Goal: Task Accomplishment & Management: Complete application form

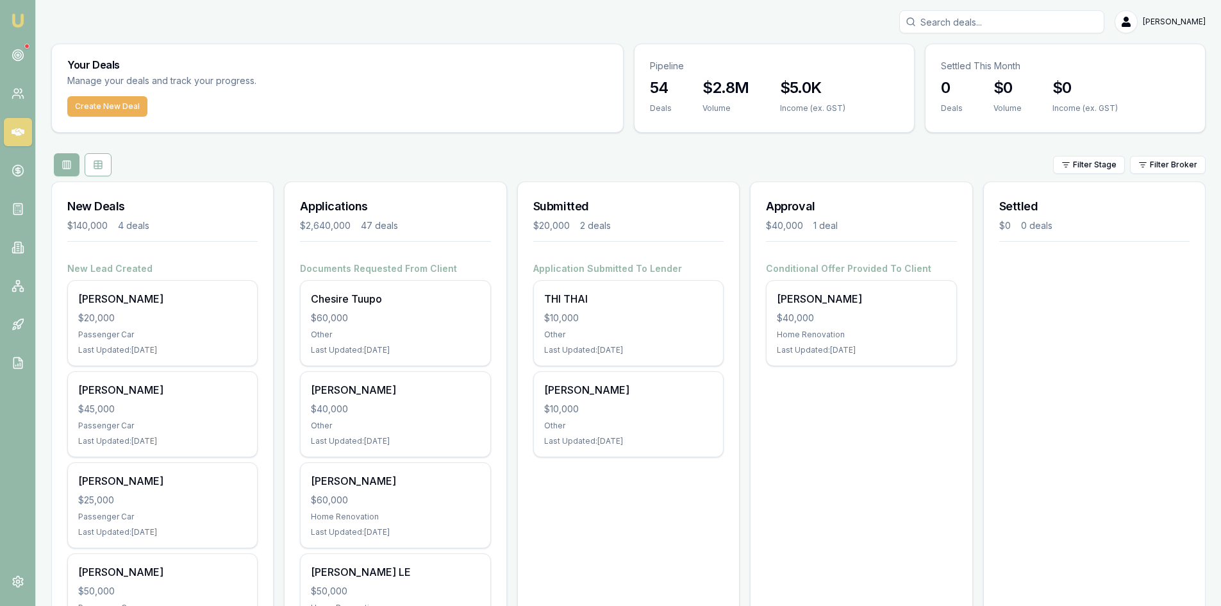
scroll to position [64, 0]
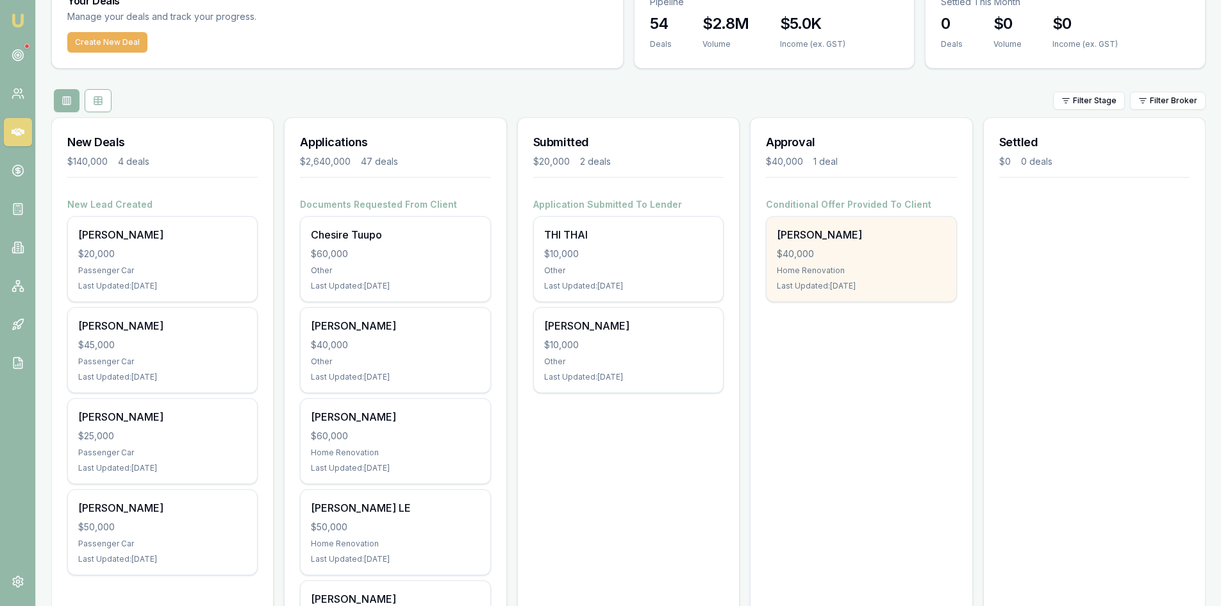
click at [846, 267] on div "Home Renovation" at bounding box center [861, 270] width 169 height 10
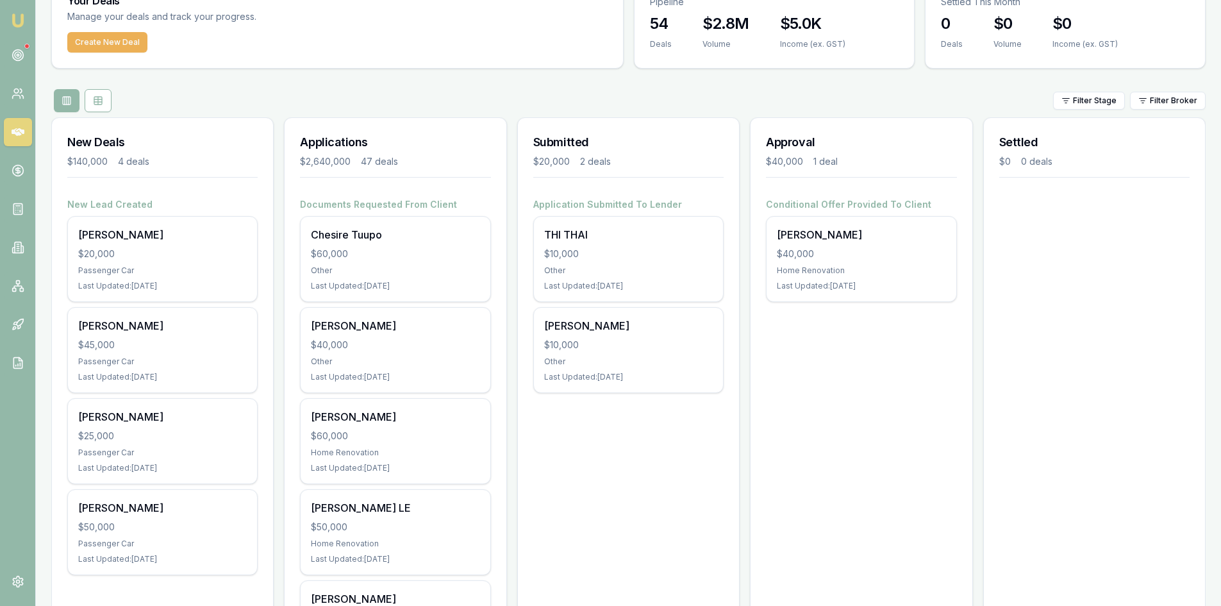
scroll to position [0, 0]
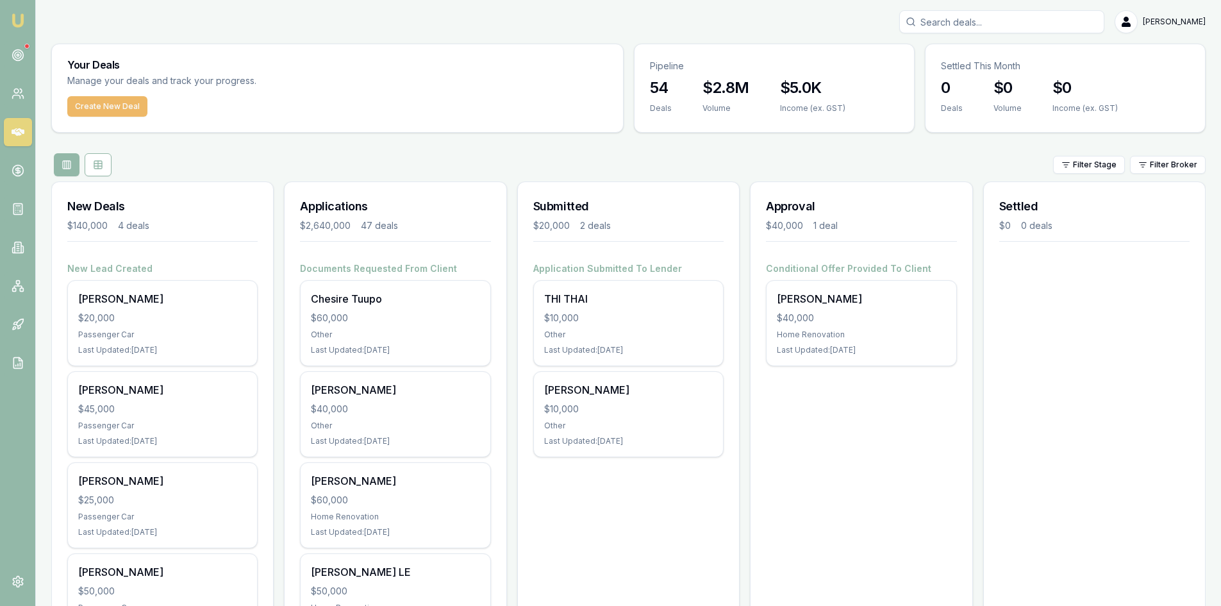
click at [126, 103] on button "Create New Deal" at bounding box center [107, 106] width 80 height 21
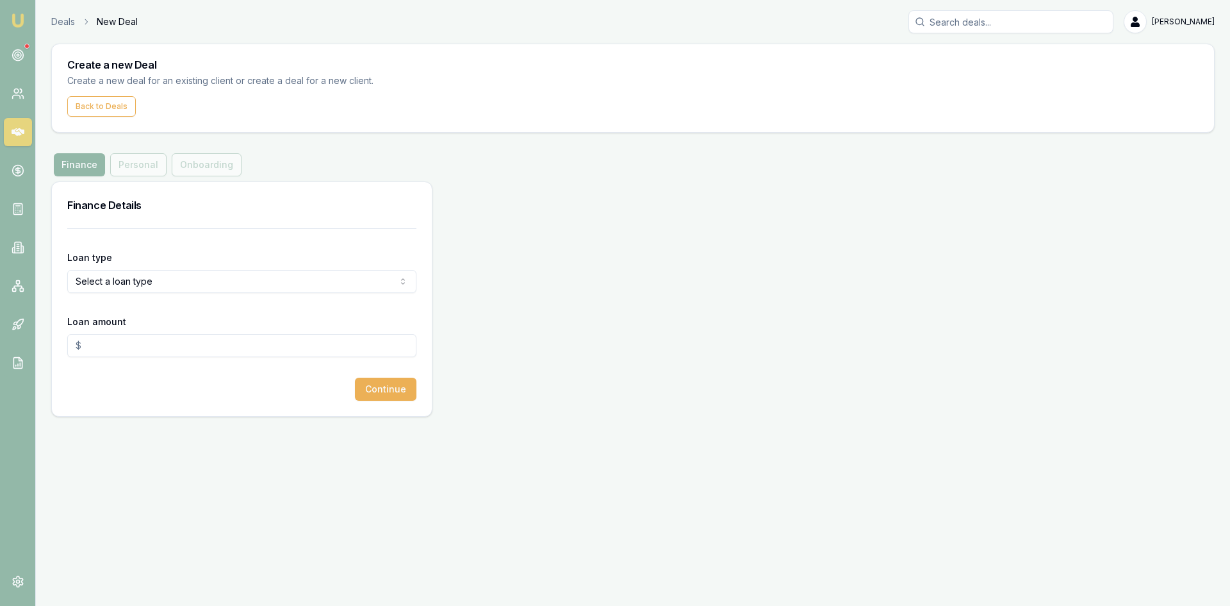
click at [185, 288] on html "Emu Broker Deals New Deal Steven Nguyen Toggle Menu Create a new Deal Create a …" at bounding box center [615, 303] width 1230 height 606
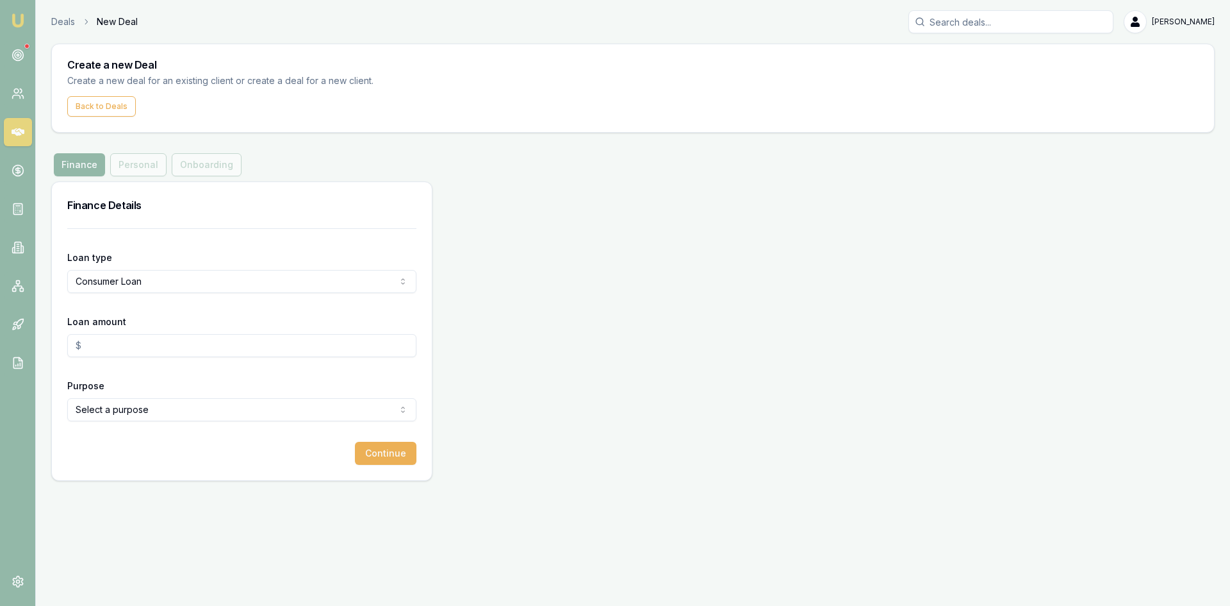
click at [133, 350] on input "Loan amount" at bounding box center [241, 345] width 349 height 23
type input "$0.00"
drag, startPoint x: 114, startPoint y: 343, endPoint x: 49, endPoint y: 343, distance: 65.4
click at [49, 343] on main "Create a new Deal Create a new deal for an existing client or create a deal for…" at bounding box center [633, 262] width 1195 height 437
type input "$45,000.00"
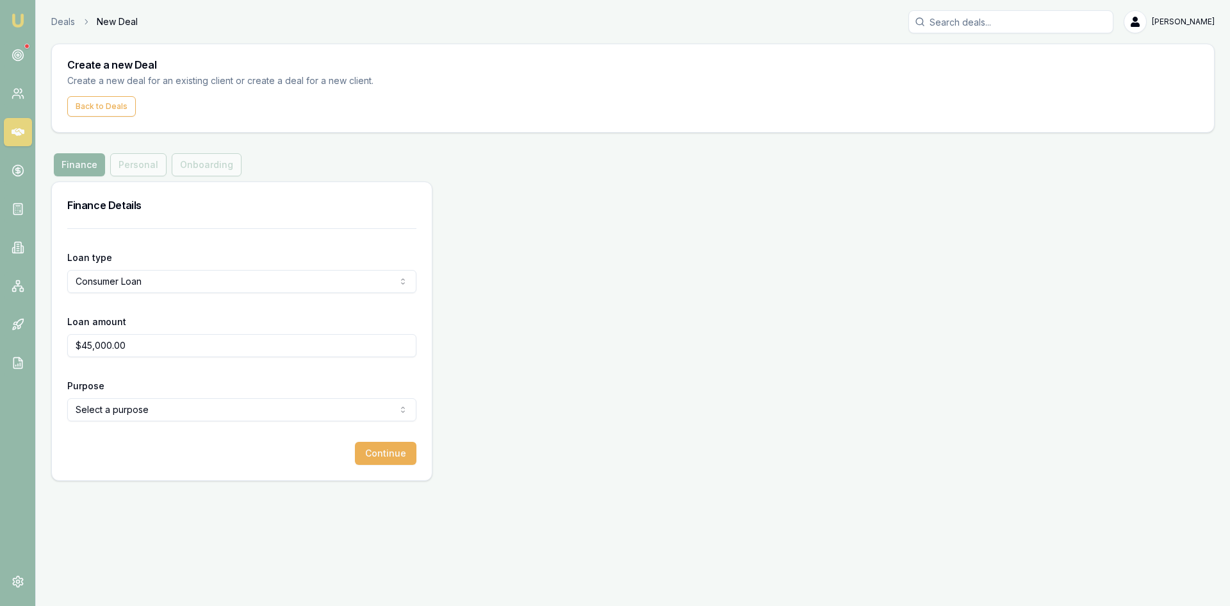
click at [554, 427] on div "Finance Details Loan type Consumer Loan Consumer Loan Consumer Asset Commercial…" at bounding box center [633, 330] width 1164 height 299
click at [113, 408] on html "Emu Broker Deals New Deal Steven Nguyen Toggle Menu Create a new Deal Create a …" at bounding box center [615, 303] width 1230 height 606
click at [108, 411] on html "Emu Broker Deals New Deal Steven Nguyen Toggle Menu Create a new Deal Create a …" at bounding box center [615, 303] width 1230 height 606
select select "HOME_RENOVATION"
click at [393, 456] on button "Continue" at bounding box center [386, 453] width 62 height 23
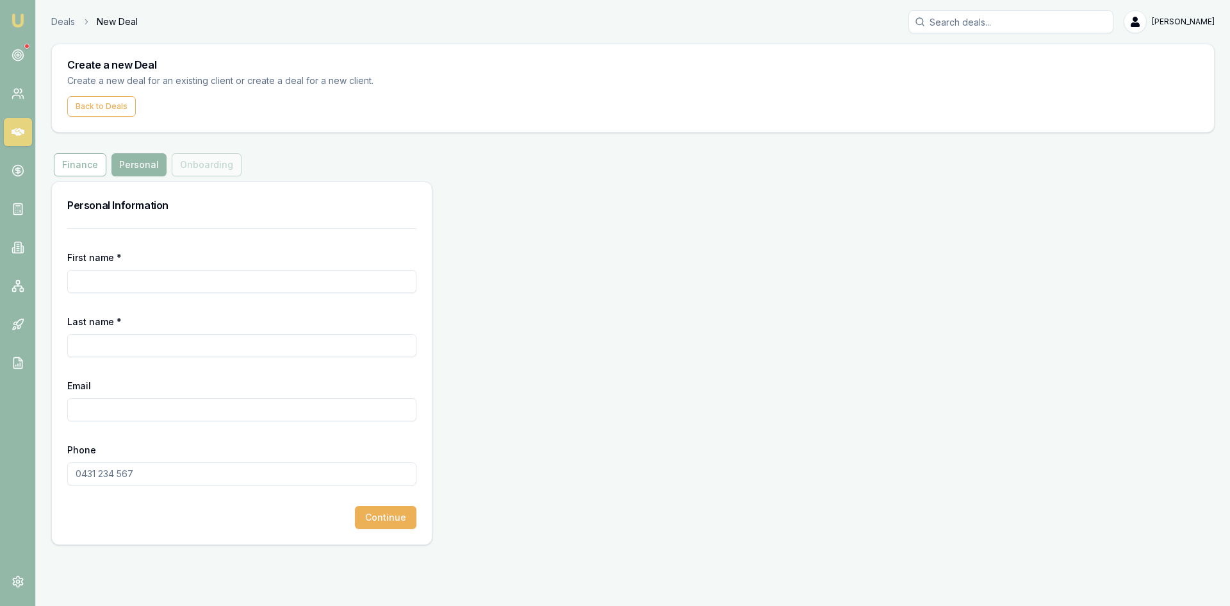
click at [97, 283] on input "First name *" at bounding box center [241, 281] width 349 height 23
type input "c"
type input "Chiteka"
click at [183, 345] on input "Last name *" at bounding box center [241, 345] width 349 height 23
type input "Prasad"
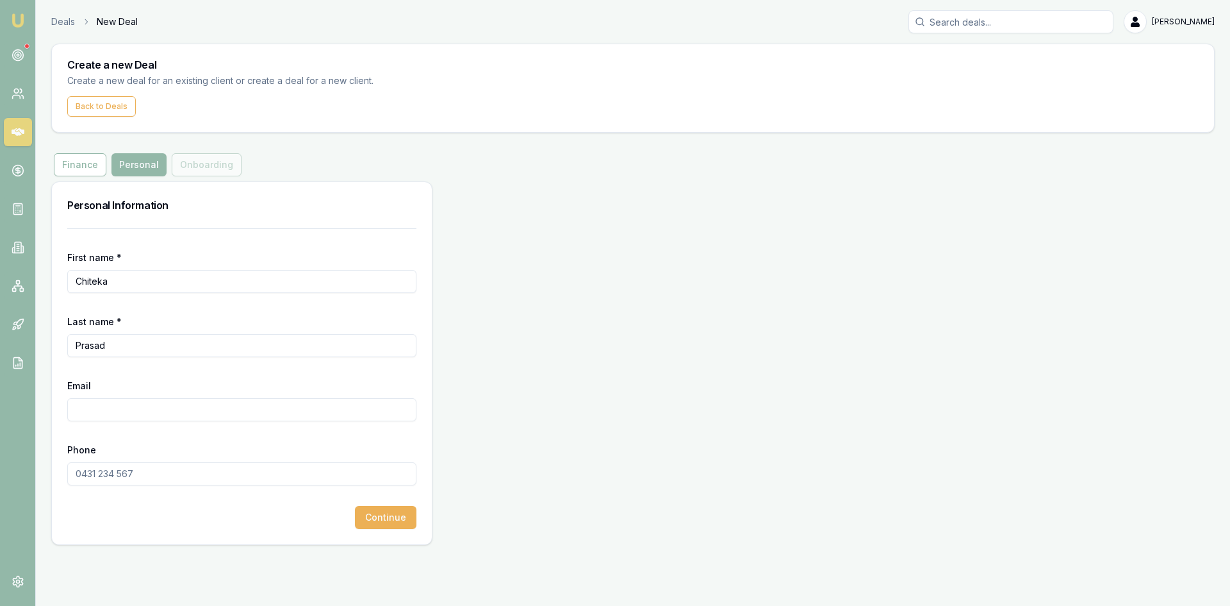
click at [81, 408] on input "Email" at bounding box center [241, 409] width 349 height 23
click at [110, 405] on input "Email" at bounding box center [241, 409] width 349 height 23
paste input "[EMAIL_ADDRESS][DOMAIN_NAME]"
type input "[EMAIL_ADDRESS][DOMAIN_NAME]"
click at [138, 446] on div "Phone" at bounding box center [241, 464] width 349 height 44
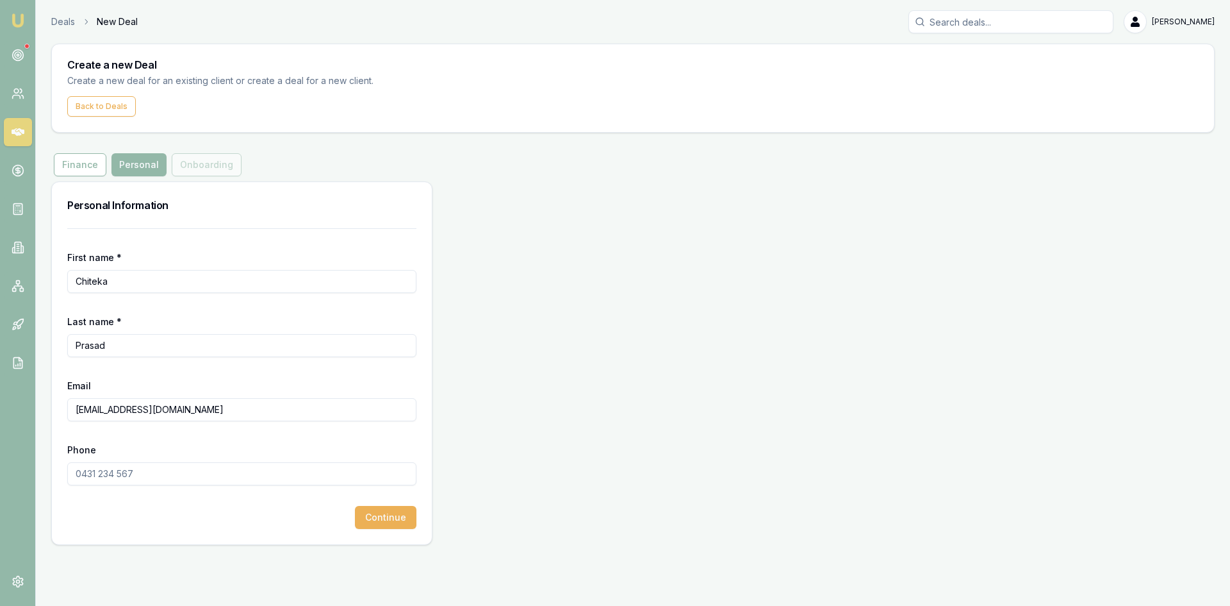
click at [126, 472] on input "Phone" at bounding box center [241, 473] width 349 height 23
click at [93, 476] on input "Phone" at bounding box center [241, 473] width 349 height 23
paste input "0423 363 434"
type input "0423 363 434"
click at [386, 520] on button "Continue" at bounding box center [386, 517] width 62 height 23
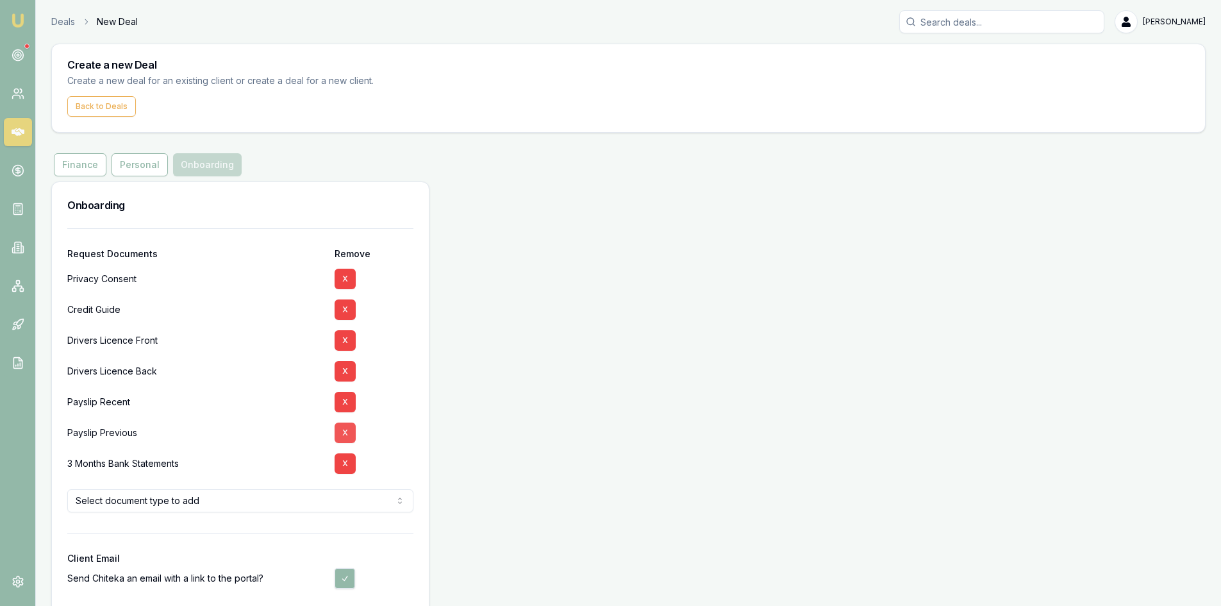
scroll to position [58, 0]
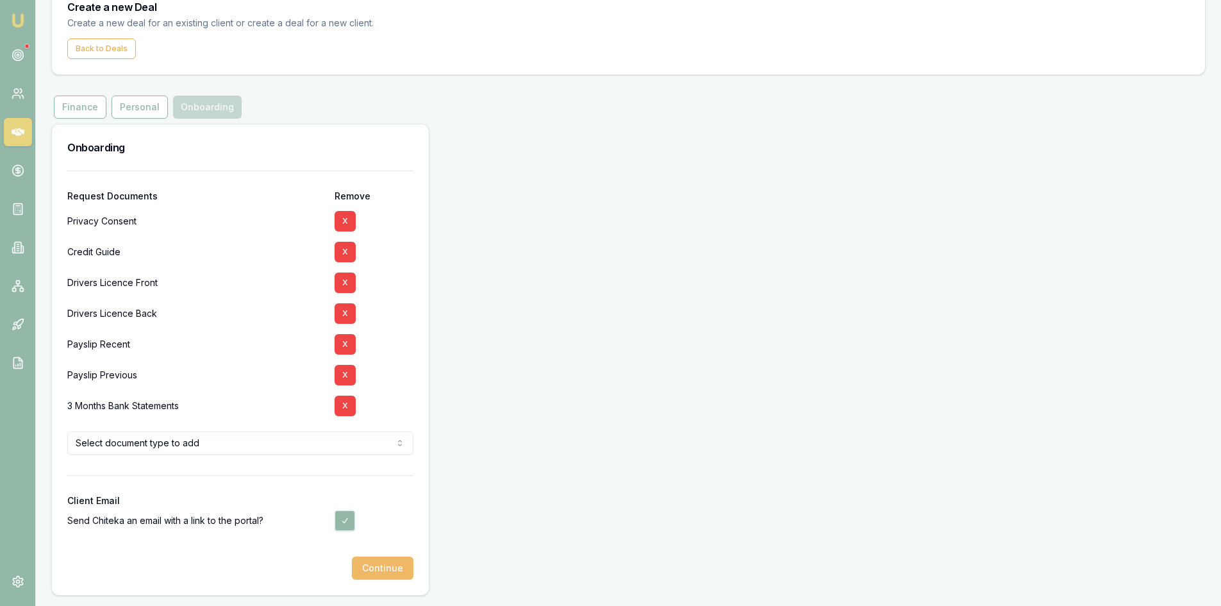
click at [390, 572] on button "Continue" at bounding box center [383, 567] width 62 height 23
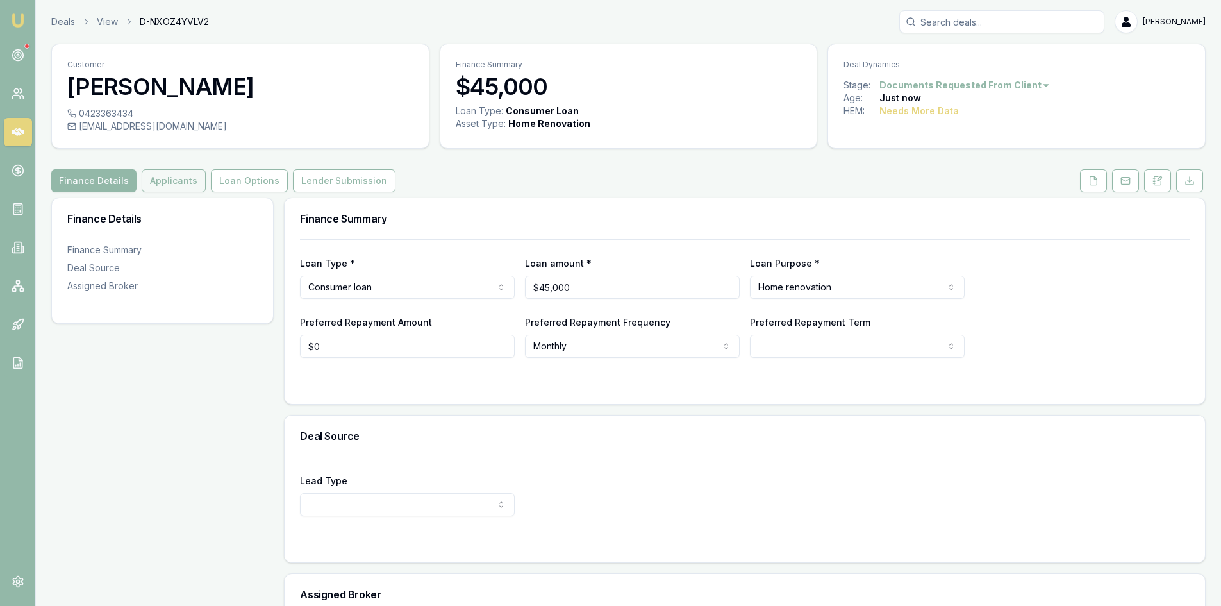
click at [182, 183] on button "Applicants" at bounding box center [174, 180] width 64 height 23
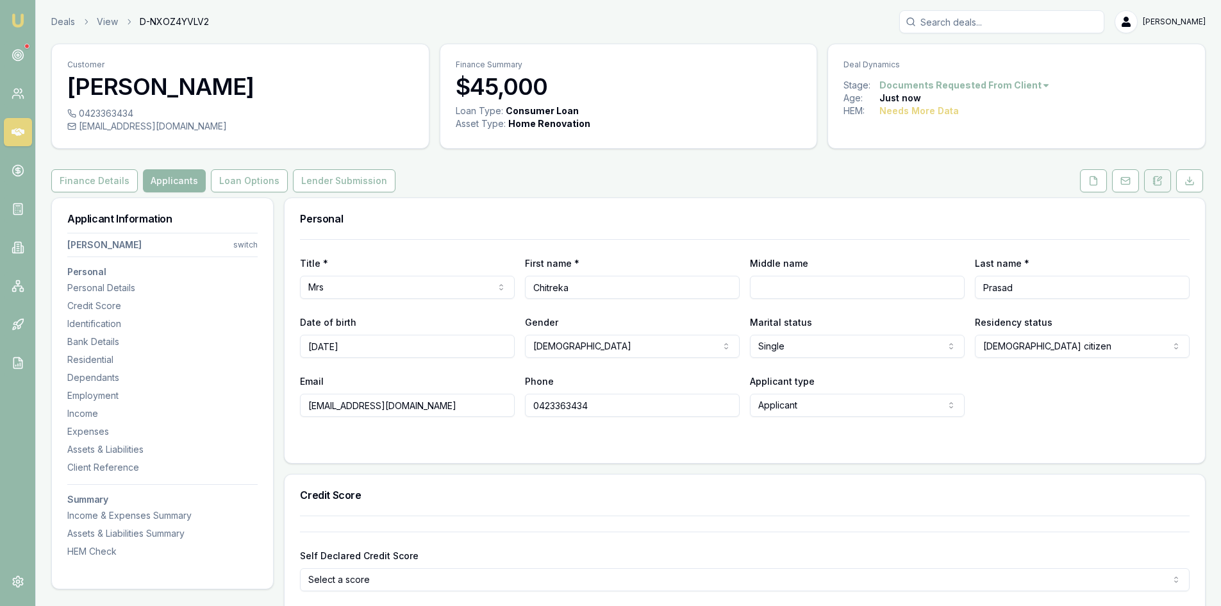
click at [1152, 185] on button at bounding box center [1157, 180] width 27 height 23
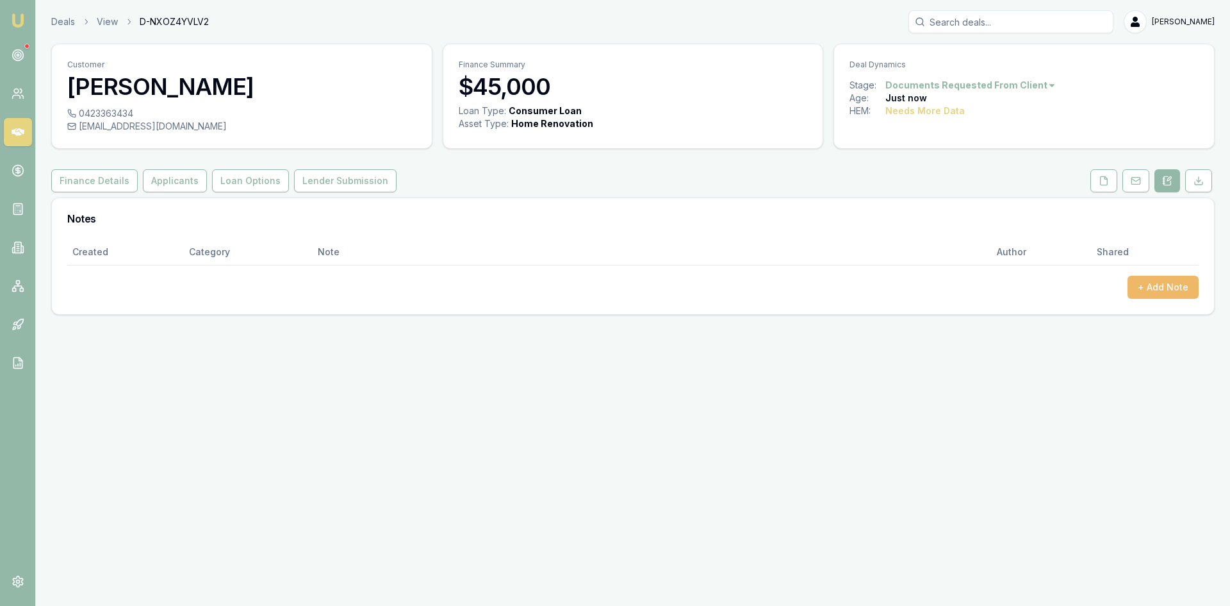
click at [1155, 283] on button "+ Add Note" at bounding box center [1163, 287] width 71 height 23
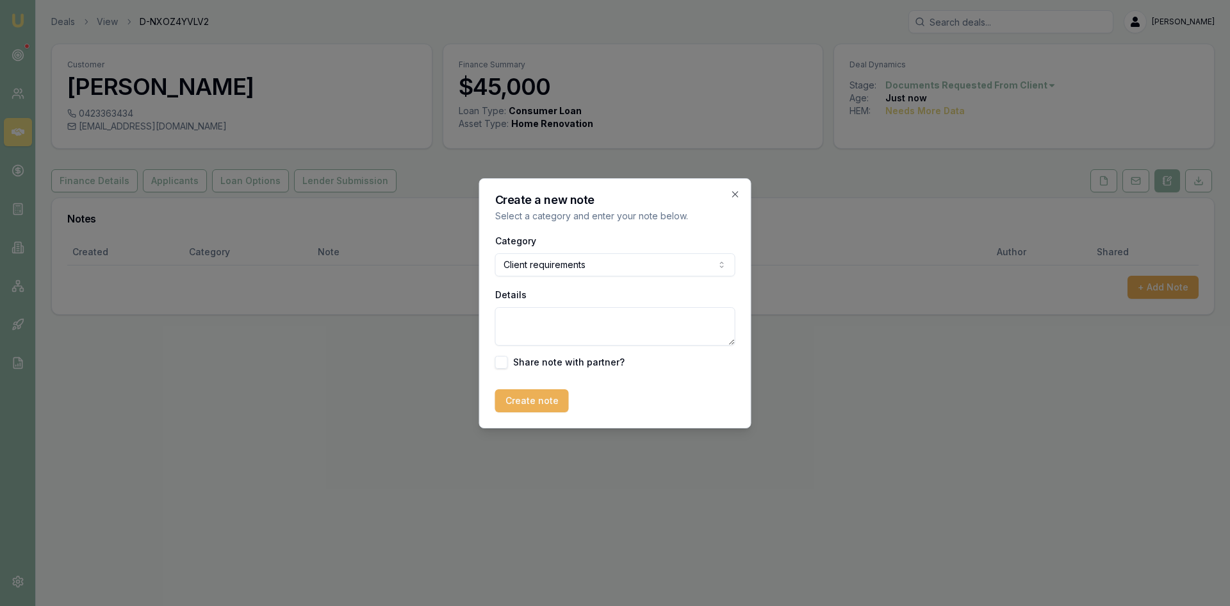
click at [565, 267] on body "Emu Broker Deals View D-NXOZ4YVLV2 Steven Nguyen Toggle Menu Customer Chitreka …" at bounding box center [615, 303] width 1230 height 606
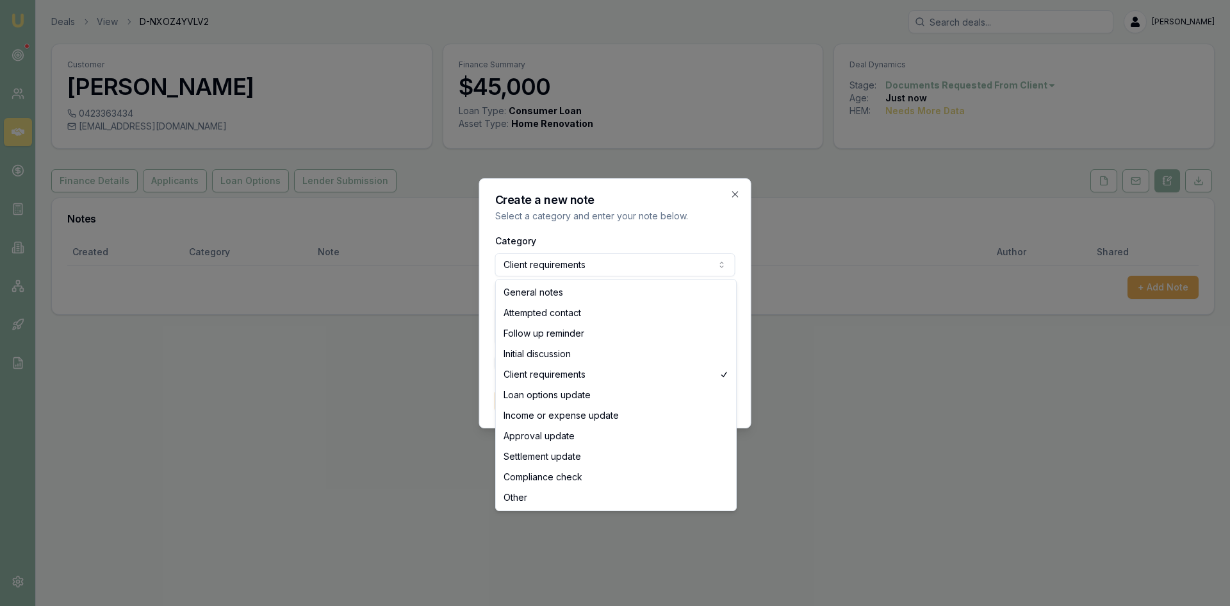
select select "GENERAL_NOTES"
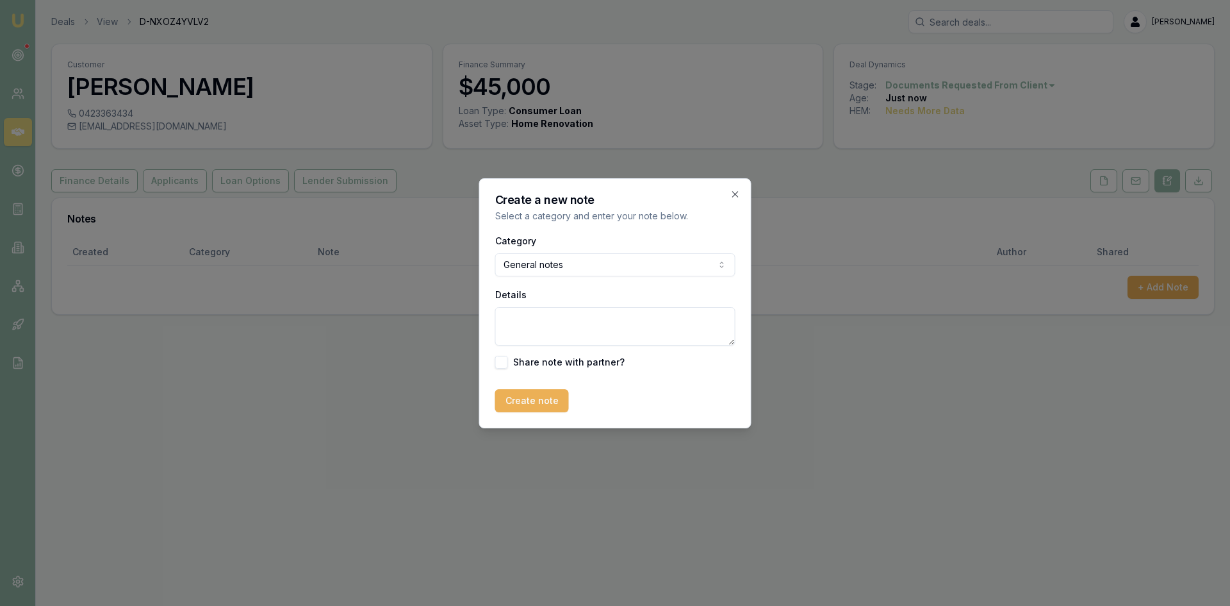
click at [549, 320] on textarea "Details" at bounding box center [615, 326] width 240 height 38
click at [538, 325] on textarea "Details" at bounding box center [615, 326] width 240 height 38
type textarea "customer required to take more loan for property improvement- discussed repayme…"
click at [539, 398] on button "Create note" at bounding box center [532, 400] width 74 height 23
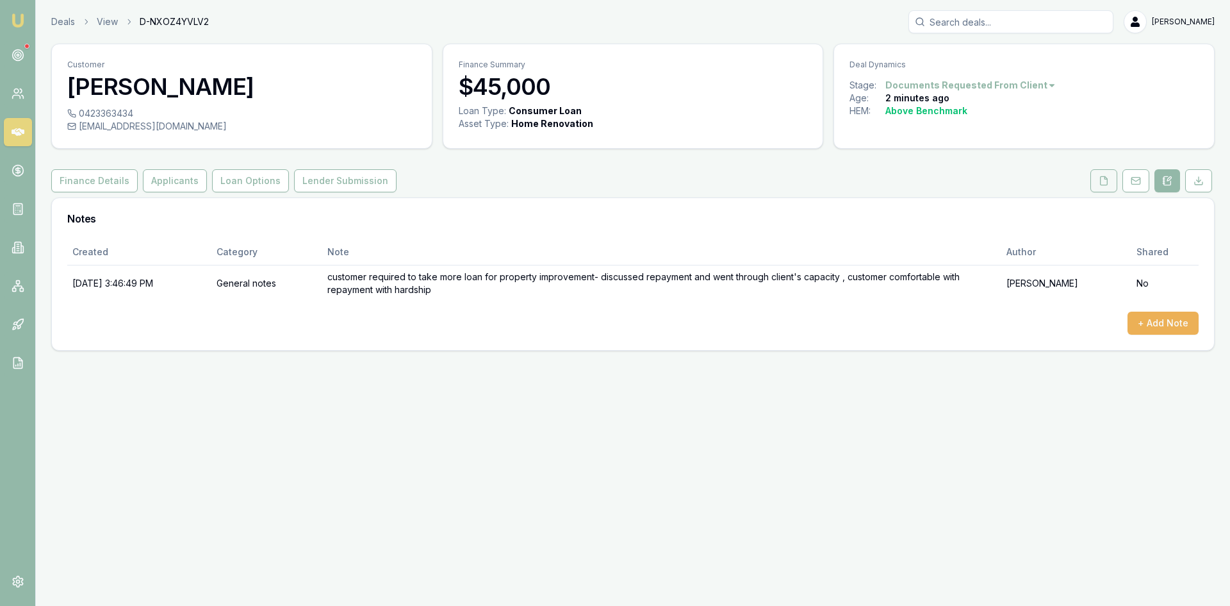
click at [1097, 188] on button at bounding box center [1104, 180] width 27 height 23
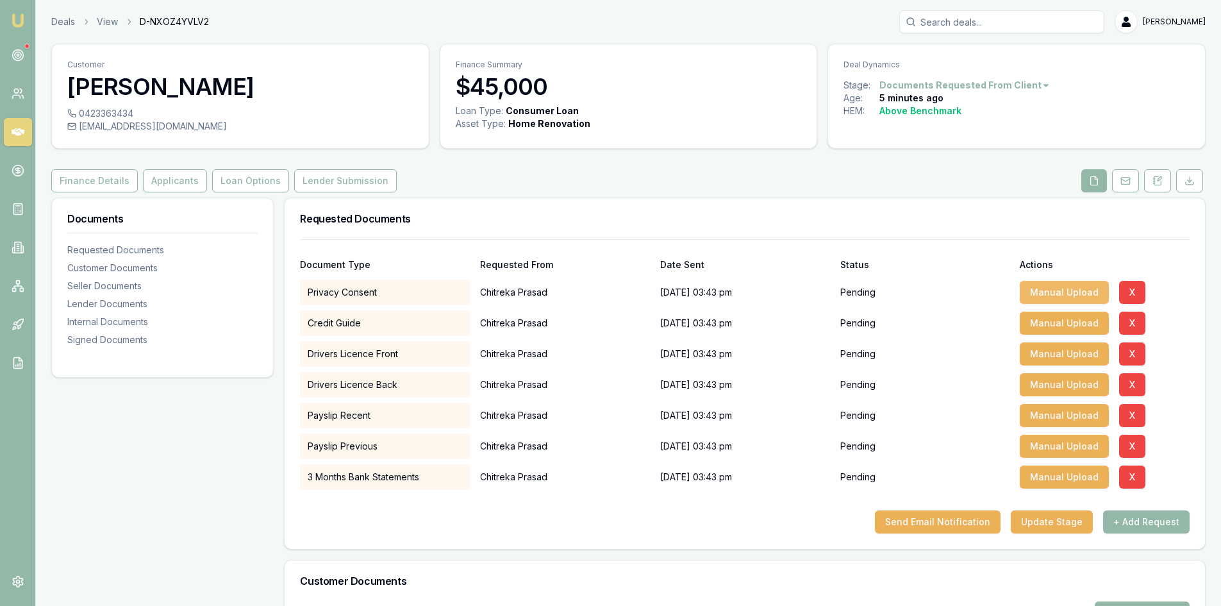
click at [1093, 292] on button "Manual Upload" at bounding box center [1064, 292] width 89 height 23
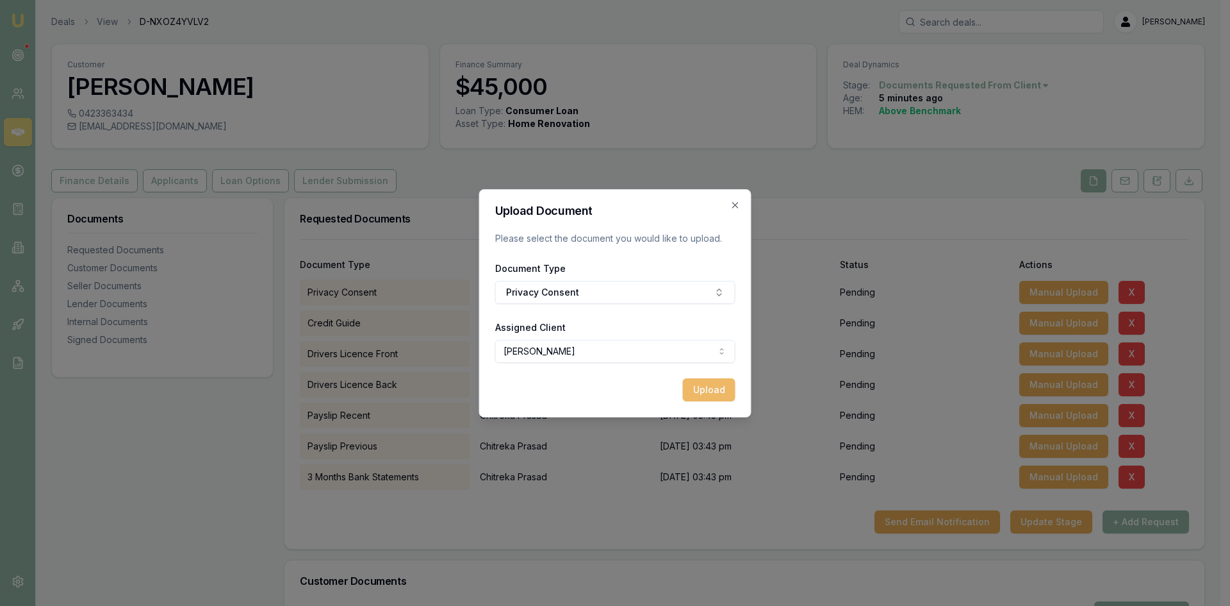
click at [696, 387] on button "Upload" at bounding box center [709, 389] width 53 height 23
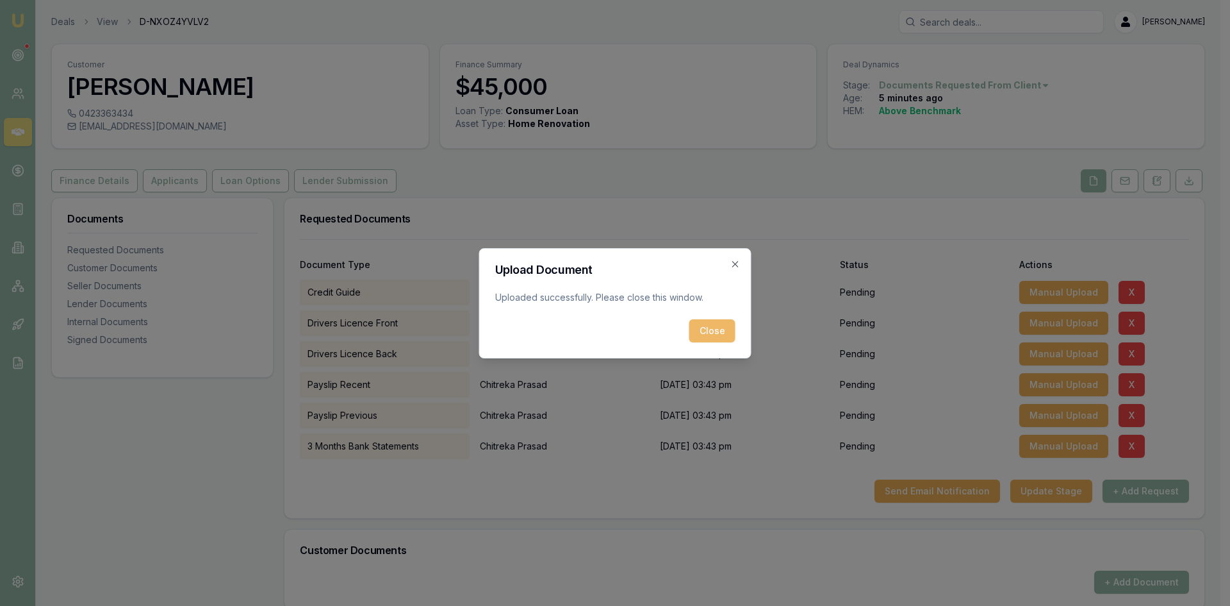
click at [713, 327] on button "Close" at bounding box center [713, 330] width 46 height 23
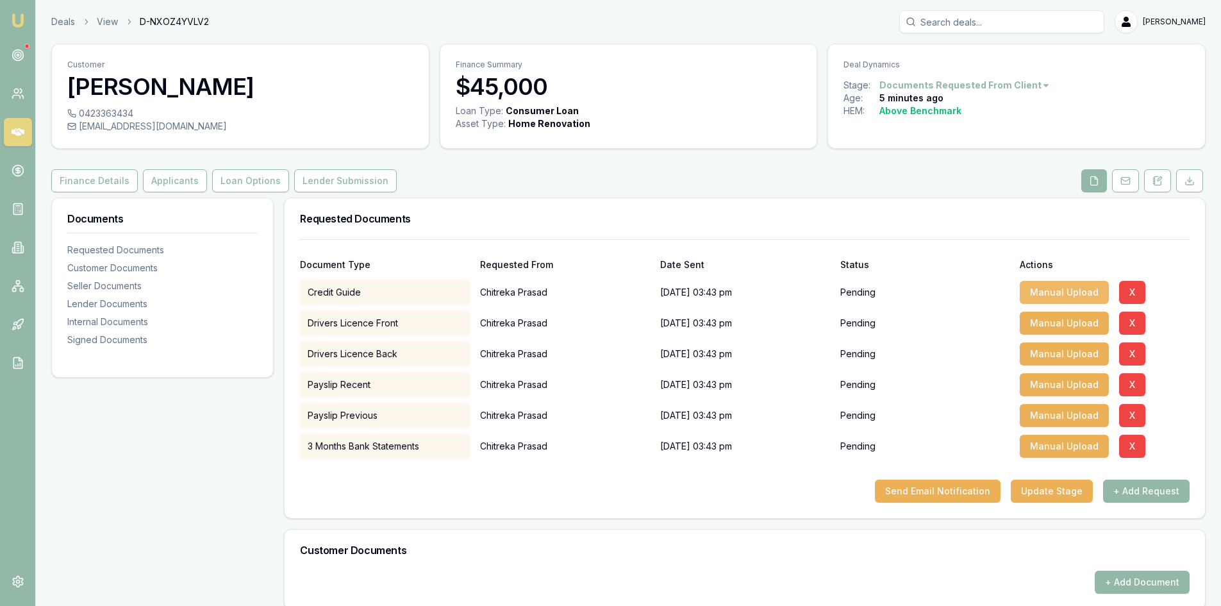
click at [1054, 284] on button "Manual Upload" at bounding box center [1064, 292] width 89 height 23
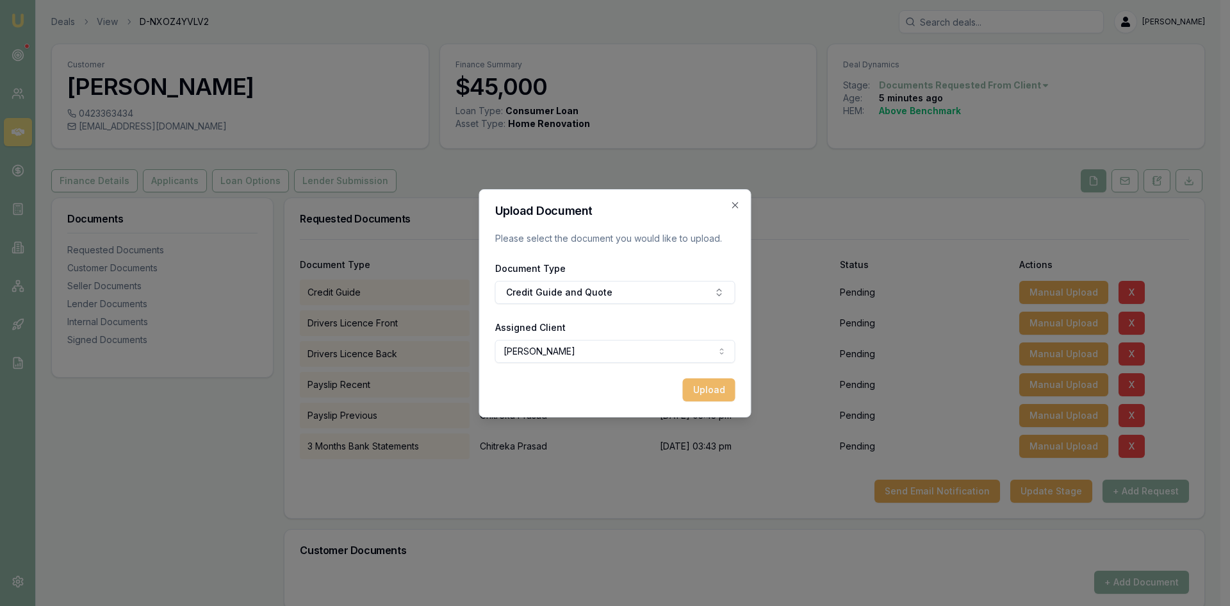
click at [698, 388] on button "Upload" at bounding box center [709, 389] width 53 height 23
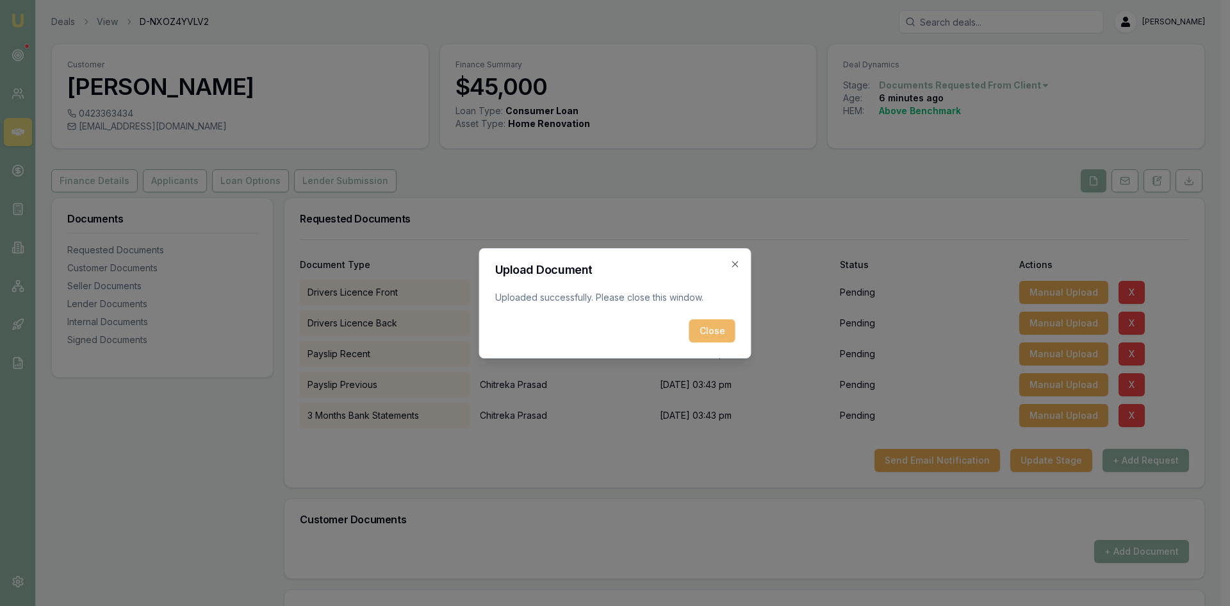
click at [698, 334] on button "Close" at bounding box center [713, 330] width 46 height 23
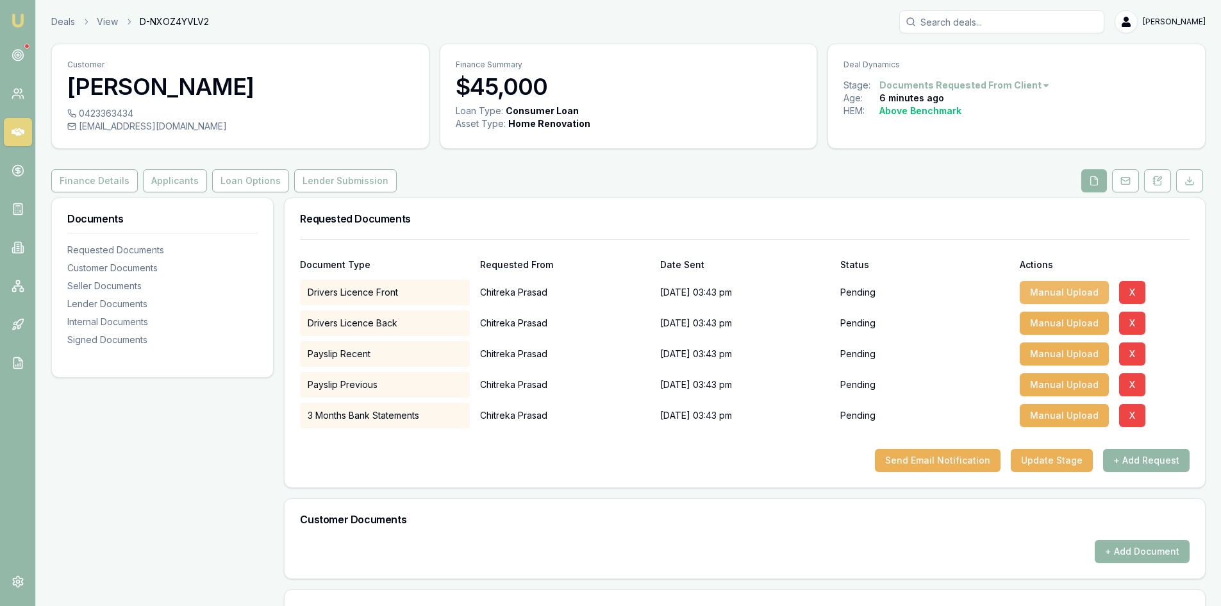
click at [1059, 293] on button "Manual Upload" at bounding box center [1064, 292] width 89 height 23
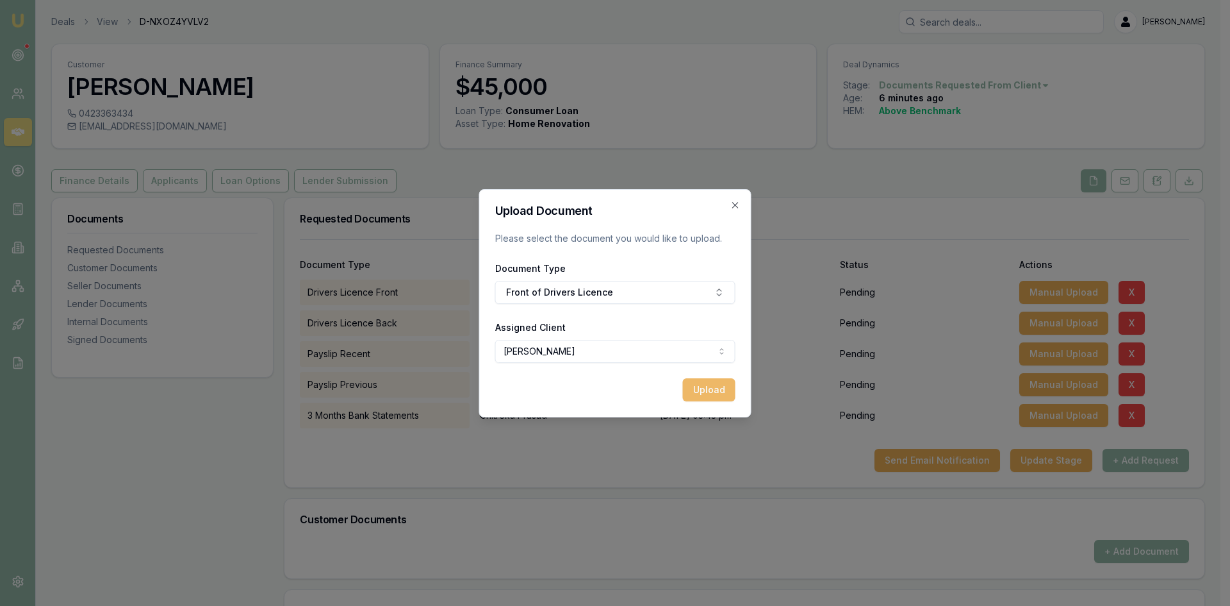
click at [711, 393] on button "Upload" at bounding box center [709, 389] width 53 height 23
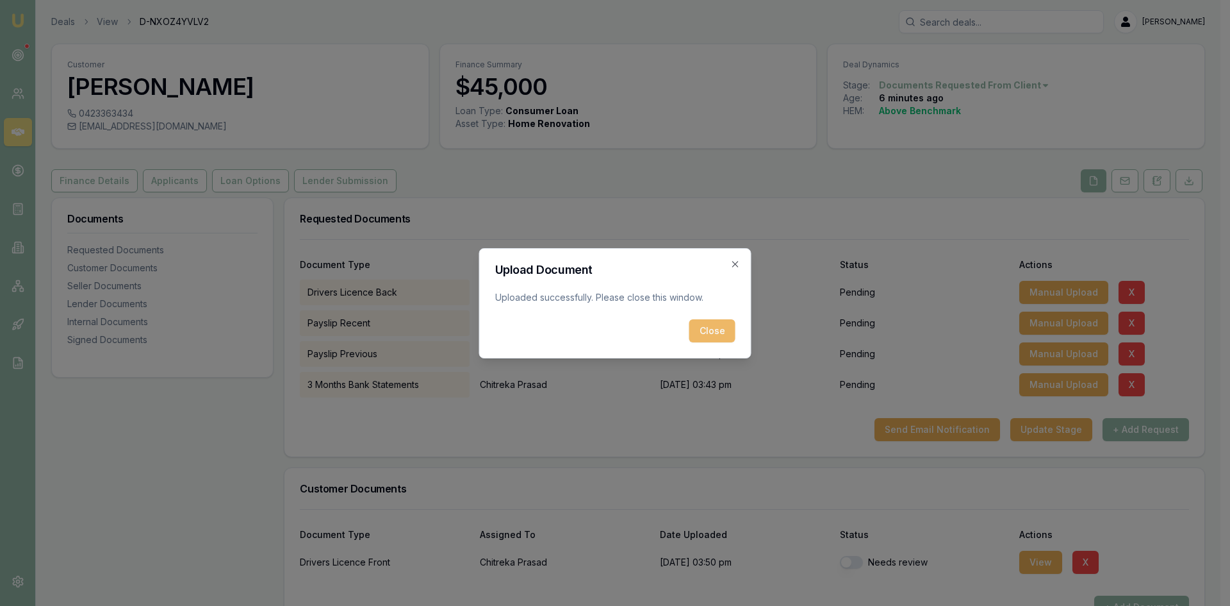
click at [713, 339] on button "Close" at bounding box center [713, 330] width 46 height 23
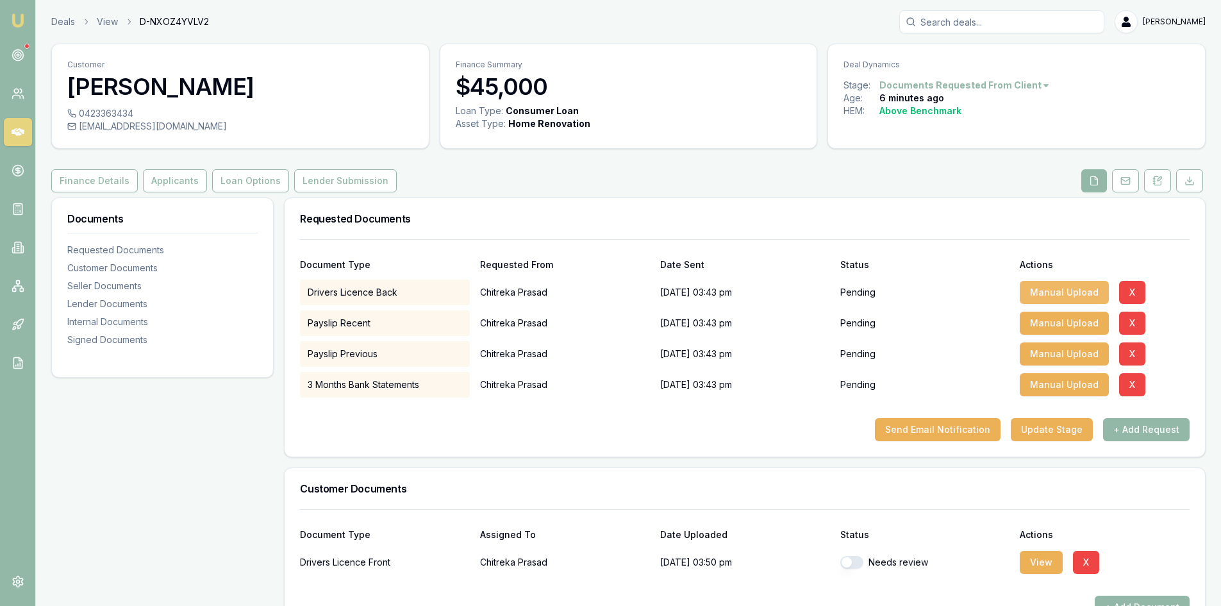
click at [1053, 288] on button "Manual Upload" at bounding box center [1064, 292] width 89 height 23
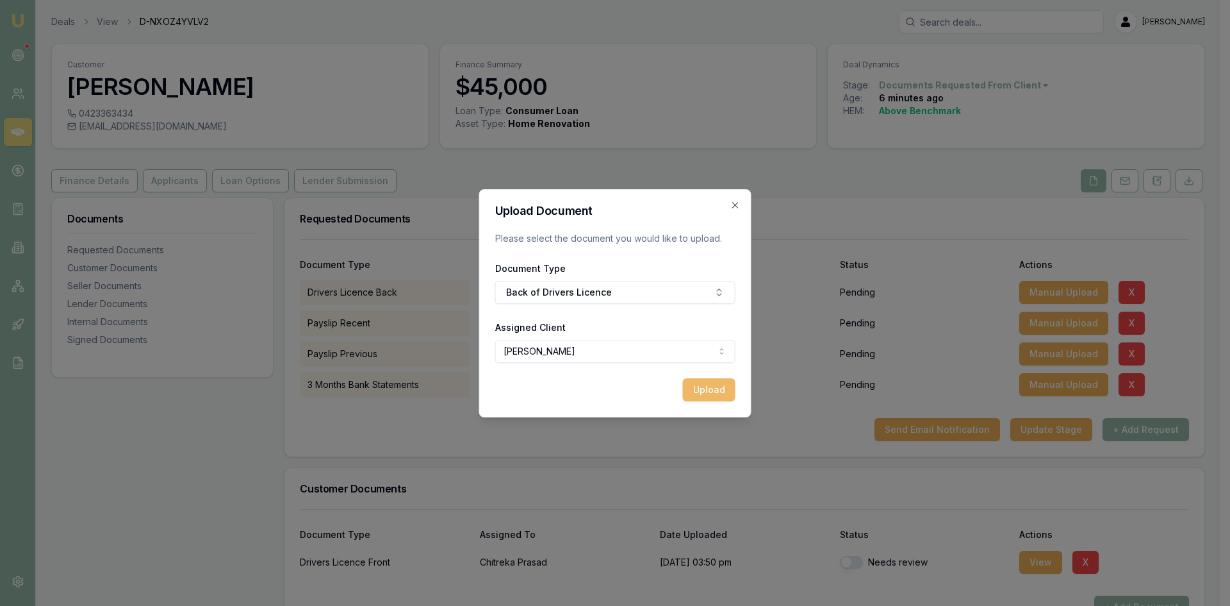
click at [716, 388] on button "Upload" at bounding box center [709, 389] width 53 height 23
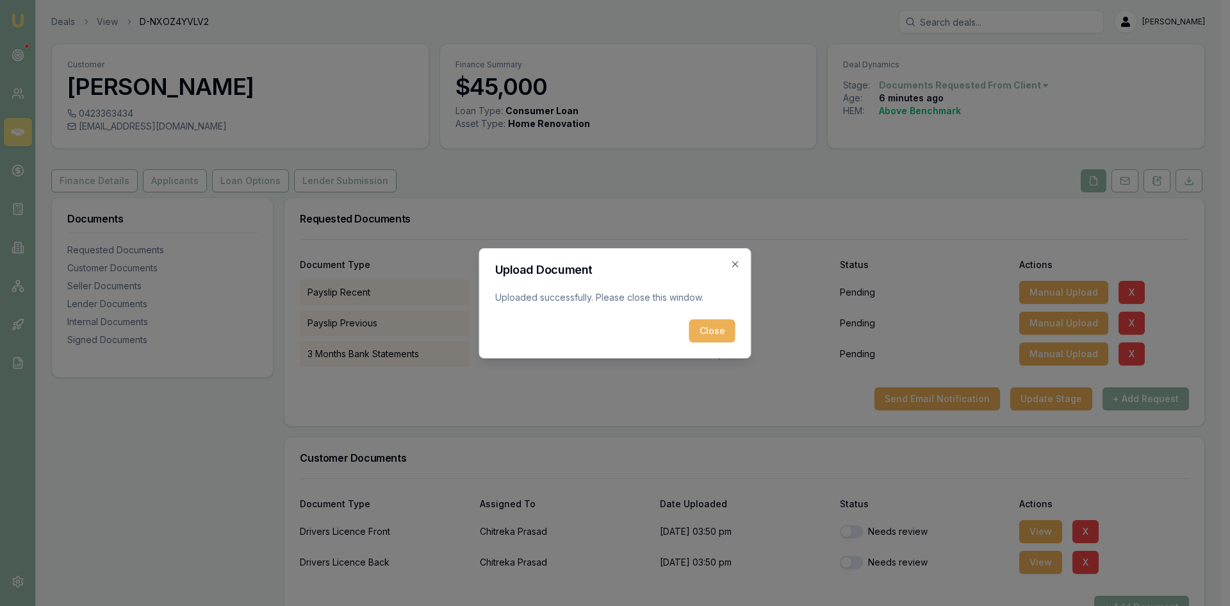
drag, startPoint x: 725, startPoint y: 333, endPoint x: 641, endPoint y: 327, distance: 83.5
click at [725, 333] on button "Close" at bounding box center [713, 330] width 46 height 23
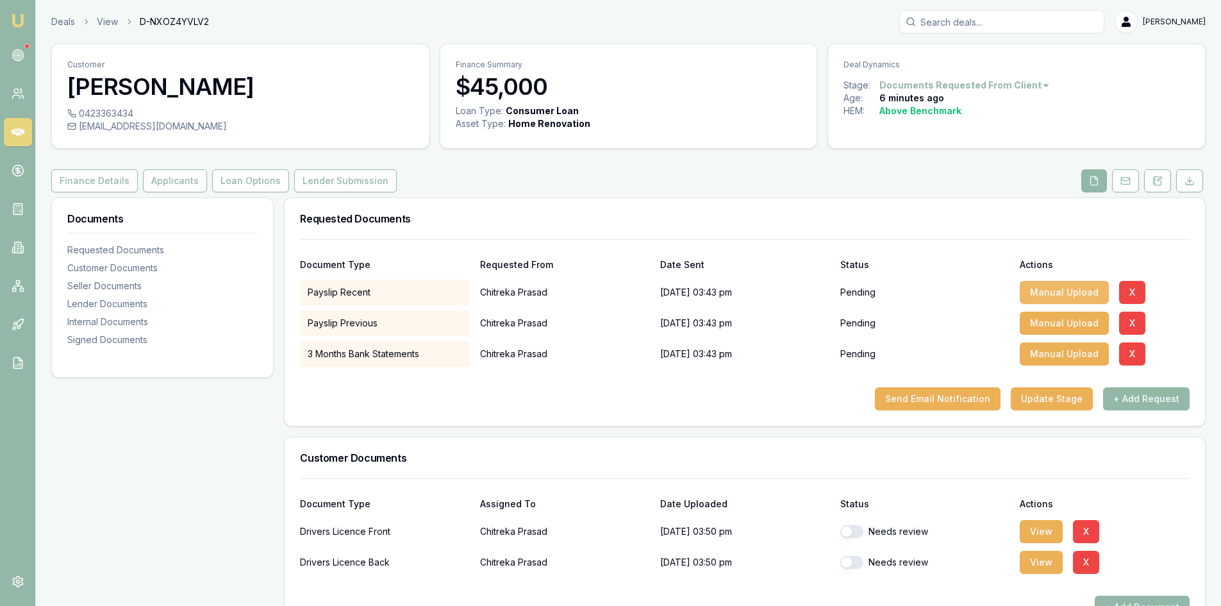
click at [1061, 296] on button "Manual Upload" at bounding box center [1064, 292] width 89 height 23
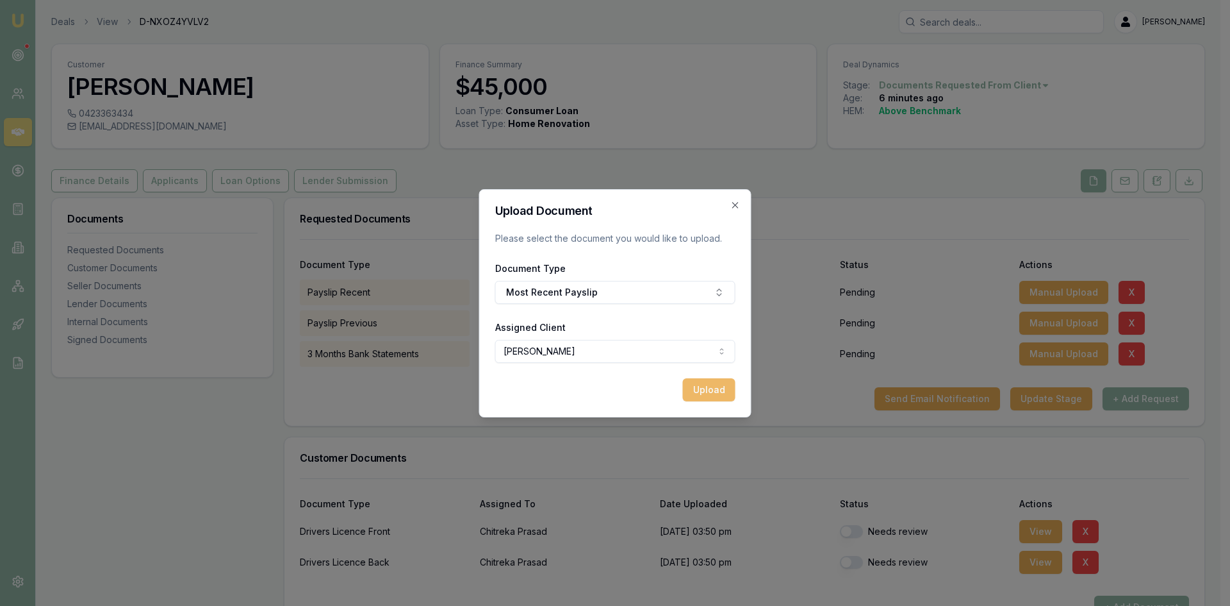
click at [706, 390] on button "Upload" at bounding box center [709, 389] width 53 height 23
click at [740, 209] on icon "button" at bounding box center [736, 205] width 10 height 10
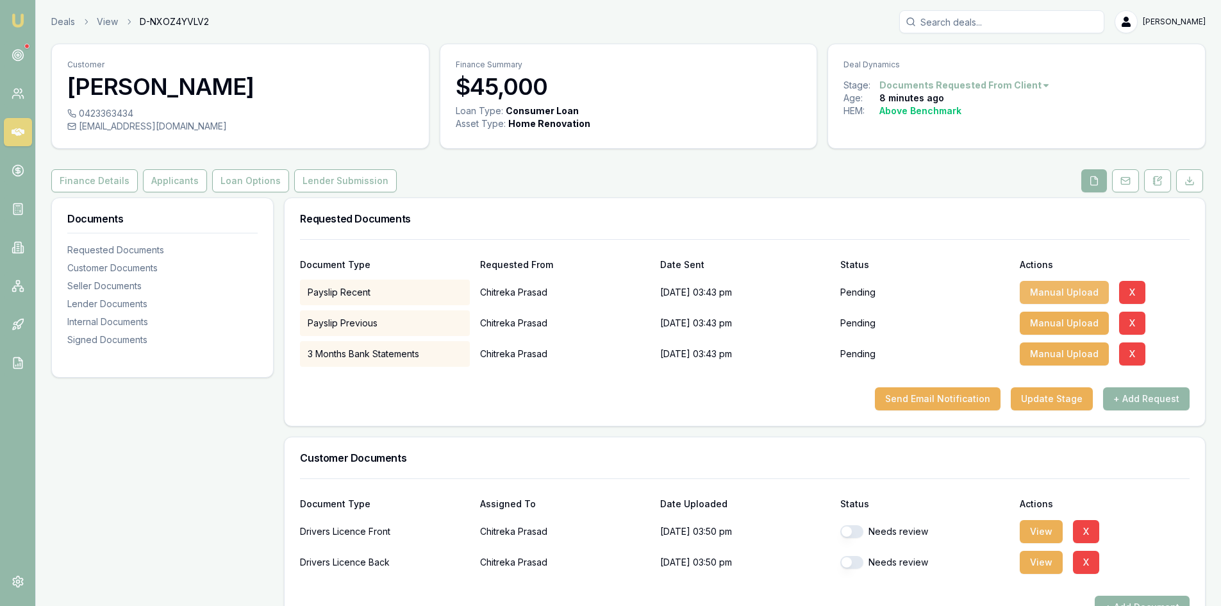
click at [1052, 293] on button "Manual Upload" at bounding box center [1064, 292] width 89 height 23
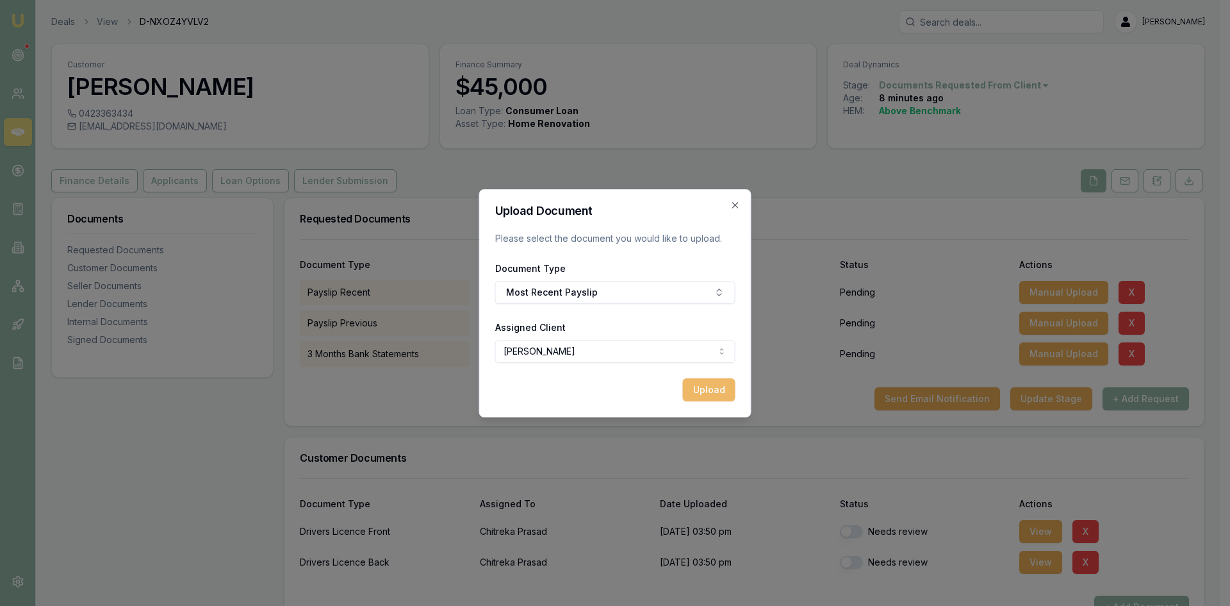
click at [704, 386] on button "Upload" at bounding box center [709, 389] width 53 height 23
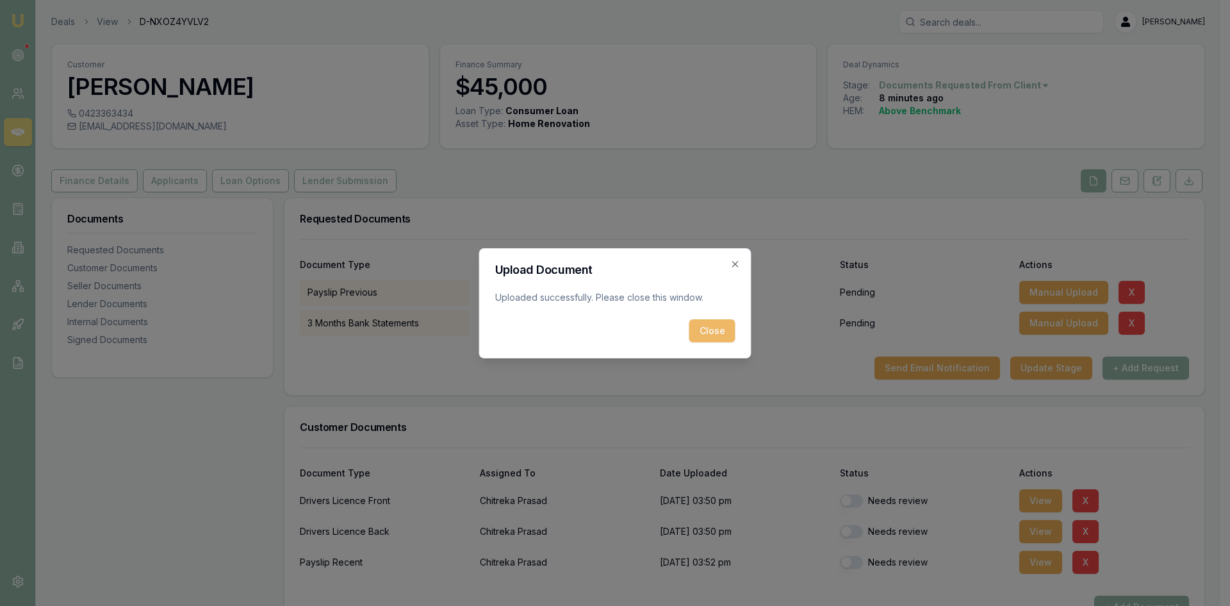
click at [707, 335] on button "Close" at bounding box center [713, 330] width 46 height 23
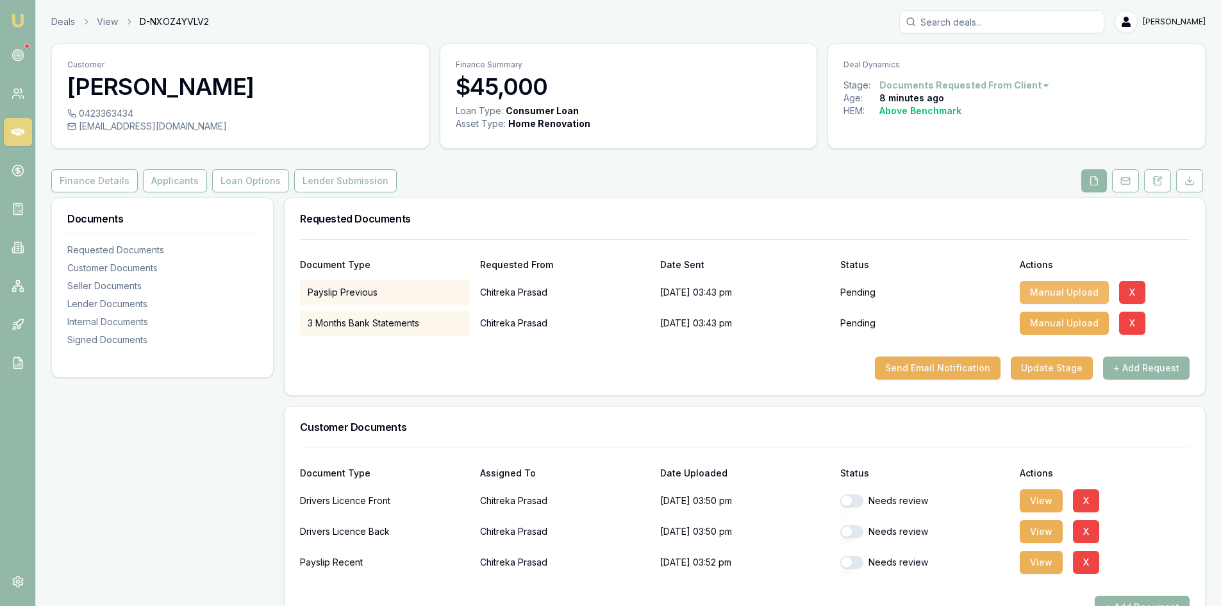
click at [1055, 290] on button "Manual Upload" at bounding box center [1064, 292] width 89 height 23
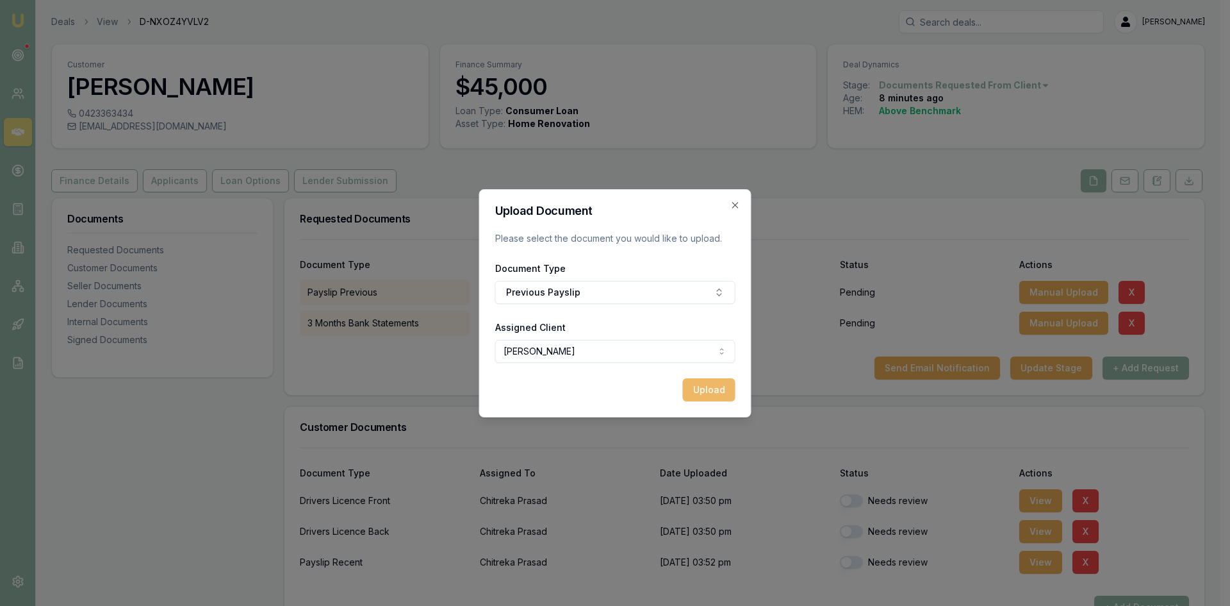
click at [701, 386] on button "Upload" at bounding box center [709, 389] width 53 height 23
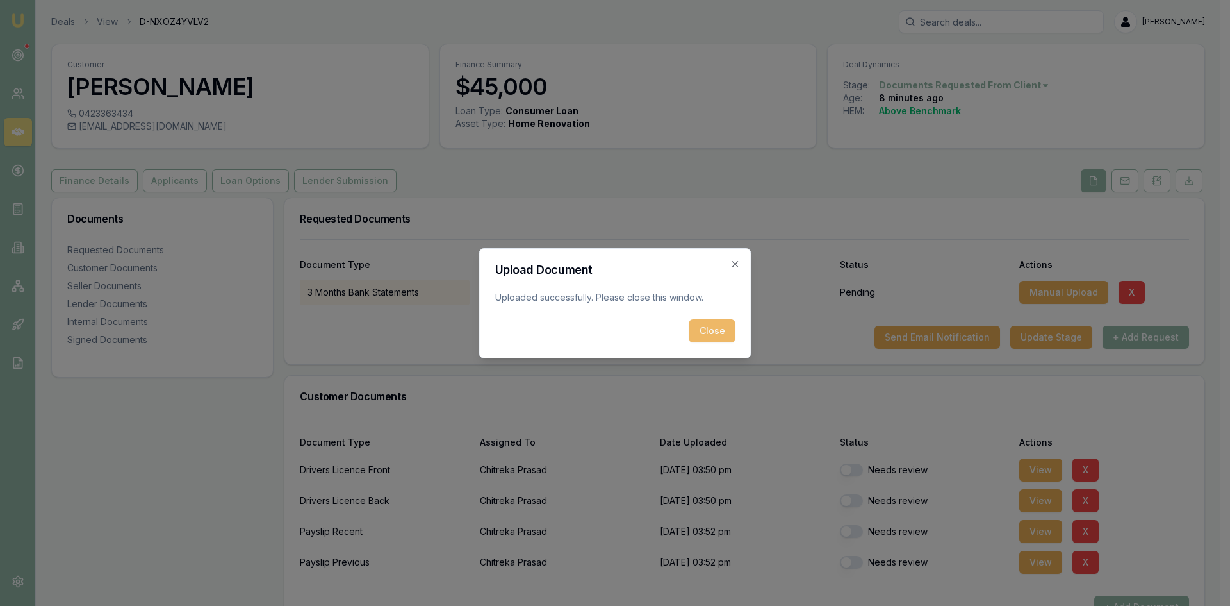
click at [713, 329] on button "Close" at bounding box center [713, 330] width 46 height 23
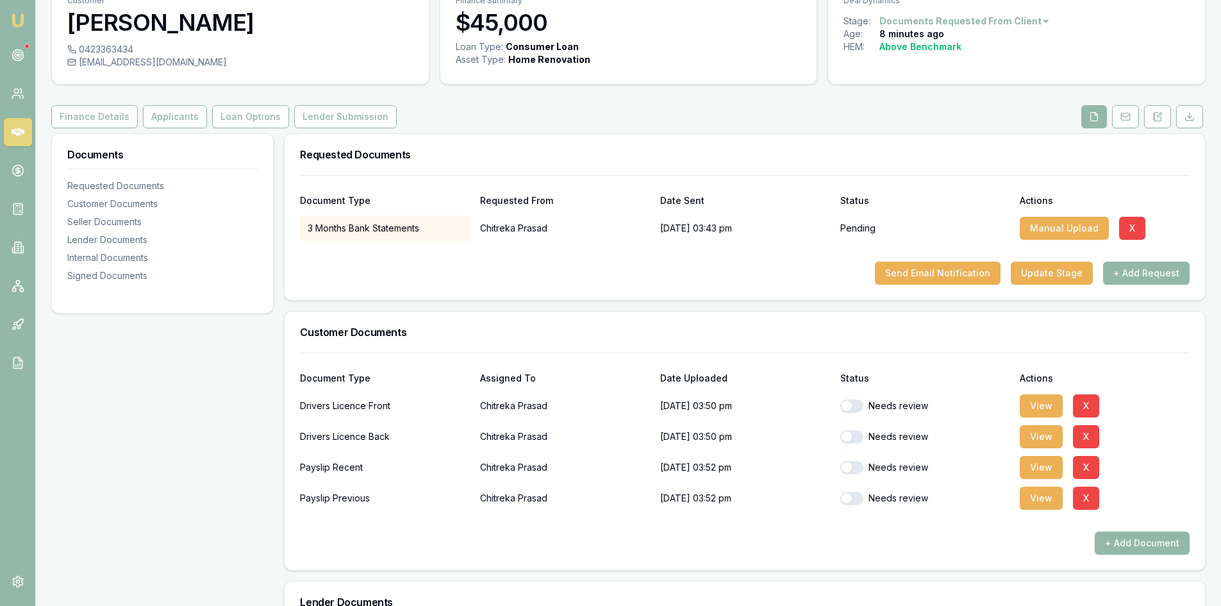
scroll to position [128, 0]
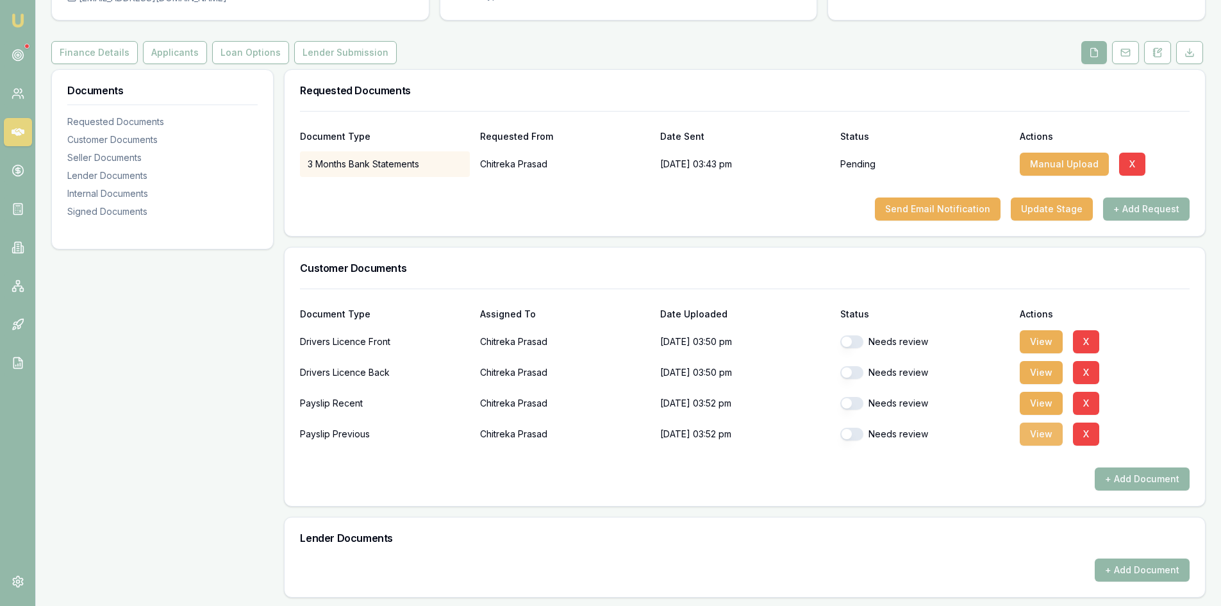
click at [1041, 433] on button "View" at bounding box center [1041, 433] width 43 height 23
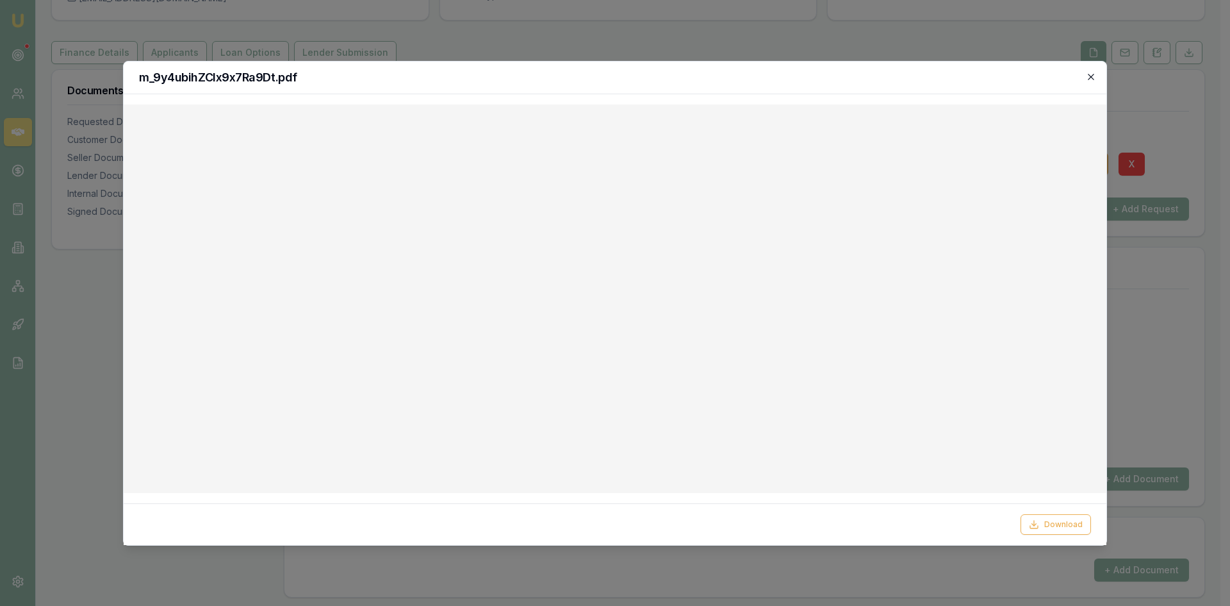
click at [1089, 79] on icon "button" at bounding box center [1091, 77] width 6 height 6
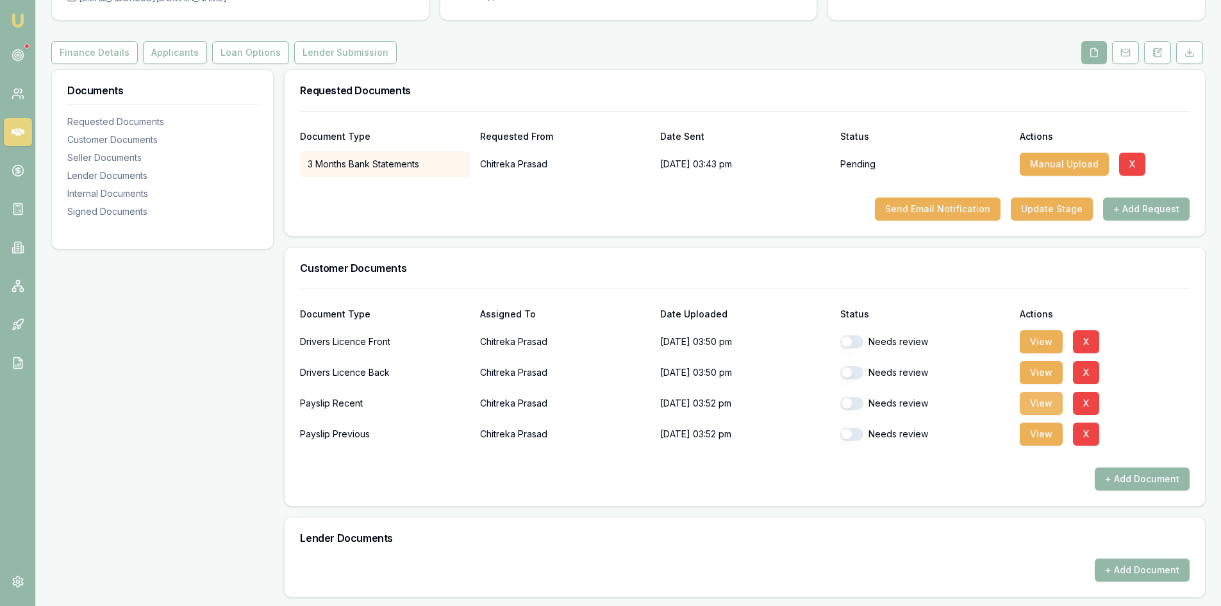
click at [1047, 406] on button "View" at bounding box center [1041, 403] width 43 height 23
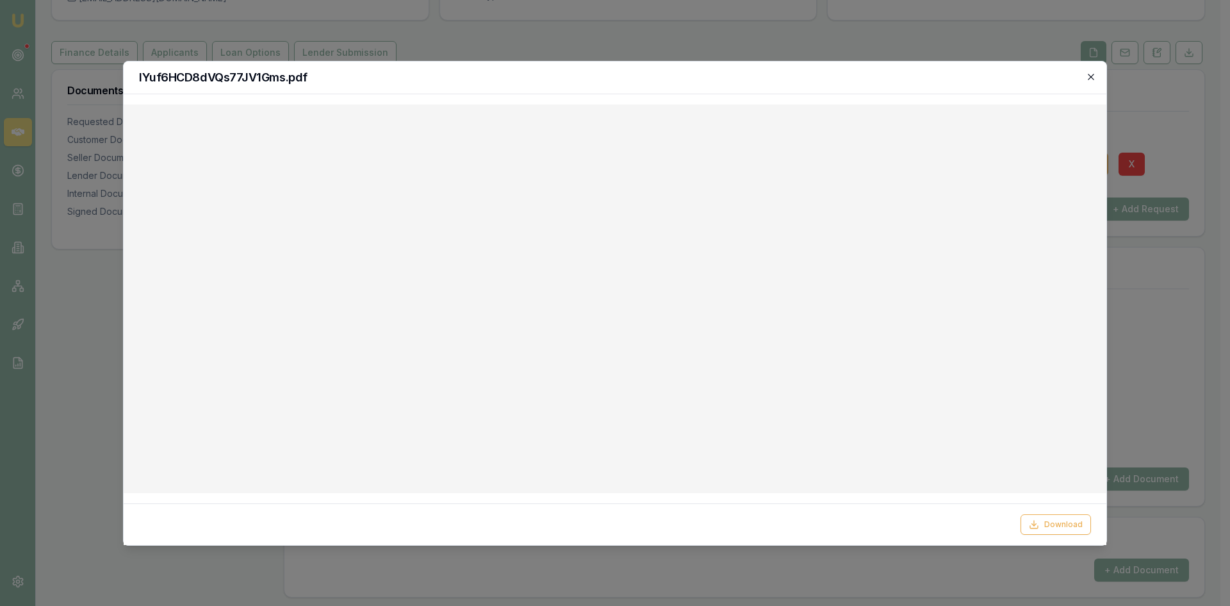
click at [1092, 81] on icon "button" at bounding box center [1091, 77] width 10 height 10
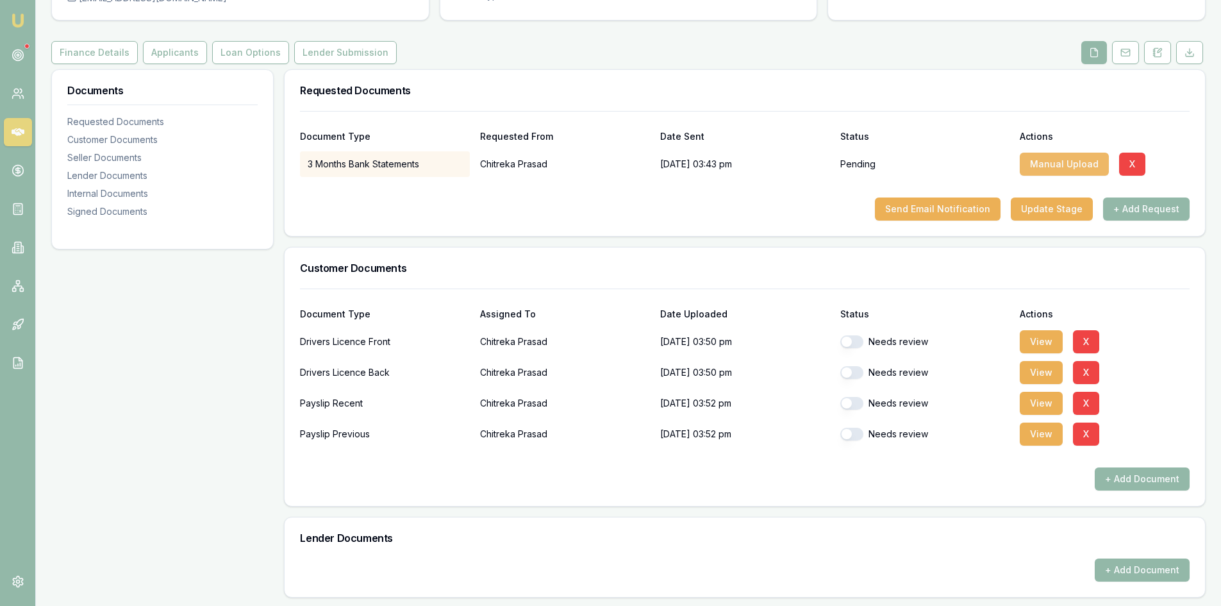
click at [1061, 167] on button "Manual Upload" at bounding box center [1064, 164] width 89 height 23
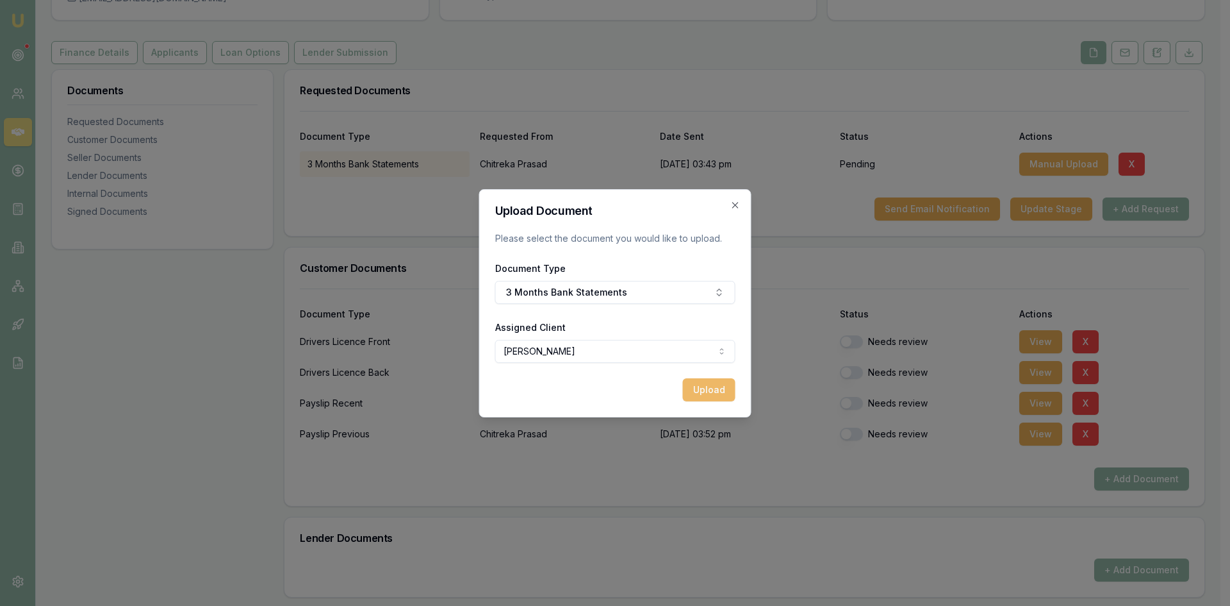
click at [704, 390] on button "Upload" at bounding box center [709, 389] width 53 height 23
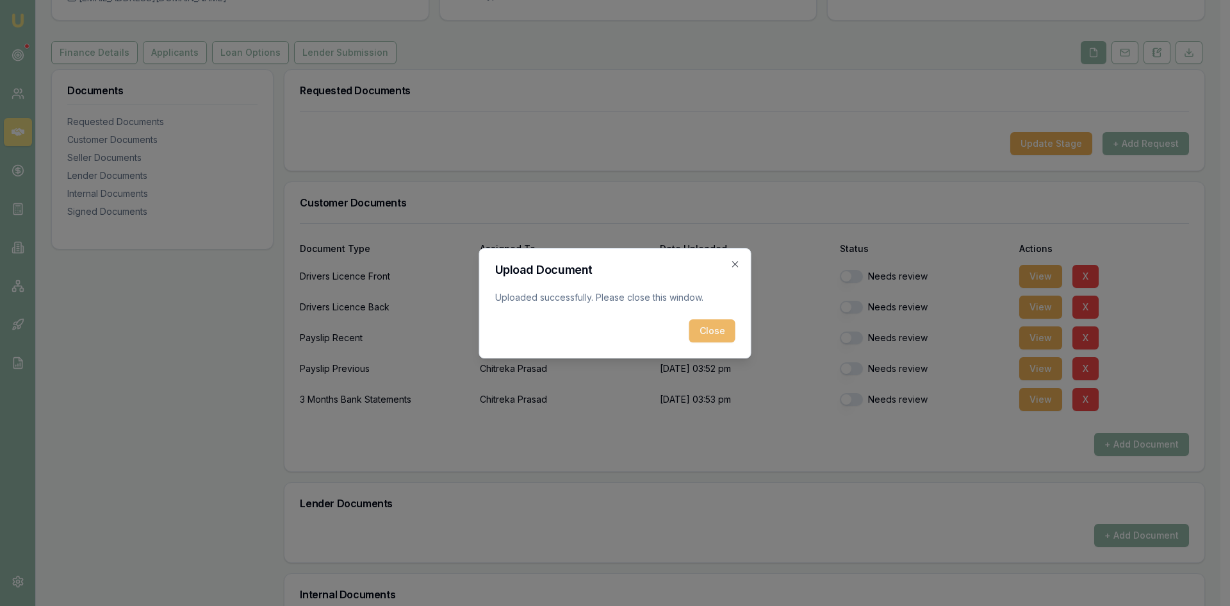
click at [716, 334] on button "Close" at bounding box center [713, 330] width 46 height 23
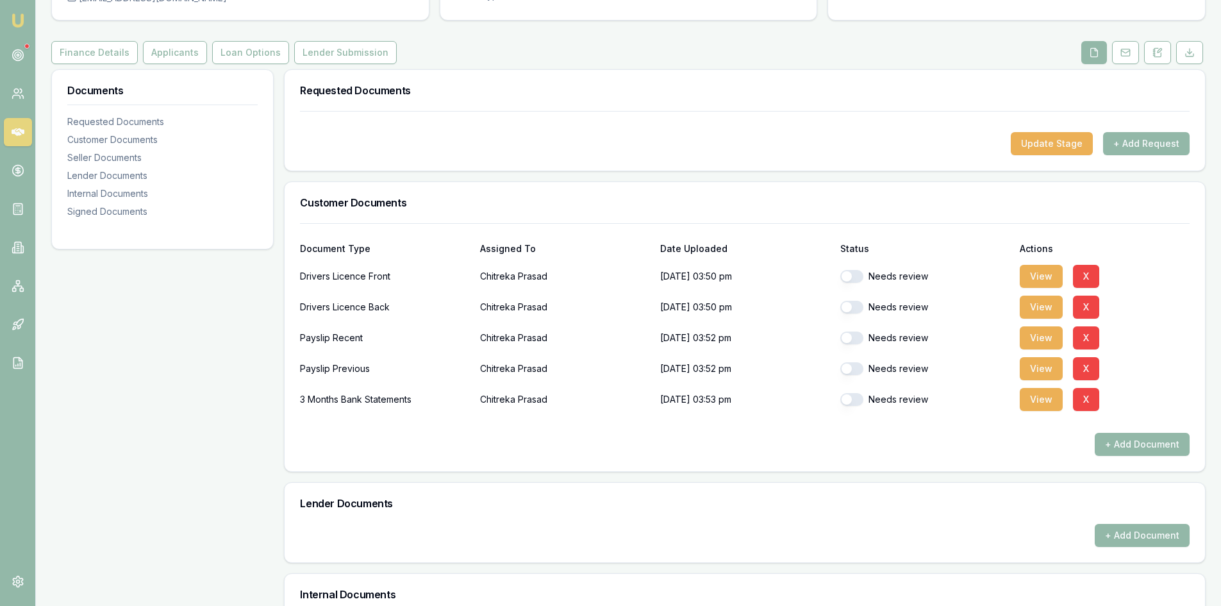
click at [856, 399] on button "button" at bounding box center [851, 399] width 23 height 13
checkbox input "true"
click at [851, 370] on button "button" at bounding box center [851, 368] width 23 height 13
checkbox input "true"
click at [854, 341] on button "button" at bounding box center [851, 337] width 23 height 13
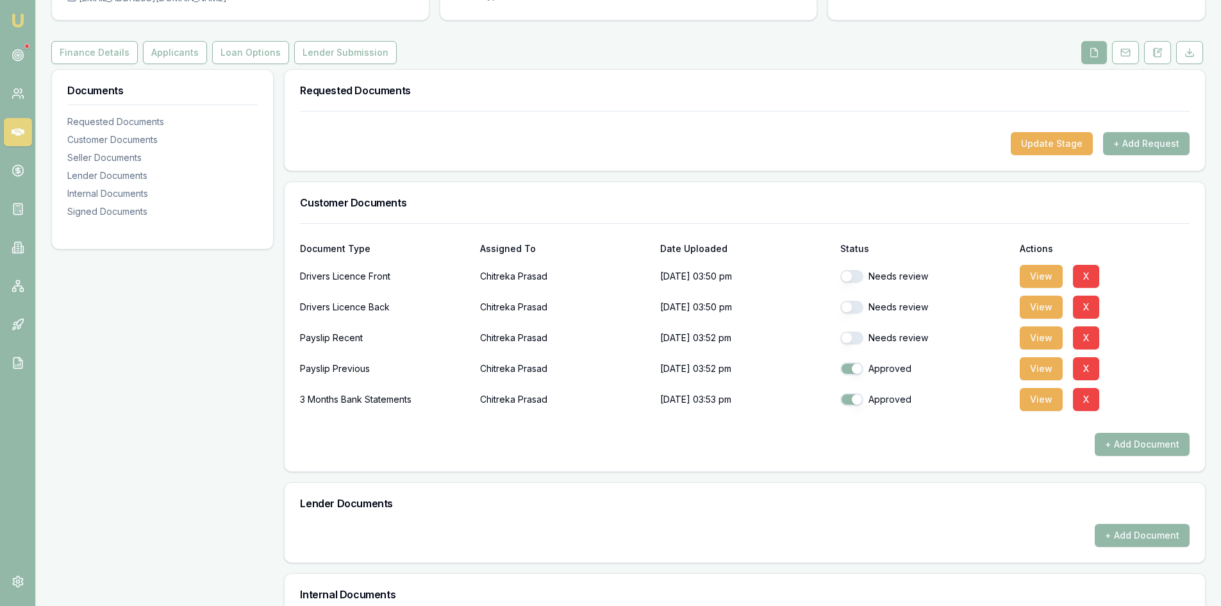
checkbox input "true"
click at [850, 310] on button "button" at bounding box center [851, 307] width 23 height 13
checkbox input "true"
click at [856, 276] on button "button" at bounding box center [851, 276] width 23 height 13
checkbox input "true"
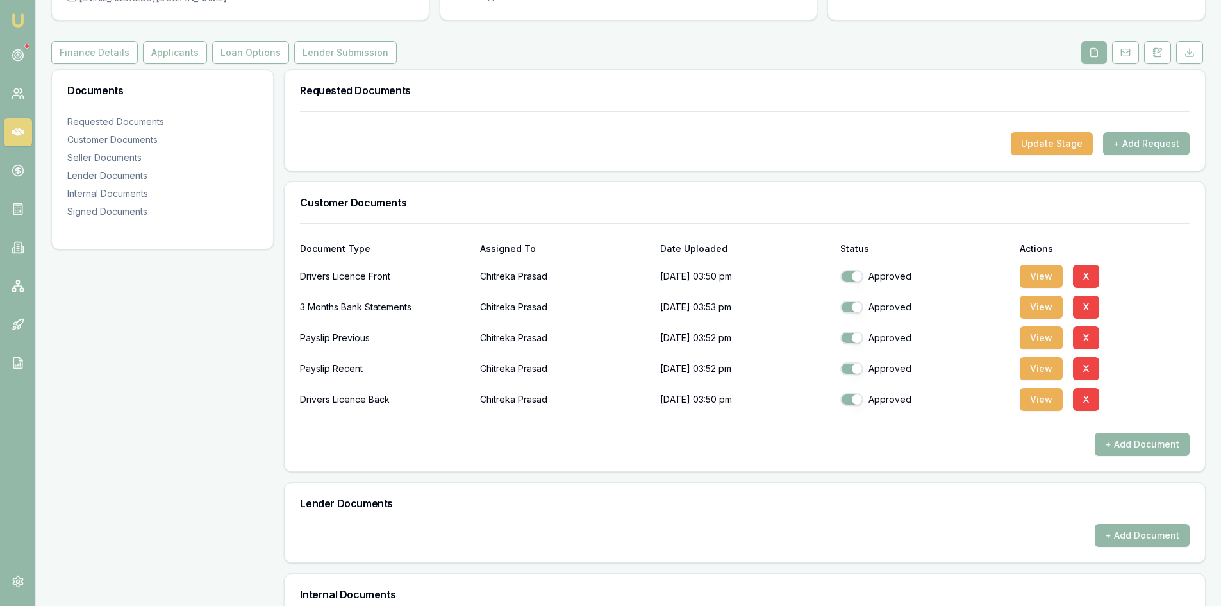
scroll to position [395, 0]
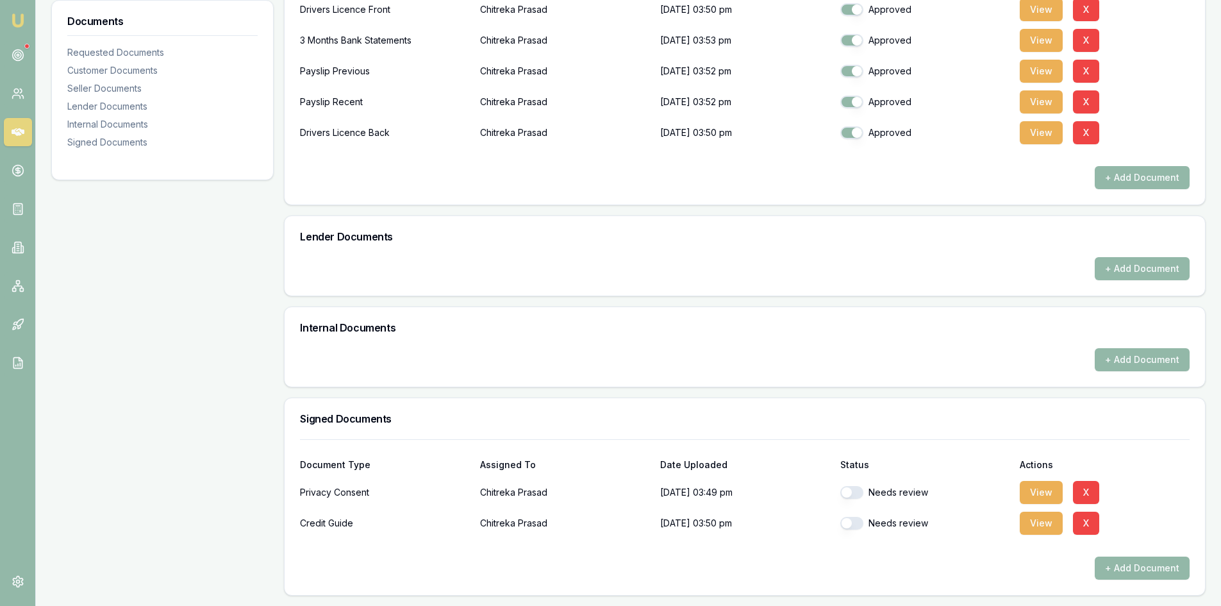
click at [854, 491] on button "button" at bounding box center [851, 492] width 23 height 13
checkbox input "true"
drag, startPoint x: 854, startPoint y: 527, endPoint x: 857, endPoint y: 520, distance: 6.9
click at [855, 525] on button "button" at bounding box center [851, 523] width 23 height 13
checkbox input "true"
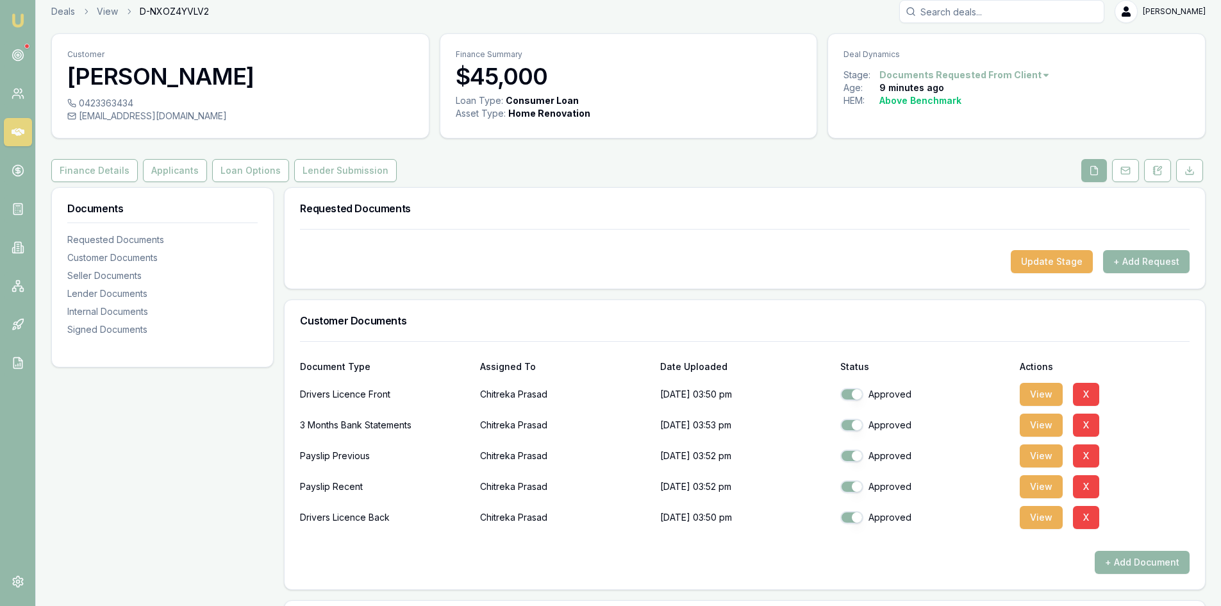
scroll to position [0, 0]
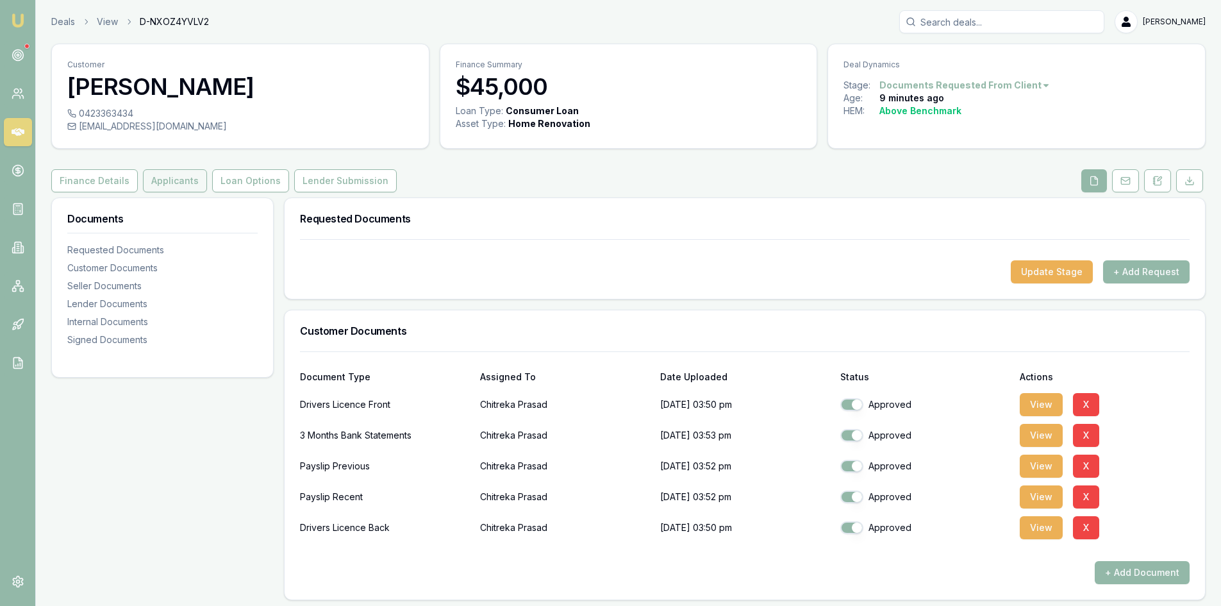
click at [172, 179] on button "Applicants" at bounding box center [175, 180] width 64 height 23
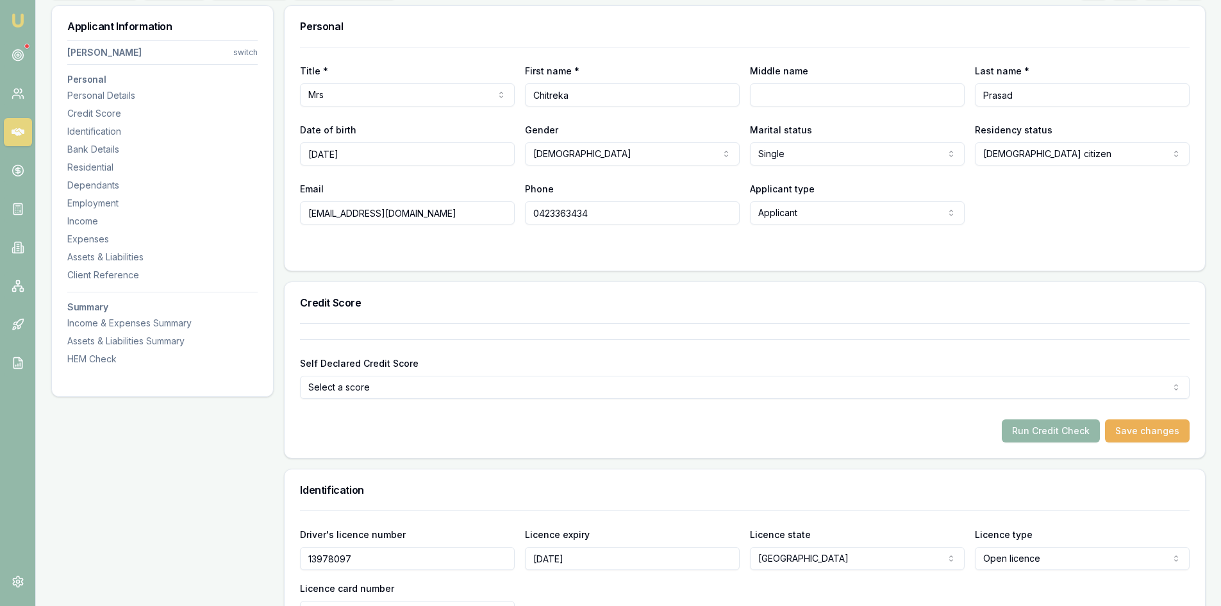
scroll to position [64, 0]
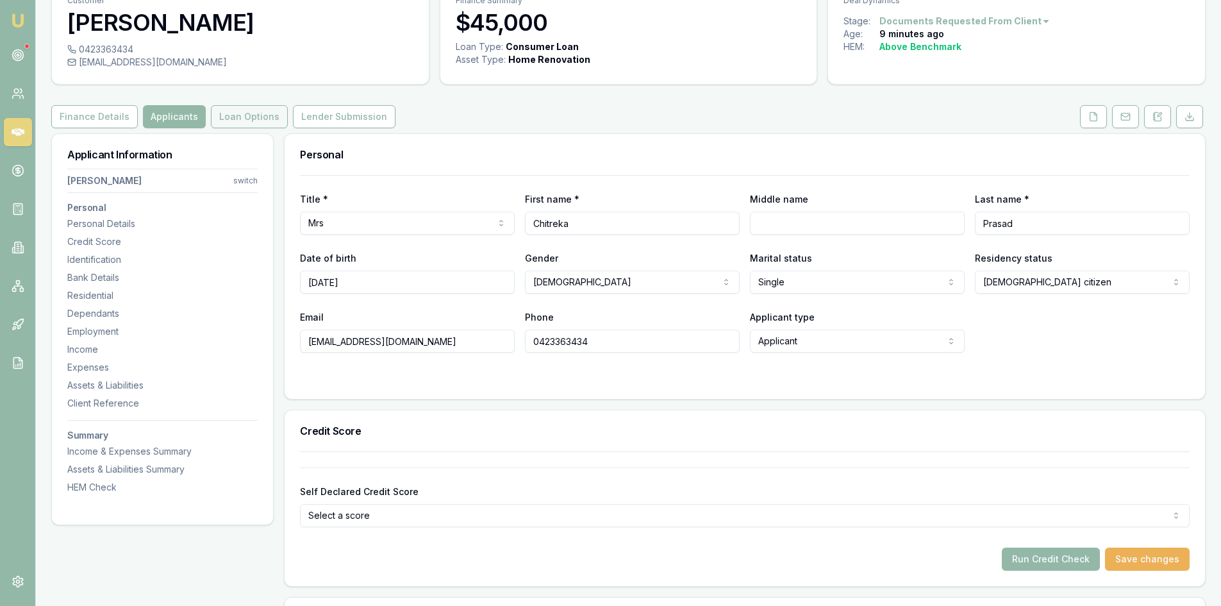
click at [211, 114] on button "Loan Options" at bounding box center [249, 116] width 77 height 23
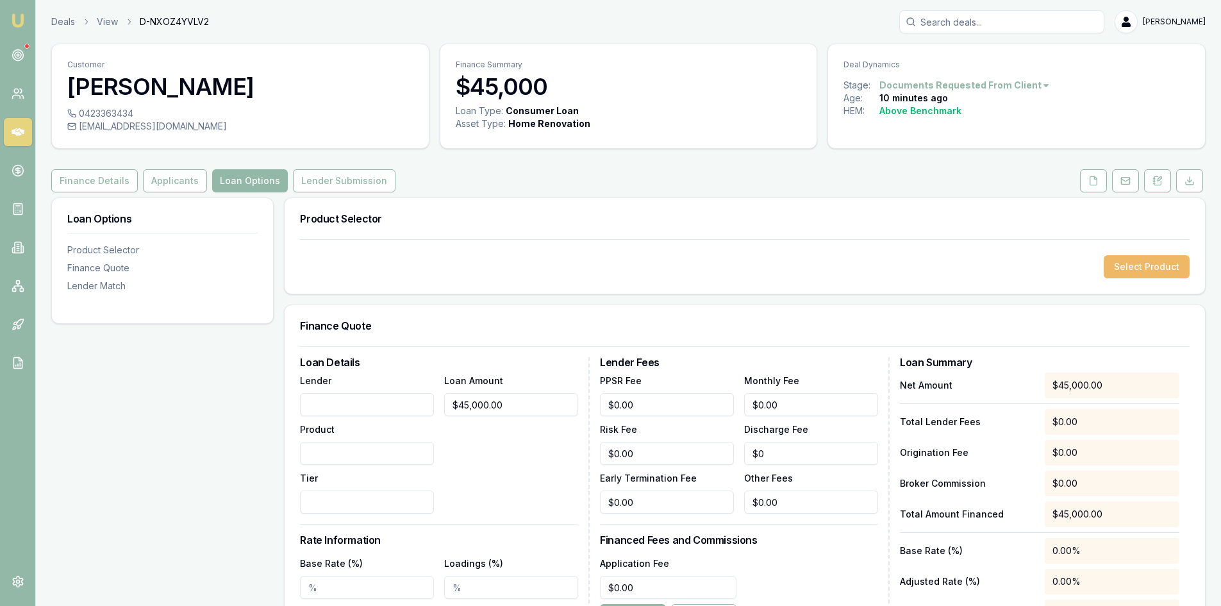
click at [1164, 265] on button "Select Product" at bounding box center [1147, 266] width 86 height 23
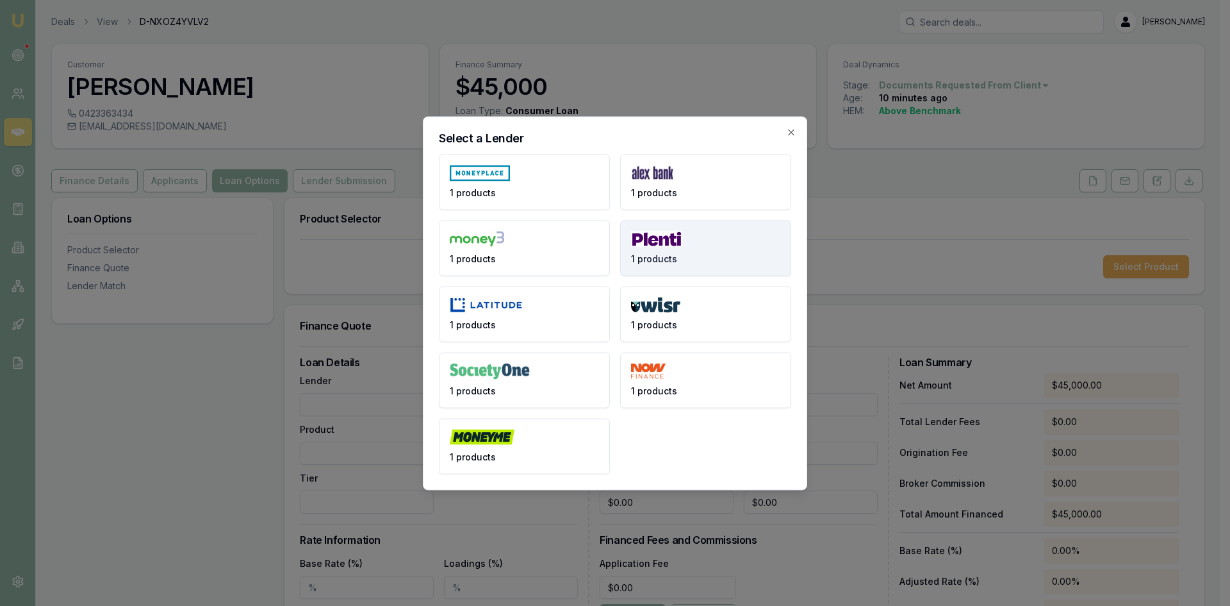
click at [658, 255] on span "1 products" at bounding box center [654, 258] width 46 height 13
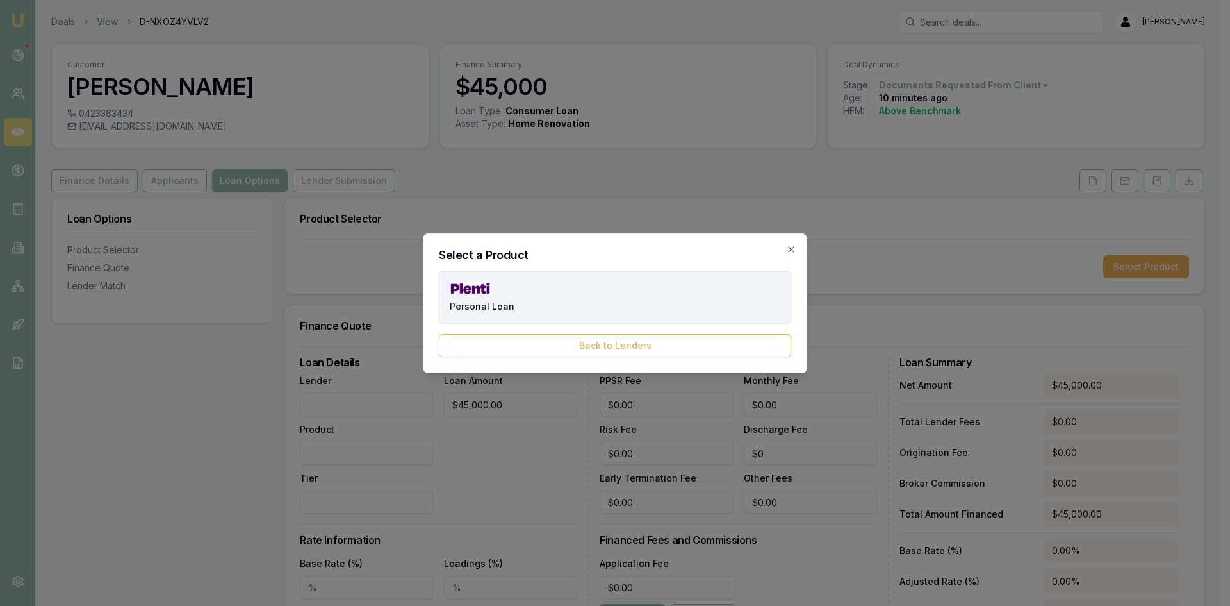
click at [558, 303] on button "Personal Loan" at bounding box center [615, 297] width 352 height 53
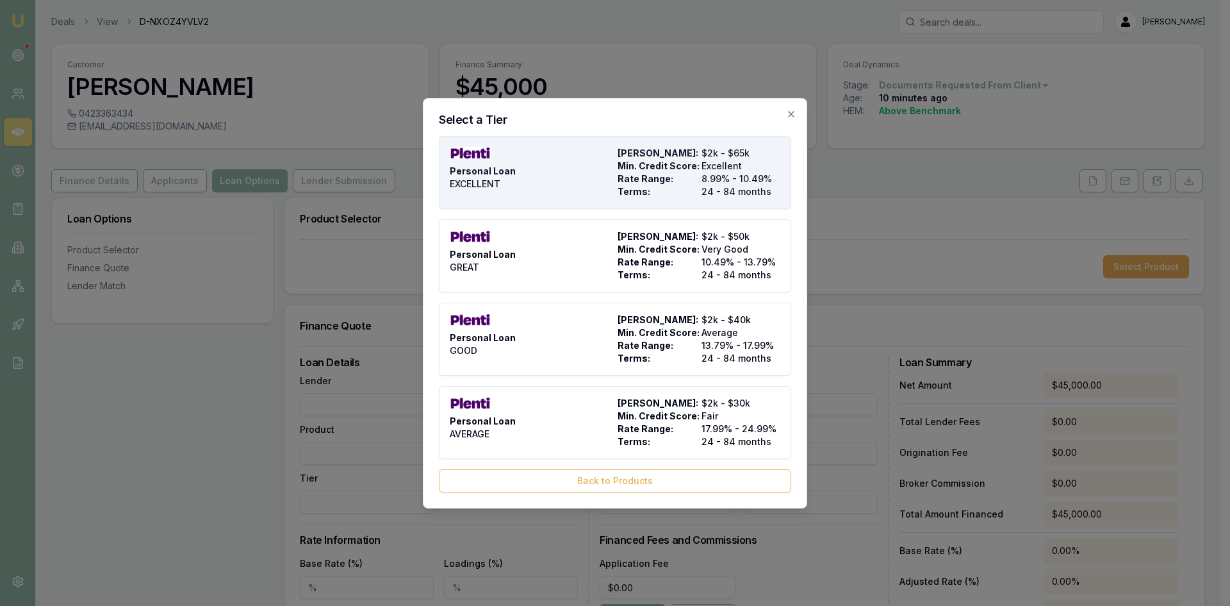
click at [670, 187] on span "Terms:" at bounding box center [657, 191] width 79 height 13
type input "Plenti"
type input "Personal Loan"
type input "EXCELLENT"
type input "8.99"
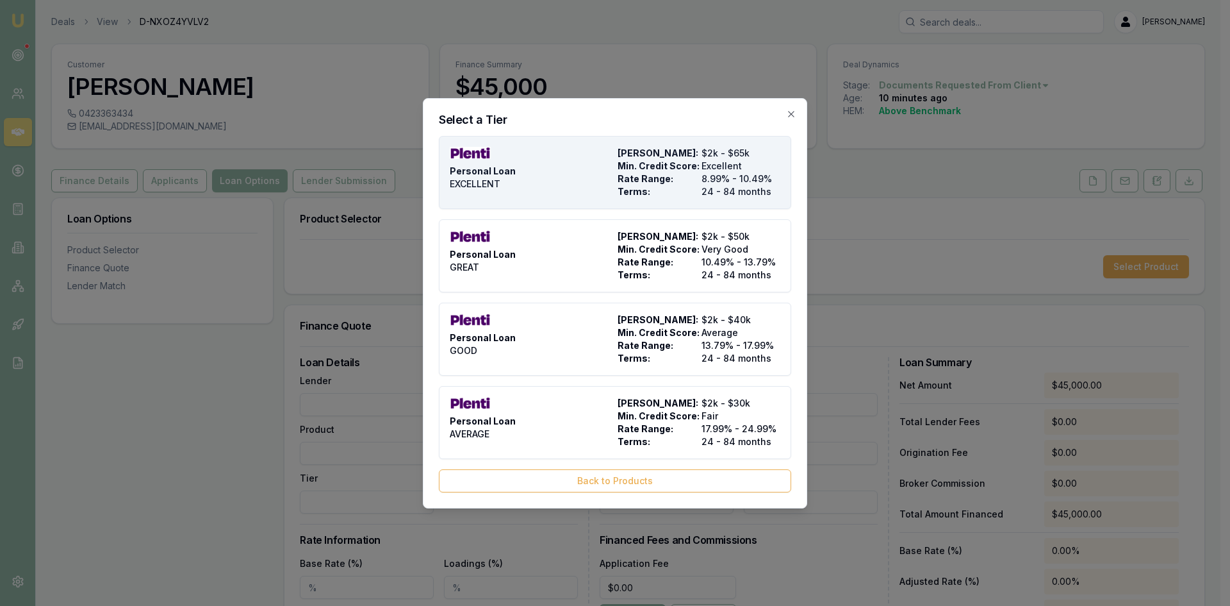
type input "24"
type input "$999.00"
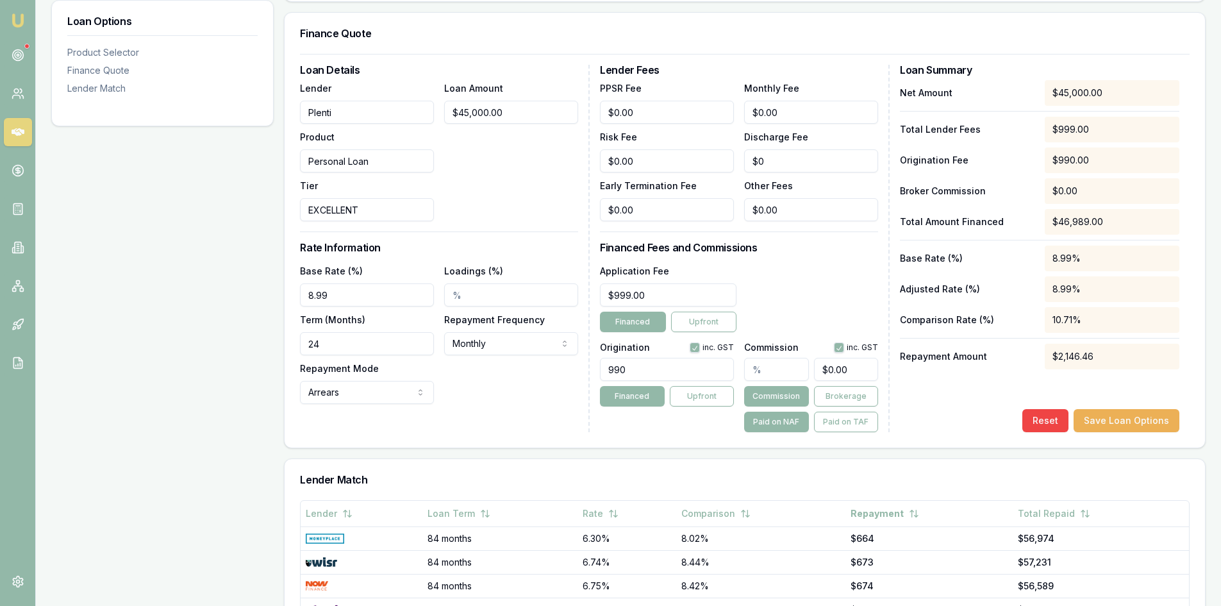
scroll to position [385, 0]
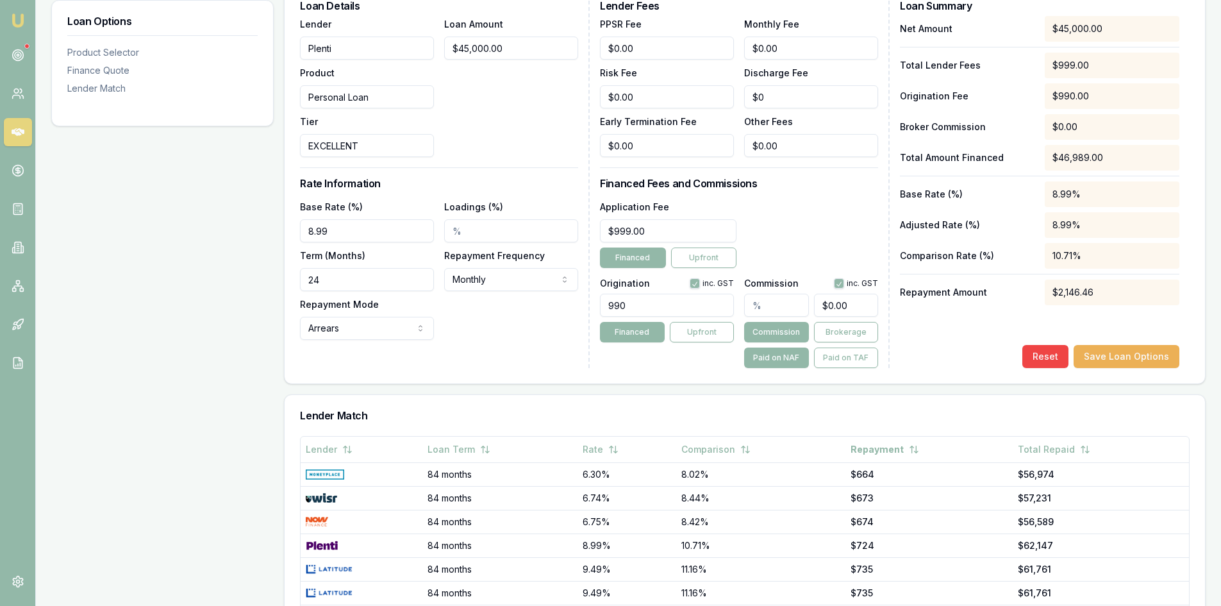
drag, startPoint x: 640, startPoint y: 304, endPoint x: 589, endPoint y: 306, distance: 50.7
click at [589, 306] on div "Loan Details Lender Plenti Product Personal Loan Tier EXCELLENT Loan Amount $45…" at bounding box center [745, 184] width 890 height 367
type input "2500.00"
click at [549, 343] on div "Loan Details Lender Plenti Product Personal Loan Tier EXCELLENT Loan Amount $45…" at bounding box center [445, 184] width 290 height 367
click at [343, 274] on input "24" at bounding box center [367, 279] width 134 height 23
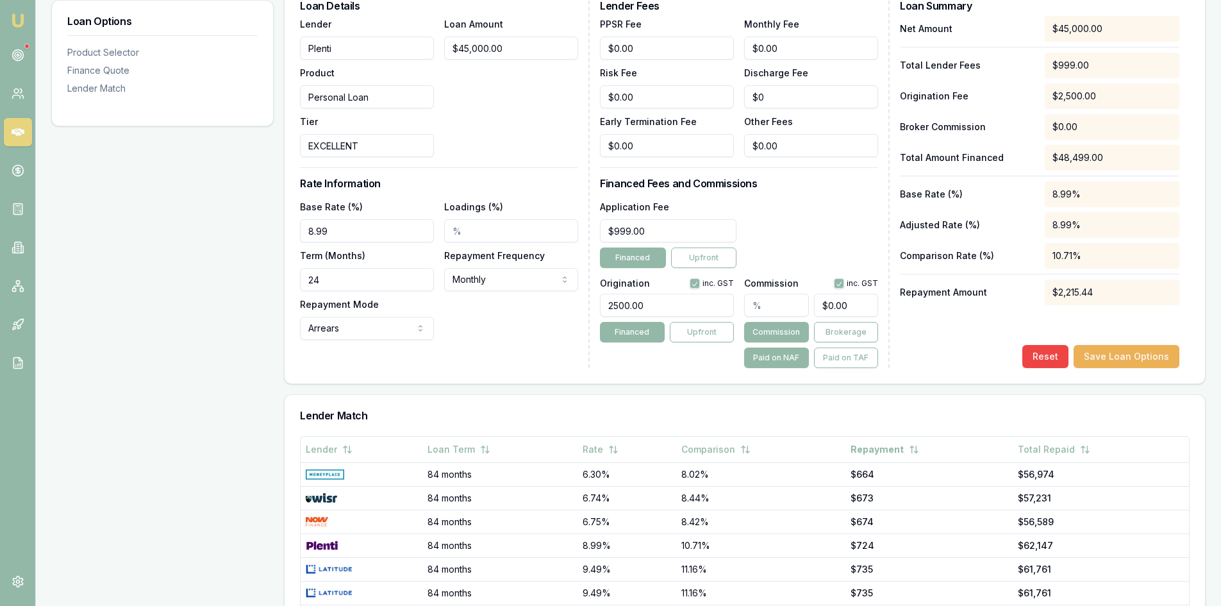
drag, startPoint x: 356, startPoint y: 281, endPoint x: 256, endPoint y: 280, distance: 100.6
click at [256, 280] on div "Loan Options Product Selector Finance Quote Lender Match Product Selector Perso…" at bounding box center [628, 285] width 1154 height 944
type input "60"
click at [518, 384] on div "Product Selector Personal Loan EXCELLENT Max Loan Amount: $65k Min. Credit Scor…" at bounding box center [745, 285] width 922 height 944
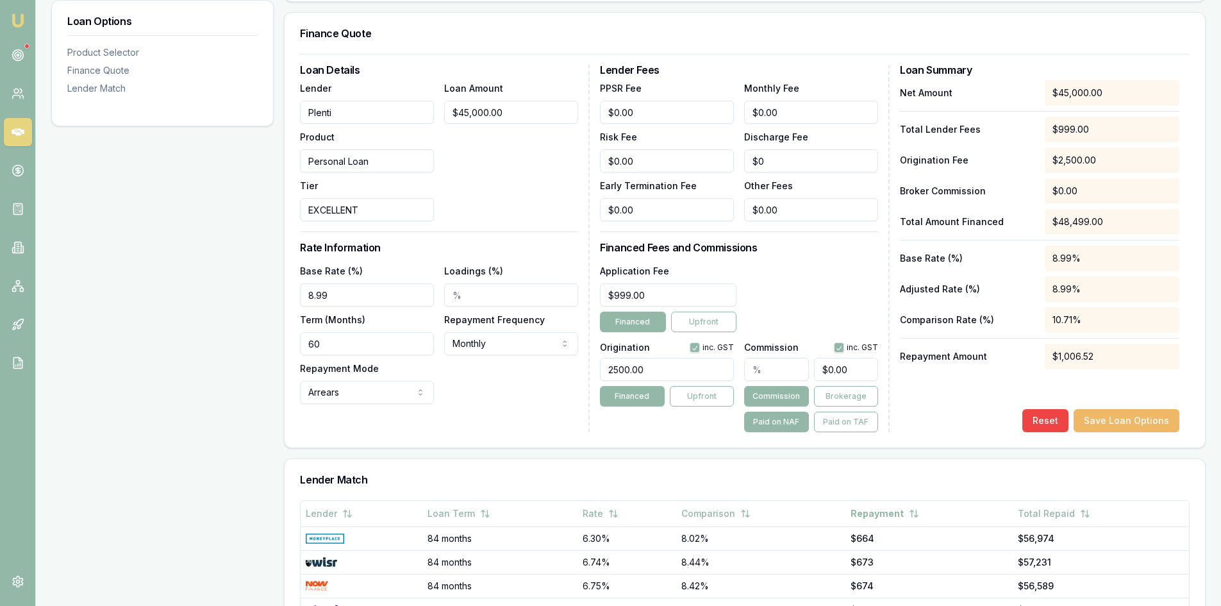
click at [1127, 423] on button "Save Loan Options" at bounding box center [1126, 420] width 106 height 23
type input "0"
drag, startPoint x: 851, startPoint y: 367, endPoint x: 803, endPoint y: 376, distance: 48.8
click at [803, 376] on div "0" at bounding box center [811, 366] width 134 height 28
type input "0.02"
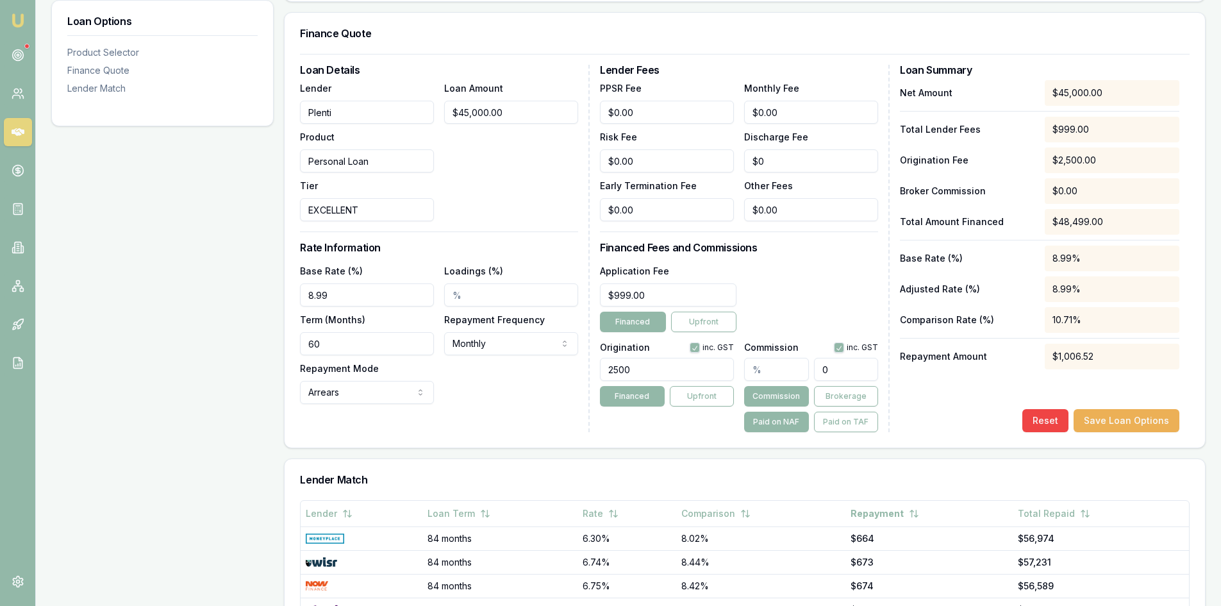
type input "9"
type input "0.20888888888888887"
type input "94"
type input "2.108888888888889"
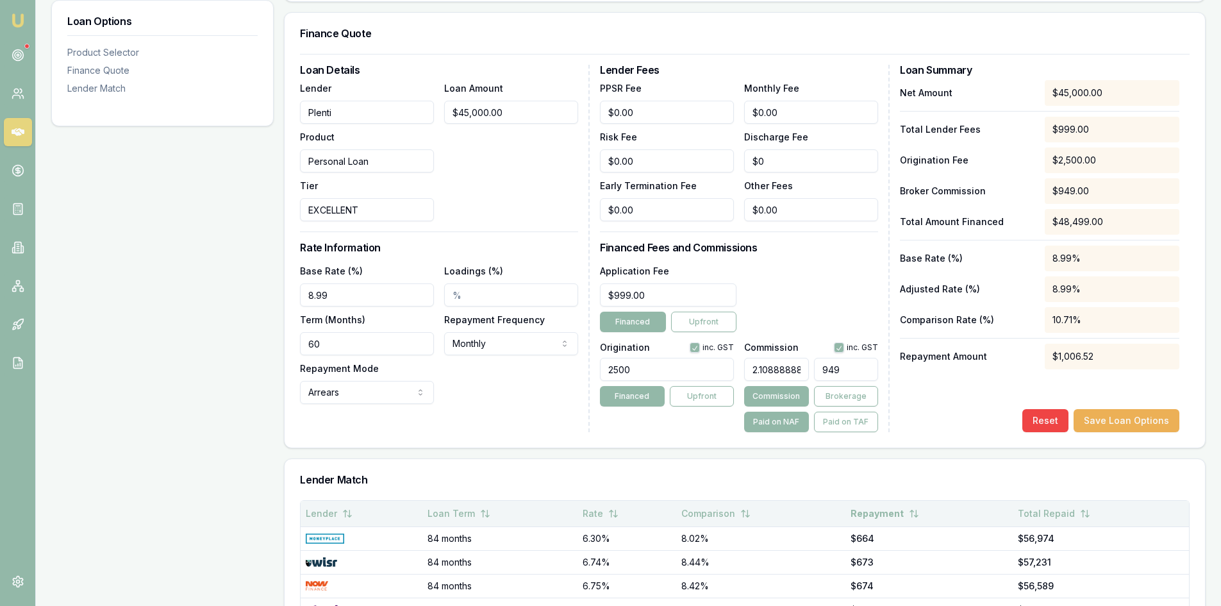
type input "$949.00"
click at [782, 502] on th "Comparison" at bounding box center [760, 514] width 169 height 26
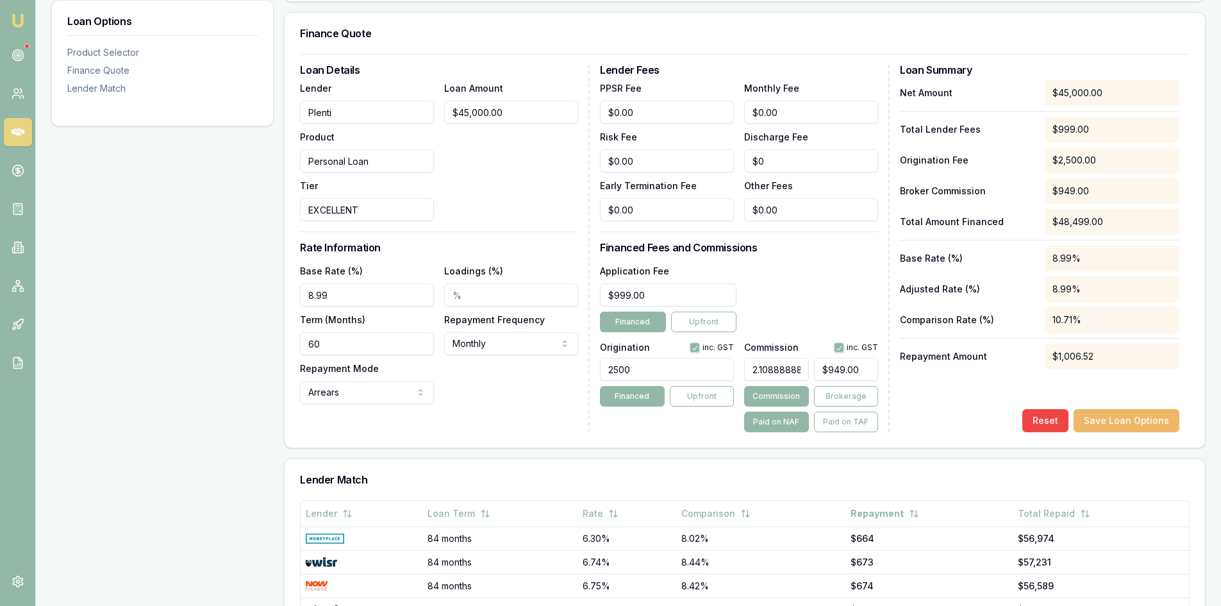
click at [1111, 422] on button "Save Loan Options" at bounding box center [1126, 420] width 106 height 23
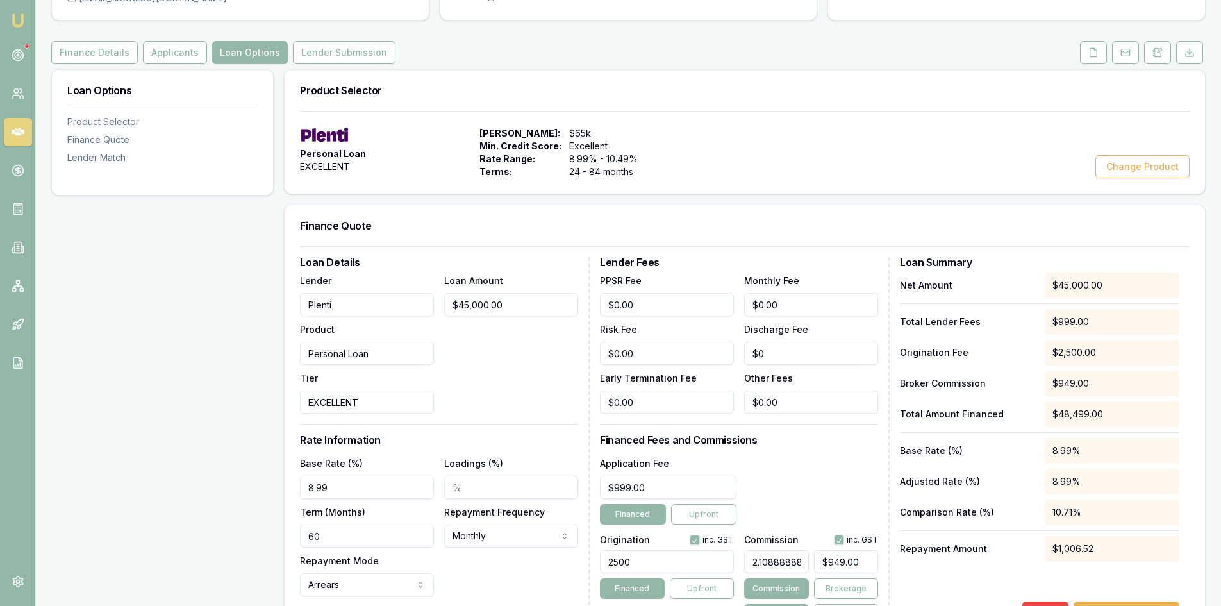
scroll to position [0, 0]
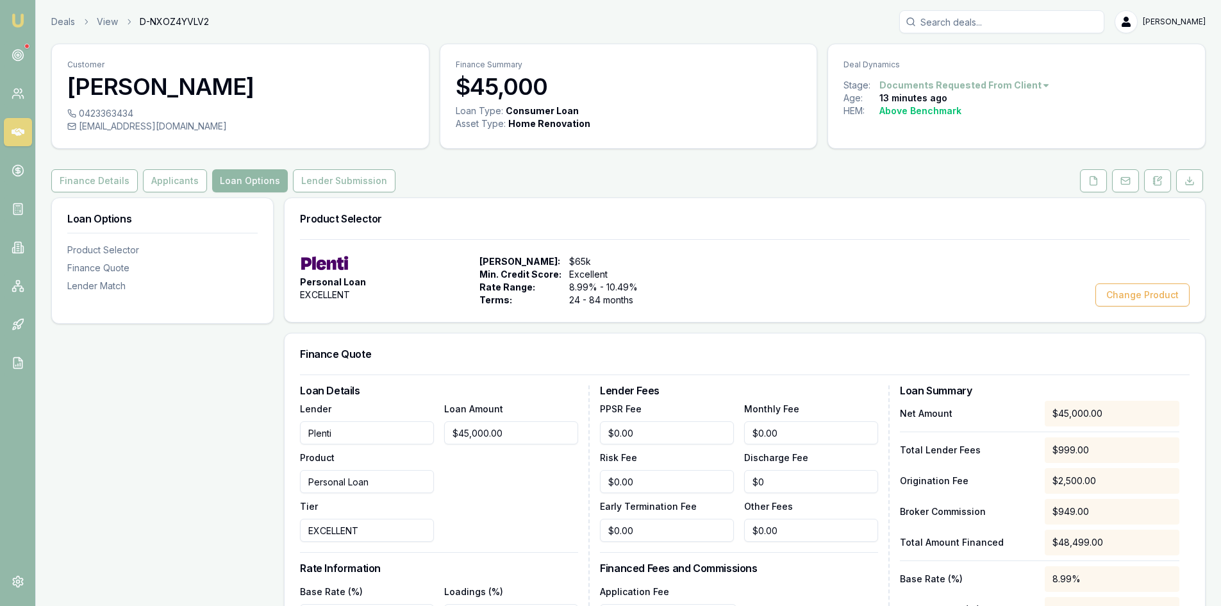
click at [247, 178] on button "Loan Options" at bounding box center [250, 180] width 76 height 23
click at [313, 183] on button "Lender Submission" at bounding box center [344, 180] width 103 height 23
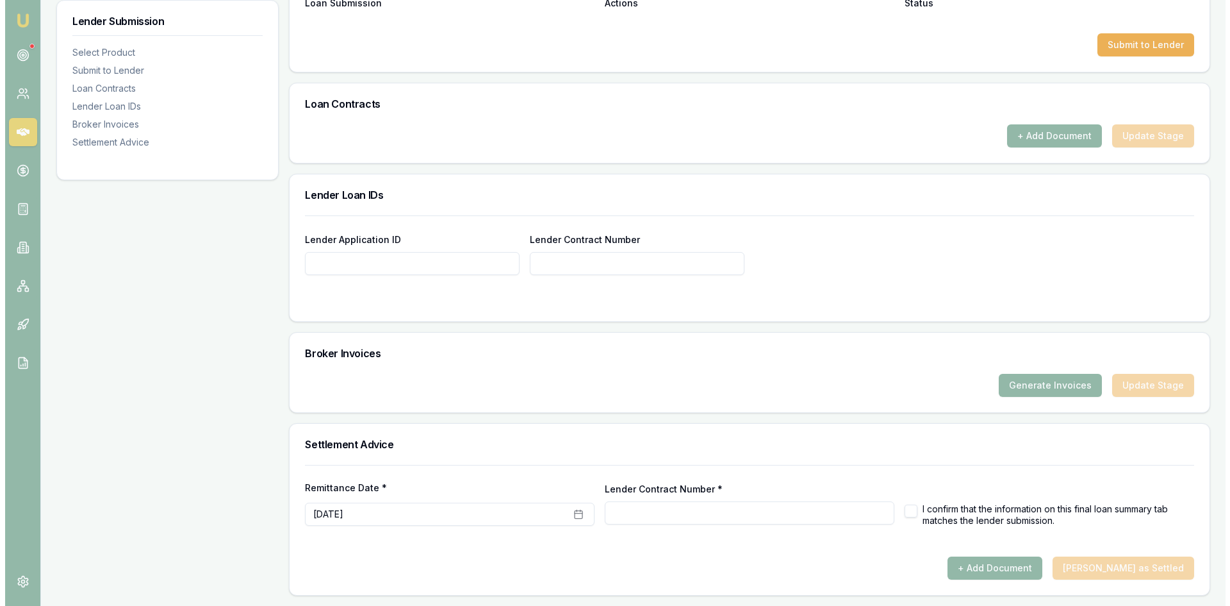
scroll to position [654, 0]
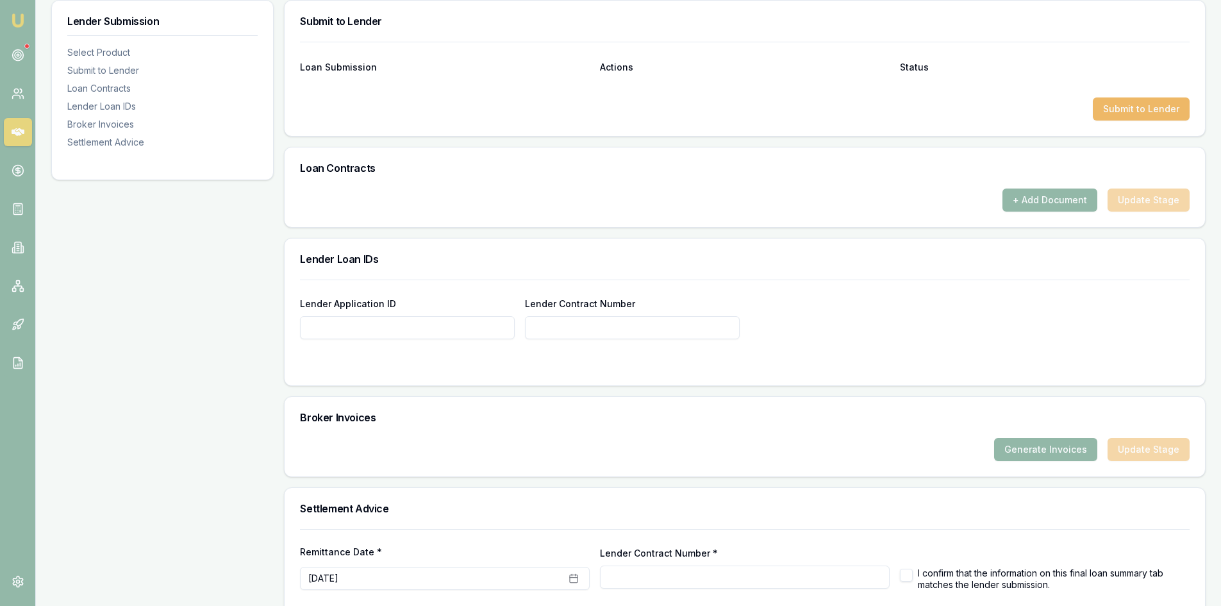
click at [1159, 114] on button "Submit to Lender" at bounding box center [1141, 108] width 97 height 23
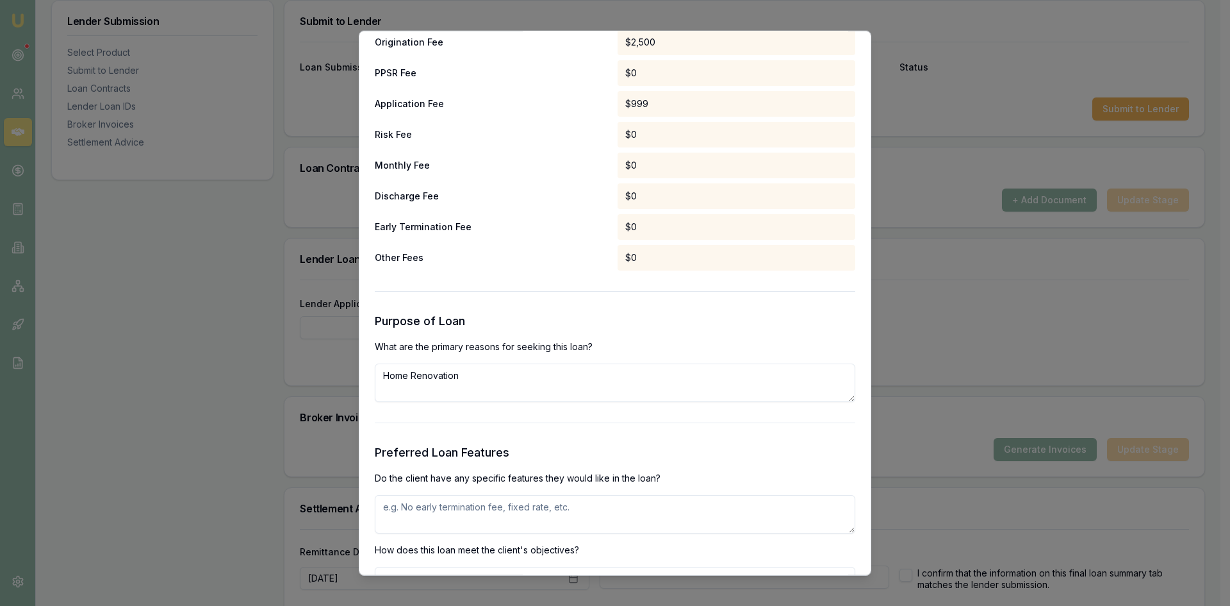
scroll to position [1218, 0]
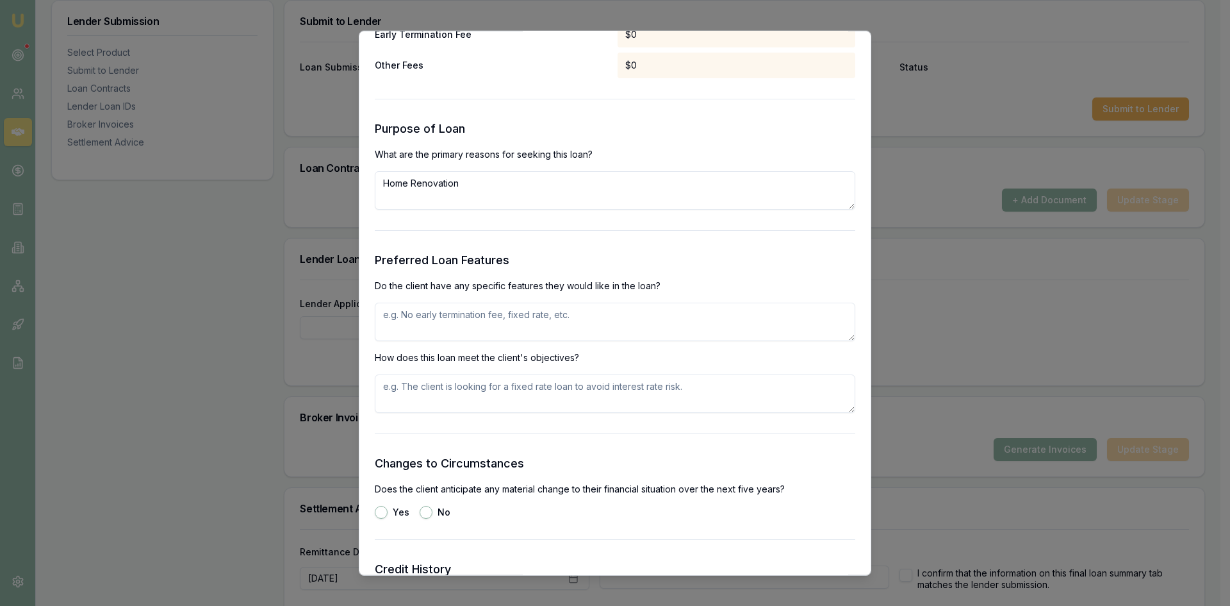
click at [491, 315] on textarea at bounding box center [615, 321] width 481 height 38
type textarea "n"
type textarea "no"
click at [513, 398] on textarea at bounding box center [615, 393] width 481 height 38
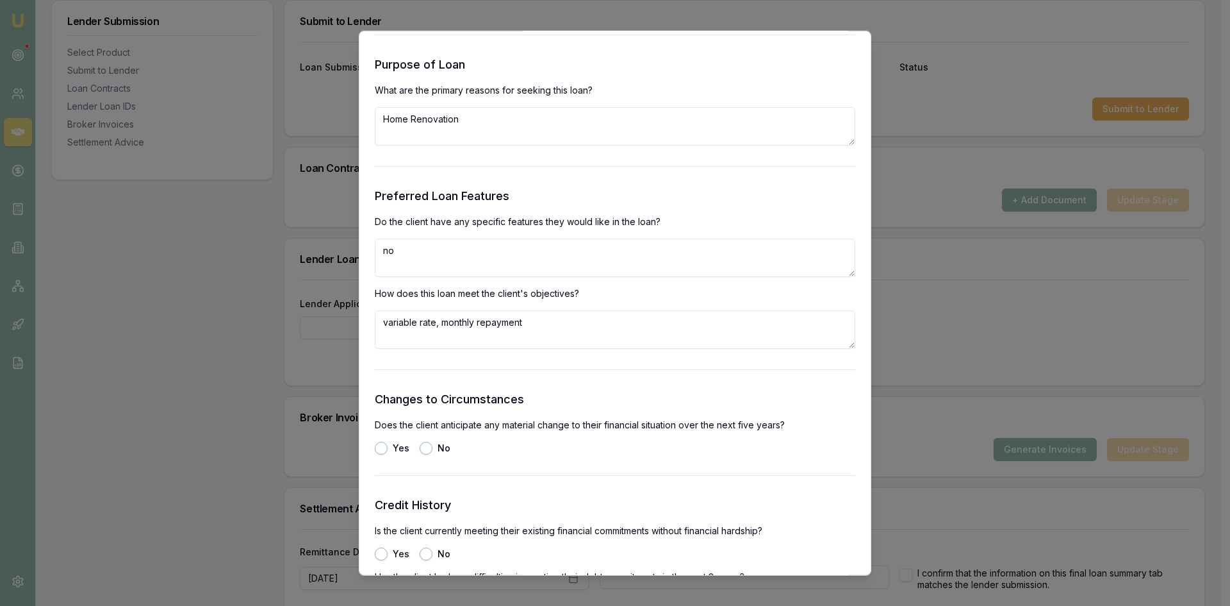
scroll to position [1346, 0]
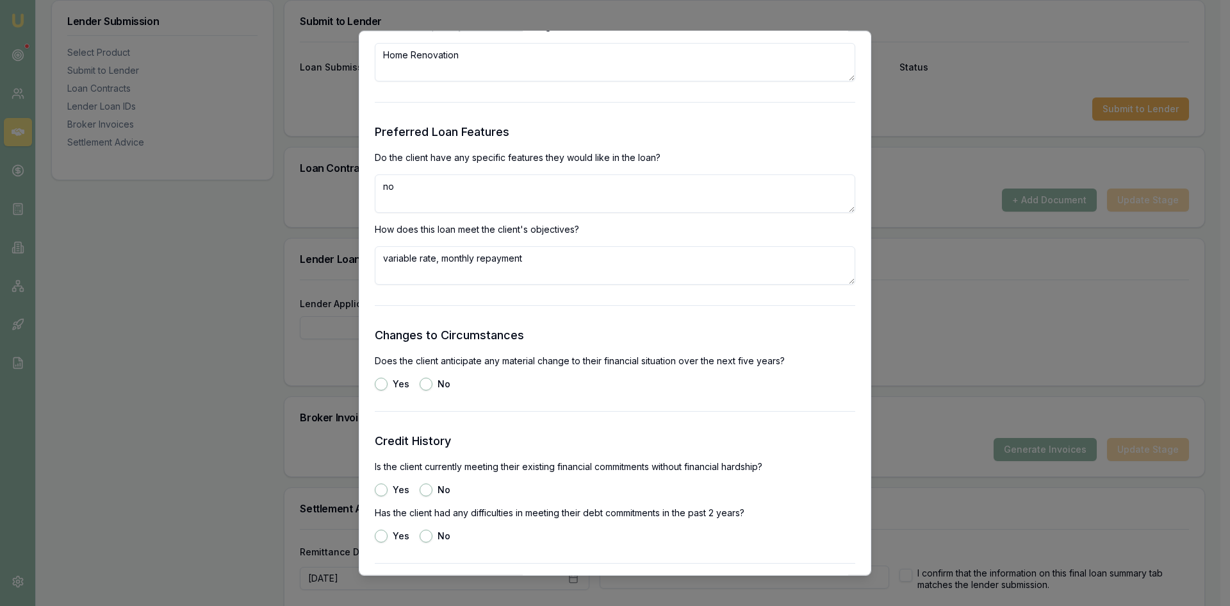
type textarea "variable rate, monthly repayment"
click at [428, 390] on form "Selected Product Lender Plenti Loan Type Consumer Loan Product Personal Loan Ti…" at bounding box center [615, 30] width 481 height 2570
click at [426, 385] on button "No" at bounding box center [426, 383] width 13 height 13
radio input "true"
click at [383, 488] on button "Yes" at bounding box center [381, 489] width 13 height 13
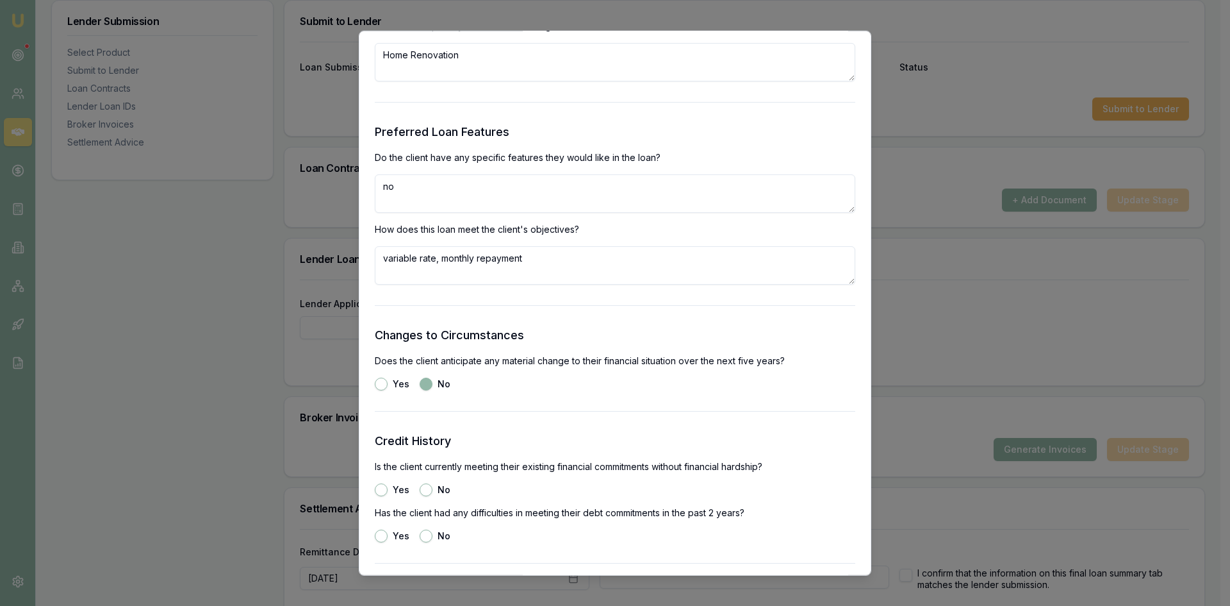
radio input "true"
click at [429, 537] on button "No" at bounding box center [426, 535] width 13 height 13
radio input "true"
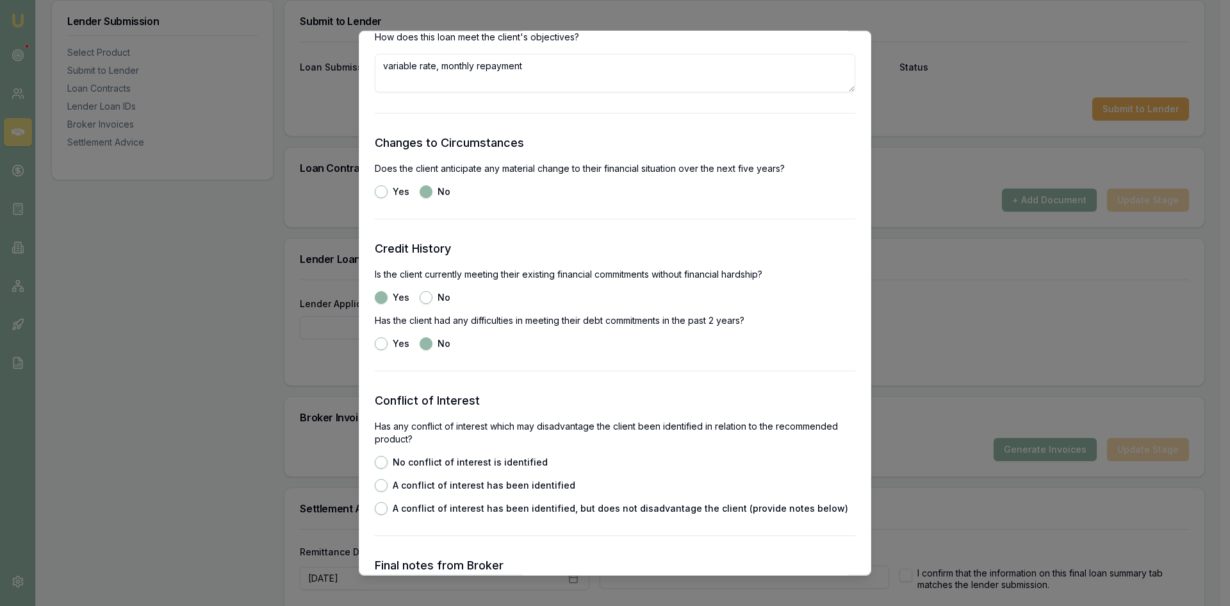
scroll to position [1730, 0]
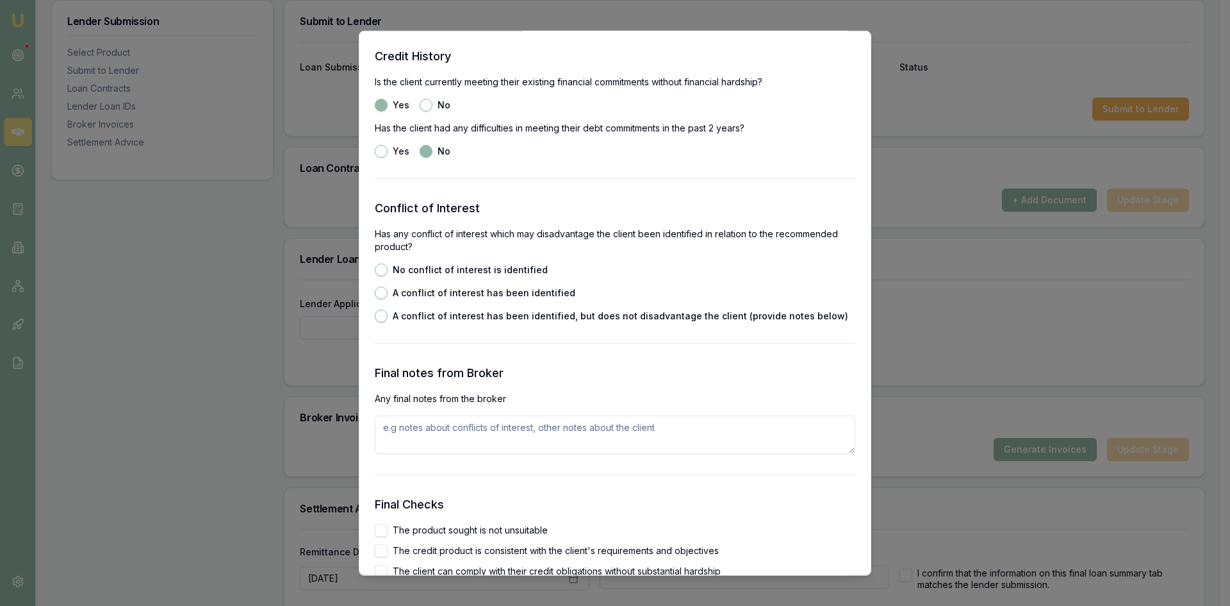
click at [383, 270] on button "No conflict of interest is identified" at bounding box center [381, 269] width 13 height 13
radio input "true"
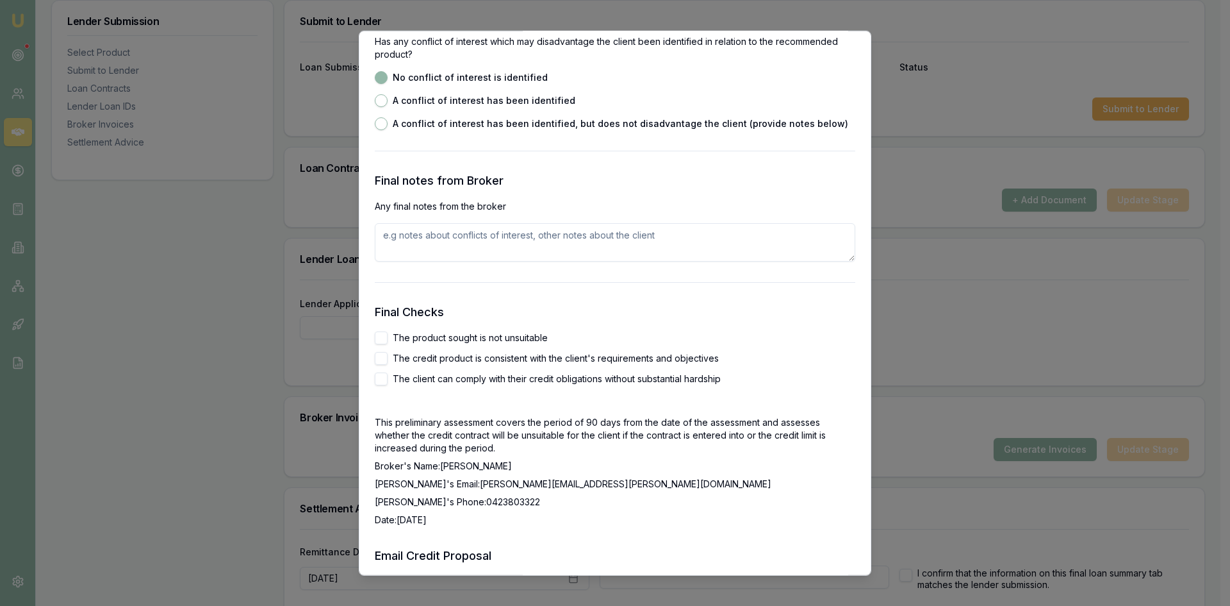
click at [386, 336] on button "The product sought is not unsuitable" at bounding box center [381, 337] width 13 height 13
checkbox input "true"
click at [386, 358] on button "The credit product is consistent with the client's requirements and objectives" at bounding box center [381, 357] width 13 height 13
checkbox input "true"
click at [383, 380] on button "The client can comply with their credit obligations without substantial hardship" at bounding box center [381, 378] width 13 height 13
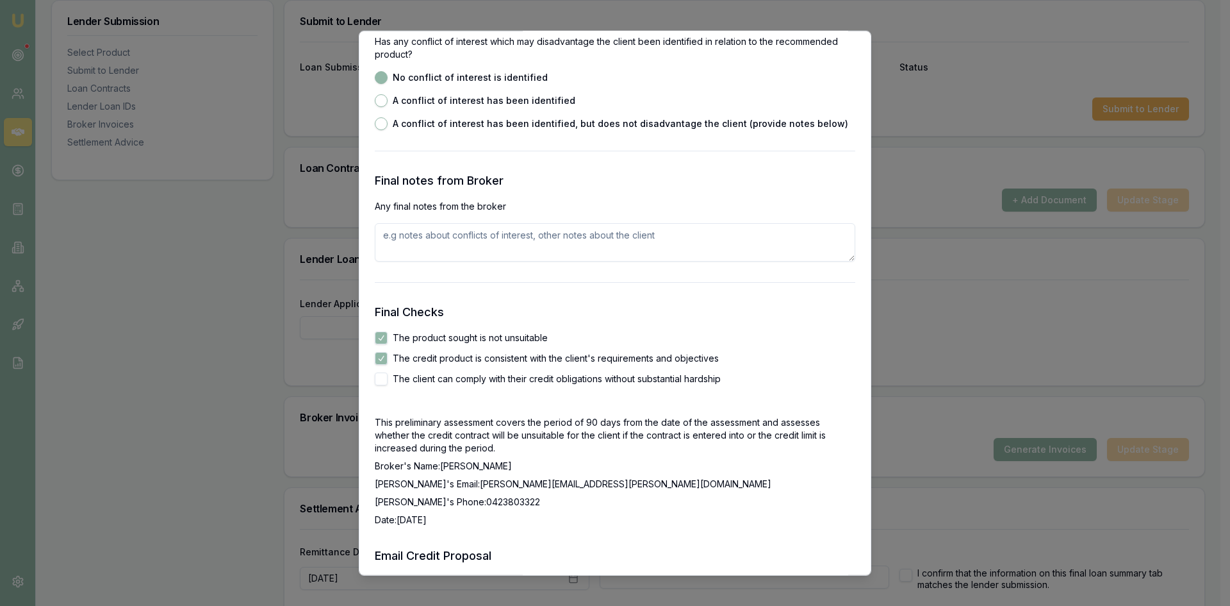
checkbox input "true"
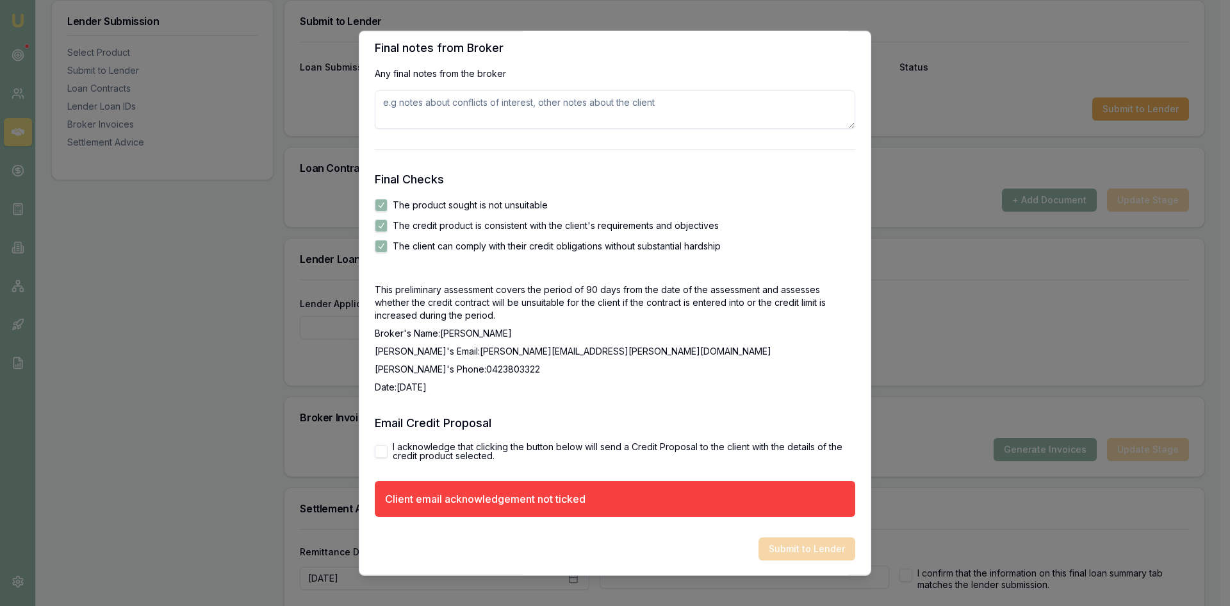
click at [381, 452] on button "I acknowledge that clicking the button below will send a Credit Proposal to the…" at bounding box center [381, 450] width 13 height 13
checkbox input "true"
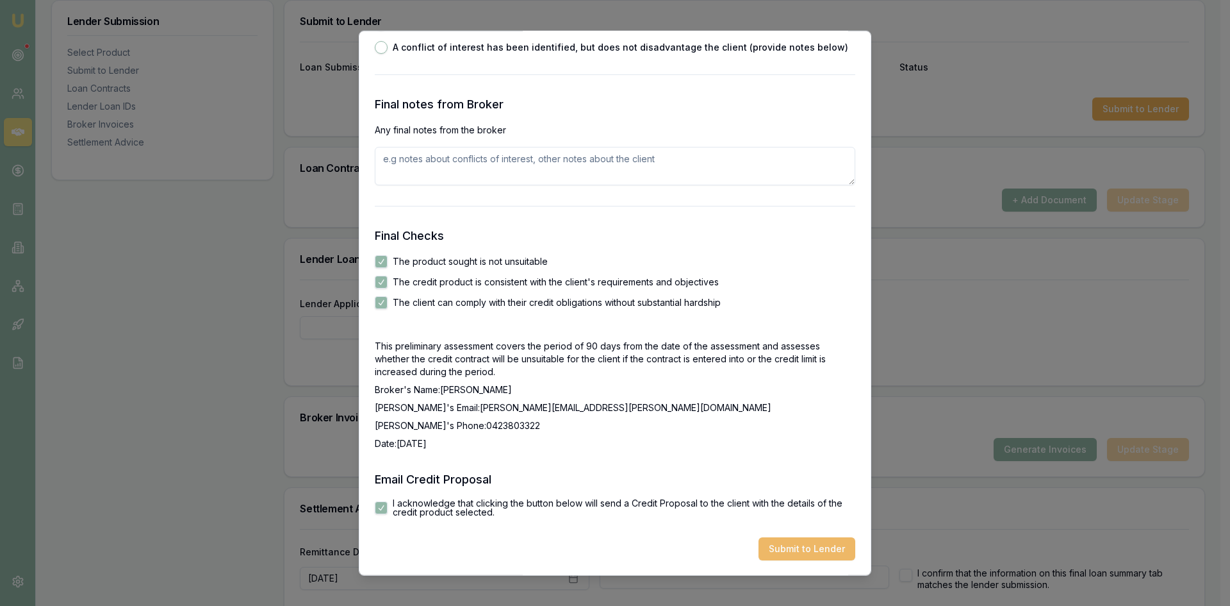
click at [779, 545] on button "Submit to Lender" at bounding box center [807, 547] width 97 height 23
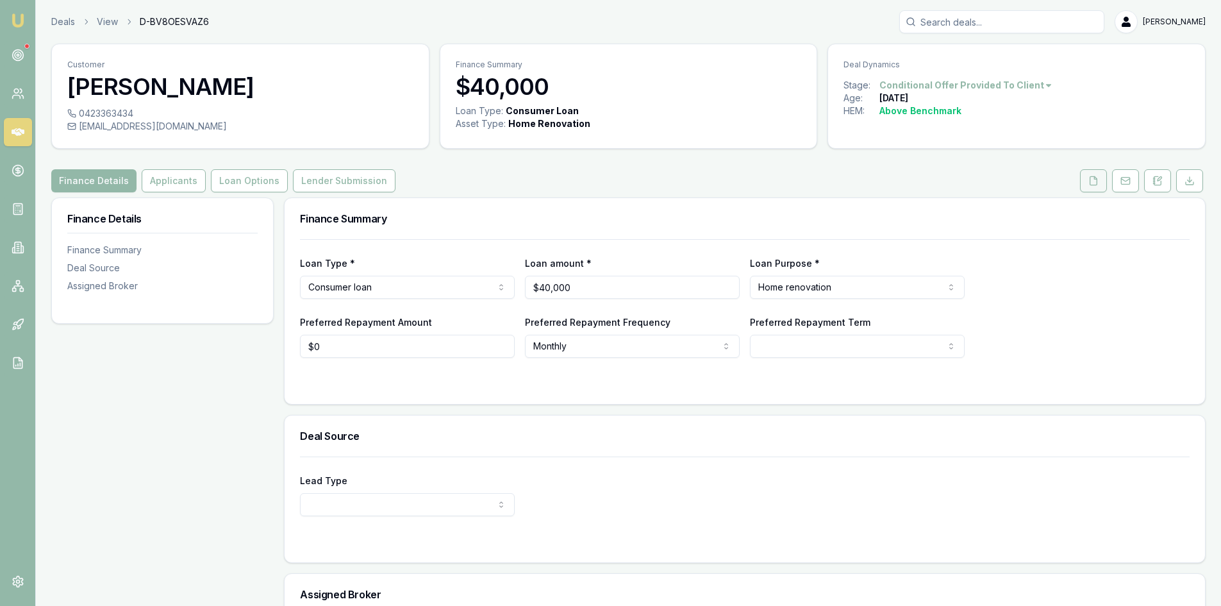
drag, startPoint x: 1100, startPoint y: 184, endPoint x: 1081, endPoint y: 184, distance: 18.6
click at [1100, 184] on button at bounding box center [1093, 180] width 27 height 23
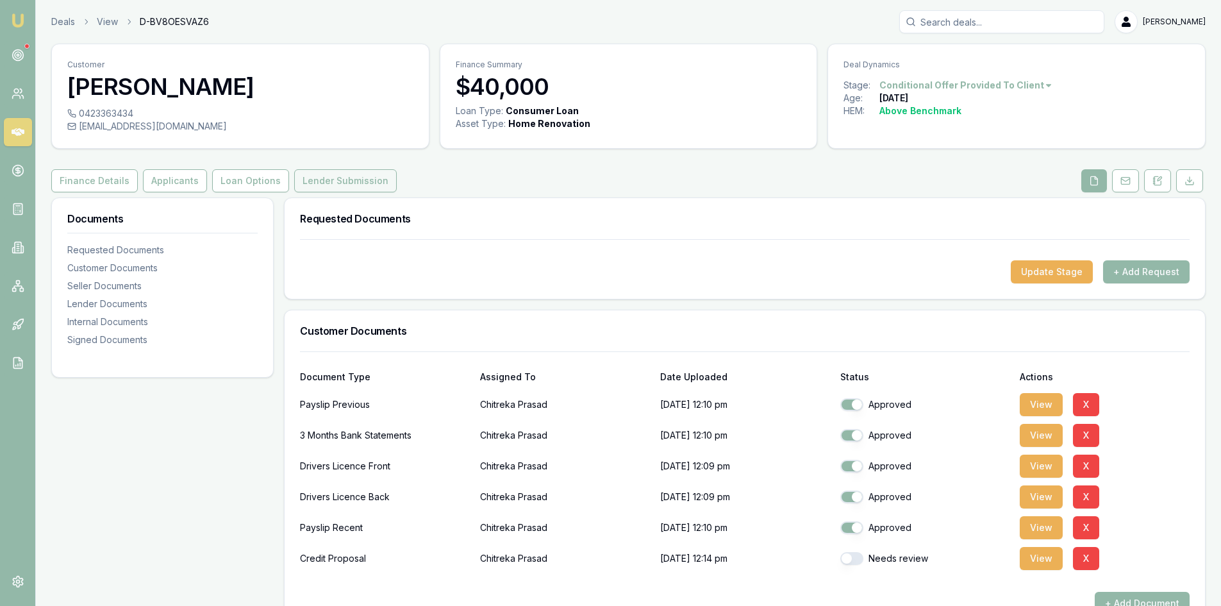
click at [358, 185] on button "Lender Submission" at bounding box center [345, 180] width 103 height 23
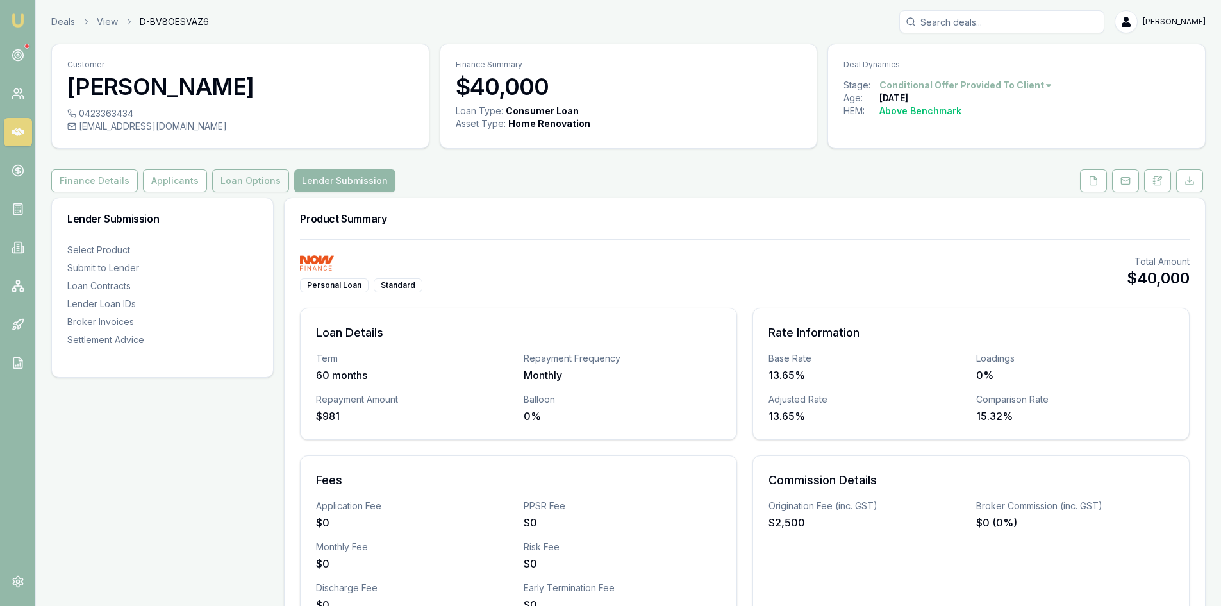
click at [242, 186] on button "Loan Options" at bounding box center [250, 180] width 77 height 23
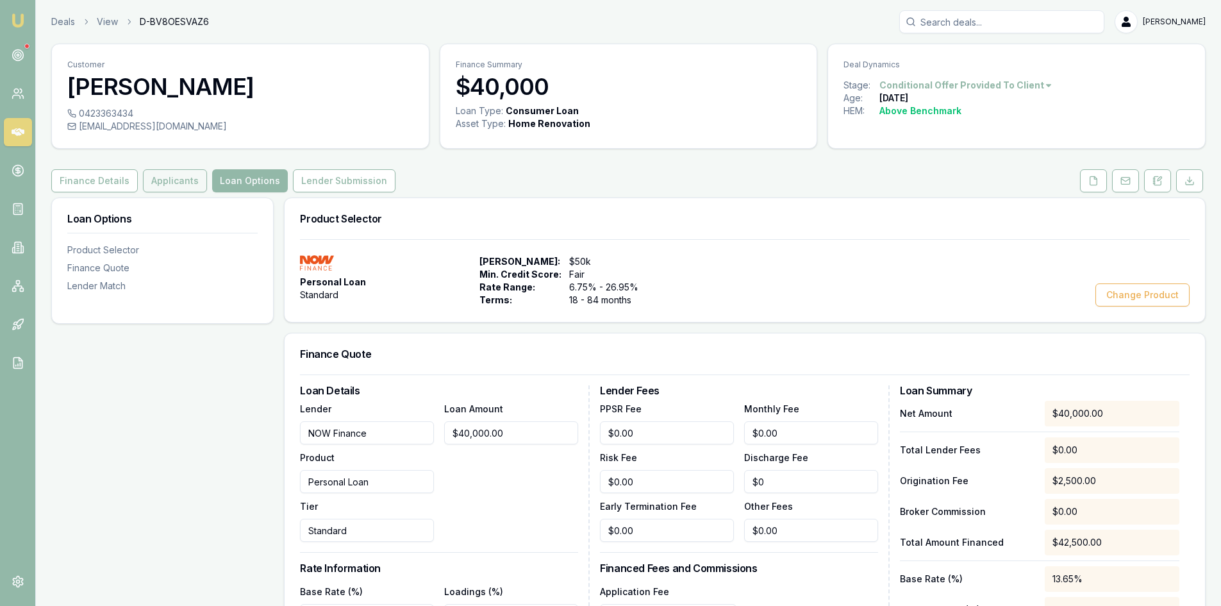
click at [167, 182] on button "Applicants" at bounding box center [175, 180] width 64 height 23
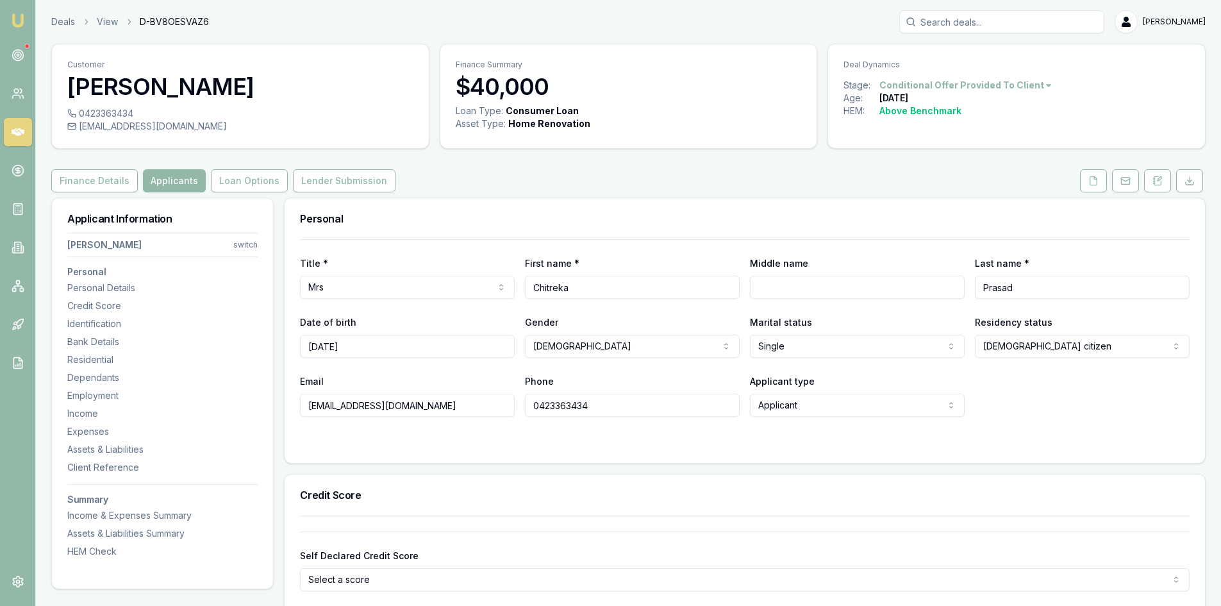
drag, startPoint x: 426, startPoint y: 404, endPoint x: 306, endPoint y: 404, distance: 119.2
click at [306, 404] on input "[EMAIL_ADDRESS][DOMAIN_NAME]" at bounding box center [407, 404] width 215 height 23
drag, startPoint x: 306, startPoint y: 404, endPoint x: 455, endPoint y: 408, distance: 149.4
click at [455, 408] on input "[EMAIL_ADDRESS][DOMAIN_NAME]" at bounding box center [407, 404] width 215 height 23
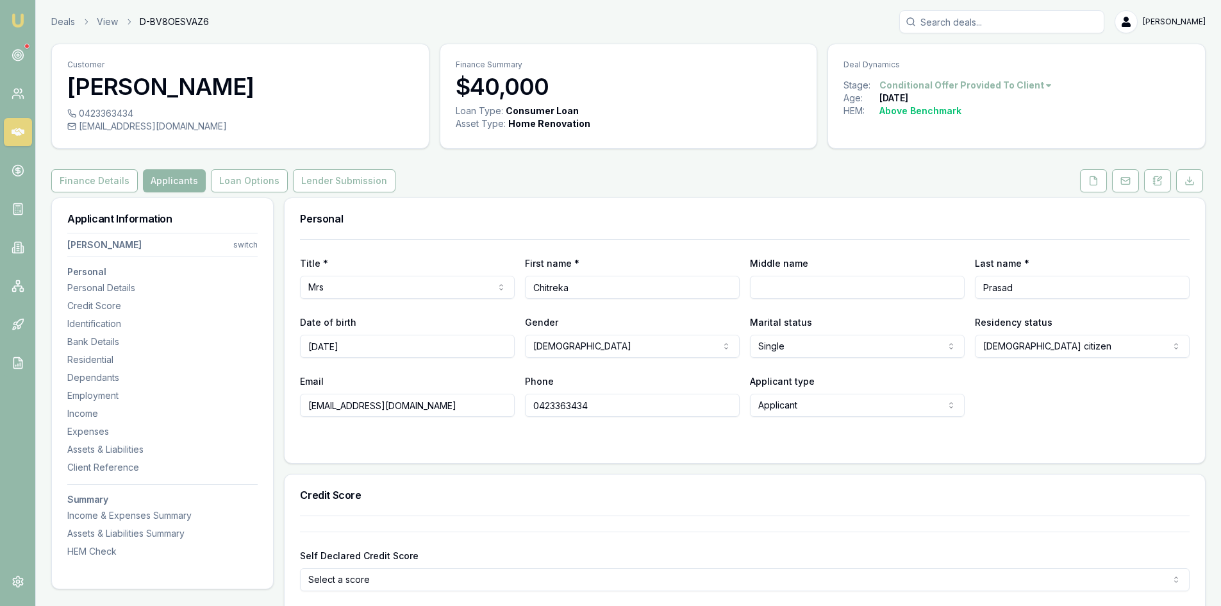
click at [552, 406] on input "0423363434" at bounding box center [632, 404] width 215 height 23
click at [1084, 178] on button at bounding box center [1093, 180] width 27 height 23
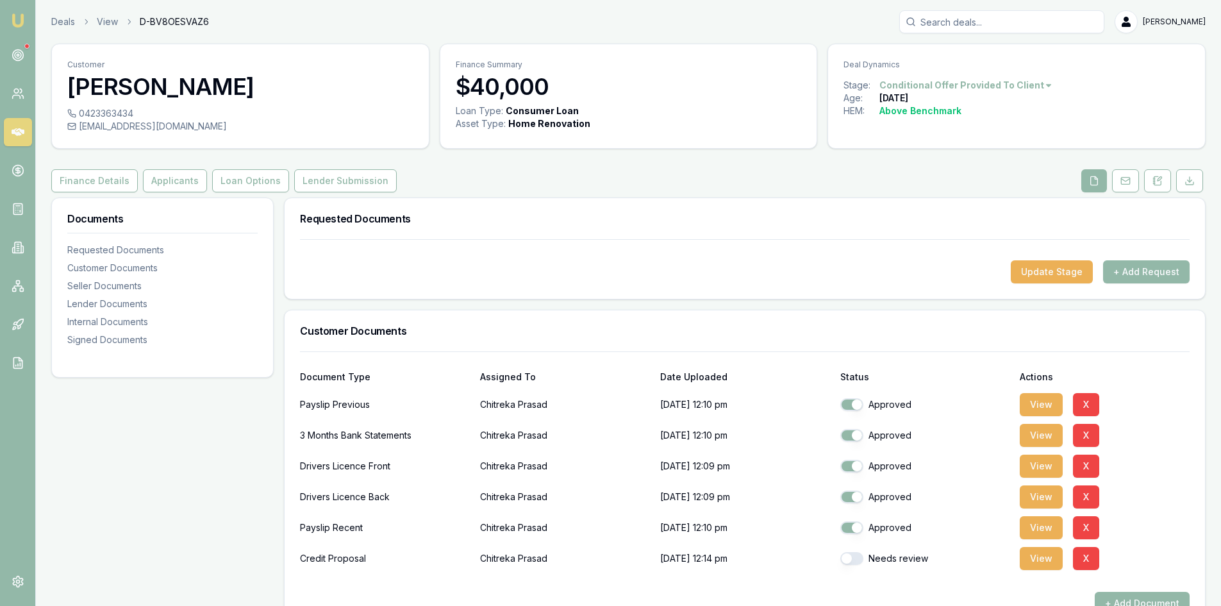
scroll to position [64, 0]
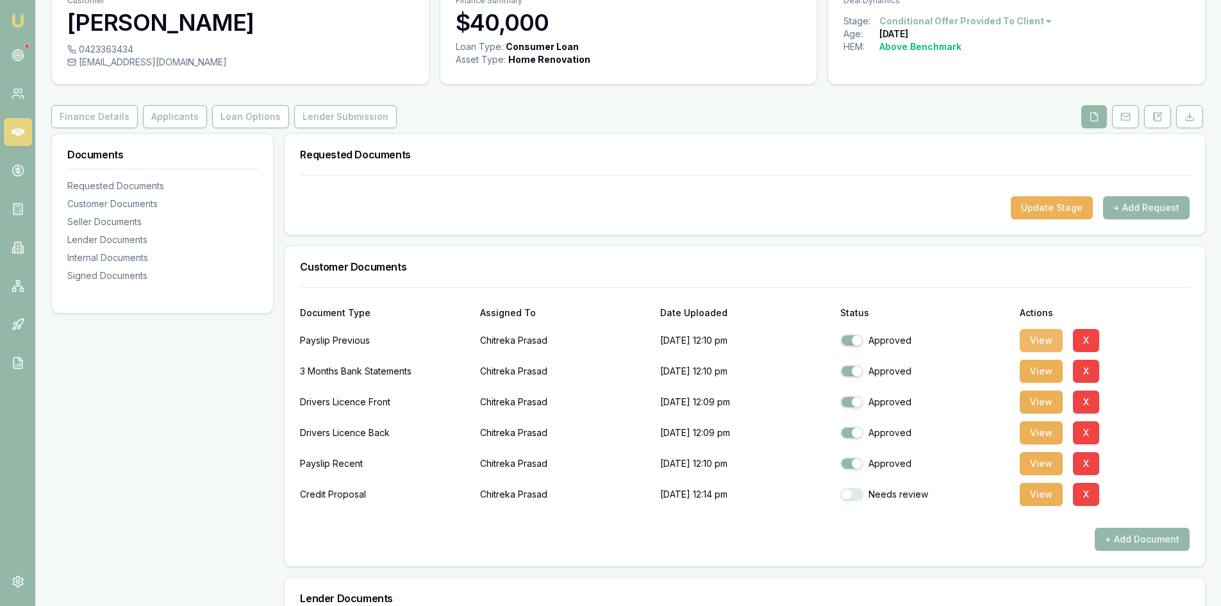
click at [1045, 342] on button "View" at bounding box center [1041, 340] width 43 height 23
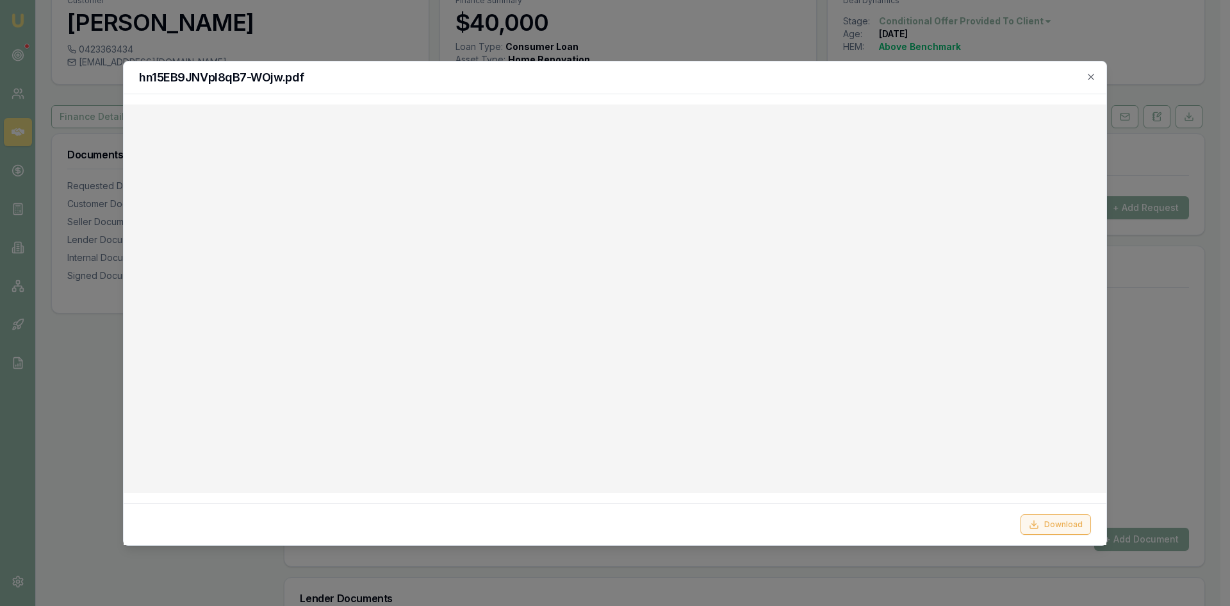
click at [1056, 529] on button "Download" at bounding box center [1056, 524] width 70 height 21
drag, startPoint x: 1087, startPoint y: 76, endPoint x: 1058, endPoint y: 92, distance: 33.3
click at [1087, 76] on icon "button" at bounding box center [1091, 77] width 10 height 10
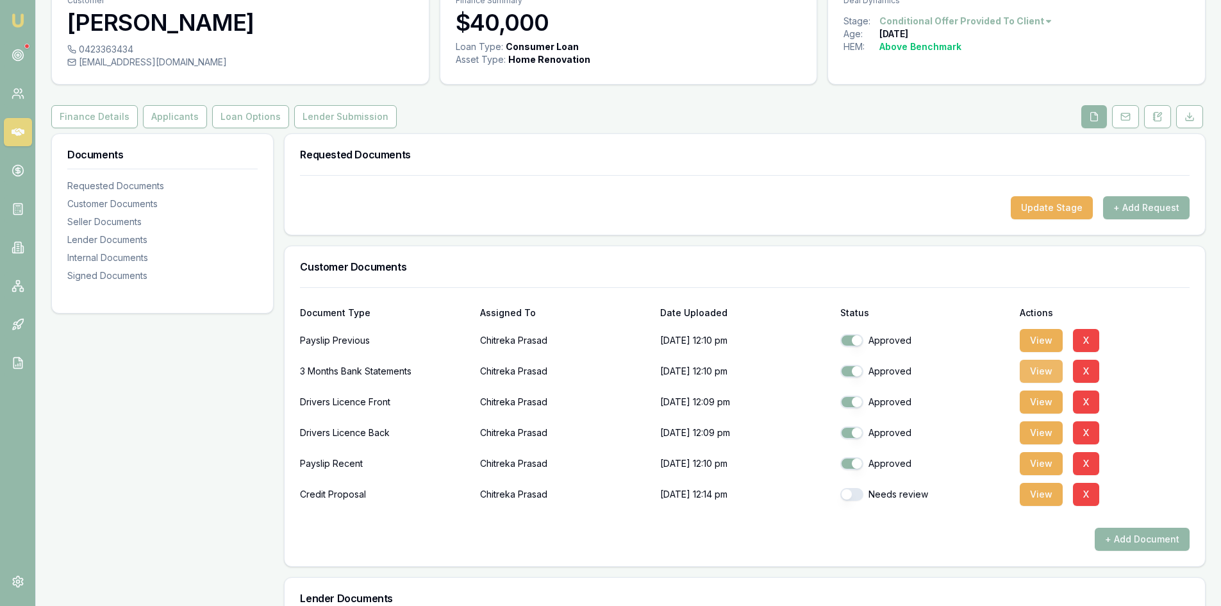
click at [1041, 365] on button "View" at bounding box center [1041, 371] width 43 height 23
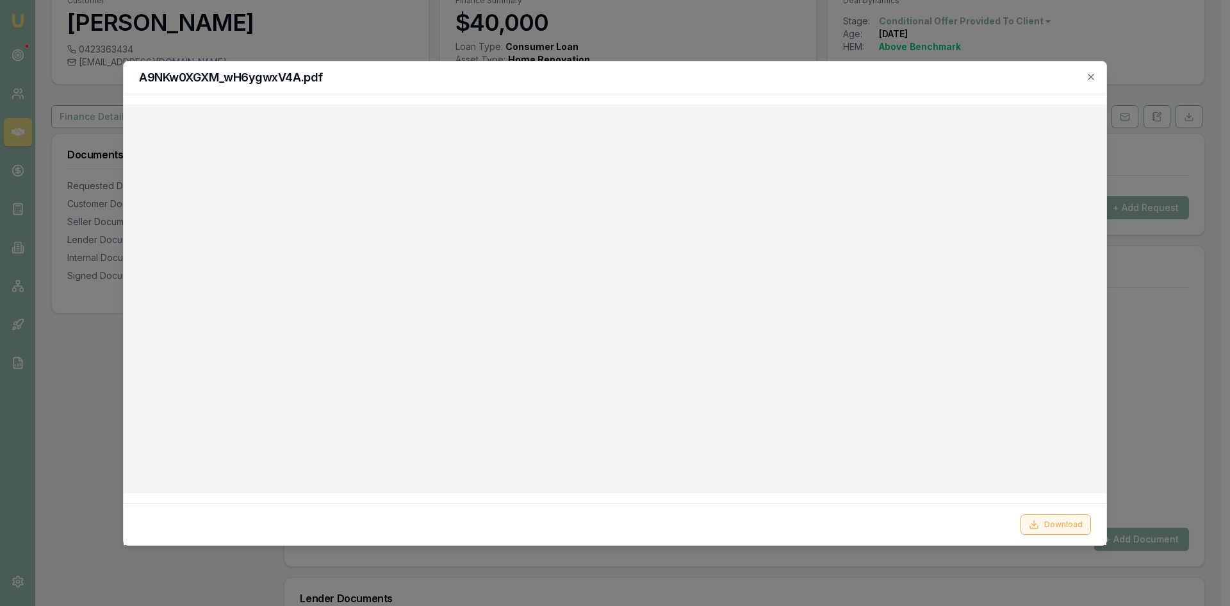
click at [1050, 529] on button "Download" at bounding box center [1056, 524] width 70 height 21
click at [1088, 78] on icon "button" at bounding box center [1091, 77] width 10 height 10
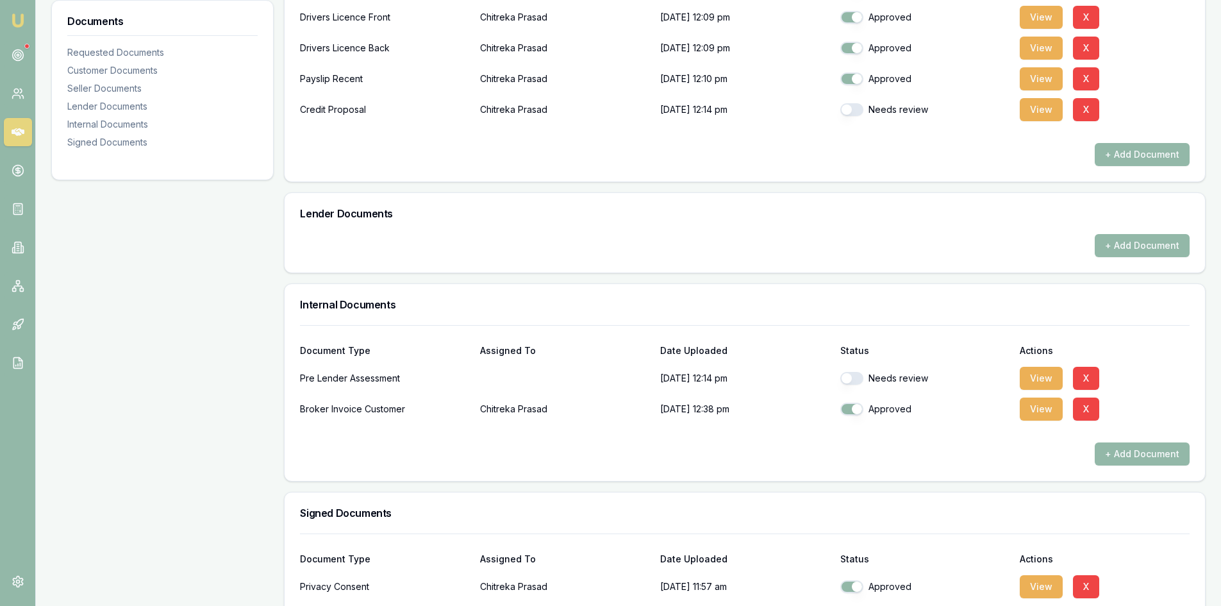
scroll to position [543, 0]
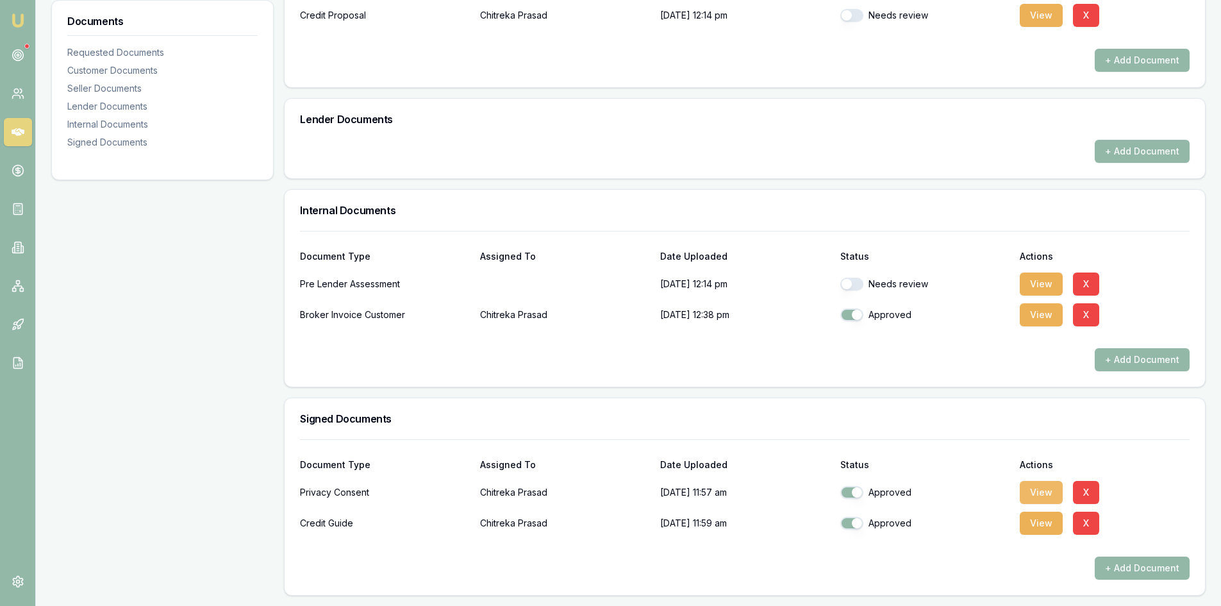
click at [1034, 493] on button "View" at bounding box center [1041, 492] width 43 height 23
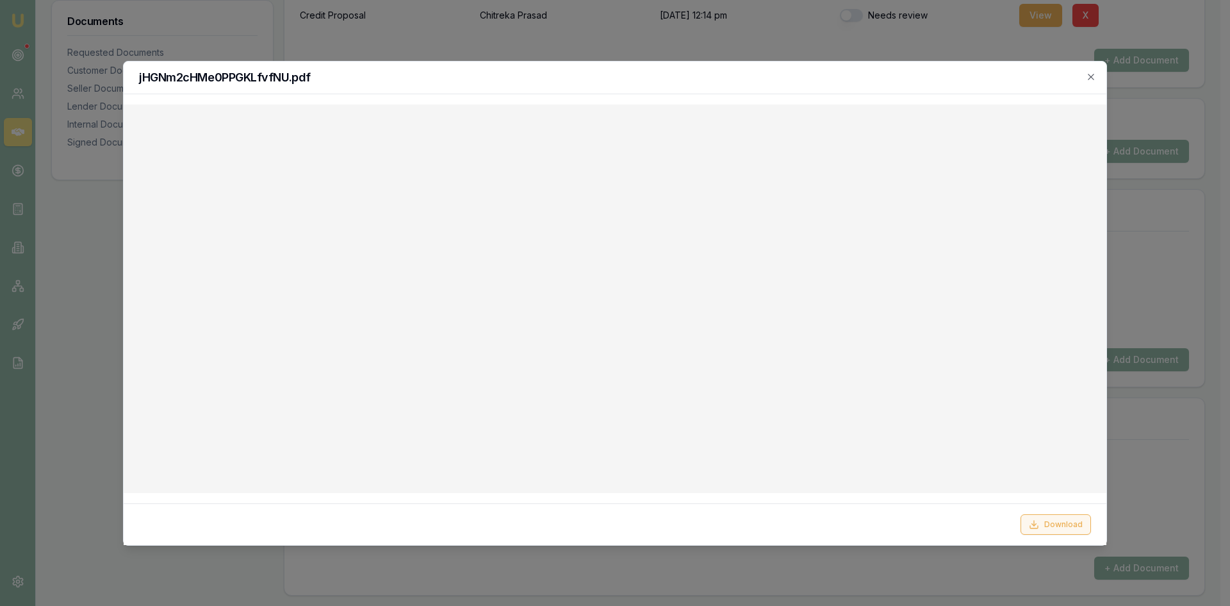
click at [1052, 527] on button "Download" at bounding box center [1056, 524] width 70 height 21
click at [1087, 75] on icon "button" at bounding box center [1091, 77] width 10 height 10
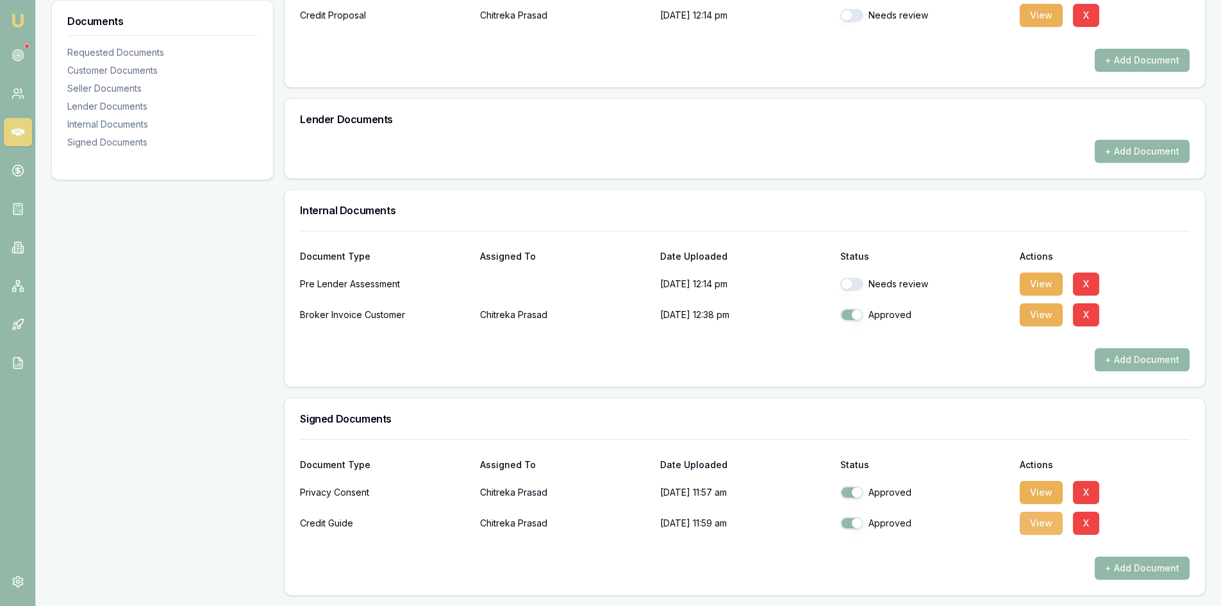
click at [1039, 524] on button "View" at bounding box center [1041, 522] width 43 height 23
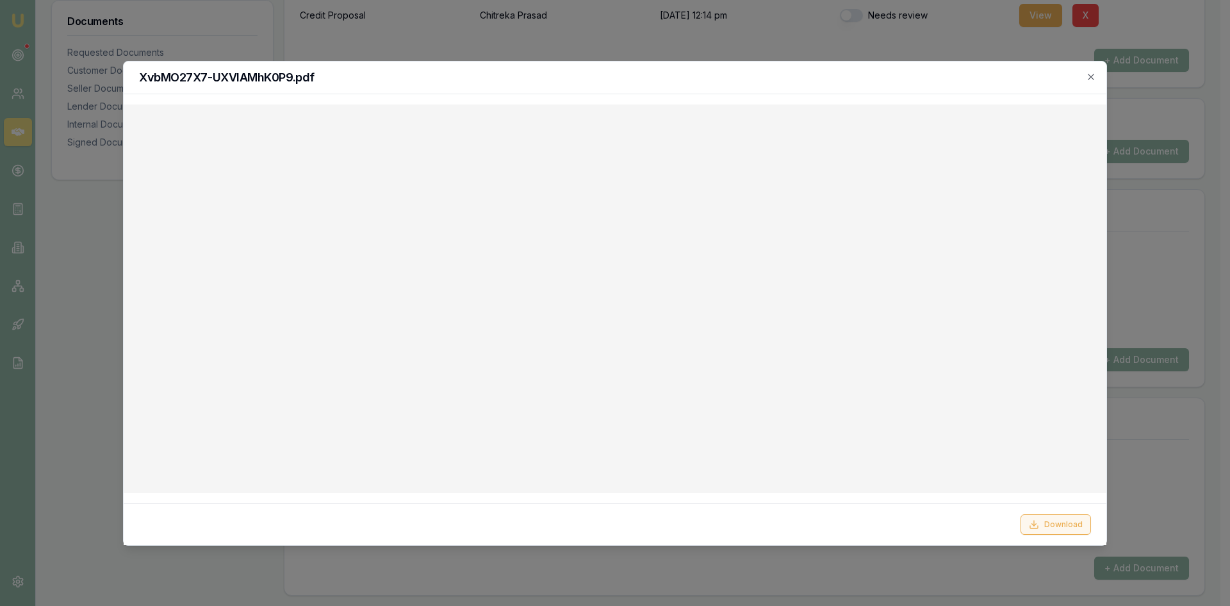
click at [1070, 527] on button "Download" at bounding box center [1056, 524] width 70 height 21
click at [1090, 76] on icon "button" at bounding box center [1091, 77] width 6 height 6
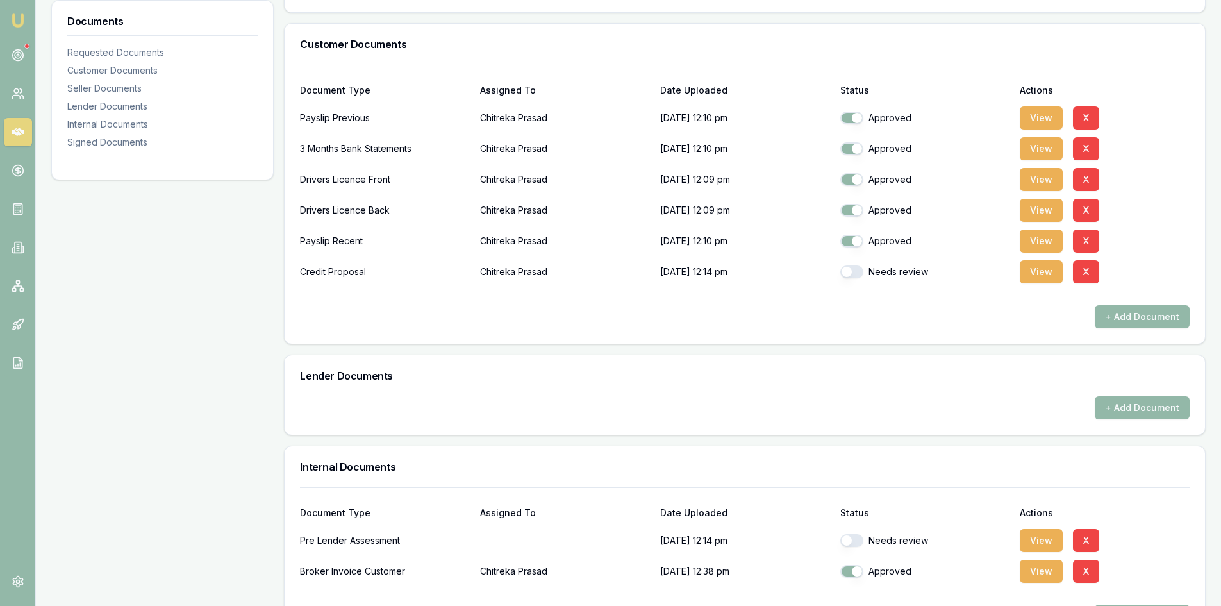
scroll to position [222, 0]
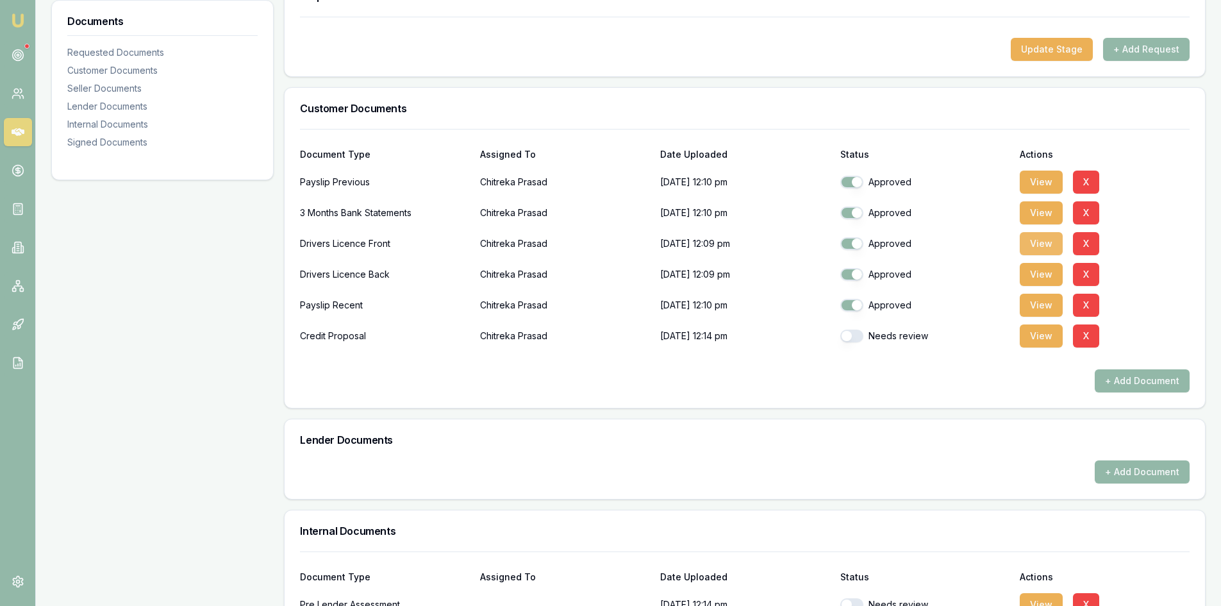
click at [1044, 244] on button "View" at bounding box center [1041, 243] width 43 height 23
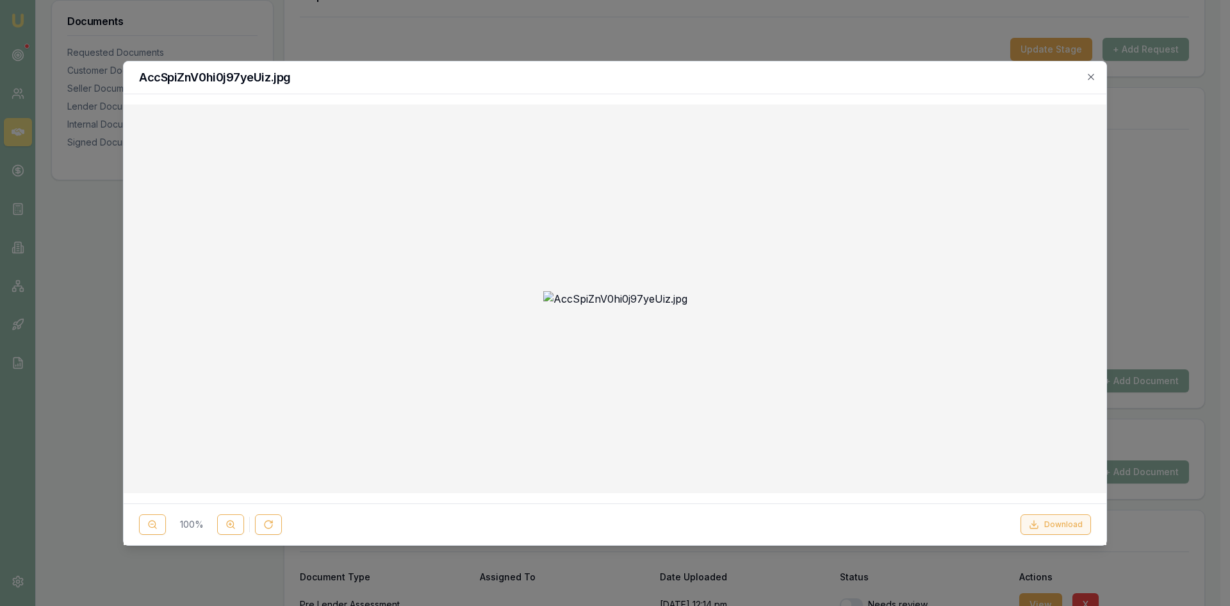
click at [1077, 527] on button "Download" at bounding box center [1056, 524] width 70 height 21
click at [1087, 78] on icon "button" at bounding box center [1091, 77] width 10 height 10
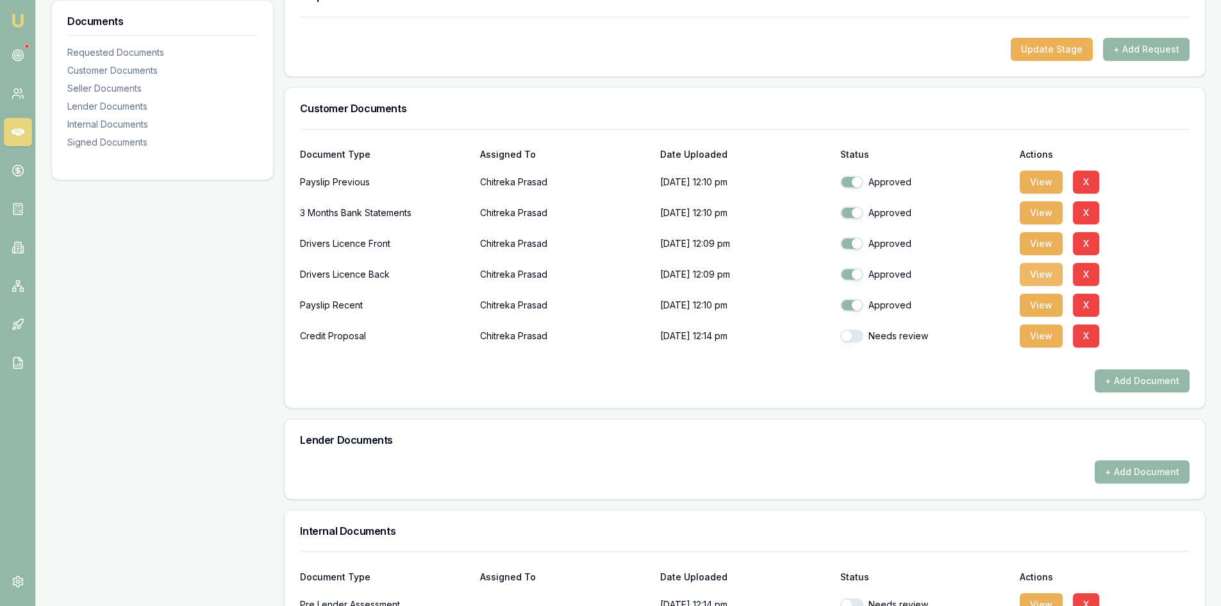
click at [1042, 277] on button "View" at bounding box center [1041, 274] width 43 height 23
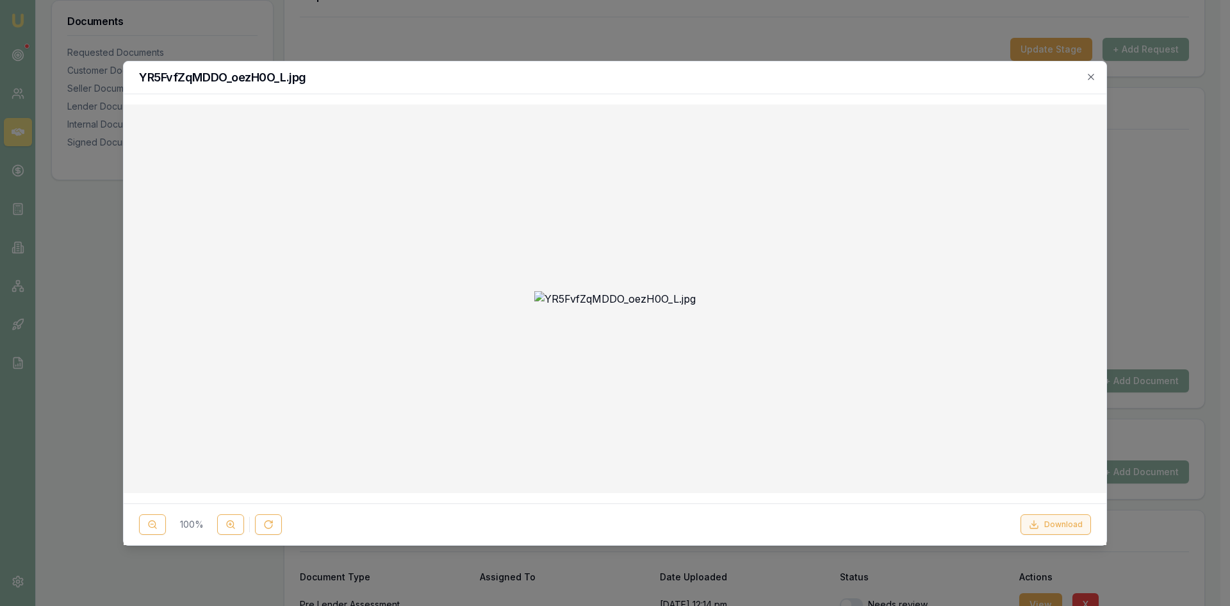
click at [1069, 527] on button "Download" at bounding box center [1056, 524] width 70 height 21
click at [1086, 74] on icon "button" at bounding box center [1091, 77] width 10 height 10
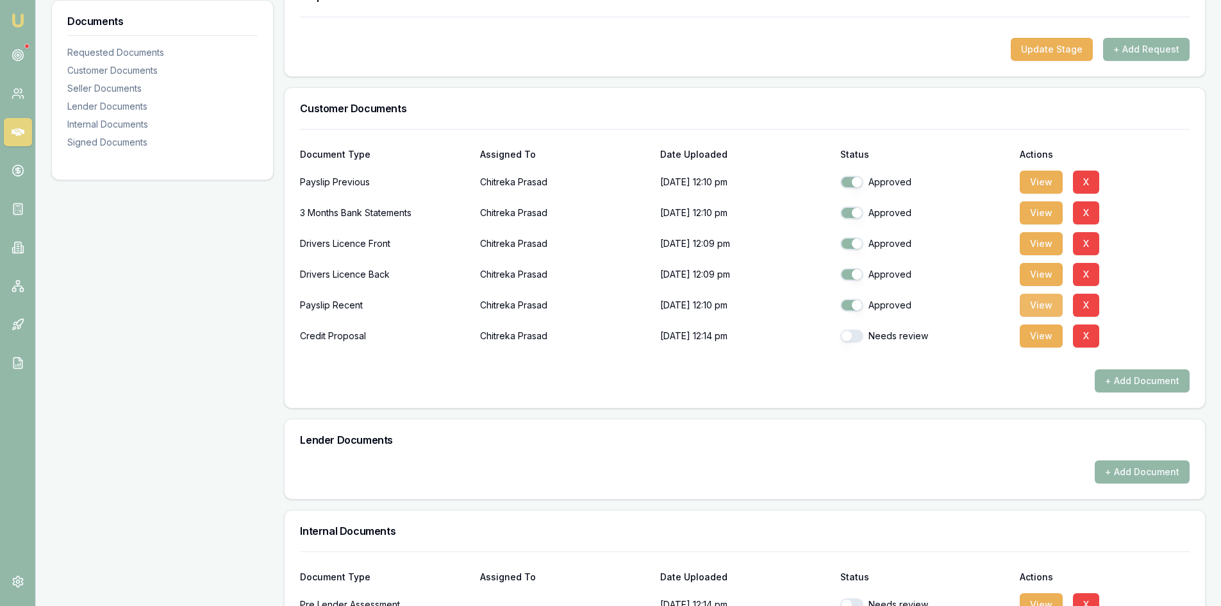
click at [1023, 310] on button "View" at bounding box center [1041, 305] width 43 height 23
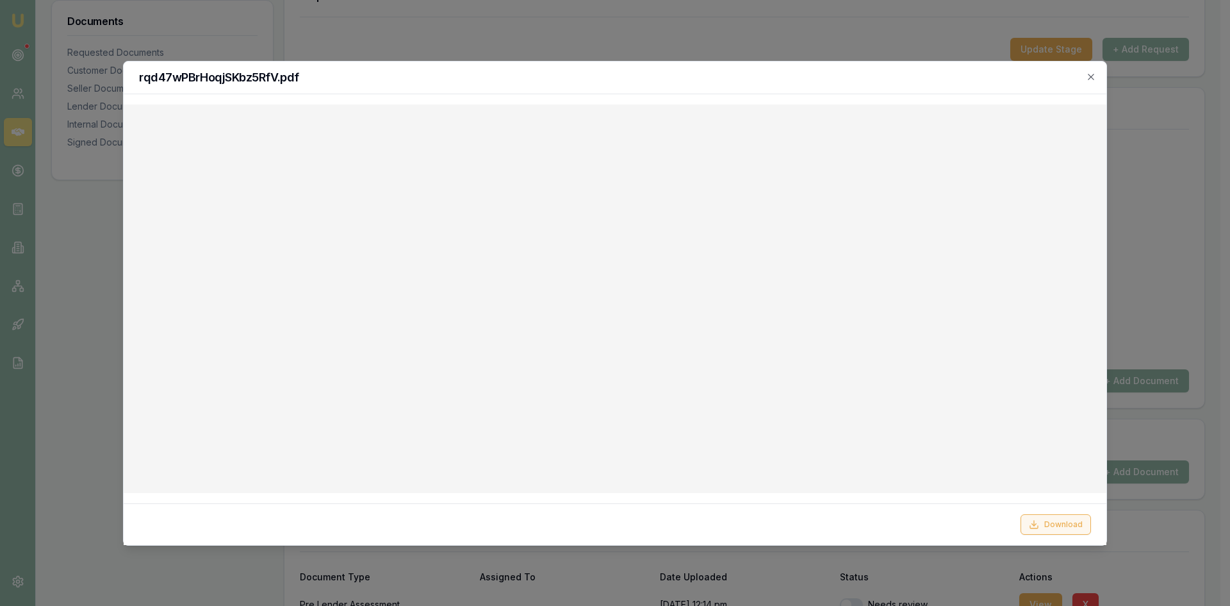
click at [1063, 522] on button "Download" at bounding box center [1056, 524] width 70 height 21
drag, startPoint x: 1093, startPoint y: 76, endPoint x: 1058, endPoint y: 76, distance: 35.2
click at [1093, 76] on icon "button" at bounding box center [1091, 77] width 10 height 10
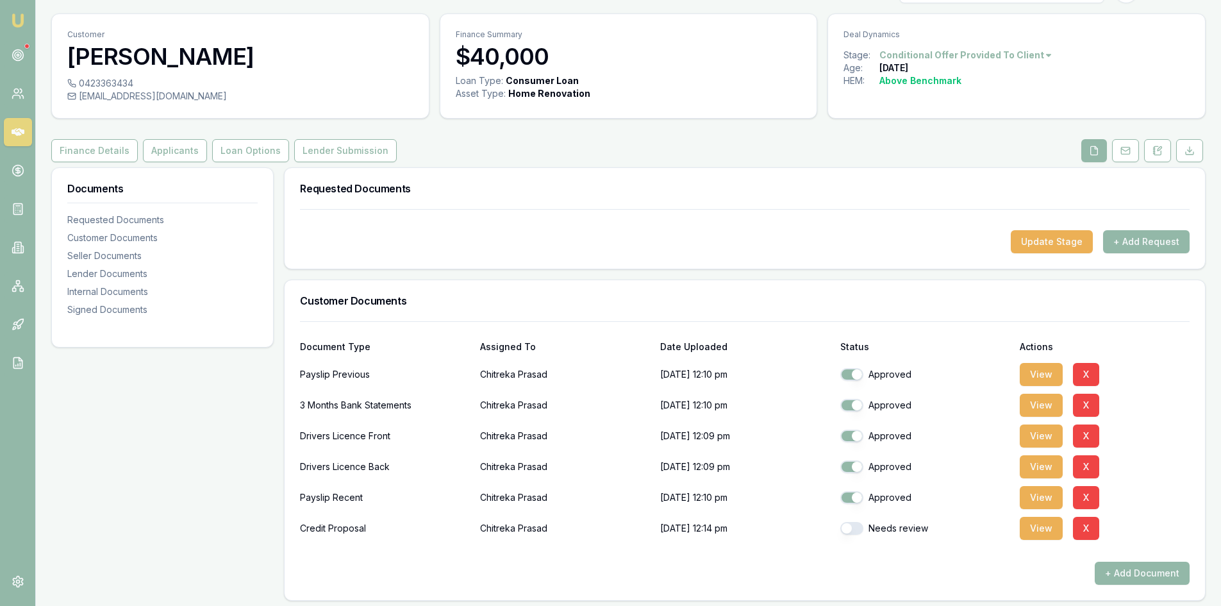
scroll to position [0, 0]
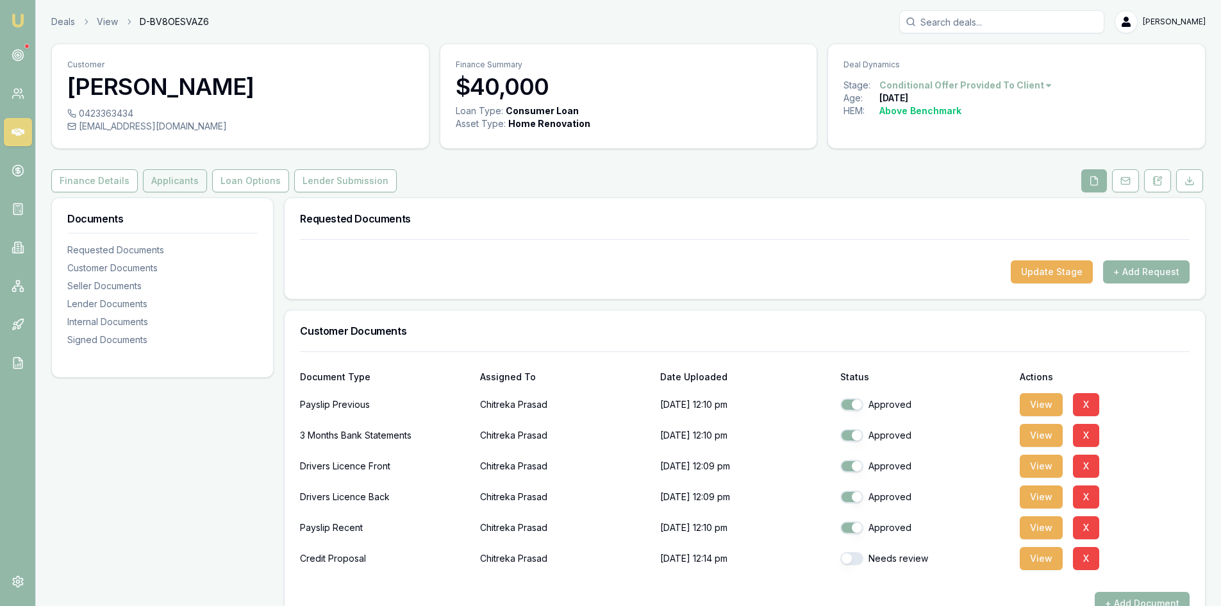
click at [158, 182] on button "Applicants" at bounding box center [175, 180] width 64 height 23
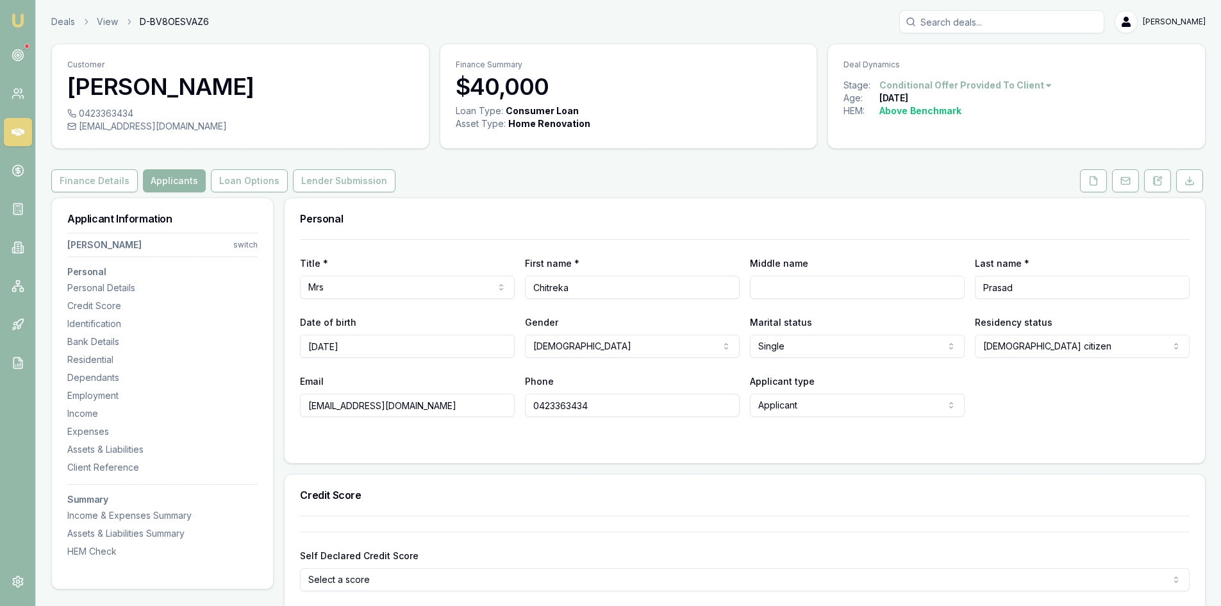
click at [966, 19] on input "Search deals" at bounding box center [1001, 21] width 205 height 23
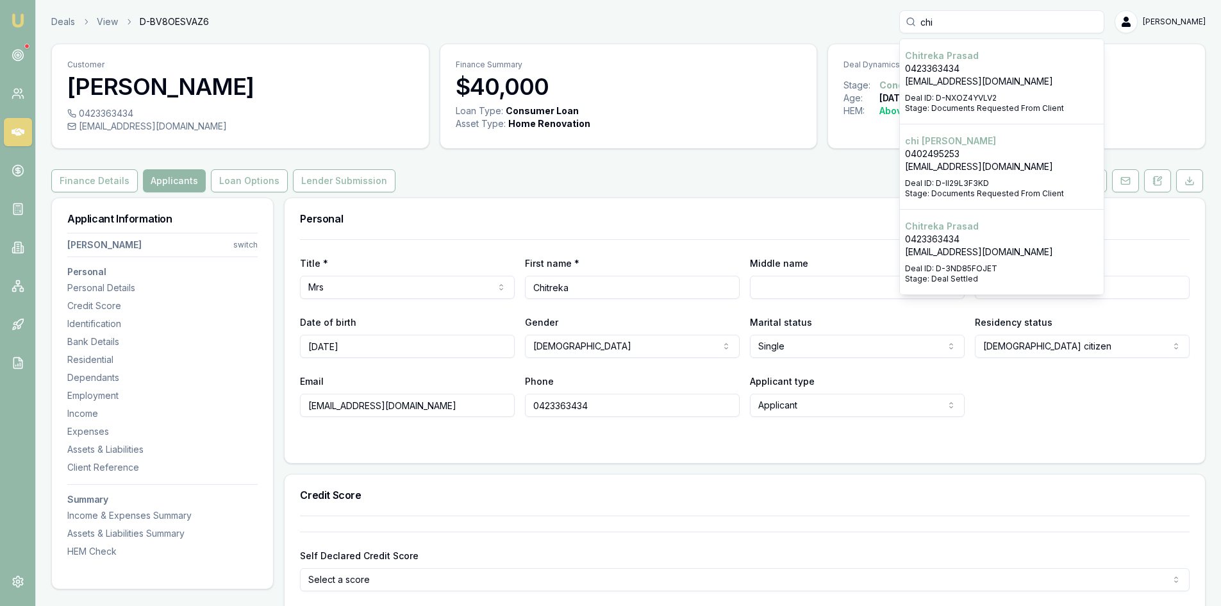
type input "chi"
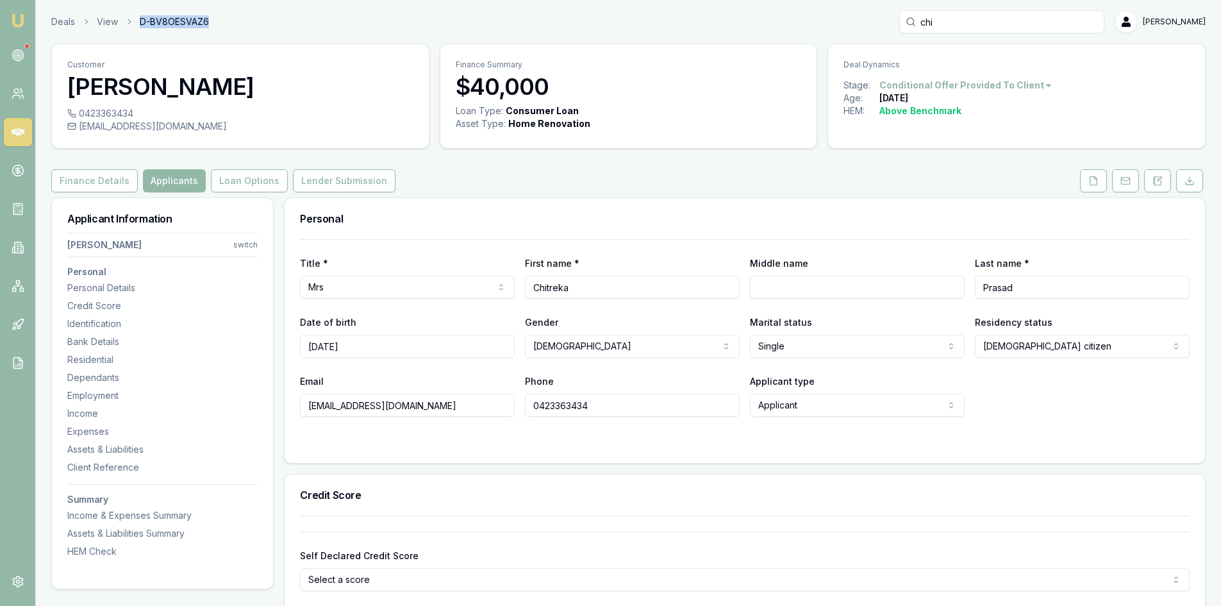
drag, startPoint x: 141, startPoint y: 21, endPoint x: 211, endPoint y: 19, distance: 70.5
click at [211, 19] on div "Deals View D-BV8OESVAZ6 chi Steven Nguyen" at bounding box center [628, 21] width 1154 height 23
copy span "D-BV8OESVAZ6"
click at [340, 181] on button "Lender Submission" at bounding box center [344, 180] width 103 height 23
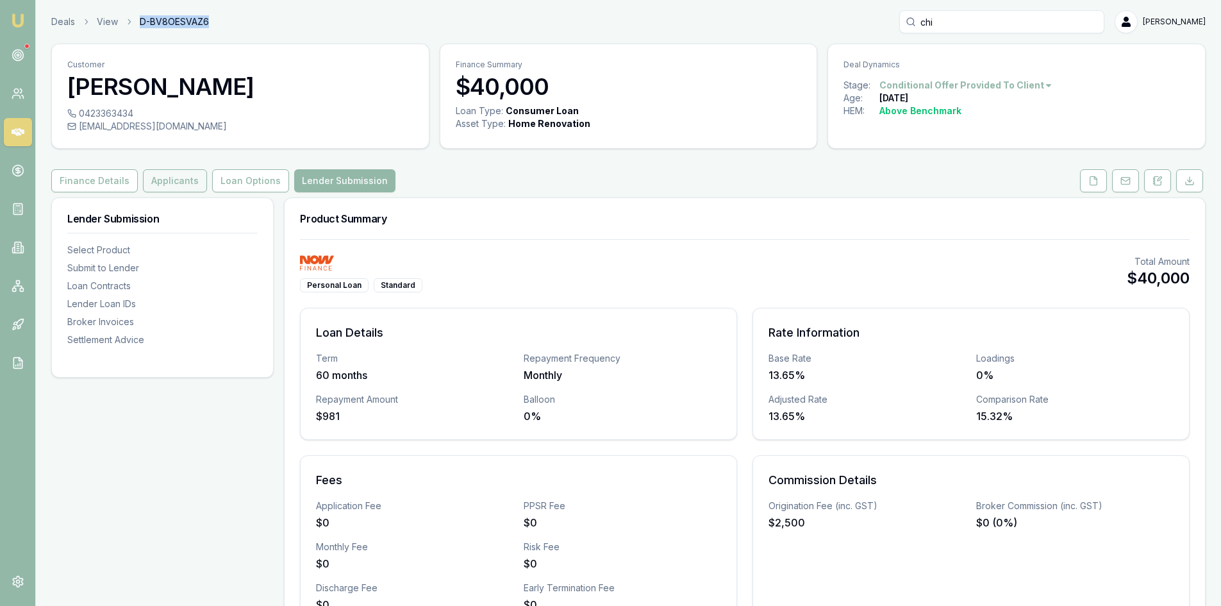
drag, startPoint x: 153, startPoint y: 182, endPoint x: 165, endPoint y: 183, distance: 12.9
click at [153, 182] on button "Applicants" at bounding box center [175, 180] width 64 height 23
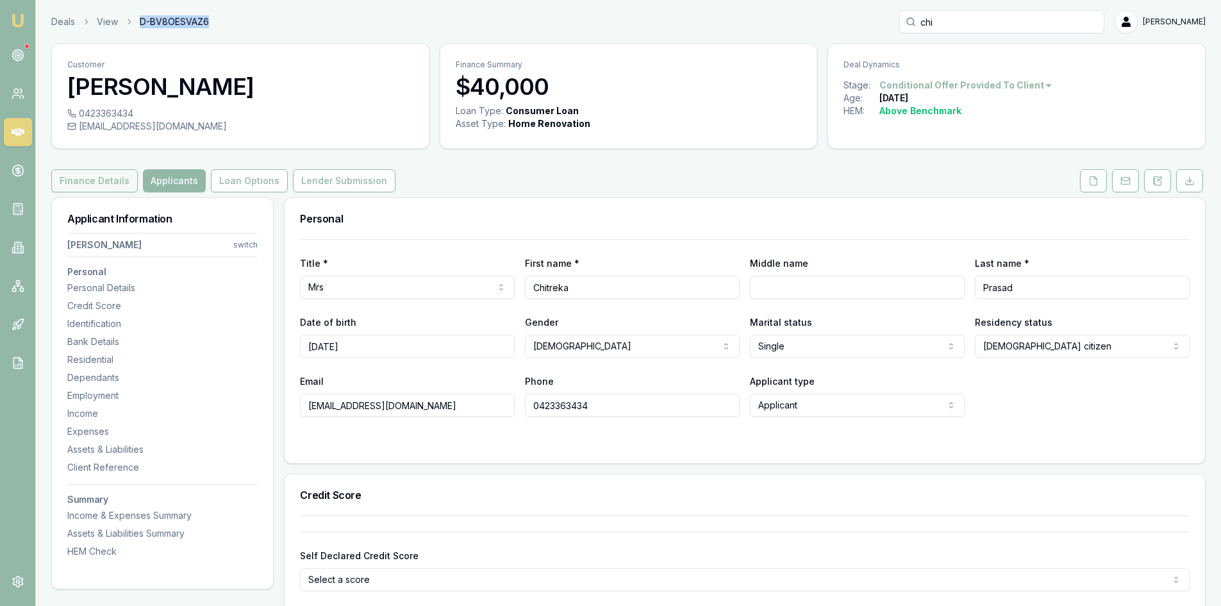
click at [94, 176] on button "Finance Details" at bounding box center [94, 180] width 87 height 23
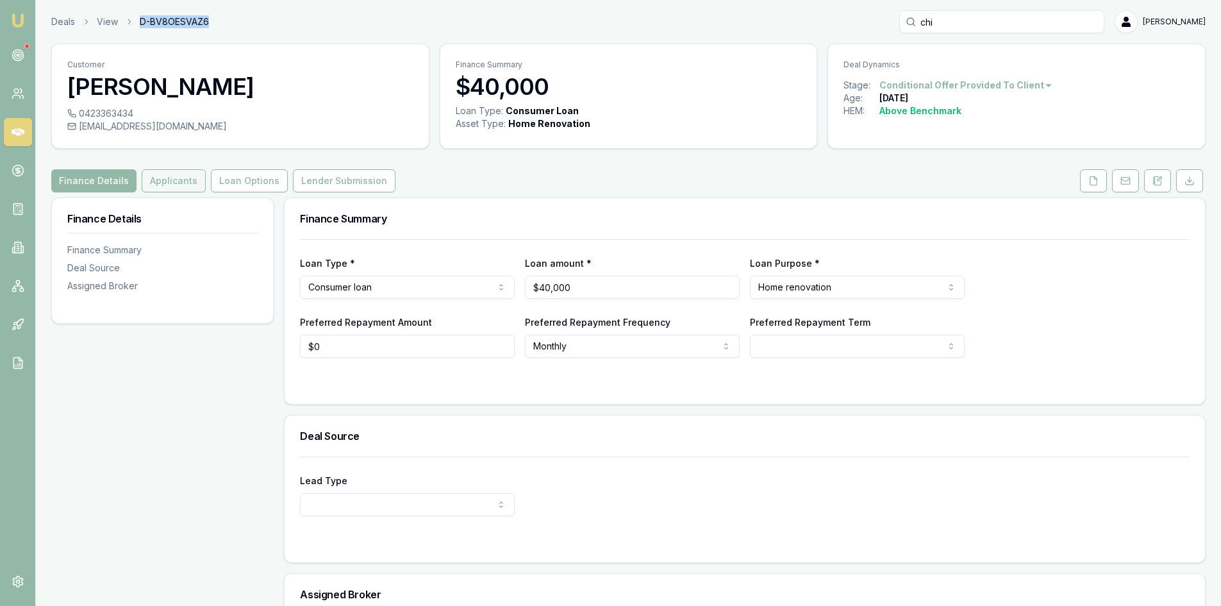
click at [144, 185] on button "Applicants" at bounding box center [174, 180] width 64 height 23
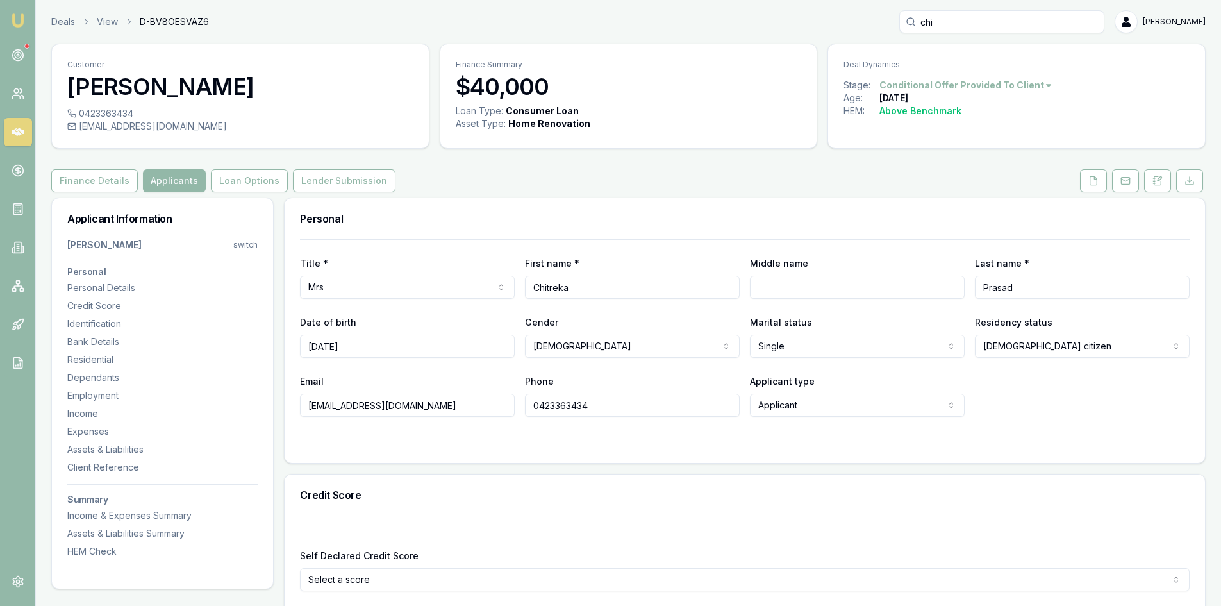
click at [556, 289] on input "Chitreka" at bounding box center [632, 287] width 215 height 23
click at [367, 405] on input "[EMAIL_ADDRESS][DOMAIN_NAME]" at bounding box center [407, 404] width 215 height 23
drag, startPoint x: 422, startPoint y: 407, endPoint x: 296, endPoint y: 403, distance: 126.3
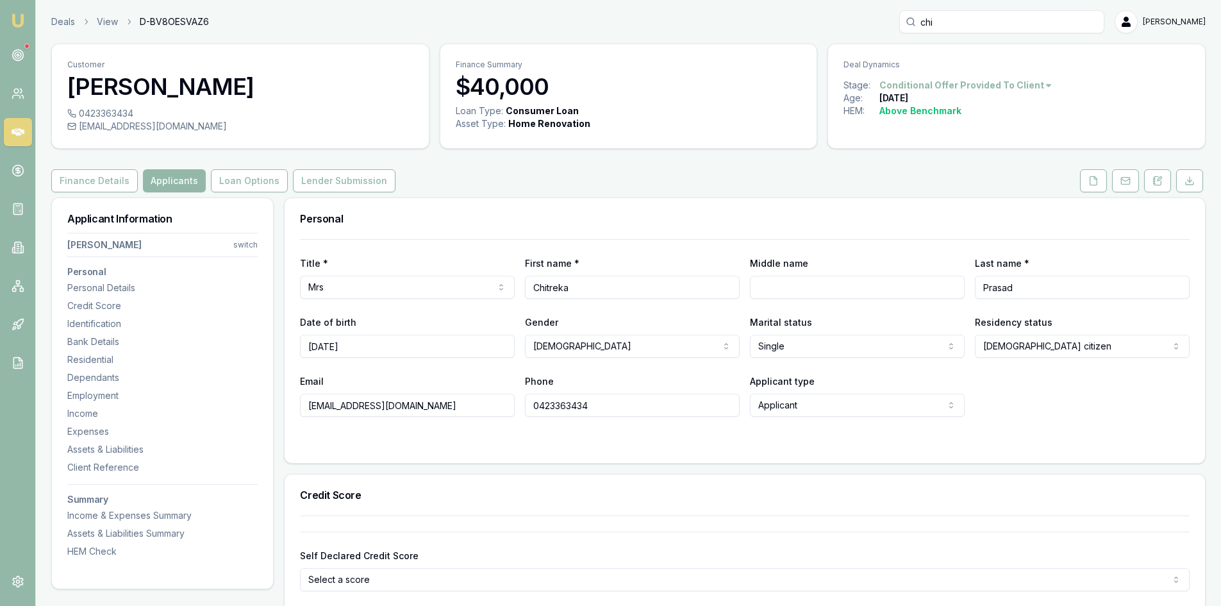
click at [296, 403] on div "Title * Mrs Mr Mrs Miss Ms Dr Prof First name * Chitreka Middle name Last name …" at bounding box center [745, 351] width 920 height 224
drag, startPoint x: 593, startPoint y: 408, endPoint x: 423, endPoint y: 407, distance: 170.5
click at [423, 407] on div "Email chitrekaprasad@gmail.com Phone 0423363434 Applicant type Applicant Applic…" at bounding box center [745, 395] width 890 height 44
click at [1089, 186] on button at bounding box center [1093, 180] width 27 height 23
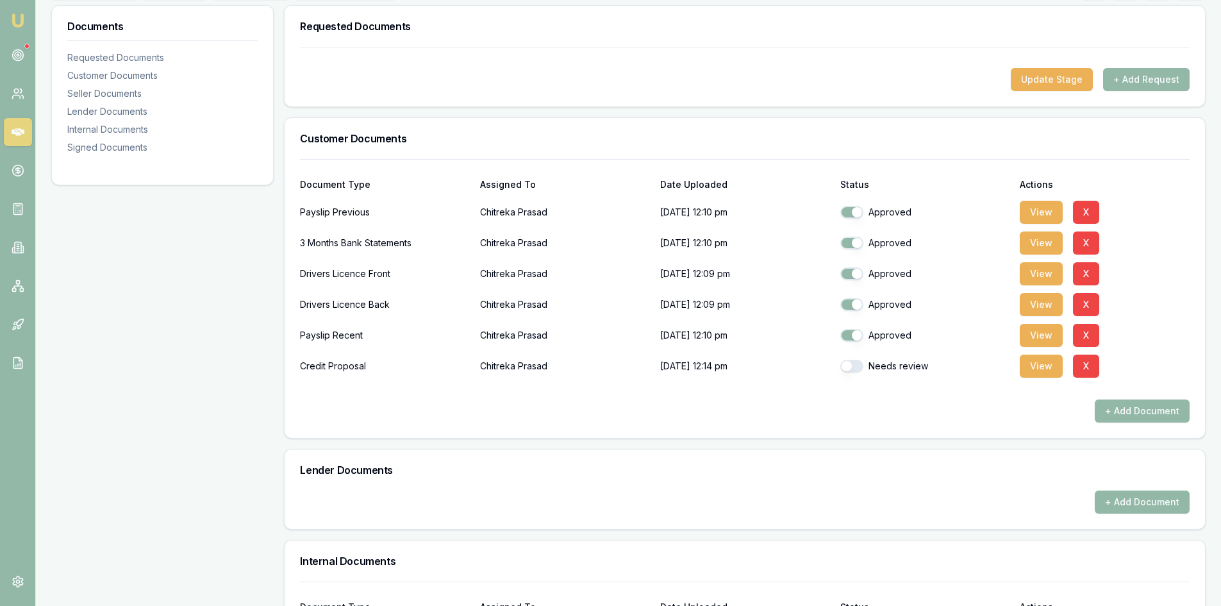
scroll to position [320, 0]
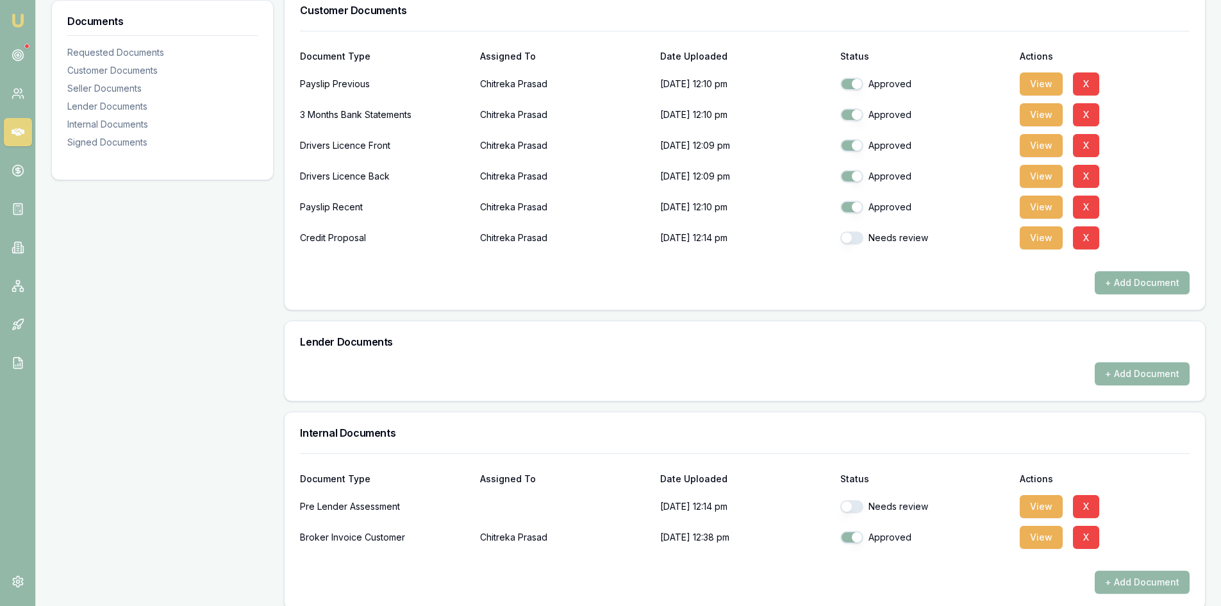
click at [1151, 271] on button "+ Add Document" at bounding box center [1142, 282] width 95 height 23
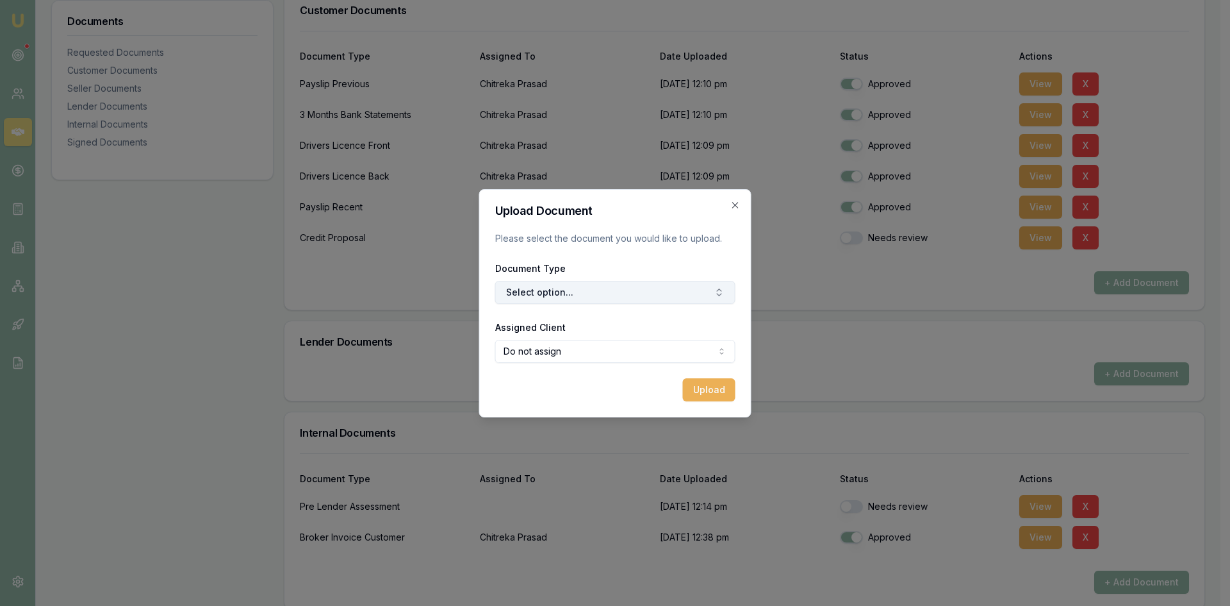
click at [584, 299] on button "Select option..." at bounding box center [615, 292] width 240 height 23
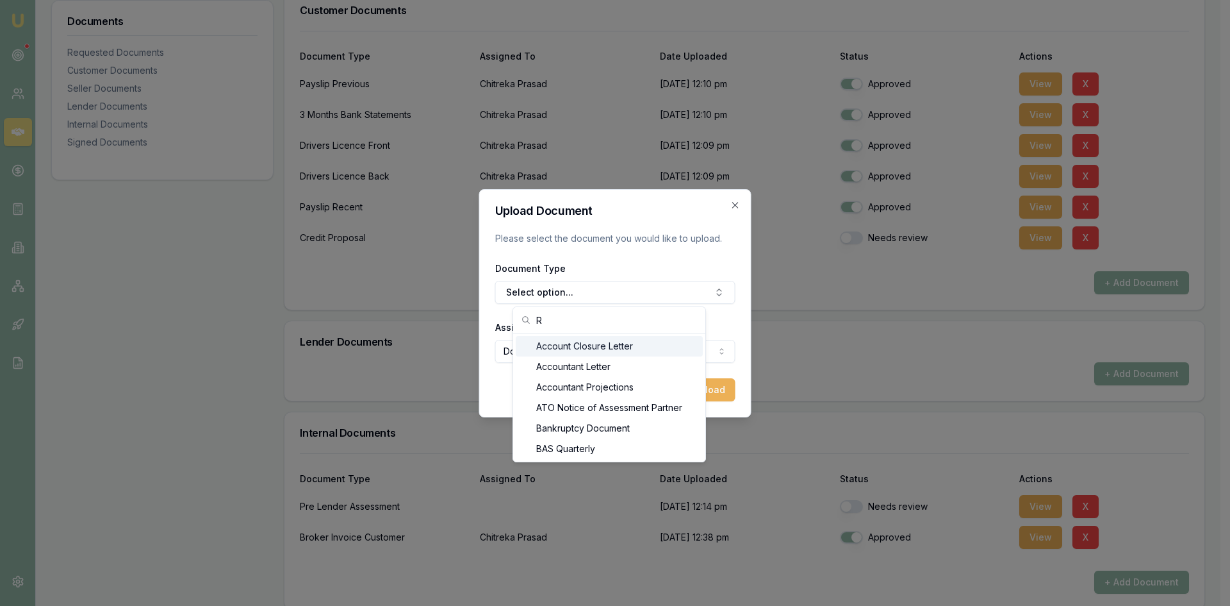
type input "R"
checkbox input "true"
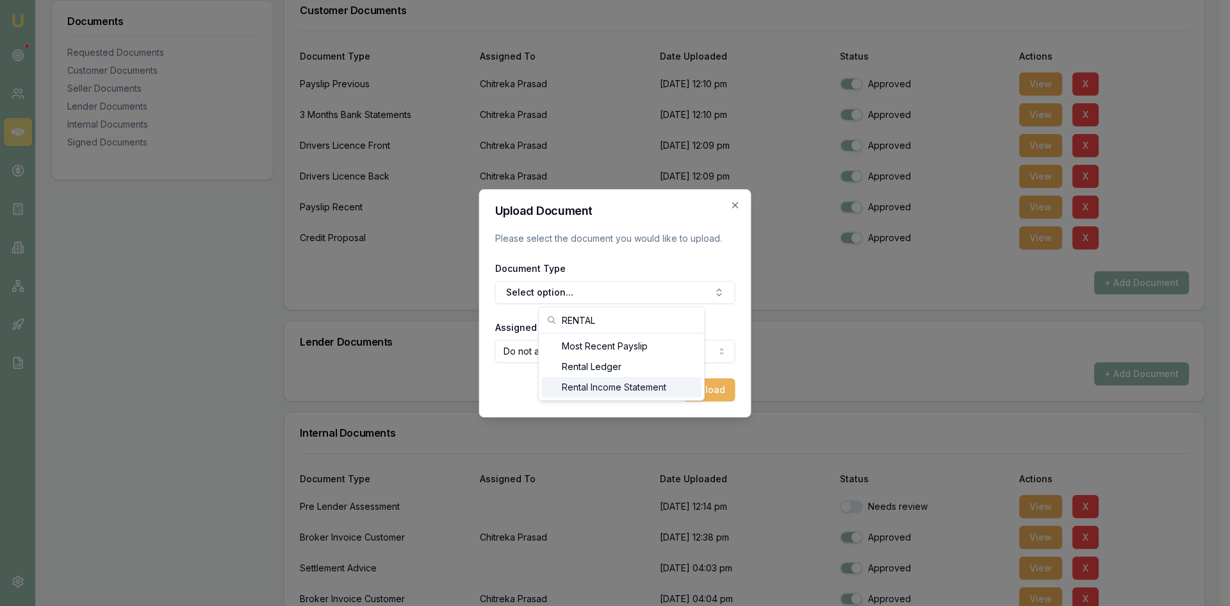
type input "RENTAL"
click at [579, 391] on div "Rental Income Statement" at bounding box center [622, 387] width 160 height 21
click at [718, 391] on button "Upload" at bounding box center [709, 389] width 53 height 23
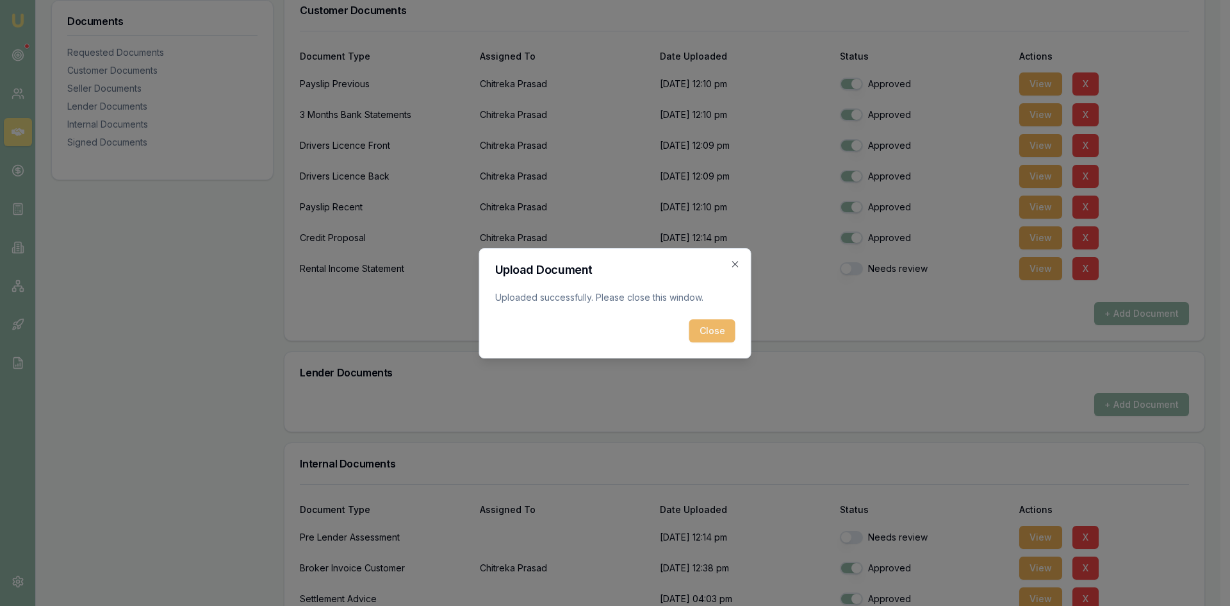
click at [708, 327] on button "Close" at bounding box center [713, 330] width 46 height 23
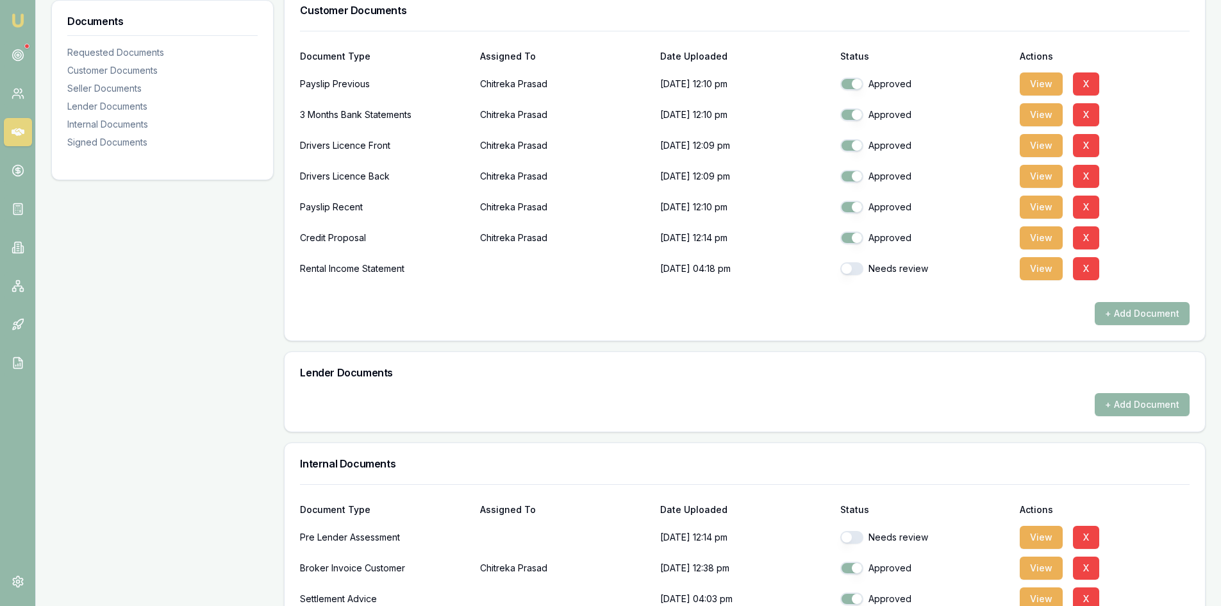
click at [856, 270] on button "button" at bounding box center [851, 268] width 23 height 13
checkbox input "true"
click at [1149, 321] on button "+ Add Document" at bounding box center [1142, 313] width 95 height 23
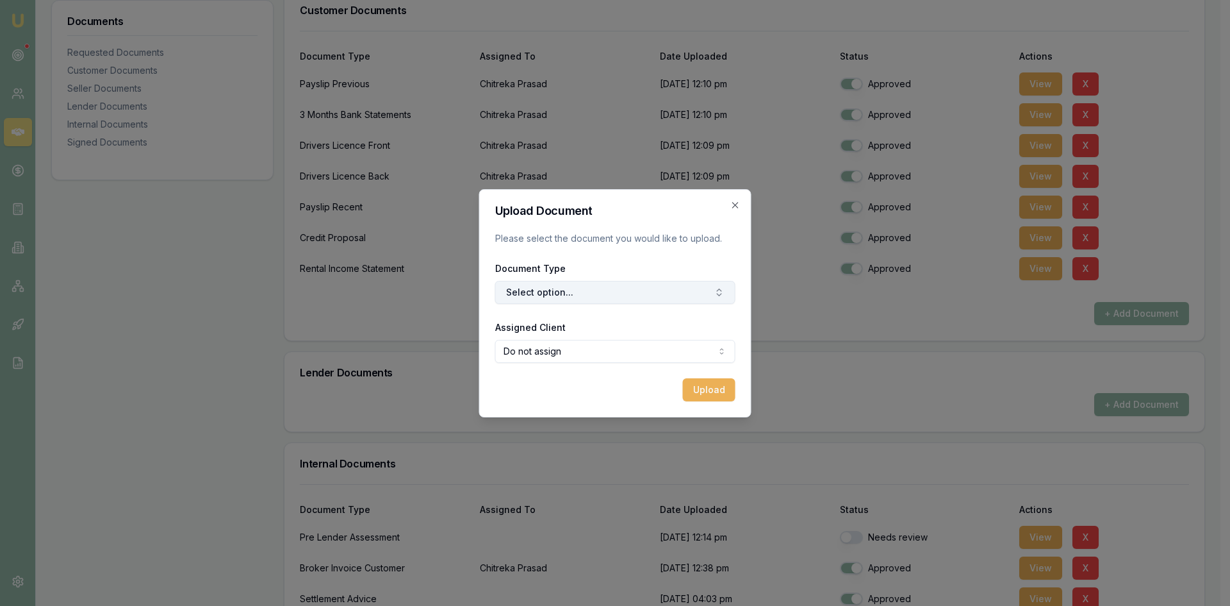
click at [625, 290] on button "Select option..." at bounding box center [615, 292] width 240 height 23
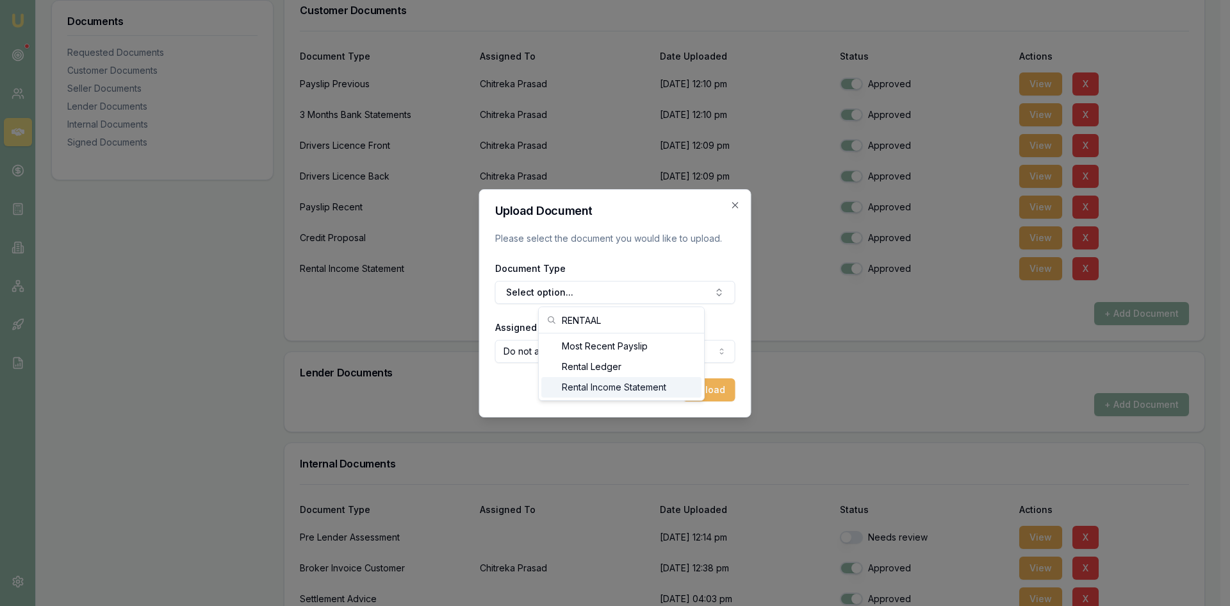
type input "RENTAAL"
click at [592, 388] on div "Rental Income Statement" at bounding box center [622, 387] width 160 height 21
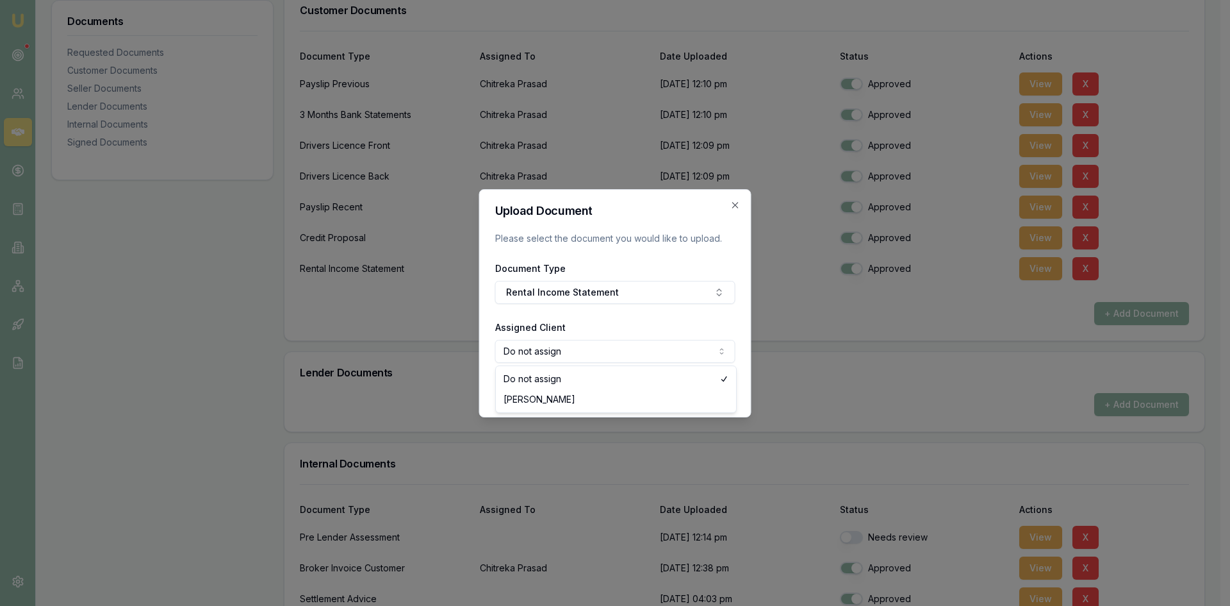
select select "U-AD7BS1658R"
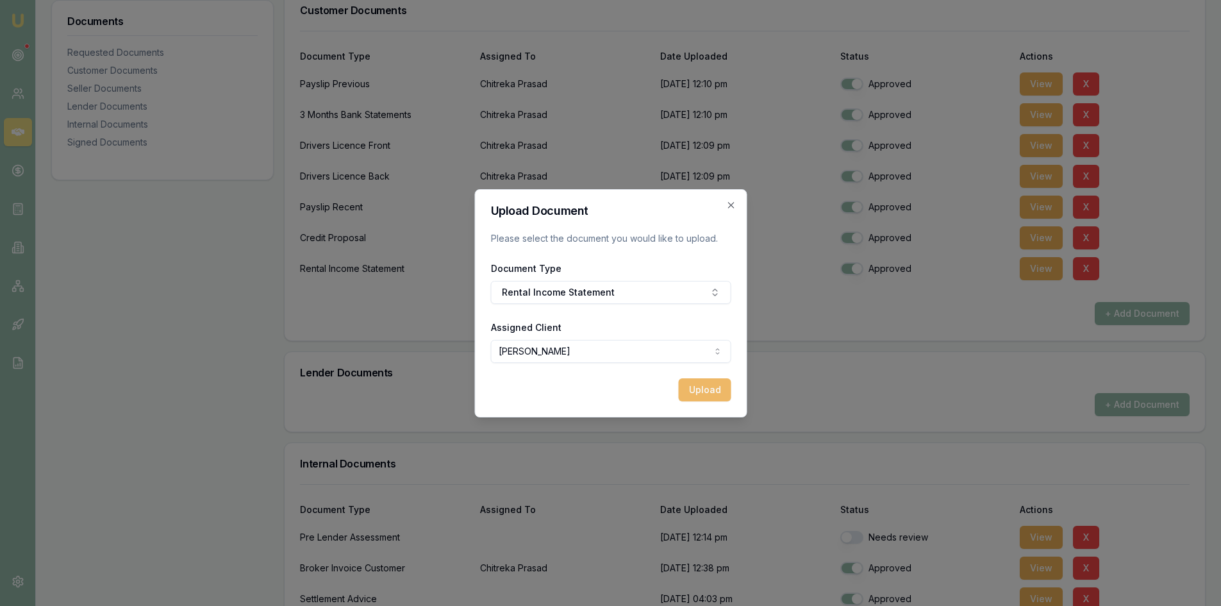
click at [699, 385] on button "Upload" at bounding box center [704, 389] width 53 height 23
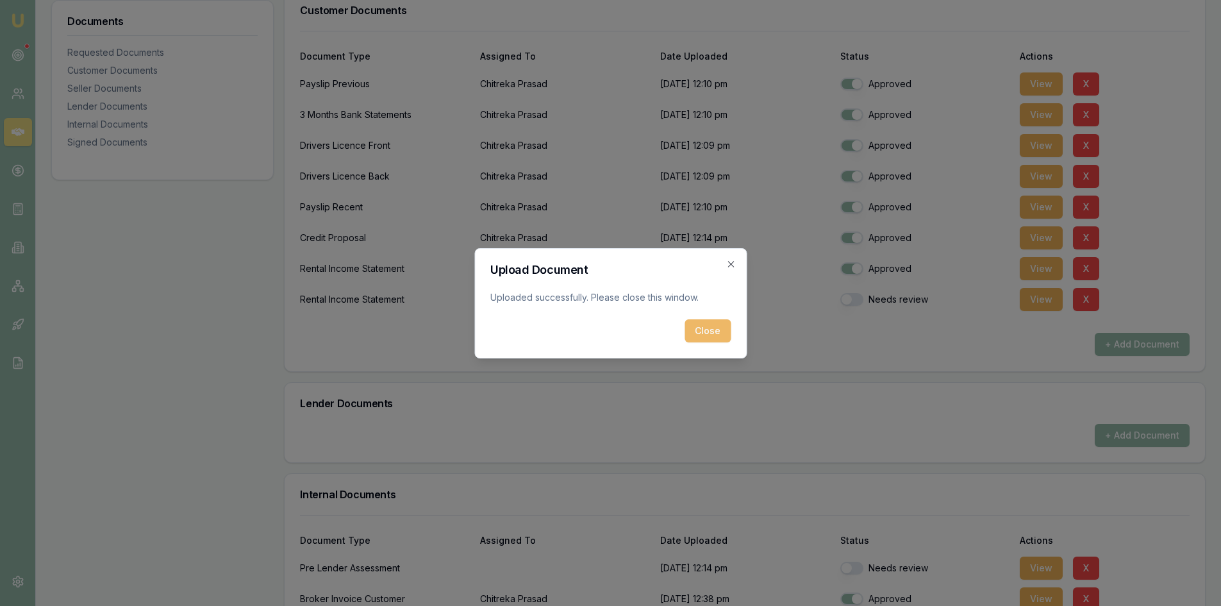
click at [718, 329] on button "Close" at bounding box center [707, 330] width 46 height 23
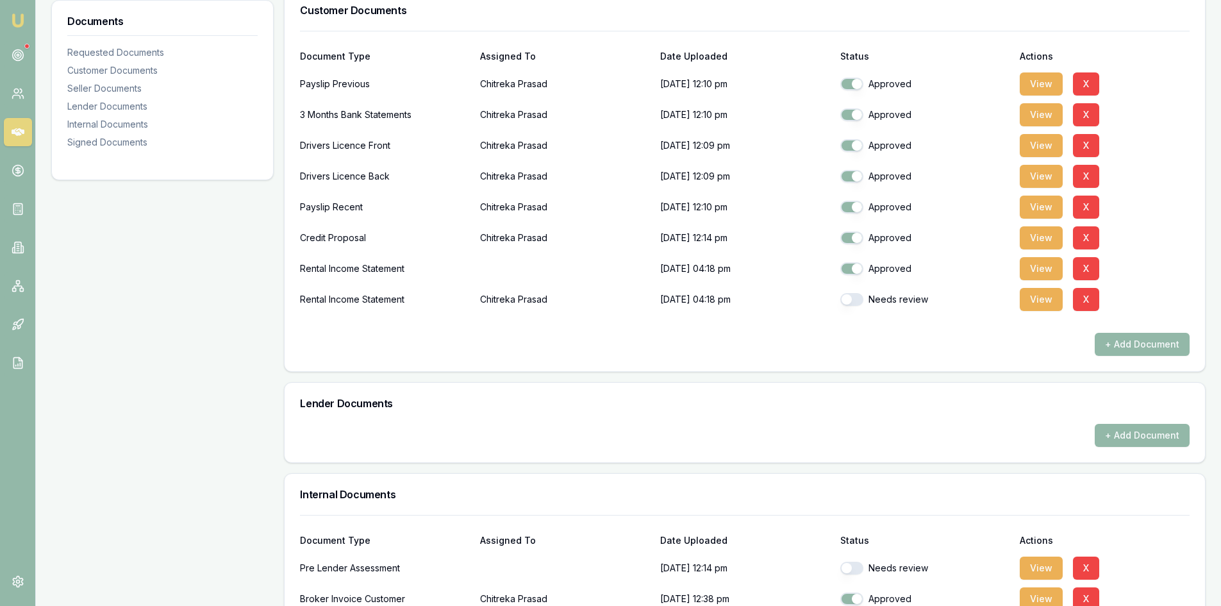
click at [848, 301] on button "button" at bounding box center [851, 299] width 23 height 13
checkbox input "true"
click at [1088, 304] on button "X" at bounding box center [1086, 299] width 26 height 23
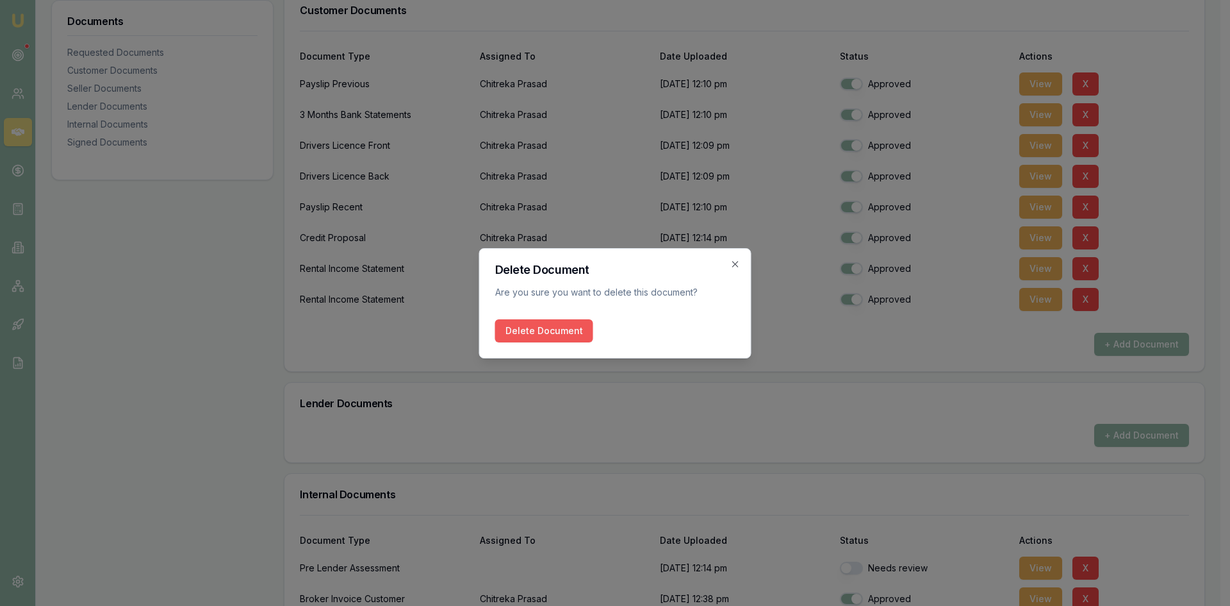
click at [534, 332] on button "Delete Document" at bounding box center [544, 330] width 98 height 23
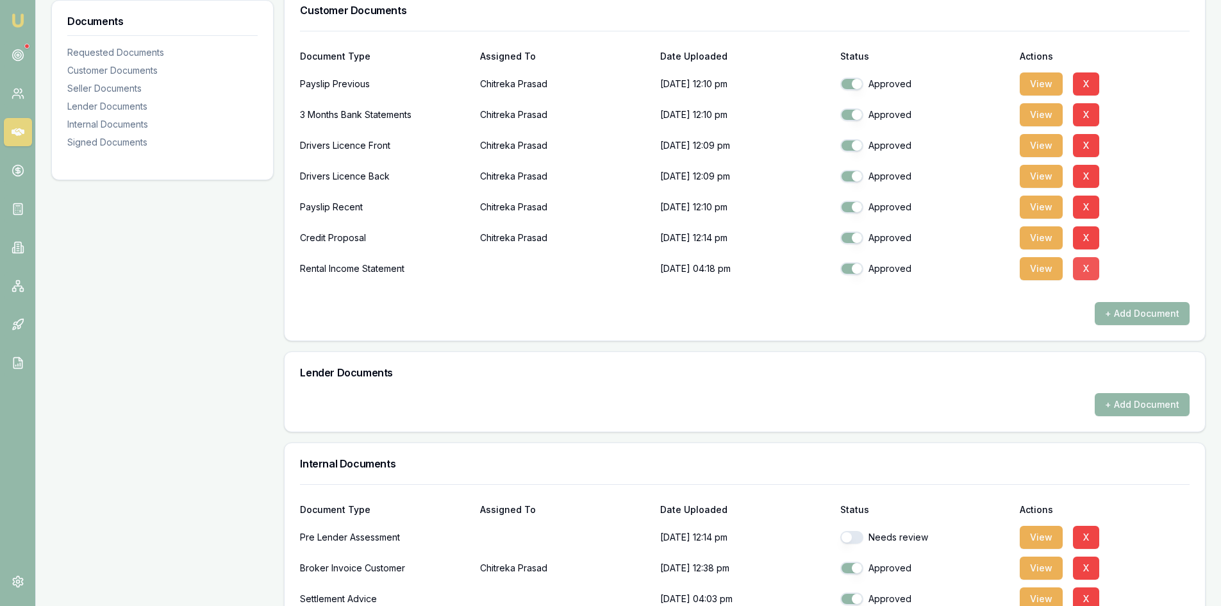
click at [1086, 268] on button "X" at bounding box center [1086, 268] width 26 height 23
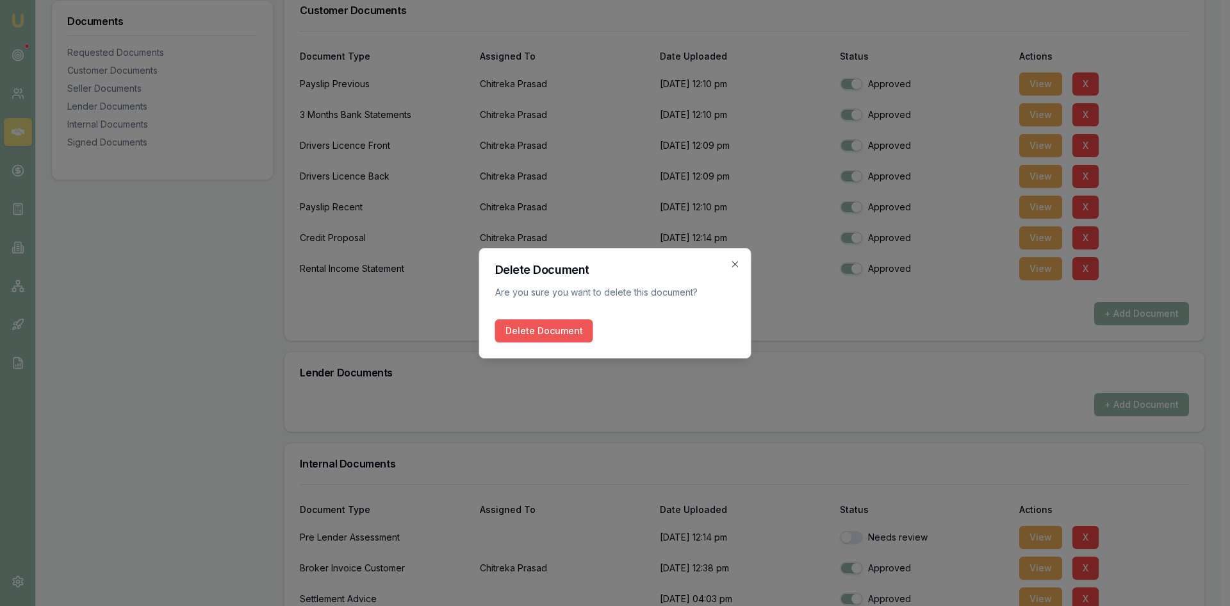
click at [573, 323] on button "Delete Document" at bounding box center [544, 330] width 98 height 23
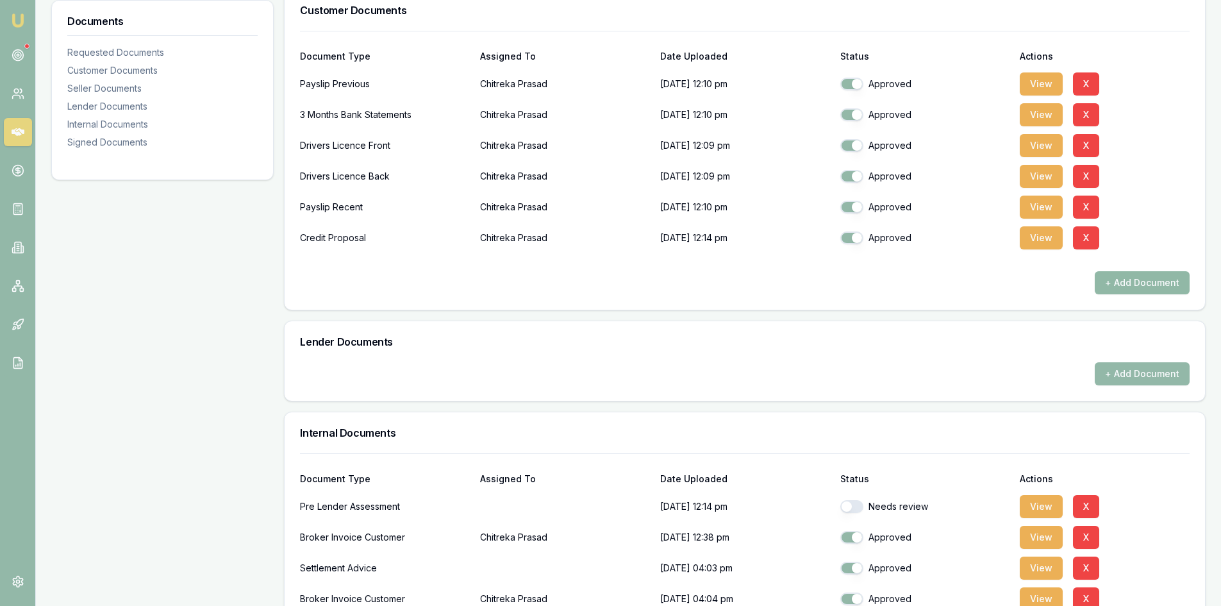
click at [1123, 281] on button "+ Add Document" at bounding box center [1142, 282] width 95 height 23
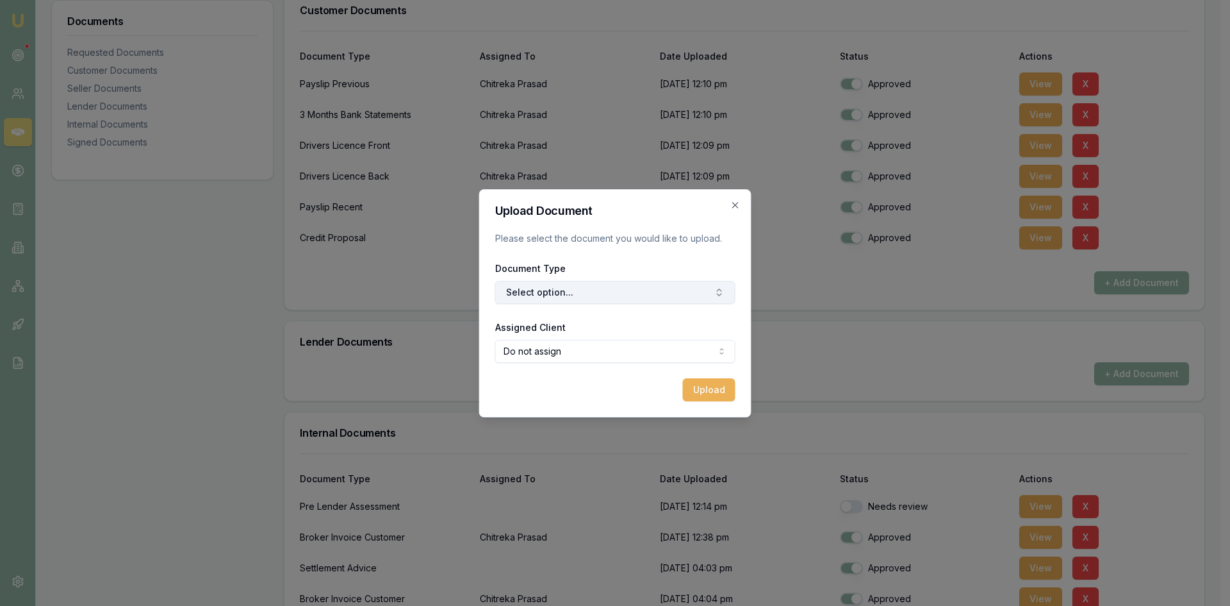
click at [550, 302] on button "Select option..." at bounding box center [615, 292] width 240 height 23
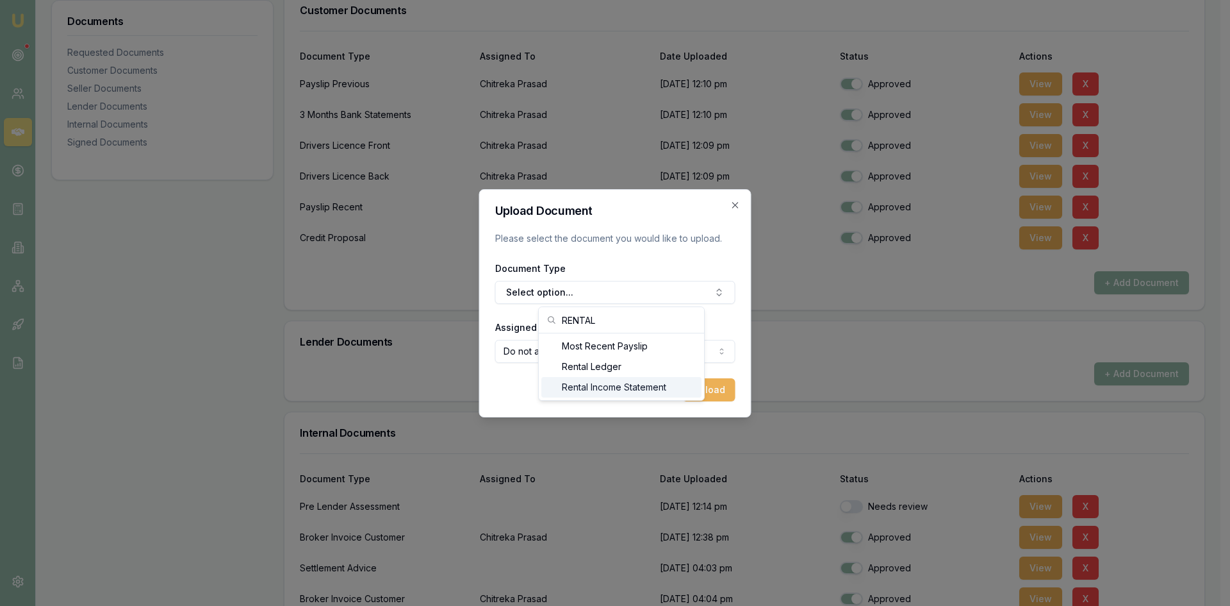
type input "RENTAL"
click at [595, 390] on div "Rental Income Statement" at bounding box center [622, 387] width 160 height 21
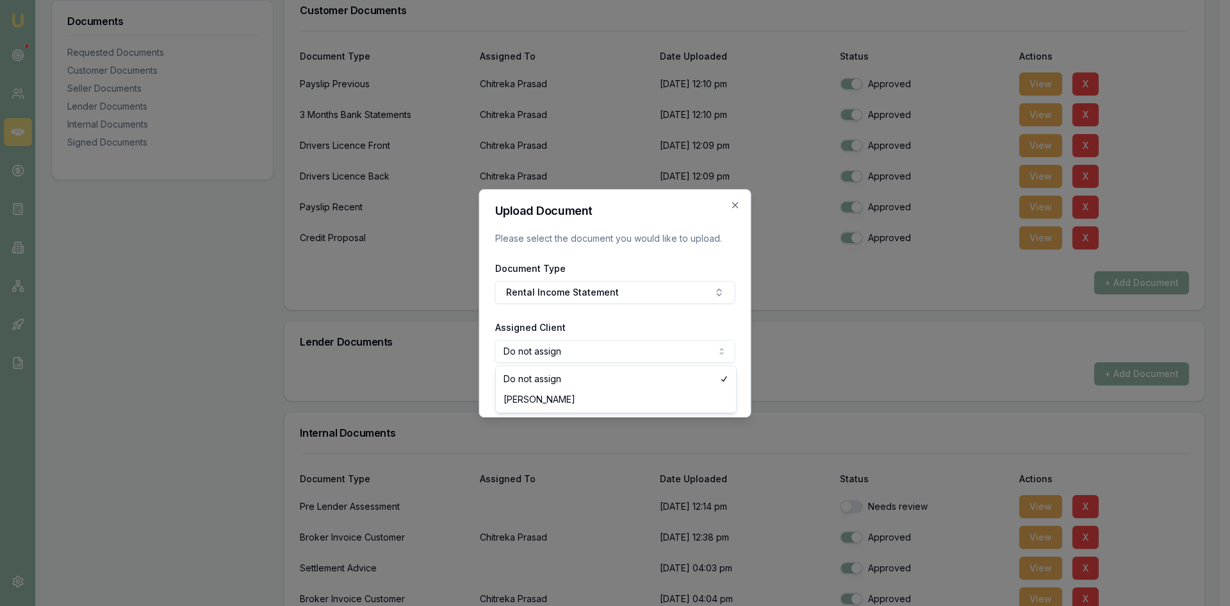
select select "U-AD7BS1658R"
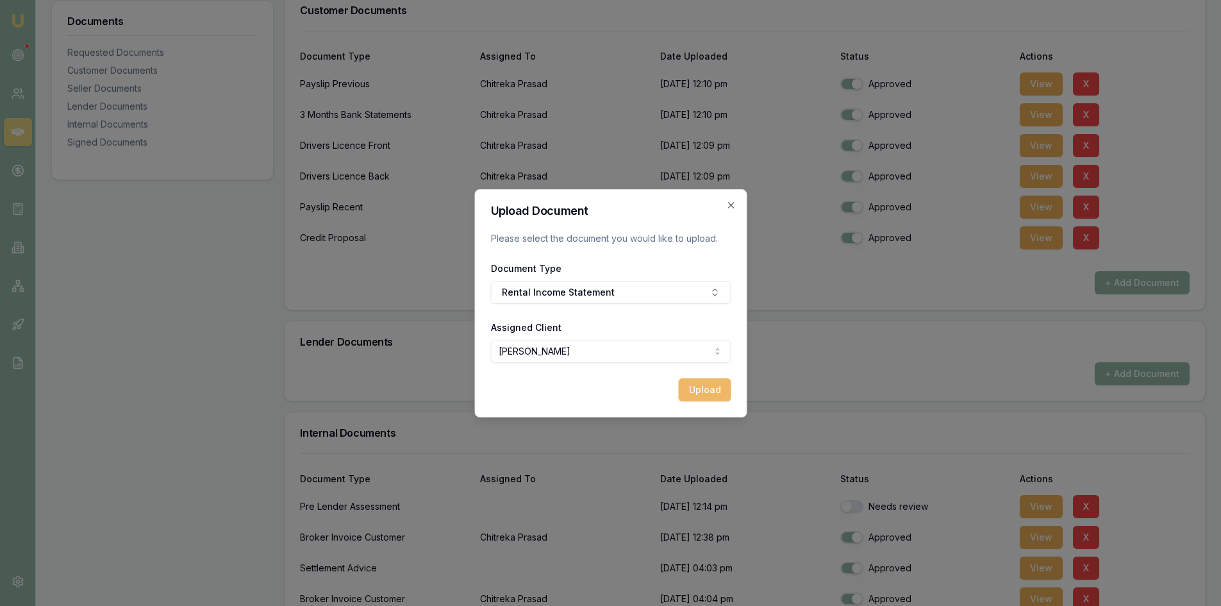
click at [722, 390] on button "Upload" at bounding box center [704, 389] width 53 height 23
click at [704, 386] on button "Upload" at bounding box center [704, 389] width 53 height 23
click at [731, 208] on icon "button" at bounding box center [730, 205] width 10 height 10
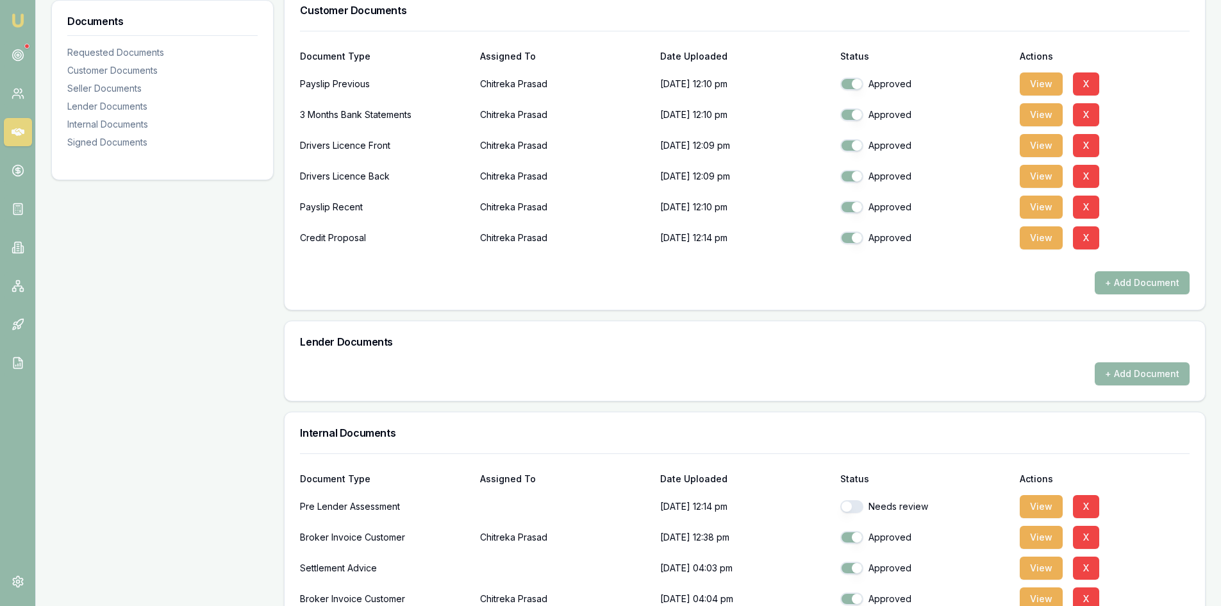
click at [1148, 283] on button "+ Add Document" at bounding box center [1142, 282] width 95 height 23
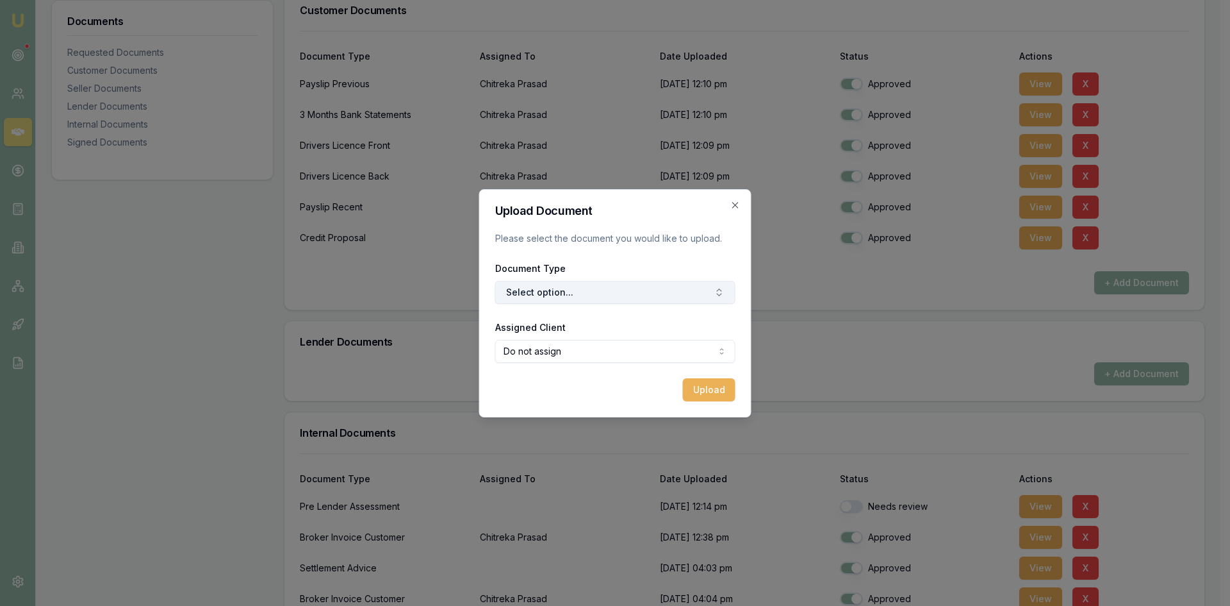
click at [549, 286] on button "Select option..." at bounding box center [615, 292] width 240 height 23
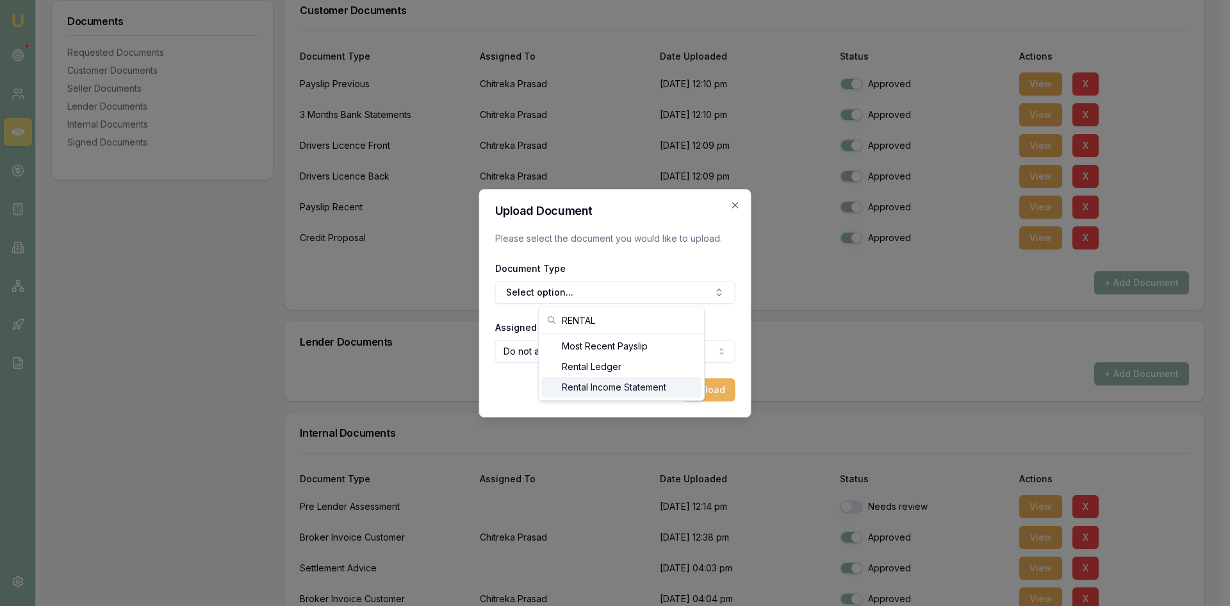
type input "RENTAL"
click at [593, 387] on div "Rental Income Statement" at bounding box center [622, 387] width 160 height 21
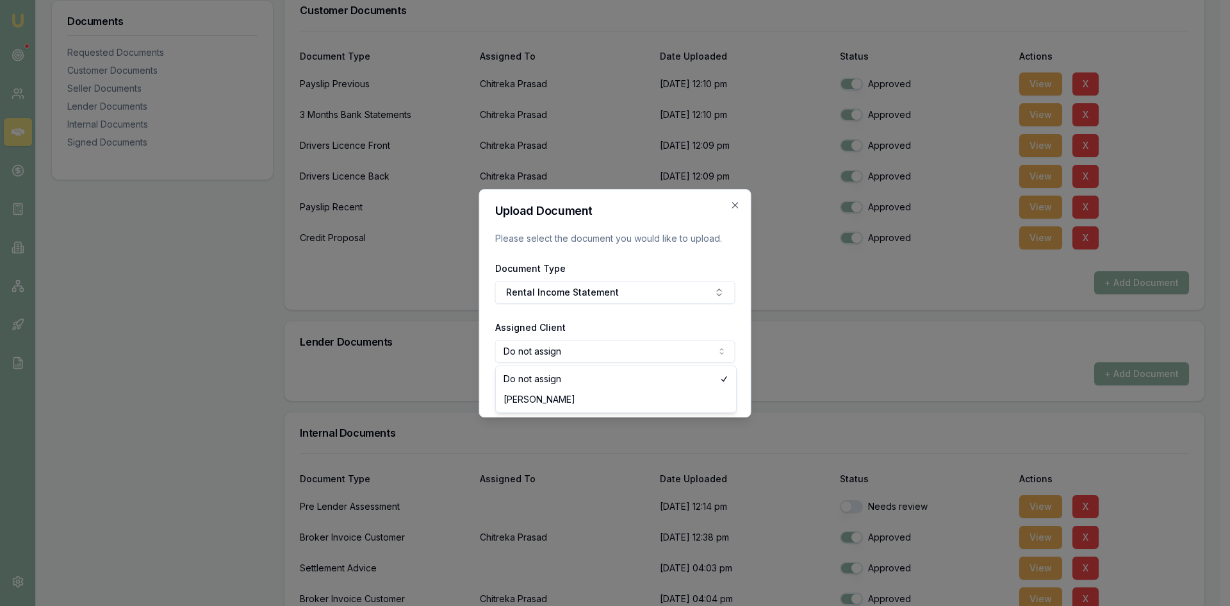
select select "U-AD7BS1658R"
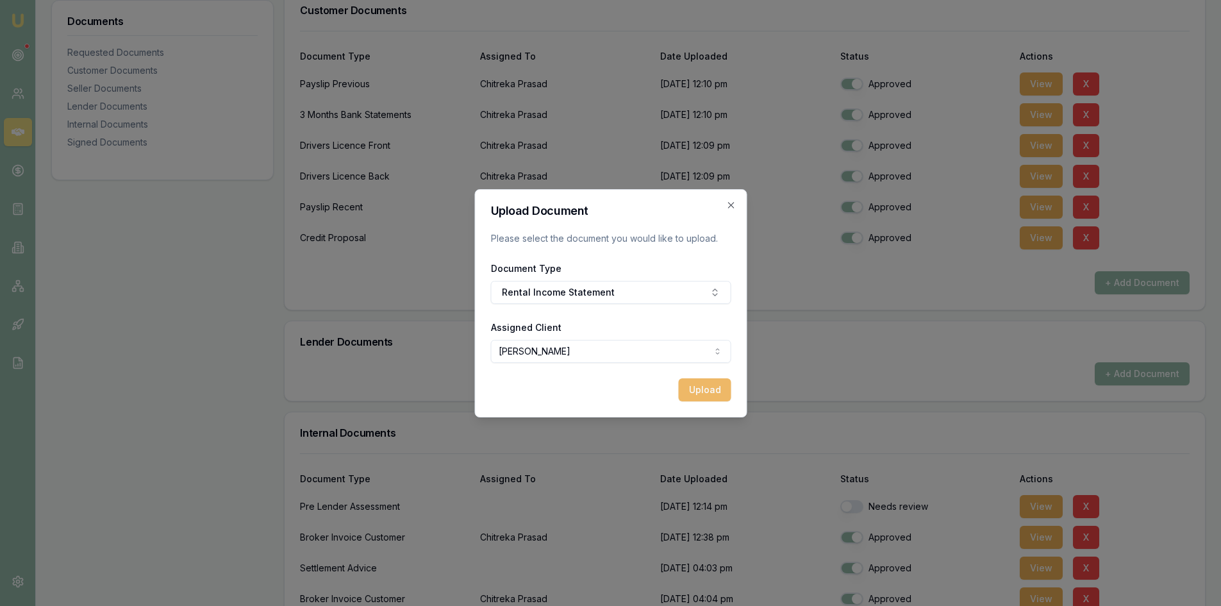
click at [700, 386] on button "Upload" at bounding box center [704, 389] width 53 height 23
click at [699, 390] on button "Upload" at bounding box center [704, 389] width 53 height 23
click at [732, 205] on icon "button" at bounding box center [730, 205] width 10 height 10
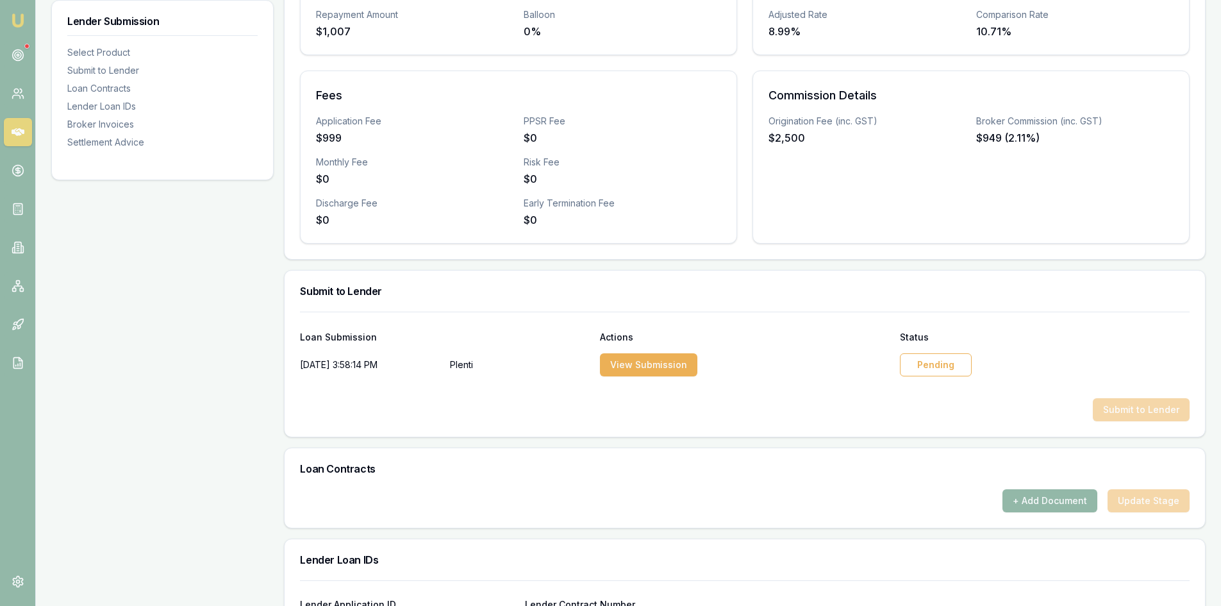
scroll to position [513, 0]
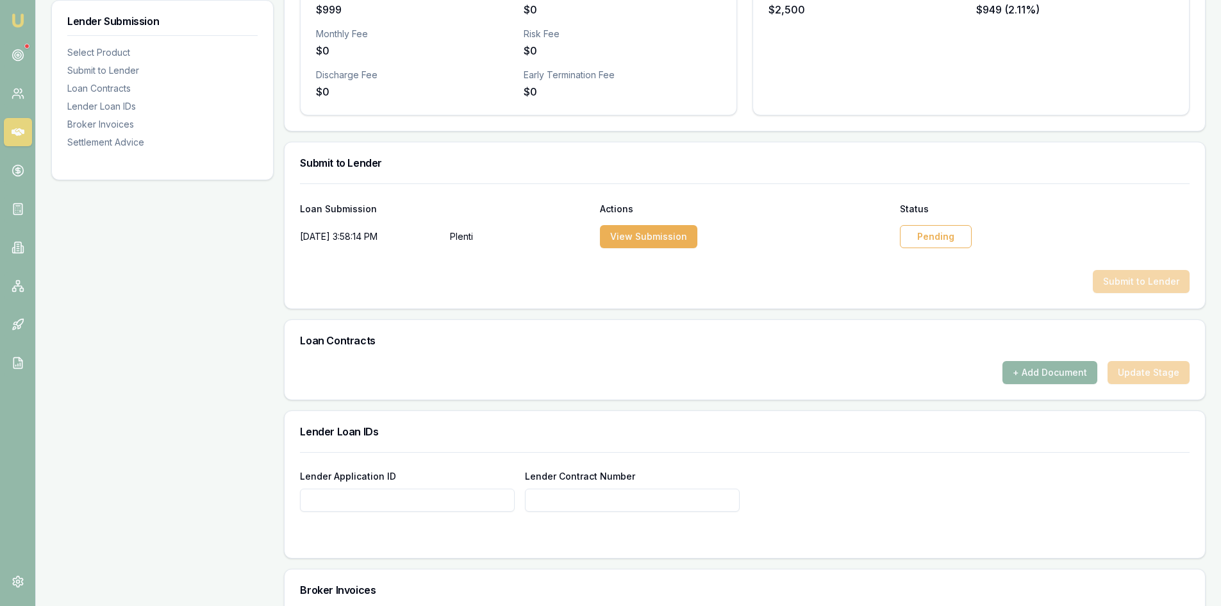
click at [948, 239] on div "Pending" at bounding box center [936, 236] width 72 height 23
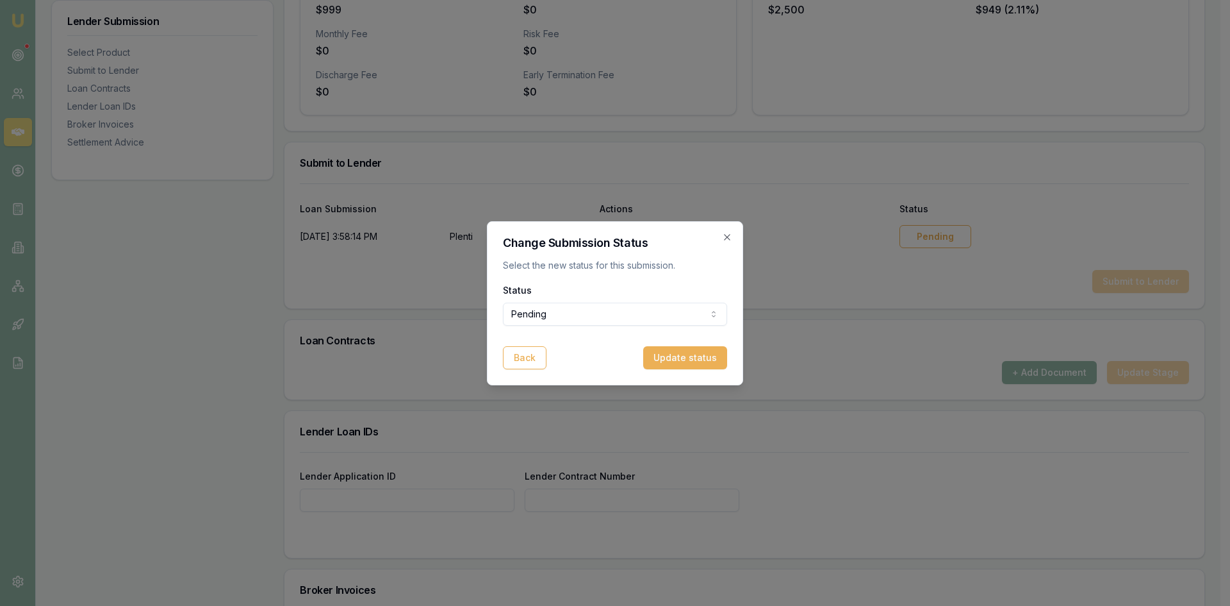
select select "APPROVED"
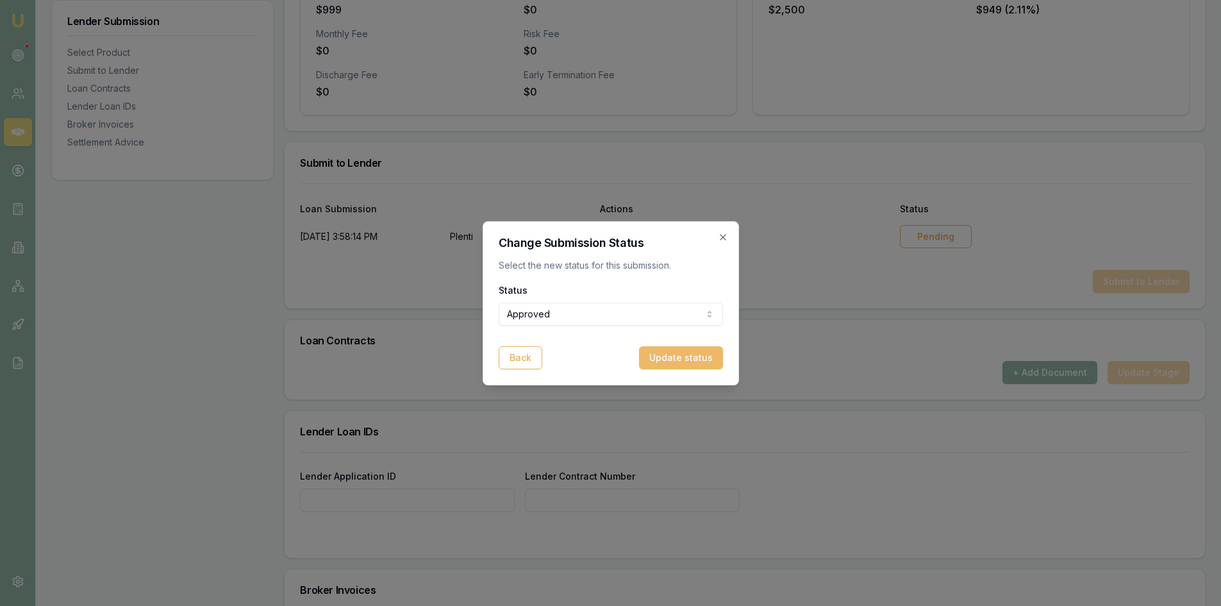
click at [700, 361] on button "Update status" at bounding box center [681, 357] width 84 height 23
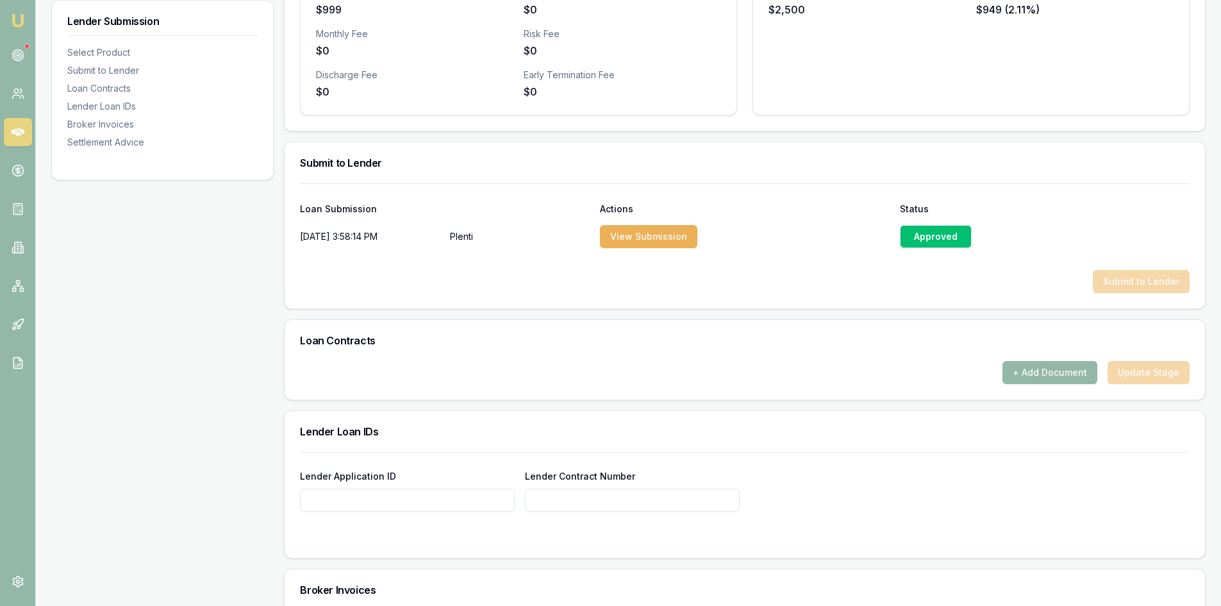
scroll to position [577, 0]
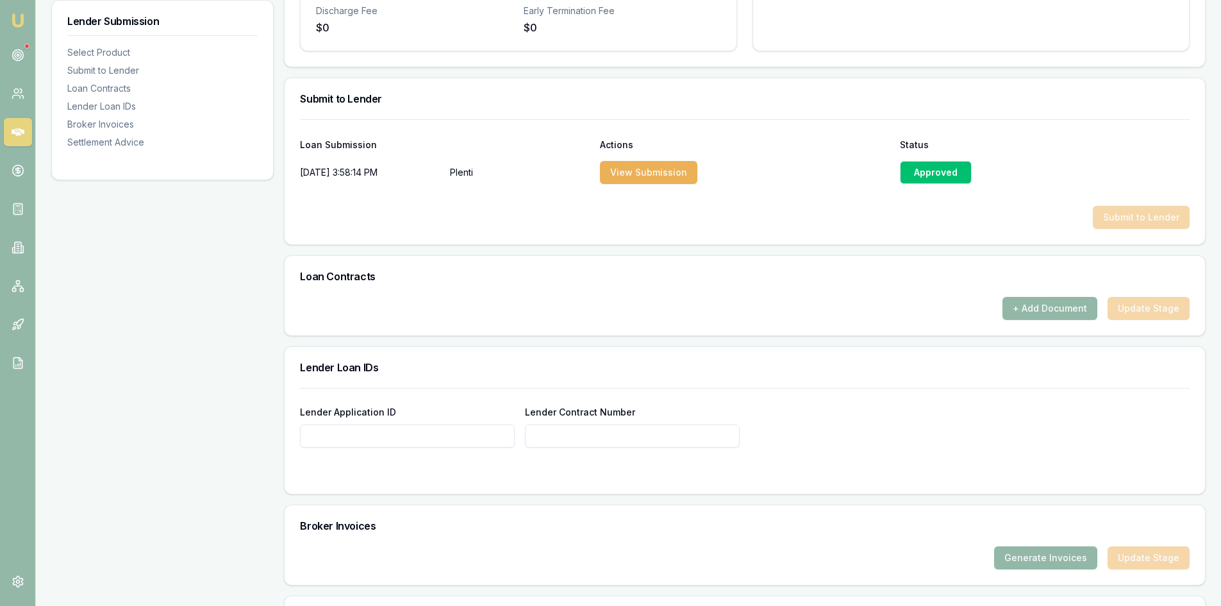
click at [356, 440] on input "Lender Application ID" at bounding box center [407, 435] width 215 height 23
paste input "CP63926313"
type input "CP63926313"
click at [653, 467] on form "Lender Application ID CP63926313 Lender Contract Number" at bounding box center [745, 433] width 890 height 90
click at [606, 439] on input "Lender Contract Number" at bounding box center [632, 435] width 215 height 23
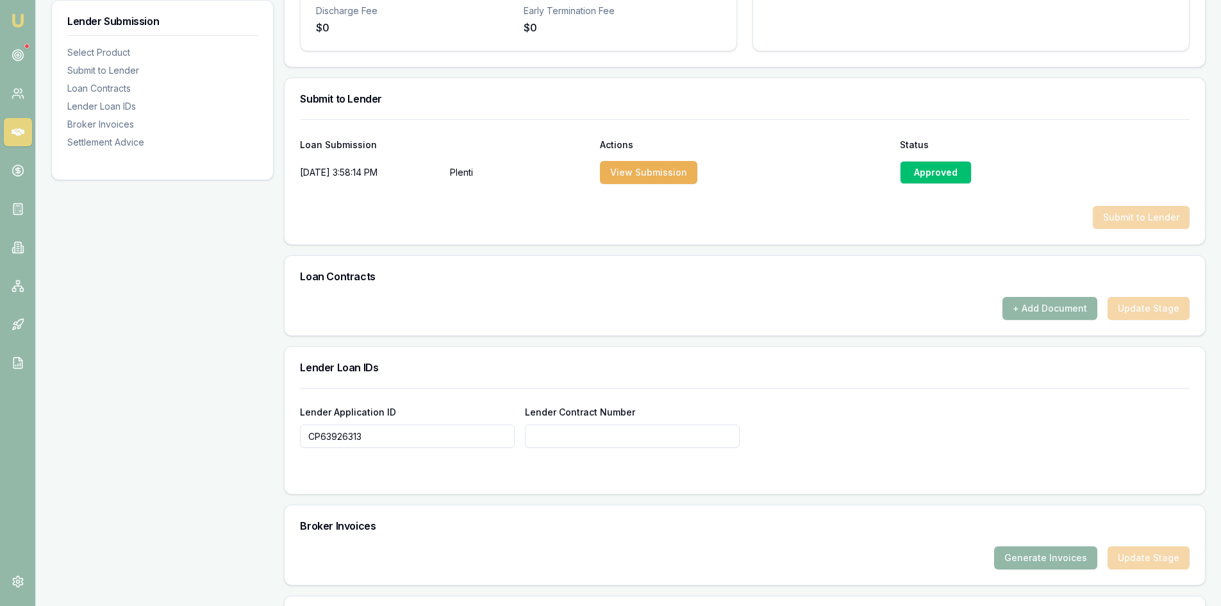
paste input "CP63926313"
type input "CP63926313"
click at [599, 499] on div "Product Summary Personal Loan EXCELLENT Total Amount $45,000 Loan Details Term …" at bounding box center [745, 194] width 922 height 1147
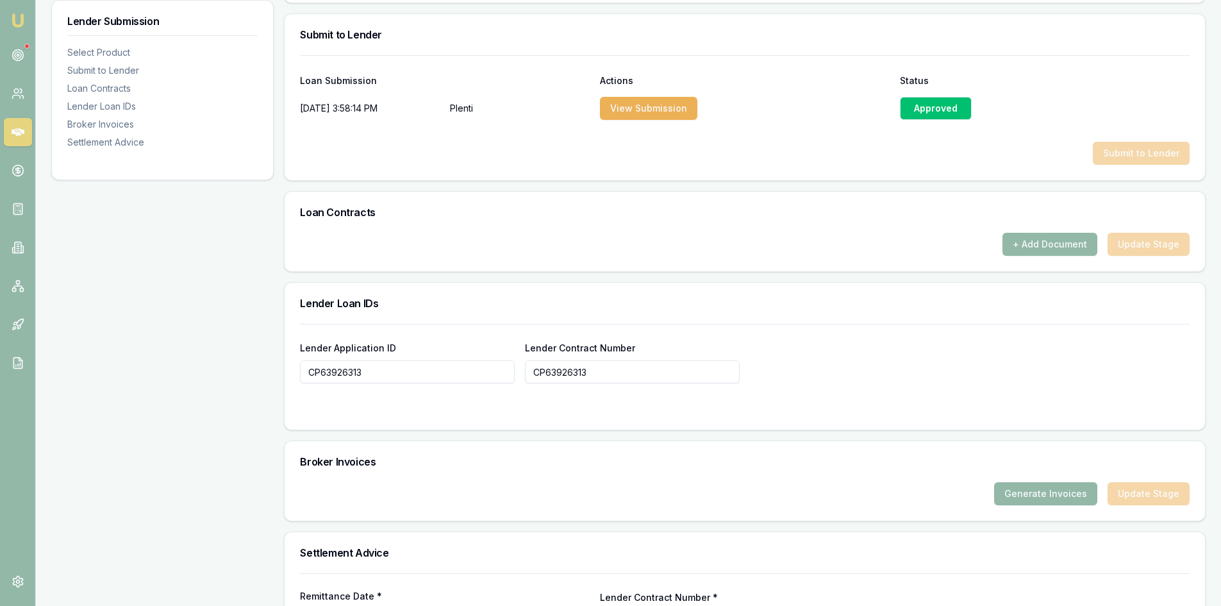
scroll to position [749, 0]
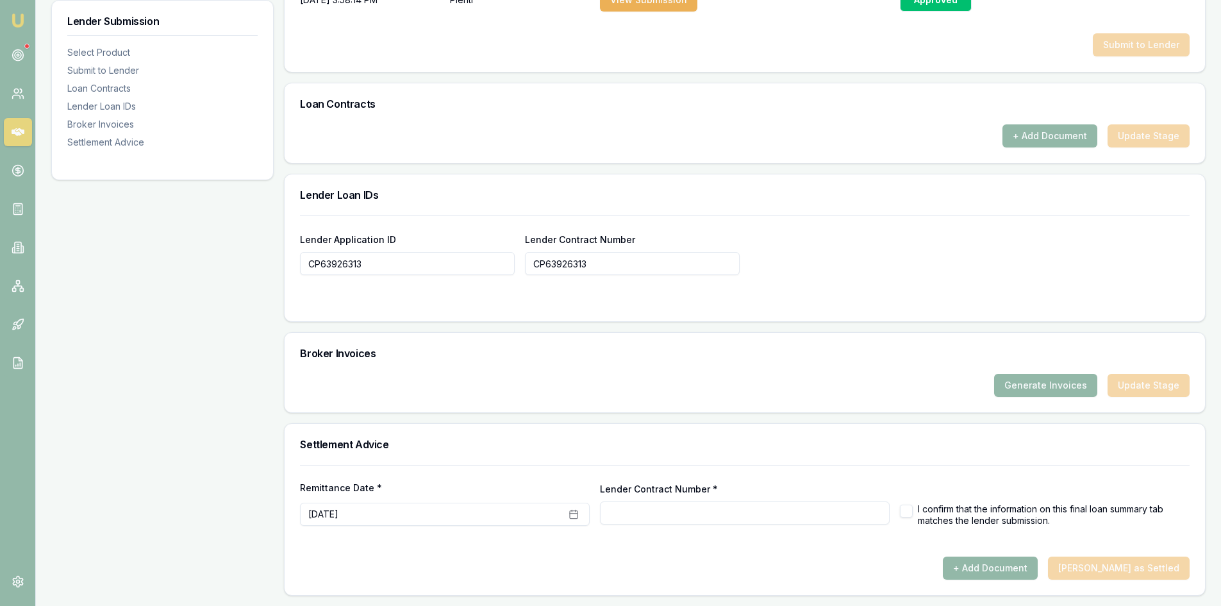
click at [904, 511] on button "button" at bounding box center [906, 510] width 13 height 13
checkbox input "true"
type input "CP63926313"
checkbox input "false"
click at [573, 515] on icon "button" at bounding box center [573, 514] width 10 height 10
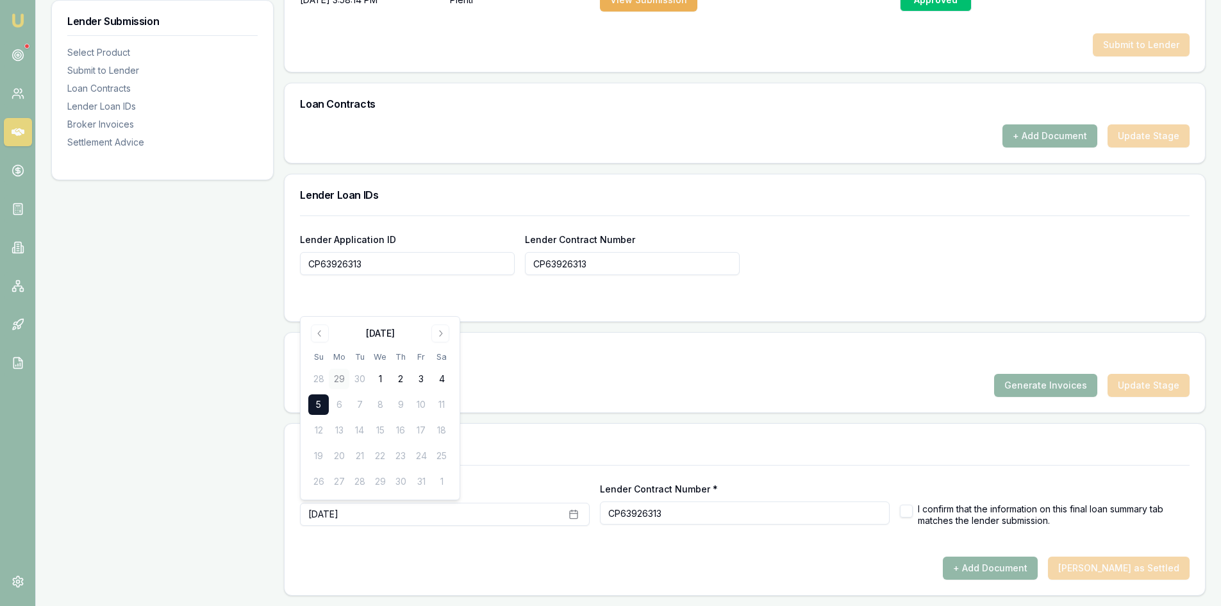
click at [343, 381] on button "29" at bounding box center [339, 378] width 21 height 21
click at [549, 376] on div "Generate Invoices Update Stage" at bounding box center [745, 385] width 890 height 23
click at [1009, 568] on button "+ Add Document" at bounding box center [990, 567] width 95 height 23
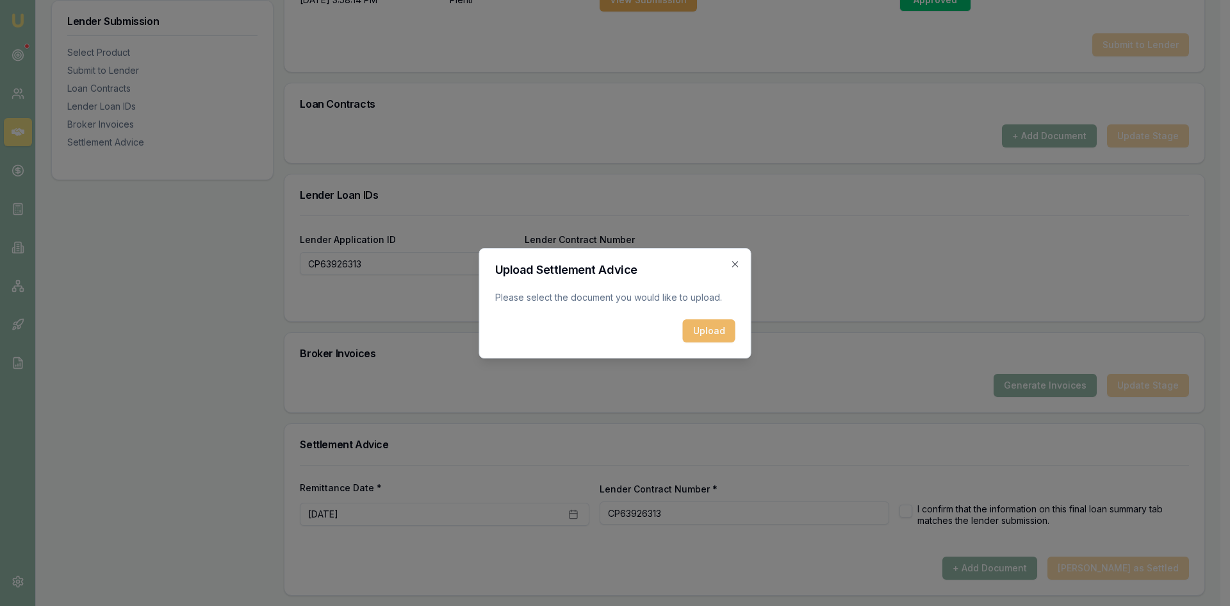
click at [718, 333] on button "Upload" at bounding box center [709, 330] width 53 height 23
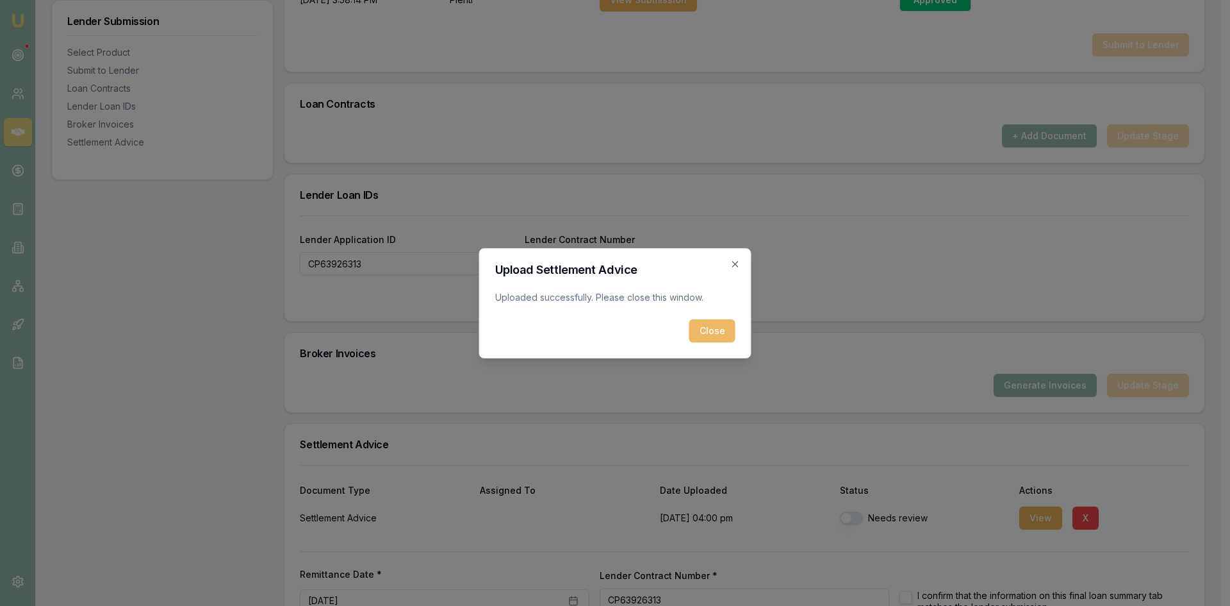
click at [705, 334] on button "Close" at bounding box center [713, 330] width 46 height 23
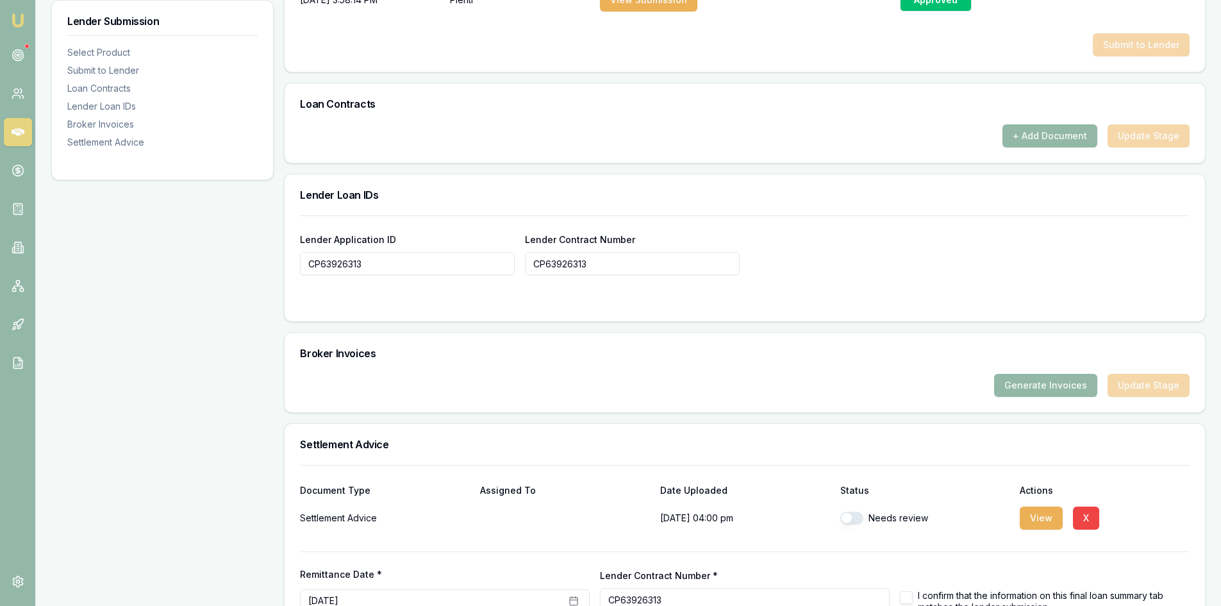
scroll to position [836, 0]
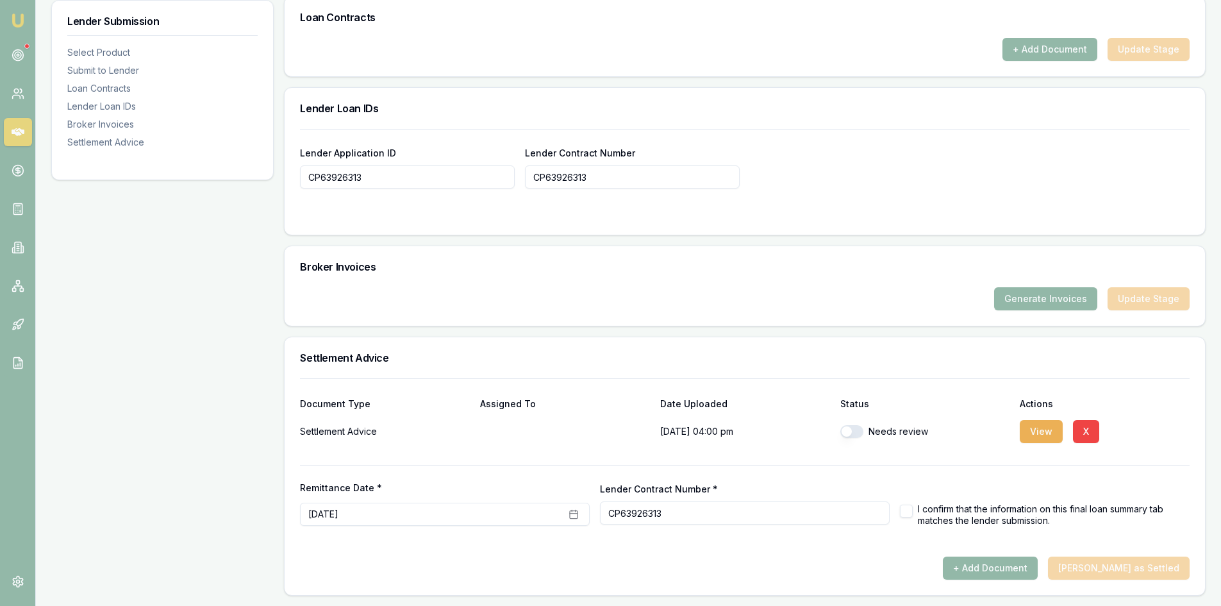
click at [859, 433] on button "button" at bounding box center [851, 431] width 23 height 13
checkbox input "true"
drag, startPoint x: 912, startPoint y: 511, endPoint x: 918, endPoint y: 507, distance: 6.9
click at [911, 511] on button "button" at bounding box center [906, 510] width 13 height 13
checkbox input "true"
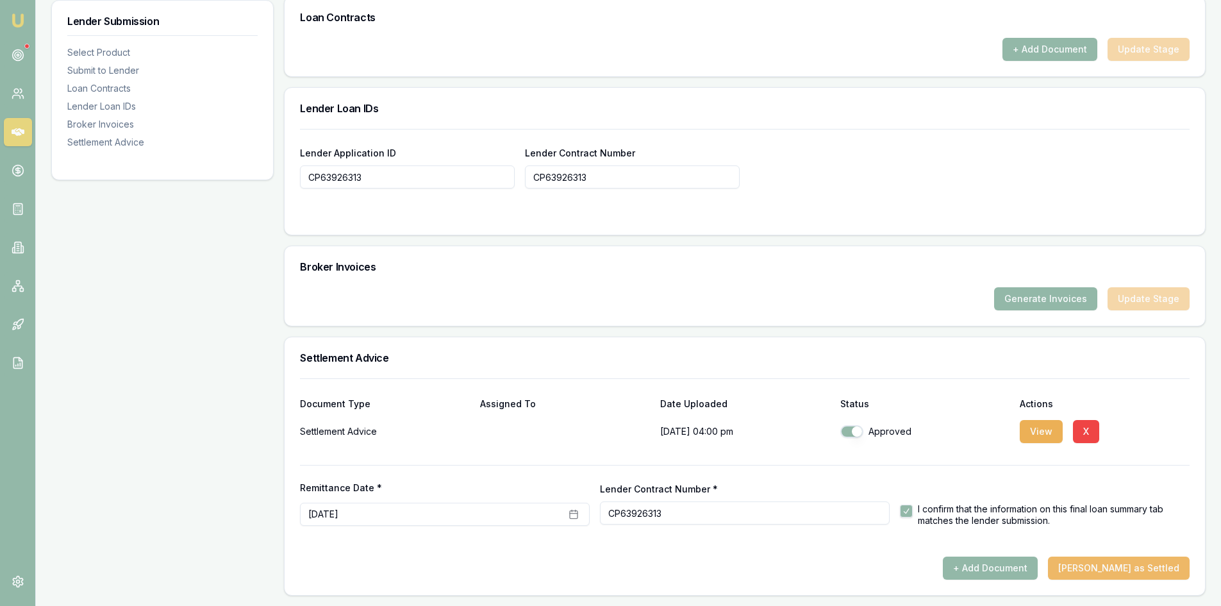
click at [1119, 568] on button "[PERSON_NAME] as Settled" at bounding box center [1119, 567] width 142 height 23
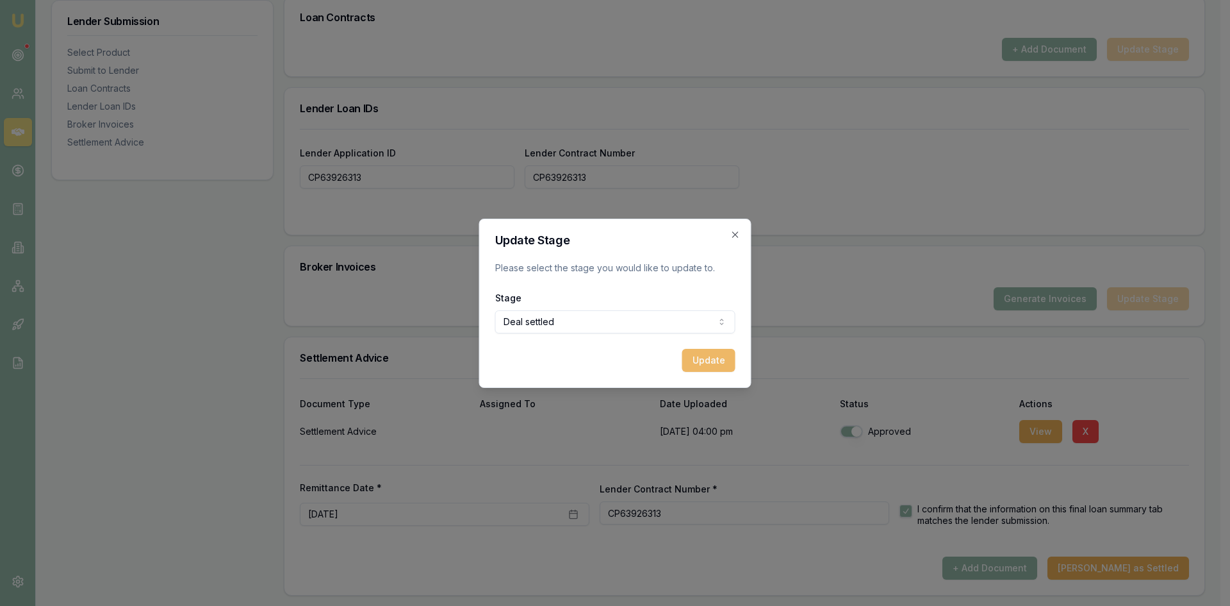
click at [708, 363] on button "Update" at bounding box center [709, 360] width 53 height 23
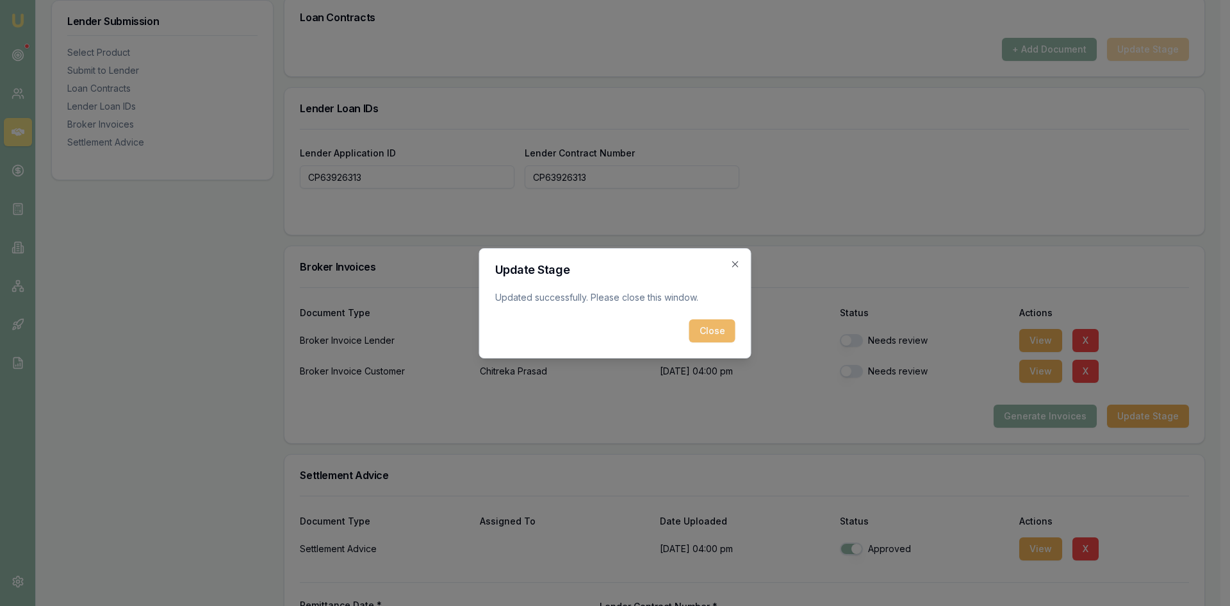
click at [707, 331] on button "Close" at bounding box center [713, 330] width 46 height 23
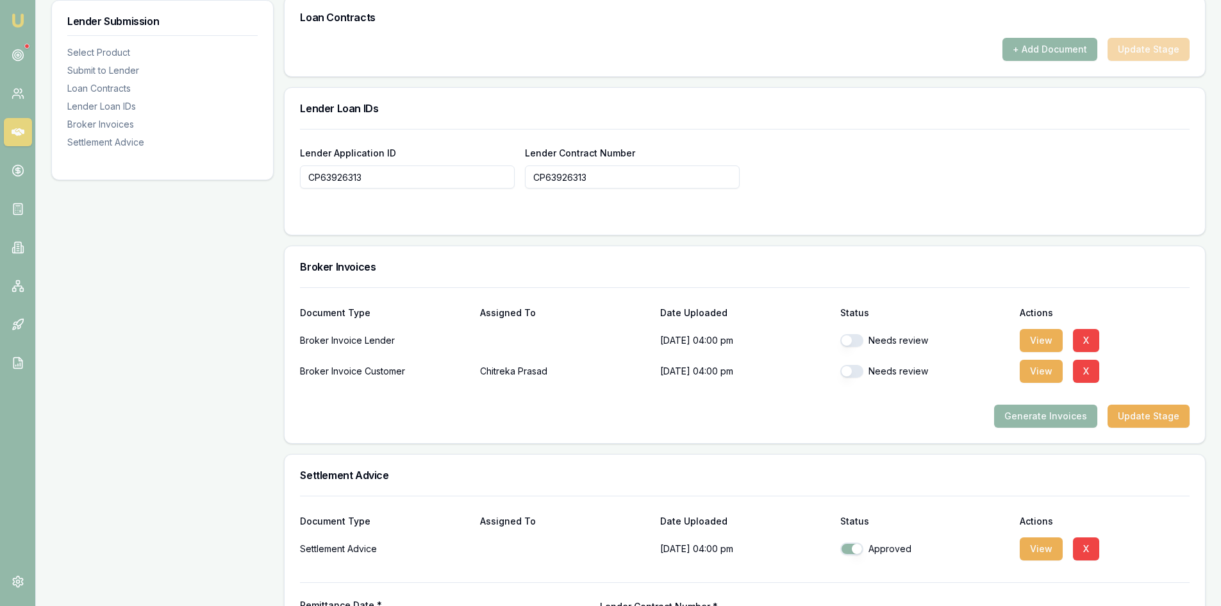
scroll to position [953, 0]
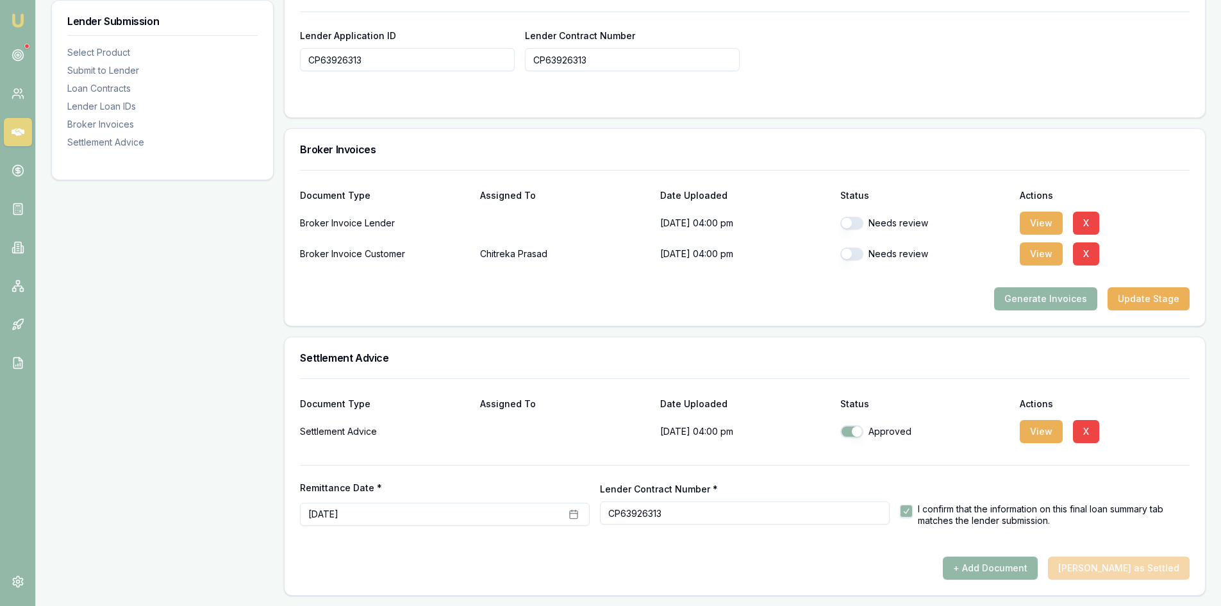
click at [882, 559] on div "+ Add Document Mark Deal as Settled" at bounding box center [745, 567] width 890 height 23
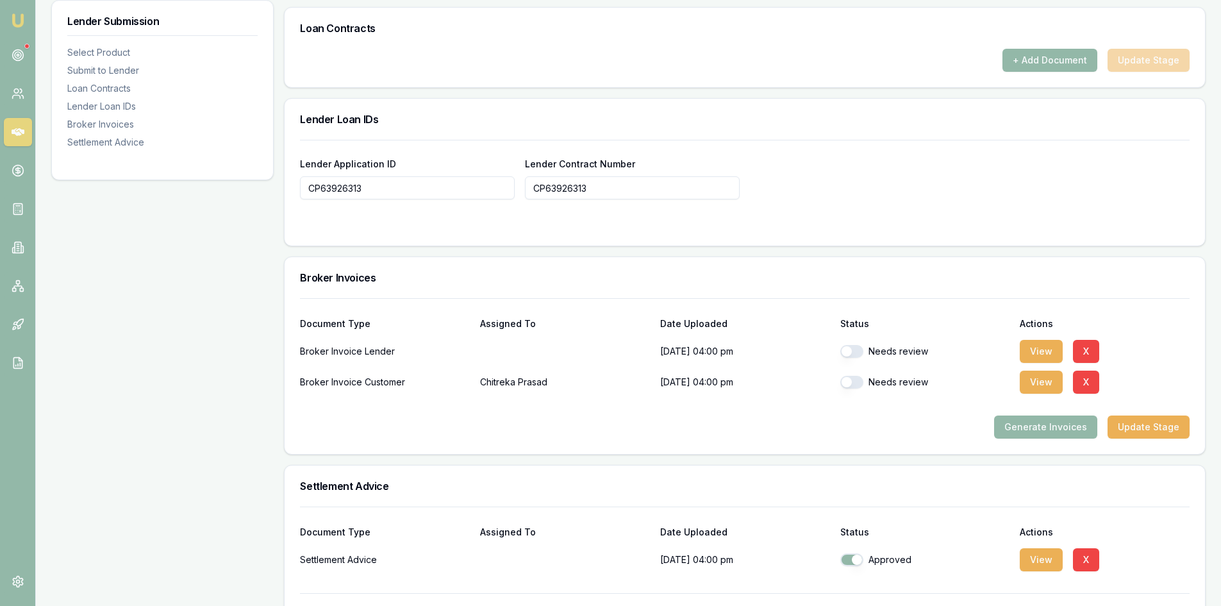
click at [848, 352] on button "button" at bounding box center [851, 351] width 23 height 13
checkbox input "true"
click at [856, 386] on button "button" at bounding box center [851, 382] width 23 height 13
checkbox input "true"
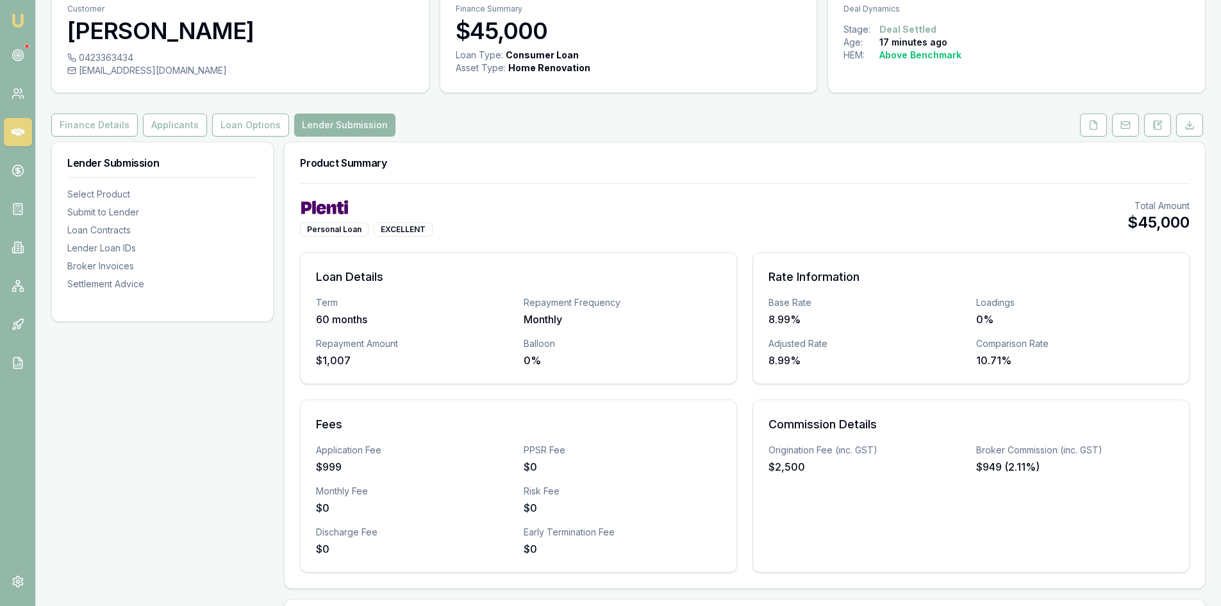
scroll to position [0, 0]
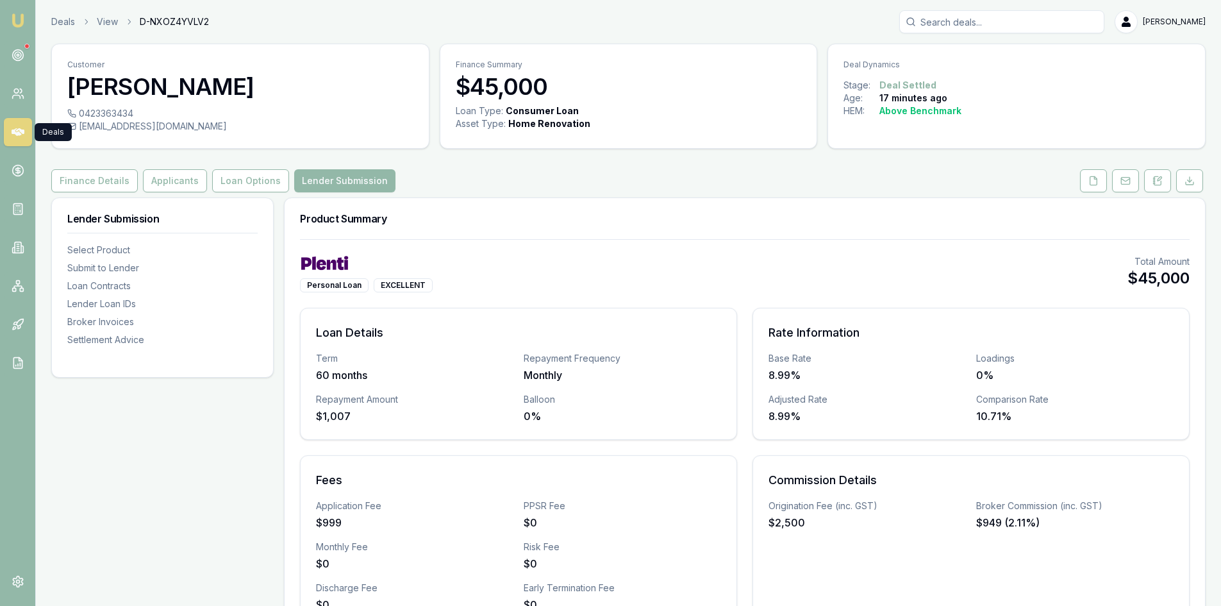
click at [23, 131] on icon at bounding box center [18, 132] width 13 height 8
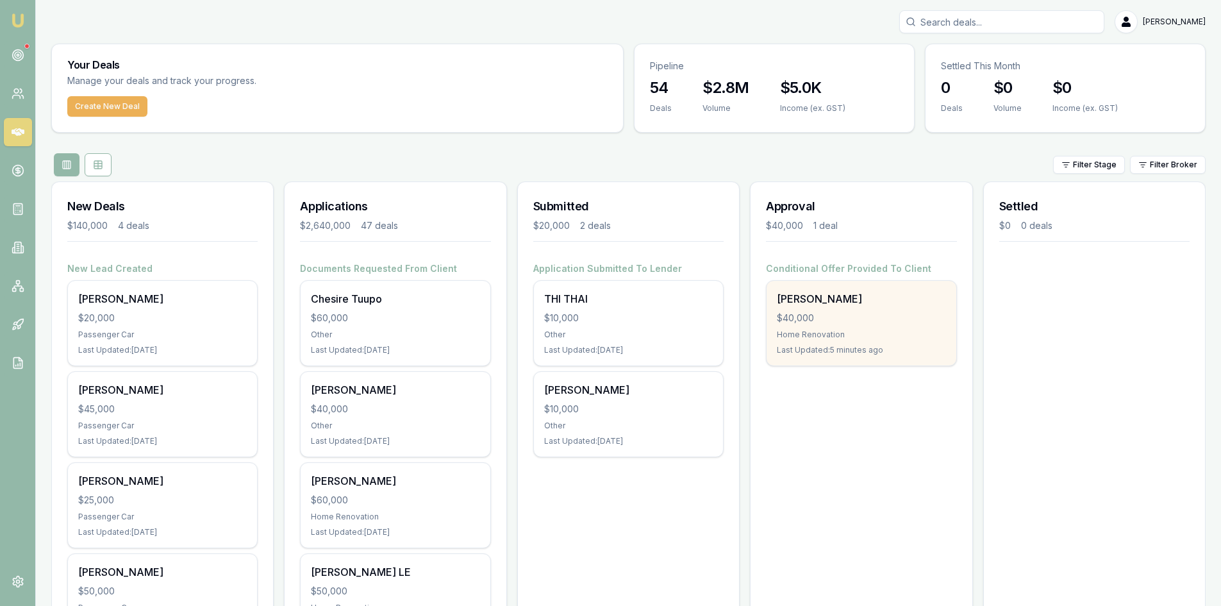
click at [843, 317] on div "$40,000" at bounding box center [861, 317] width 169 height 13
click at [823, 329] on div "Home Renovation" at bounding box center [861, 334] width 169 height 10
click at [852, 329] on div "Home Renovation" at bounding box center [861, 334] width 169 height 10
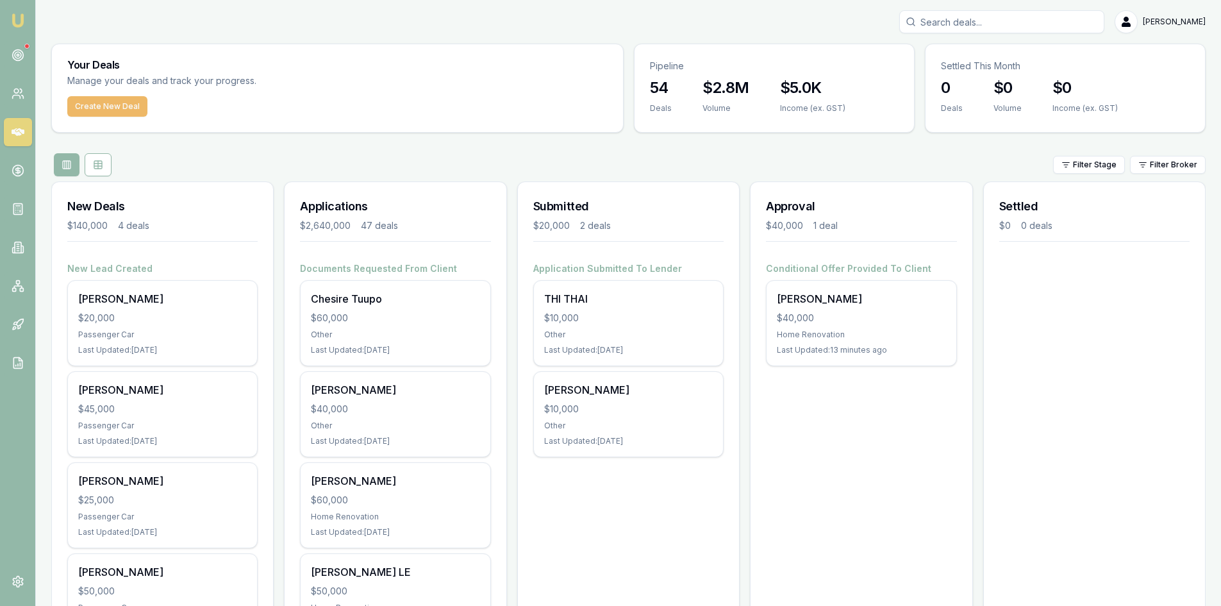
click at [116, 99] on button "Create New Deal" at bounding box center [107, 106] width 80 height 21
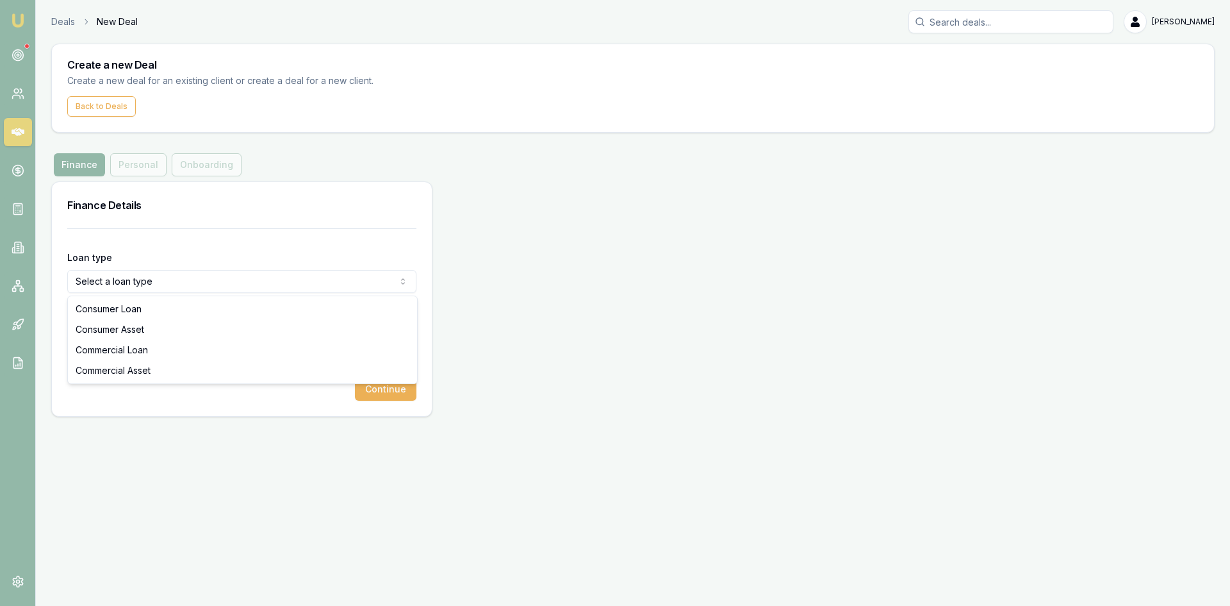
click at [131, 281] on html "Emu Broker Deals New Deal Steven Nguyen Toggle Menu Create a new Deal Create a …" at bounding box center [615, 303] width 1230 height 606
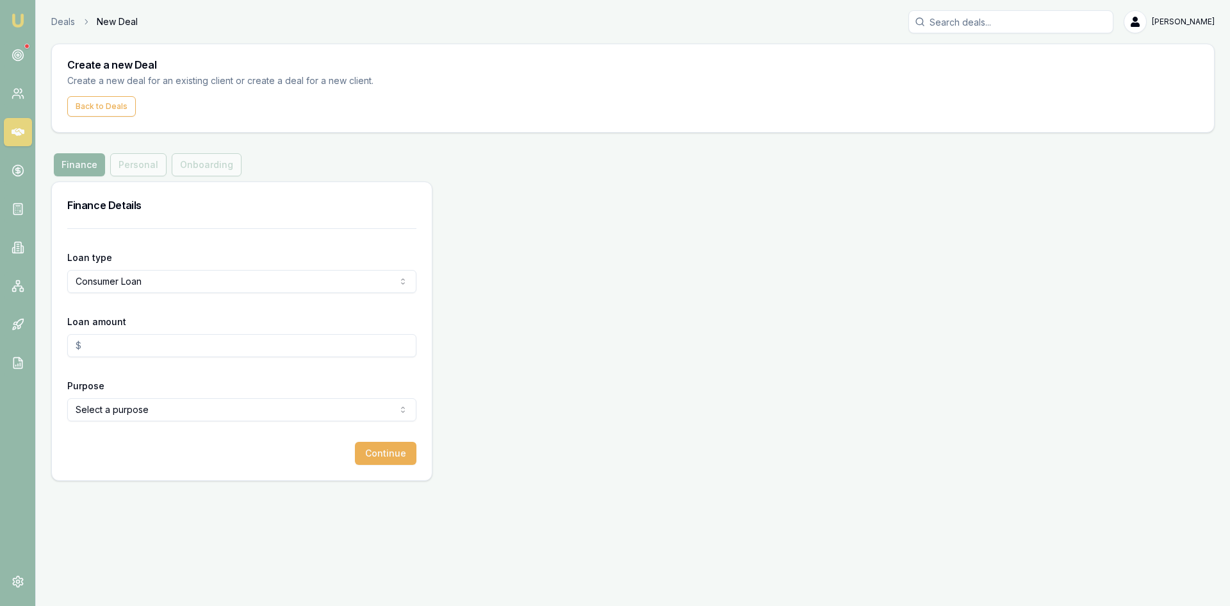
click at [124, 348] on input "Loan amount" at bounding box center [241, 345] width 349 height 23
drag, startPoint x: 115, startPoint y: 343, endPoint x: 18, endPoint y: 343, distance: 97.4
click at [18, 343] on div "Emu Broker Deals New Deal Steven Nguyen Toggle Menu Create a new Deal Create a …" at bounding box center [615, 303] width 1230 height 606
type input "$40,000.00"
drag, startPoint x: 89, startPoint y: 467, endPoint x: 103, endPoint y: 445, distance: 25.4
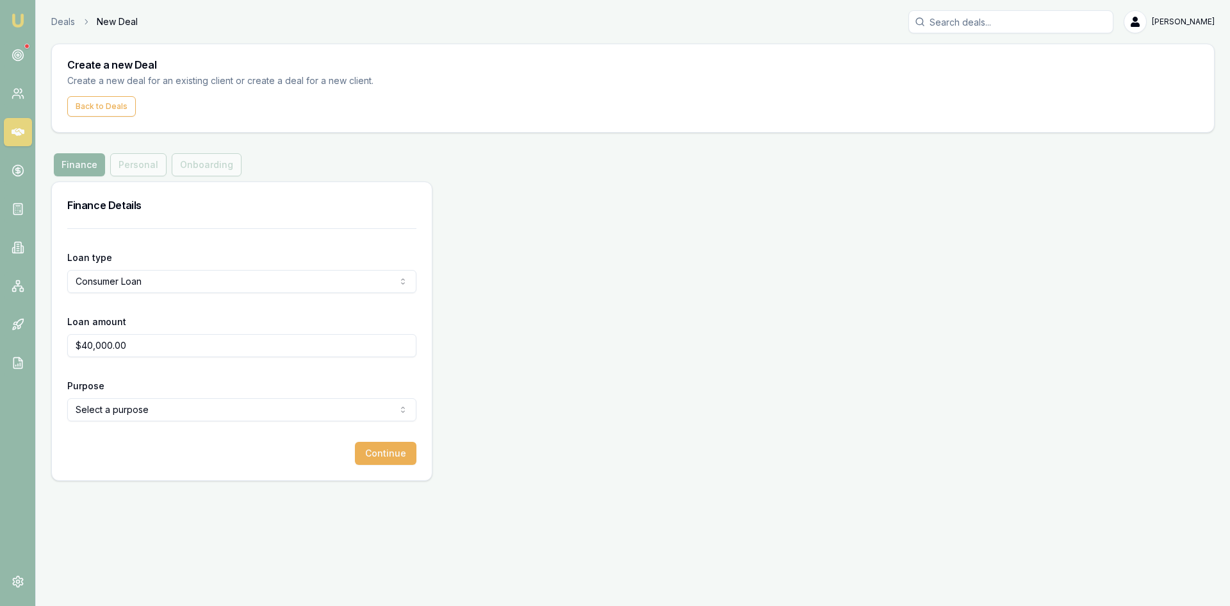
click at [89, 465] on div "Loan type Consumer Loan Consumer Loan Consumer Asset Commercial Loan Commercial…" at bounding box center [242, 354] width 380 height 252
click at [119, 408] on html "Emu Broker Deals New Deal Steven Nguyen Toggle Menu Create a new Deal Create a …" at bounding box center [615, 303] width 1230 height 606
click at [397, 456] on button "Continue" at bounding box center [386, 453] width 62 height 23
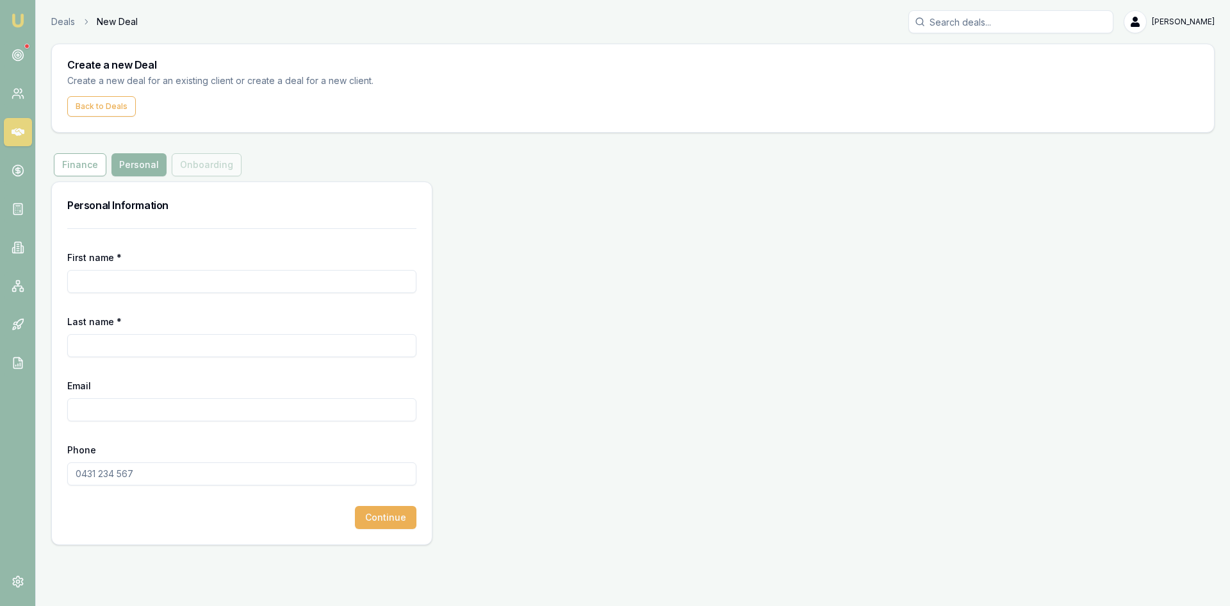
click at [115, 282] on input "First name *" at bounding box center [241, 281] width 349 height 23
click at [167, 282] on input "First name *" at bounding box center [241, 281] width 349 height 23
click at [220, 283] on input "First name *" at bounding box center [241, 281] width 349 height 23
type input "chitreka"
type input "Prasad"
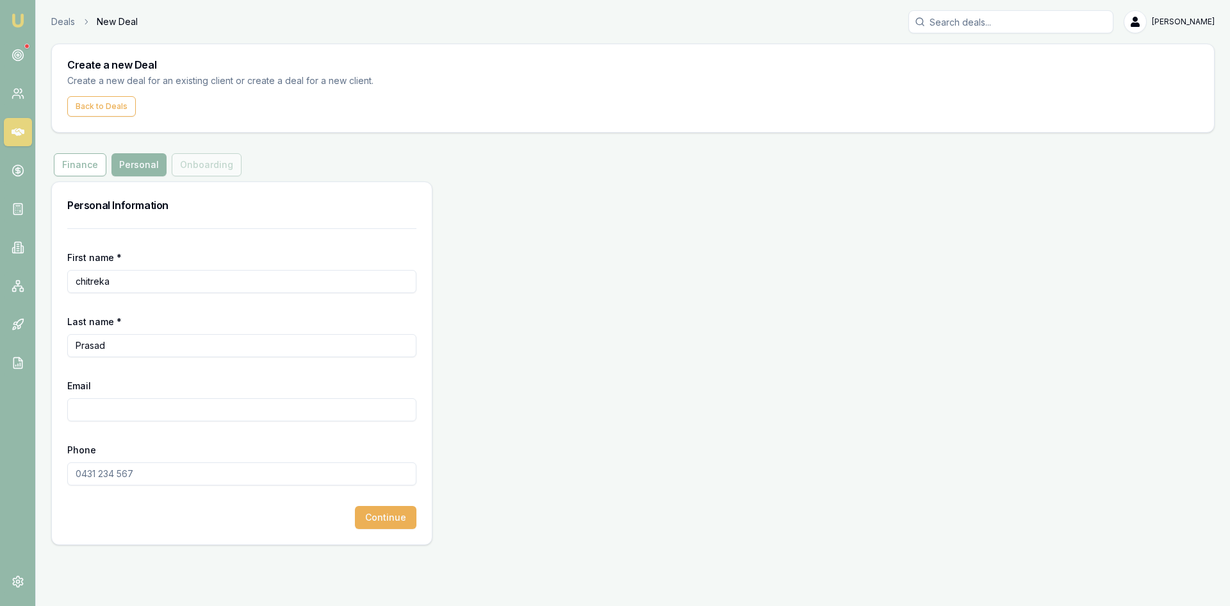
click at [147, 417] on input "Email" at bounding box center [241, 409] width 349 height 23
click at [94, 402] on input "Email" at bounding box center [241, 409] width 349 height 23
paste input "[EMAIL_ADDRESS][DOMAIN_NAME]"
type input "[EMAIL_ADDRESS][DOMAIN_NAME]"
click at [110, 472] on input "Phone" at bounding box center [241, 473] width 349 height 23
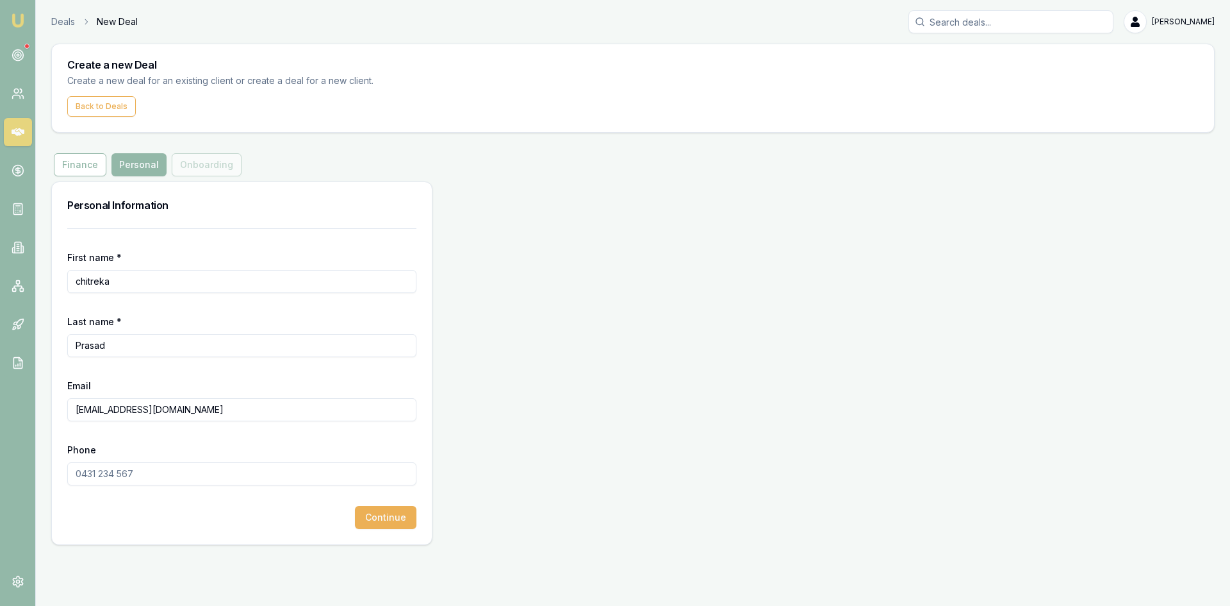
click at [81, 470] on input "Phone" at bounding box center [241, 473] width 349 height 23
paste input "0423 363 434"
type input "0423 363 434"
click at [408, 527] on button "Continue" at bounding box center [386, 517] width 62 height 23
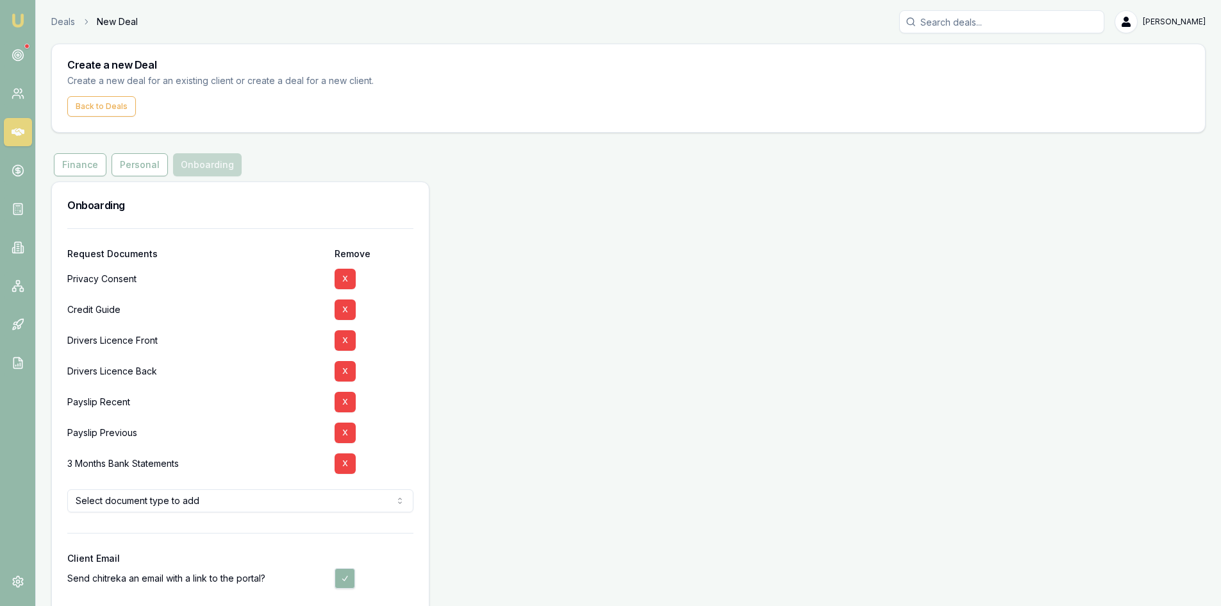
scroll to position [58, 0]
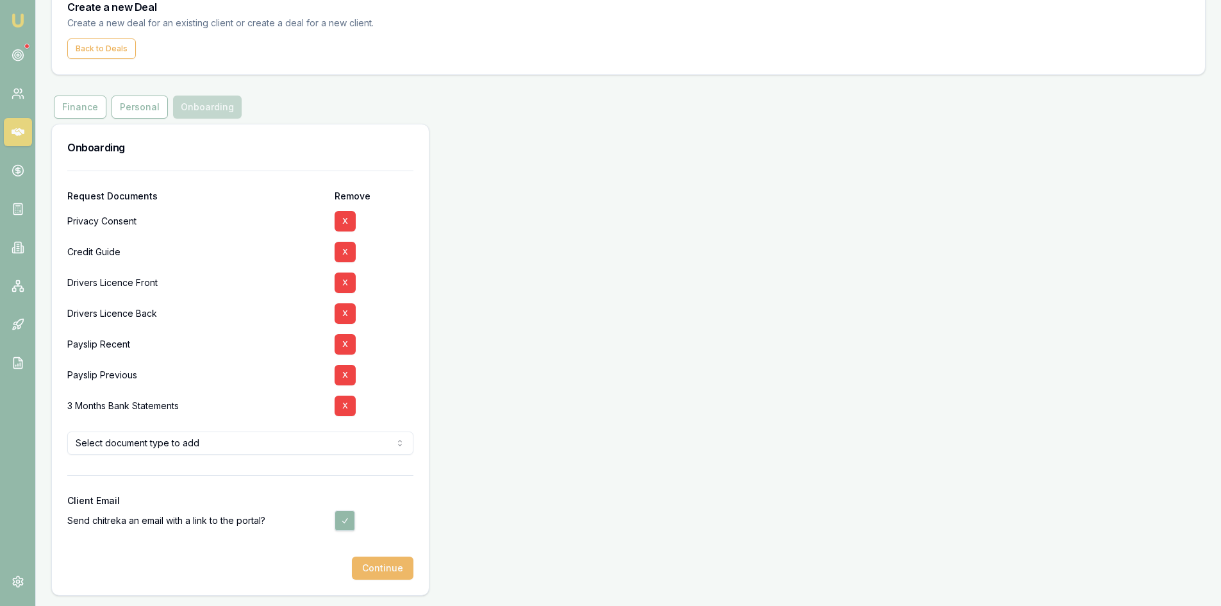
click at [383, 563] on button "Continue" at bounding box center [383, 567] width 62 height 23
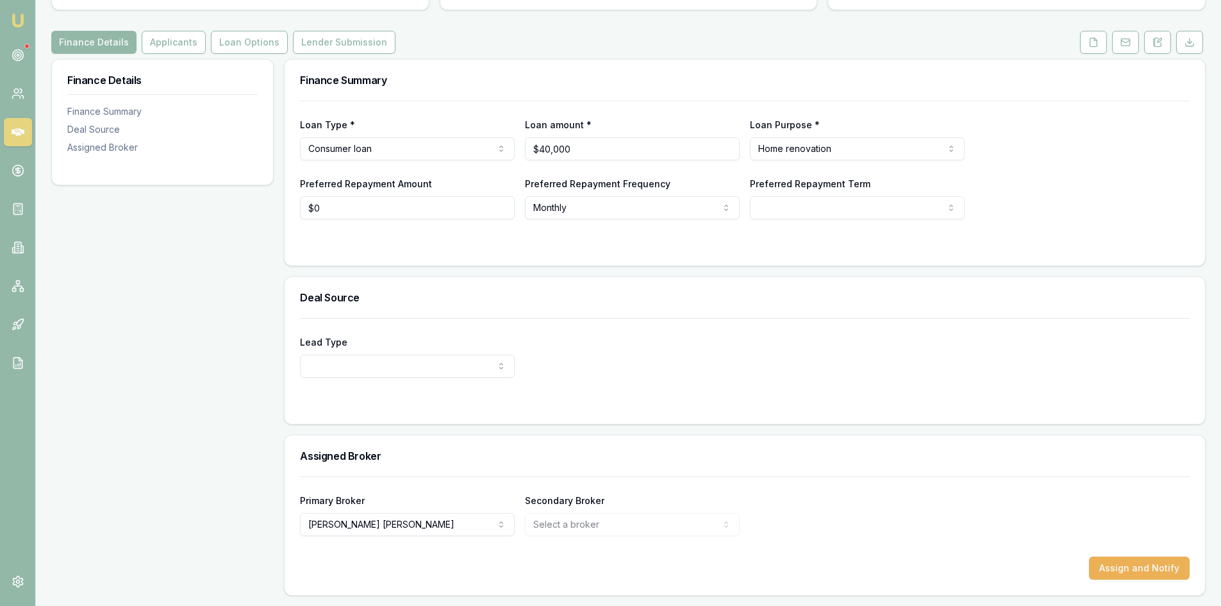
scroll to position [74, 0]
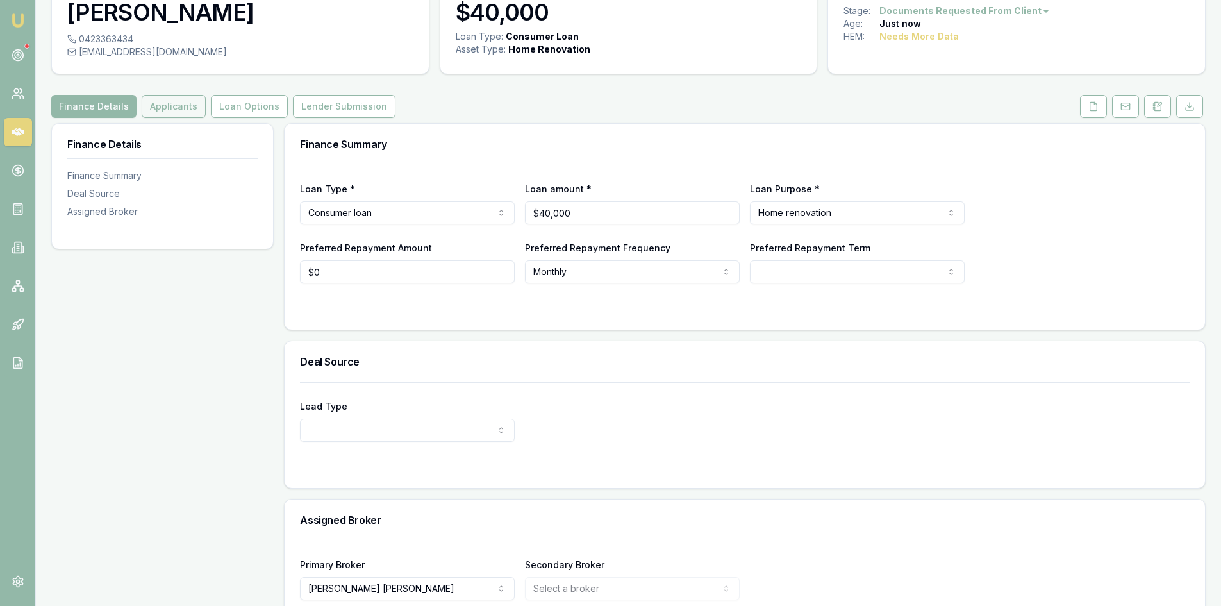
click at [170, 107] on button "Applicants" at bounding box center [174, 106] width 64 height 23
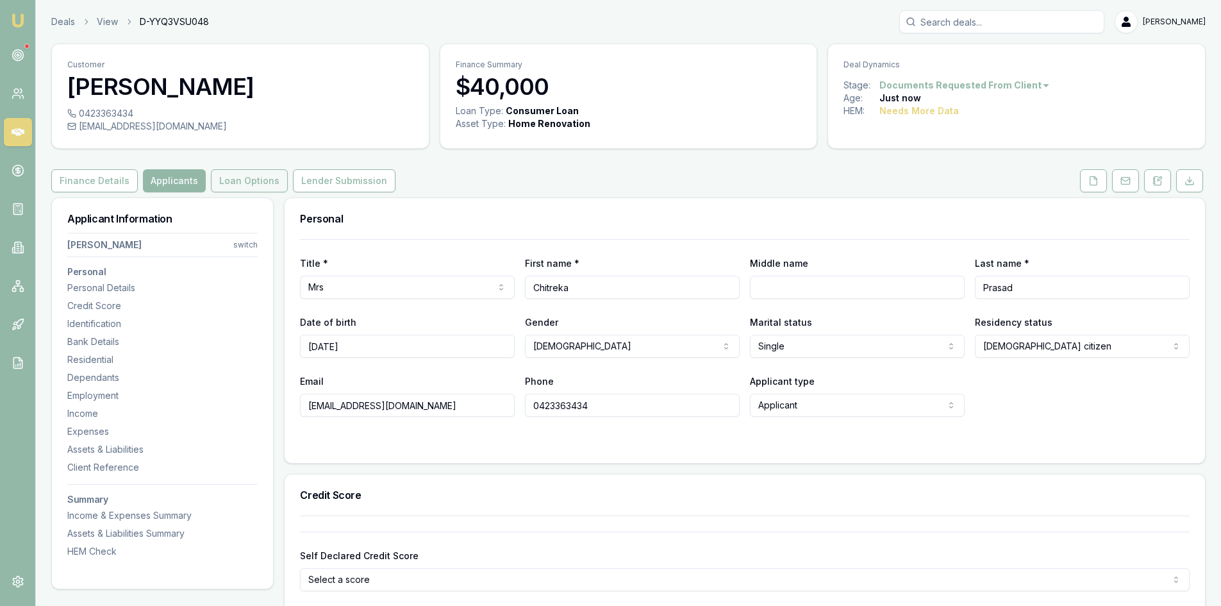
click at [244, 185] on button "Loan Options" at bounding box center [249, 180] width 77 height 23
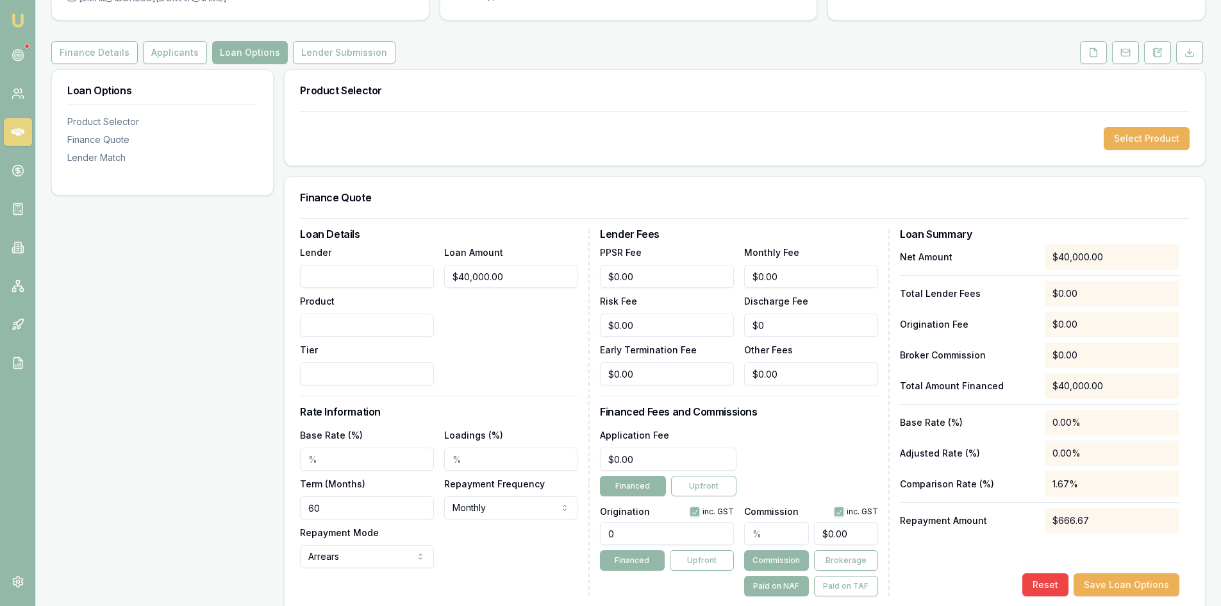
scroll to position [256, 0]
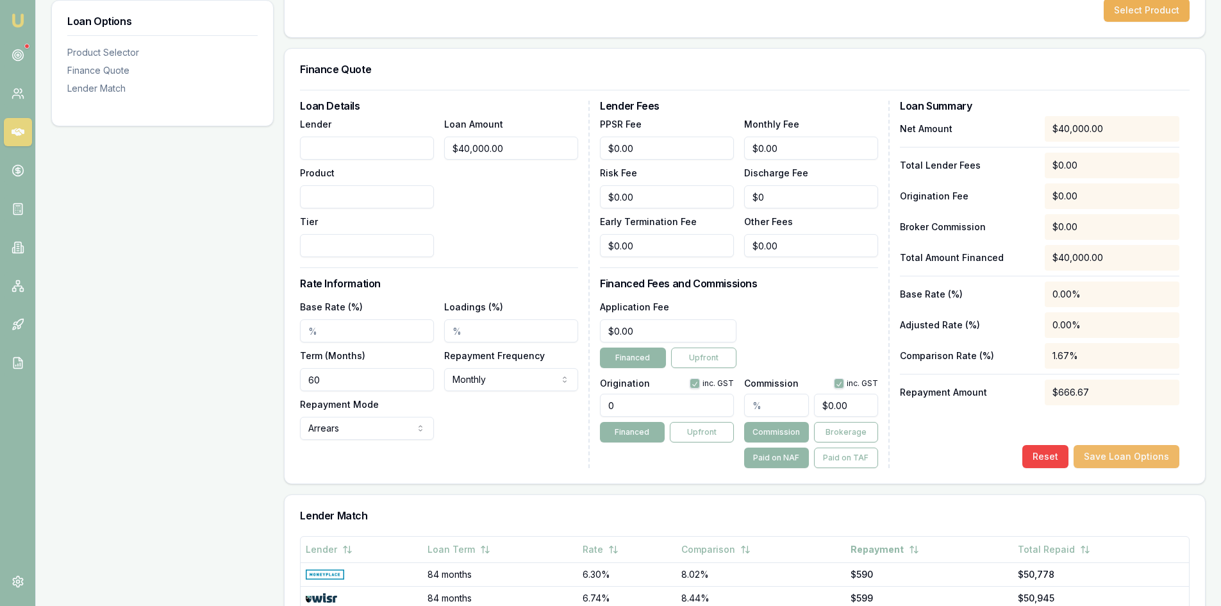
click at [1149, 461] on button "Save Loan Options" at bounding box center [1126, 456] width 106 height 23
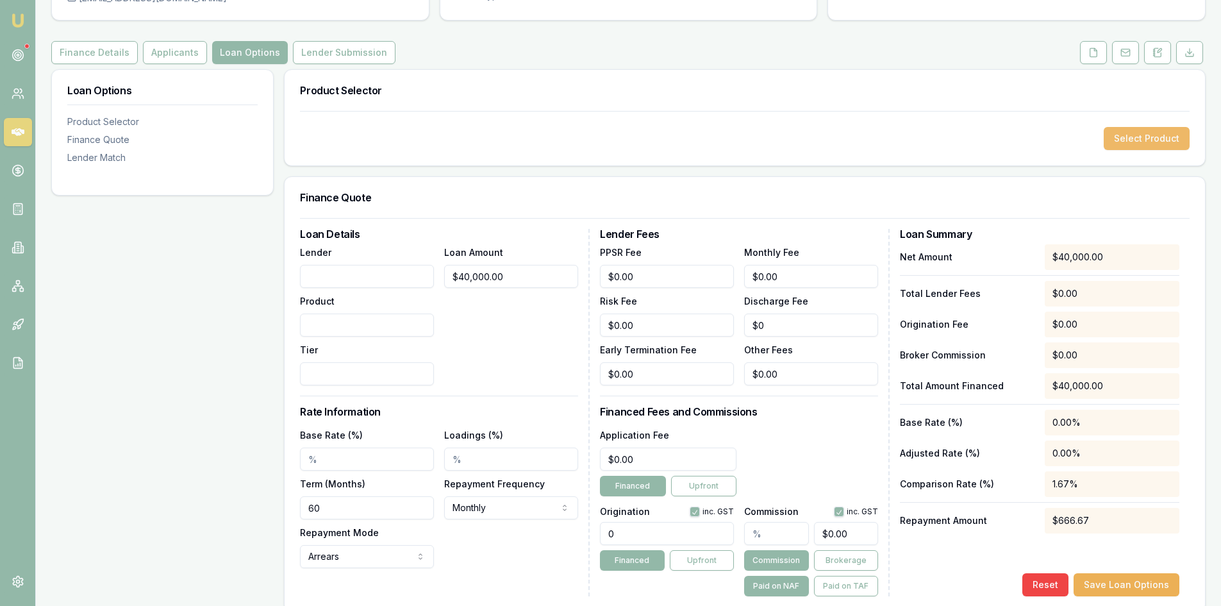
click at [1127, 132] on button "Select Product" at bounding box center [1147, 138] width 86 height 23
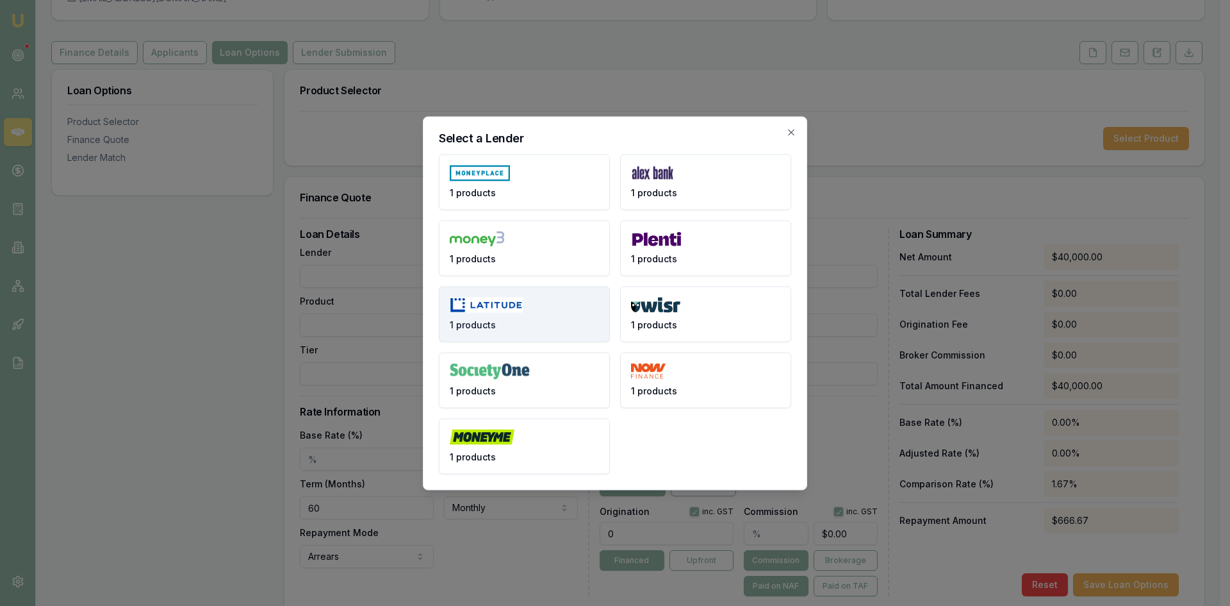
click at [483, 312] on img at bounding box center [486, 305] width 73 height 16
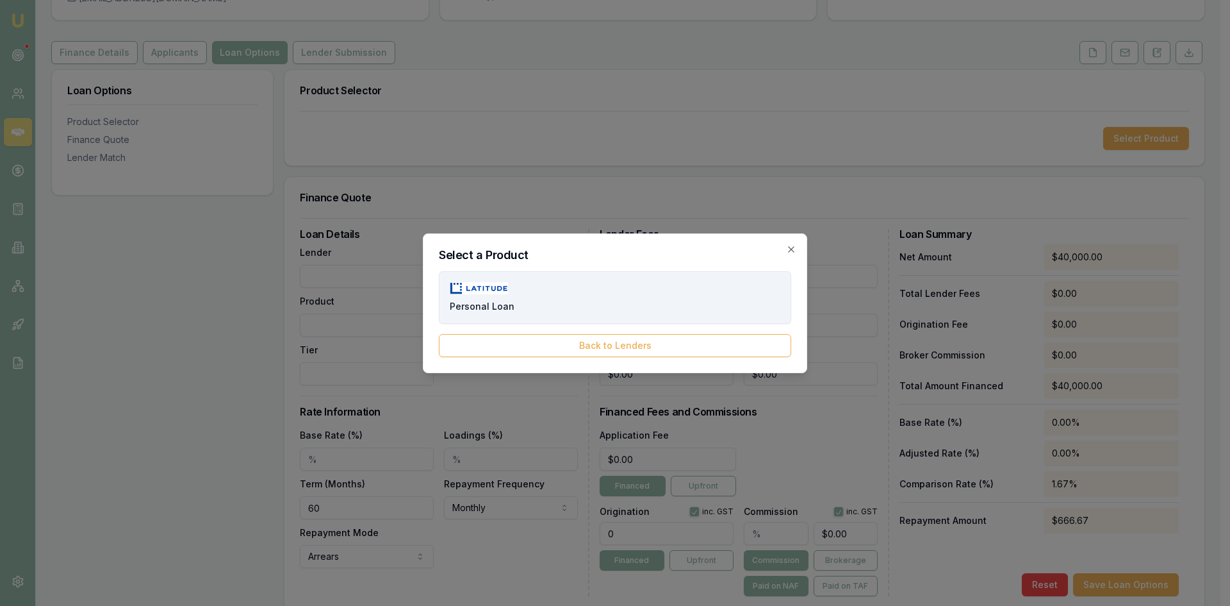
click at [574, 312] on button "Personal Loan" at bounding box center [615, 297] width 352 height 53
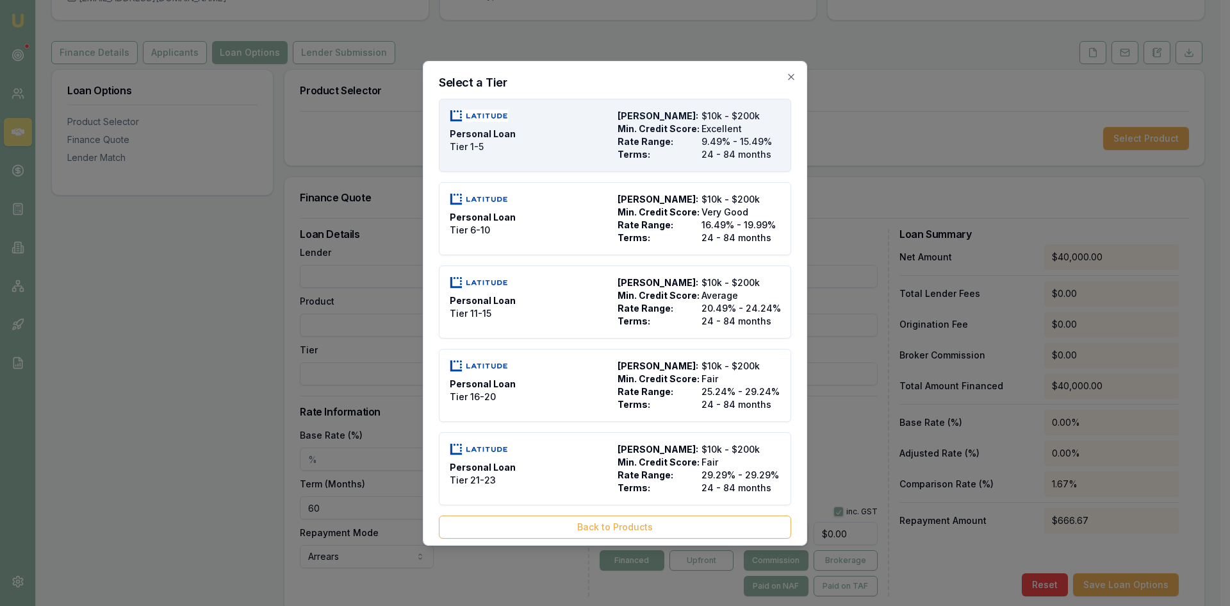
click at [691, 152] on div "Terms: 24 - 84 months" at bounding box center [699, 154] width 163 height 13
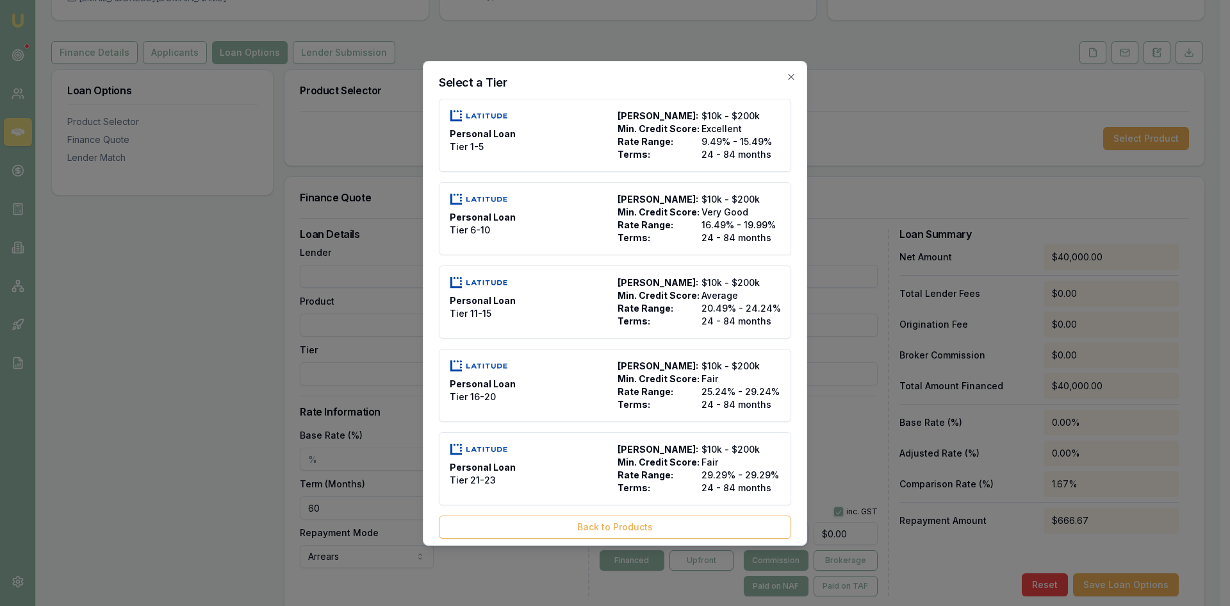
type input "Latitude"
type input "Personal Loan"
type input "Tier 1-5"
type input "9.49"
type input "24"
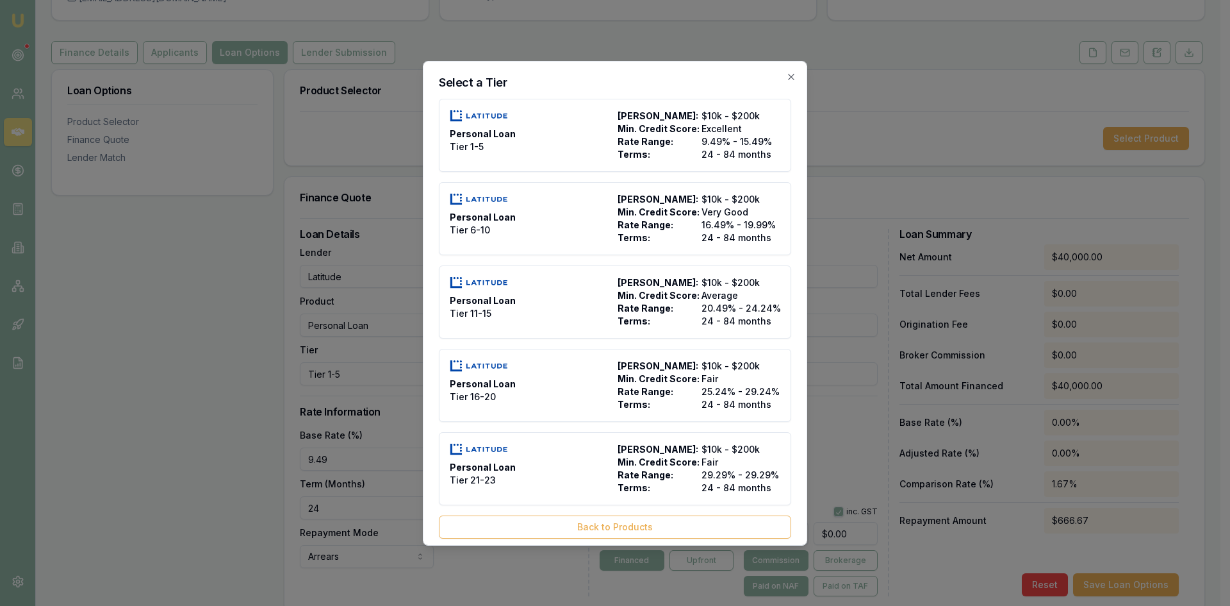
type input "2500"
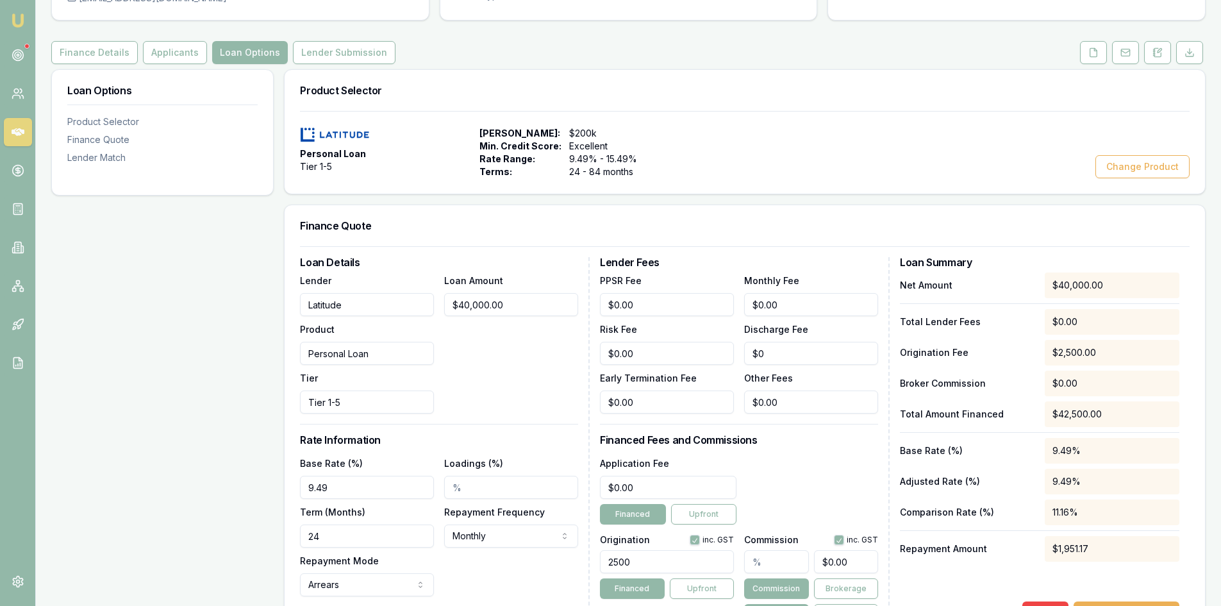
scroll to position [192, 0]
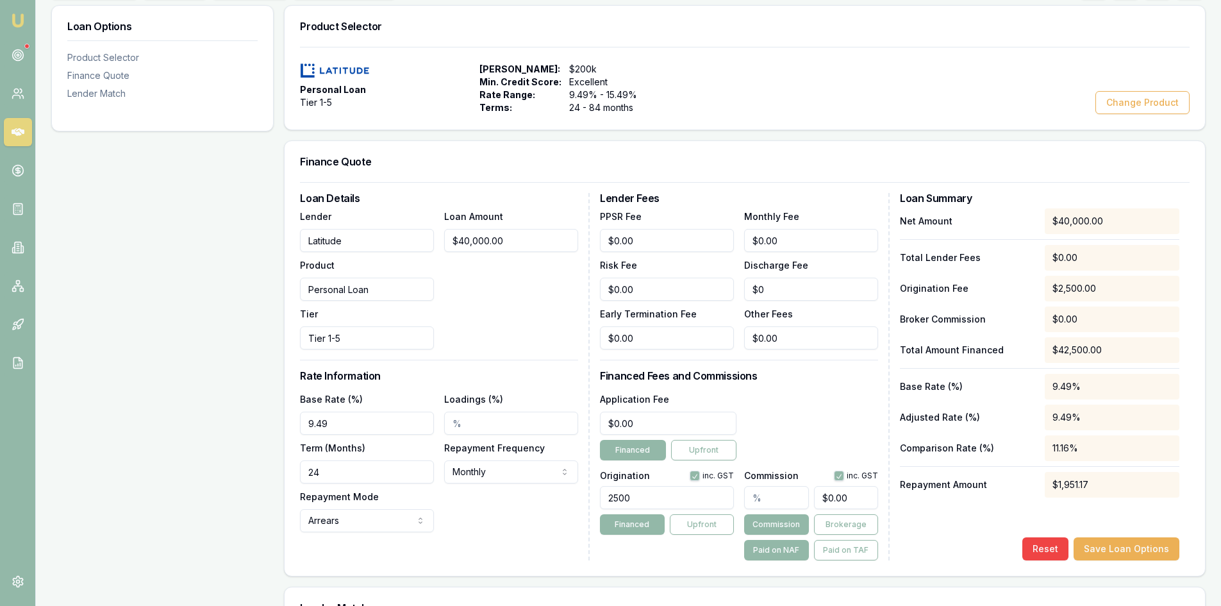
drag, startPoint x: 328, startPoint y: 472, endPoint x: 262, endPoint y: 472, distance: 66.0
click at [262, 472] on div "Loan Options Product Selector Finance Quote Lender Match Product Selector Perso…" at bounding box center [628, 477] width 1154 height 944
type input "60"
click at [476, 518] on div "Base Rate (%) 9.49 Loadings (%) Term (Months) 60 Repayment Frequency Monthly We…" at bounding box center [439, 461] width 278 height 141
click at [637, 501] on input "2500" at bounding box center [667, 497] width 134 height 23
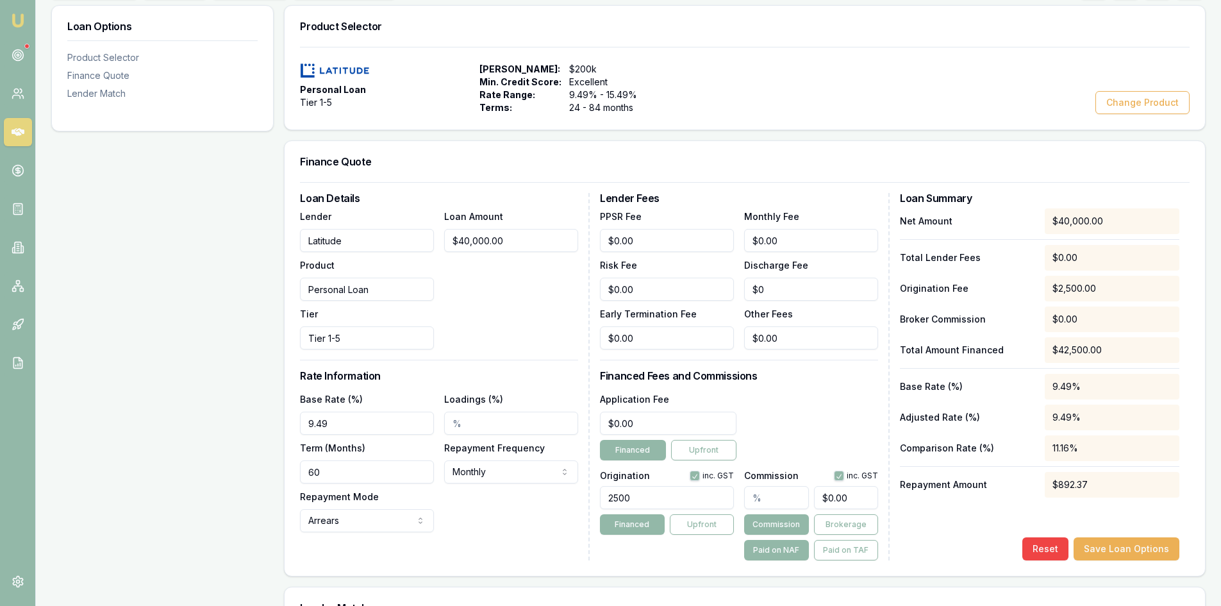
scroll to position [256, 0]
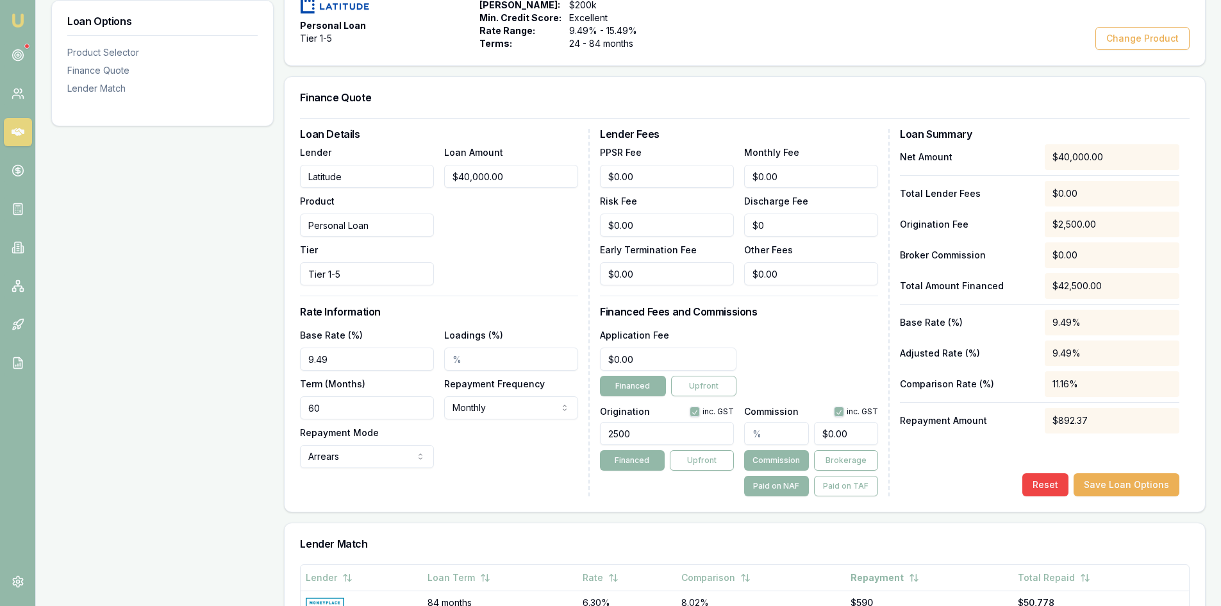
drag, startPoint x: 641, startPoint y: 433, endPoint x: 572, endPoint y: 434, distance: 69.9
click at [572, 434] on div "Loan Details Lender Latitude Product Personal Loan Tier Tier 1-5 Loan Amount $4…" at bounding box center [745, 312] width 890 height 367
type input "2200.00"
click at [544, 468] on div "Loan Details Lender Latitude Product Personal Loan Tier Tier 1-5 Loan Amount $4…" at bounding box center [445, 312] width 290 height 367
click at [748, 433] on input "text" at bounding box center [776, 433] width 64 height 23
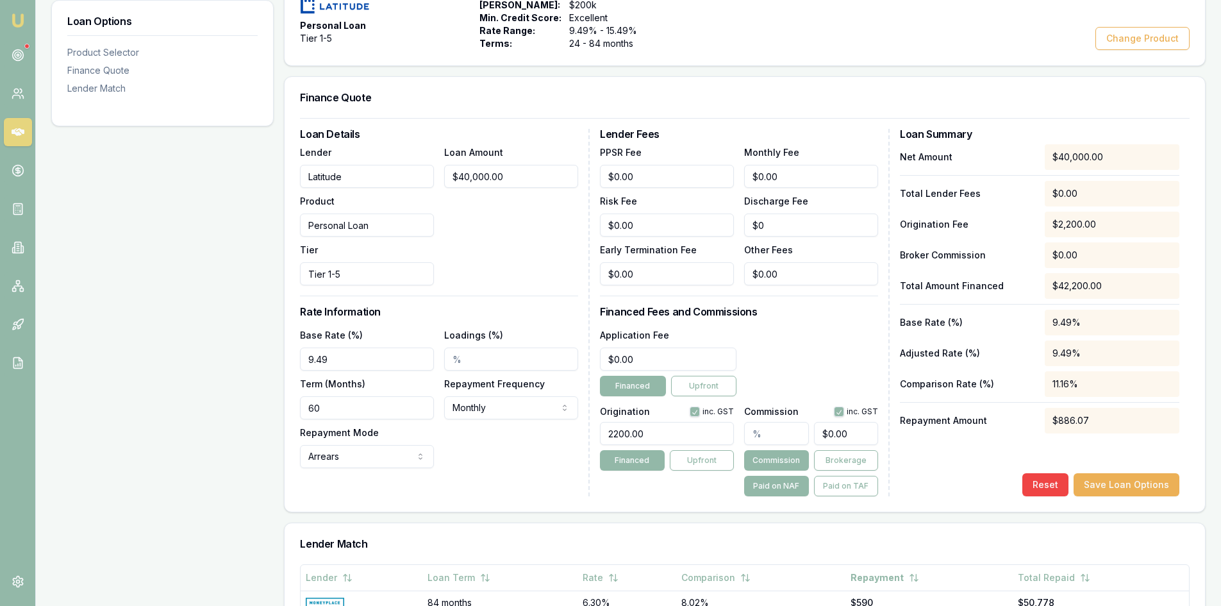
type input "2"
type input "$800.00"
type input "2.2"
type input "$880.00"
type input "2.25"
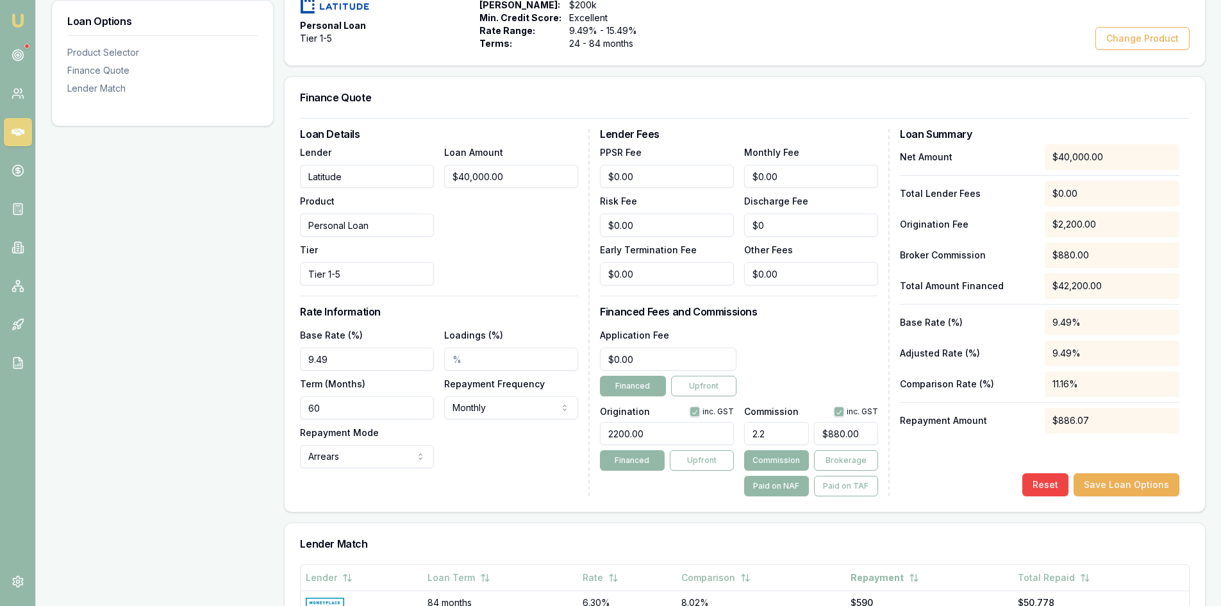
type input "$900.00"
type input "2.258"
type input "$903.20"
type input "2.26%"
click at [686, 505] on div "Loan Details Lender Latitude Product Personal Loan Tier Tier 1-5 Loan Amount $4…" at bounding box center [745, 314] width 920 height 393
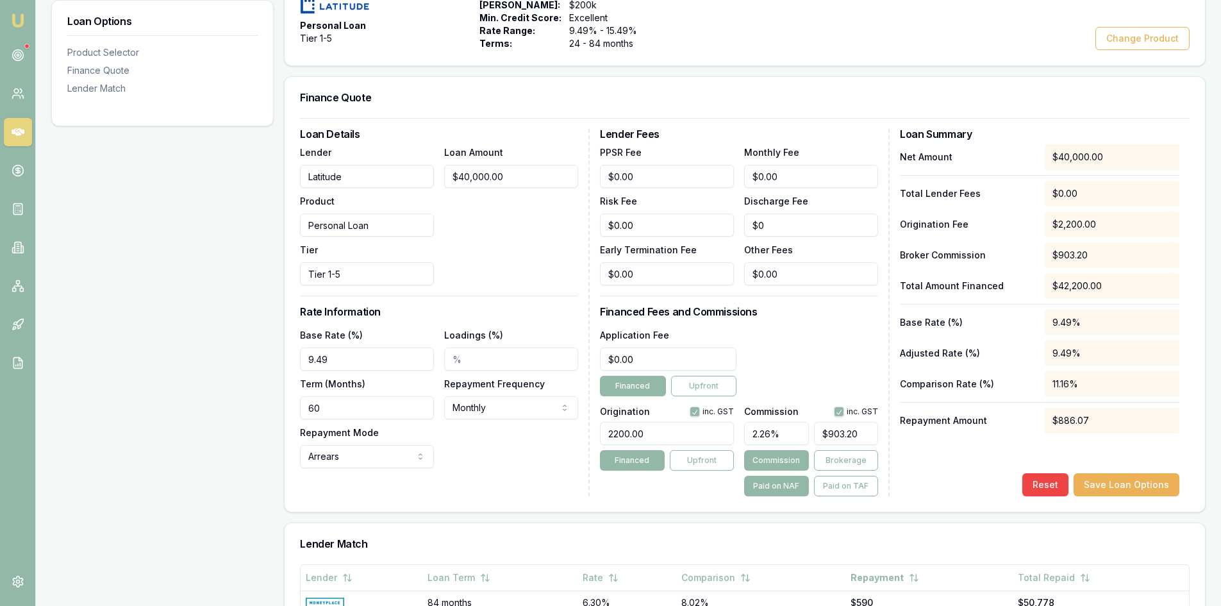
click at [675, 429] on input "2200.00" at bounding box center [667, 433] width 134 height 23
drag, startPoint x: 342, startPoint y: 362, endPoint x: 254, endPoint y: 365, distance: 88.5
click at [254, 365] on div "Loan Options Product Selector Finance Quote Lender Match Product Selector Perso…" at bounding box center [628, 413] width 1154 height 944
type input "14.49%"
click at [431, 490] on div "Loan Details Lender Latitude Product Personal Loan Tier Tier 1-5 Loan Amount $4…" at bounding box center [445, 312] width 290 height 367
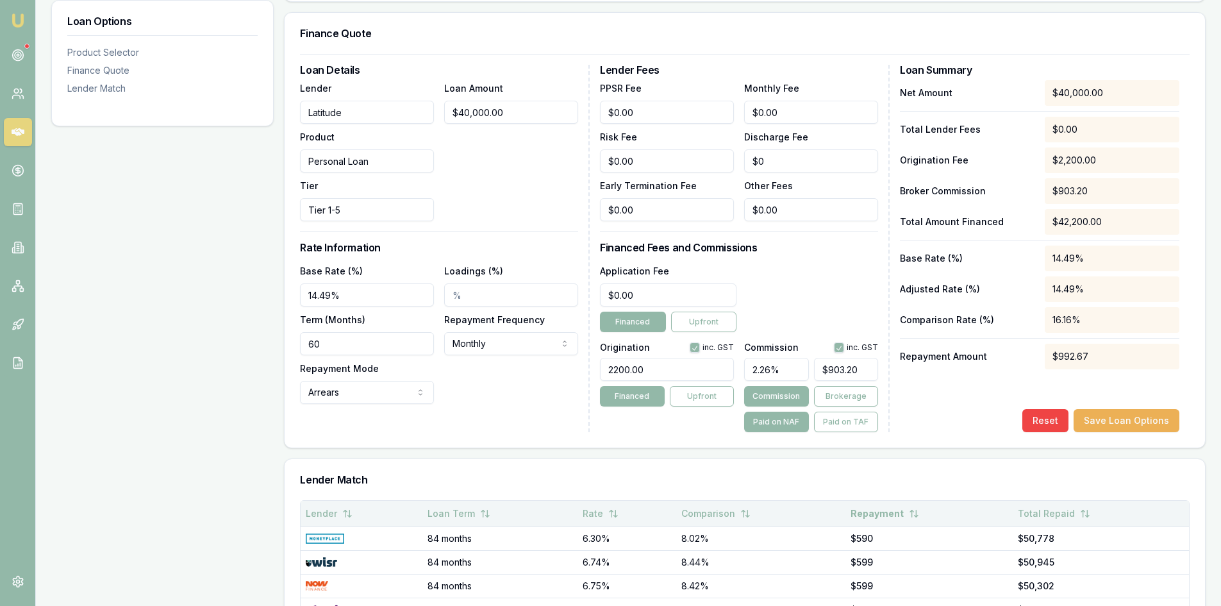
scroll to position [449, 0]
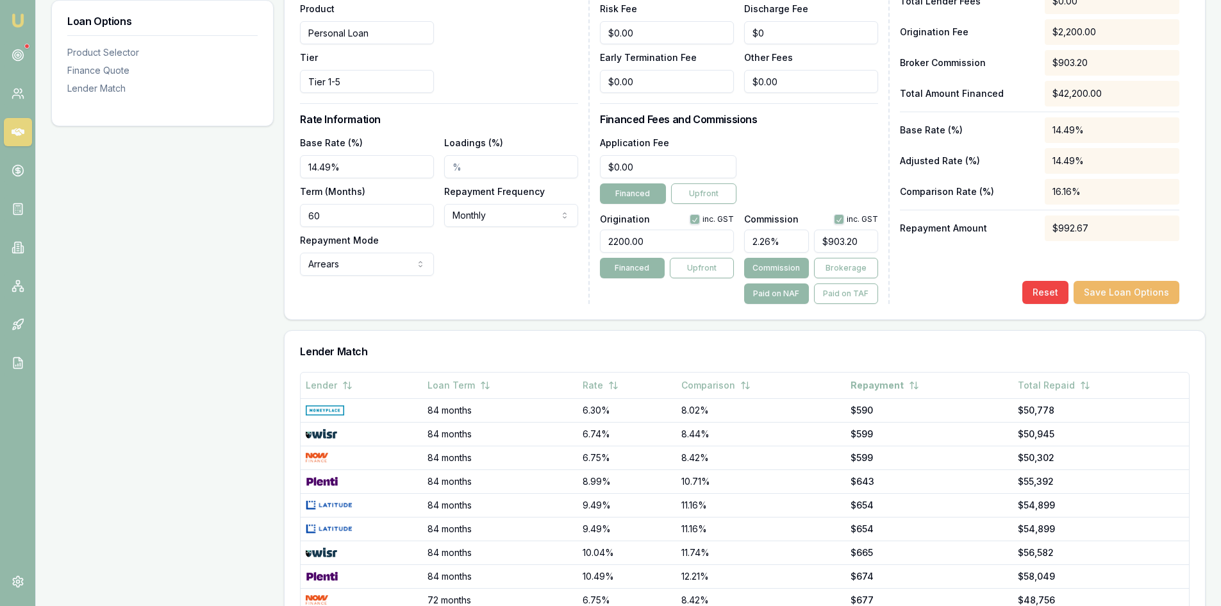
click at [1130, 292] on button "Save Loan Options" at bounding box center [1126, 292] width 106 height 23
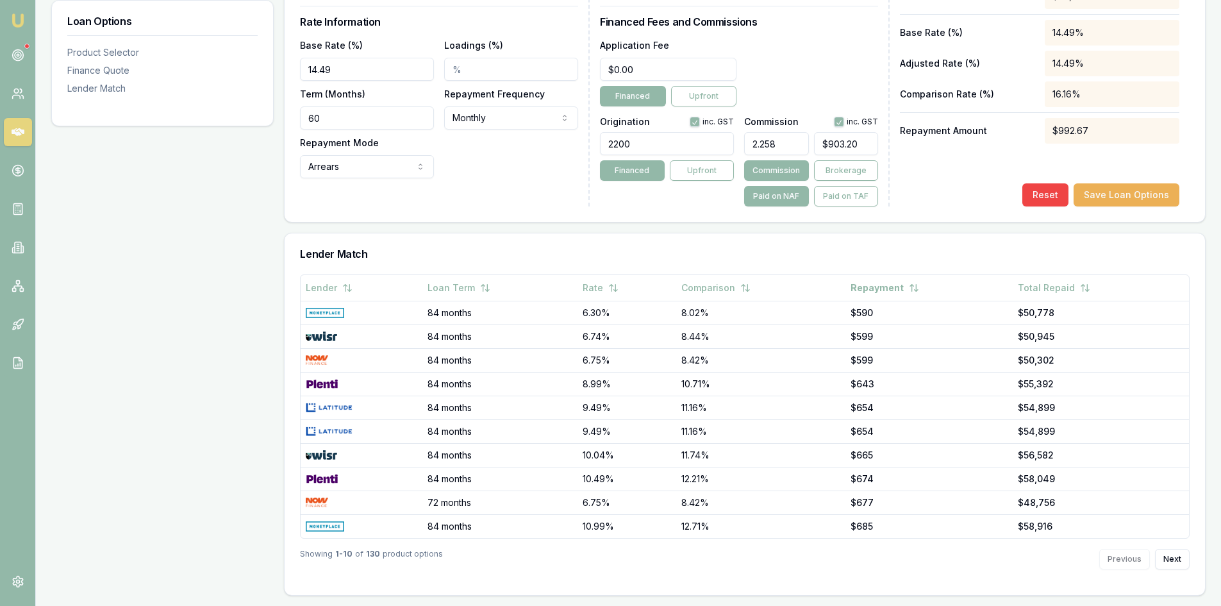
scroll to position [354, 0]
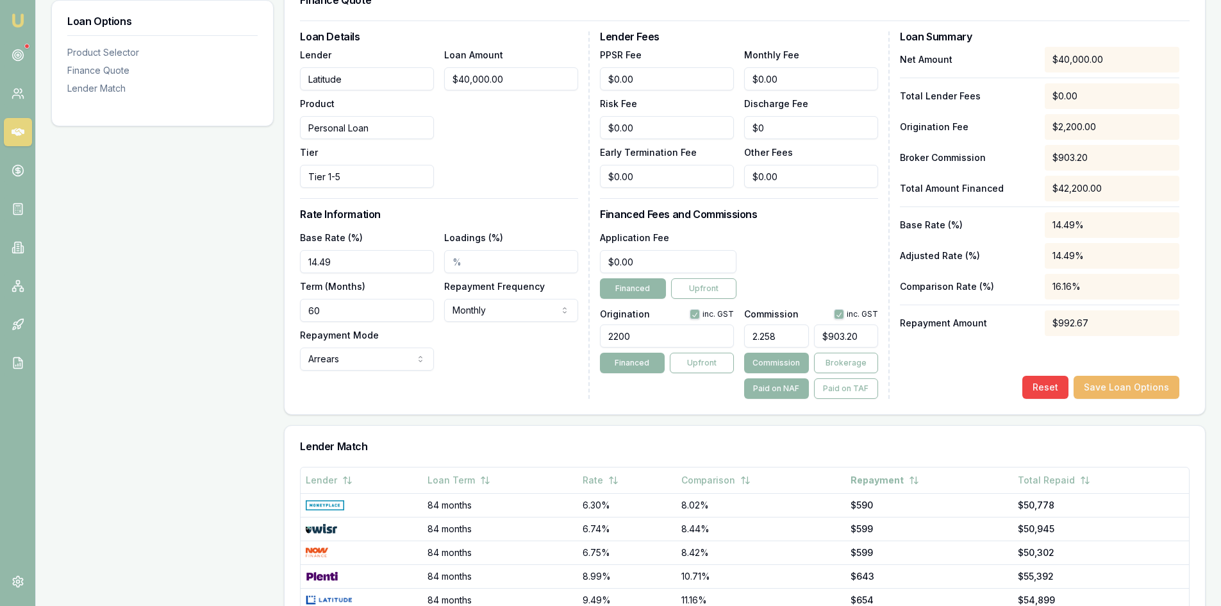
click at [1104, 390] on button "Save Loan Options" at bounding box center [1126, 387] width 106 height 23
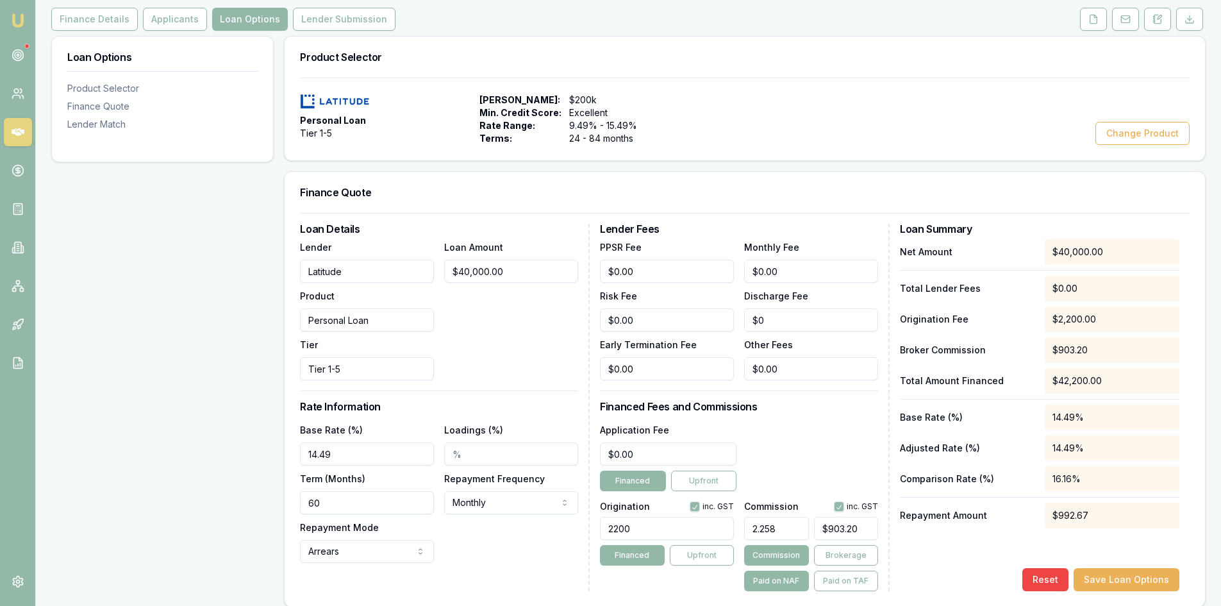
scroll to position [0, 0]
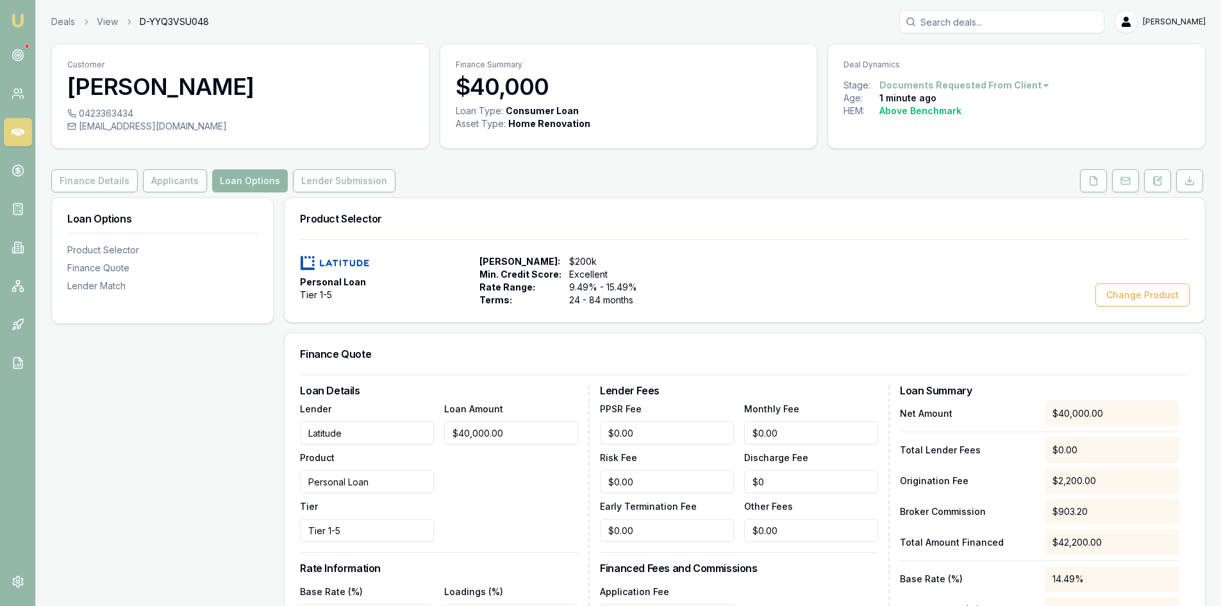
click at [247, 183] on button "Loan Options" at bounding box center [250, 180] width 76 height 23
click at [345, 182] on button "Lender Submission" at bounding box center [344, 180] width 103 height 23
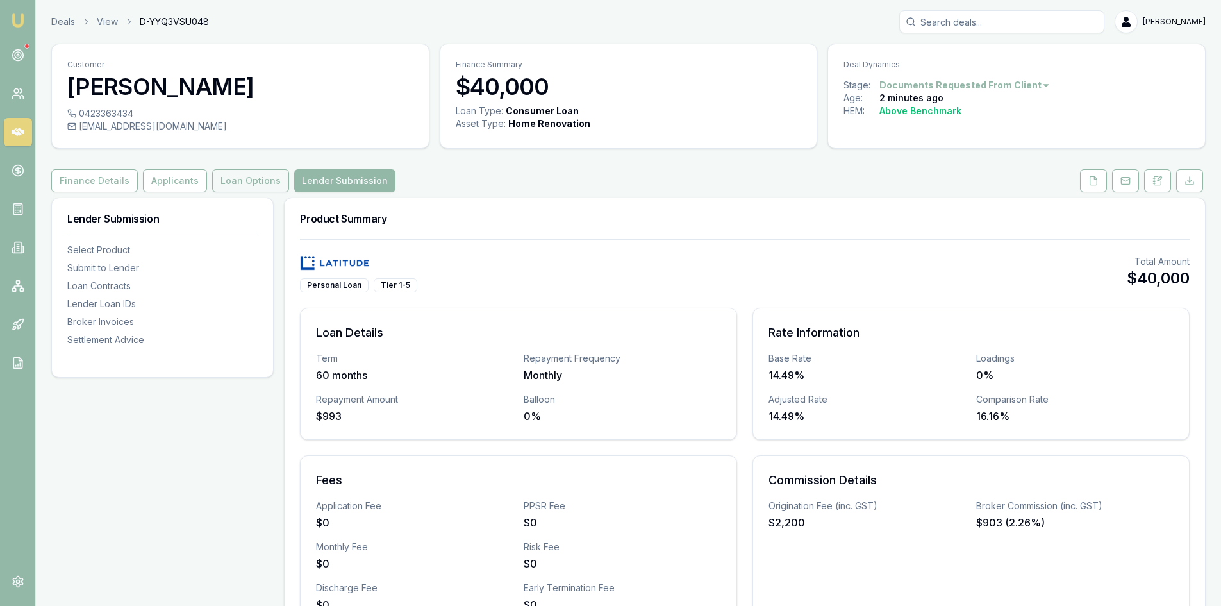
click at [247, 173] on button "Loan Options" at bounding box center [250, 180] width 77 height 23
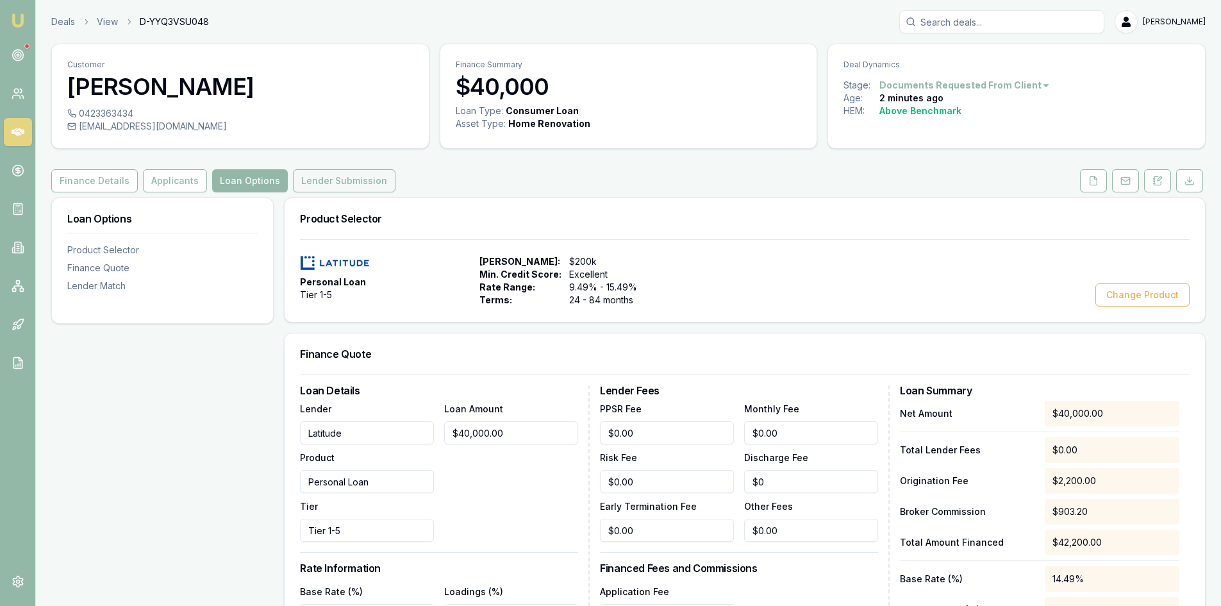
click at [317, 183] on button "Lender Submission" at bounding box center [344, 180] width 103 height 23
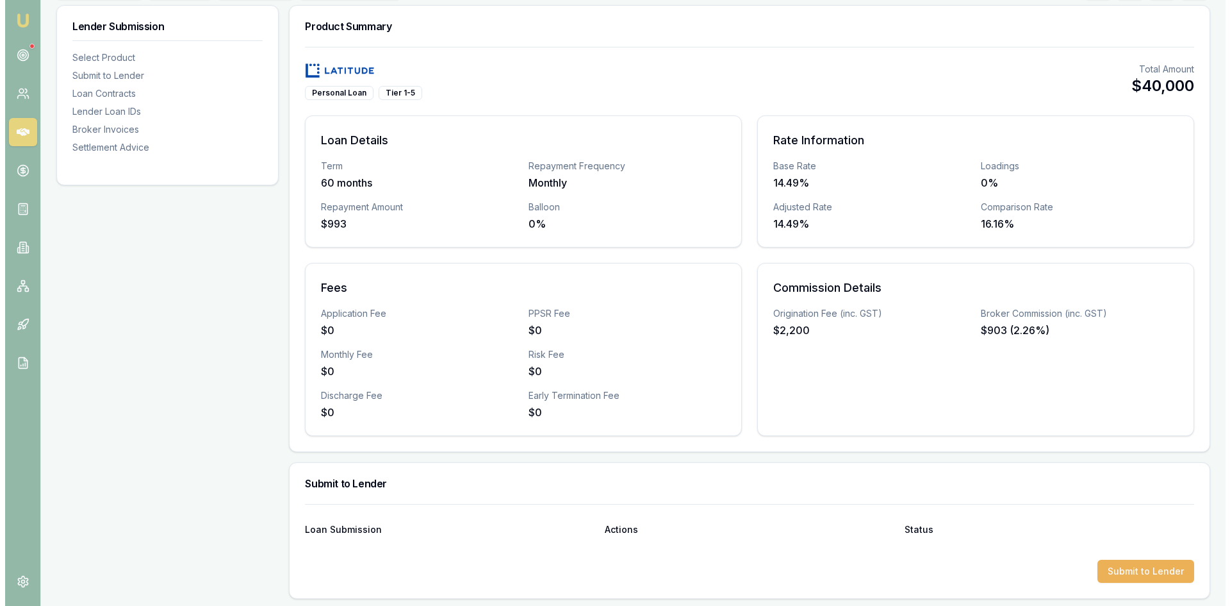
scroll to position [449, 0]
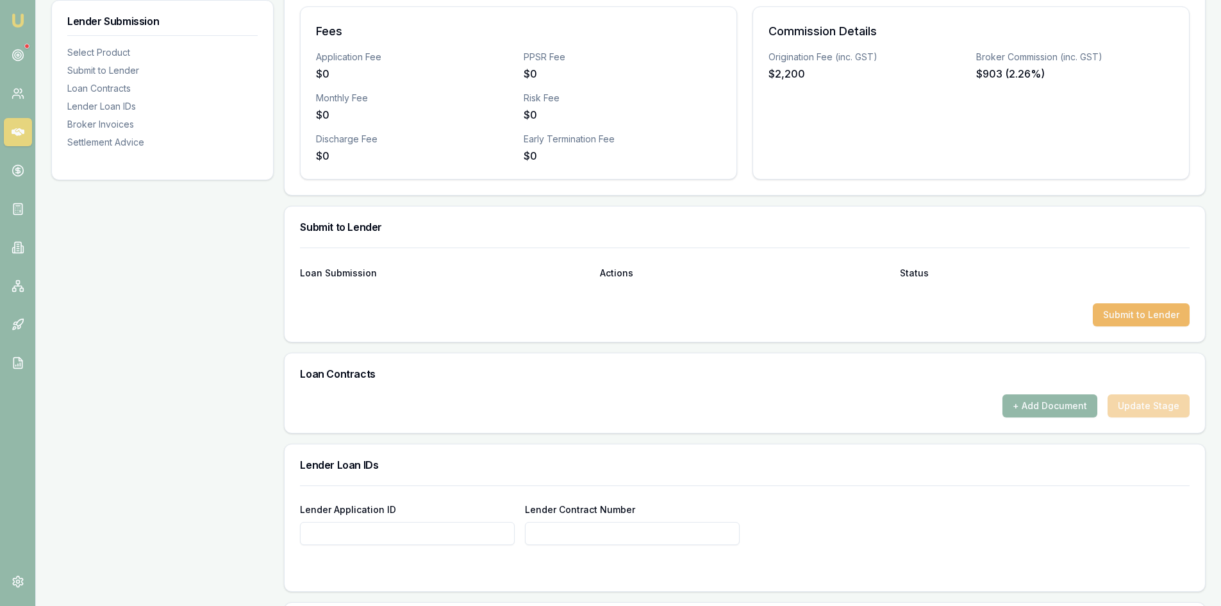
click at [1125, 315] on button "Submit to Lender" at bounding box center [1141, 314] width 97 height 23
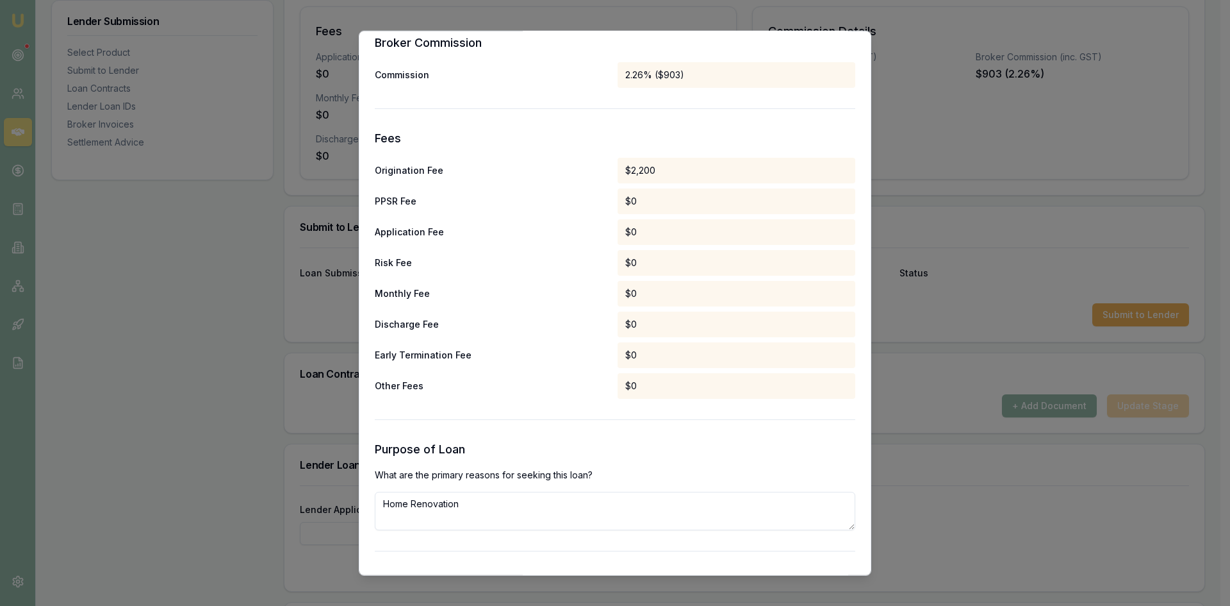
scroll to position [1089, 0]
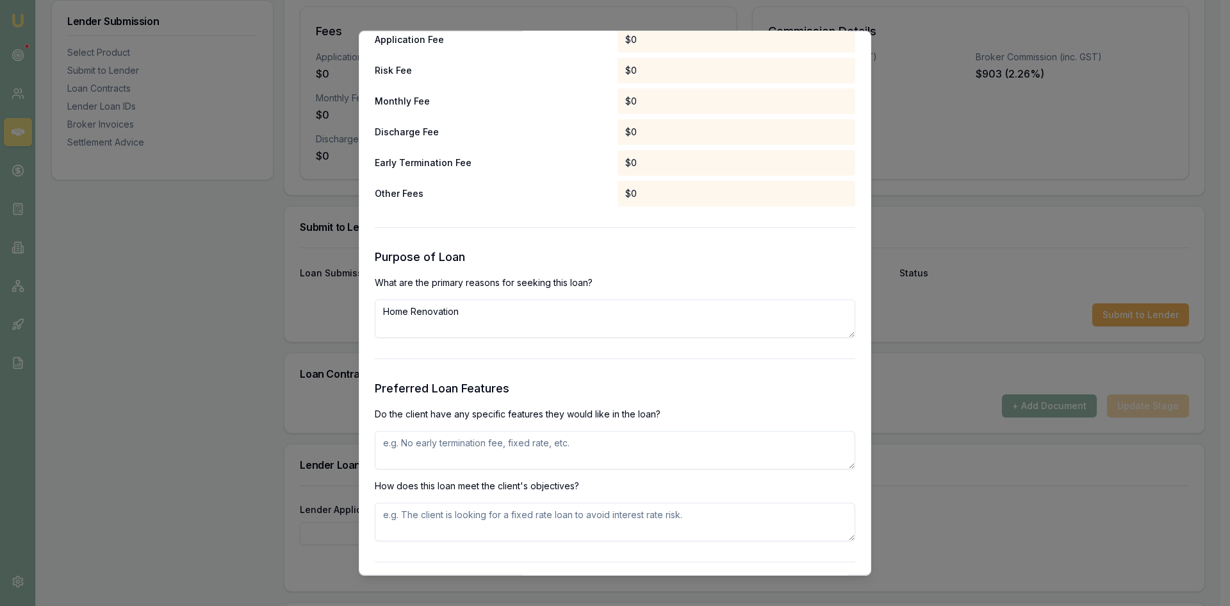
click at [434, 307] on textarea "Home Renovation" at bounding box center [615, 318] width 481 height 38
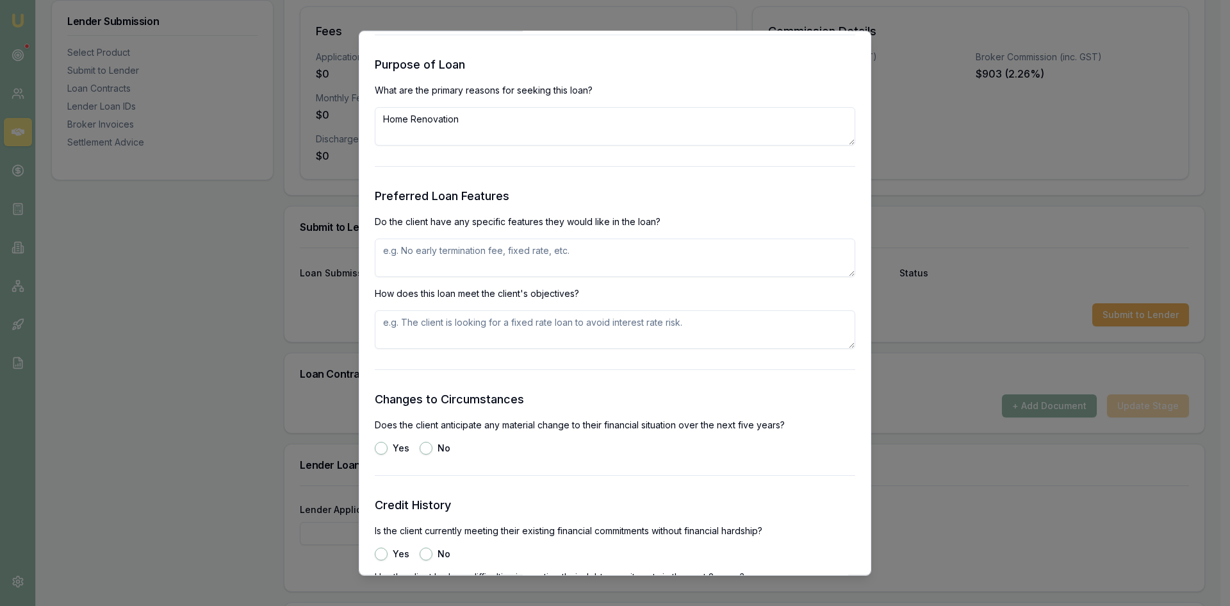
click at [454, 267] on textarea at bounding box center [615, 257] width 481 height 38
type textarea "no"
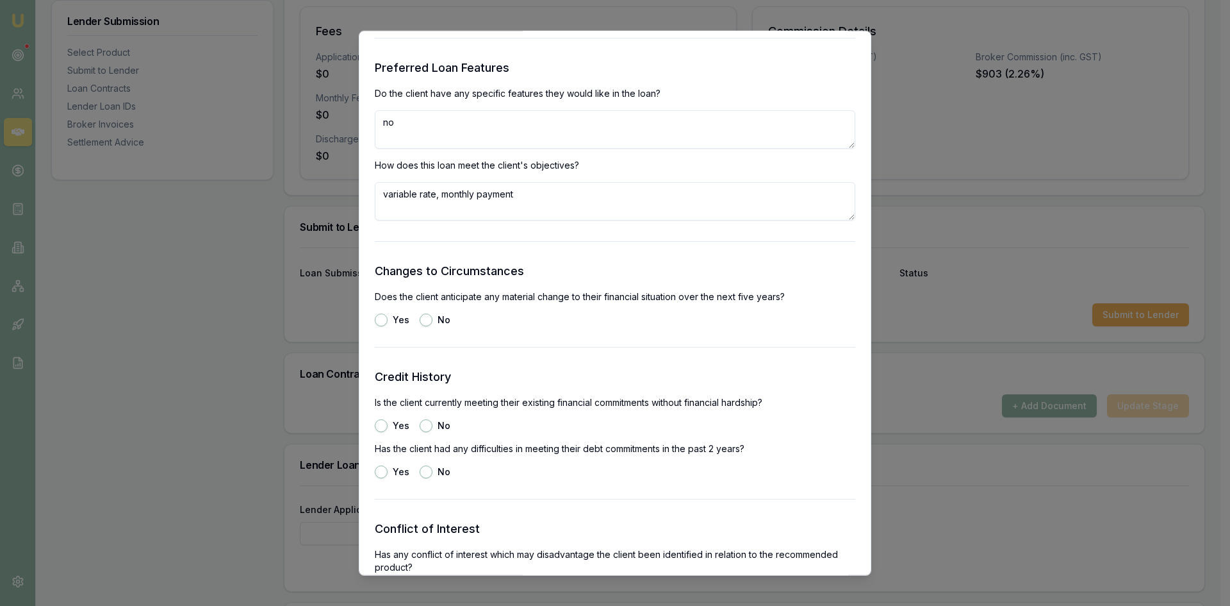
type textarea "variable rate, monthly payment"
click at [422, 321] on button "No" at bounding box center [426, 319] width 13 height 13
radio input "true"
click at [381, 424] on button "Yes" at bounding box center [381, 424] width 13 height 13
radio input "true"
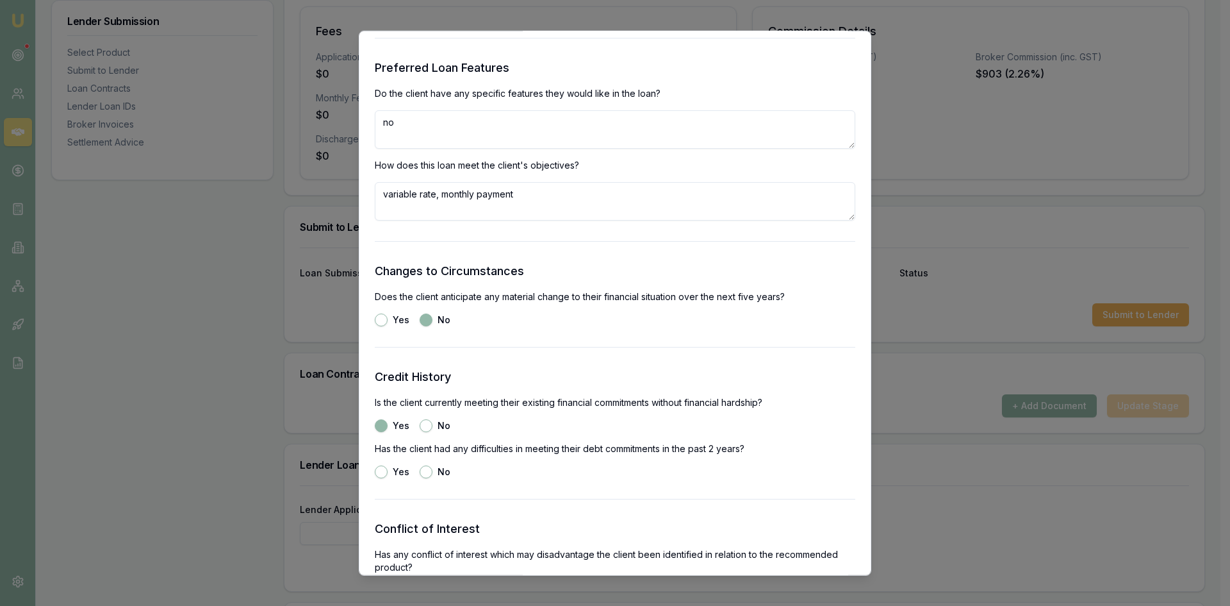
click at [422, 473] on button "No" at bounding box center [426, 471] width 13 height 13
radio input "true"
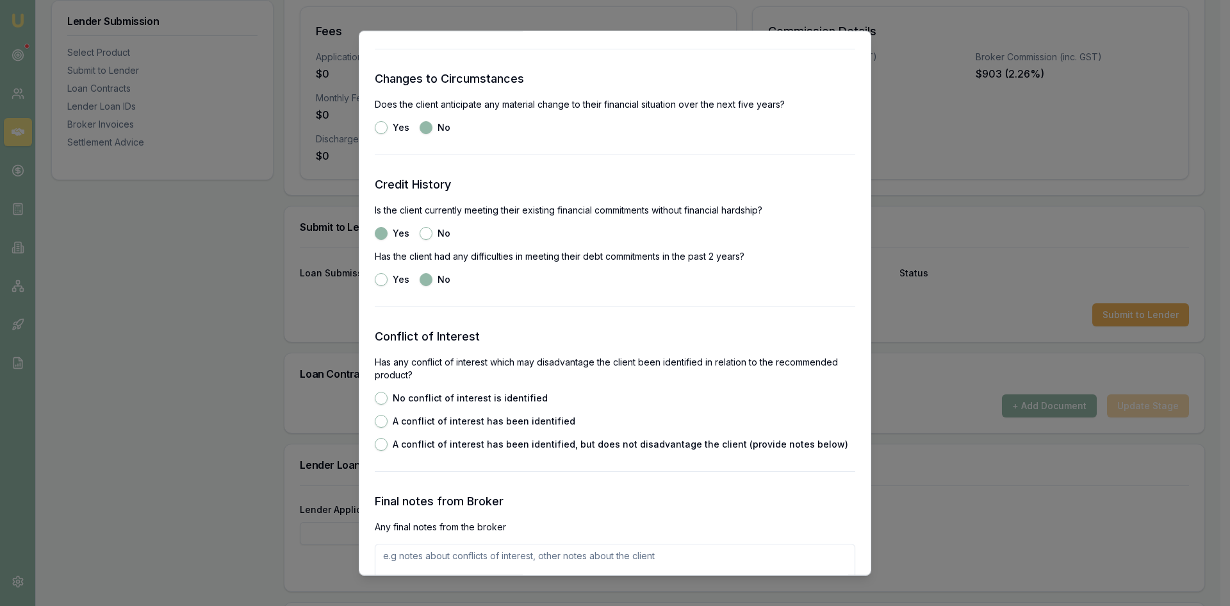
click at [379, 398] on button "No conflict of interest is identified" at bounding box center [381, 397] width 13 height 13
radio input "true"
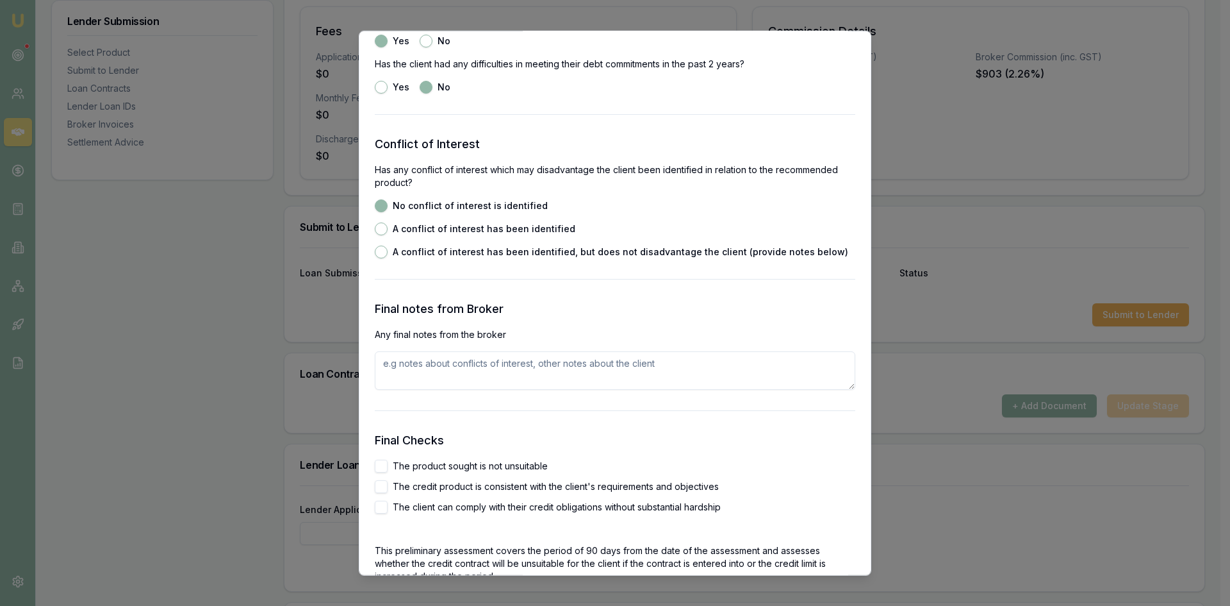
click at [379, 458] on div "Final Checks The product sought is not unsuitable The credit product is consist…" at bounding box center [615, 542] width 481 height 223
click at [384, 472] on button "The product sought is not unsuitable" at bounding box center [381, 465] width 13 height 13
checkbox input "true"
click at [384, 488] on button "The credit product is consistent with the client's requirements and objectives" at bounding box center [381, 485] width 13 height 13
checkbox input "true"
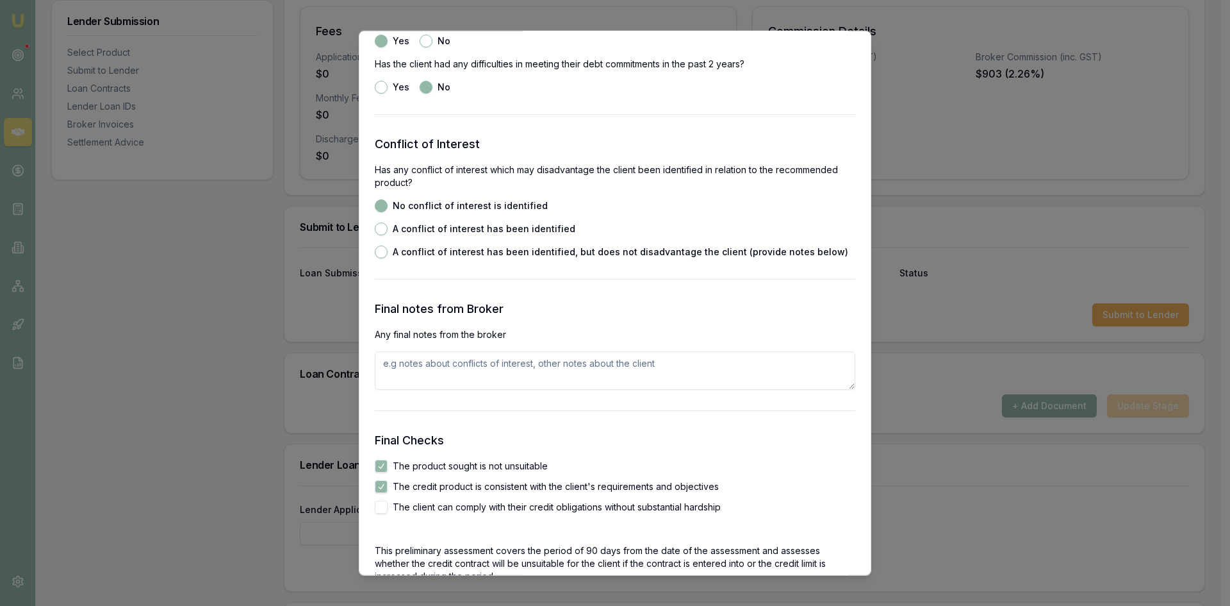
click at [385, 507] on button "The client can comply with their credit obligations without substantial hardship" at bounding box center [381, 506] width 13 height 13
checkbox input "true"
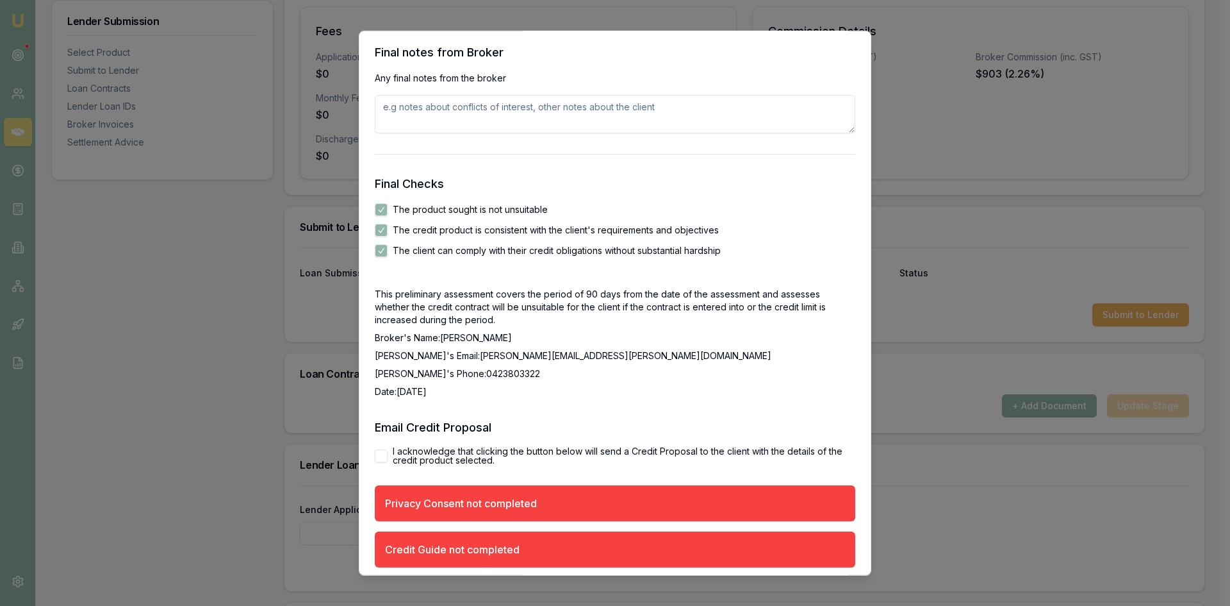
click at [379, 456] on button "I acknowledge that clicking the button below will send a Credit Proposal to the…" at bounding box center [381, 455] width 13 height 13
checkbox input "true"
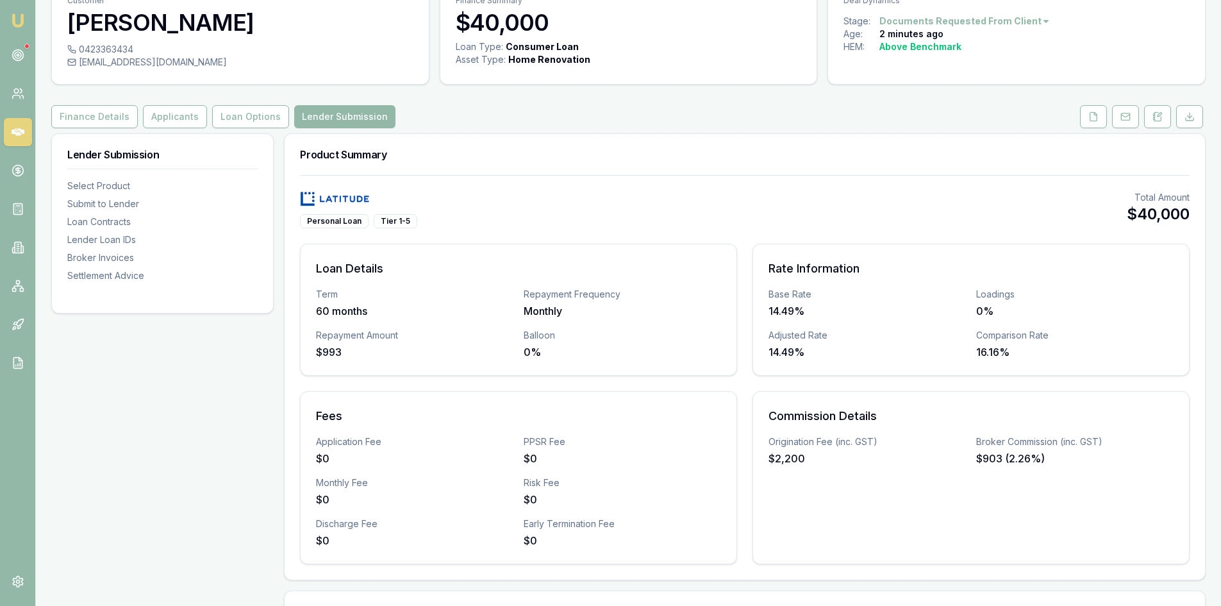
scroll to position [0, 0]
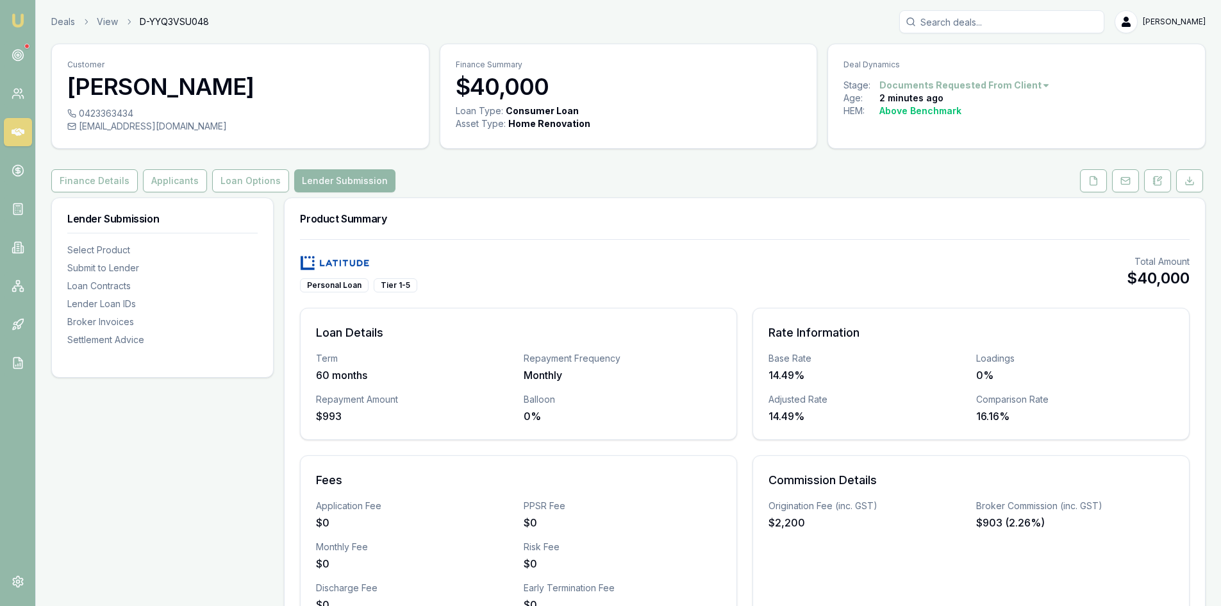
drag, startPoint x: 1089, startPoint y: 177, endPoint x: 1064, endPoint y: 189, distance: 28.4
click at [1089, 177] on icon at bounding box center [1093, 181] width 10 height 10
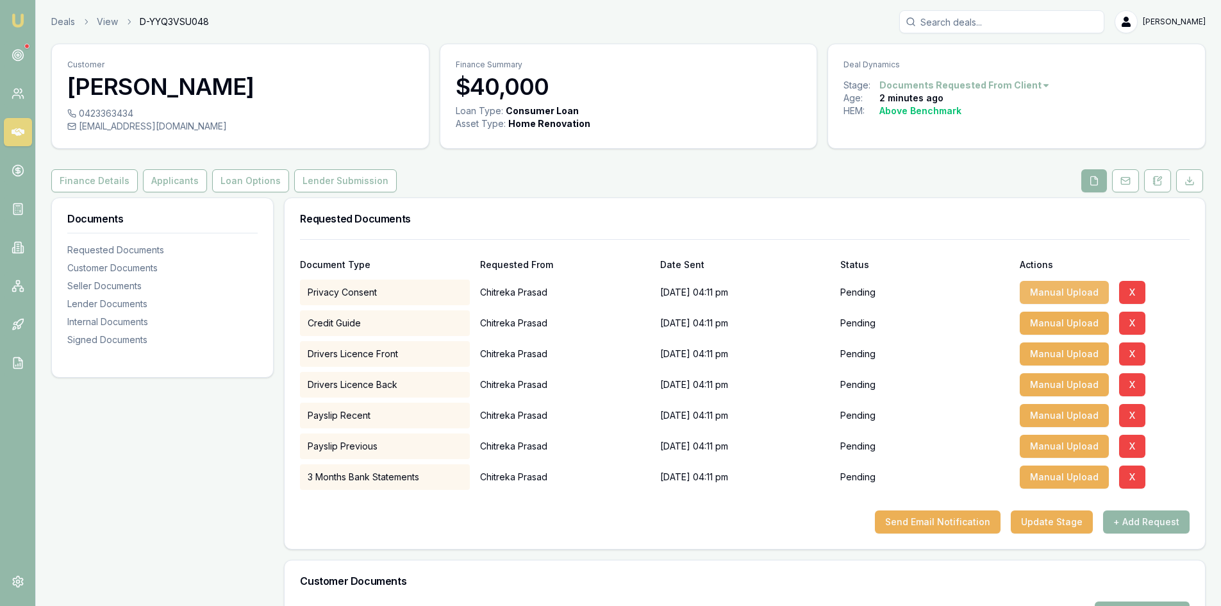
click at [1052, 292] on button "Manual Upload" at bounding box center [1064, 292] width 89 height 23
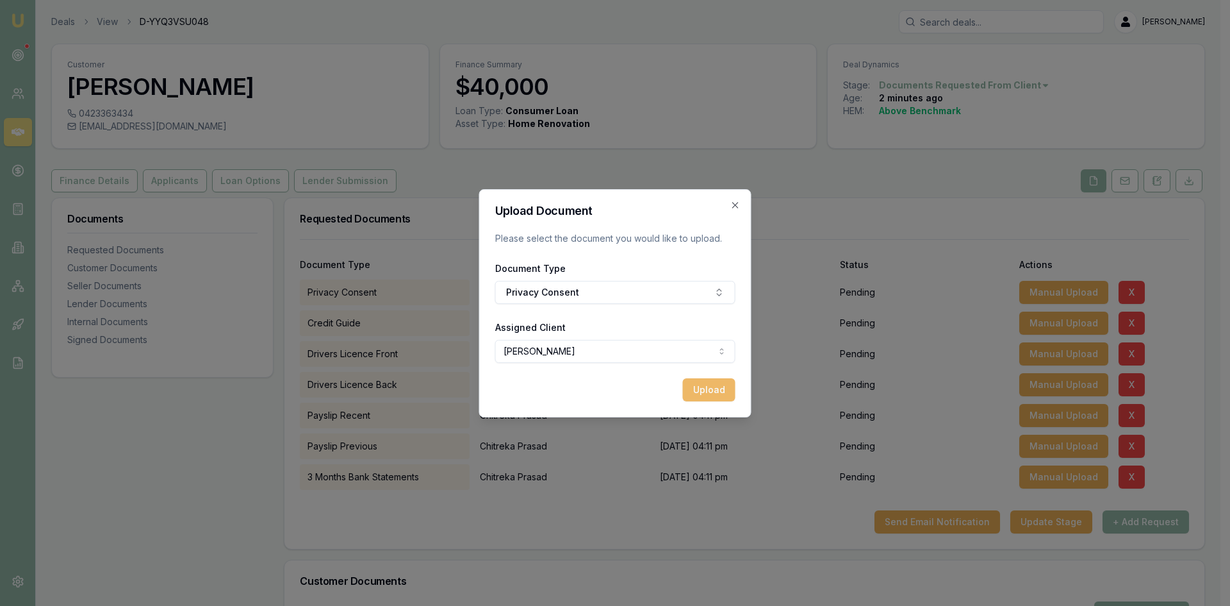
click at [707, 388] on button "Upload" at bounding box center [709, 389] width 53 height 23
click at [734, 203] on icon "button" at bounding box center [735, 205] width 6 height 6
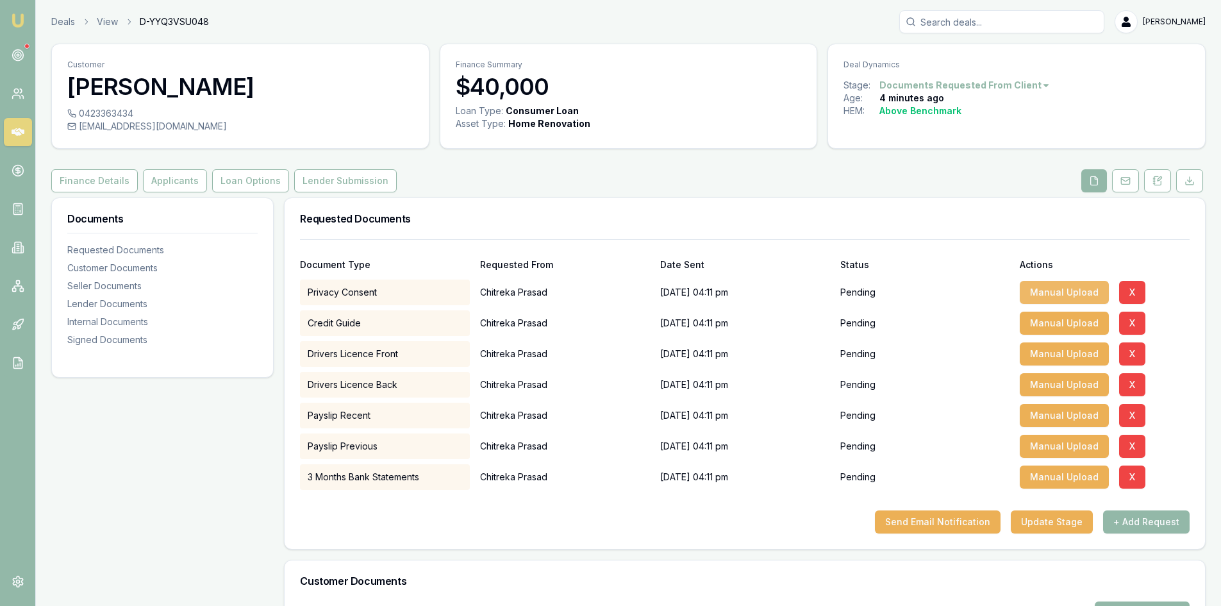
click at [1052, 295] on button "Manual Upload" at bounding box center [1064, 292] width 89 height 23
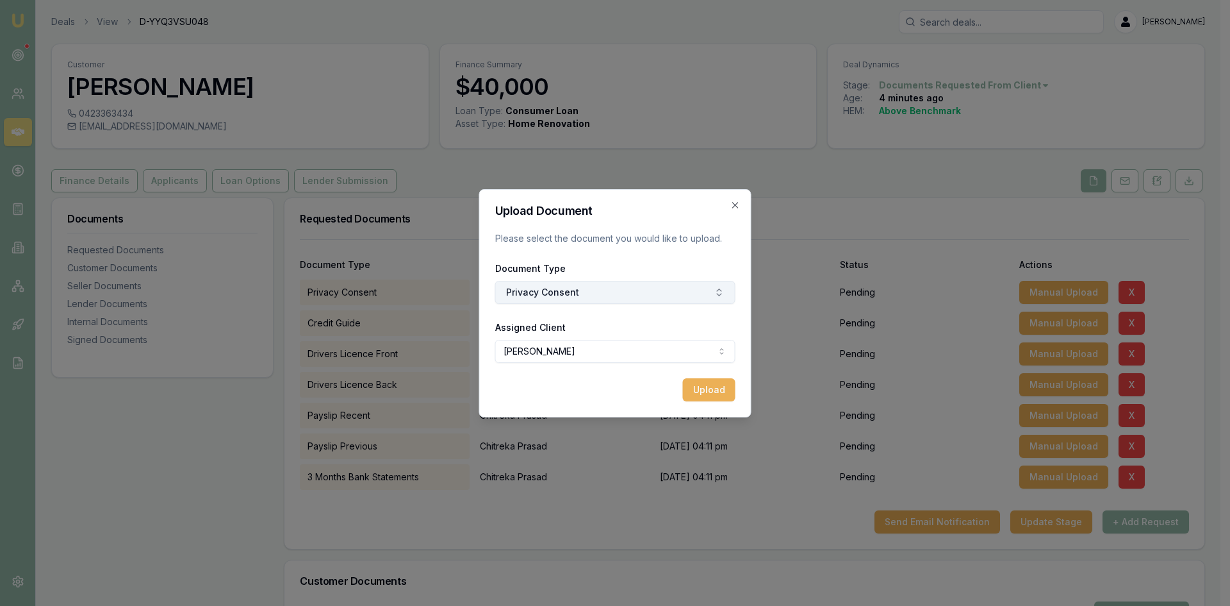
click at [652, 294] on button "Privacy Consent" at bounding box center [615, 292] width 240 height 23
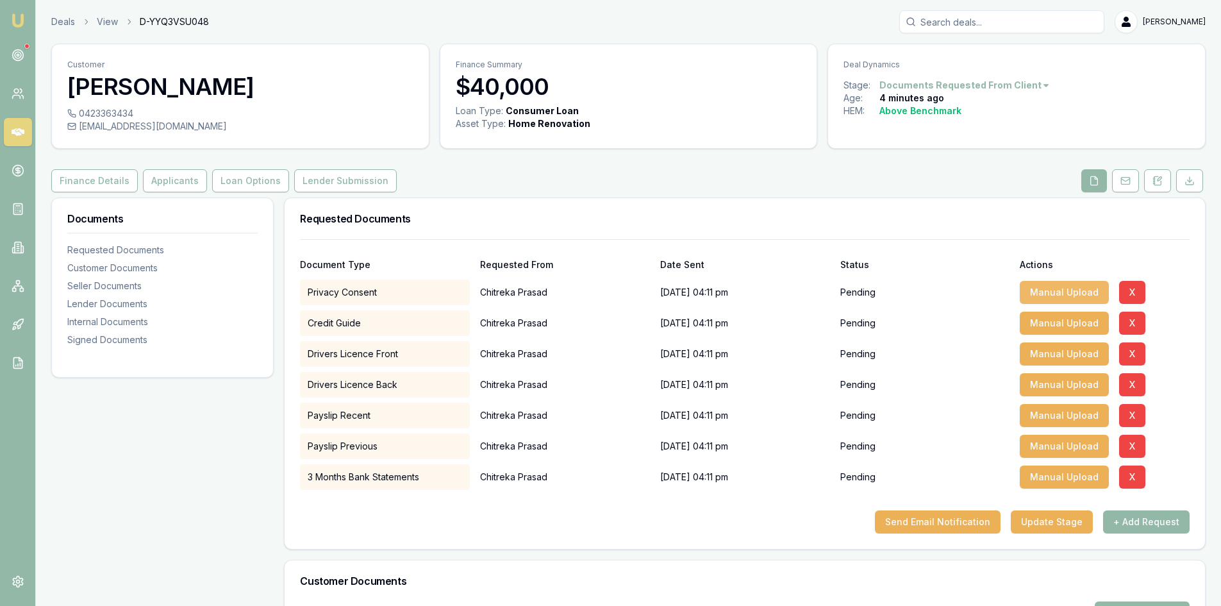
click at [1052, 286] on button "Manual Upload" at bounding box center [1064, 292] width 89 height 23
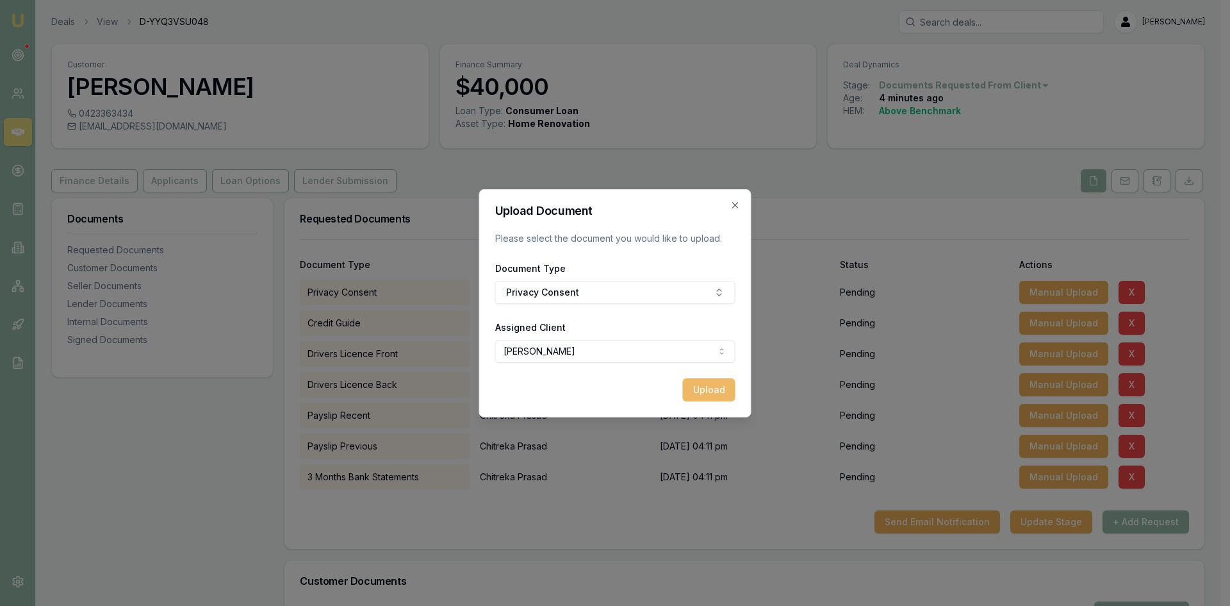
click at [715, 390] on button "Upload" at bounding box center [709, 389] width 53 height 23
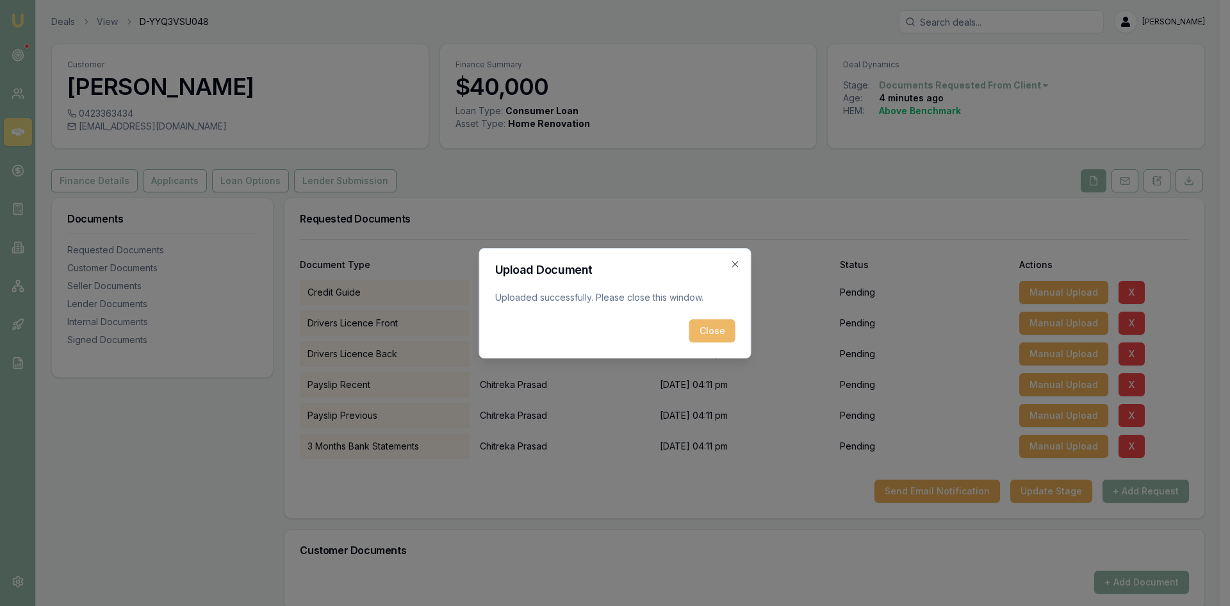
click at [710, 332] on button "Close" at bounding box center [713, 330] width 46 height 23
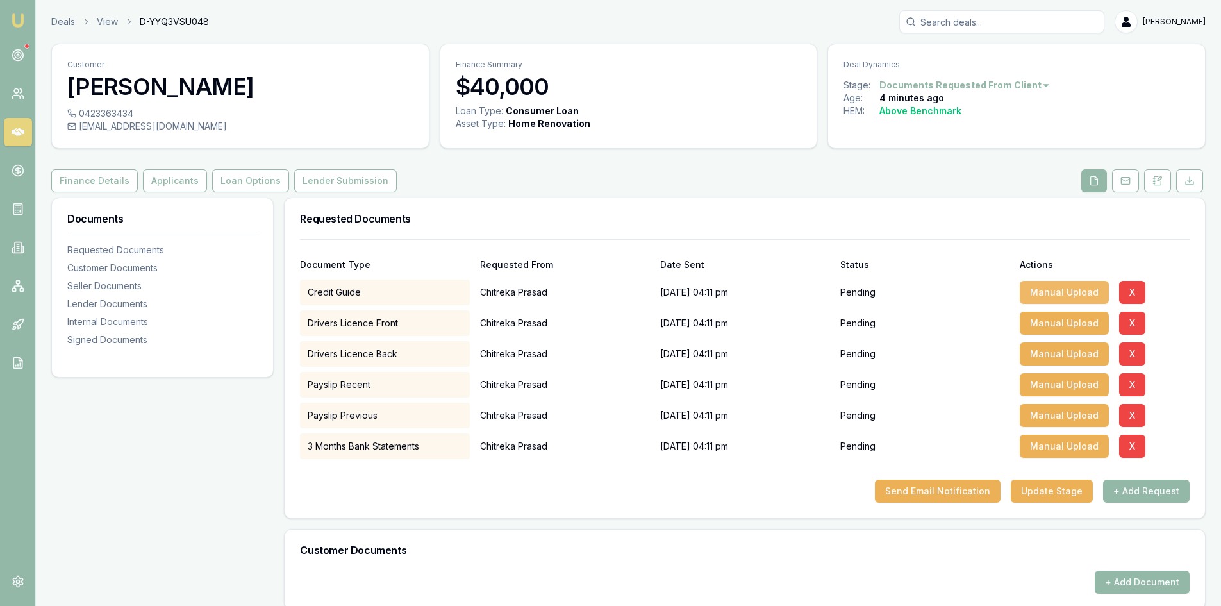
click at [1042, 297] on button "Manual Upload" at bounding box center [1064, 292] width 89 height 23
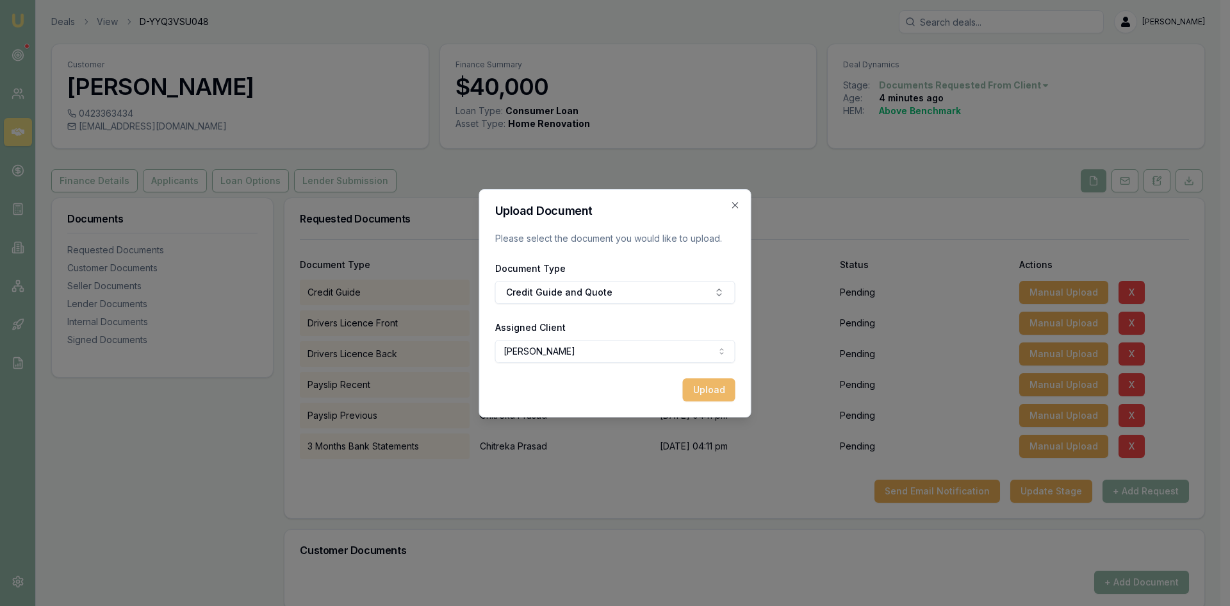
click at [715, 390] on button "Upload" at bounding box center [709, 389] width 53 height 23
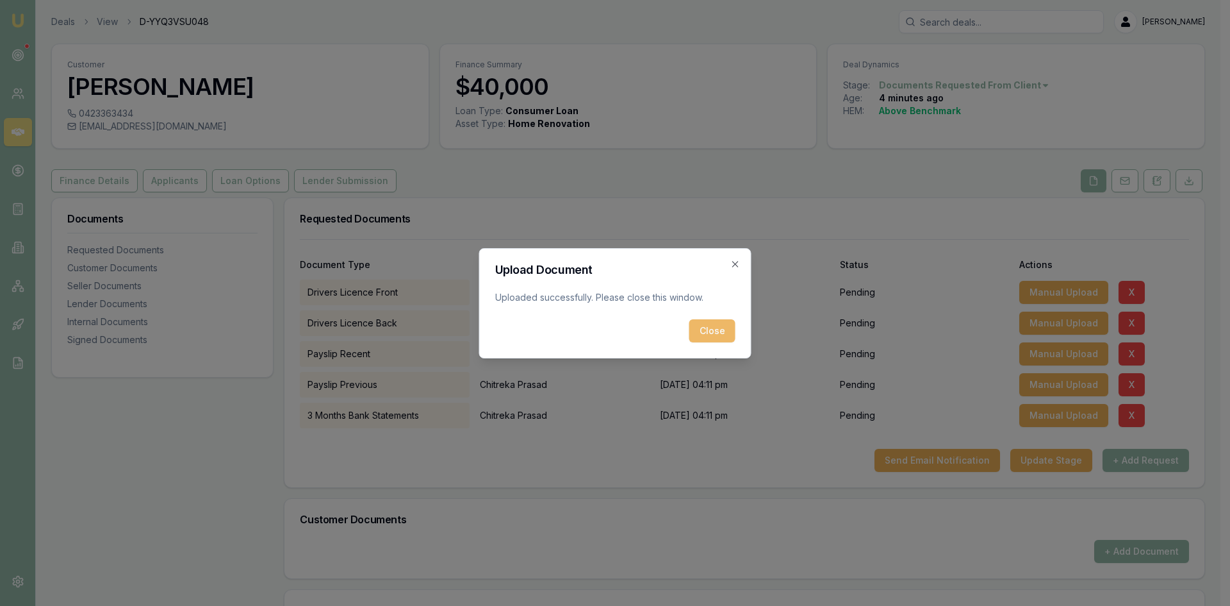
click at [706, 334] on button "Close" at bounding box center [713, 330] width 46 height 23
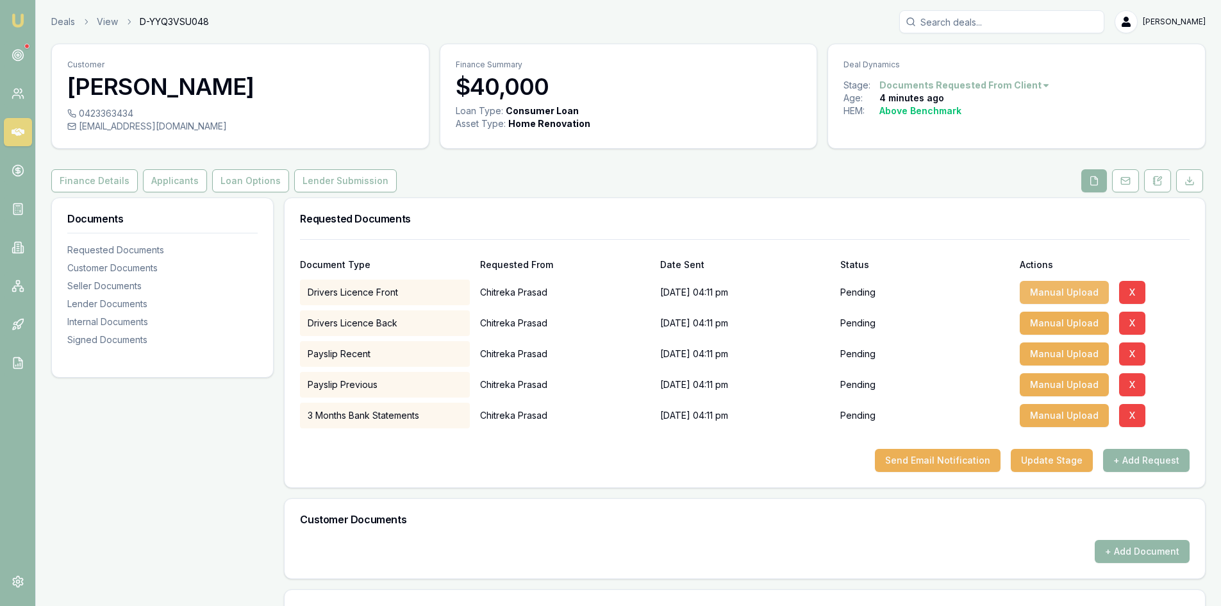
click at [1045, 292] on button "Manual Upload" at bounding box center [1064, 292] width 89 height 23
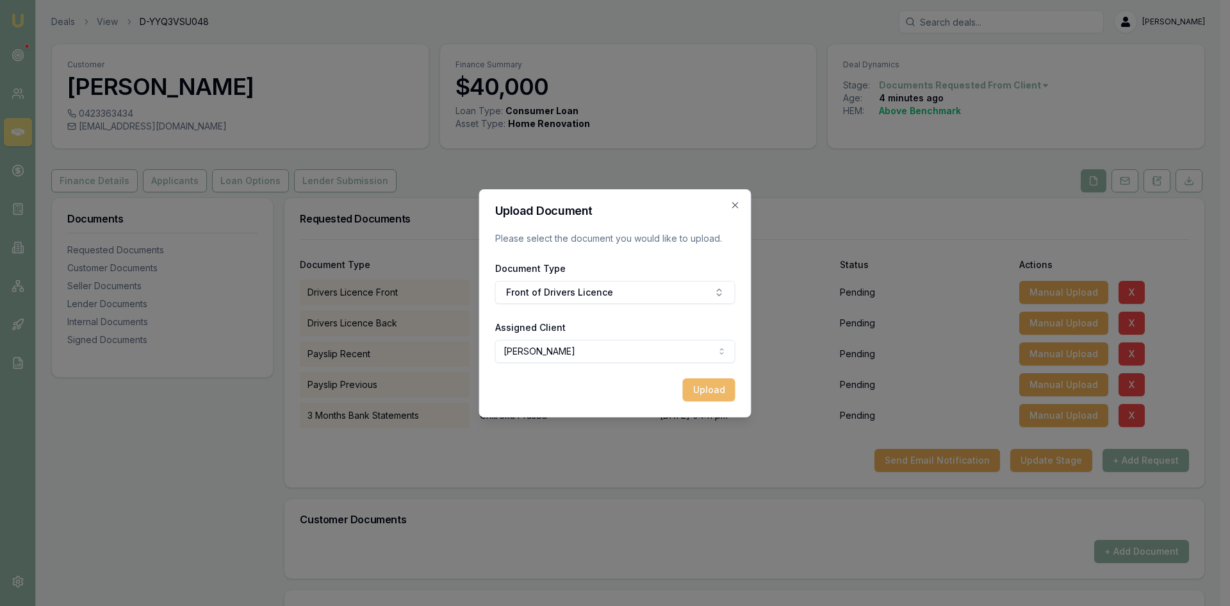
click at [707, 392] on button "Upload" at bounding box center [709, 389] width 53 height 23
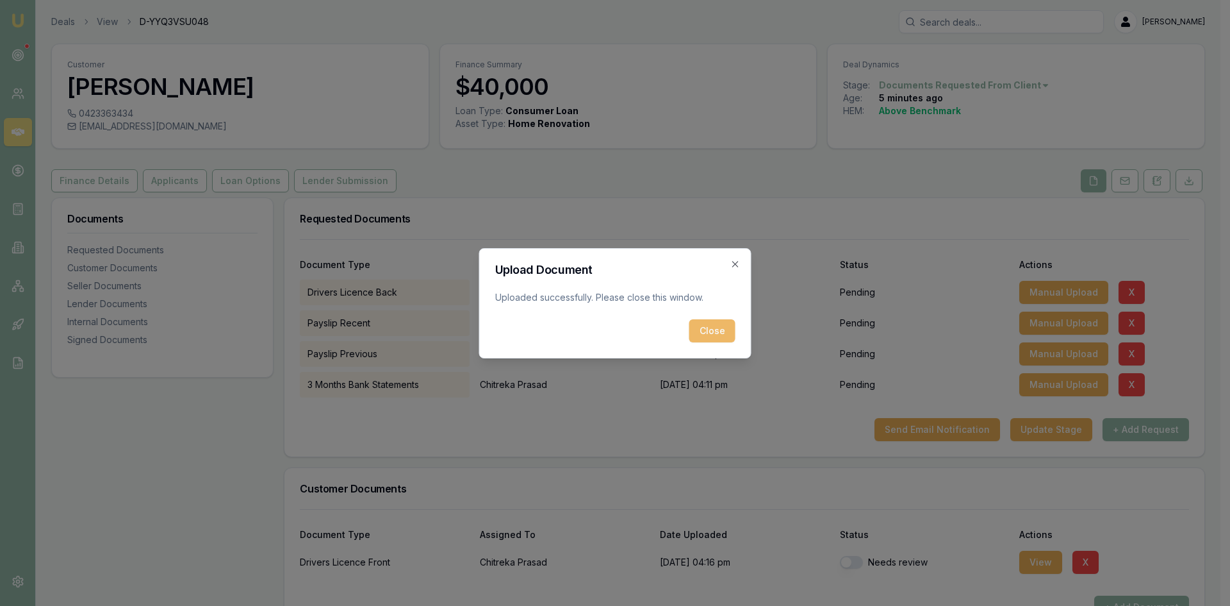
click at [701, 335] on button "Close" at bounding box center [713, 330] width 46 height 23
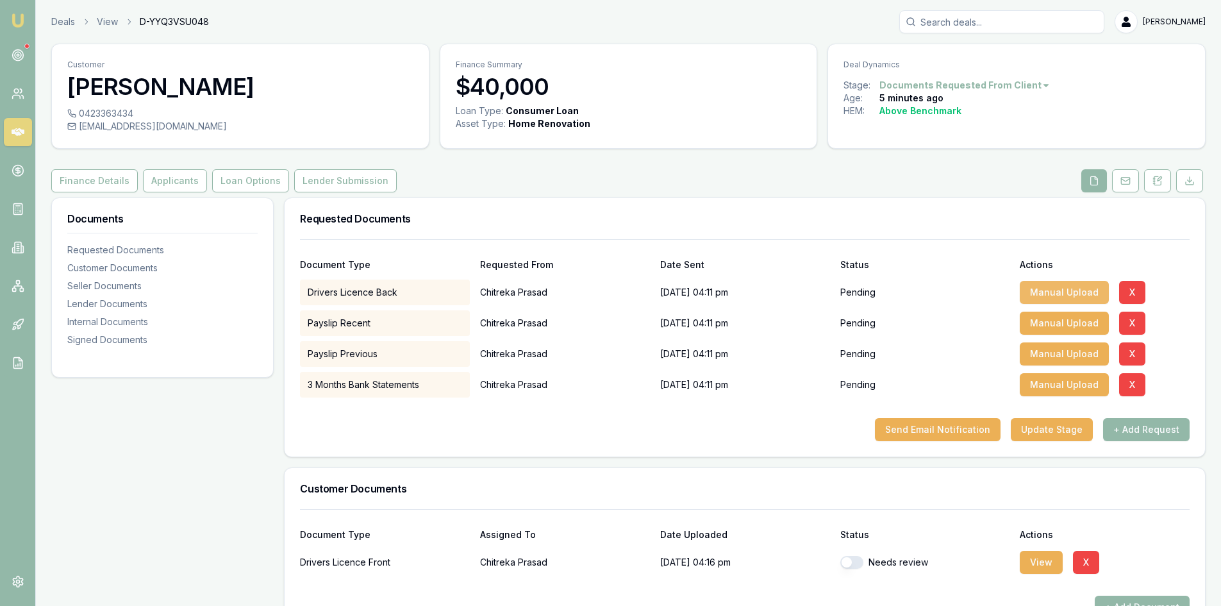
click at [1065, 297] on button "Manual Upload" at bounding box center [1064, 292] width 89 height 23
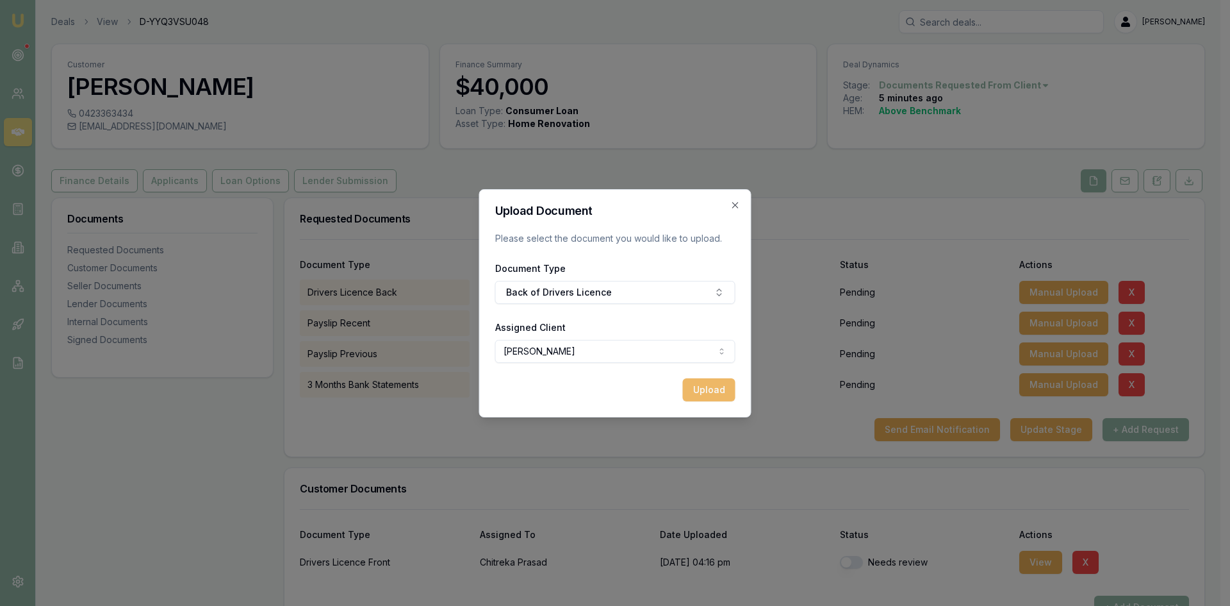
click at [709, 392] on button "Upload" at bounding box center [709, 389] width 53 height 23
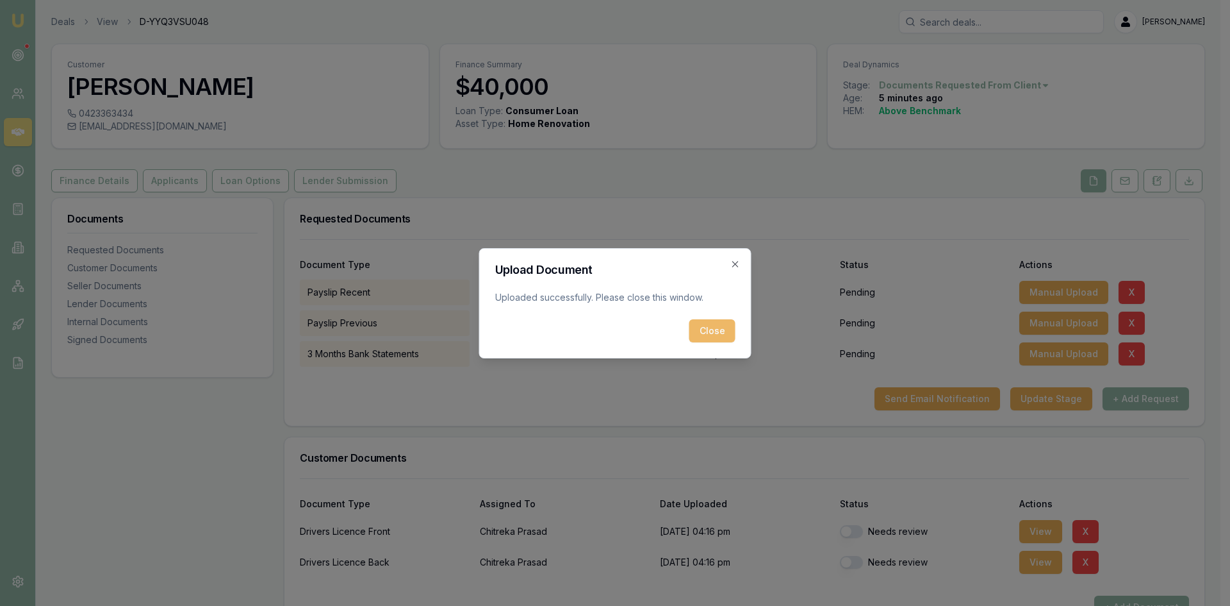
click at [718, 327] on button "Close" at bounding box center [713, 330] width 46 height 23
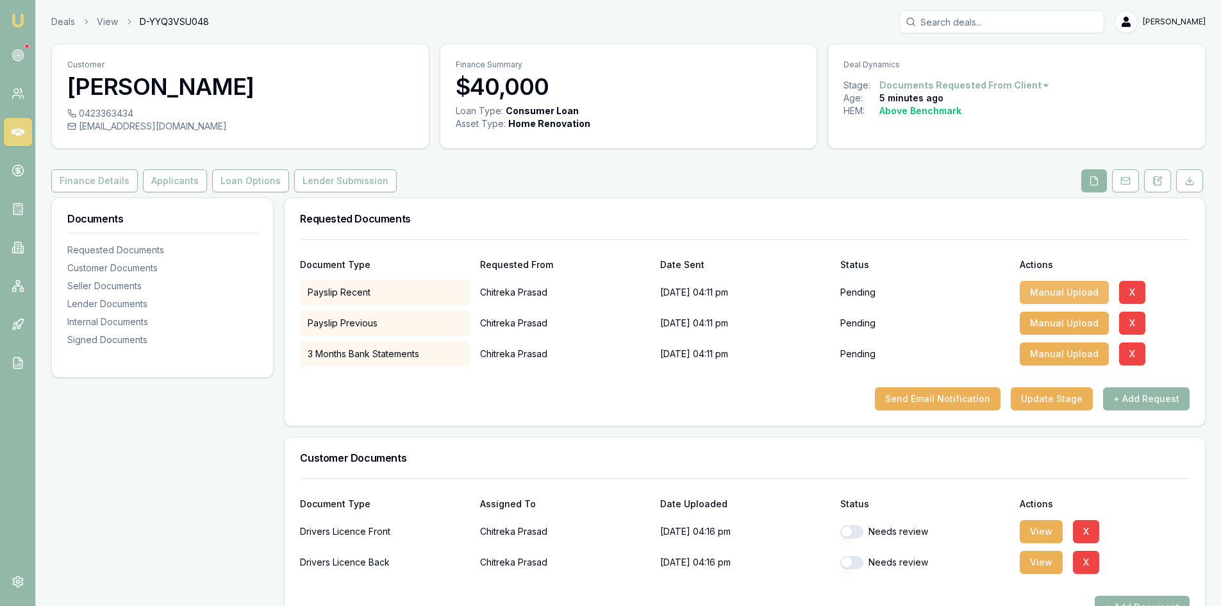
click at [1055, 299] on button "Manual Upload" at bounding box center [1064, 292] width 89 height 23
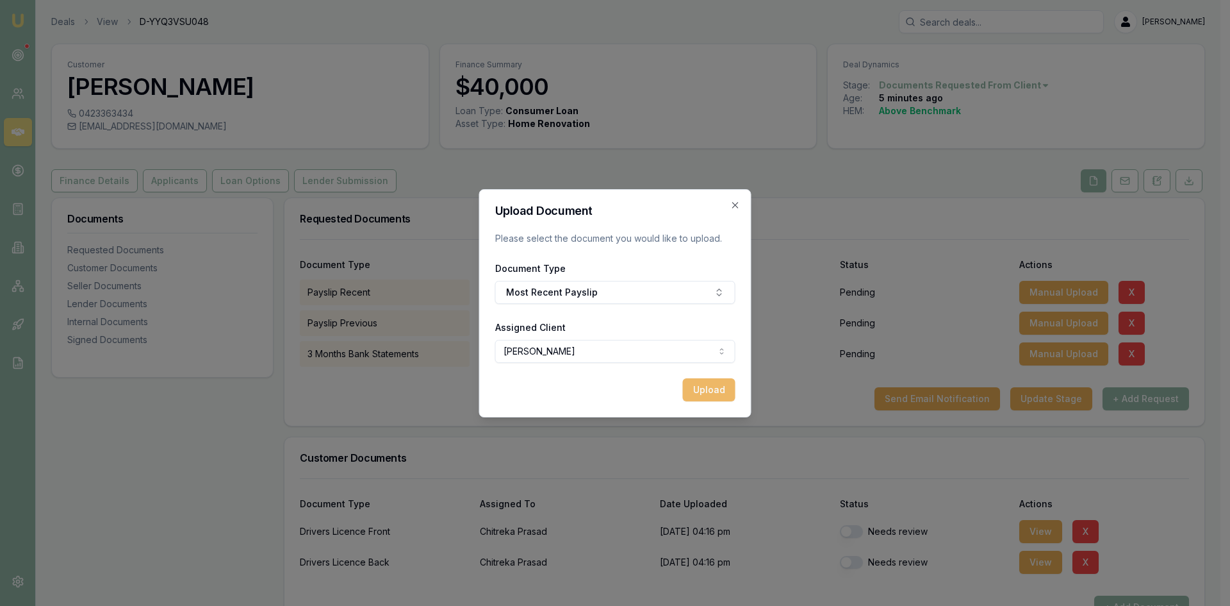
click at [707, 393] on button "Upload" at bounding box center [709, 389] width 53 height 23
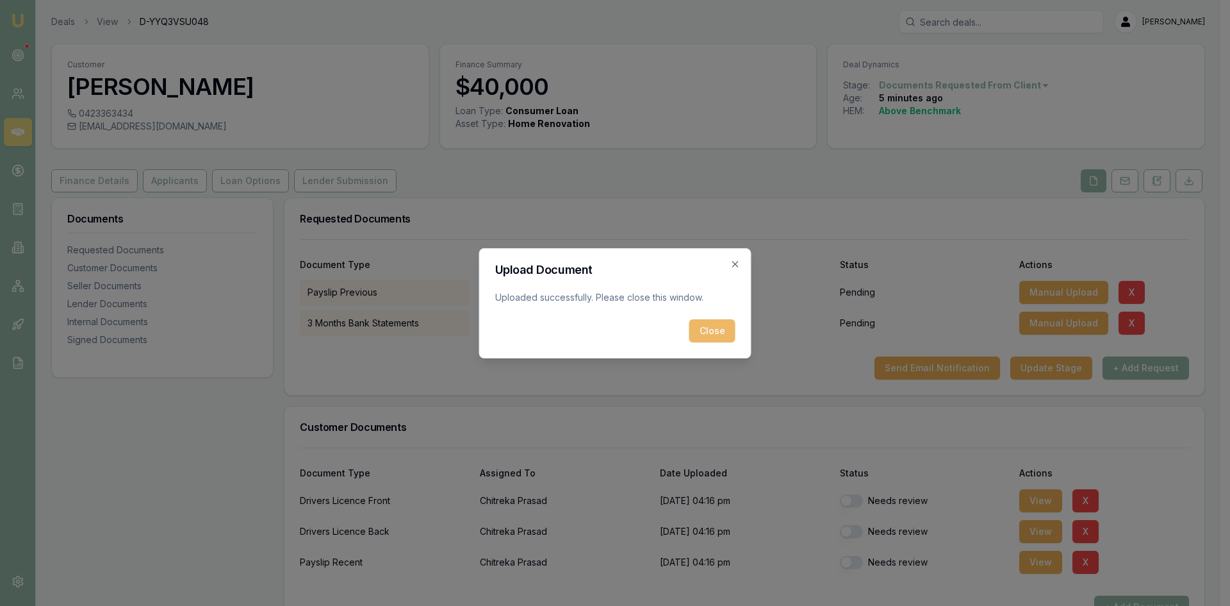
click at [718, 327] on button "Close" at bounding box center [713, 330] width 46 height 23
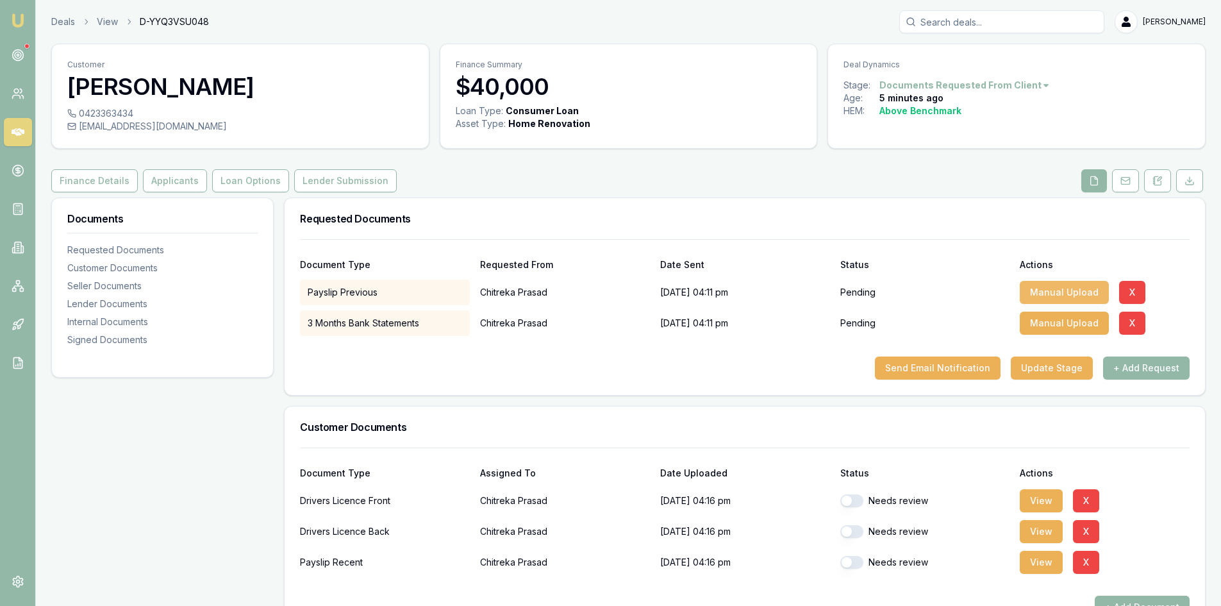
click at [1052, 297] on button "Manual Upload" at bounding box center [1064, 292] width 89 height 23
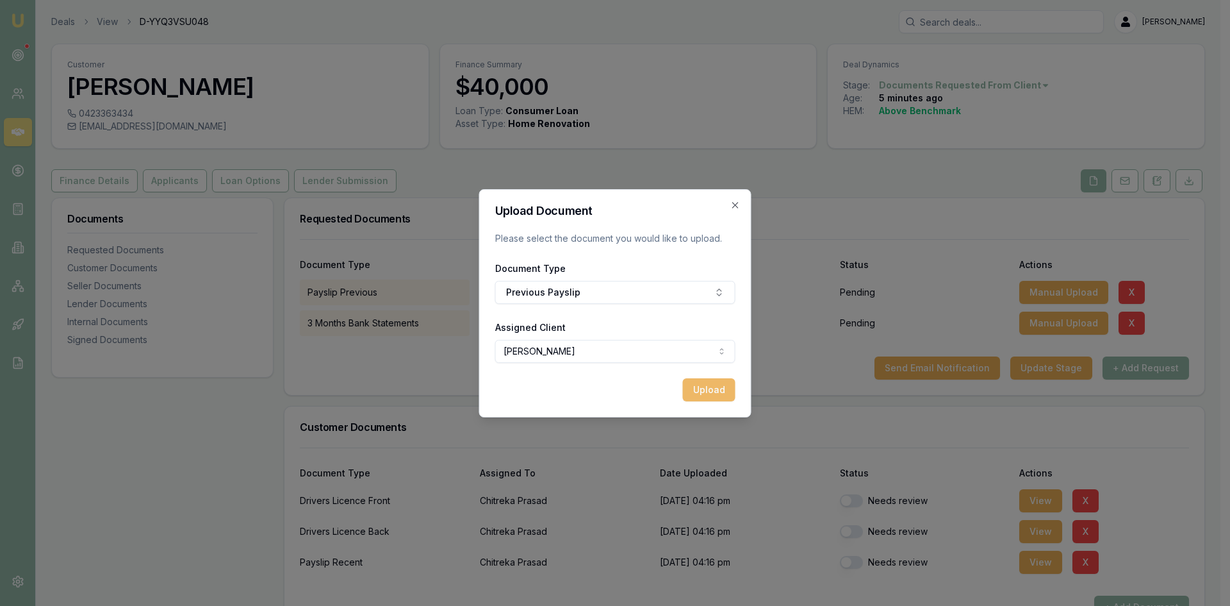
click at [712, 391] on button "Upload" at bounding box center [709, 389] width 53 height 23
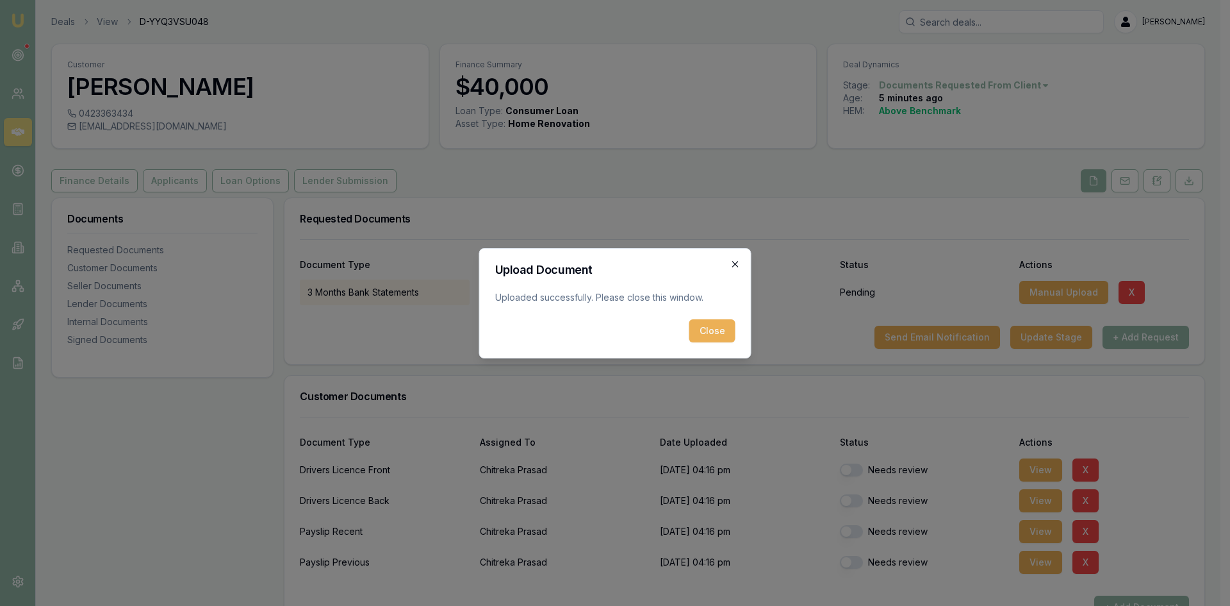
click at [735, 265] on icon "button" at bounding box center [736, 264] width 10 height 10
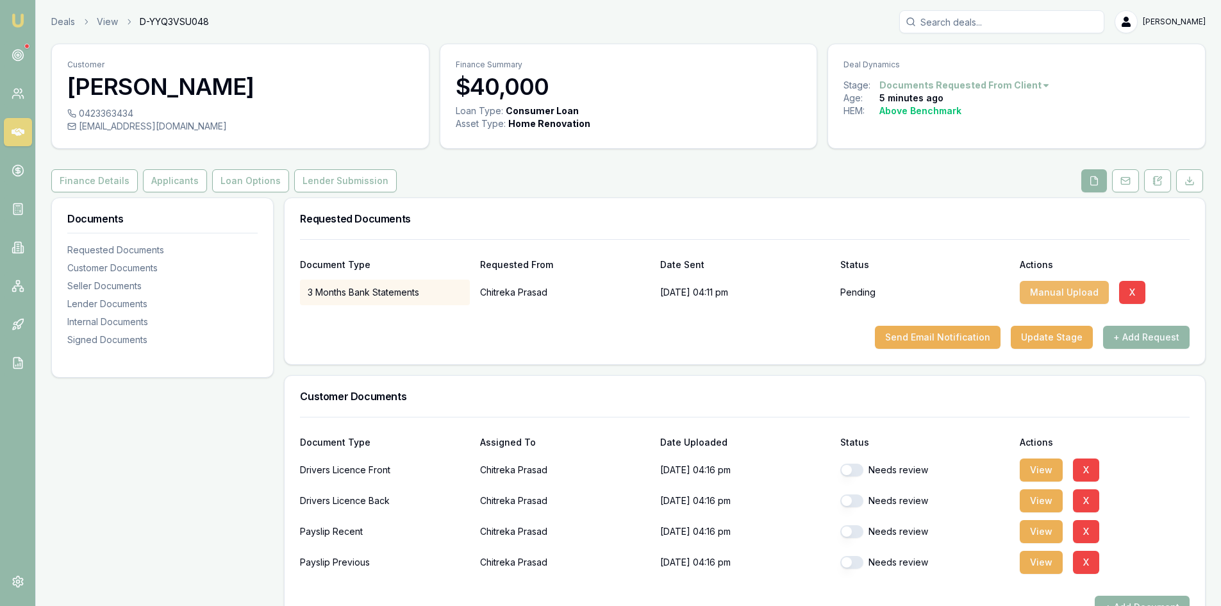
click at [1045, 293] on button "Manual Upload" at bounding box center [1064, 292] width 89 height 23
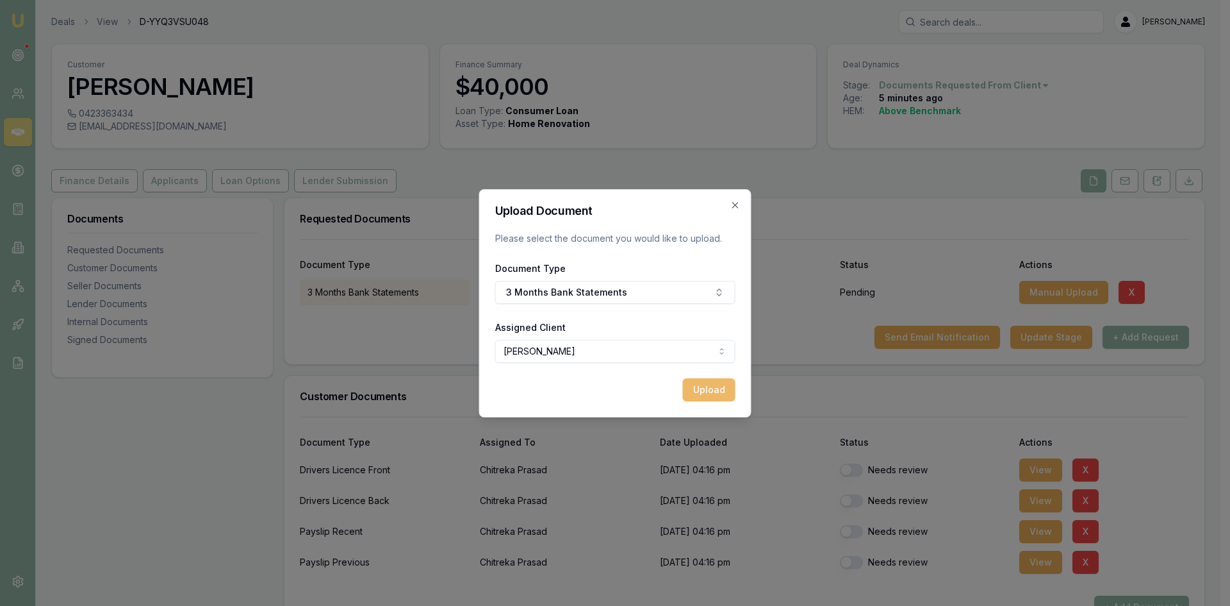
click at [706, 385] on button "Upload" at bounding box center [709, 389] width 53 height 23
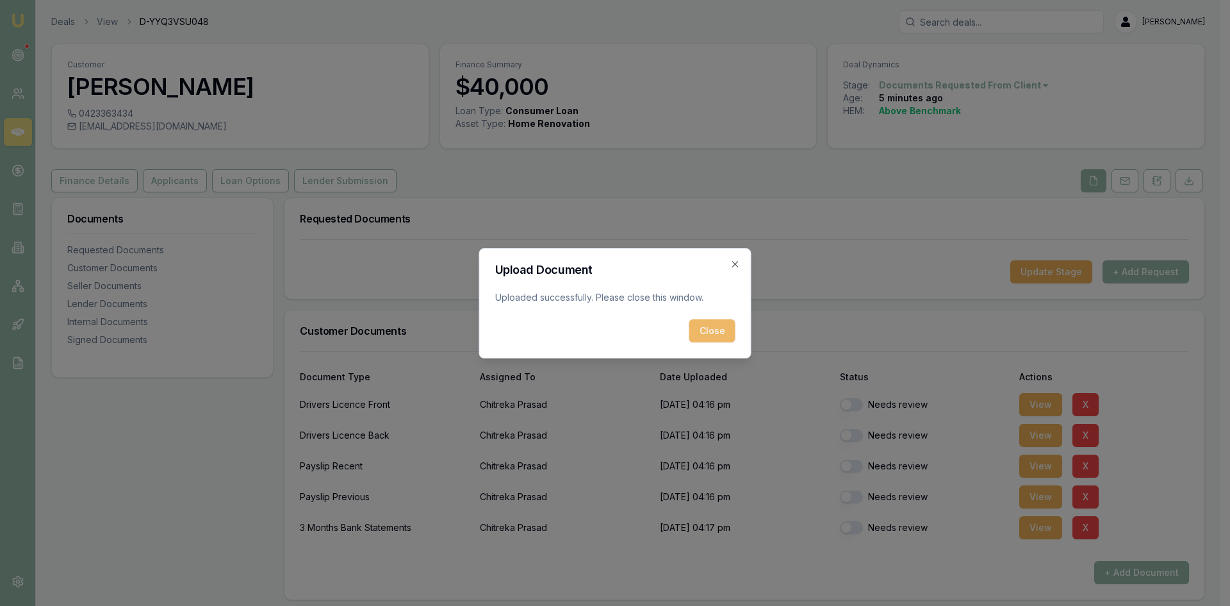
click at [707, 336] on button "Close" at bounding box center [713, 330] width 46 height 23
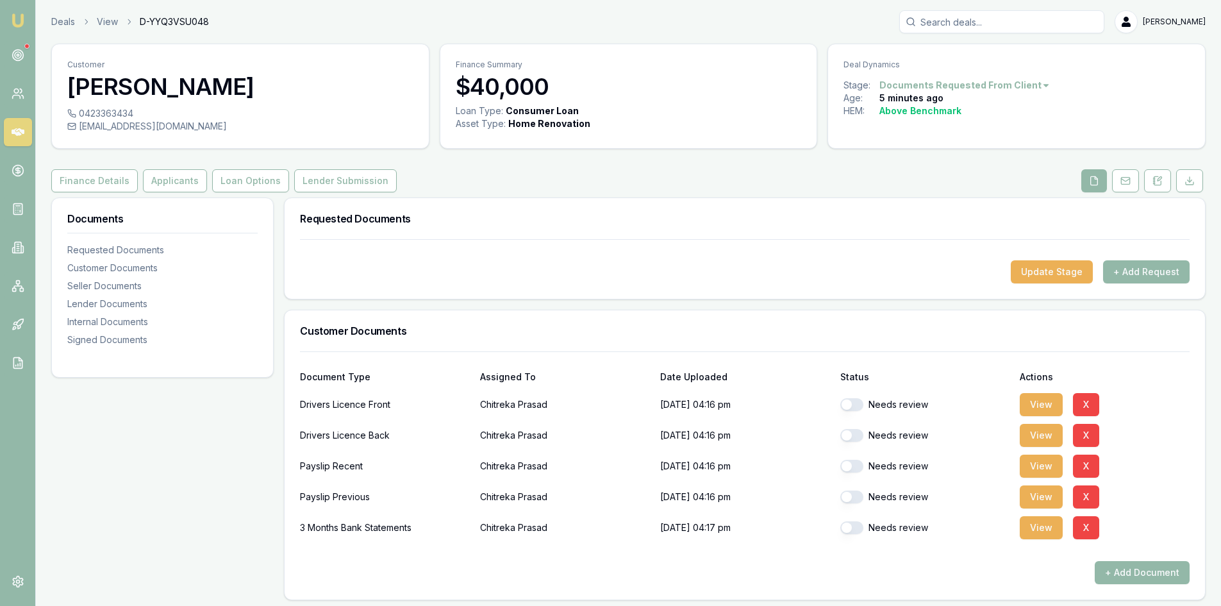
click at [847, 403] on button "button" at bounding box center [851, 404] width 23 height 13
checkbox input "true"
click at [854, 434] on button "button" at bounding box center [851, 435] width 23 height 13
checkbox input "true"
click at [856, 467] on button "button" at bounding box center [851, 465] width 23 height 13
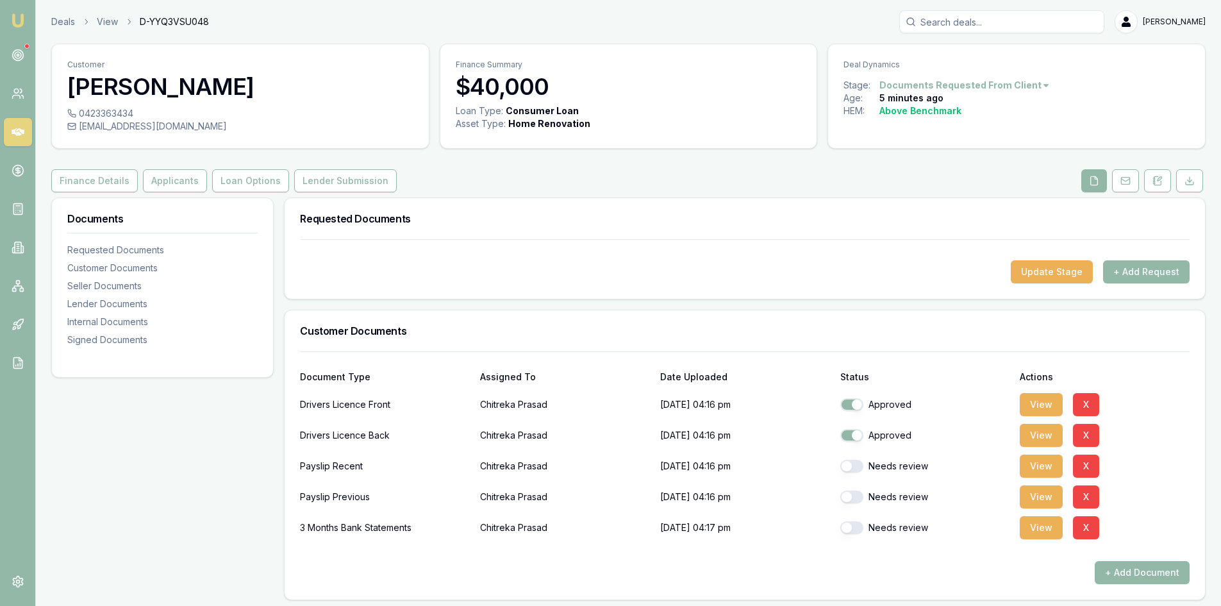
checkbox input "true"
click at [854, 498] on button "button" at bounding box center [851, 496] width 23 height 13
checkbox input "true"
click at [850, 527] on button "button" at bounding box center [851, 527] width 23 height 13
checkbox input "true"
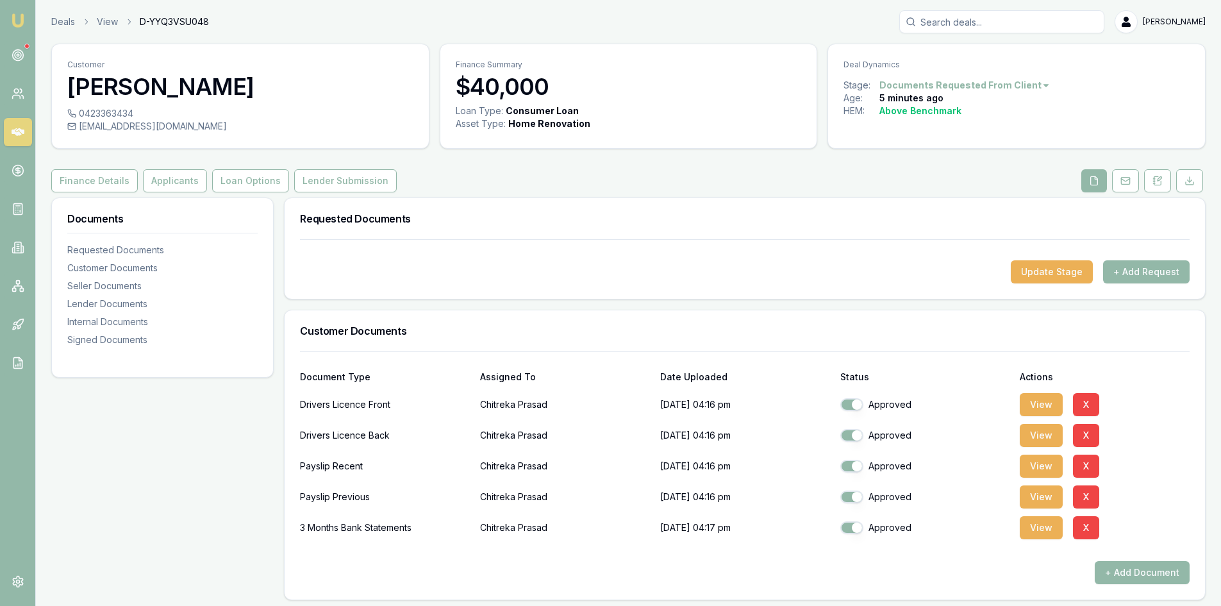
scroll to position [256, 0]
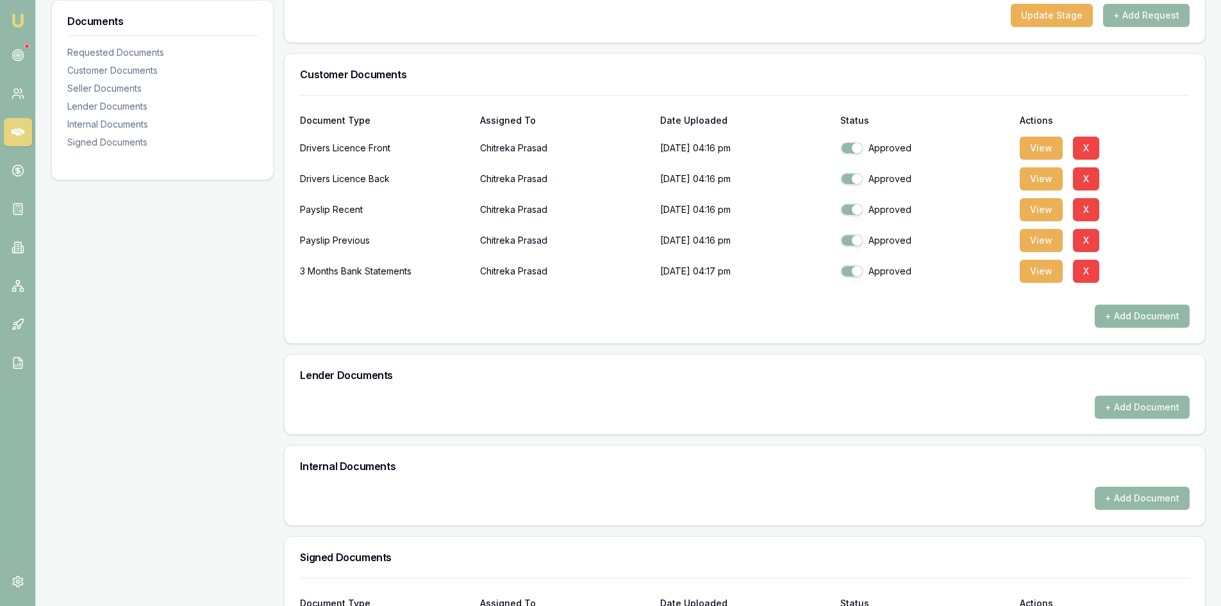
click at [1143, 315] on button "+ Add Document" at bounding box center [1142, 315] width 95 height 23
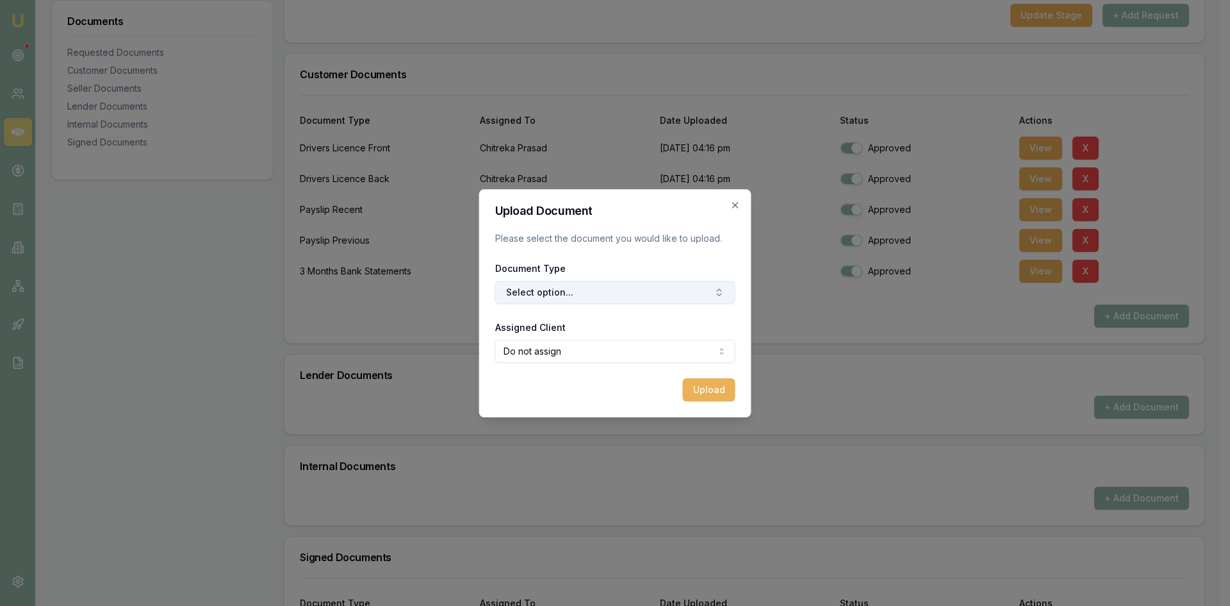
click at [561, 297] on button "Select option..." at bounding box center [615, 292] width 240 height 23
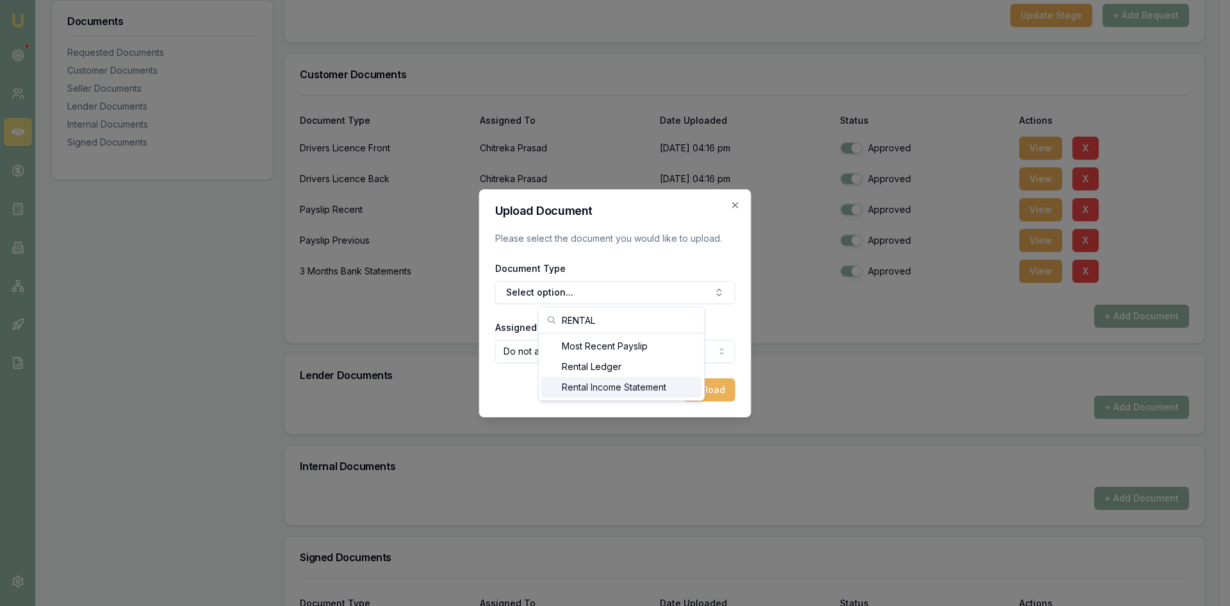
type input "RENTAL"
click at [600, 391] on div "Rental Income Statement" at bounding box center [622, 387] width 160 height 21
click at [558, 349] on body "Emu Broker Deals View D-YYQ3VSU048 Steven Nguyen Toggle Menu Customer Chitreka …" at bounding box center [610, 47] width 1221 height 606
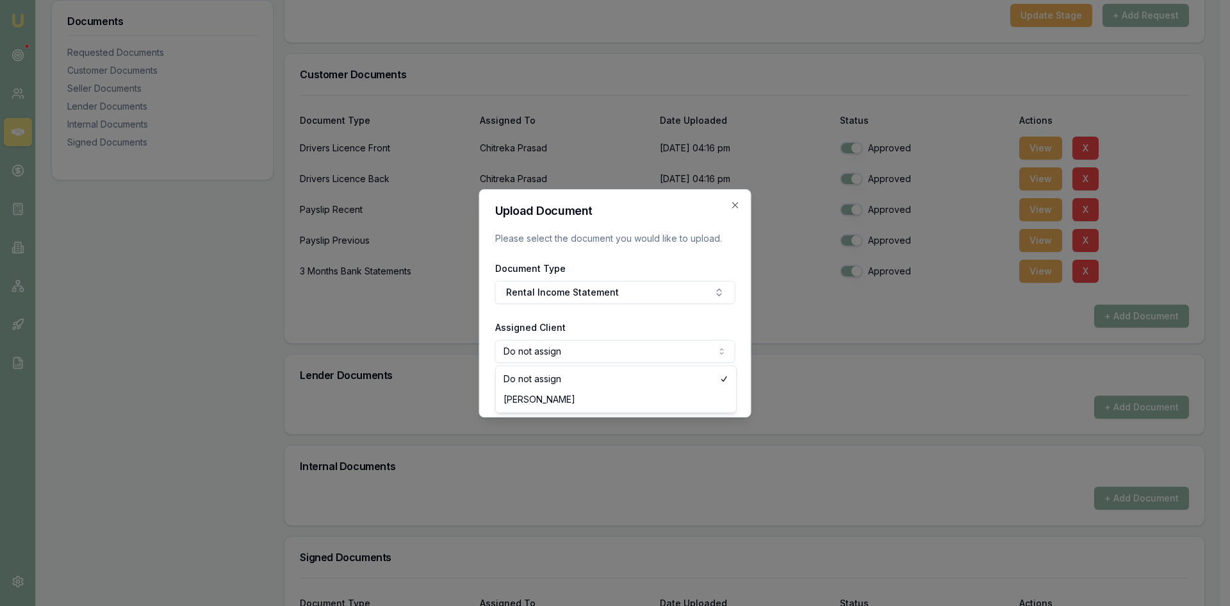
select select "U-AD7BS1658R"
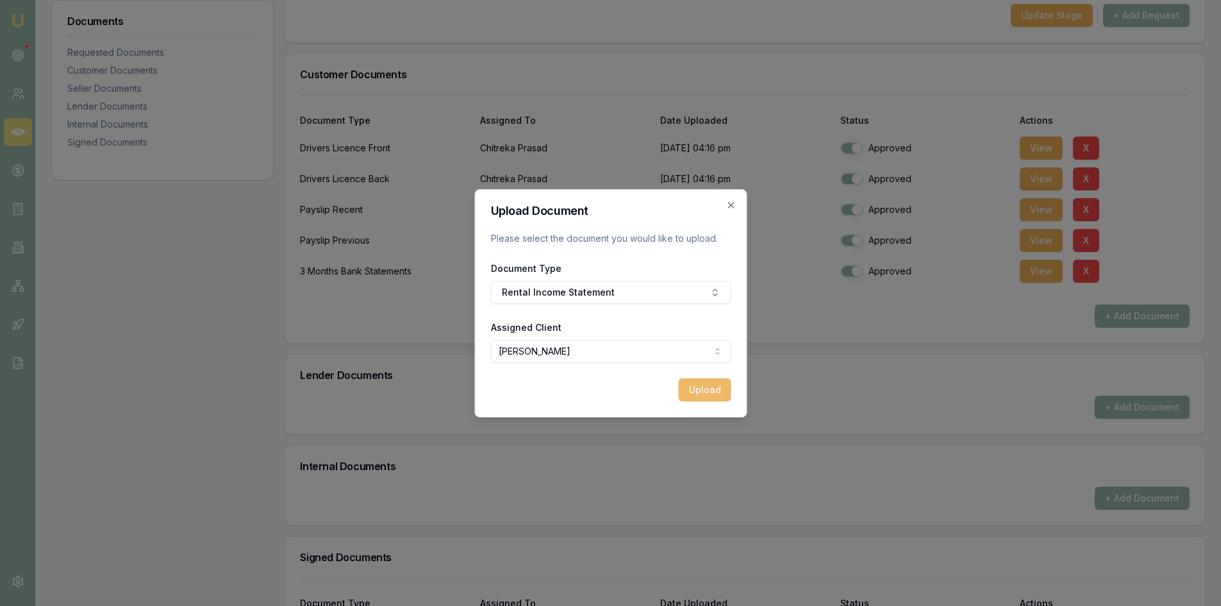
click at [700, 392] on button "Upload" at bounding box center [704, 389] width 53 height 23
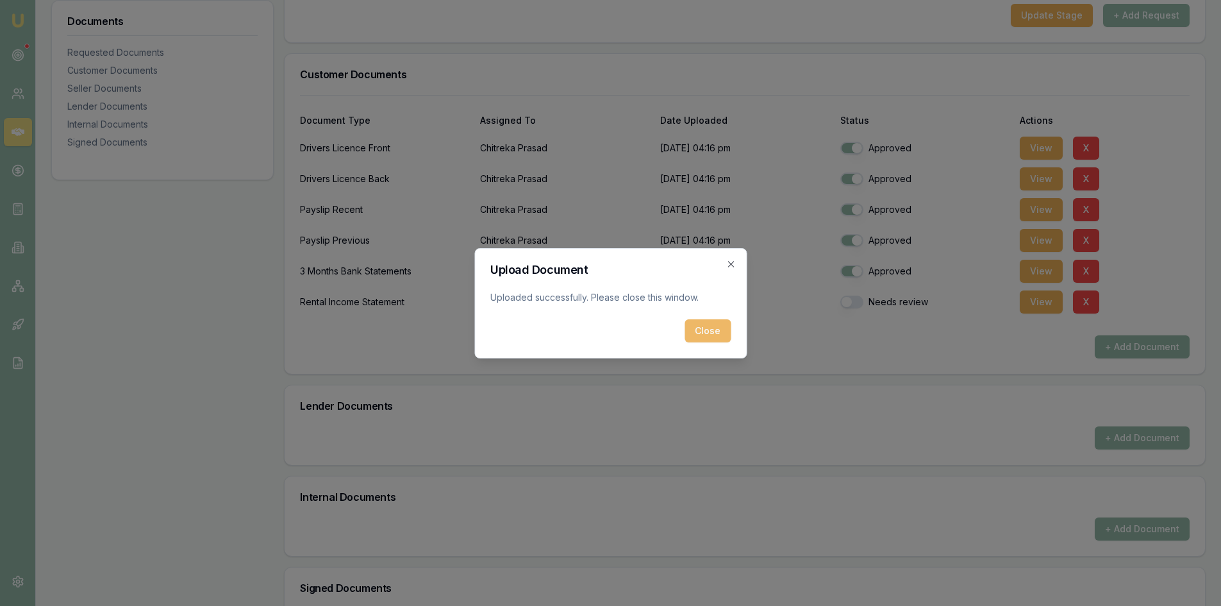
click at [703, 335] on button "Close" at bounding box center [707, 330] width 46 height 23
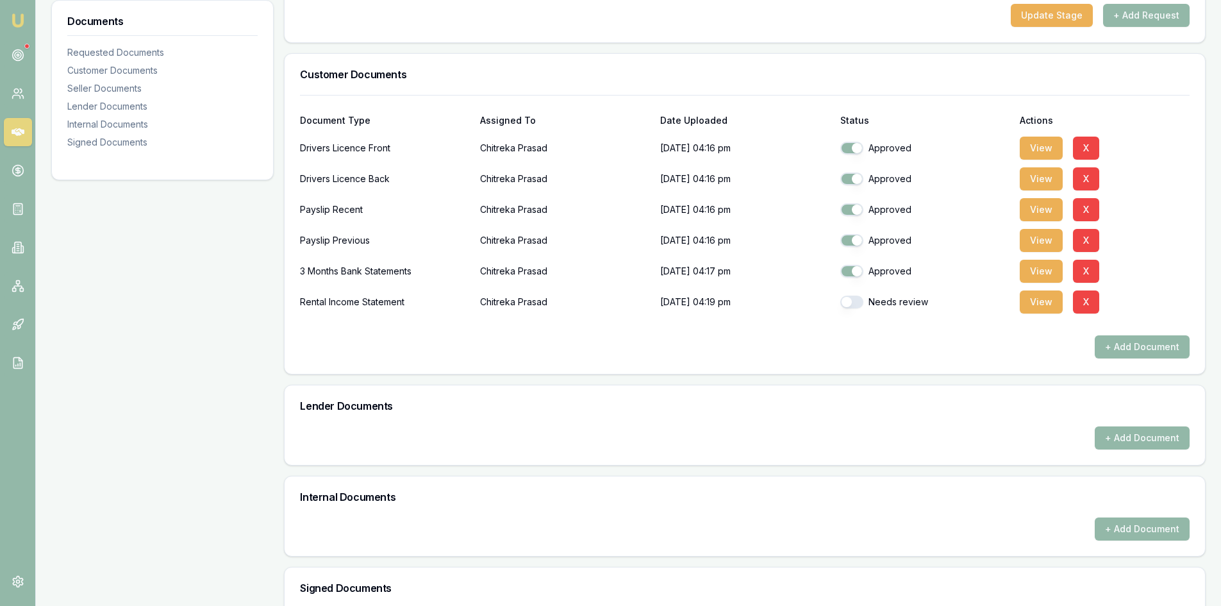
click at [859, 304] on button "button" at bounding box center [851, 301] width 23 height 13
checkbox input "true"
click at [1126, 352] on button "+ Add Document" at bounding box center [1142, 346] width 95 height 23
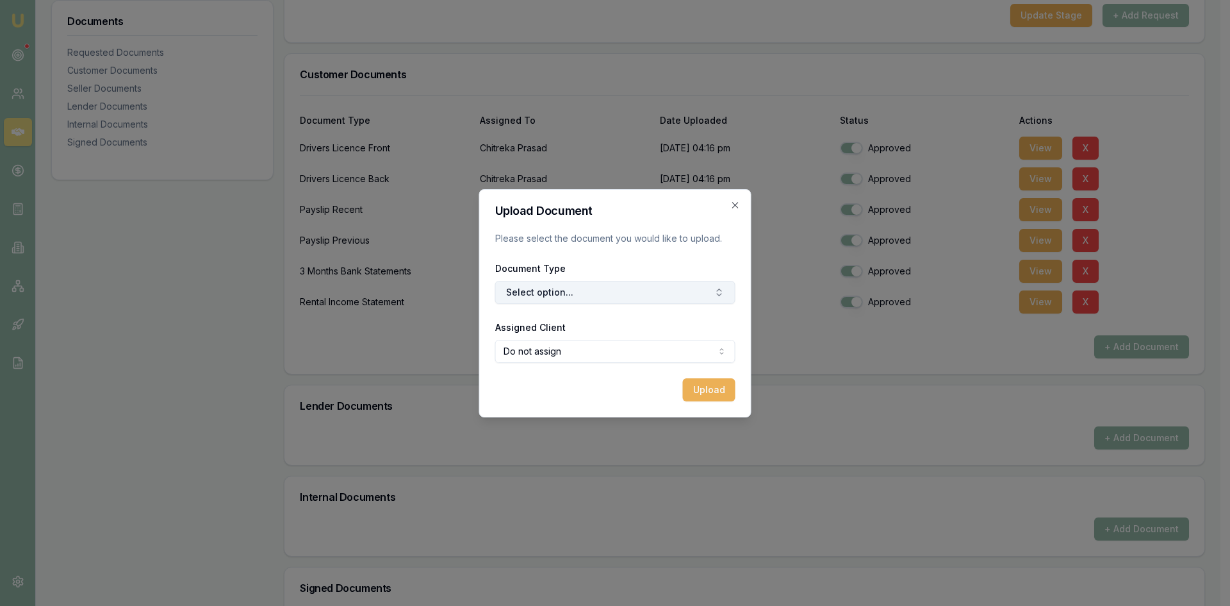
click at [607, 290] on button "Select option..." at bounding box center [615, 292] width 240 height 23
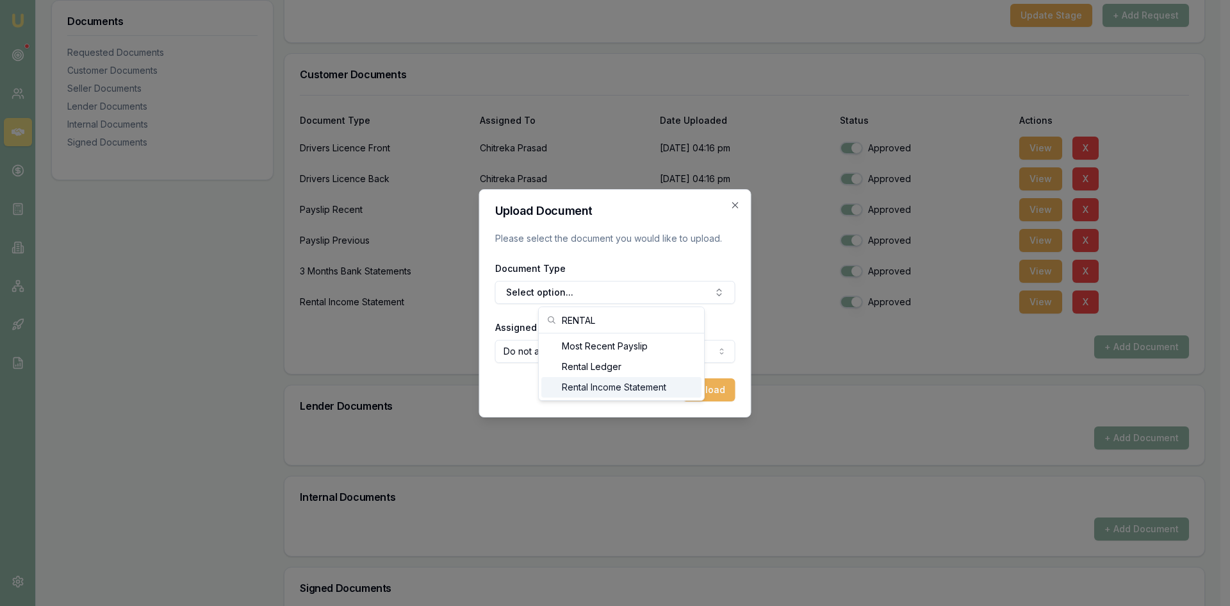
type input "RENTAL"
click at [599, 392] on div "Rental Income Statement" at bounding box center [622, 387] width 160 height 21
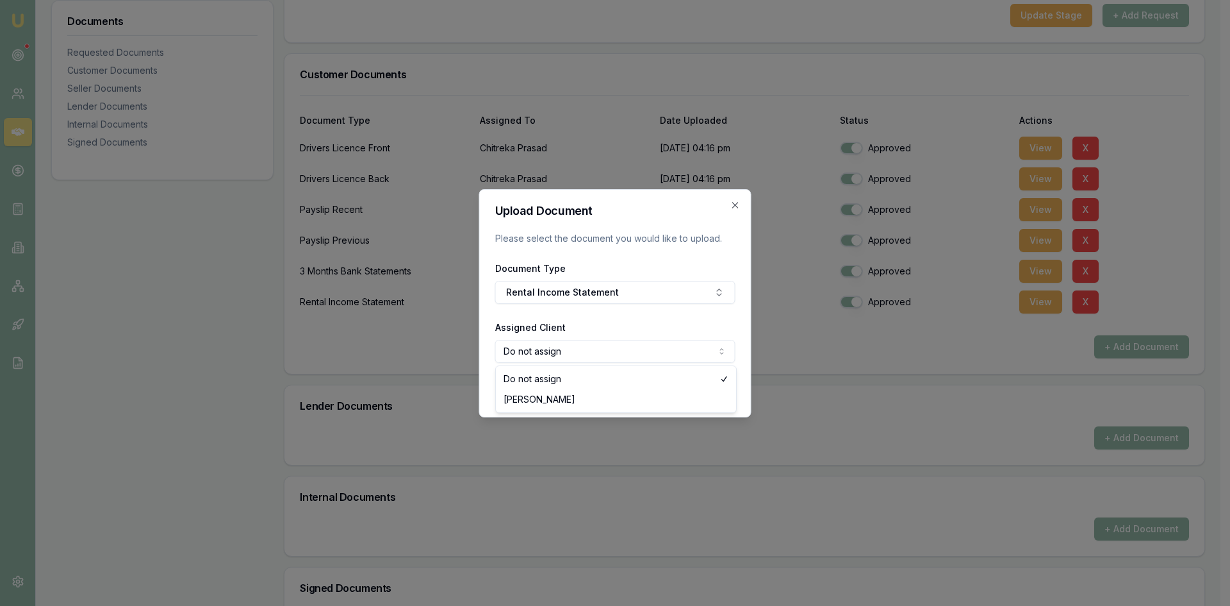
click at [572, 349] on body "Emu Broker Deals View D-YYQ3VSU048 Steven Nguyen Toggle Menu Customer Chitreka …" at bounding box center [610, 47] width 1221 height 606
select select "U-AD7BS1658R"
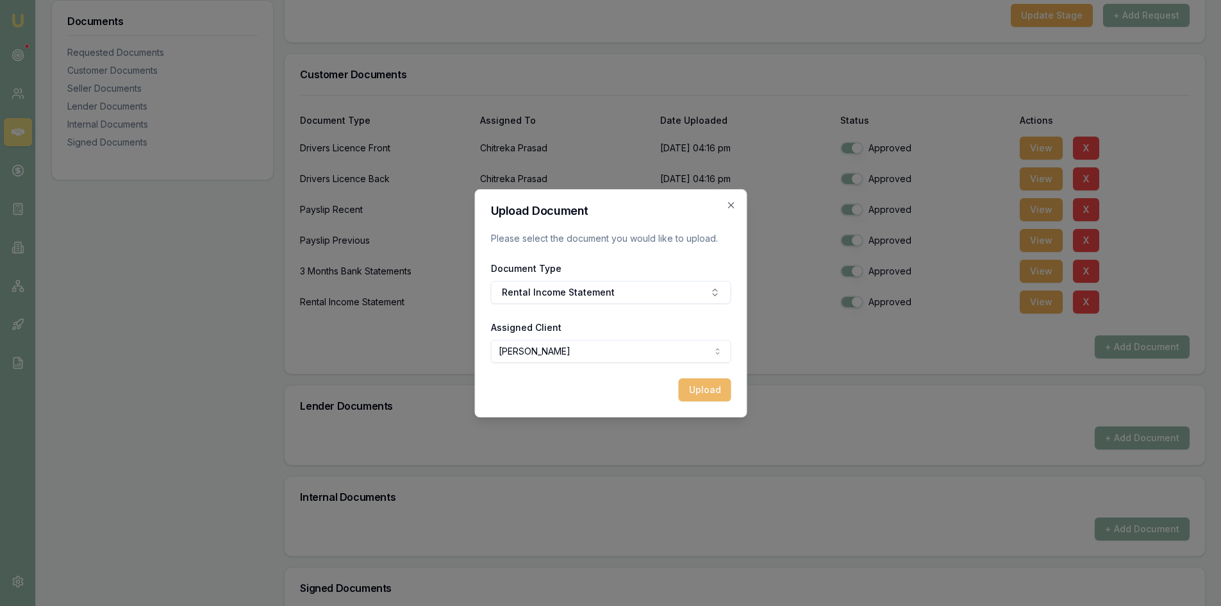
click at [691, 391] on button "Upload" at bounding box center [704, 389] width 53 height 23
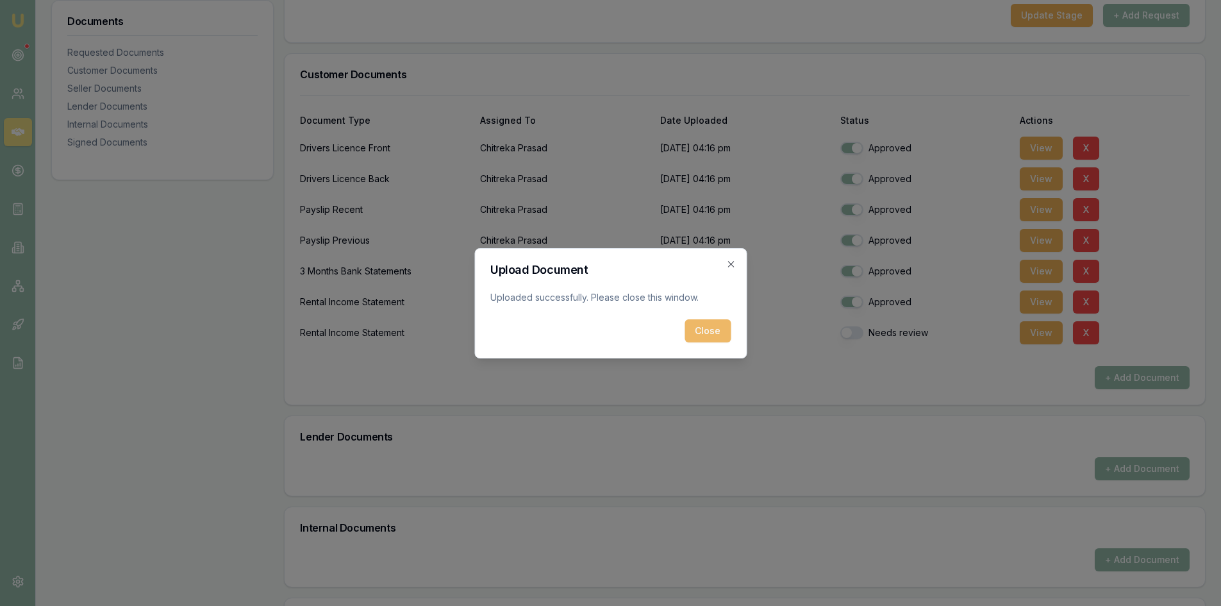
click at [717, 326] on button "Close" at bounding box center [707, 330] width 46 height 23
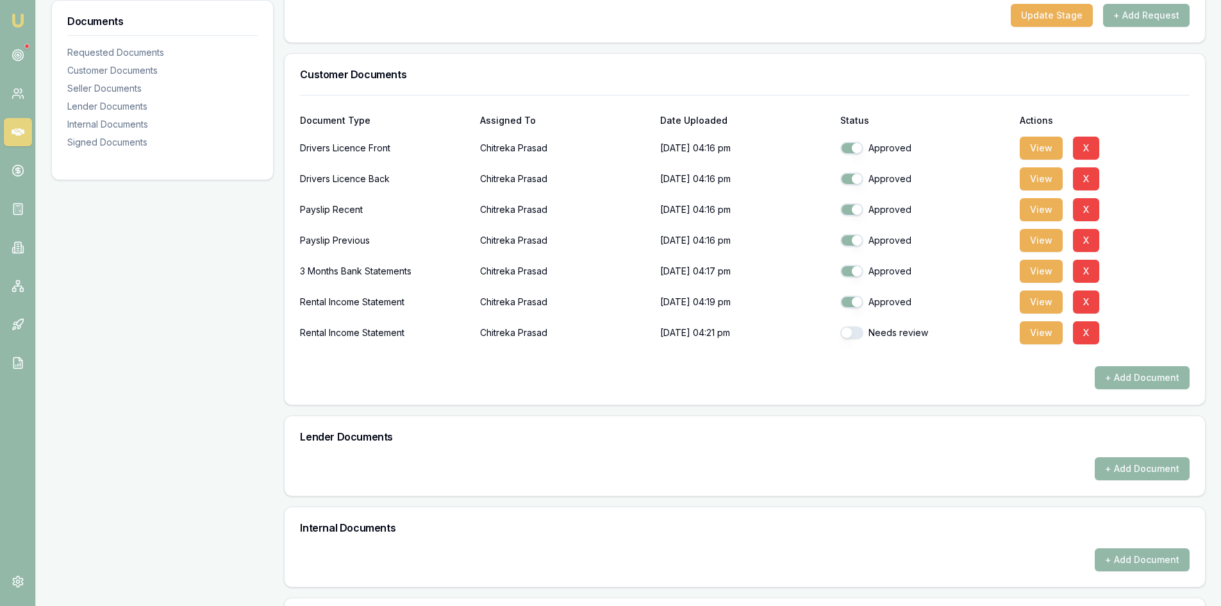
click at [850, 333] on button "button" at bounding box center [851, 332] width 23 height 13
checkbox input "true"
click at [1146, 381] on button "+ Add Document" at bounding box center [1142, 377] width 95 height 23
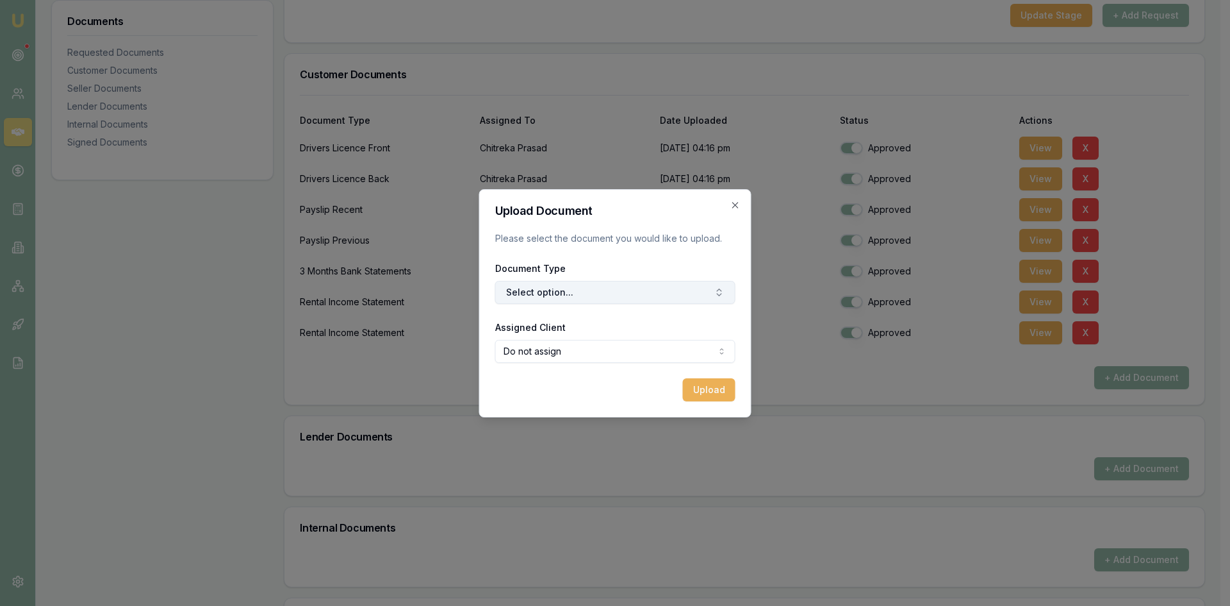
click at [561, 292] on button "Select option..." at bounding box center [615, 292] width 240 height 23
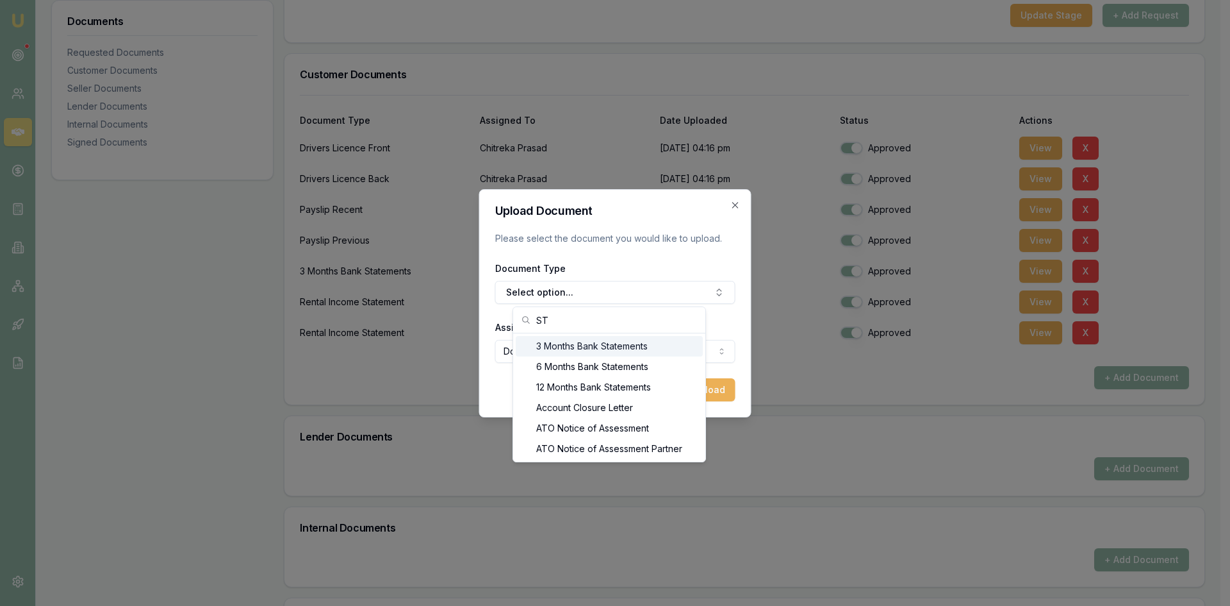
type input "S"
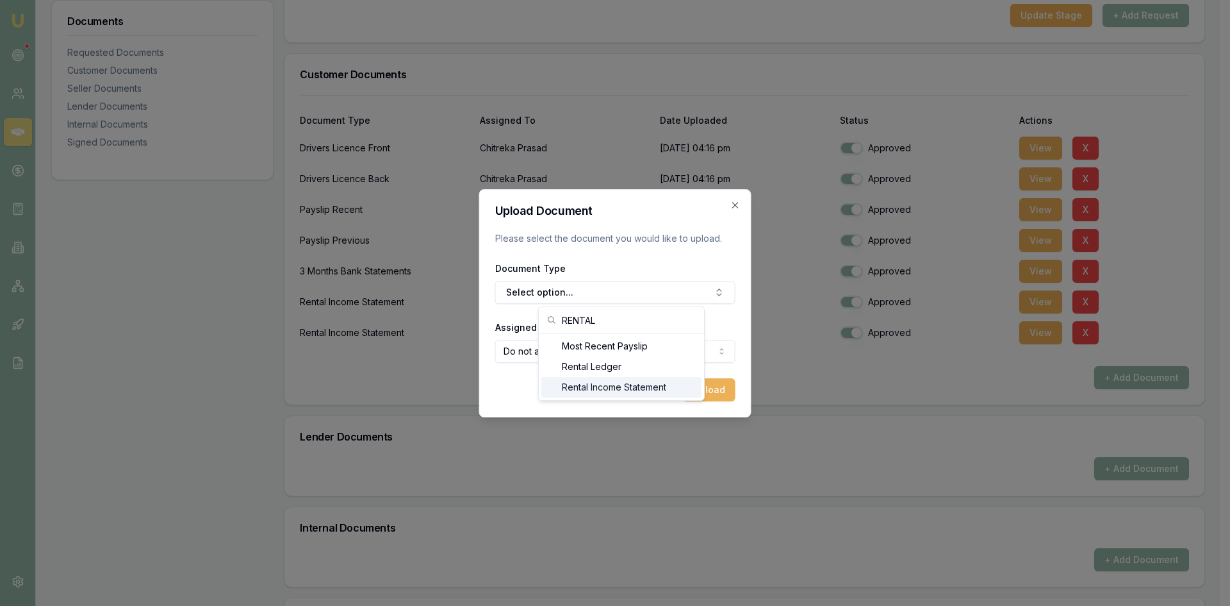
type input "RENTAL"
click at [603, 395] on div "Rental Income Statement" at bounding box center [622, 387] width 160 height 21
click at [593, 347] on body "Emu Broker Deals View D-YYQ3VSU048 Steven Nguyen Toggle Menu Customer Chitreka …" at bounding box center [610, 47] width 1221 height 606
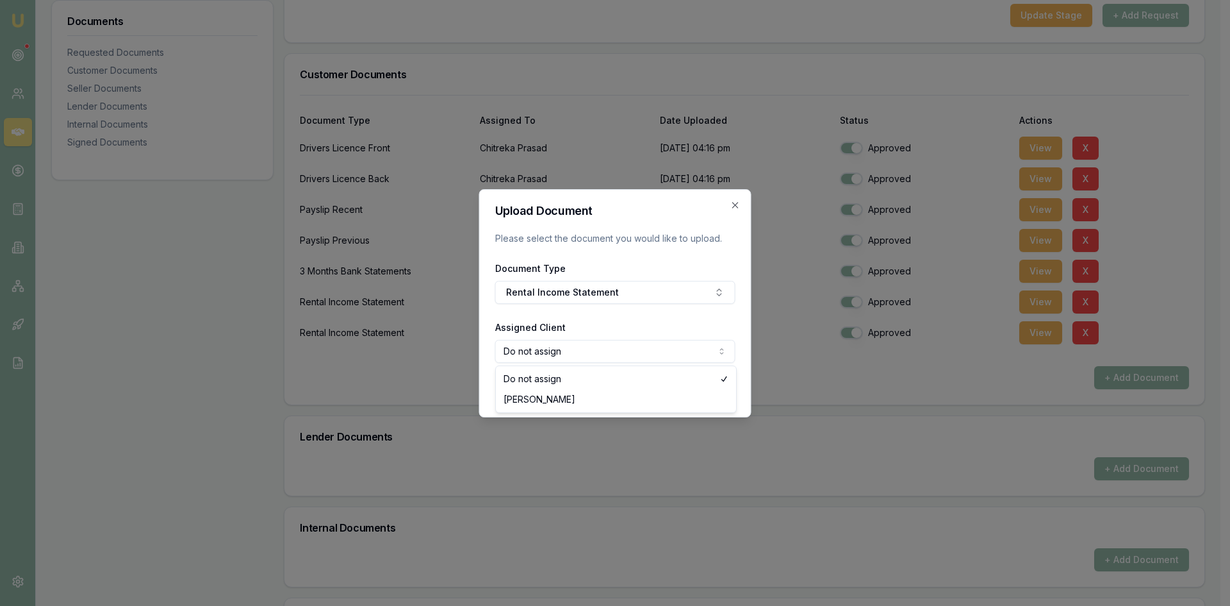
select select "U-AD7BS1658R"
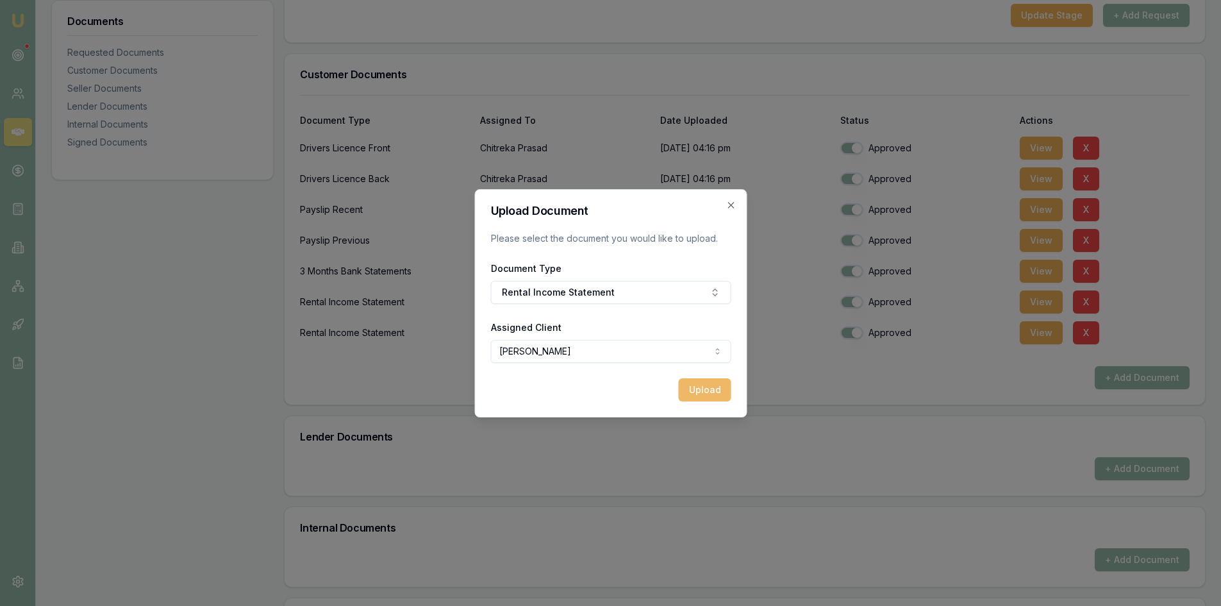
click at [701, 393] on button "Upload" at bounding box center [704, 389] width 53 height 23
checkbox input "false"
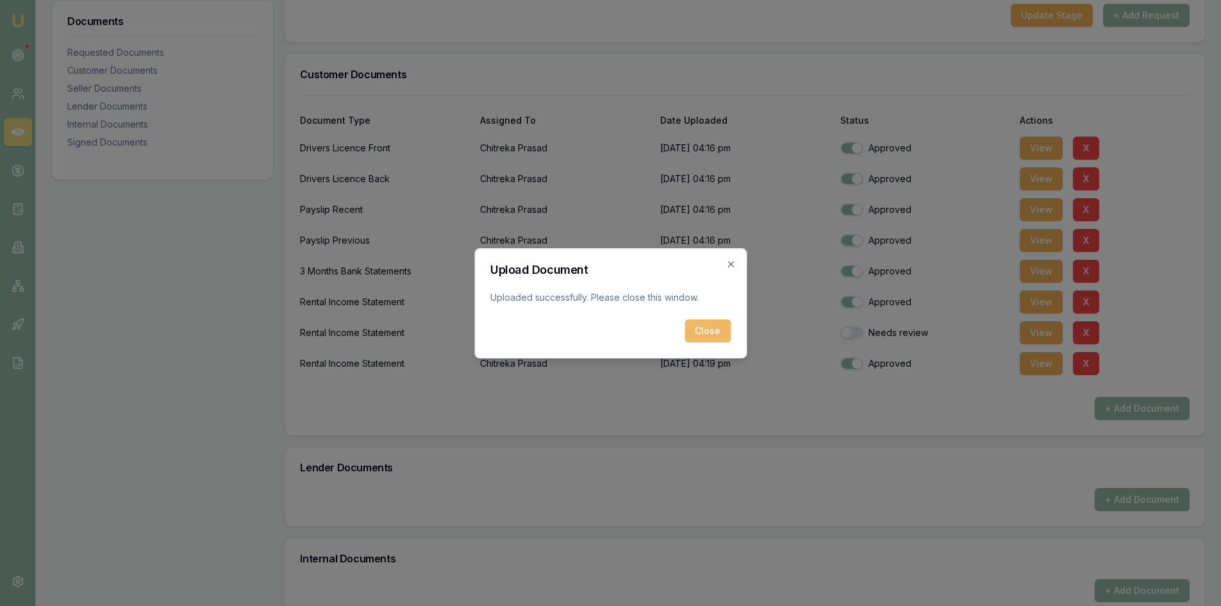
click at [700, 324] on button "Close" at bounding box center [707, 330] width 46 height 23
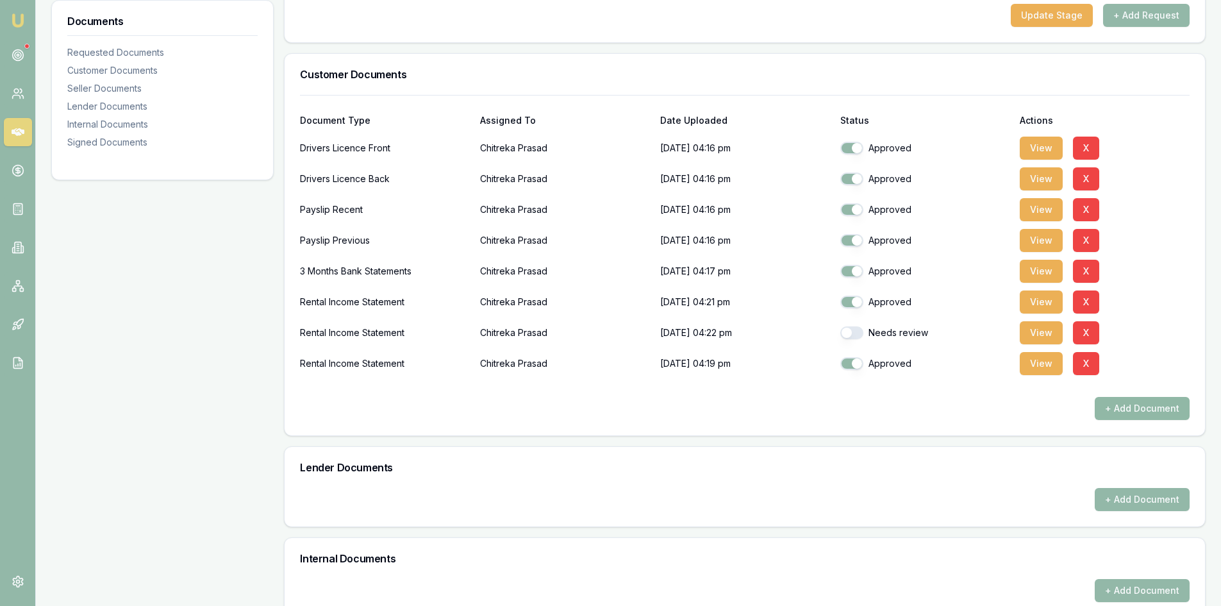
click at [1127, 411] on button "+ Add Document" at bounding box center [1142, 408] width 95 height 23
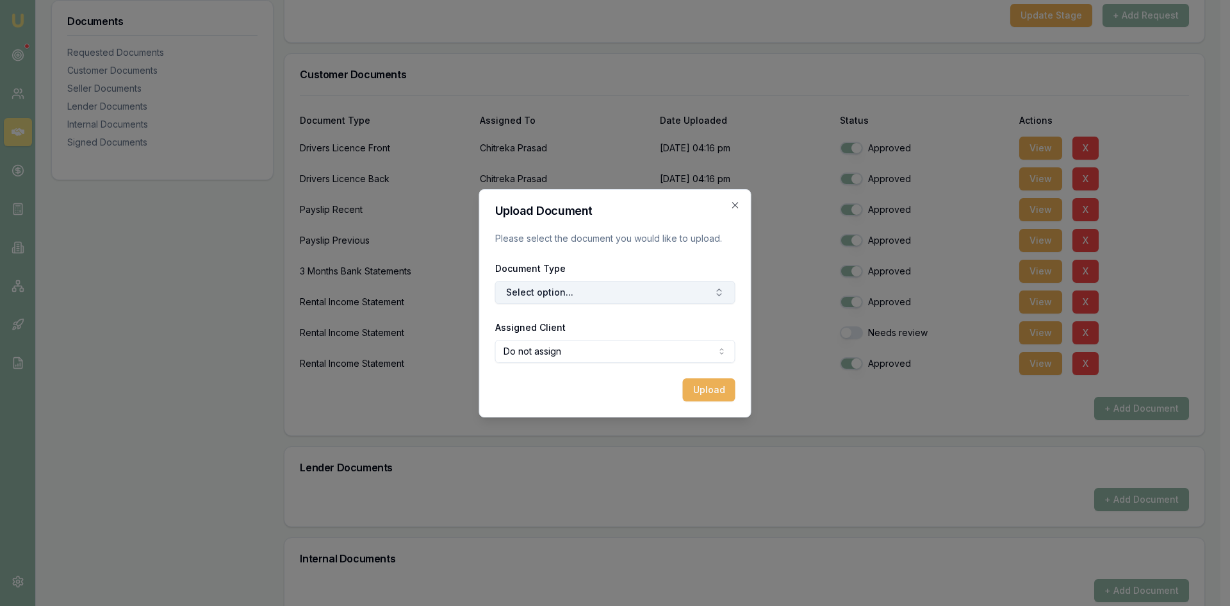
click at [545, 288] on button "Select option..." at bounding box center [615, 292] width 240 height 23
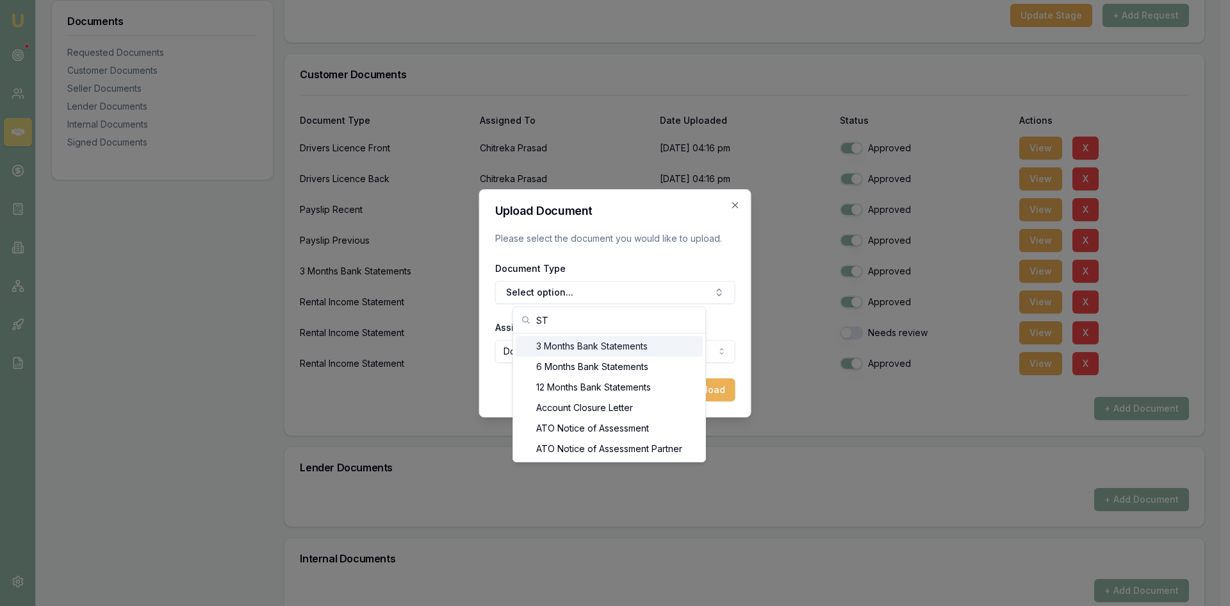
type input "S"
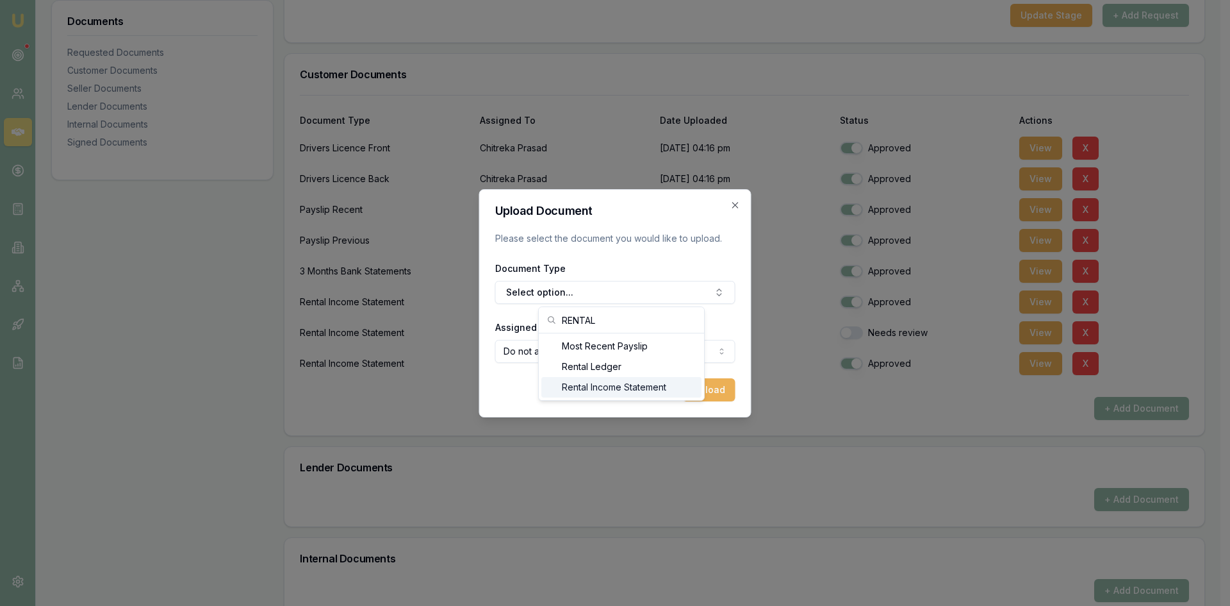
type input "RENTAL"
click at [599, 394] on div "Rental Income Statement" at bounding box center [622, 387] width 160 height 21
click at [704, 395] on button "Upload" at bounding box center [709, 389] width 53 height 23
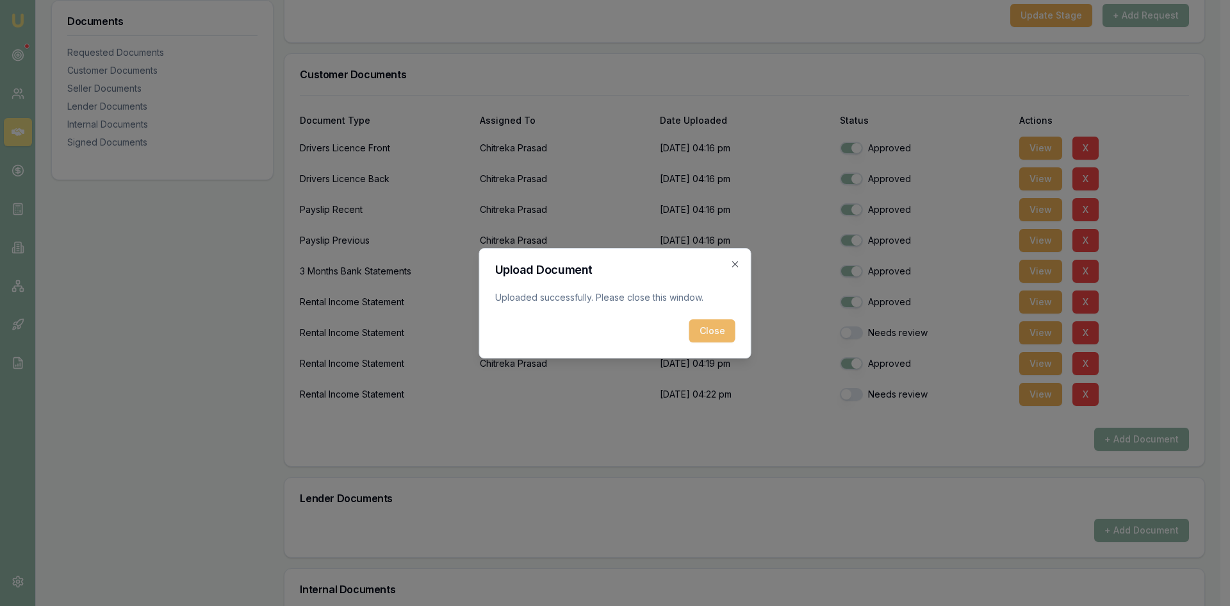
click at [729, 332] on button "Close" at bounding box center [713, 330] width 46 height 23
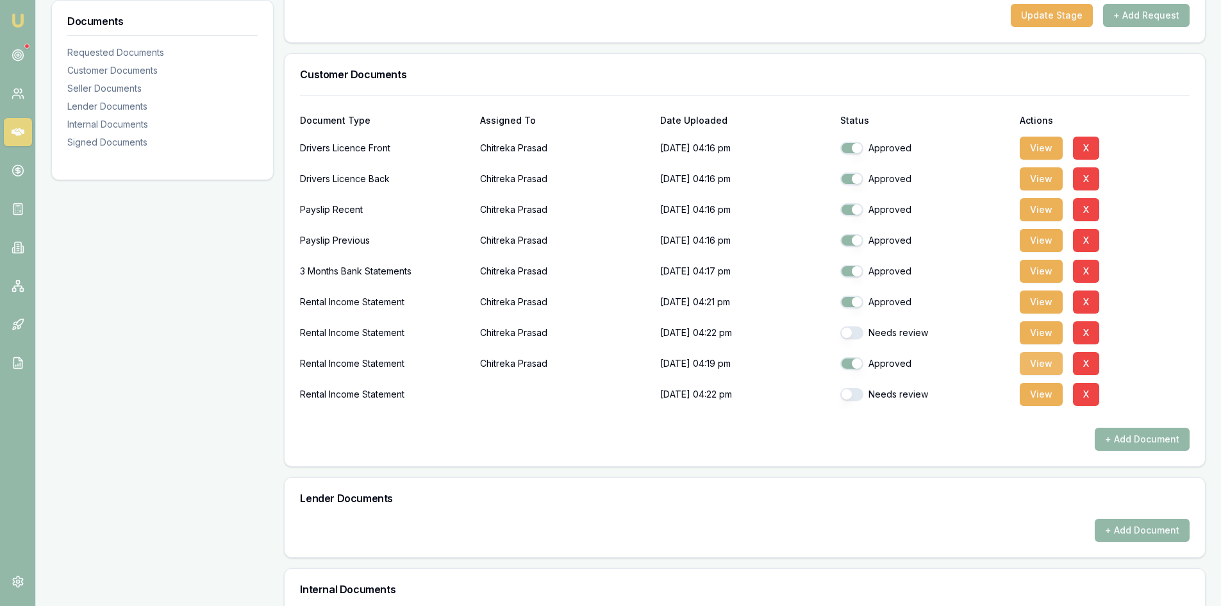
click at [1038, 367] on button "View" at bounding box center [1041, 363] width 43 height 23
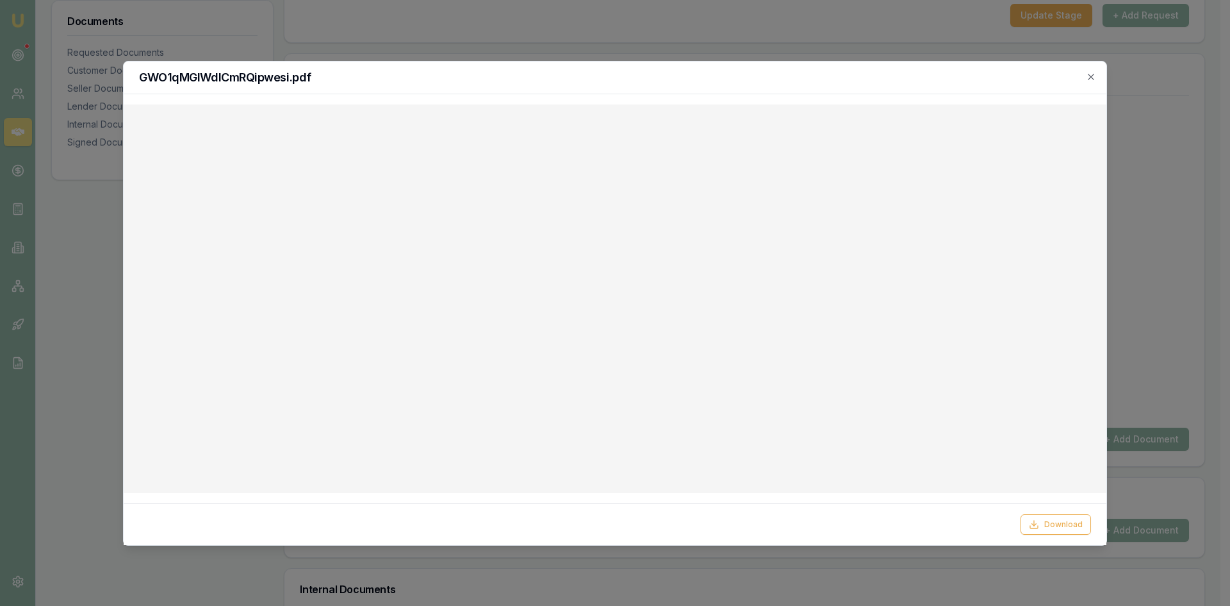
click at [1099, 72] on div "GWO1qMGIWdICmRQipwesi.pdf" at bounding box center [615, 78] width 983 height 33
click at [1090, 78] on icon "button" at bounding box center [1091, 77] width 6 height 6
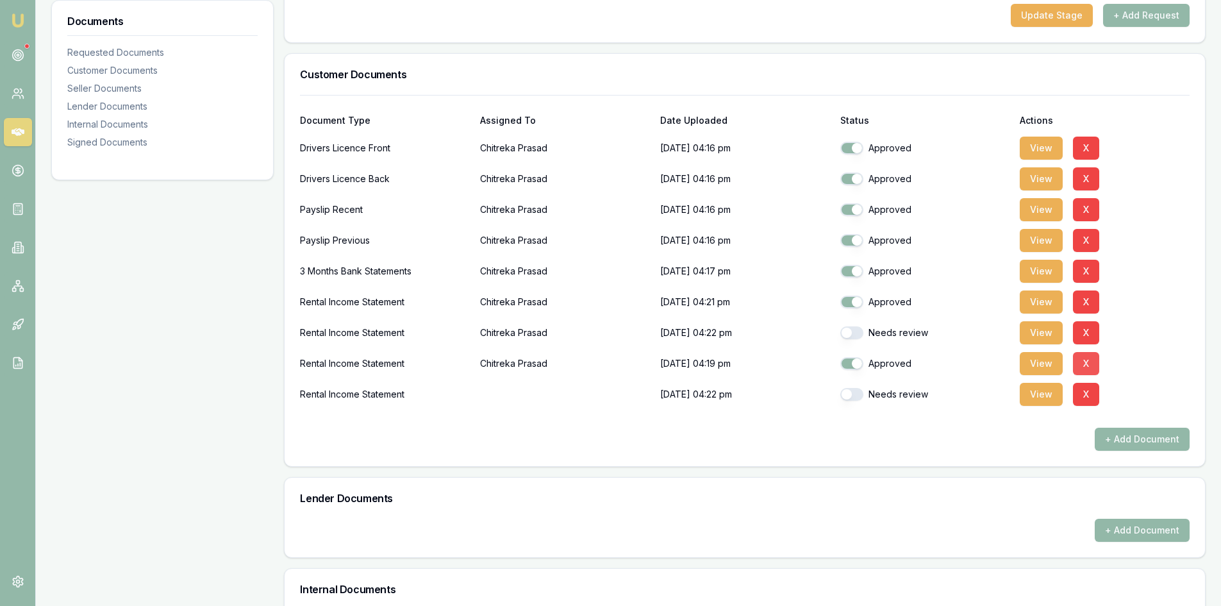
click at [1082, 365] on button "X" at bounding box center [1086, 363] width 26 height 23
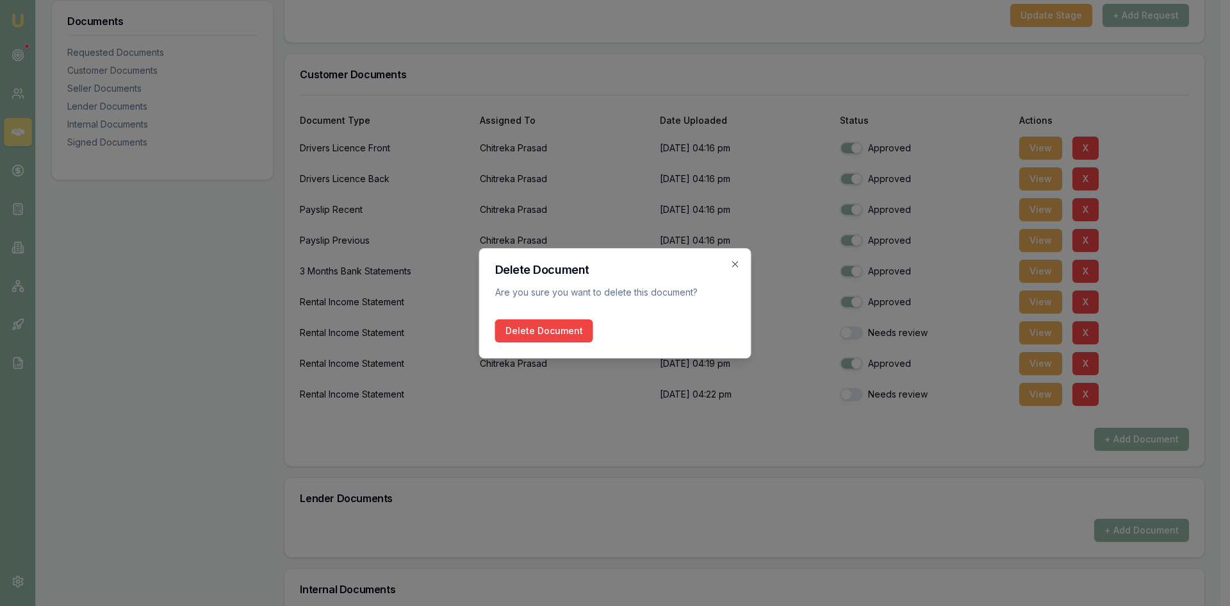
click at [525, 328] on button "Delete Document" at bounding box center [544, 330] width 98 height 23
checkbox input "false"
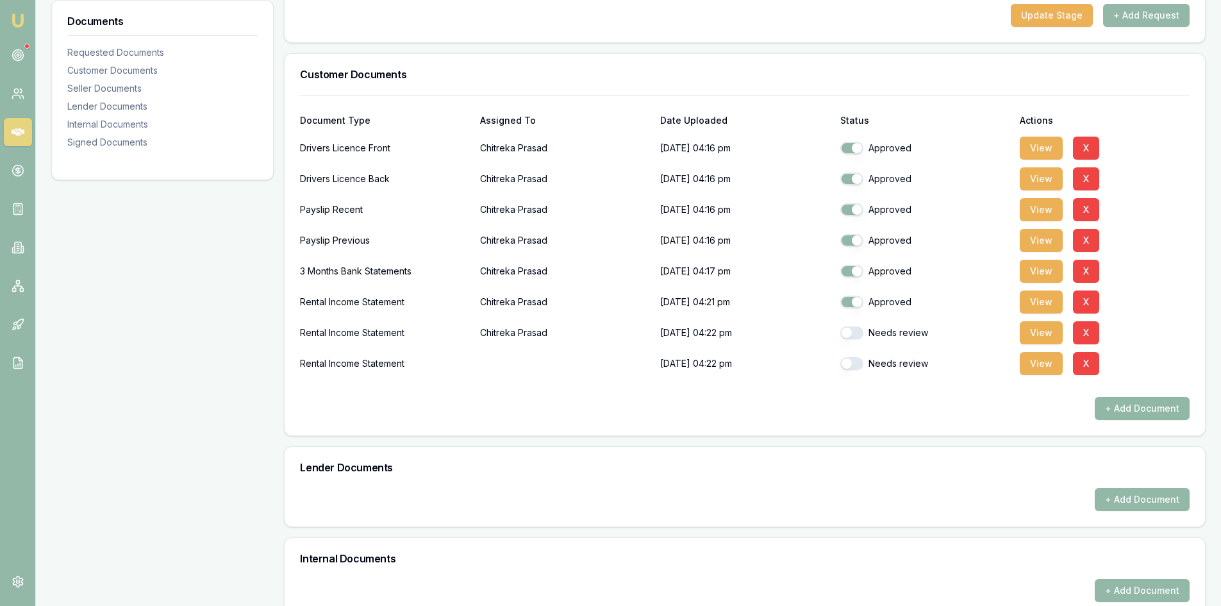
click at [1143, 404] on button "+ Add Document" at bounding box center [1142, 408] width 95 height 23
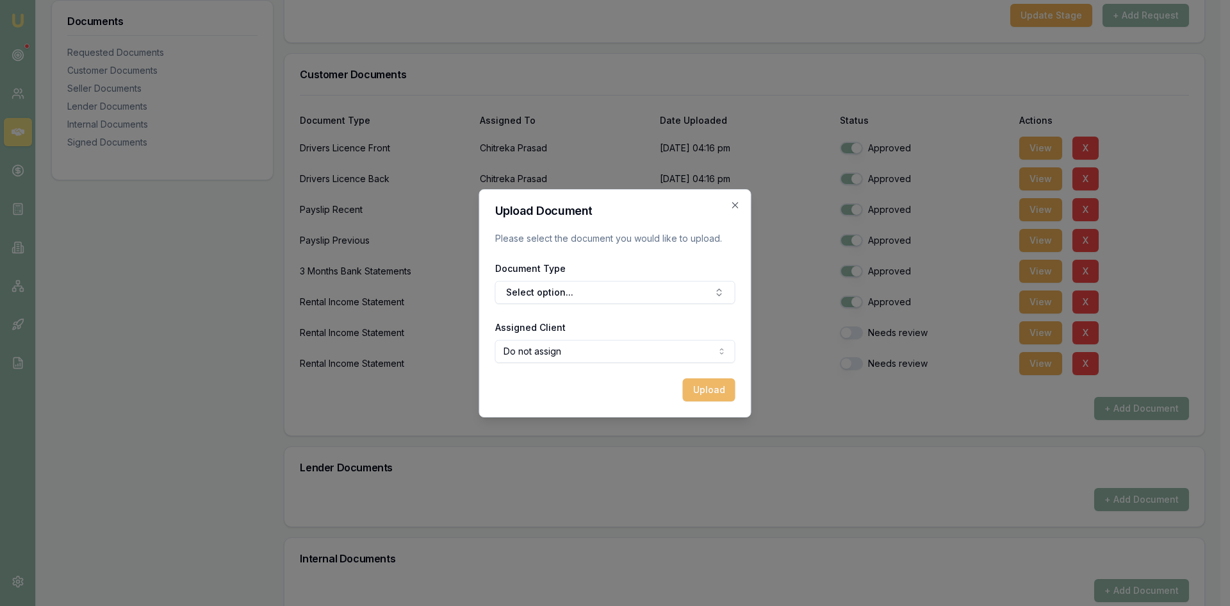
click at [722, 390] on button "Upload" at bounding box center [709, 389] width 53 height 23
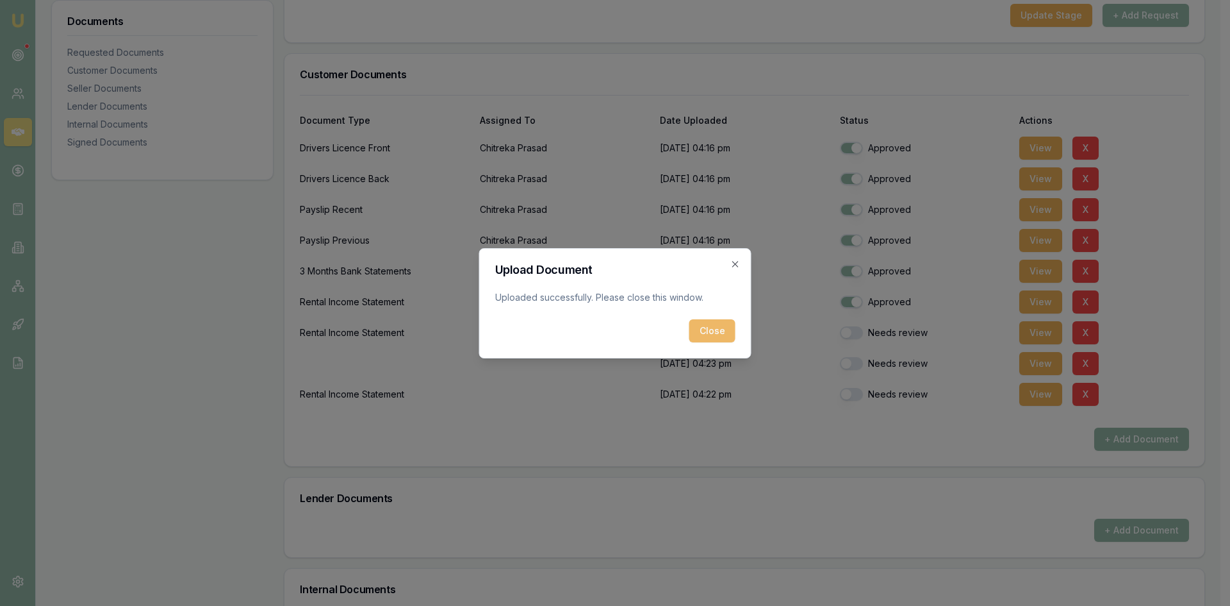
click at [708, 333] on button "Close" at bounding box center [713, 330] width 46 height 23
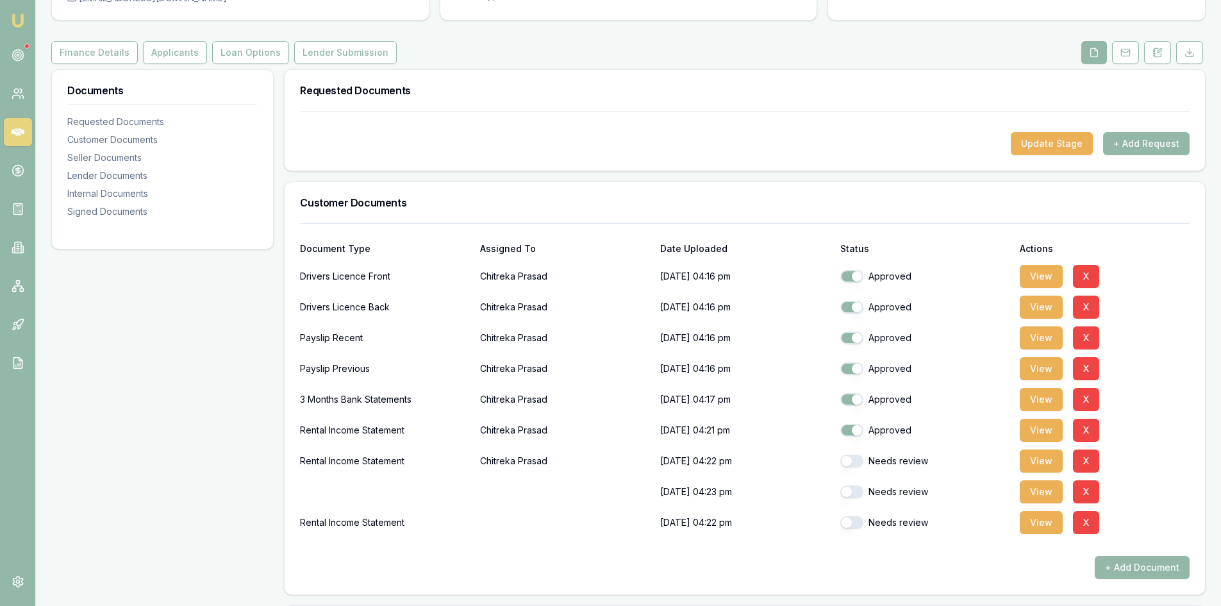
scroll to position [320, 0]
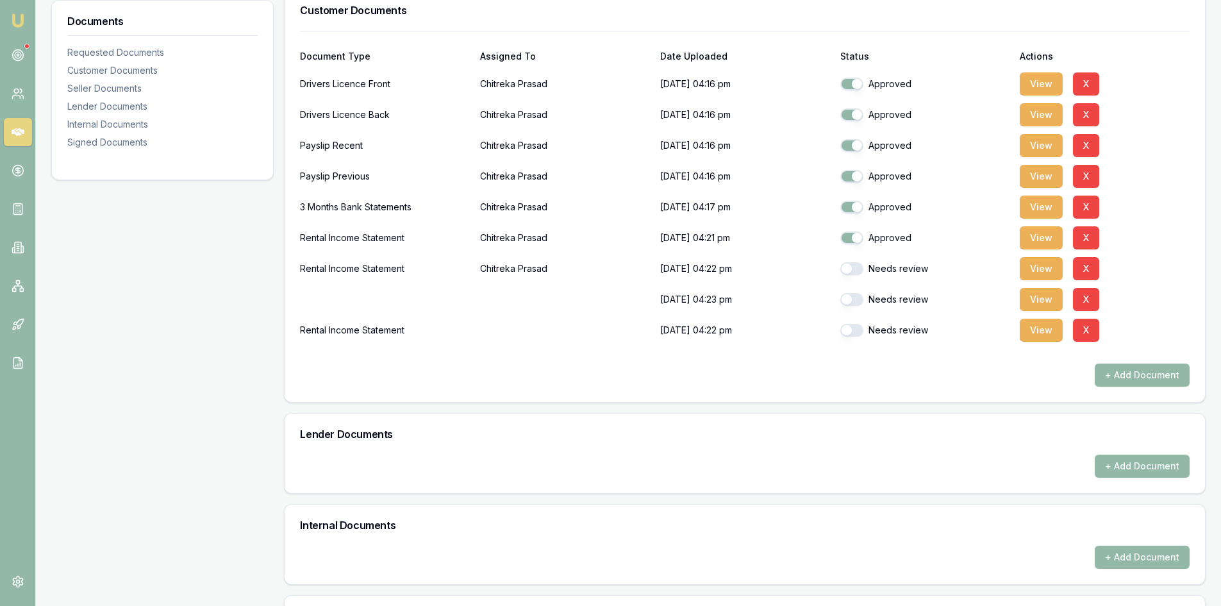
click at [848, 272] on button "button" at bounding box center [851, 268] width 23 height 13
checkbox input "true"
click at [852, 298] on button "button" at bounding box center [851, 299] width 23 height 13
checkbox input "true"
drag, startPoint x: 855, startPoint y: 329, endPoint x: 699, endPoint y: 320, distance: 156.7
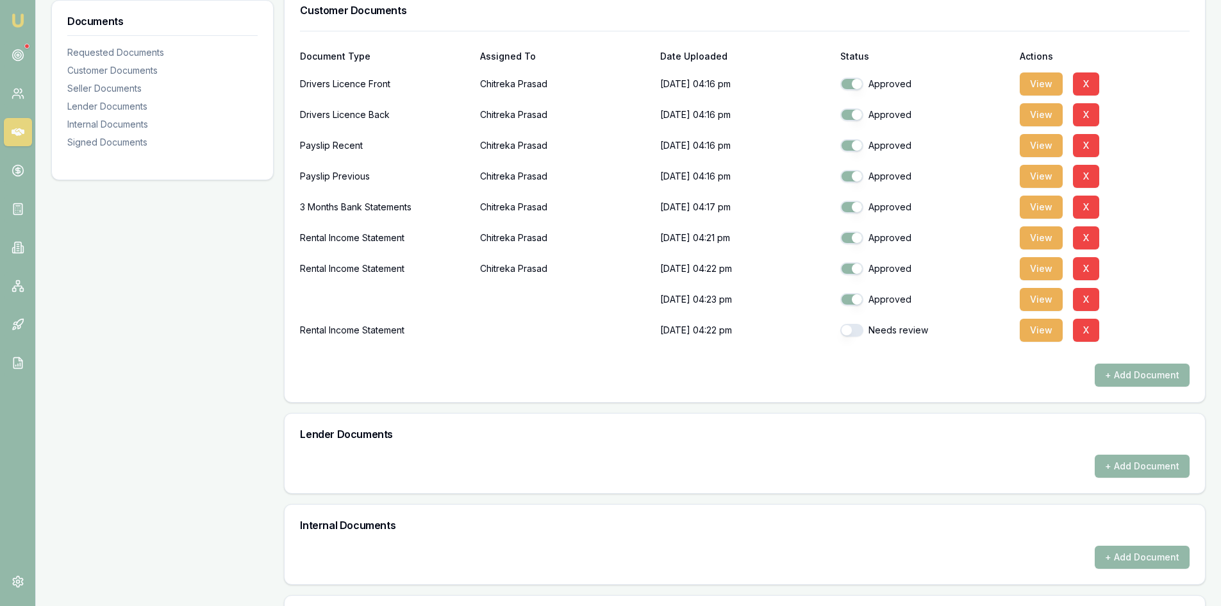
click at [854, 329] on button "button" at bounding box center [851, 330] width 23 height 13
checkbox input "true"
click at [342, 300] on div at bounding box center [385, 299] width 170 height 26
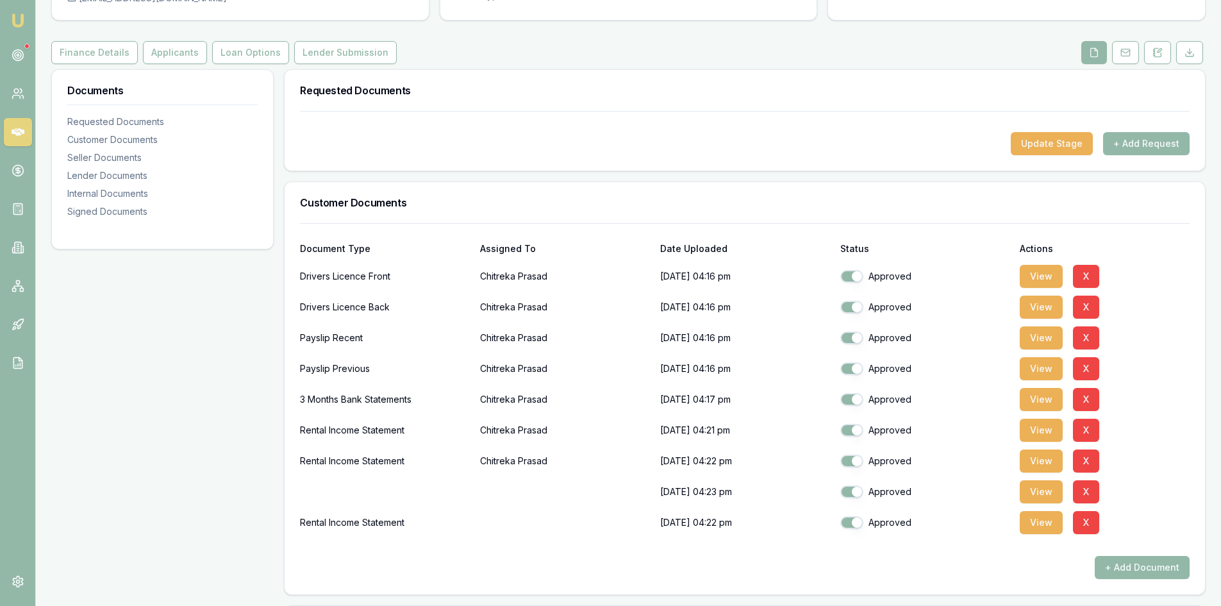
scroll to position [0, 0]
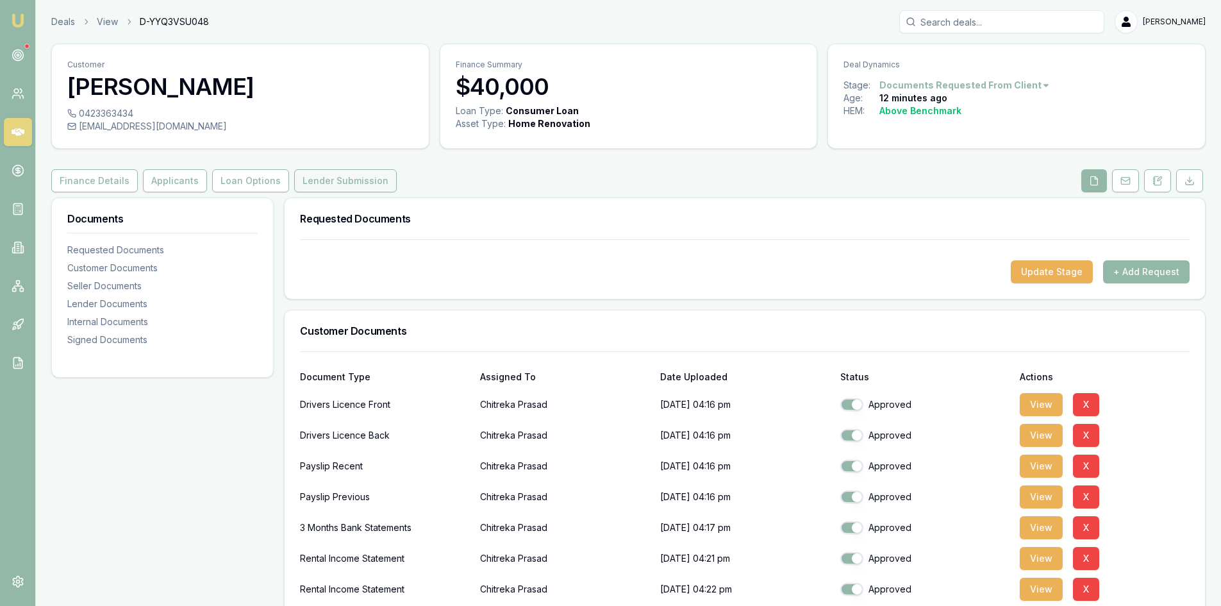
click at [311, 181] on button "Lender Submission" at bounding box center [345, 180] width 103 height 23
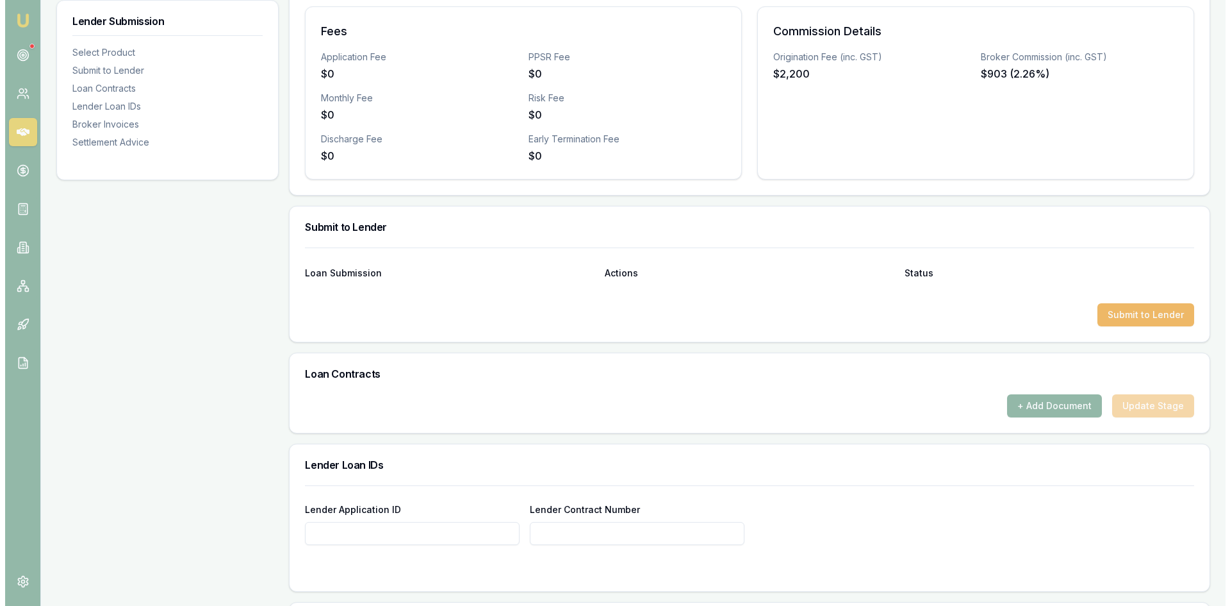
scroll to position [385, 0]
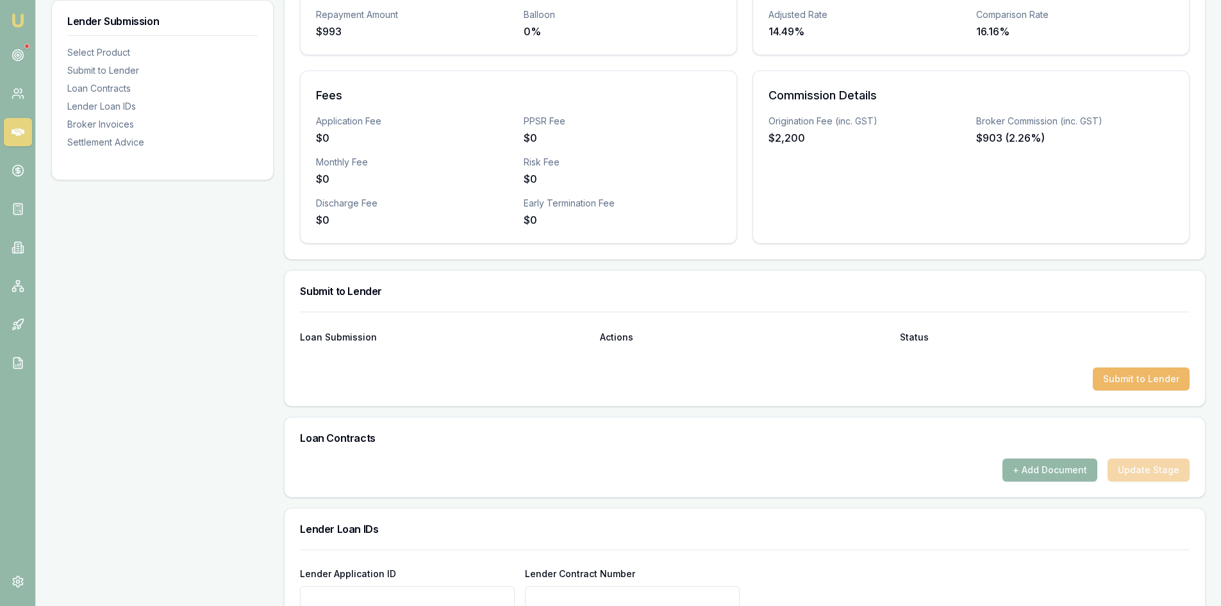
click at [1131, 382] on button "Submit to Lender" at bounding box center [1141, 378] width 97 height 23
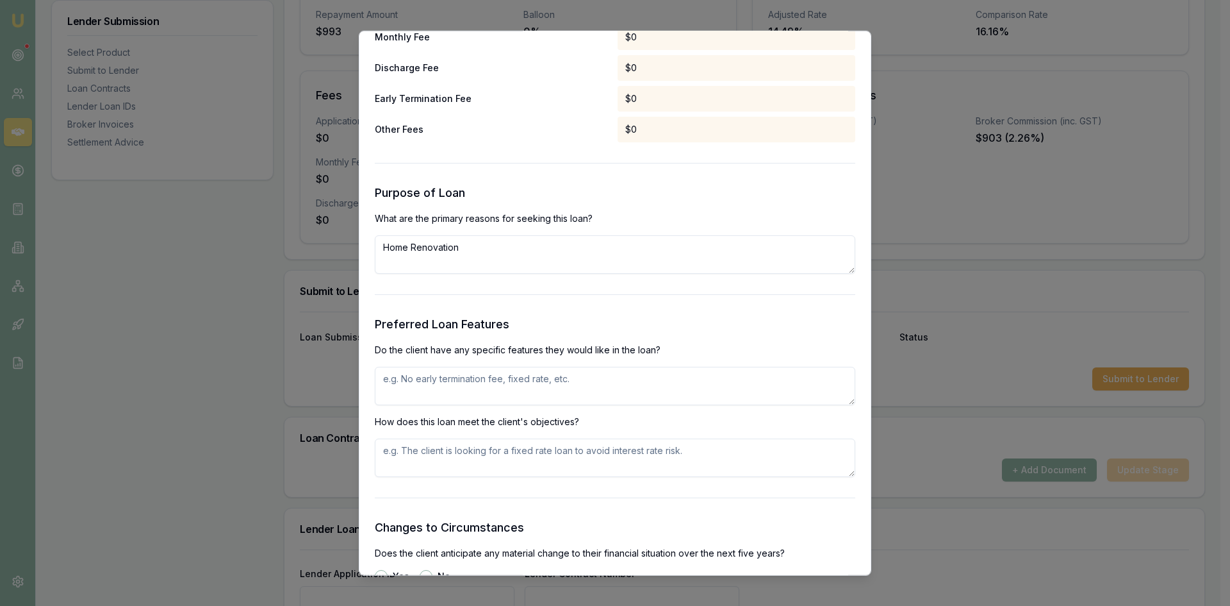
scroll to position [1218, 0]
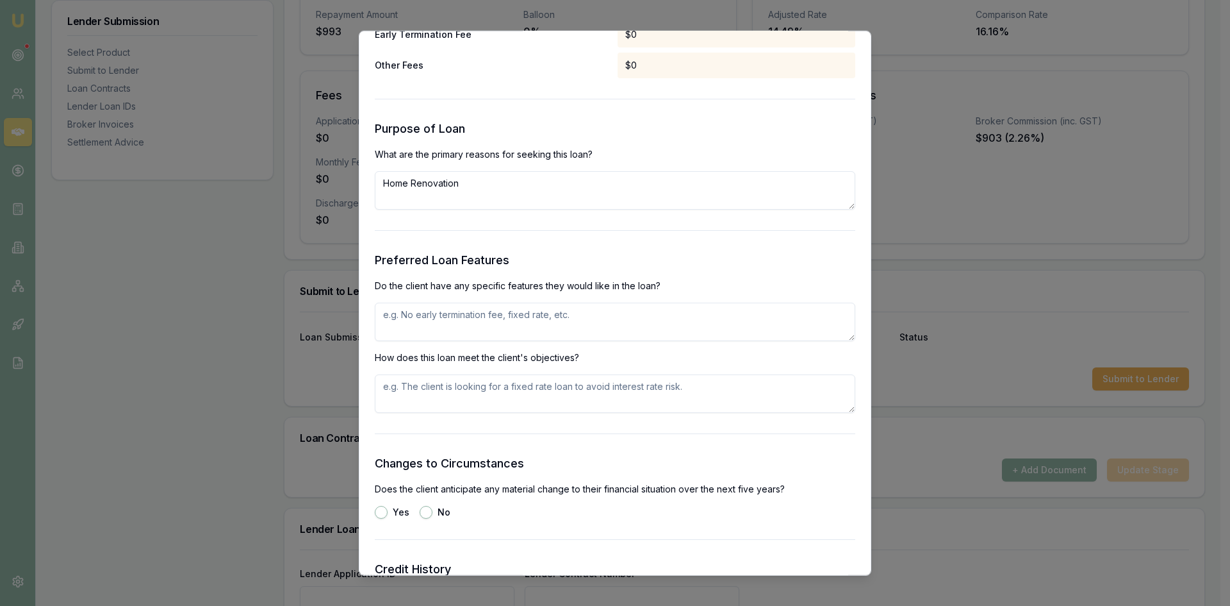
click at [566, 312] on textarea at bounding box center [615, 321] width 481 height 38
type textarea "NO"
type textarea "V"
type textarea "a"
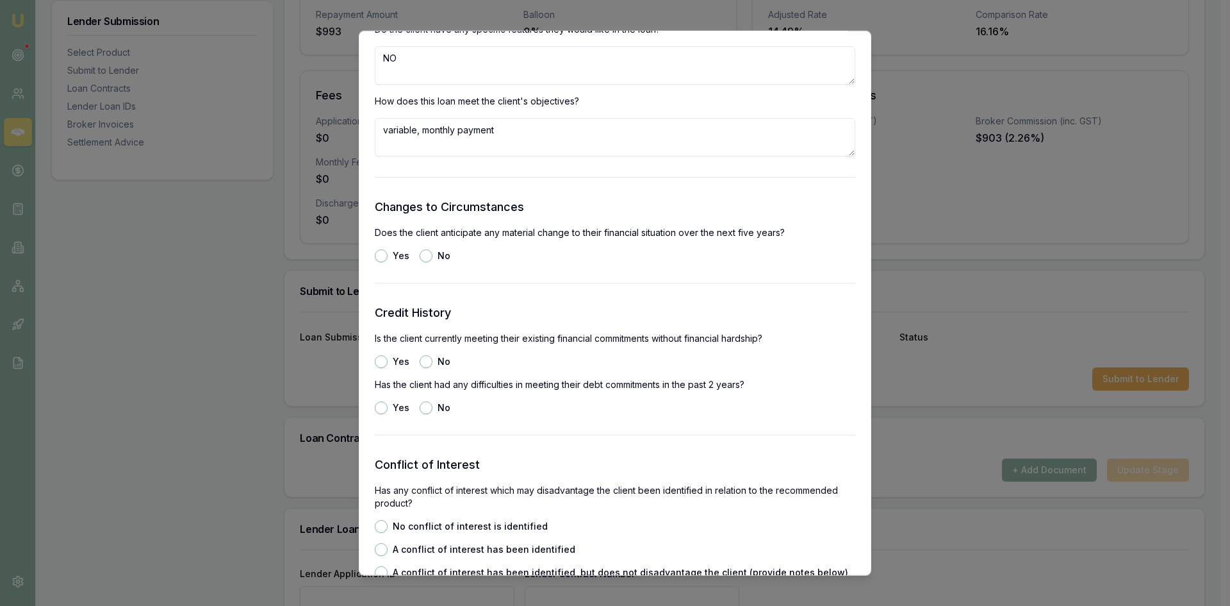
type textarea "variable, monthly payment"
click at [426, 362] on button "No" at bounding box center [426, 360] width 13 height 13
radio input "true"
click at [382, 408] on button "Yes" at bounding box center [381, 407] width 13 height 13
radio input "true"
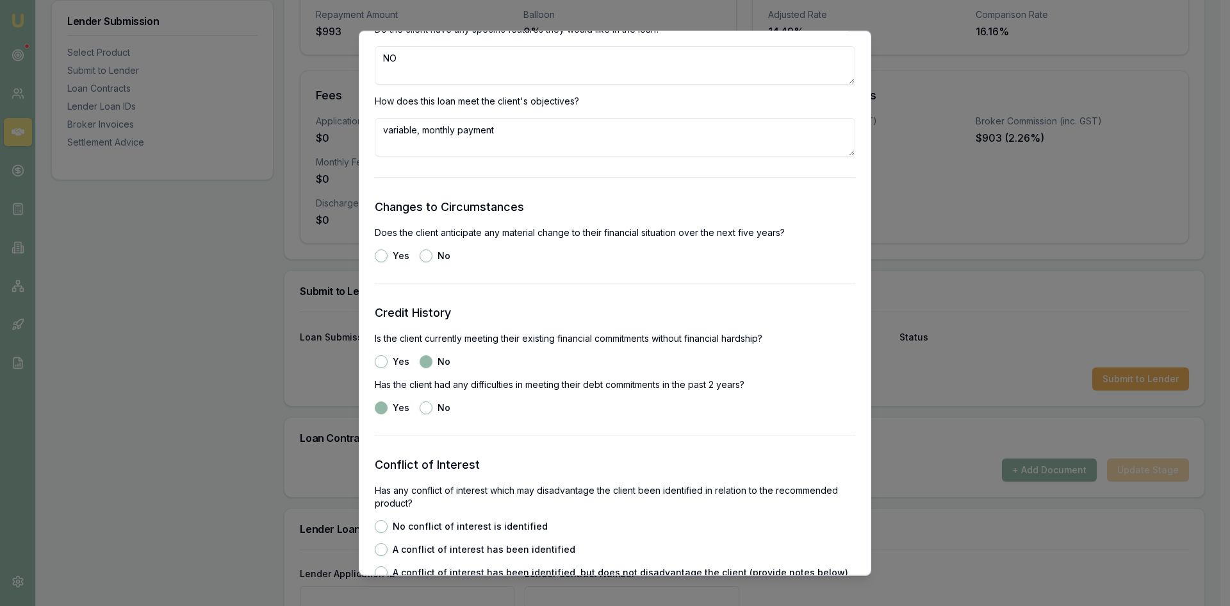
click at [423, 257] on button "No" at bounding box center [426, 255] width 13 height 13
radio input "true"
click at [377, 360] on button "Yes" at bounding box center [381, 360] width 13 height 13
radio input "true"
radio input "false"
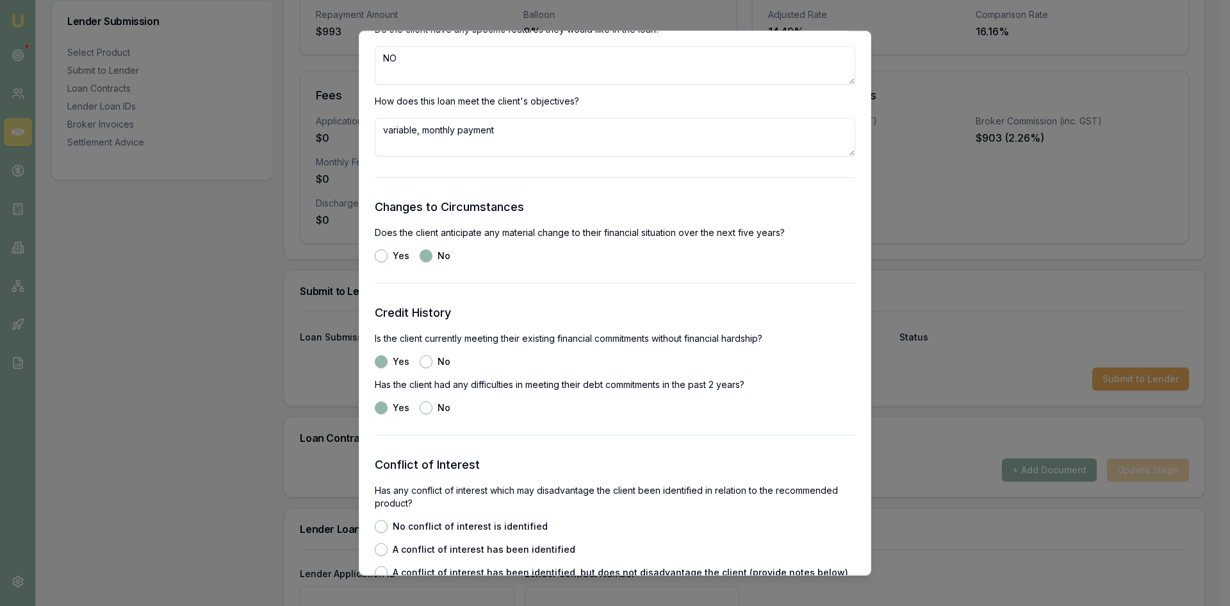
click at [427, 411] on button "No" at bounding box center [426, 407] width 13 height 13
radio input "false"
radio input "true"
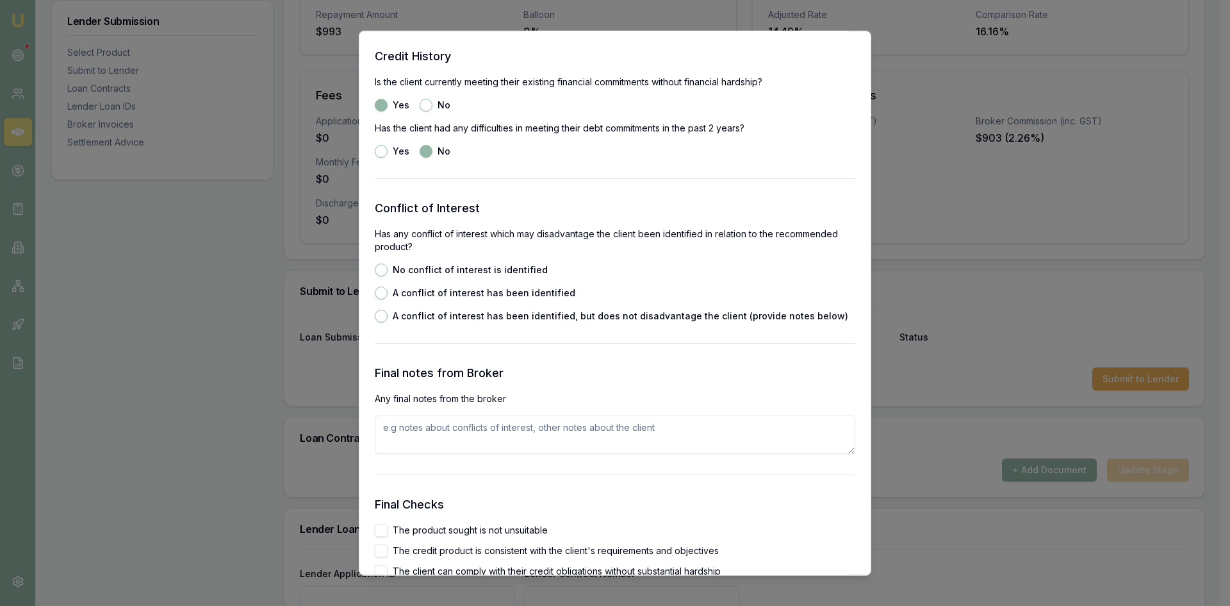
click at [383, 269] on button "No conflict of interest is identified" at bounding box center [381, 269] width 13 height 13
radio input "true"
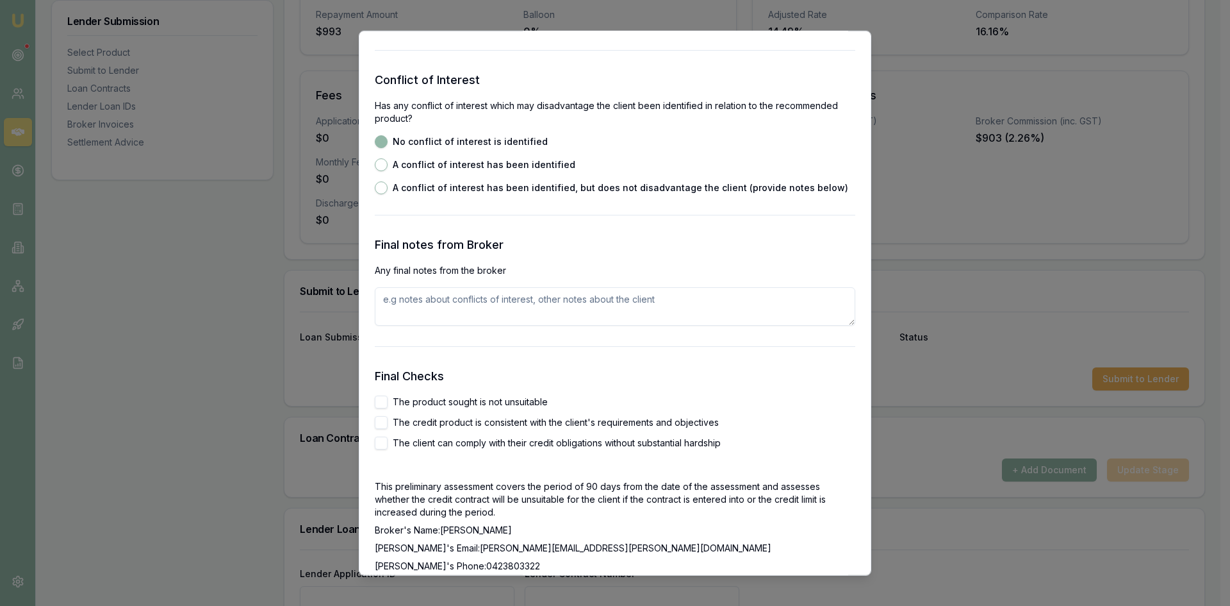
scroll to position [1923, 0]
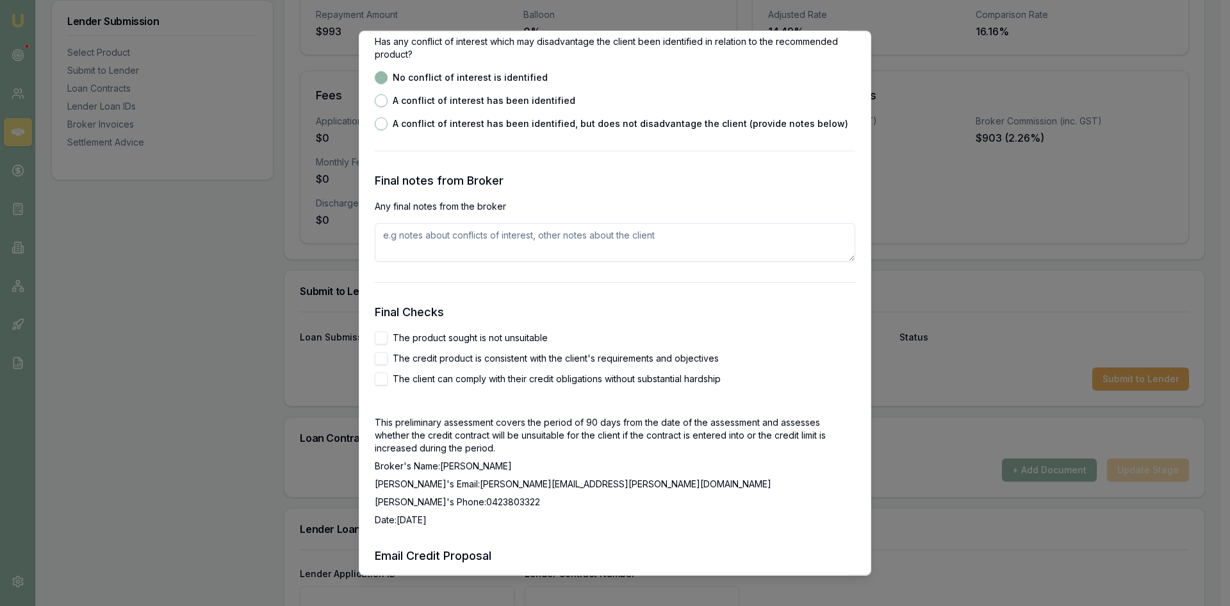
click at [376, 337] on button "The product sought is not unsuitable" at bounding box center [381, 337] width 13 height 13
checkbox input "true"
click at [376, 354] on button "The credit product is consistent with the client's requirements and objectives" at bounding box center [381, 357] width 13 height 13
checkbox input "true"
click at [385, 374] on button "The client can comply with their credit obligations without substantial hardship" at bounding box center [381, 378] width 13 height 13
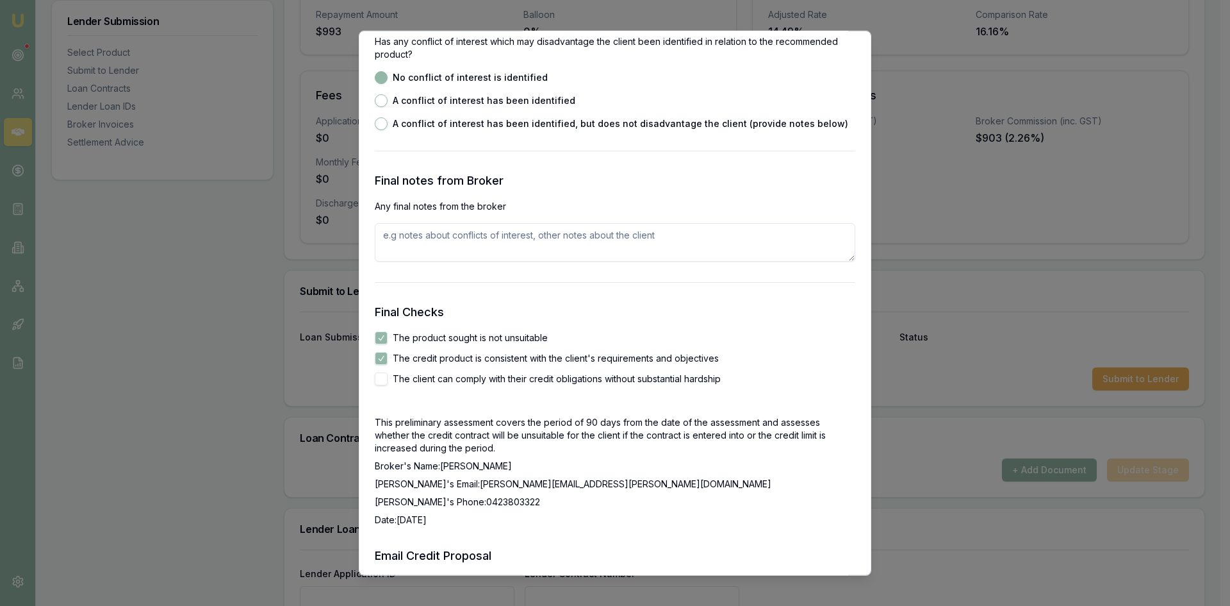
checkbox input "true"
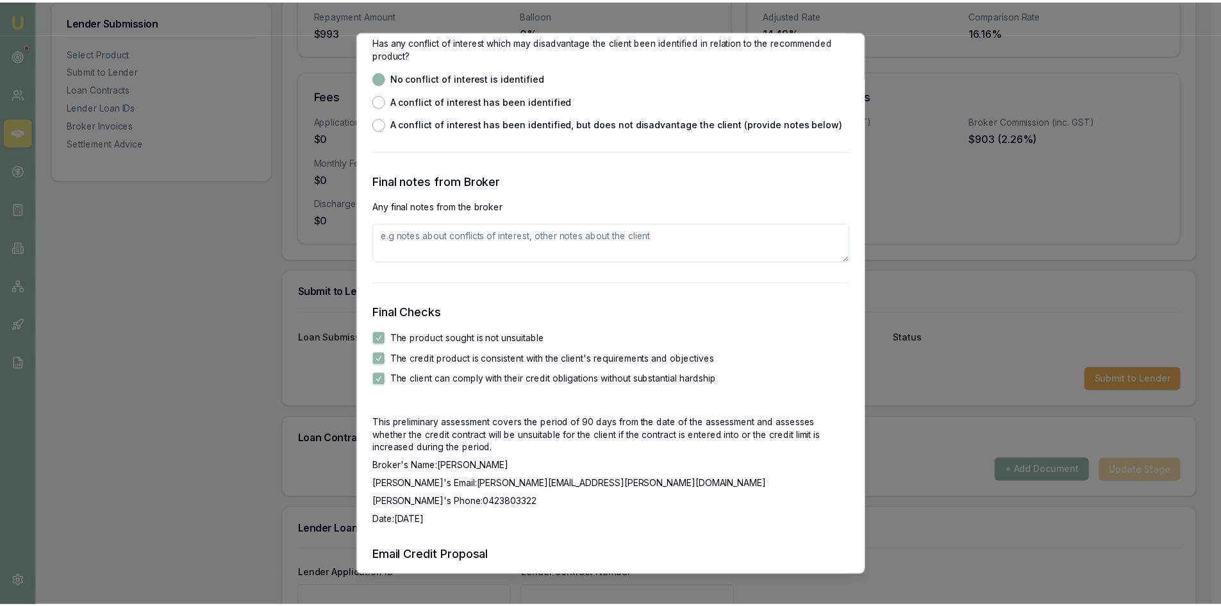
scroll to position [2115, 0]
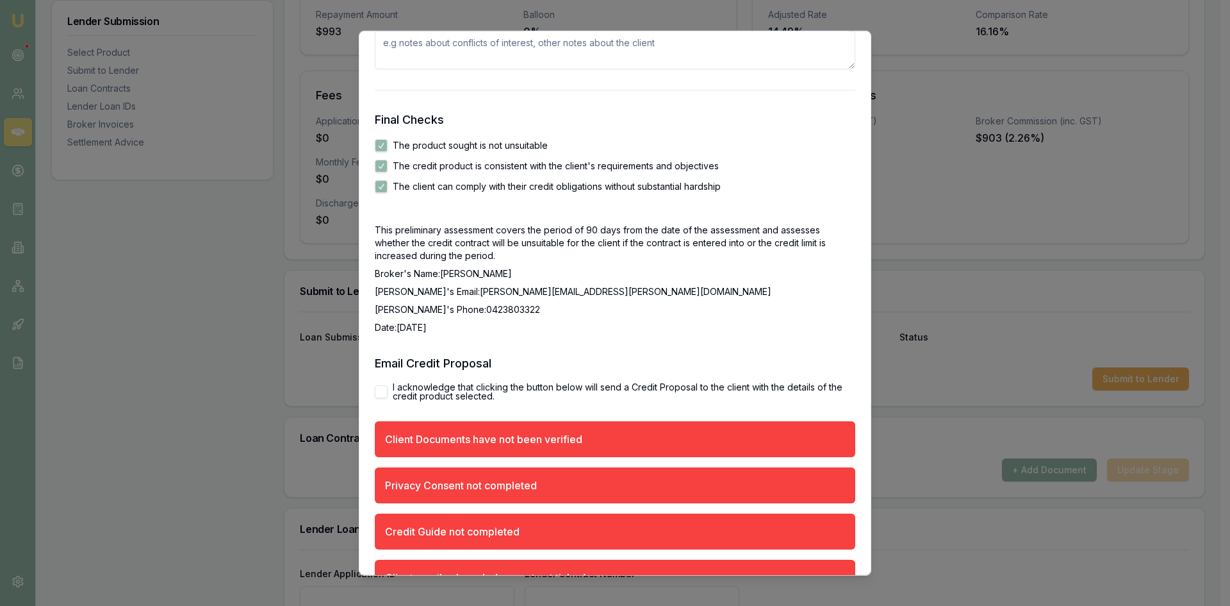
click at [376, 387] on button "I acknowledge that clicking the button below will send a Credit Proposal to the…" at bounding box center [381, 391] width 13 height 13
checkbox input "true"
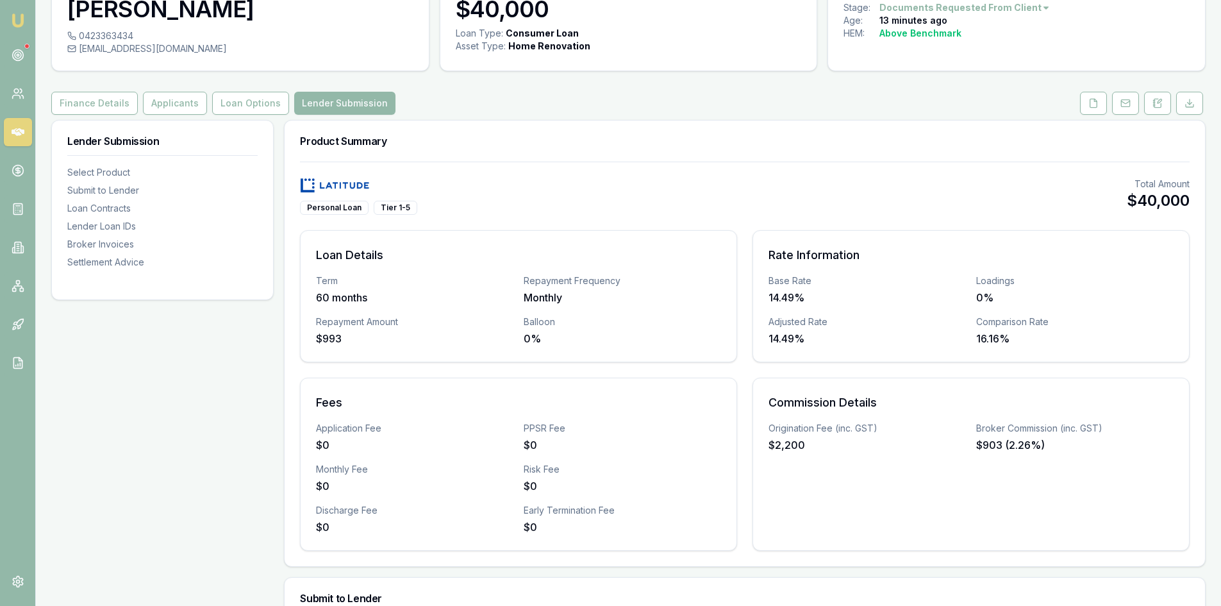
scroll to position [0, 0]
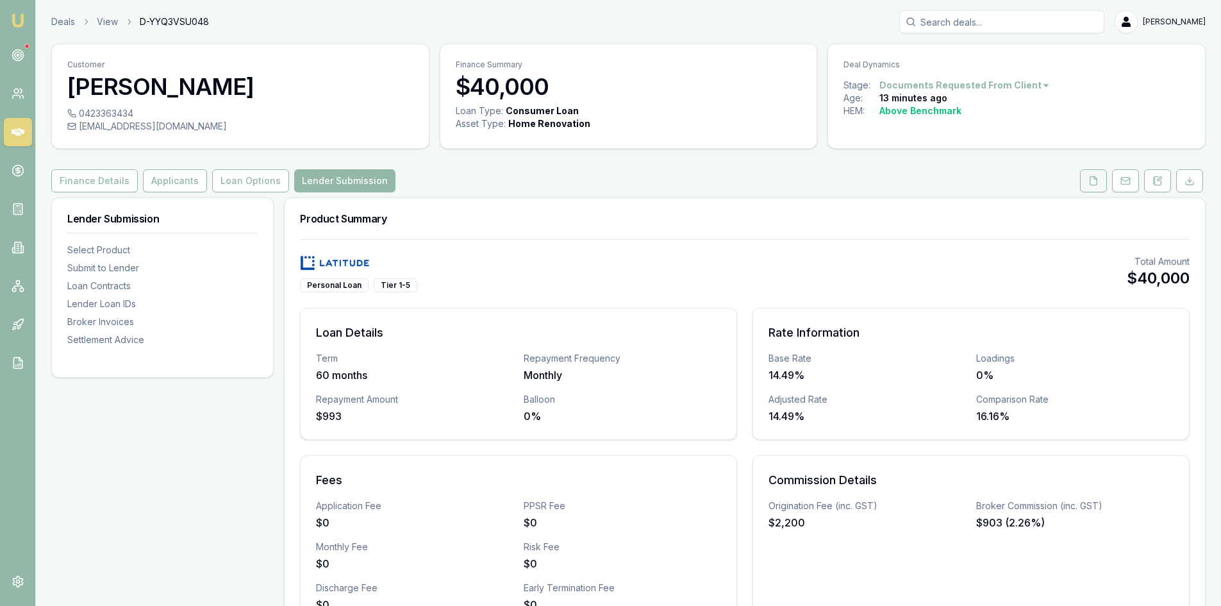
click at [1091, 186] on button at bounding box center [1093, 180] width 27 height 23
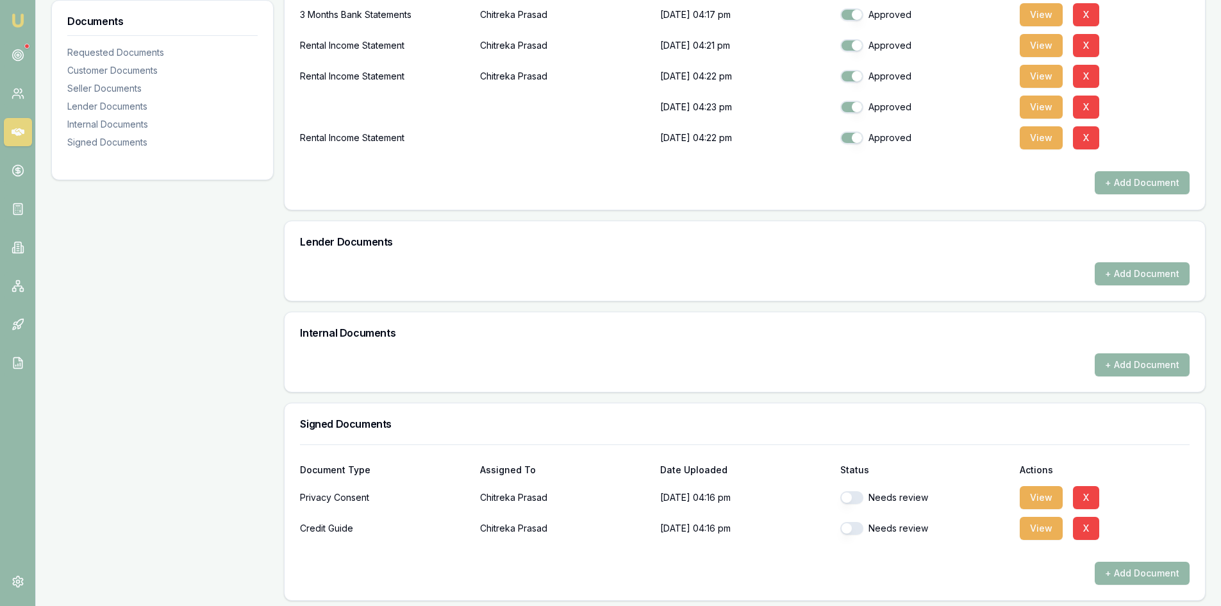
scroll to position [518, 0]
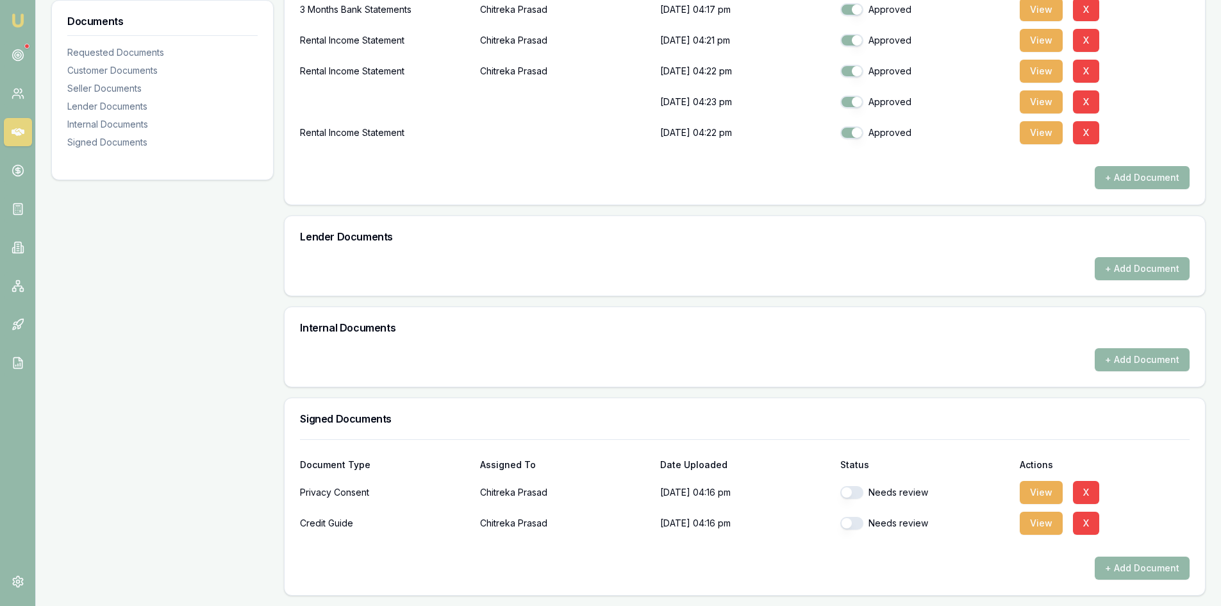
click at [858, 497] on button "button" at bounding box center [851, 492] width 23 height 13
checkbox input "true"
click at [855, 525] on button "button" at bounding box center [851, 523] width 23 height 13
checkbox input "true"
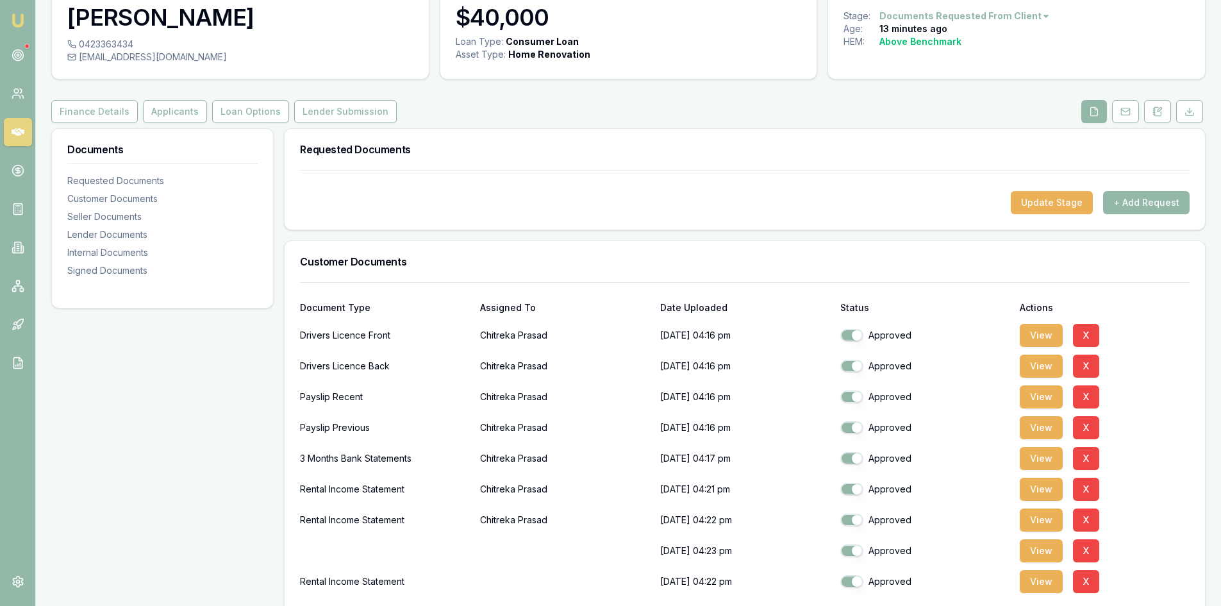
scroll to position [0, 0]
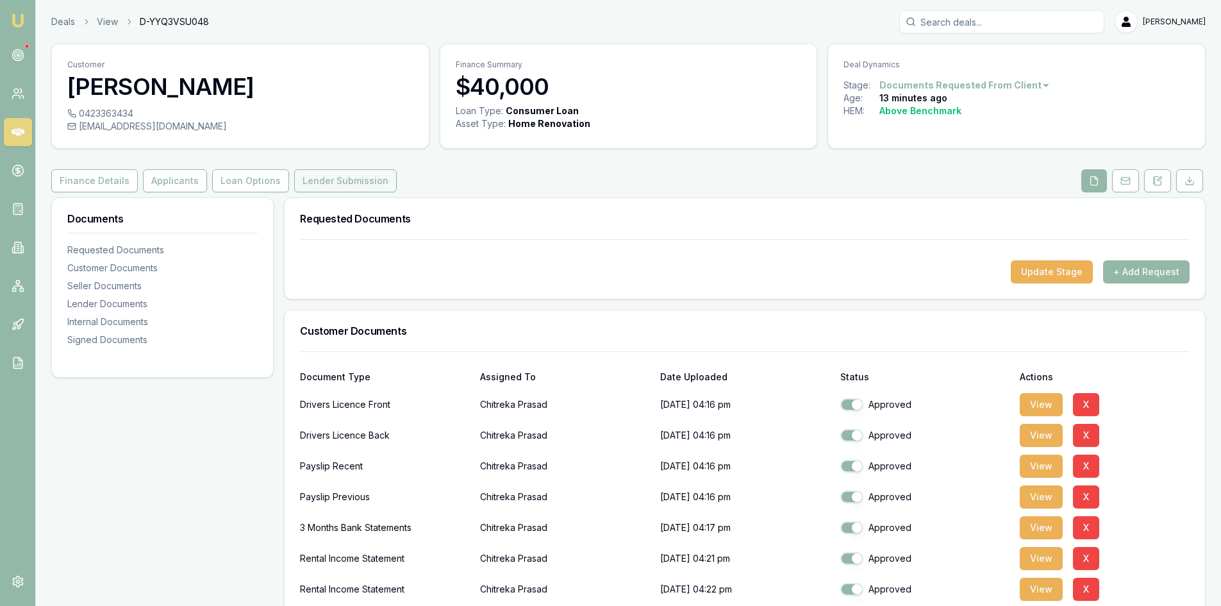
click at [333, 182] on button "Lender Submission" at bounding box center [345, 180] width 103 height 23
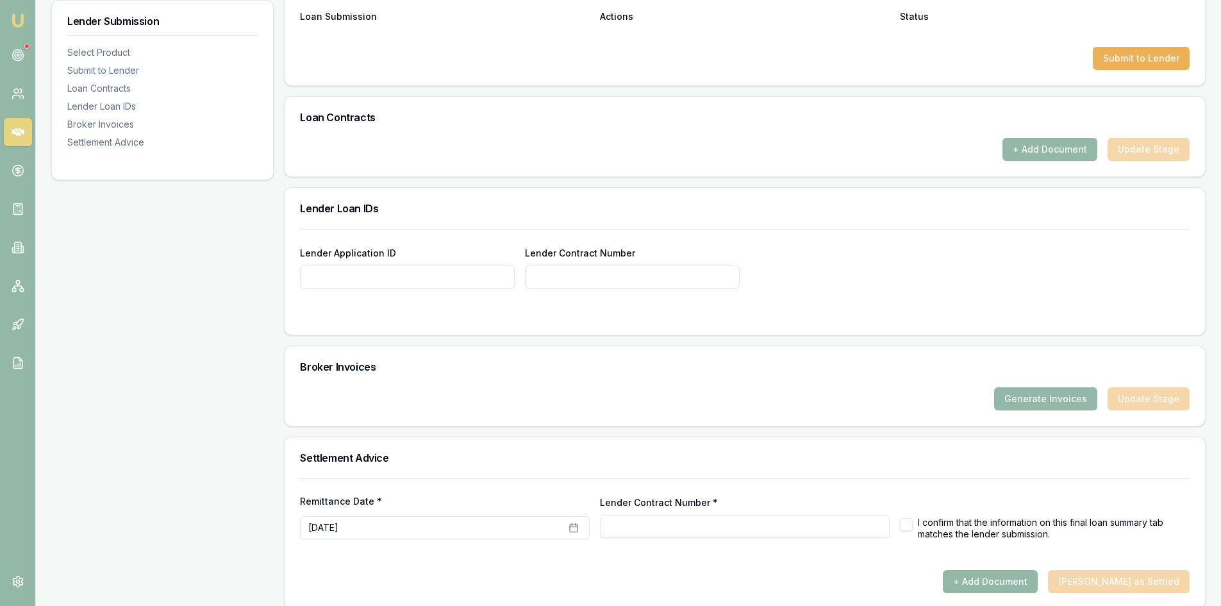
scroll to position [718, 0]
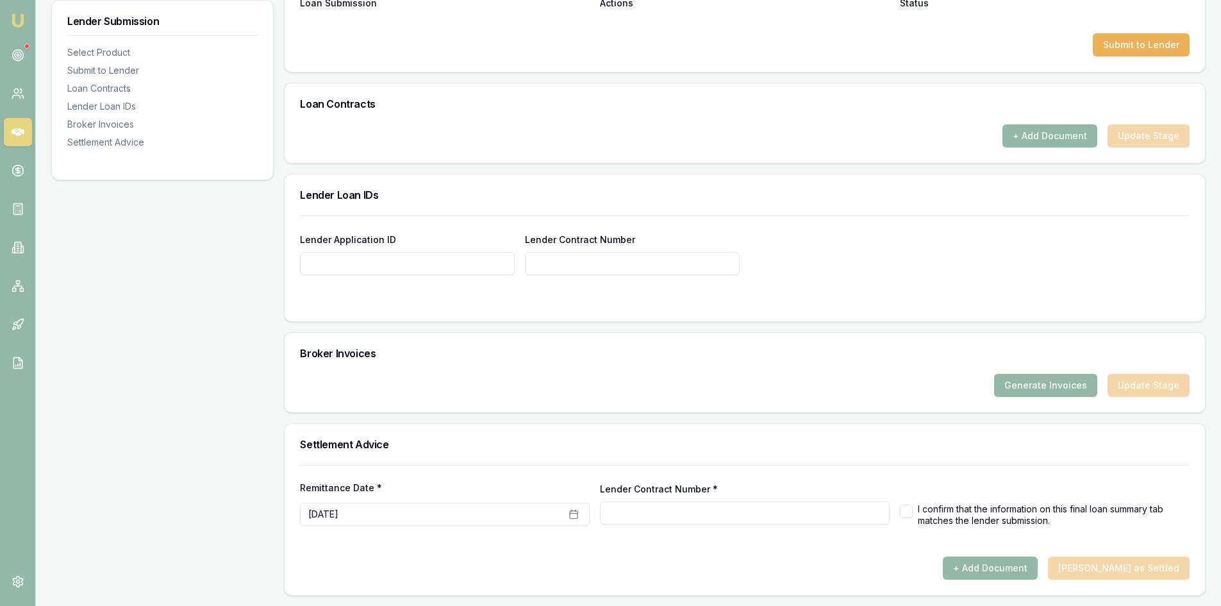
click at [907, 515] on button "button" at bounding box center [906, 510] width 13 height 13
checkbox input "true"
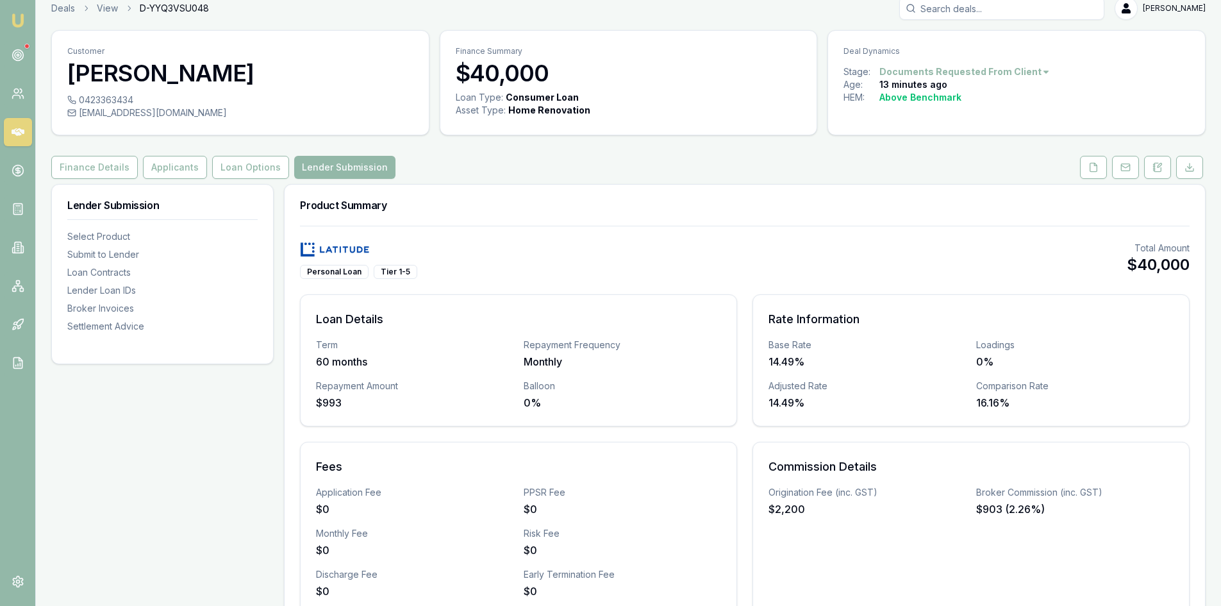
scroll to position [0, 0]
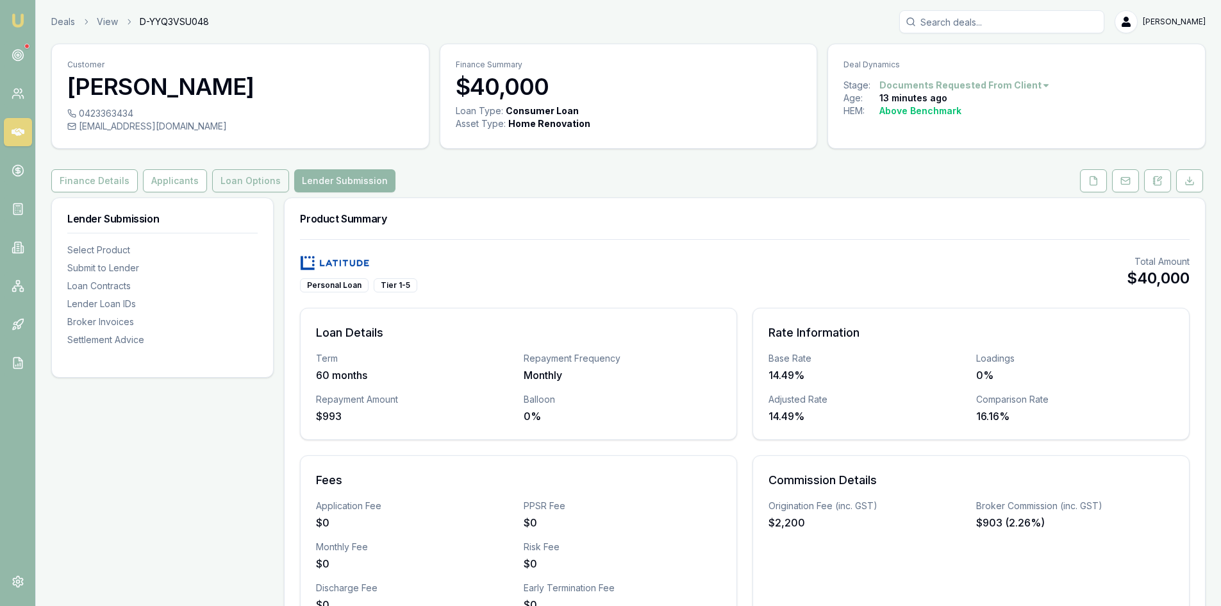
click at [252, 186] on button "Loan Options" at bounding box center [250, 180] width 77 height 23
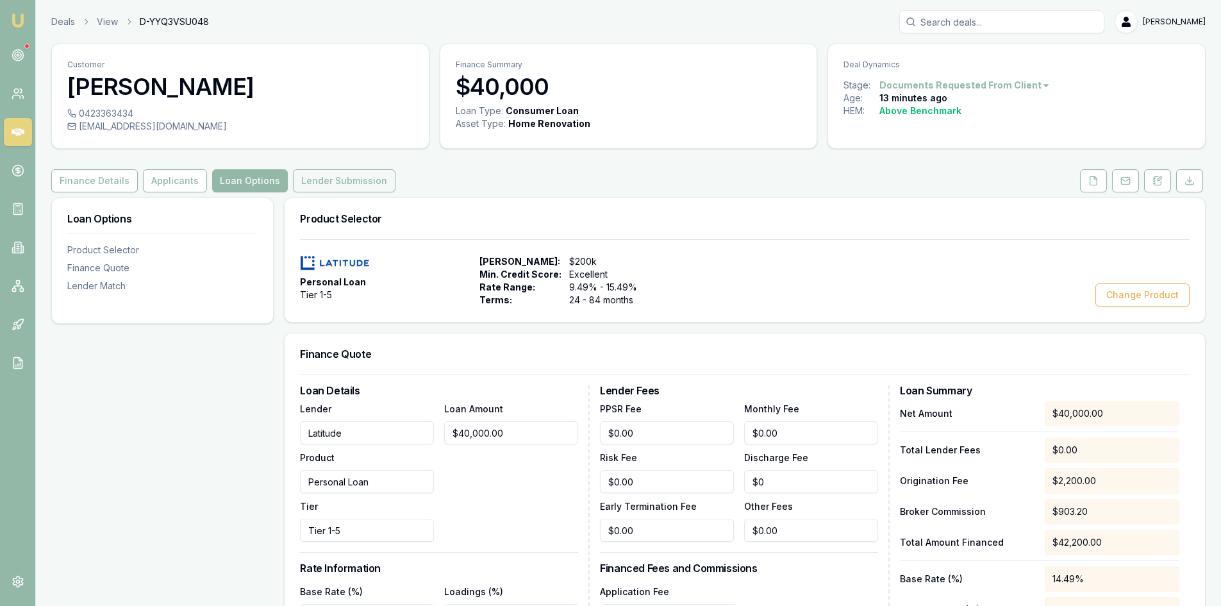
click at [350, 185] on button "Lender Submission" at bounding box center [344, 180] width 103 height 23
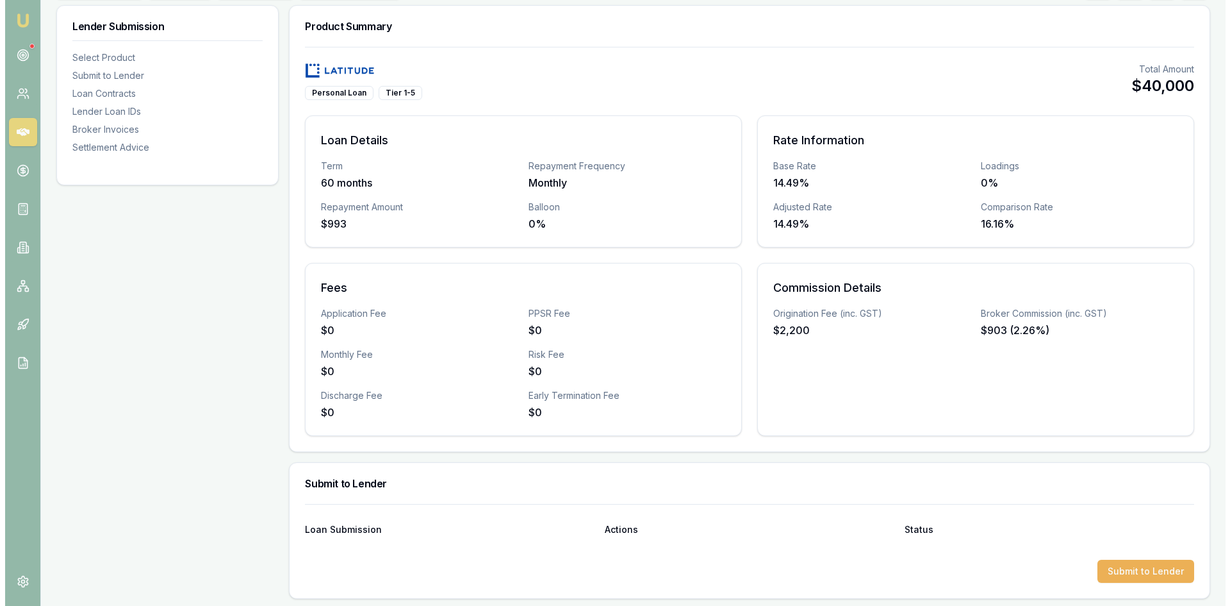
scroll to position [449, 0]
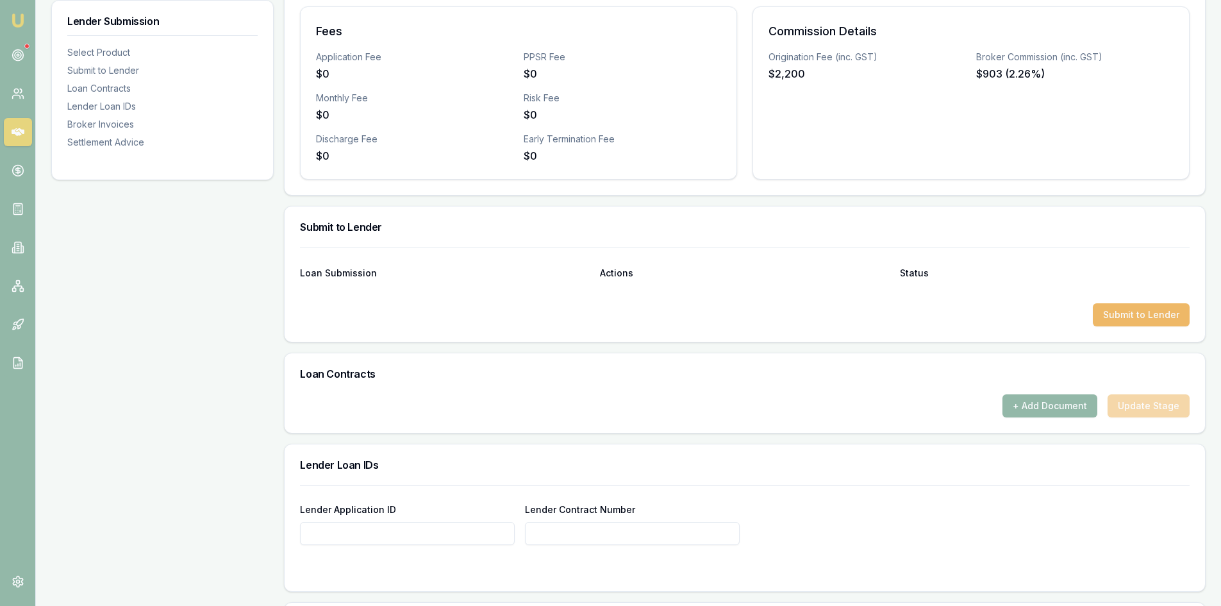
click at [1146, 317] on button "Submit to Lender" at bounding box center [1141, 314] width 97 height 23
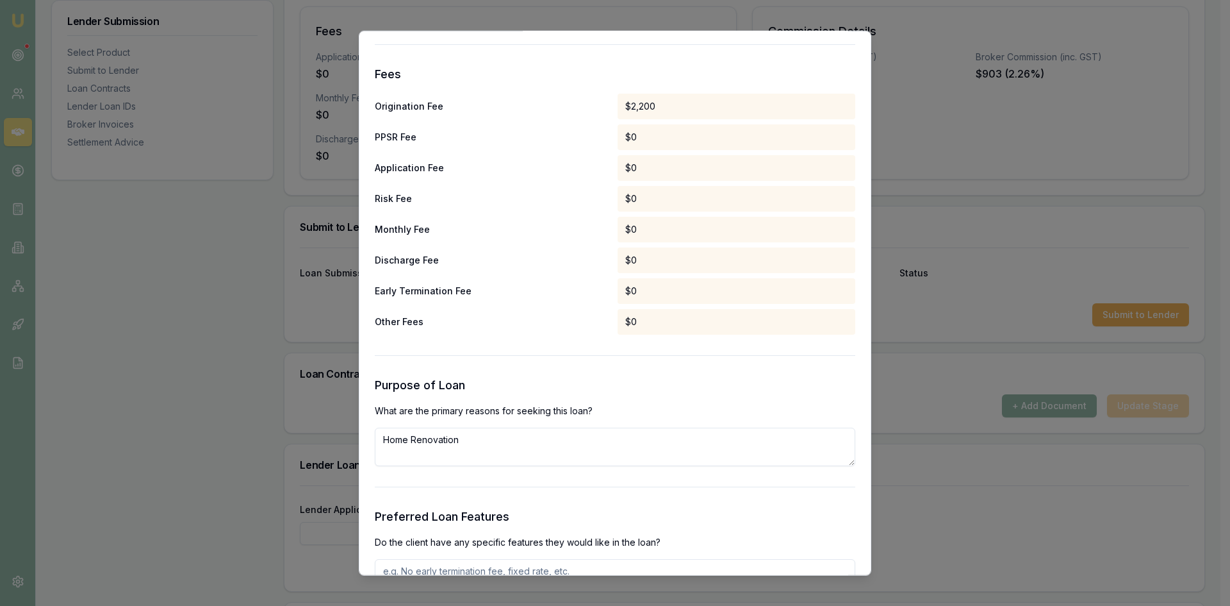
scroll to position [1218, 0]
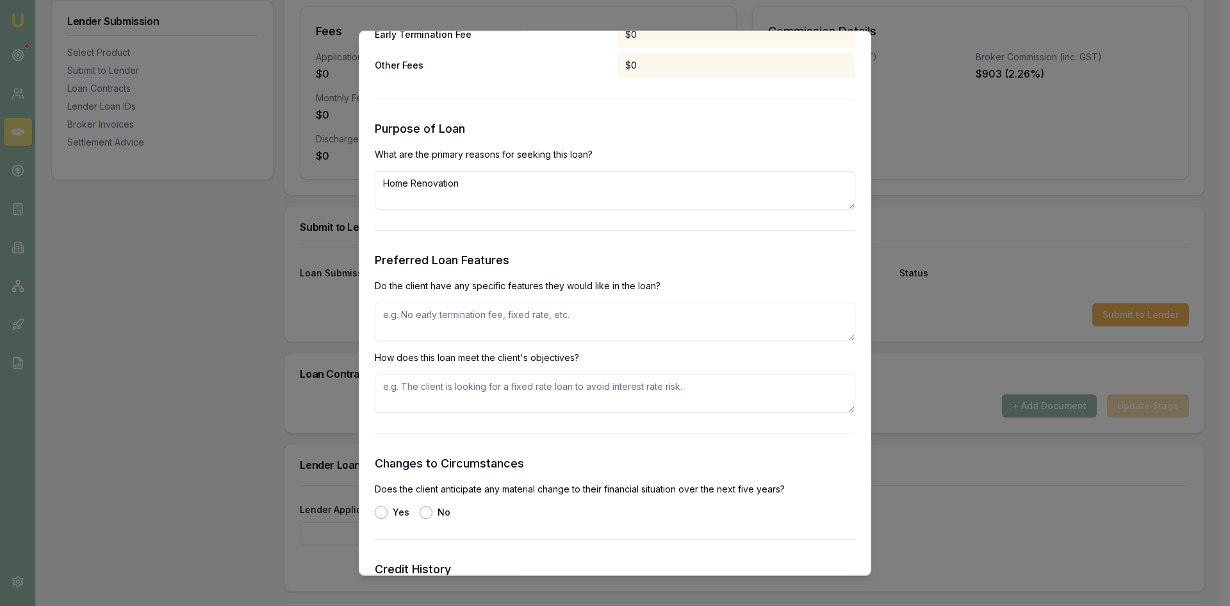
click at [463, 321] on textarea at bounding box center [615, 321] width 481 height 38
type textarea "no"
type textarea "monthly repayment"
drag, startPoint x: 482, startPoint y: 390, endPoint x: 298, endPoint y: 387, distance: 184.0
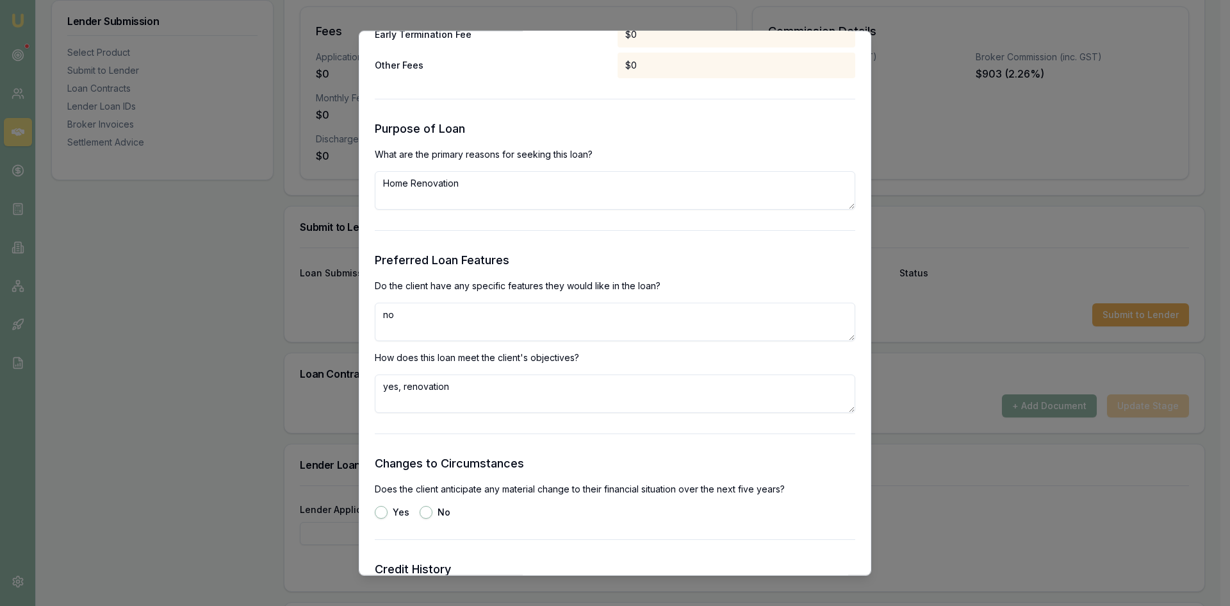
scroll to position [1410, 0]
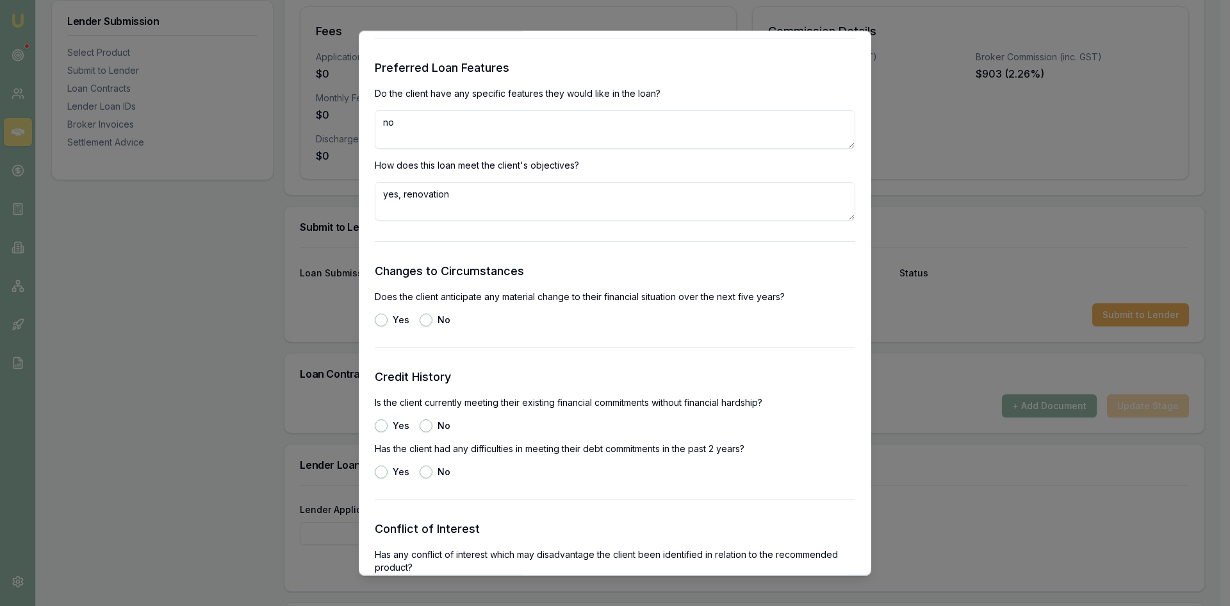
type textarea "yes, renovation"
click at [422, 315] on button "No" at bounding box center [426, 319] width 13 height 13
radio input "true"
click at [381, 426] on button "Yes" at bounding box center [381, 424] width 13 height 13
radio input "true"
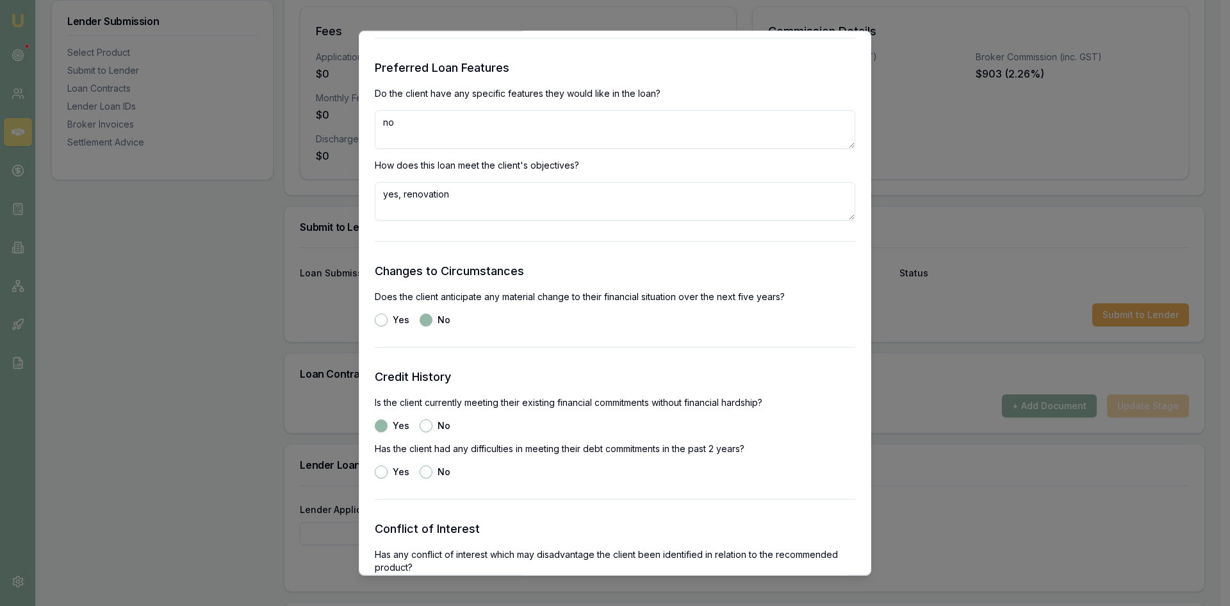
click at [422, 472] on button "No" at bounding box center [426, 471] width 13 height 13
radio input "true"
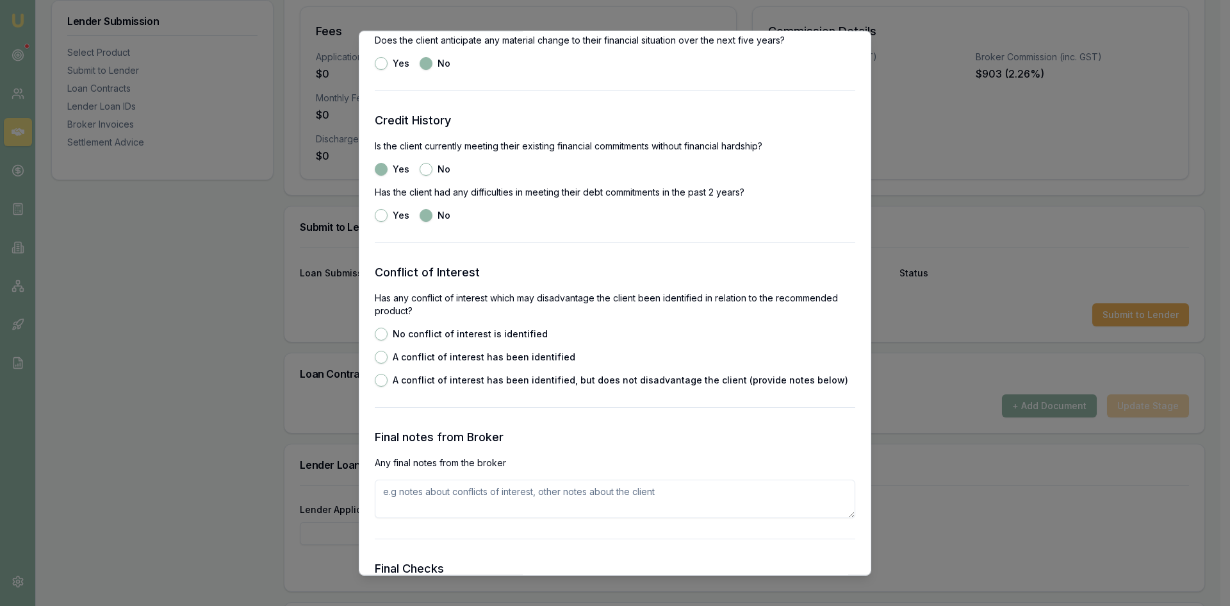
scroll to position [1858, 0]
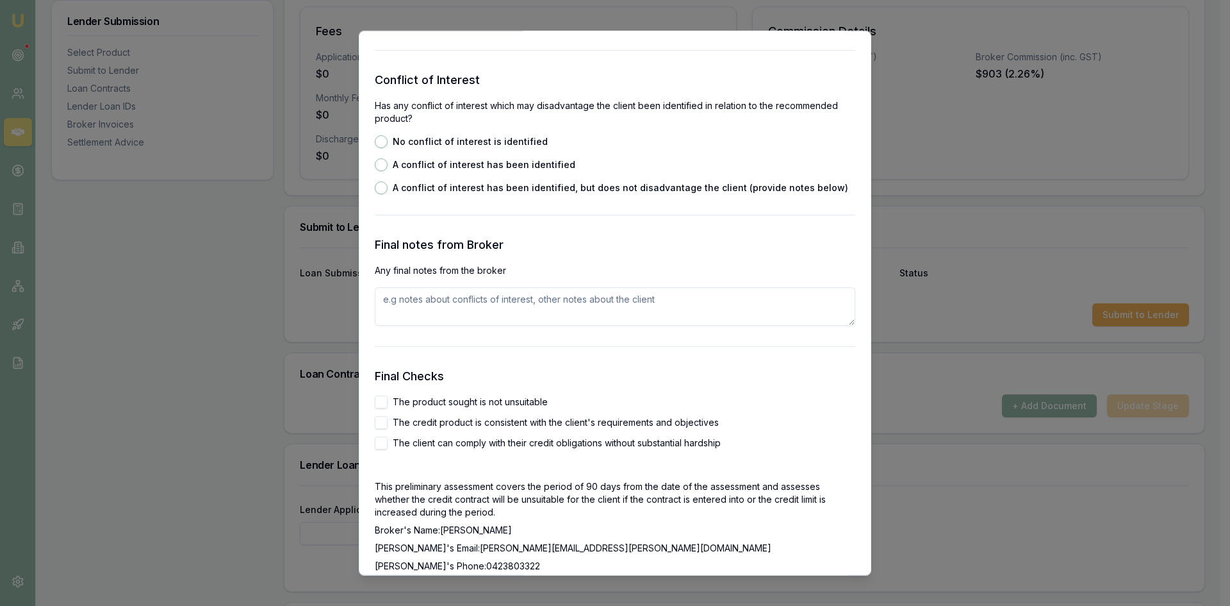
click at [384, 402] on button "The product sought is not unsuitable" at bounding box center [381, 401] width 13 height 13
checkbox input "true"
click at [385, 424] on button "The credit product is consistent with the client's requirements and objectives" at bounding box center [381, 421] width 13 height 13
checkbox input "true"
drag, startPoint x: 385, startPoint y: 445, endPoint x: 435, endPoint y: 427, distance: 53.5
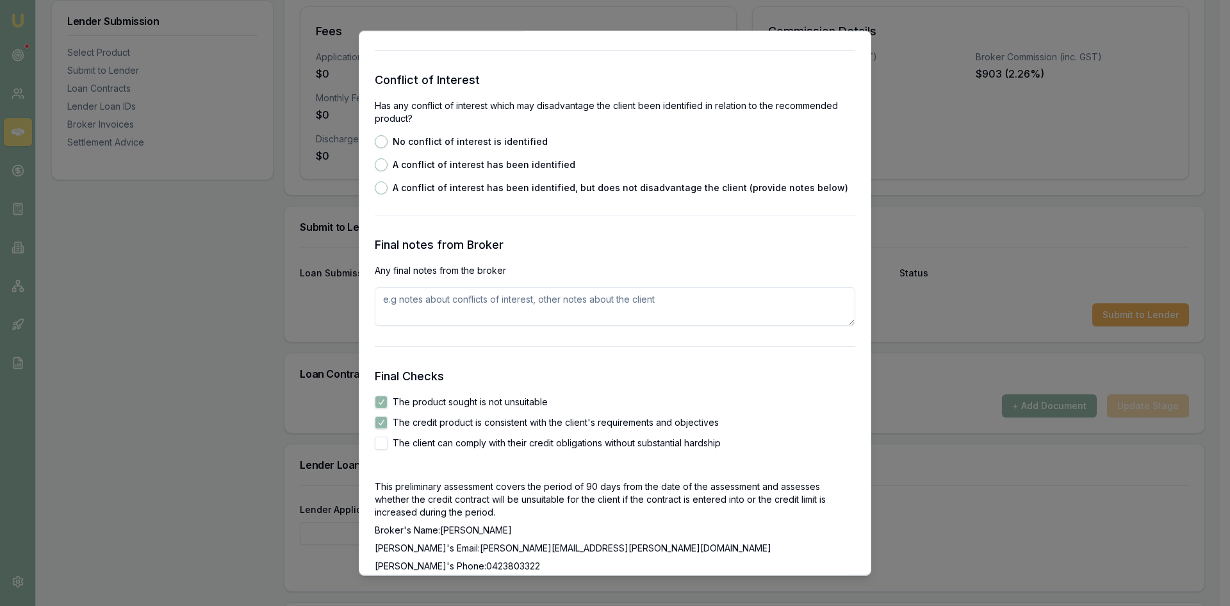
click at [385, 445] on button "The client can comply with their credit obligations without substantial hardship" at bounding box center [381, 442] width 13 height 13
checkbox input "true"
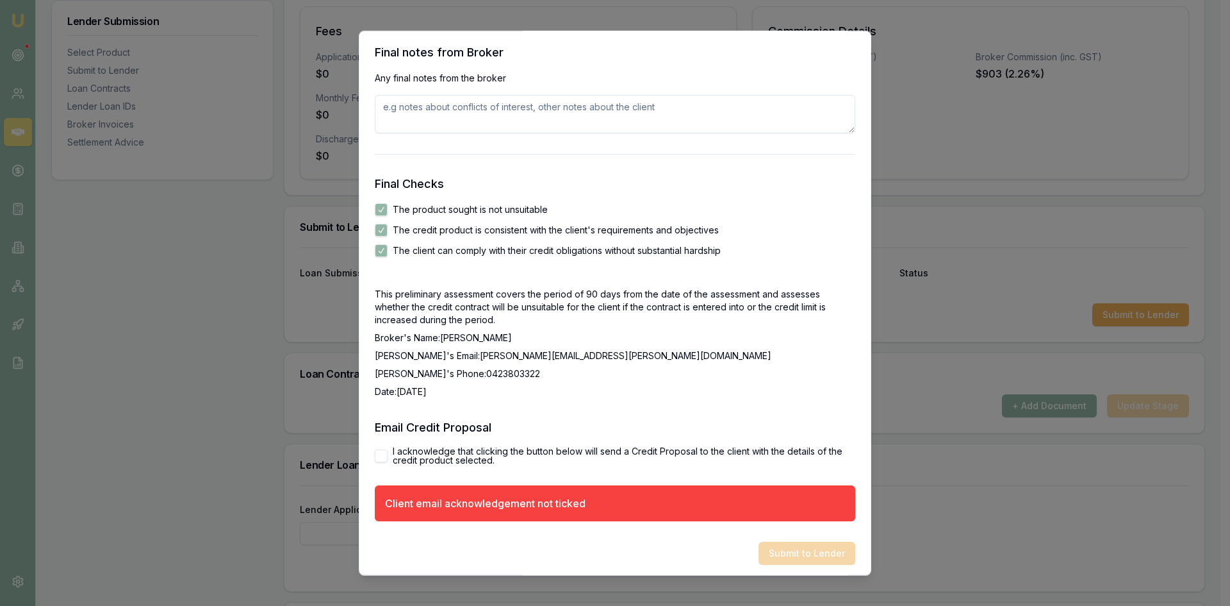
click at [384, 459] on button "I acknowledge that clicking the button below will send a Credit Proposal to the…" at bounding box center [381, 455] width 13 height 13
checkbox input "true"
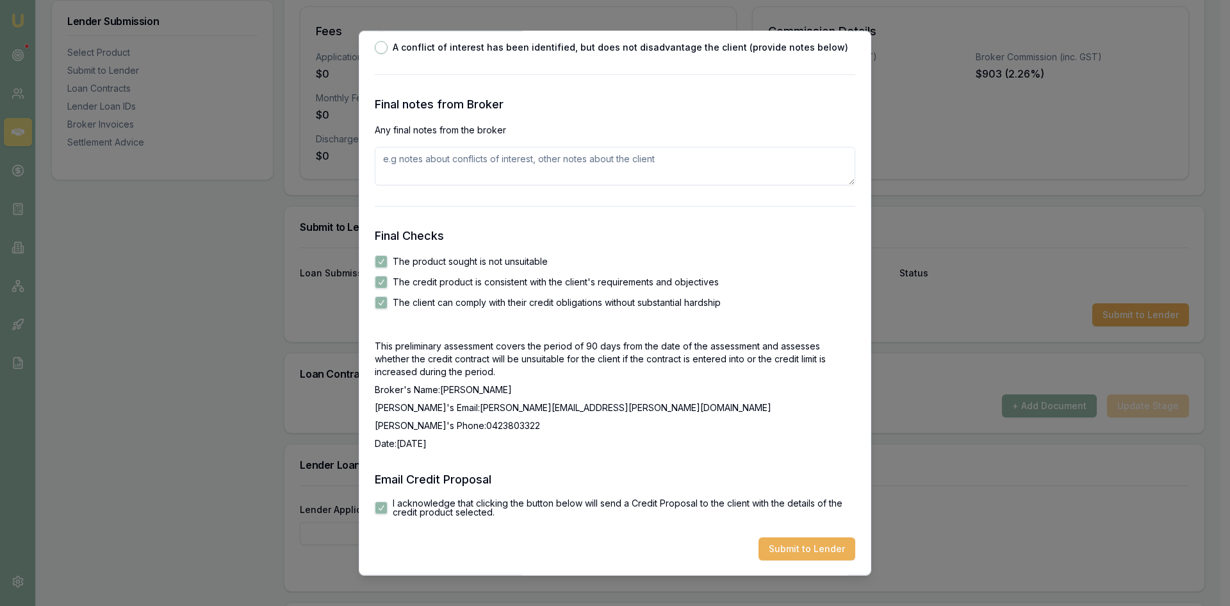
scroll to position [1999, 0]
click at [799, 545] on button "Submit to Lender" at bounding box center [807, 547] width 97 height 23
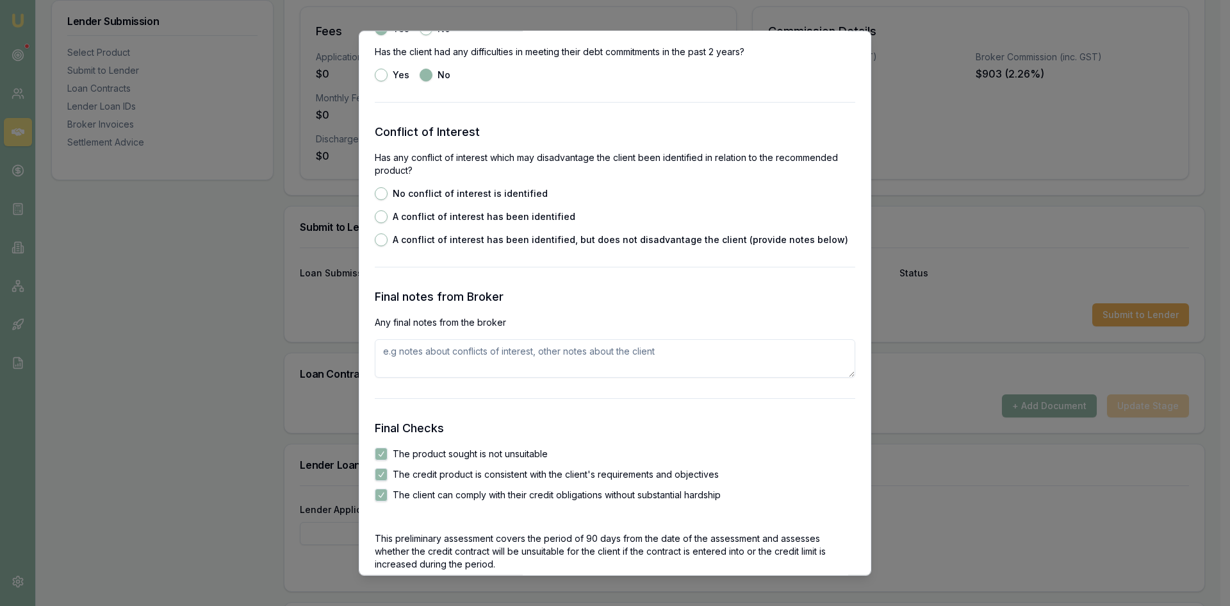
scroll to position [1614, 0]
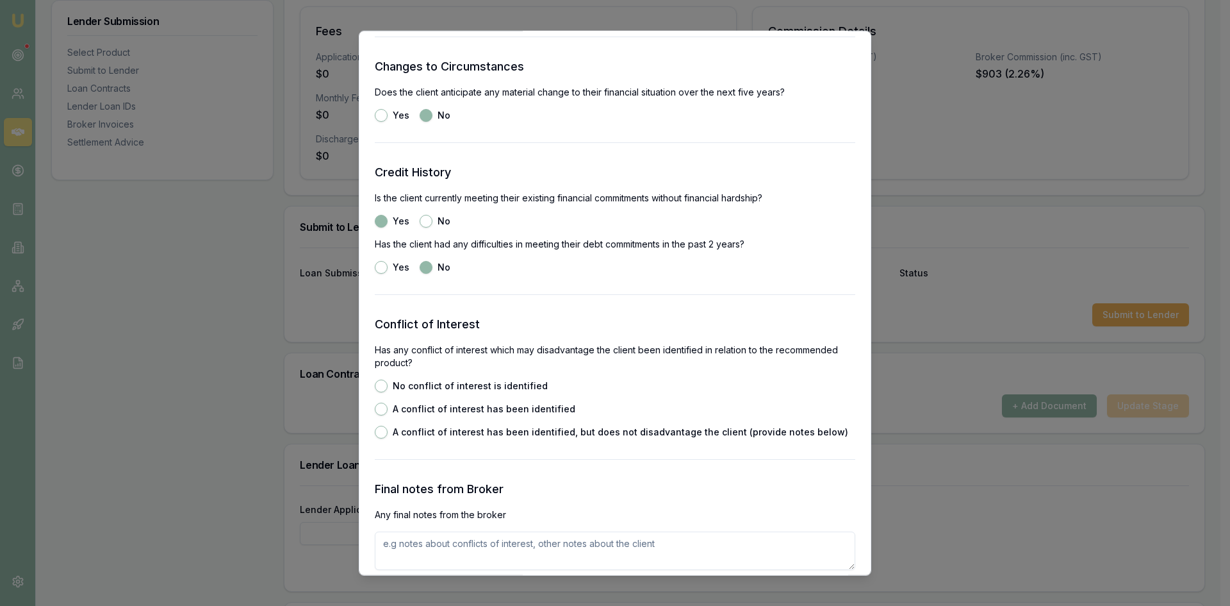
click at [376, 384] on button "No conflict of interest is identified" at bounding box center [381, 385] width 13 height 13
radio input "true"
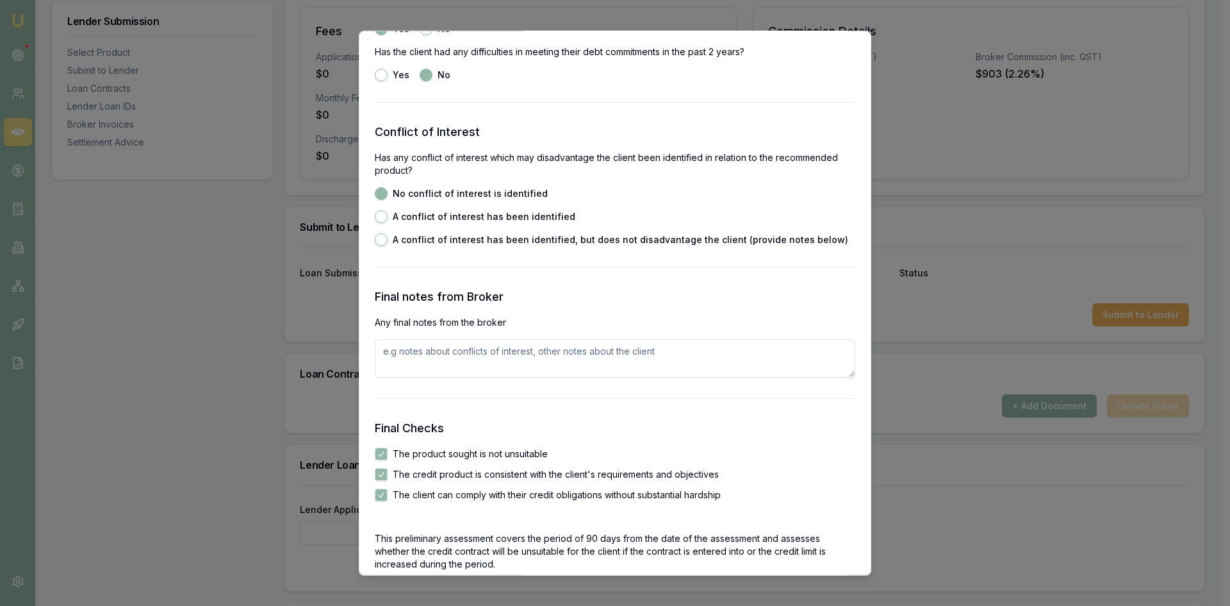
scroll to position [1999, 0]
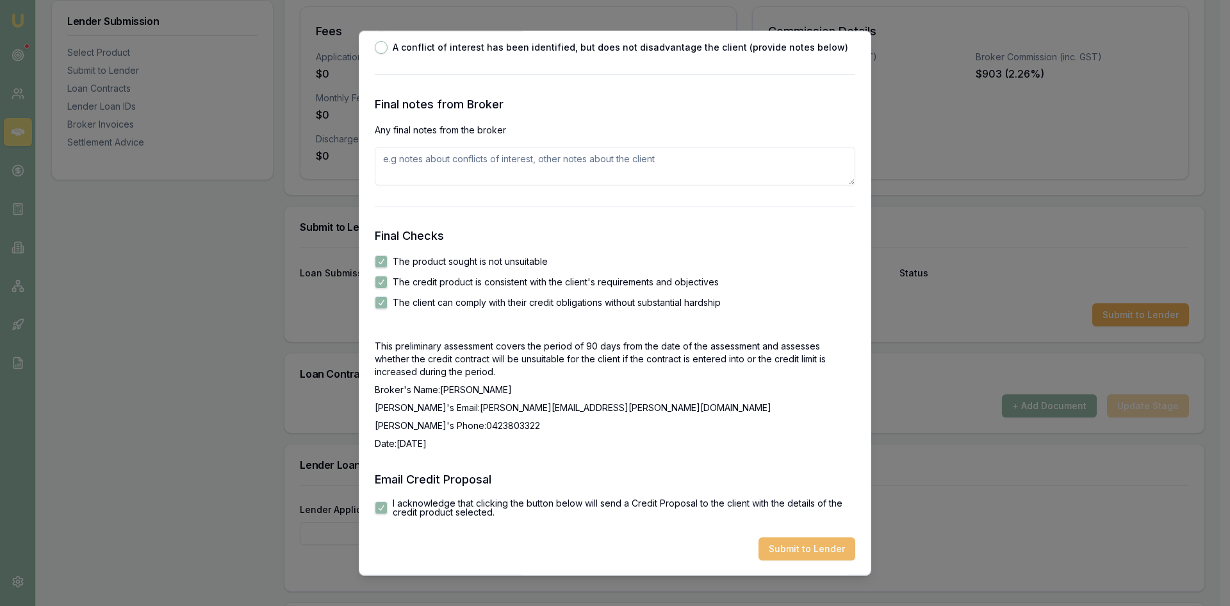
click at [811, 553] on button "Submit to Lender" at bounding box center [807, 547] width 97 height 23
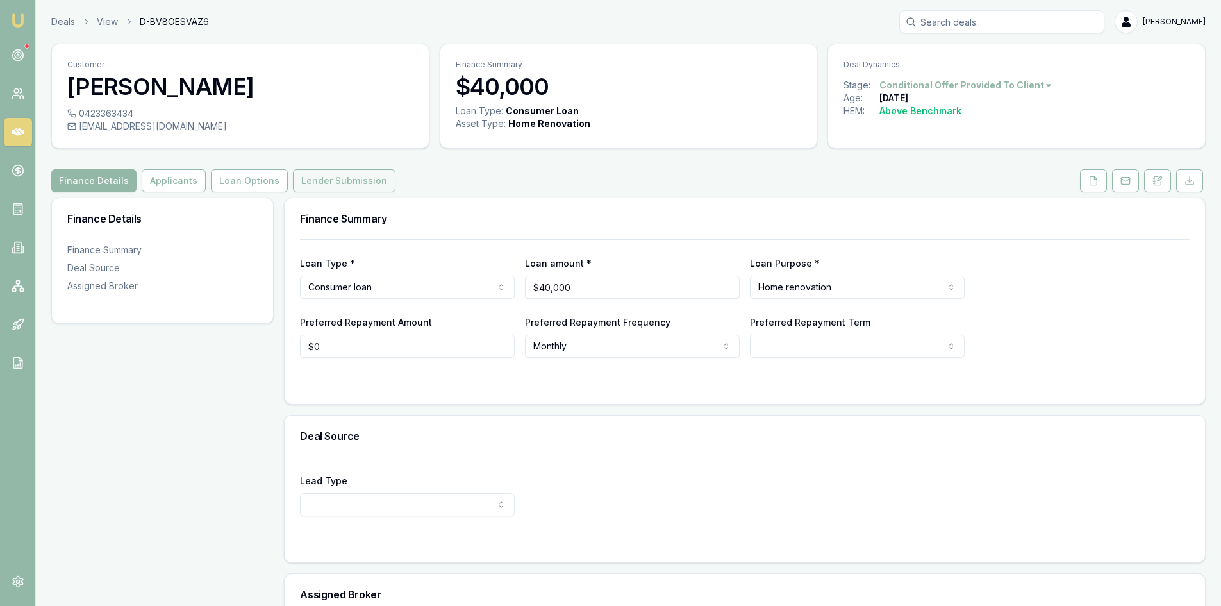
click at [319, 184] on button "Lender Submission" at bounding box center [344, 180] width 103 height 23
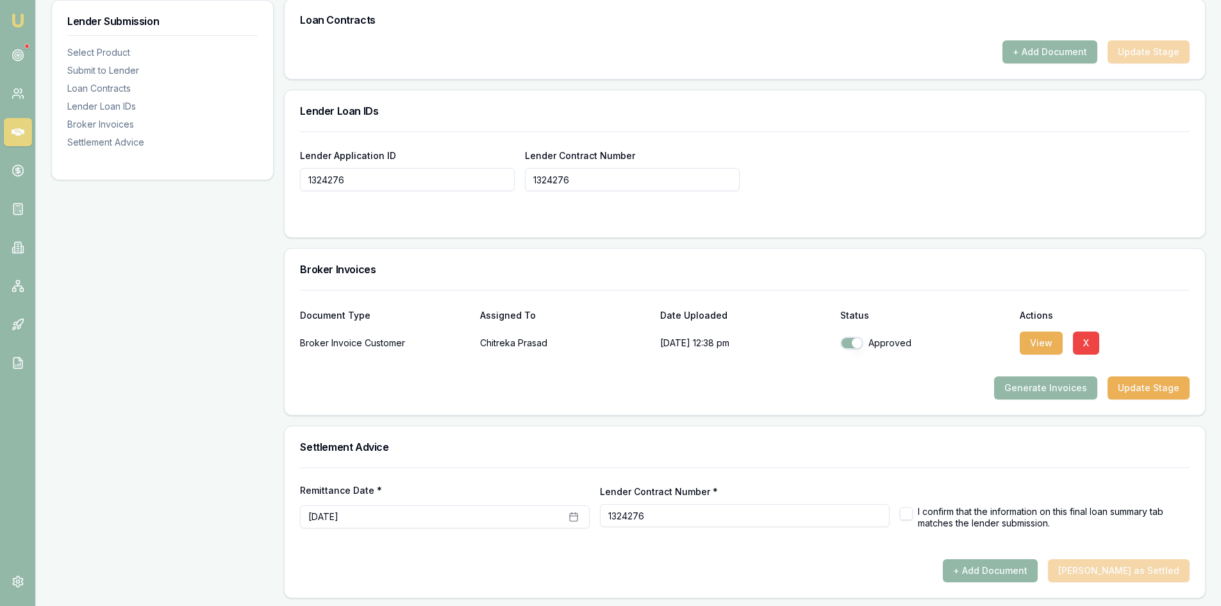
scroll to position [836, 0]
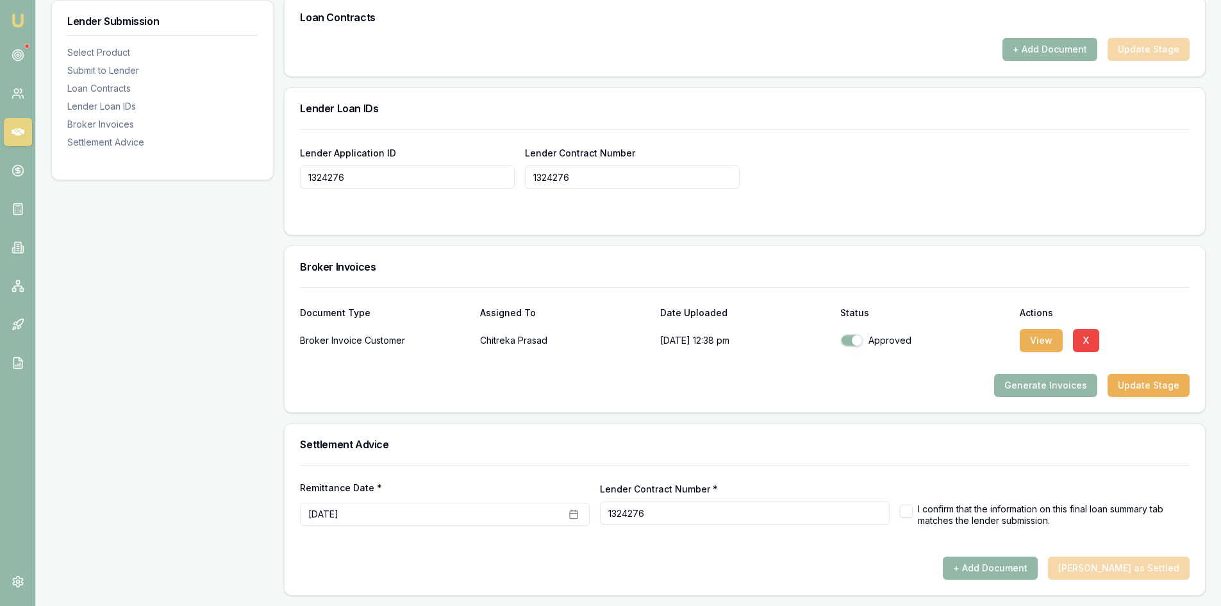
click at [904, 513] on button "button" at bounding box center [906, 510] width 13 height 13
checkbox input "true"
click at [1000, 574] on button "+ Add Document" at bounding box center [990, 567] width 95 height 23
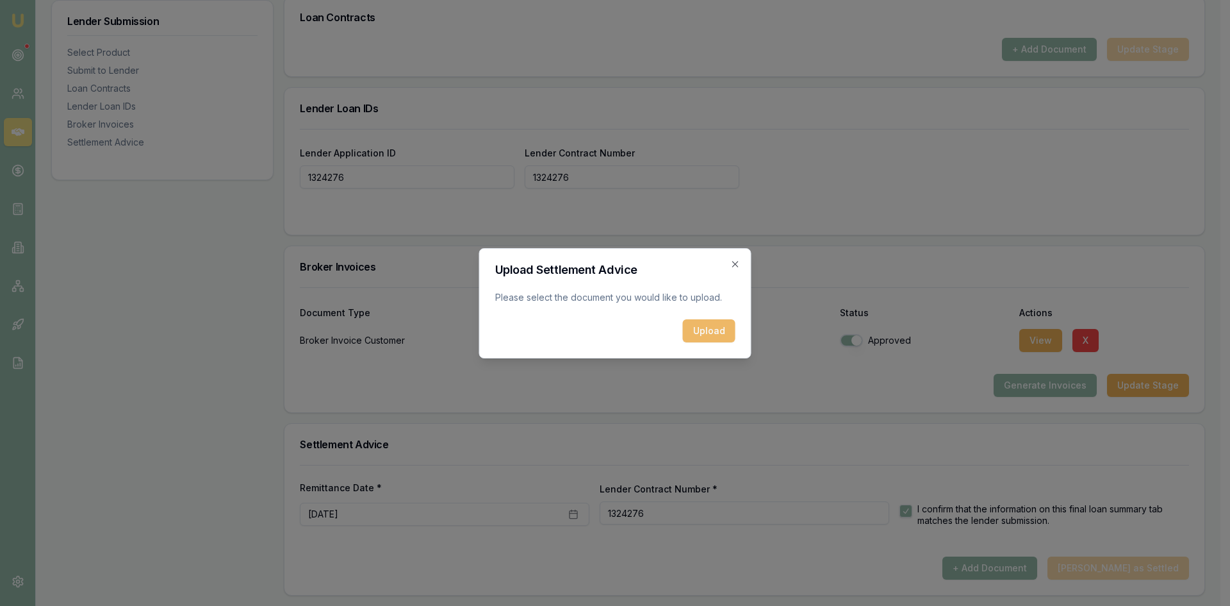
click at [708, 335] on button "Upload" at bounding box center [709, 330] width 53 height 23
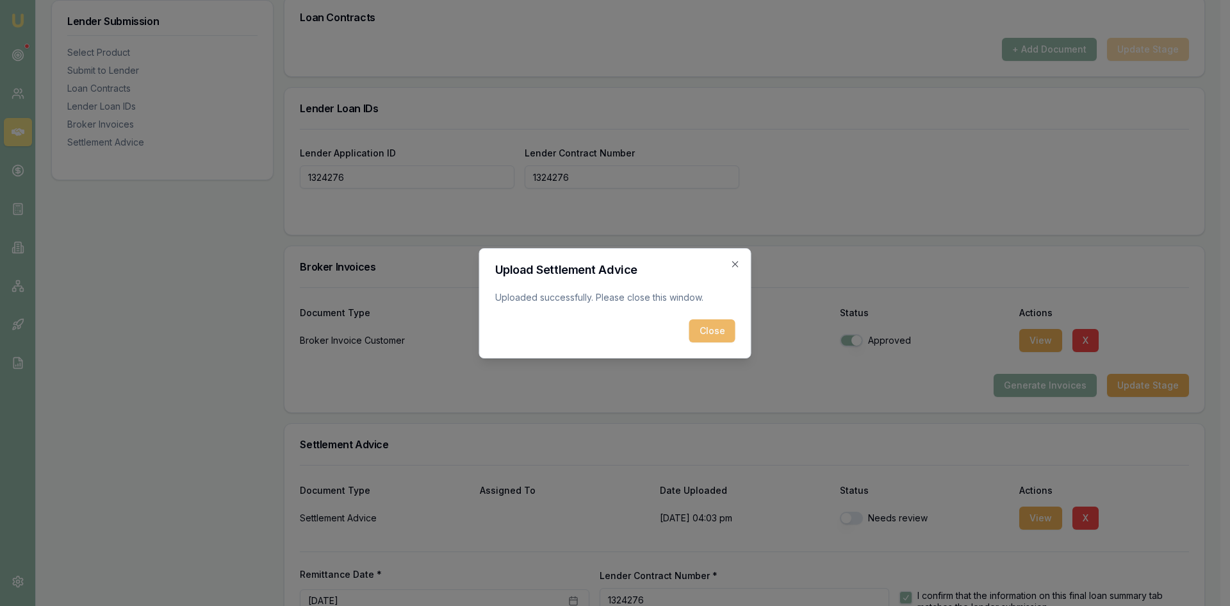
click at [707, 332] on button "Close" at bounding box center [713, 330] width 46 height 23
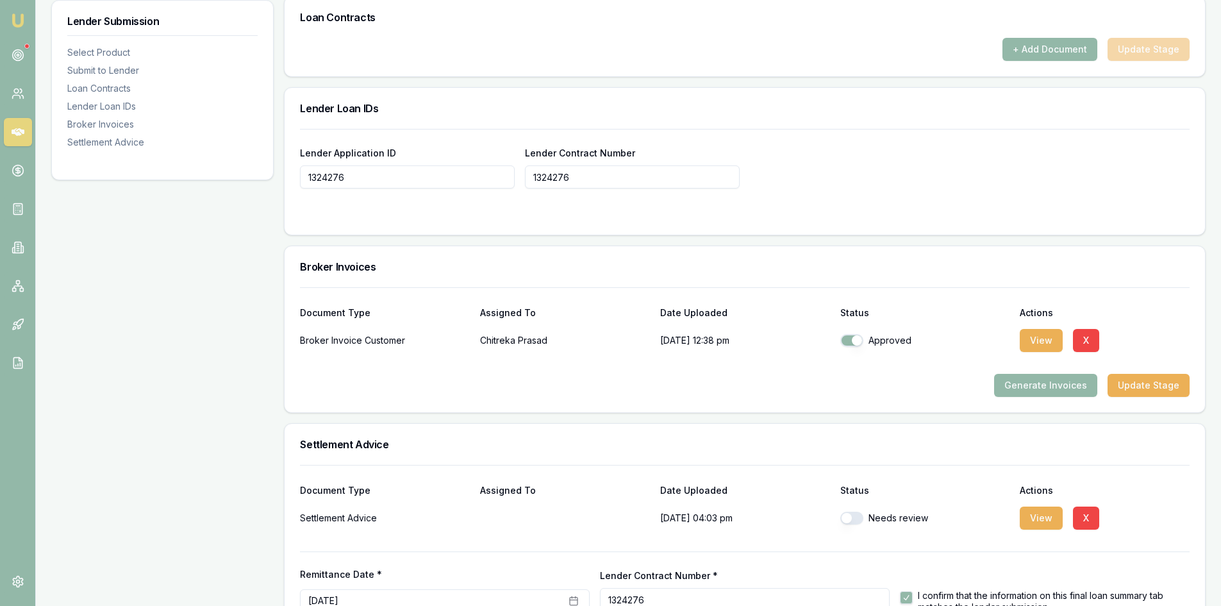
scroll to position [922, 0]
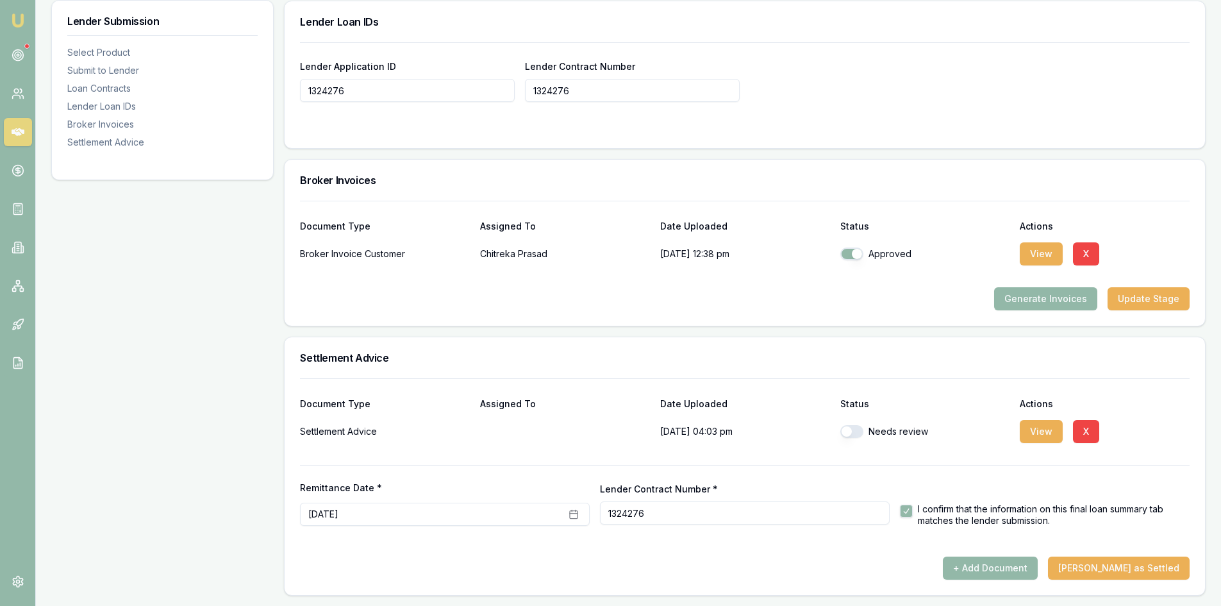
click at [858, 433] on button "button" at bounding box center [851, 431] width 23 height 13
checkbox input "true"
click at [1102, 573] on button "[PERSON_NAME] as Settled" at bounding box center [1119, 567] width 142 height 23
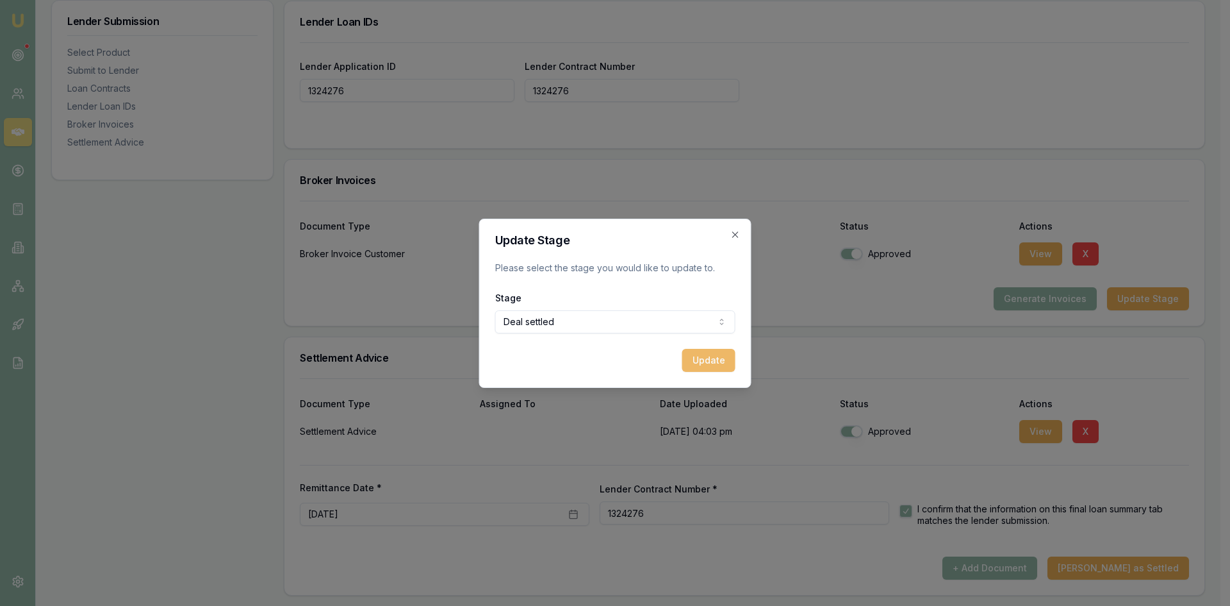
click at [706, 364] on button "Update" at bounding box center [709, 360] width 53 height 23
checkbox input "false"
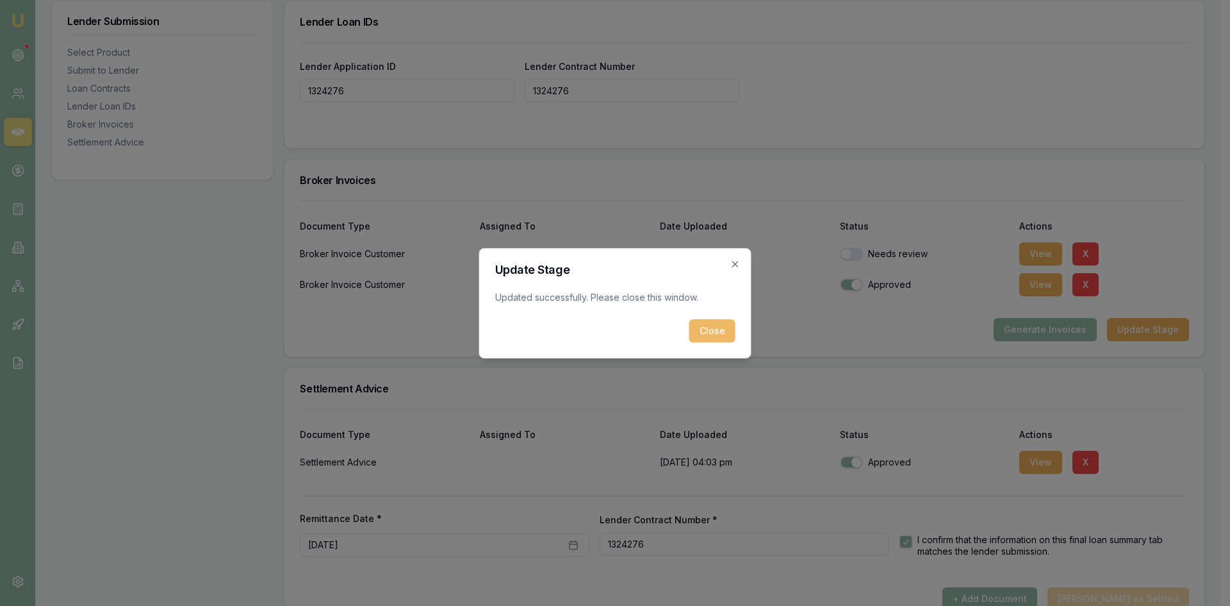
click at [699, 329] on button "Close" at bounding box center [713, 330] width 46 height 23
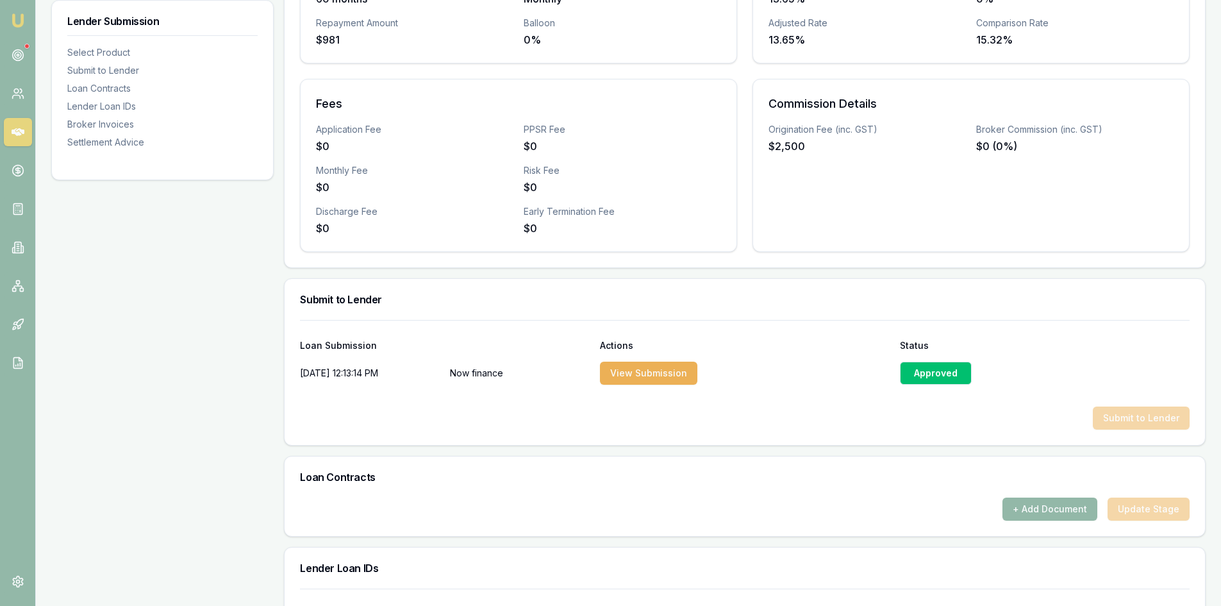
scroll to position [248, 0]
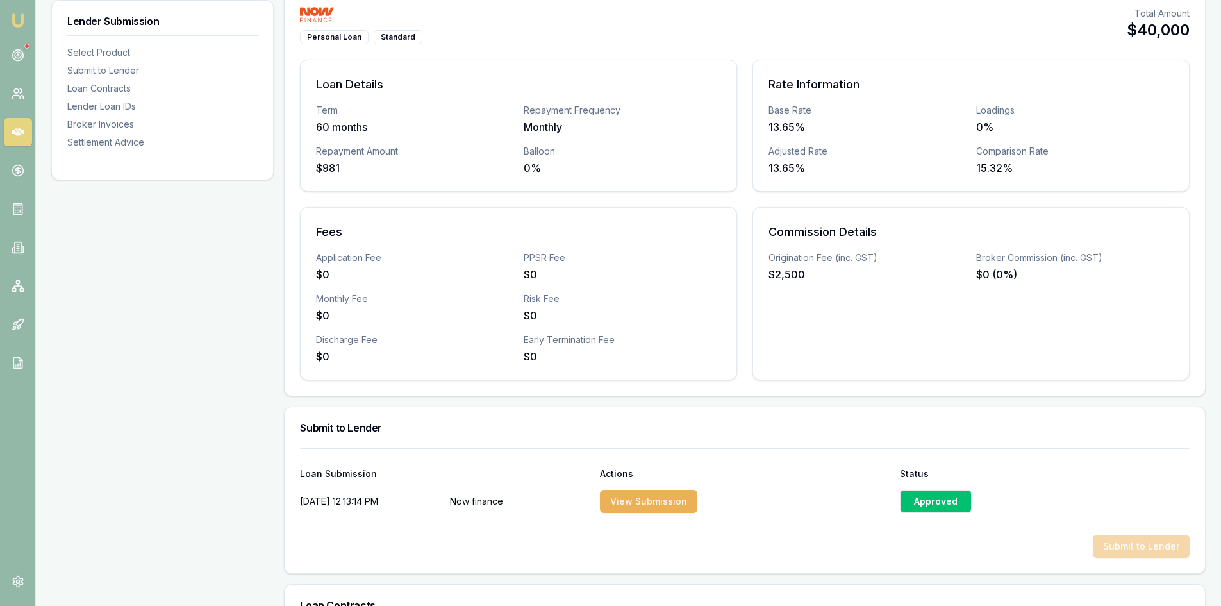
click at [21, 128] on icon at bounding box center [18, 132] width 13 height 13
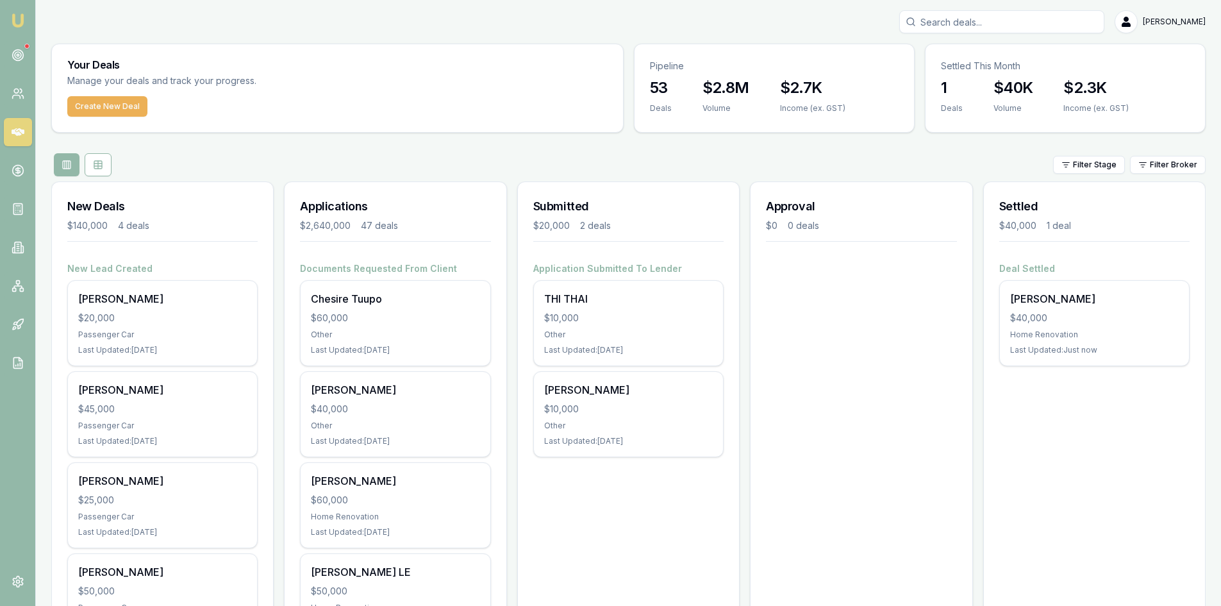
click at [953, 21] on input "Search deals" at bounding box center [1001, 21] width 205 height 23
paste input "CP63926313"
type input "CP63926313"
drag, startPoint x: 988, startPoint y: 24, endPoint x: 795, endPoint y: 30, distance: 193.6
click at [795, 30] on div "CP63926313 No results [PERSON_NAME]" at bounding box center [628, 21] width 1154 height 23
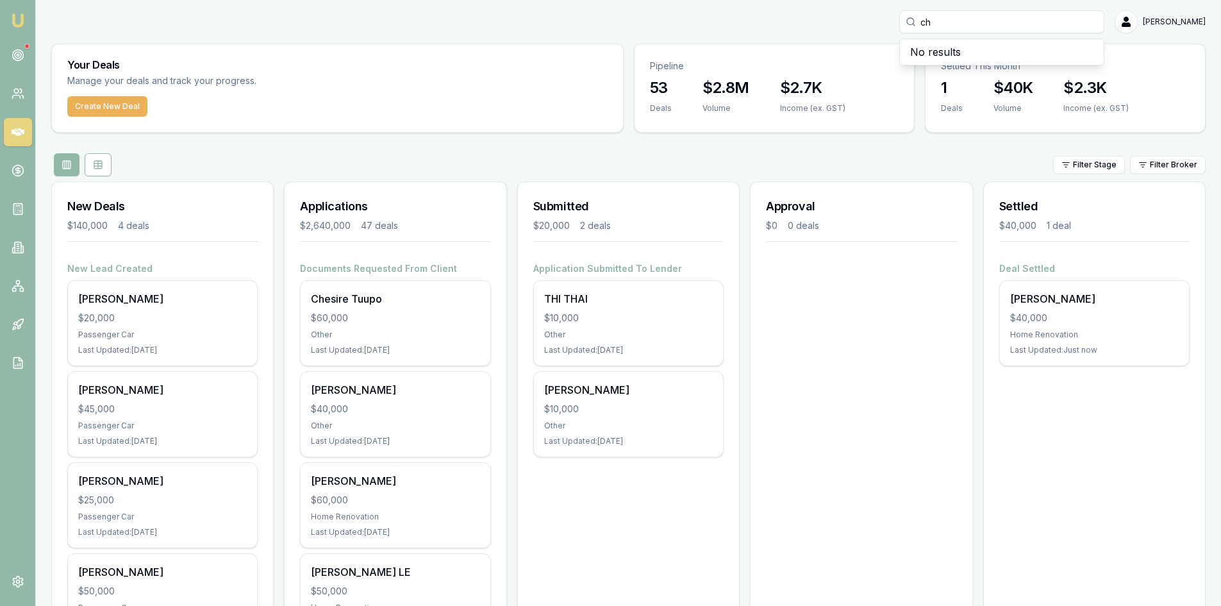
type input "c"
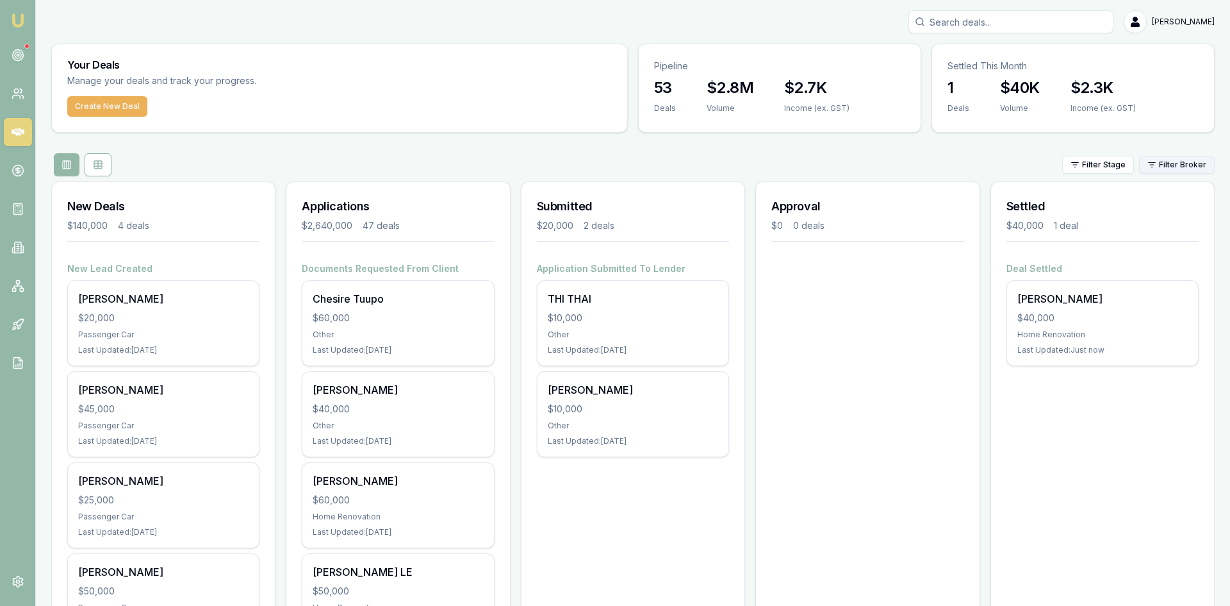
click at [1164, 164] on html "[PERSON_NAME] [PERSON_NAME] Toggle Menu Your Deals Manage your deals and track …" at bounding box center [615, 303] width 1230 height 606
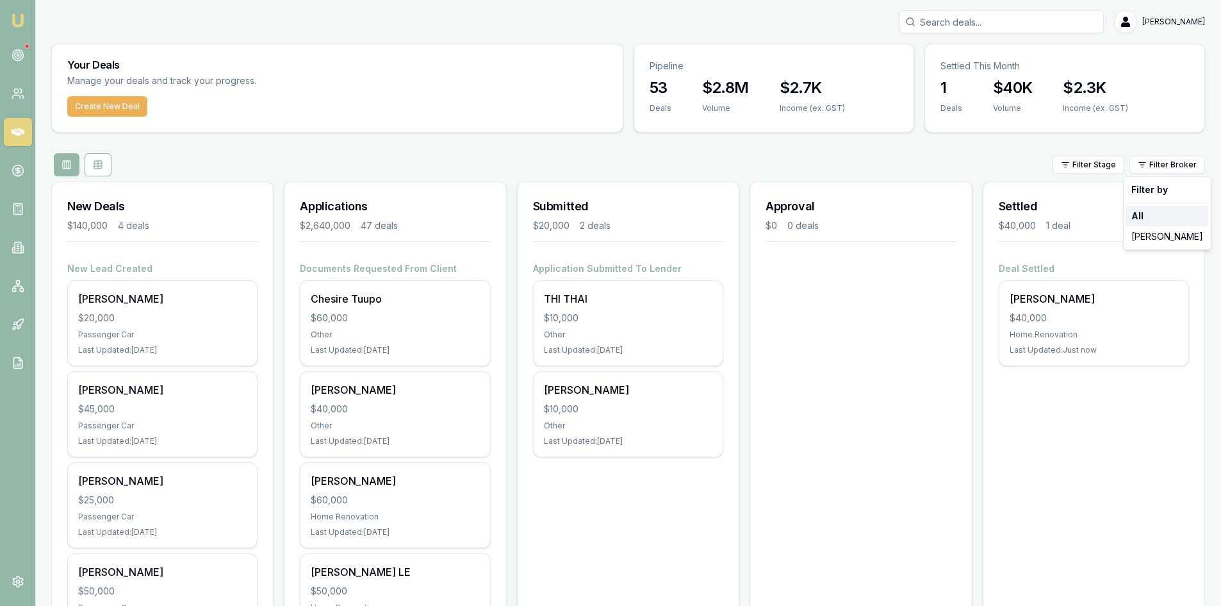
click at [1142, 214] on strong "All" at bounding box center [1138, 216] width 12 height 13
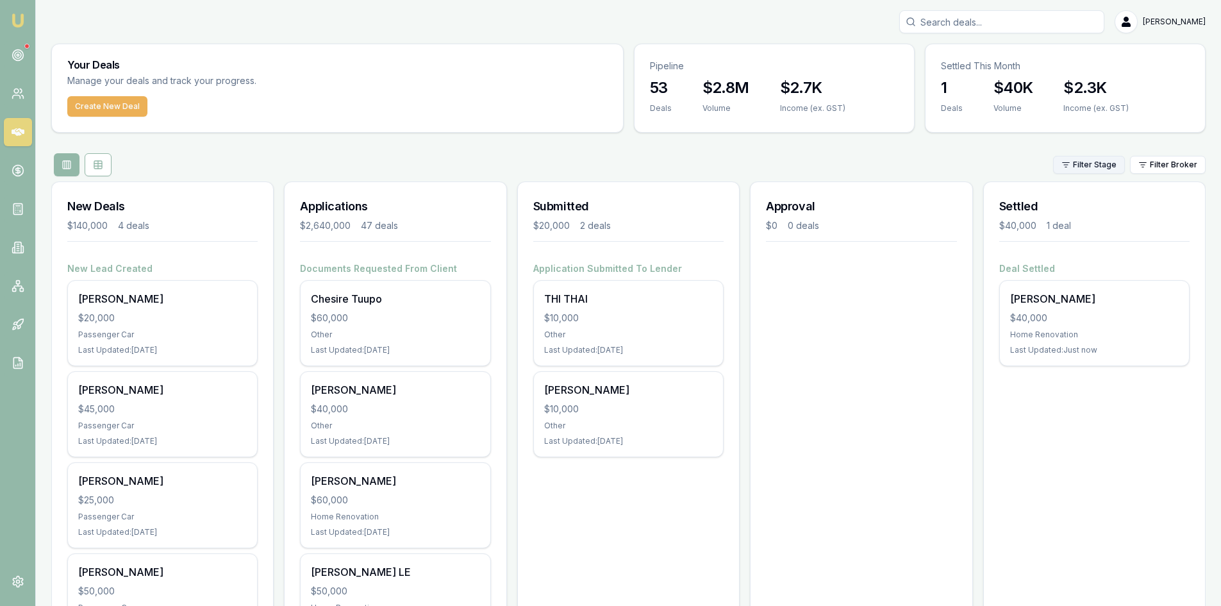
click at [1099, 166] on html "[PERSON_NAME] [PERSON_NAME] Toggle Menu Your Deals Manage your deals and track …" at bounding box center [610, 303] width 1221 height 606
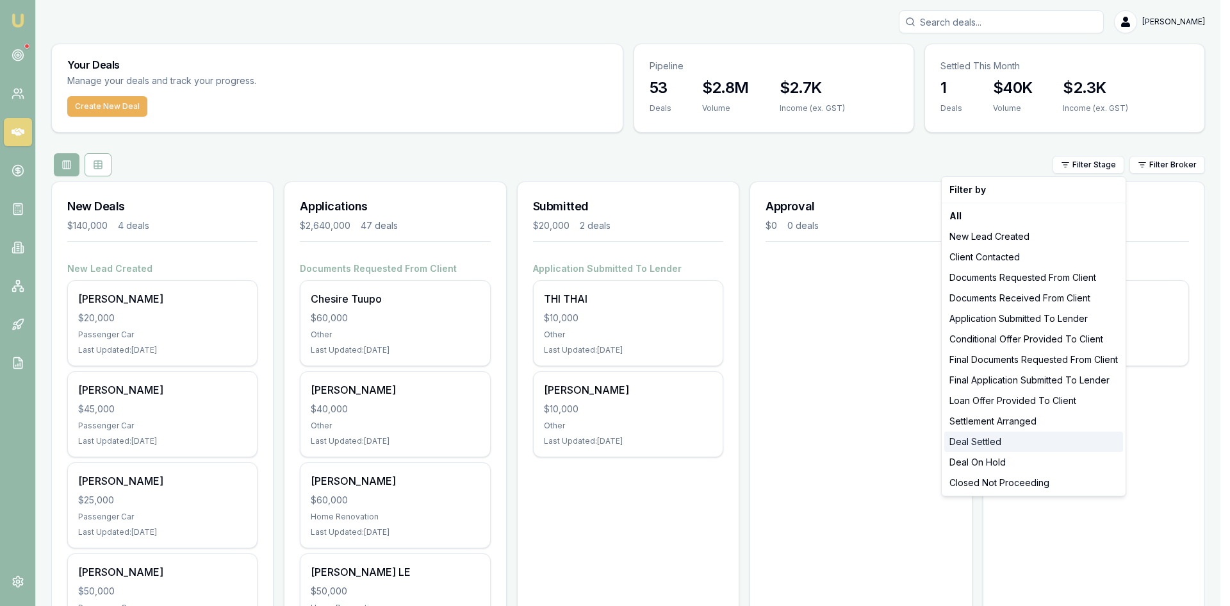
click at [973, 445] on div "Deal Settled" at bounding box center [1034, 441] width 179 height 21
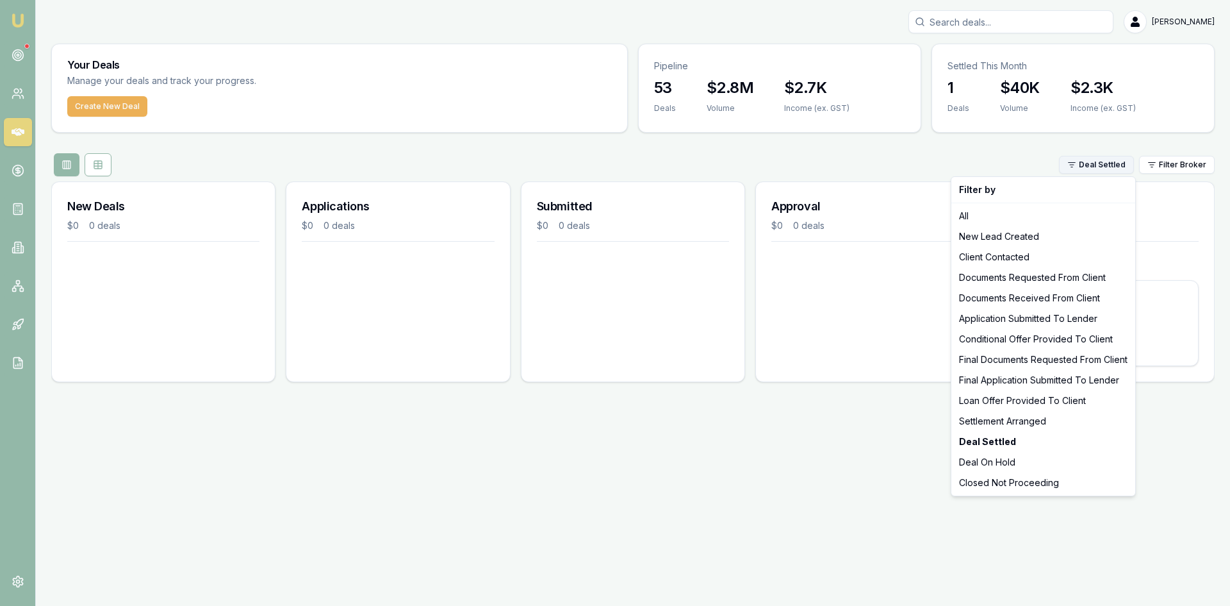
click at [1099, 169] on html "[PERSON_NAME] [PERSON_NAME] Toggle Menu Your Deals Manage your deals and track …" at bounding box center [615, 303] width 1230 height 606
drag, startPoint x: 807, startPoint y: 517, endPoint x: 930, endPoint y: 346, distance: 210.4
click at [807, 515] on html "[PERSON_NAME] [PERSON_NAME] Toggle Menu Your Deals Manage your deals and track …" at bounding box center [615, 303] width 1230 height 606
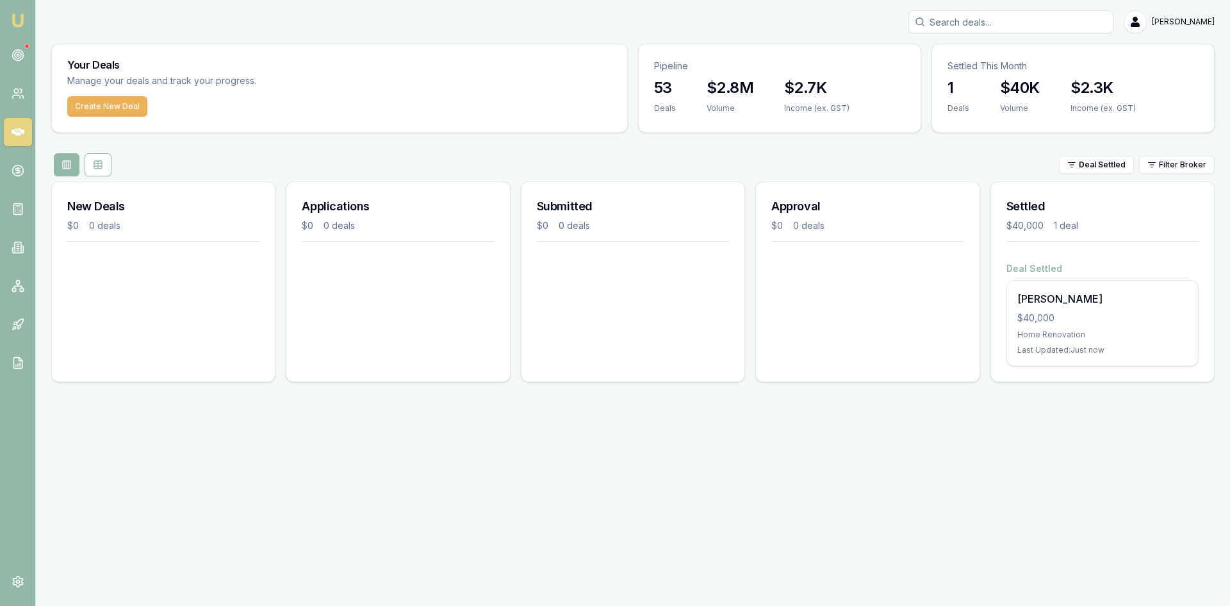
click at [19, 129] on icon at bounding box center [18, 132] width 13 height 8
click at [15, 92] on circle at bounding box center [16, 91] width 4 height 4
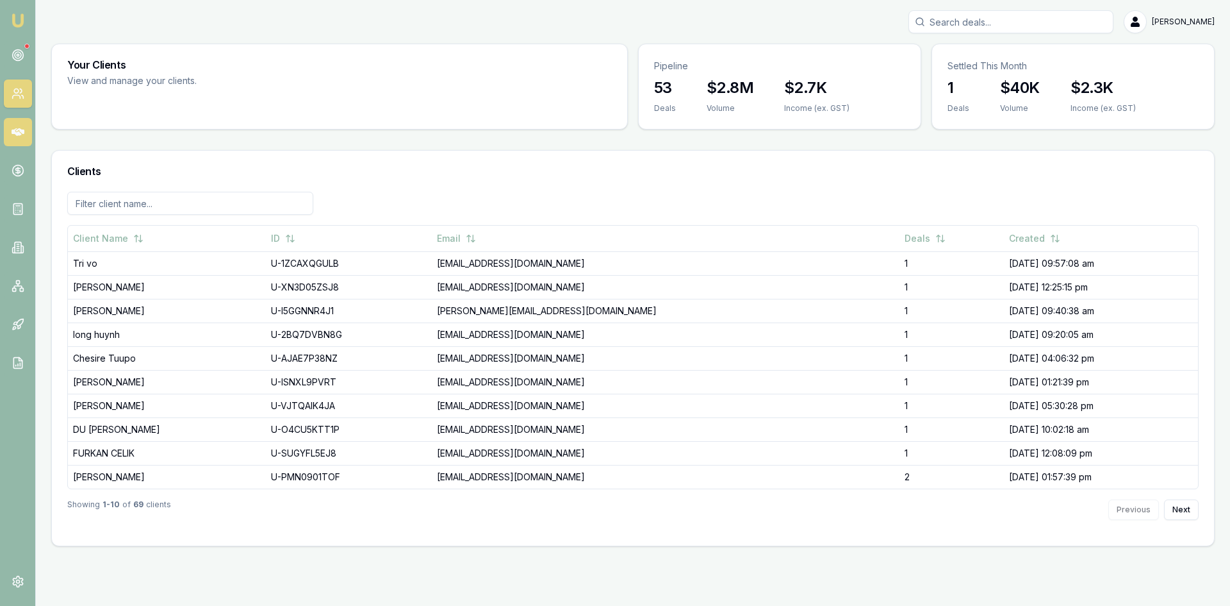
click at [13, 136] on icon at bounding box center [18, 132] width 13 height 13
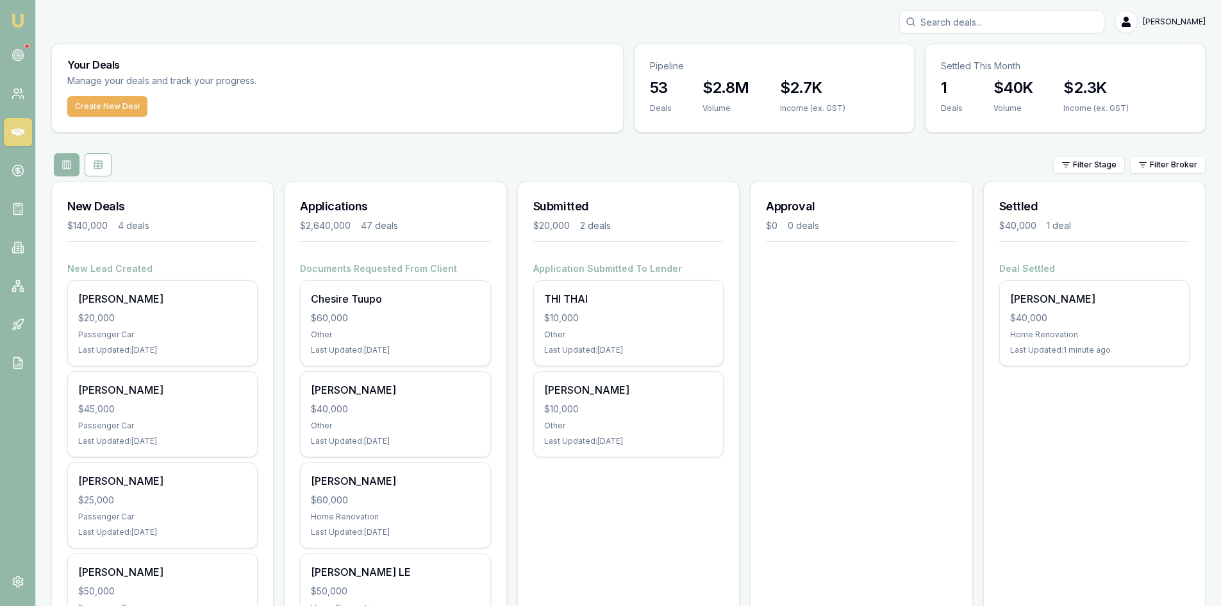
click at [998, 28] on input "Search deals" at bounding box center [1001, 21] width 205 height 23
click at [976, 22] on input "Search deals" at bounding box center [1001, 21] width 205 height 23
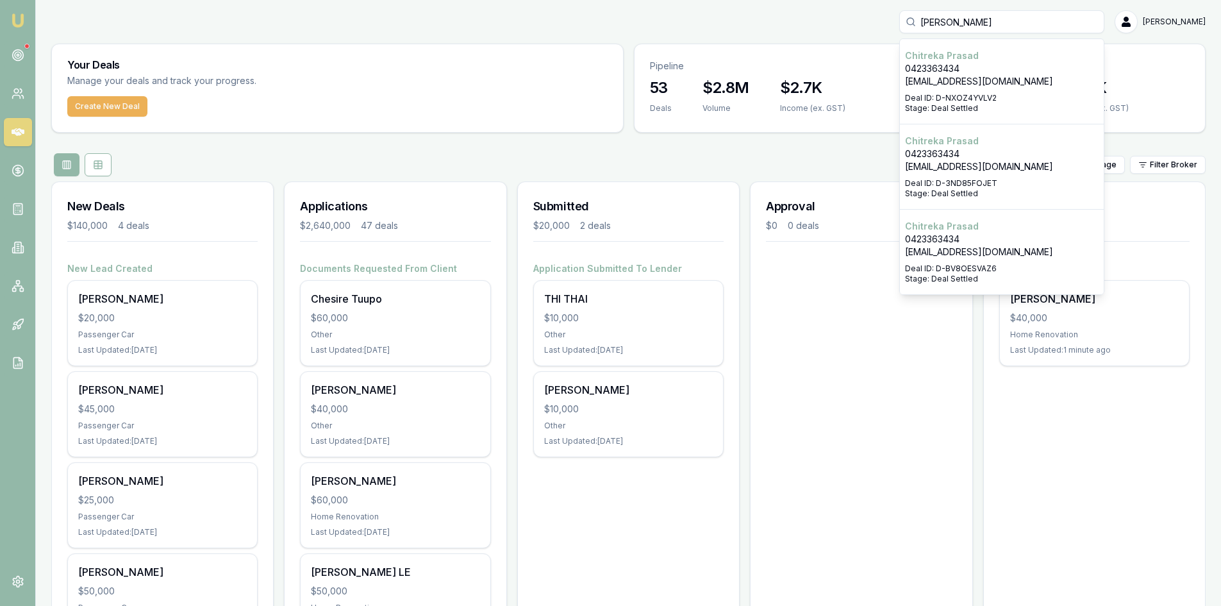
type input "[PERSON_NAME]"
click at [972, 260] on div "Select deal for Chitreka Prasad" at bounding box center [1002, 260] width 194 height 5
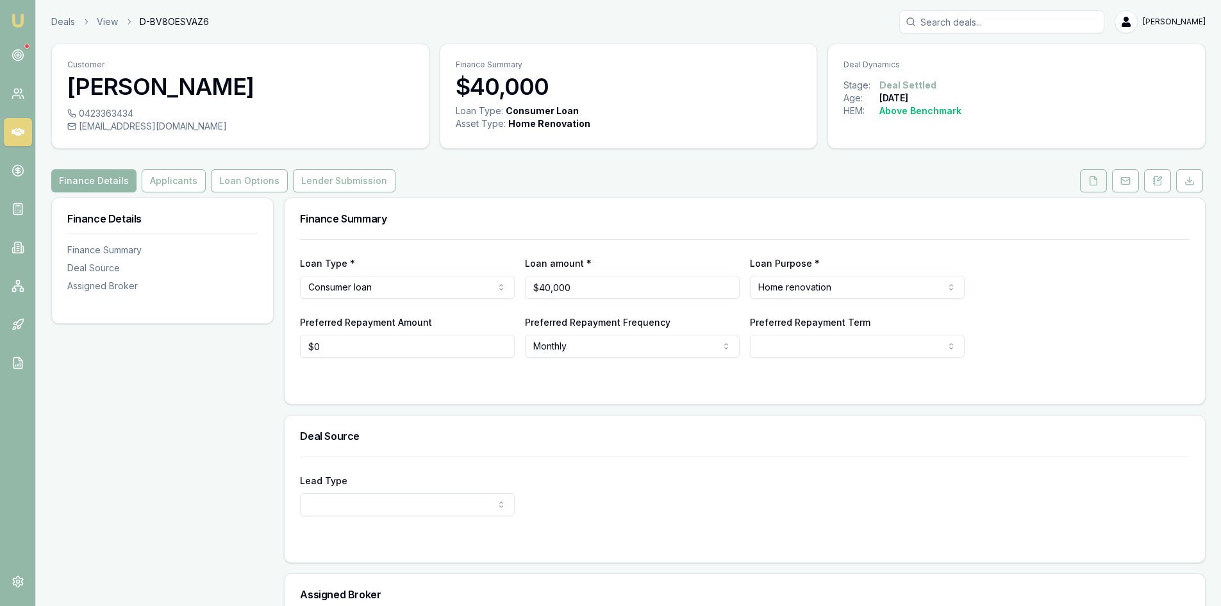
click at [1088, 183] on icon at bounding box center [1093, 181] width 10 height 10
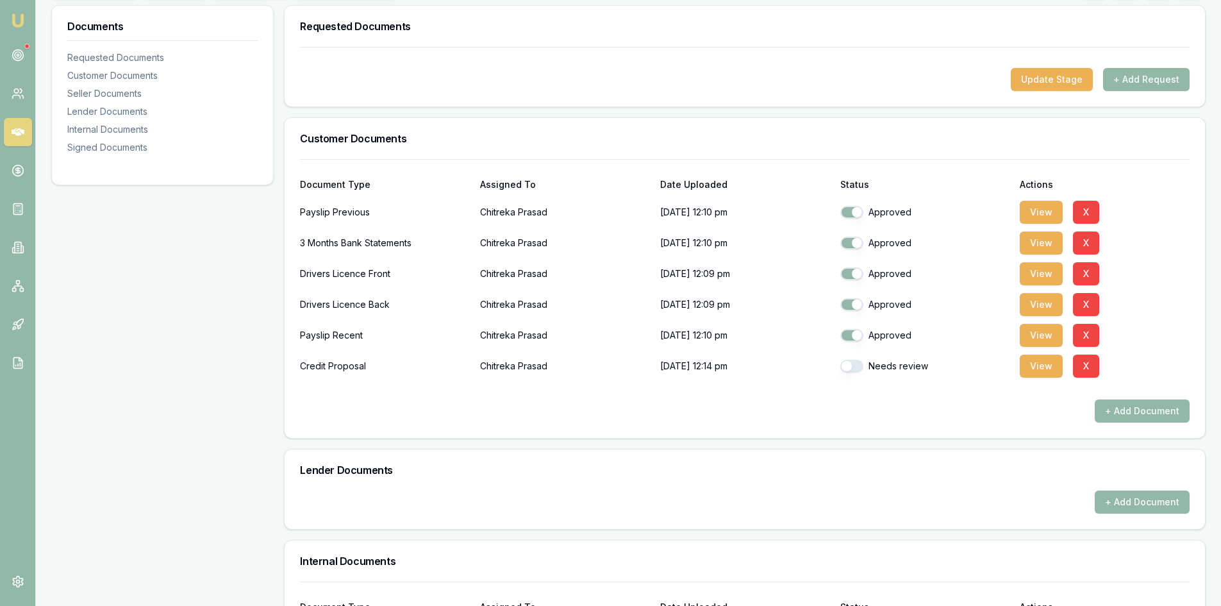
scroll to position [449, 0]
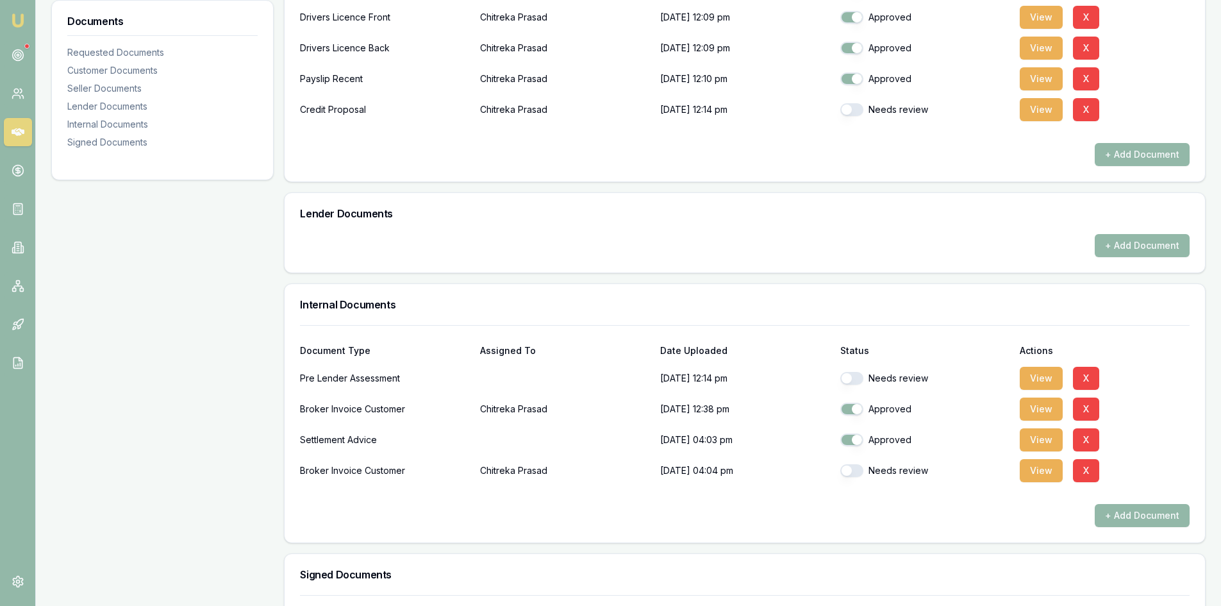
click at [857, 113] on button "button" at bounding box center [851, 109] width 23 height 13
checkbox input "true"
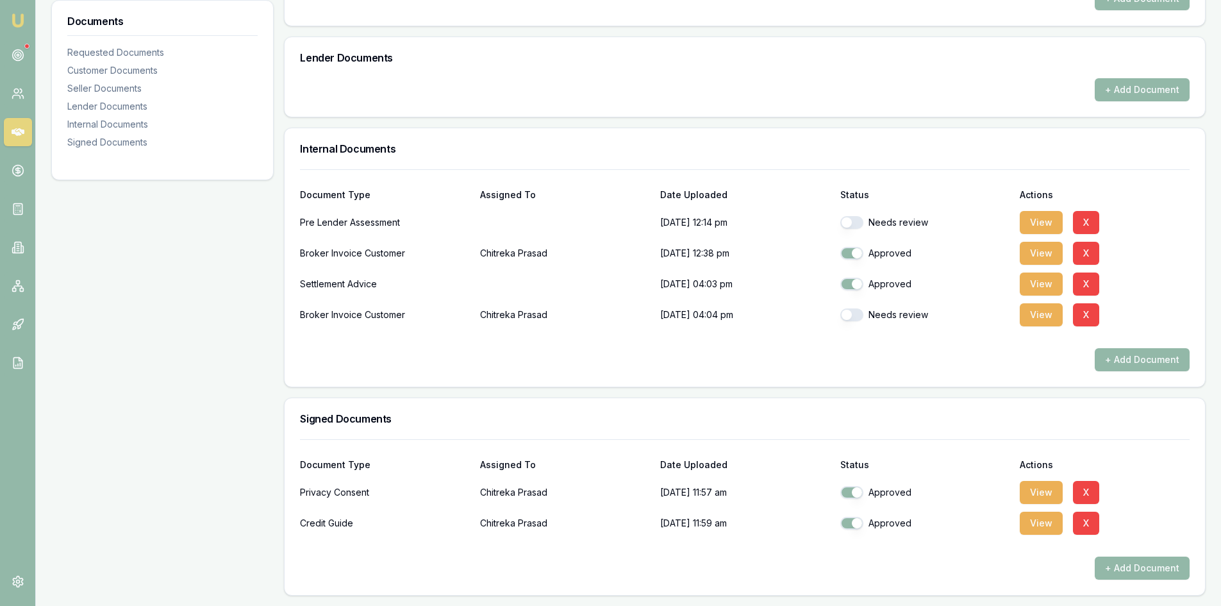
click at [859, 317] on button "button" at bounding box center [851, 314] width 23 height 13
checkbox input "true"
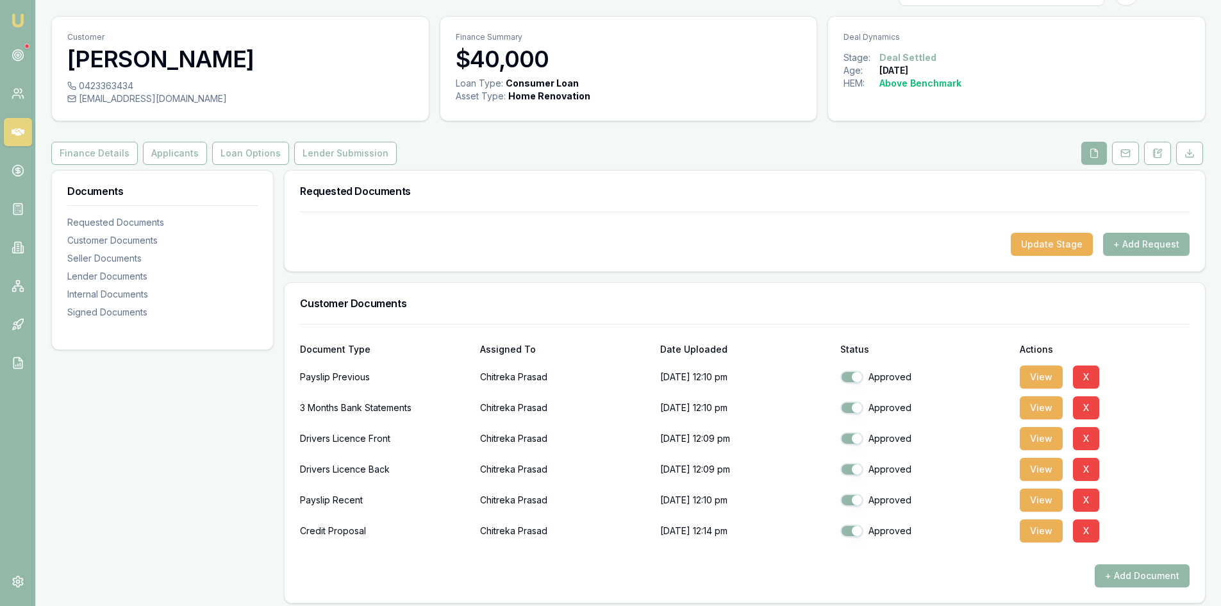
scroll to position [0, 0]
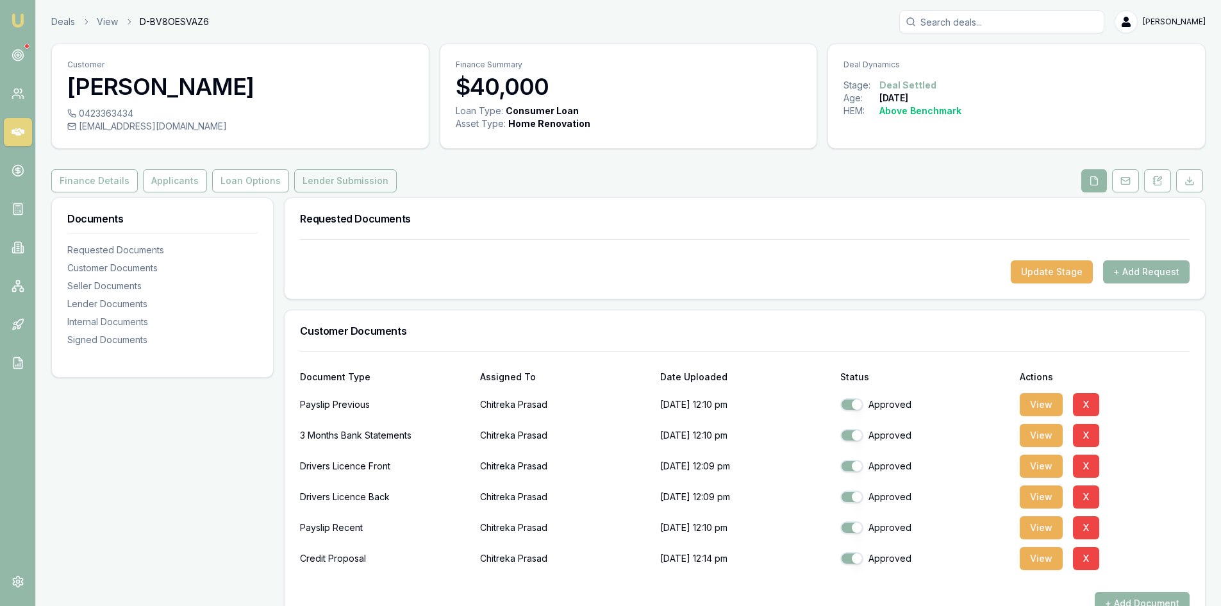
click at [343, 176] on button "Lender Submission" at bounding box center [345, 180] width 103 height 23
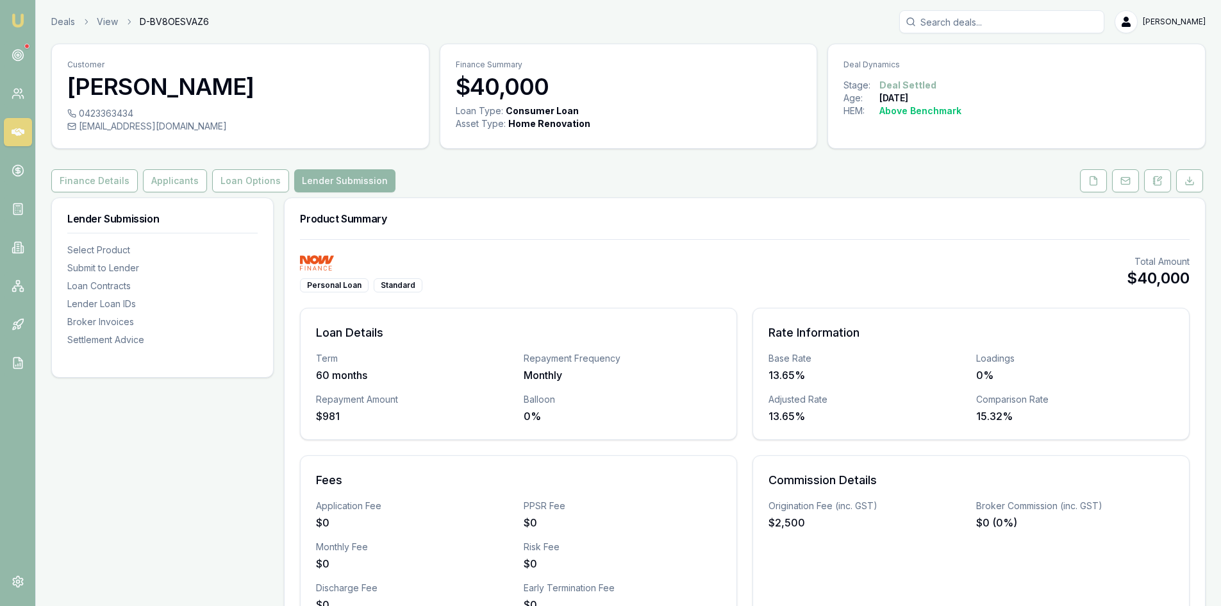
click at [1017, 17] on input "Search deals" at bounding box center [1001, 21] width 205 height 23
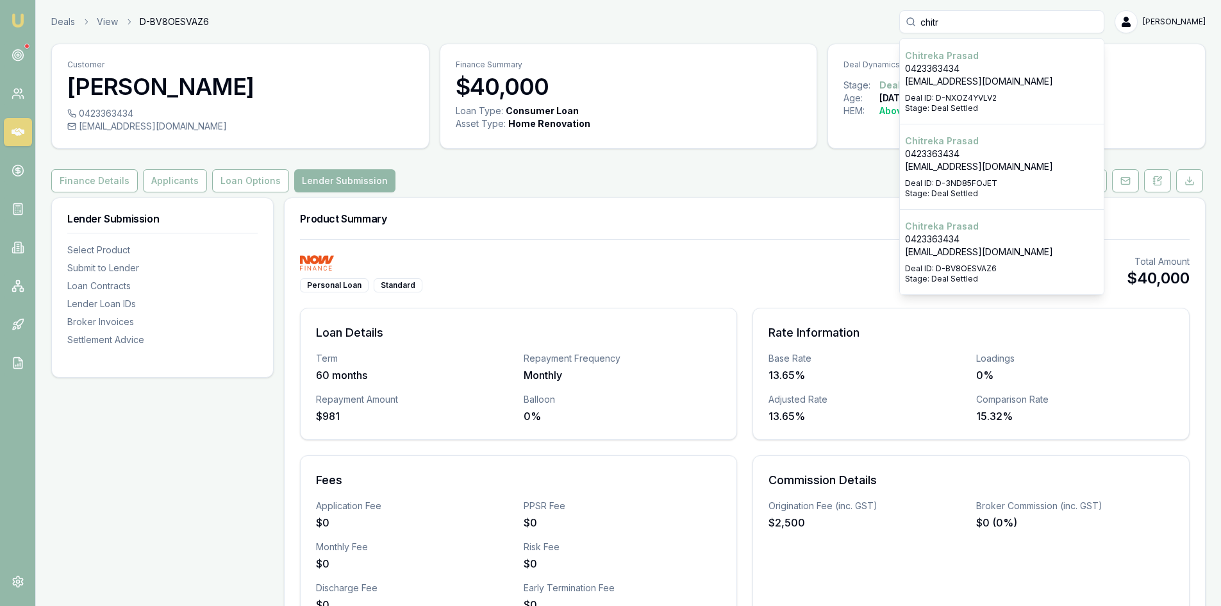
type input "chitr"
click at [975, 94] on p "Deal ID: D-NXOZ4YVLV2" at bounding box center [1002, 98] width 194 height 10
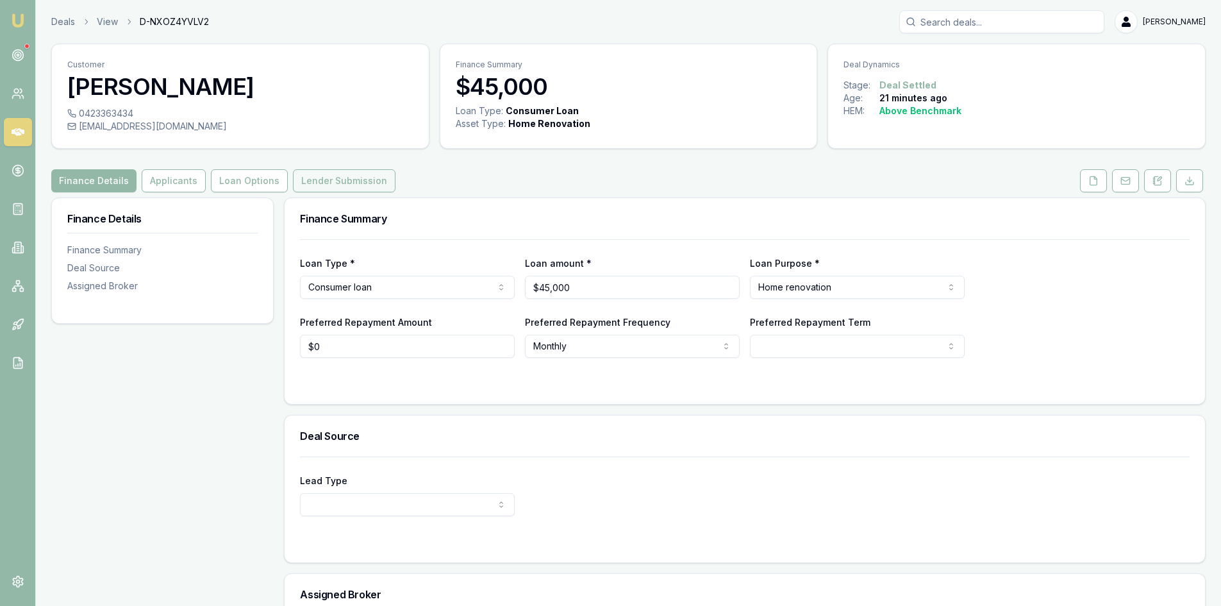
click at [362, 182] on button "Lender Submission" at bounding box center [344, 180] width 103 height 23
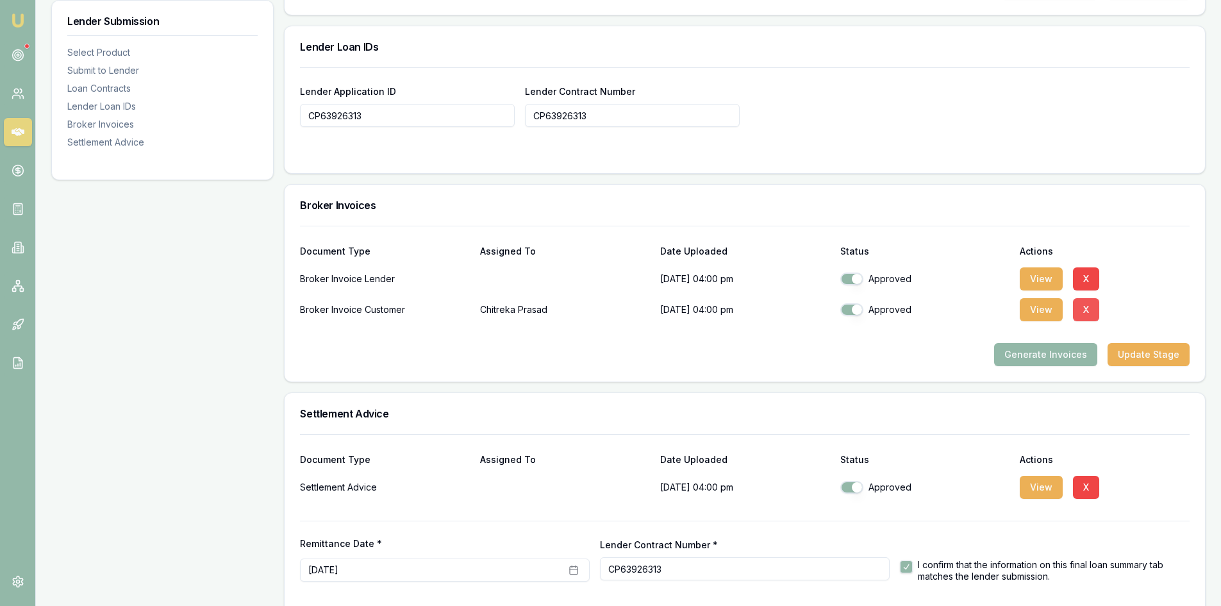
scroll to position [953, 0]
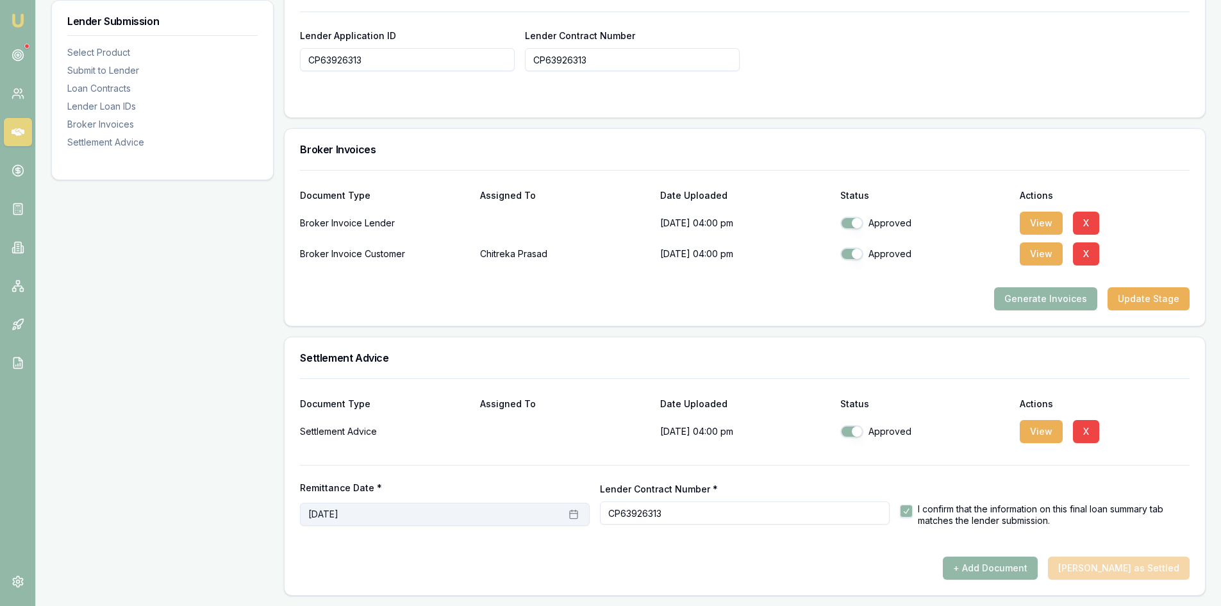
click at [397, 518] on button "[DATE]" at bounding box center [445, 513] width 290 height 23
click at [1111, 567] on div "+ Add Document [PERSON_NAME] as Settled" at bounding box center [745, 567] width 890 height 23
click at [725, 515] on input "CP63926313" at bounding box center [745, 512] width 290 height 23
click at [906, 513] on button "button" at bounding box center [906, 510] width 13 height 13
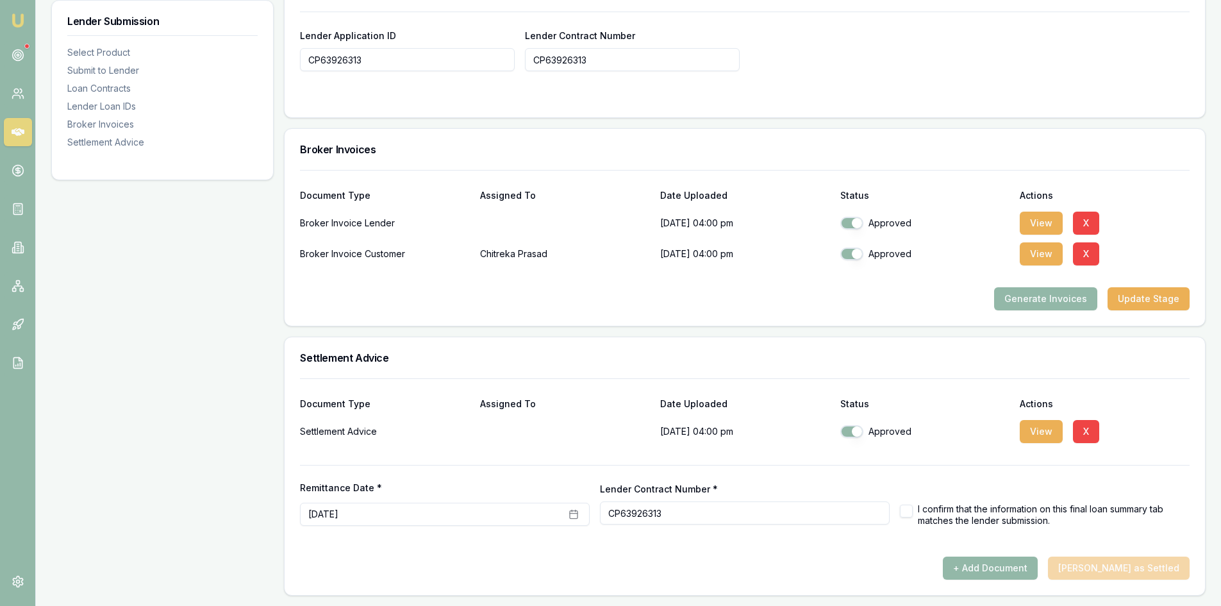
click at [906, 513] on button "button" at bounding box center [906, 510] width 13 height 13
checkbox input "true"
click at [1012, 563] on button "+ Add Document" at bounding box center [990, 567] width 95 height 23
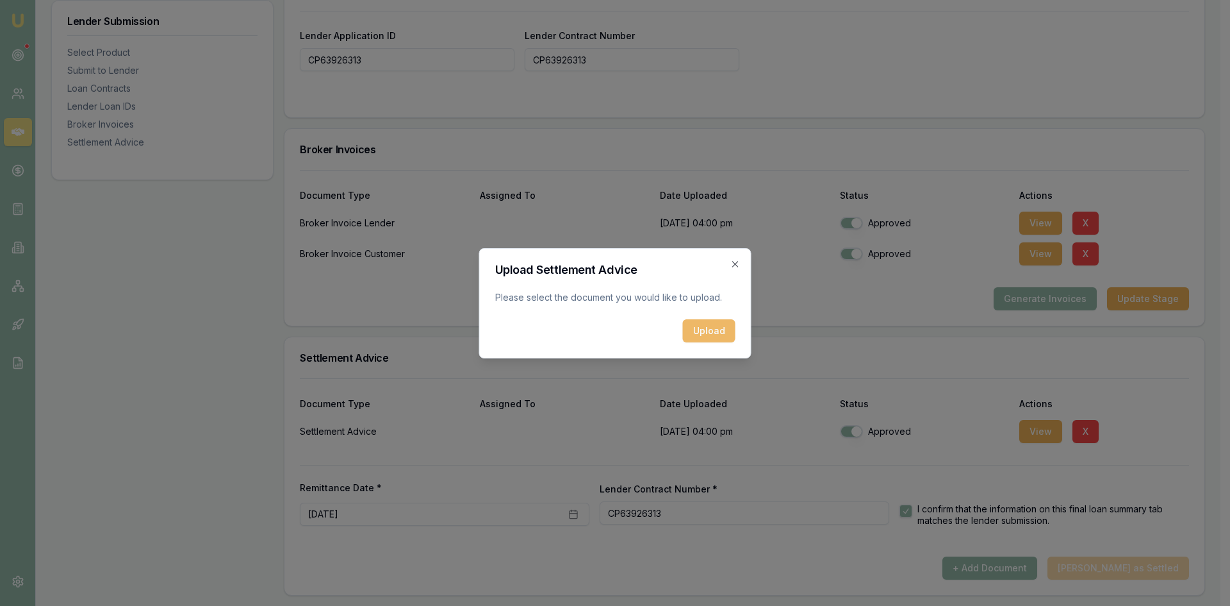
click at [705, 327] on button "Upload" at bounding box center [709, 330] width 53 height 23
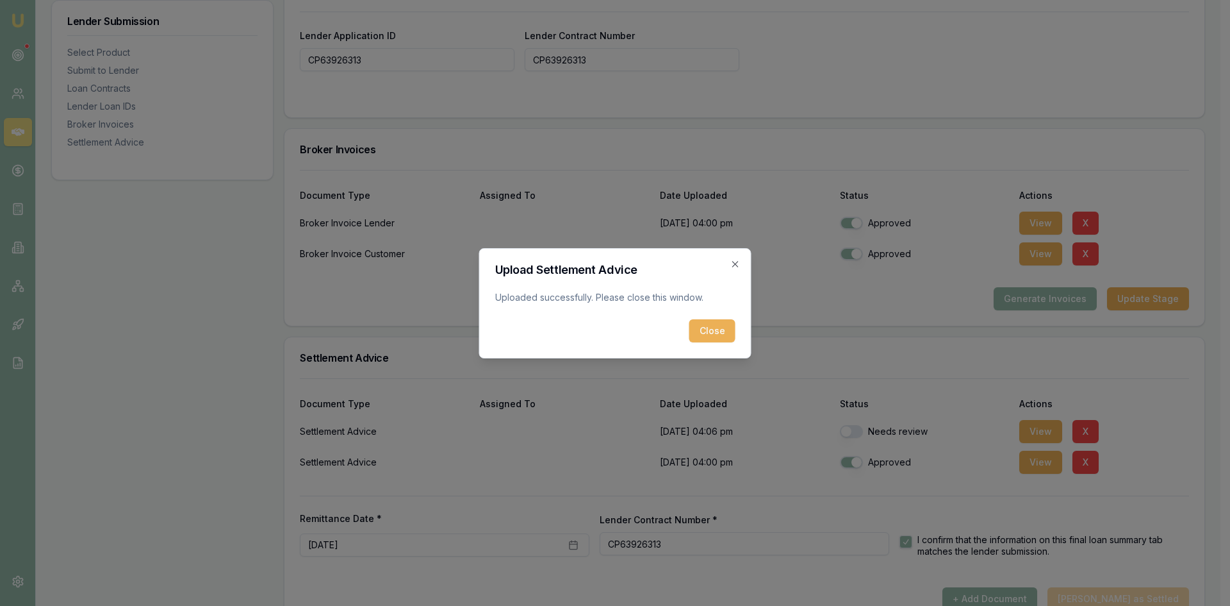
drag, startPoint x: 711, startPoint y: 328, endPoint x: 788, endPoint y: 335, distance: 77.9
click at [713, 327] on button "Close" at bounding box center [713, 330] width 46 height 23
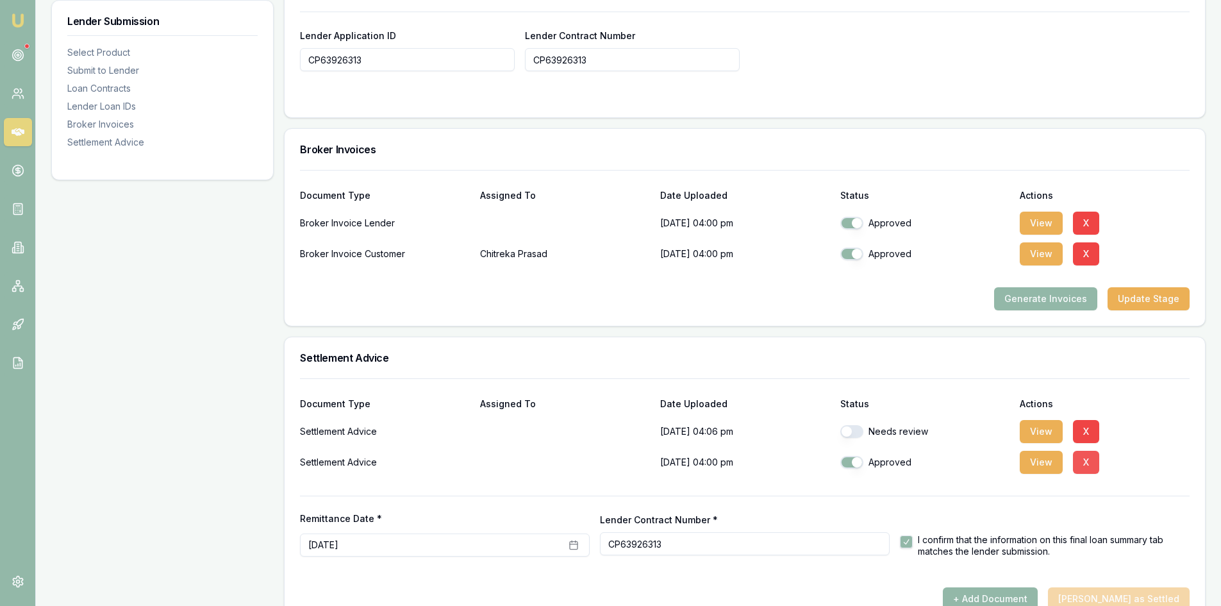
click at [1092, 461] on button "X" at bounding box center [1086, 462] width 26 height 23
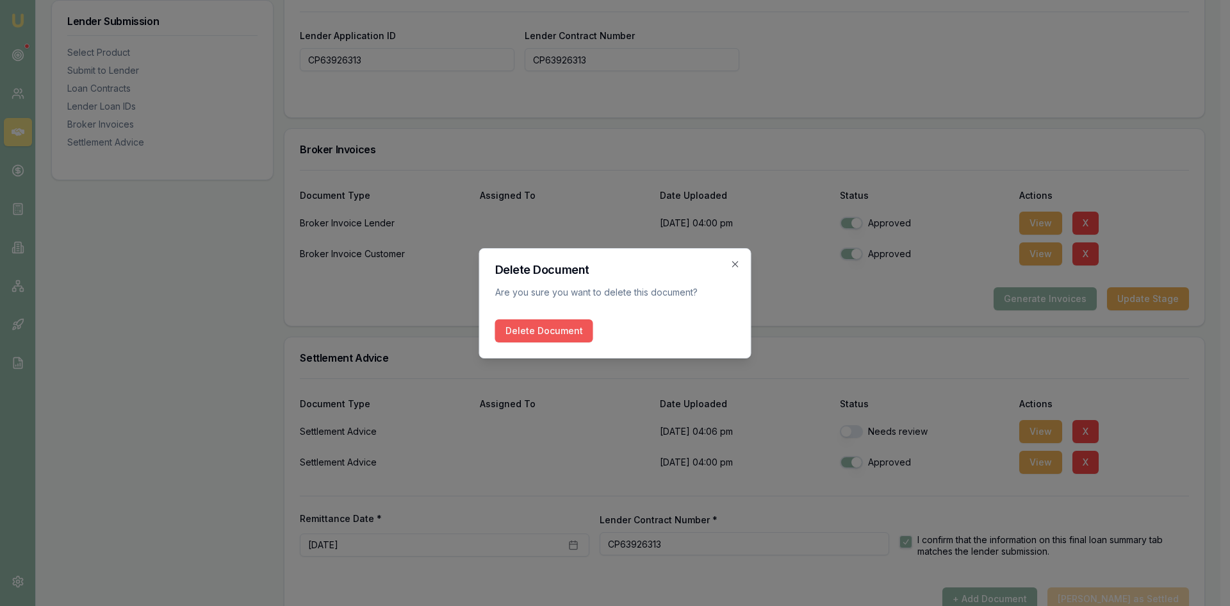
click at [525, 337] on button "Delete Document" at bounding box center [544, 330] width 98 height 23
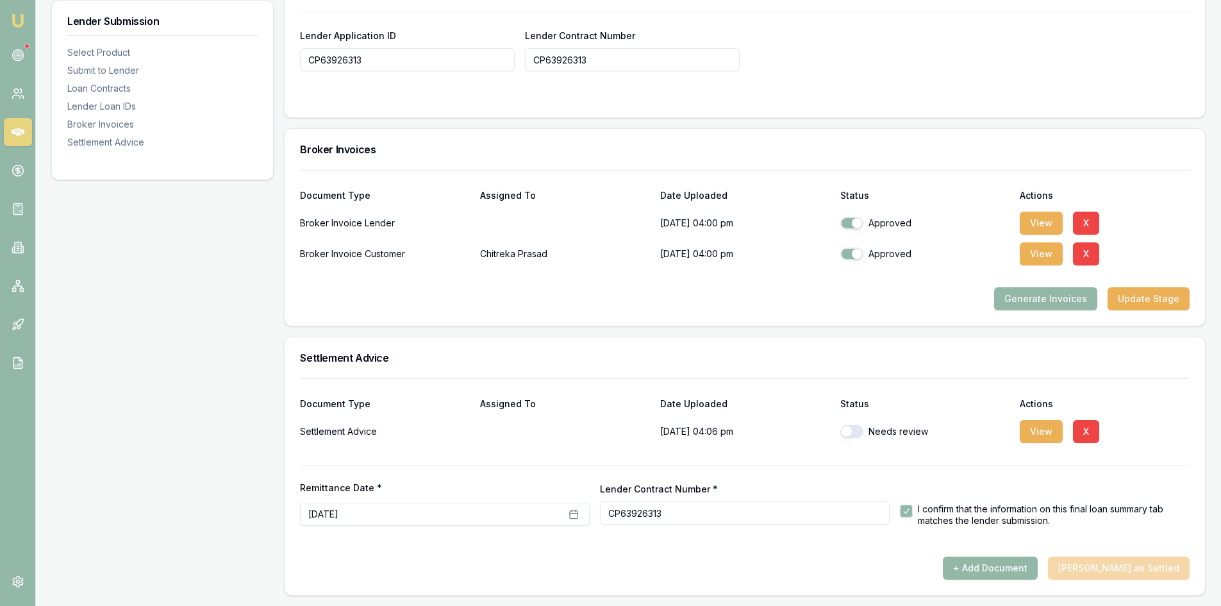
click at [850, 430] on button "button" at bounding box center [851, 431] width 23 height 13
checkbox input "true"
click at [1123, 574] on div "+ Add Document [PERSON_NAME] as Settled" at bounding box center [745, 567] width 890 height 23
click at [841, 564] on div "+ Add Document [PERSON_NAME] as Settled" at bounding box center [745, 567] width 890 height 23
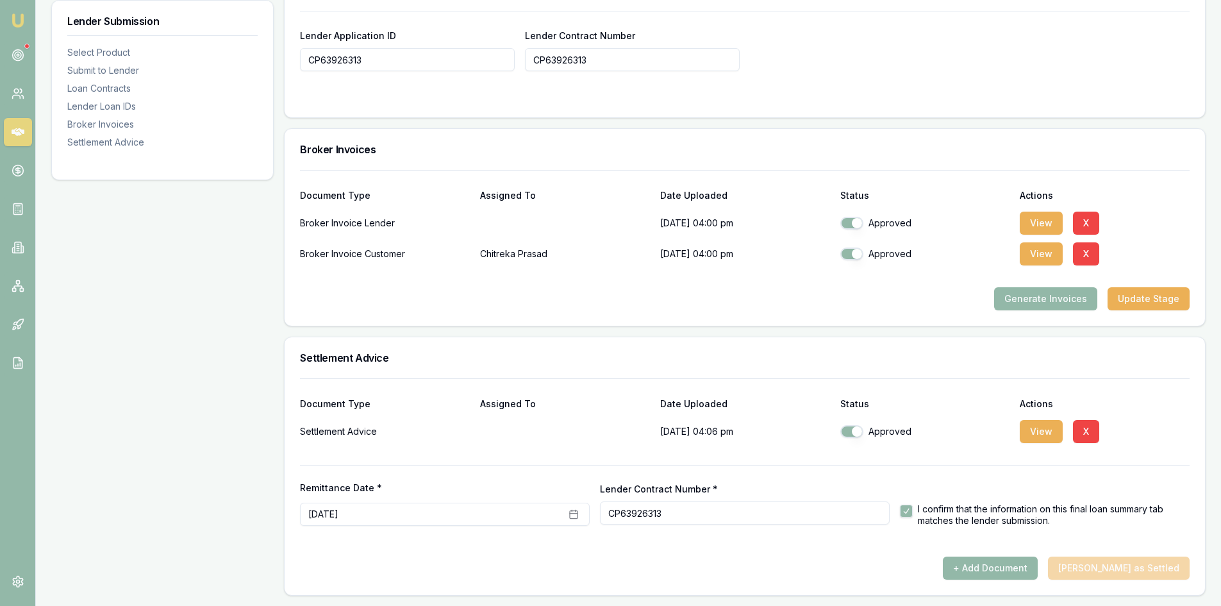
click at [822, 593] on div "Document Type Assigned To Date Uploaded Status Actions Settlement Advice [DATE]…" at bounding box center [745, 486] width 920 height 217
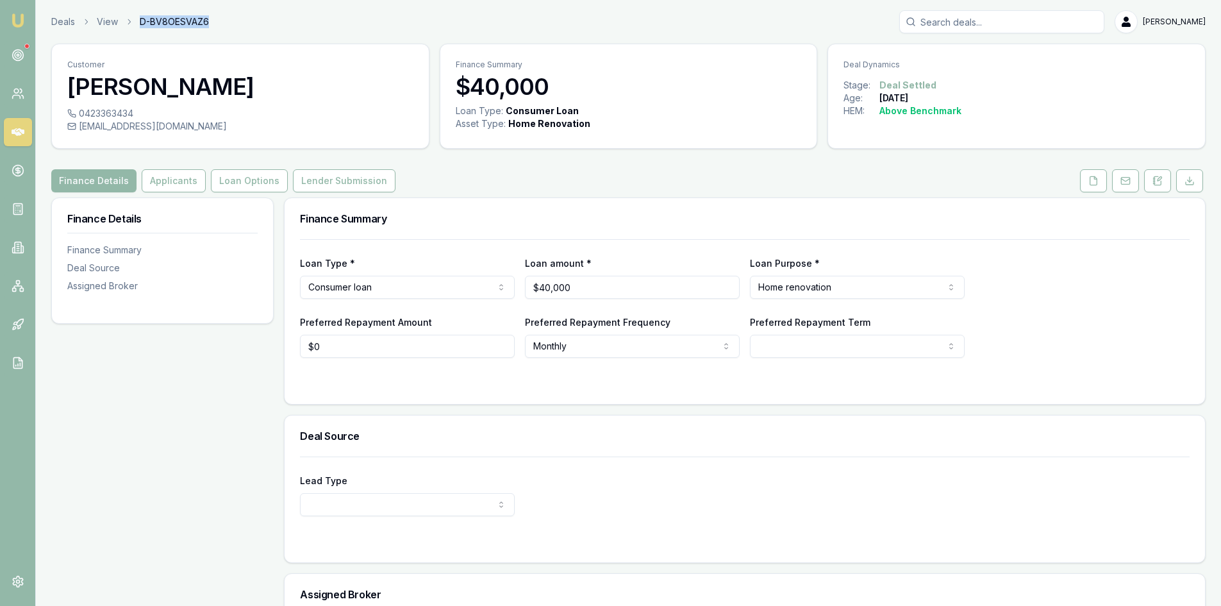
drag, startPoint x: 140, startPoint y: 20, endPoint x: 211, endPoint y: 21, distance: 71.1
click at [211, 21] on div "Deals View D-BV8OESVAZ6 [PERSON_NAME]" at bounding box center [628, 21] width 1154 height 23
copy span "D-BV8OESVAZ6"
click at [330, 181] on button "Lender Submission" at bounding box center [344, 180] width 103 height 23
click at [330, 171] on button "Lender Submission" at bounding box center [344, 180] width 103 height 23
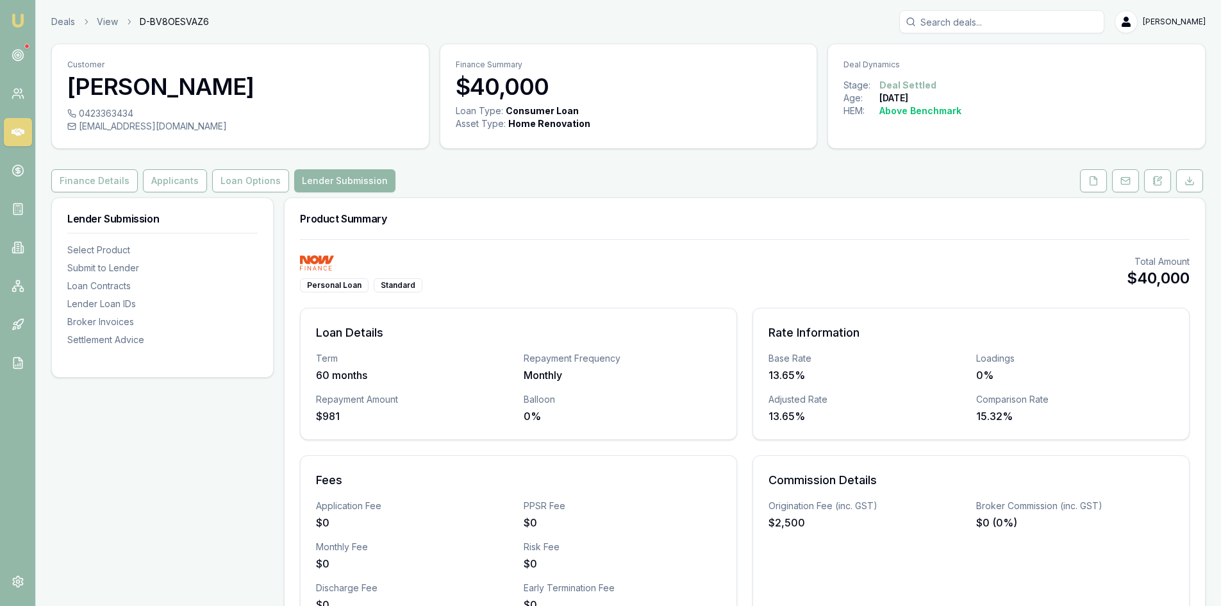
click at [1004, 24] on input "Search deals" at bounding box center [1001, 21] width 205 height 23
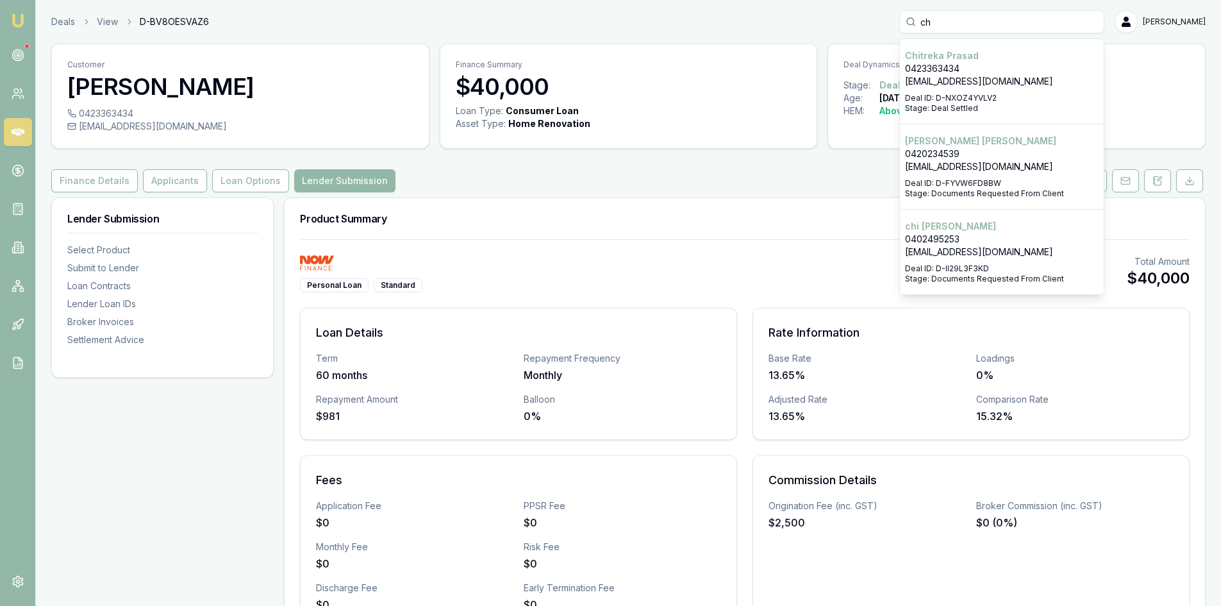
type input "ch"
click at [1007, 99] on p "Deal ID: D-NXOZ4YVLV2" at bounding box center [1002, 98] width 194 height 10
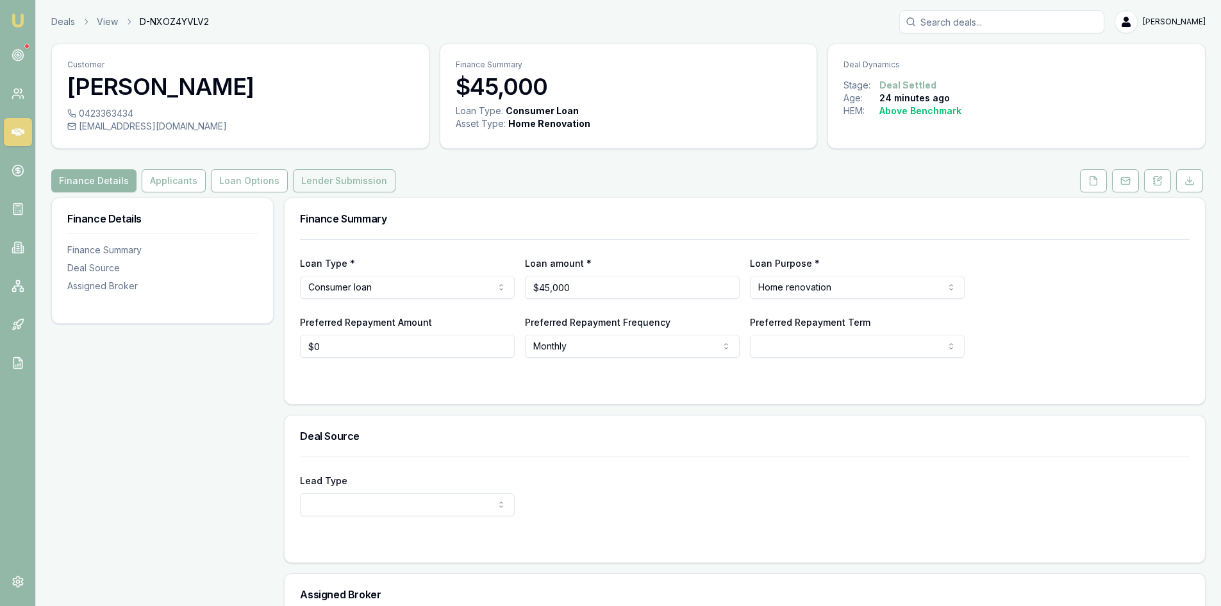
click at [333, 176] on button "Lender Submission" at bounding box center [344, 180] width 103 height 23
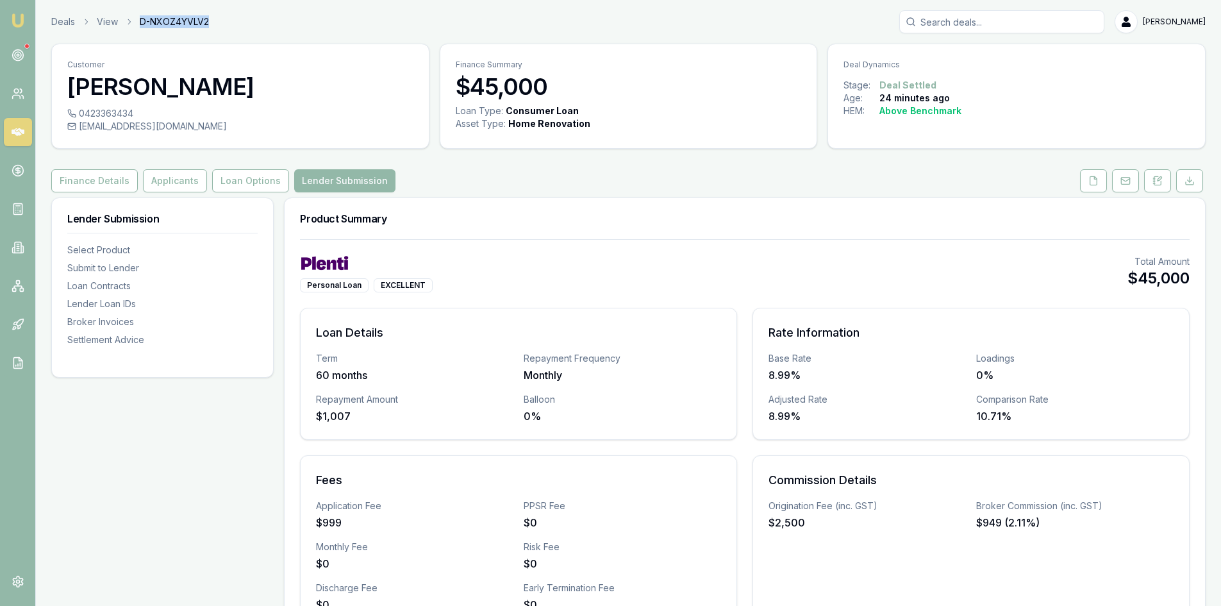
drag, startPoint x: 138, startPoint y: 21, endPoint x: 219, endPoint y: 22, distance: 80.8
click at [219, 22] on div "Deals View D-NXOZ4YVLV2 [PERSON_NAME]" at bounding box center [628, 21] width 1154 height 23
copy span "D-NXOZ4YVLV2"
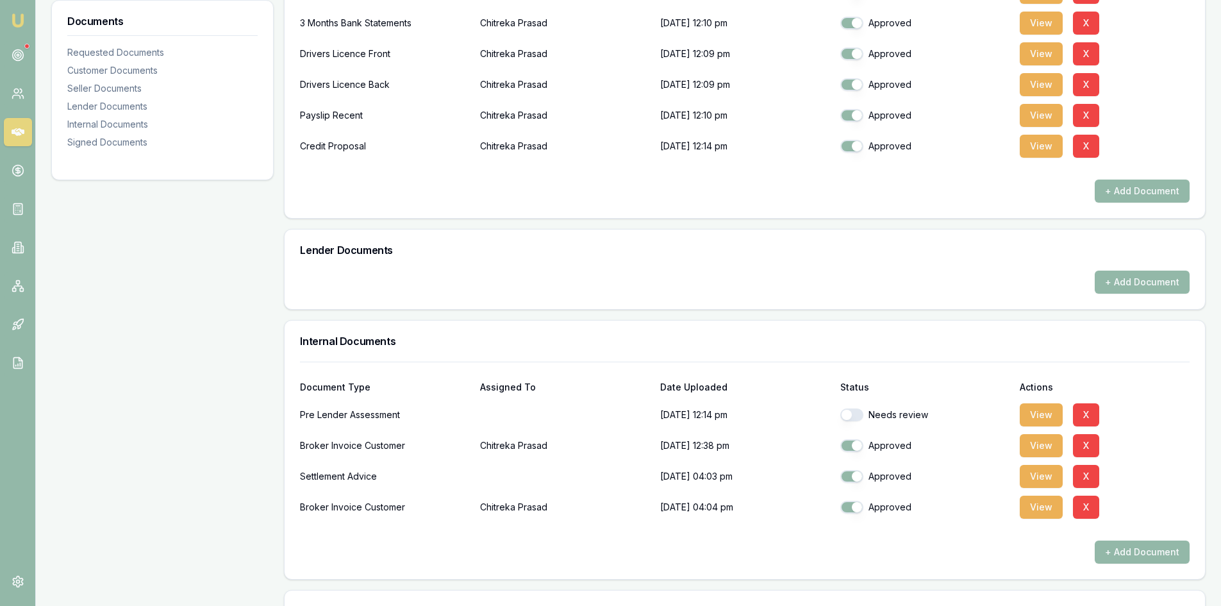
scroll to position [284, 0]
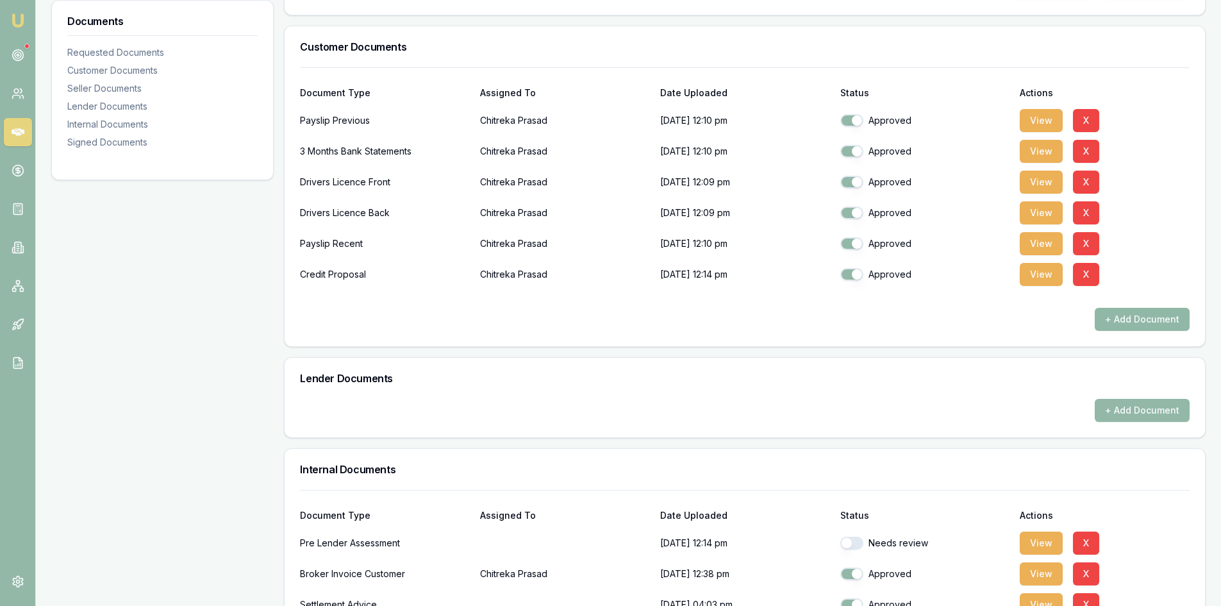
click at [1171, 324] on button "+ Add Document" at bounding box center [1142, 319] width 95 height 23
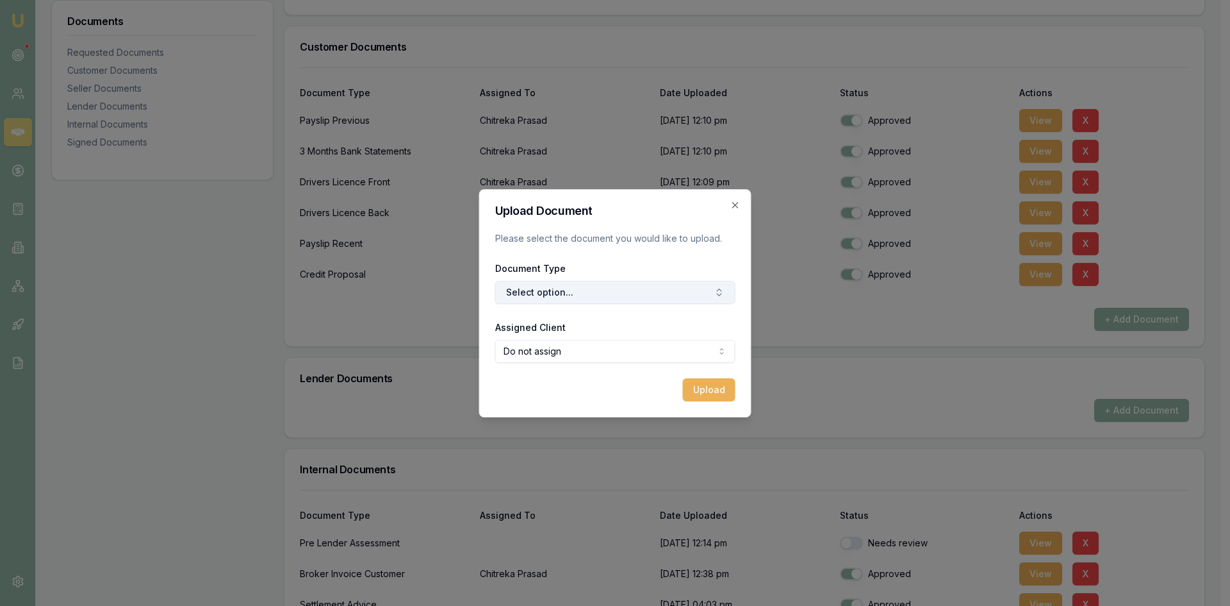
click at [579, 302] on button "Select option..." at bounding box center [615, 292] width 240 height 23
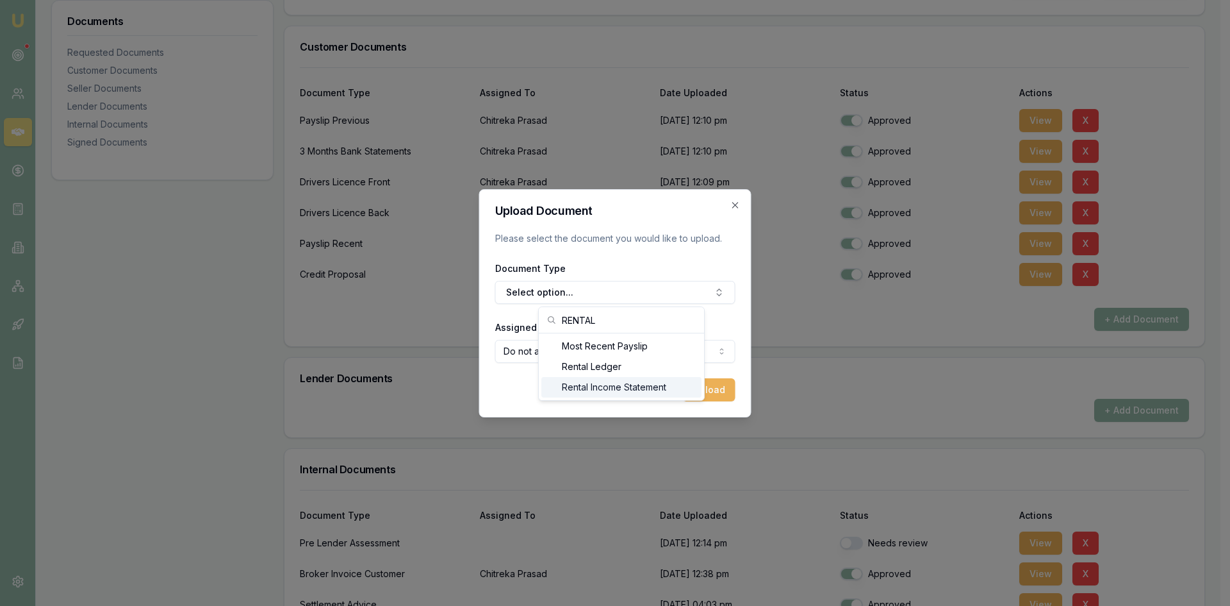
type input "RENTAL"
click at [597, 389] on div "Rental Income Statement" at bounding box center [622, 387] width 160 height 21
click at [574, 322] on body "Emu Broker Deals View D-BV8OESVAZ6 Steven Nguyen Toggle Menu Customer Chitreka …" at bounding box center [610, 19] width 1221 height 606
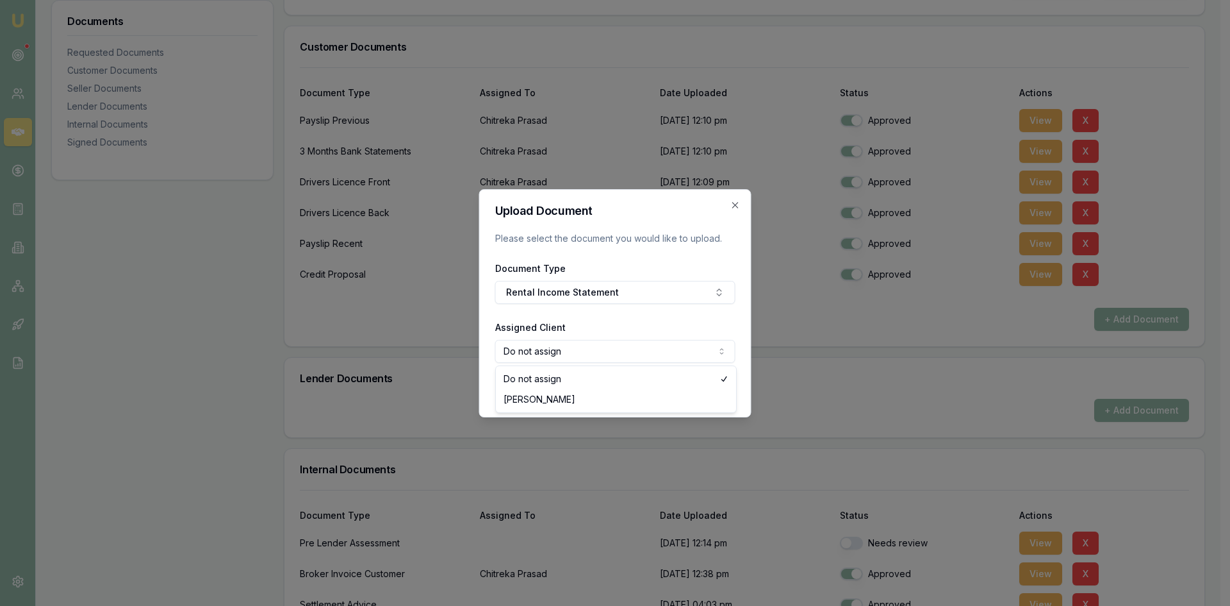
select select "U-AD7BS1658R"
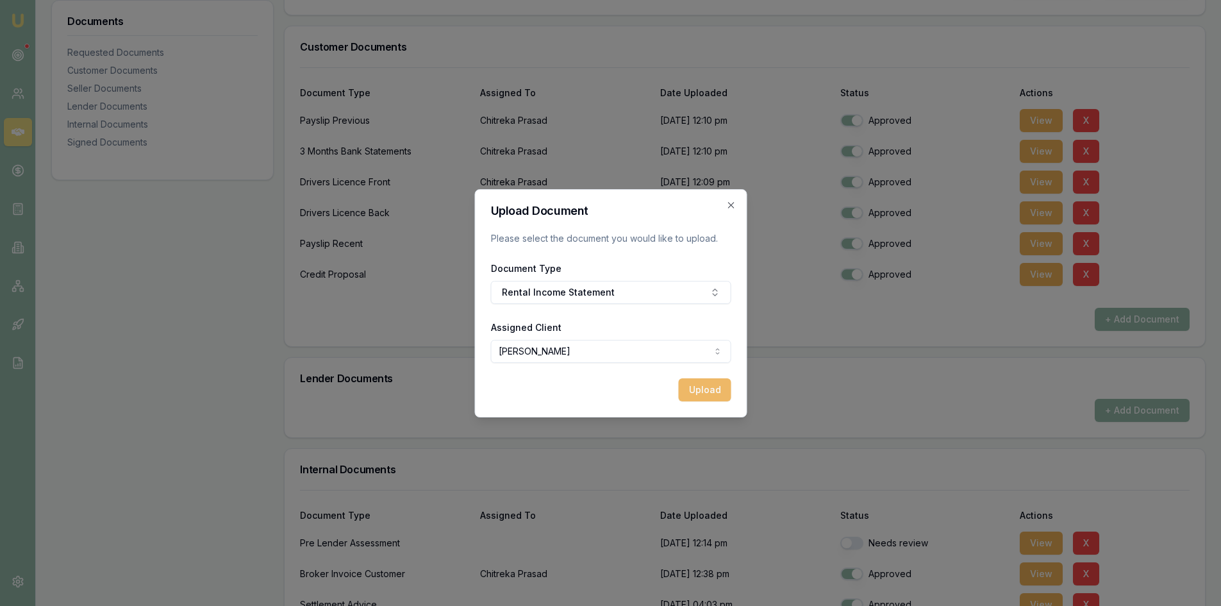
click at [702, 396] on button "Upload" at bounding box center [704, 389] width 53 height 23
click at [690, 388] on button "Upload" at bounding box center [704, 389] width 53 height 23
click at [733, 205] on icon "button" at bounding box center [730, 205] width 10 height 10
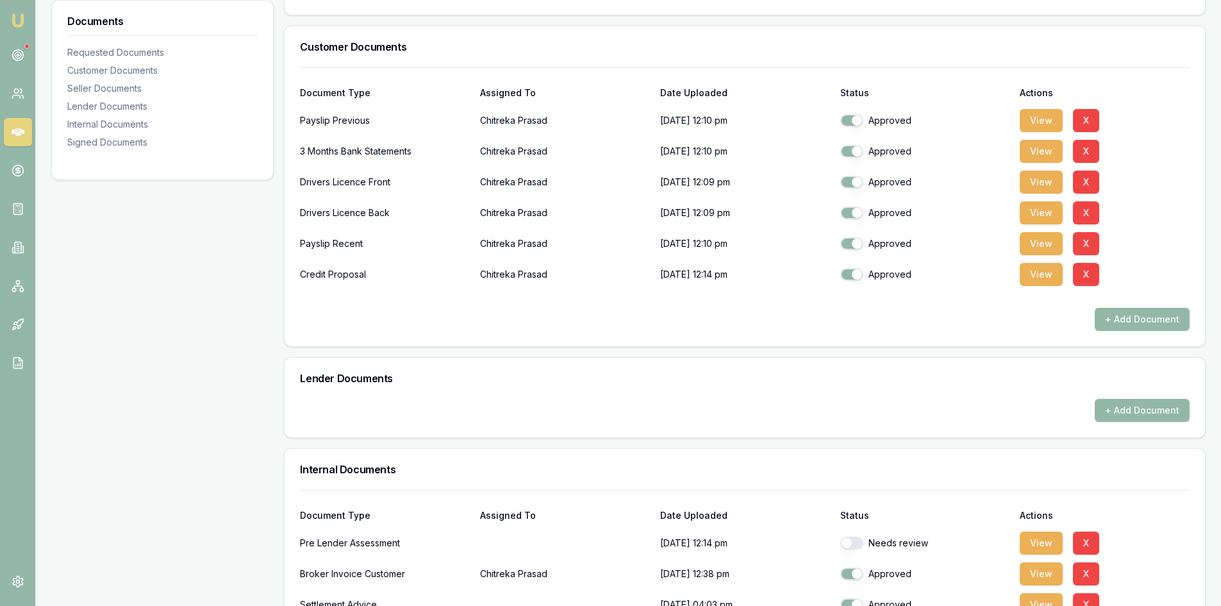
scroll to position [220, 0]
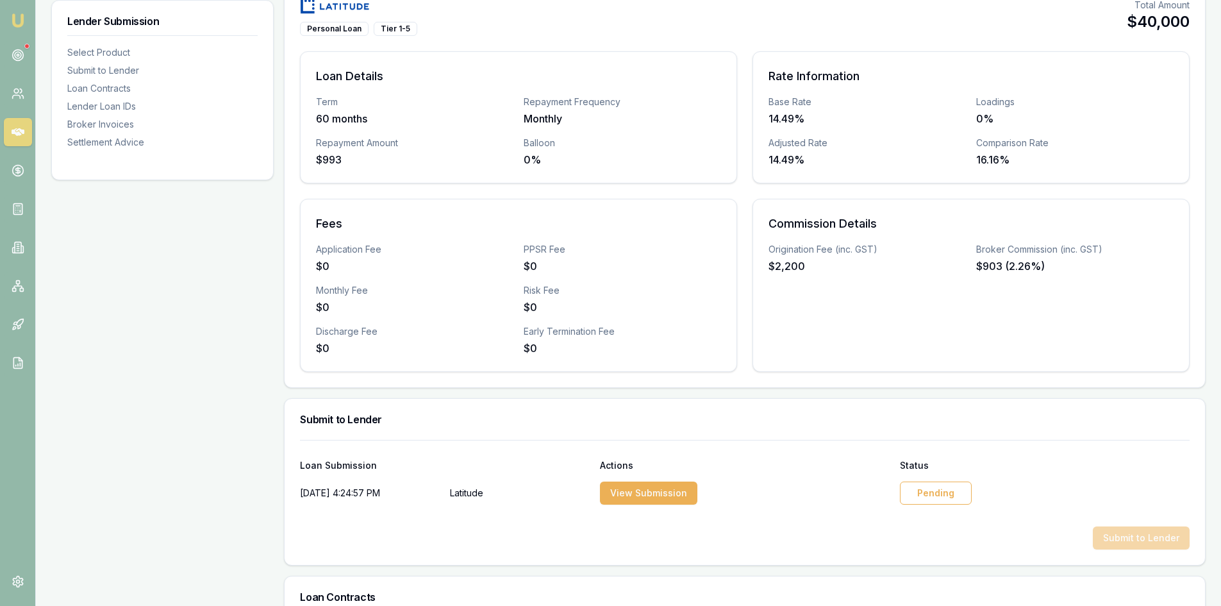
scroll to position [385, 0]
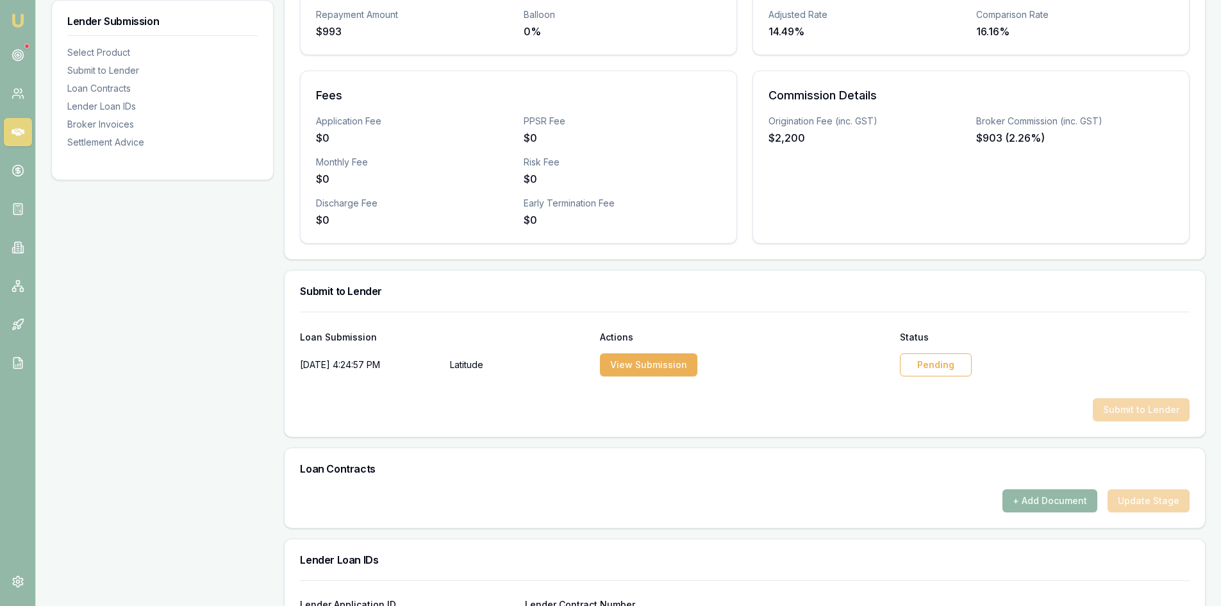
click at [945, 370] on div "Pending" at bounding box center [936, 364] width 72 height 23
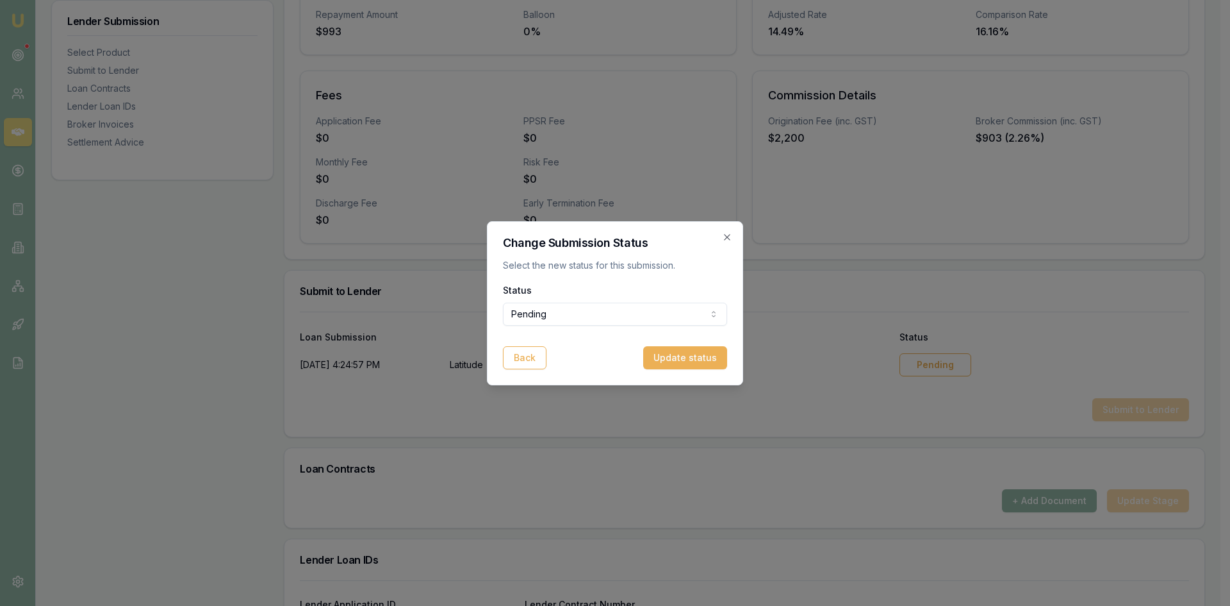
select select "APPROVED"
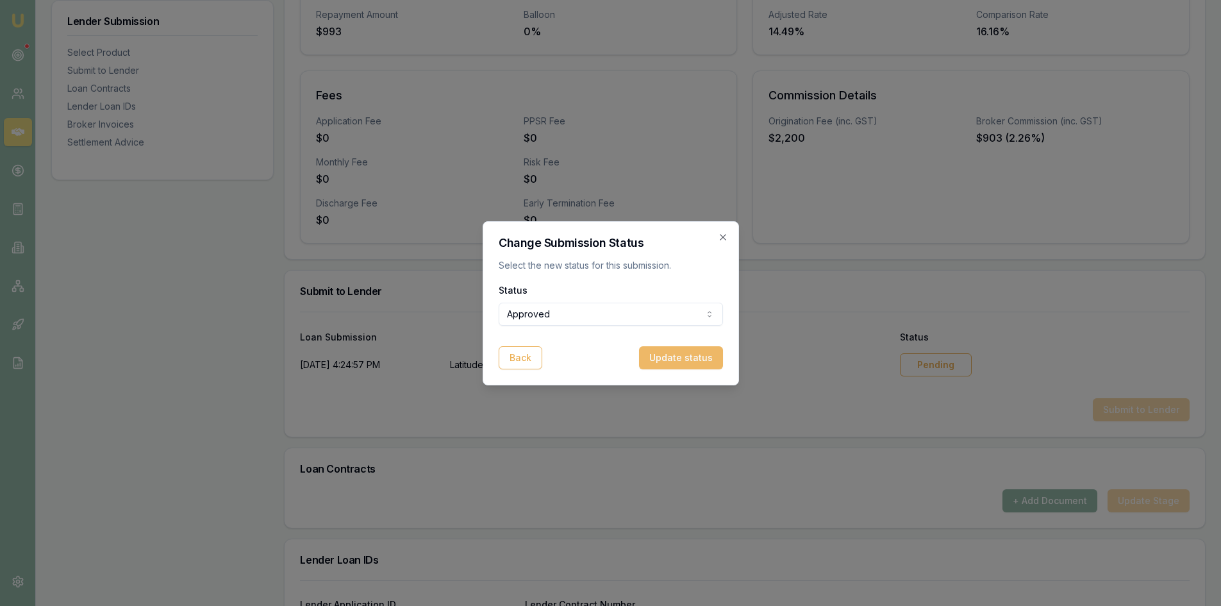
click at [686, 361] on button "Update status" at bounding box center [681, 357] width 84 height 23
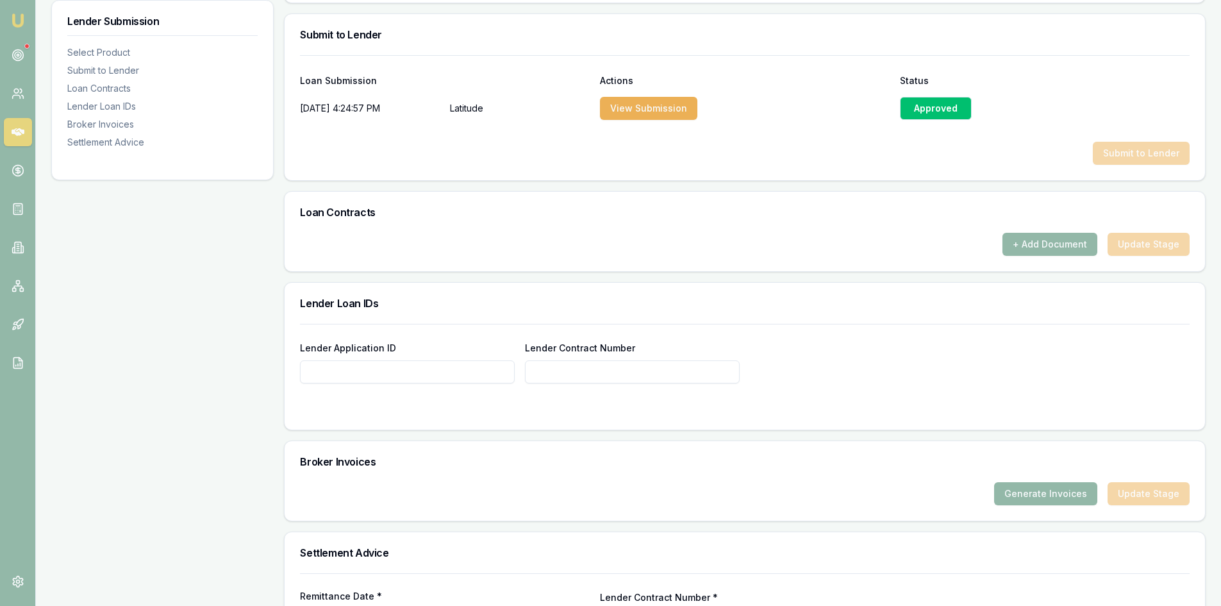
scroll to position [749, 0]
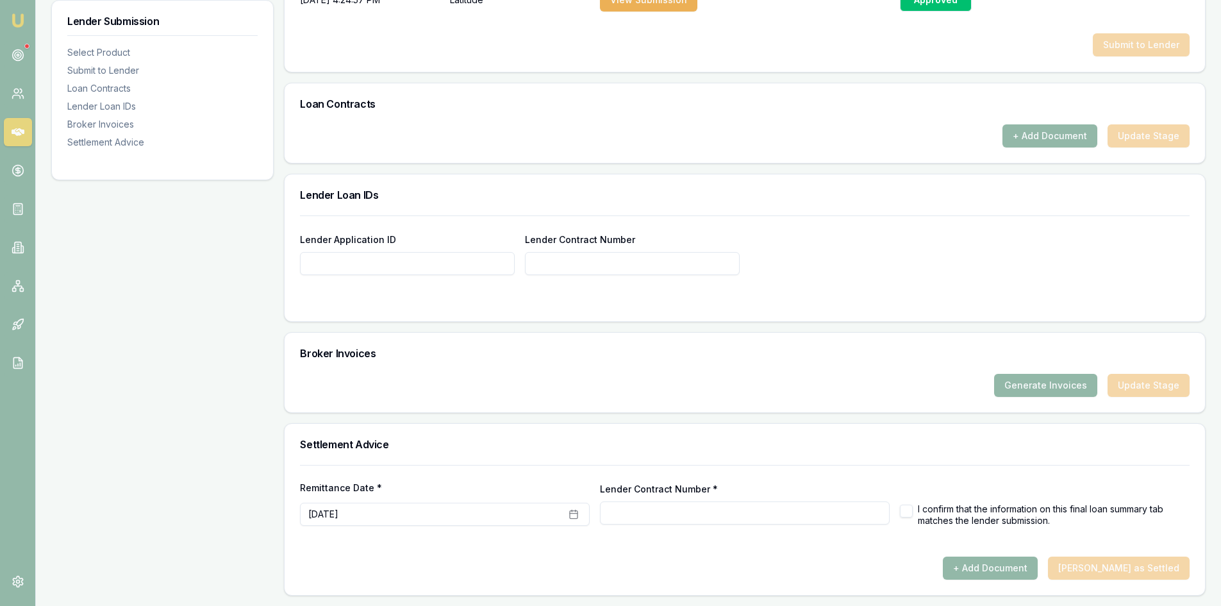
click at [904, 511] on button "button" at bounding box center [906, 510] width 13 height 13
checkbox input "true"
click at [456, 264] on input "Lender Application ID" at bounding box center [407, 263] width 215 height 23
paste input "APP-0000656985"
type input "APP-0000656985"
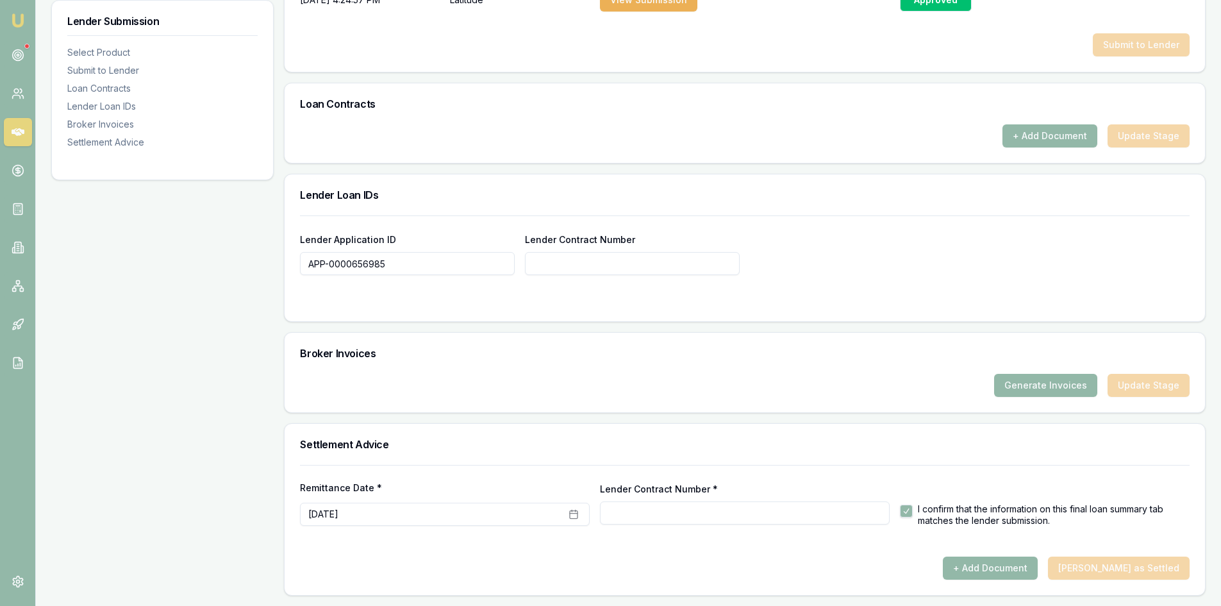
click at [577, 274] on input "Lender Contract Number" at bounding box center [632, 263] width 215 height 23
paste input "APP-0000656985"
type input "APP-0000656985"
click at [654, 316] on div "Lender Application ID APP-0000656985 Lender Contract Number APP-0000656985" at bounding box center [745, 268] width 920 height 106
click at [1004, 563] on button "+ Add Document" at bounding box center [990, 567] width 95 height 23
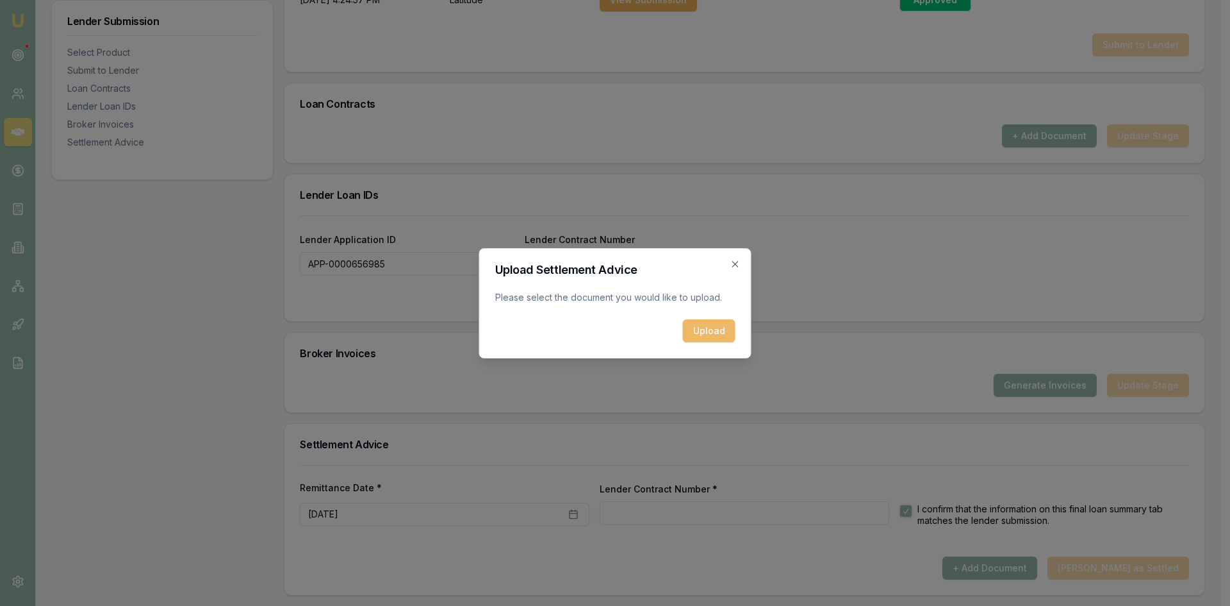
click at [700, 329] on button "Upload" at bounding box center [709, 330] width 53 height 23
type input "APP-0000656985"
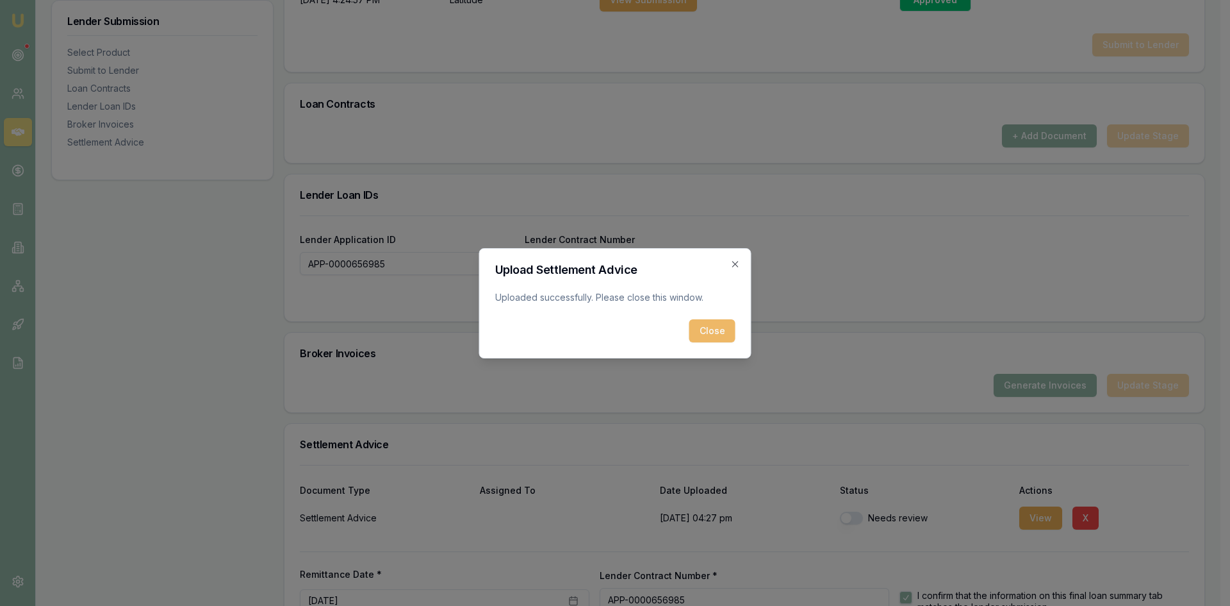
click at [707, 330] on button "Close" at bounding box center [713, 330] width 46 height 23
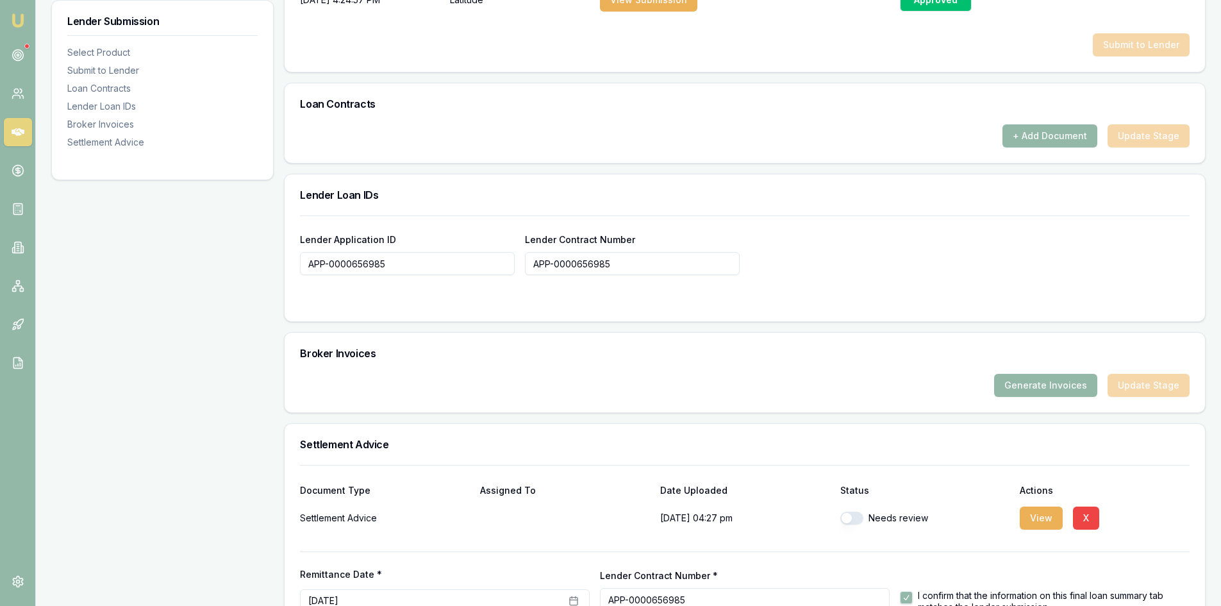
scroll to position [836, 0]
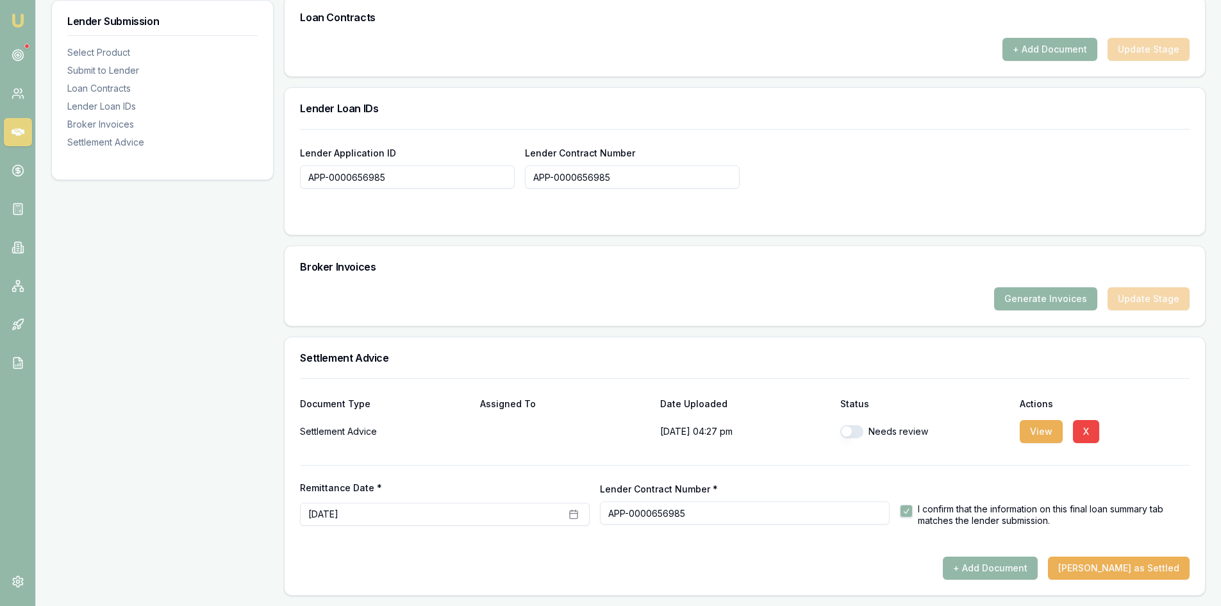
click at [859, 431] on button "button" at bounding box center [851, 431] width 23 height 13
checkbox input "true"
click at [1115, 574] on button "[PERSON_NAME] as Settled" at bounding box center [1119, 567] width 142 height 23
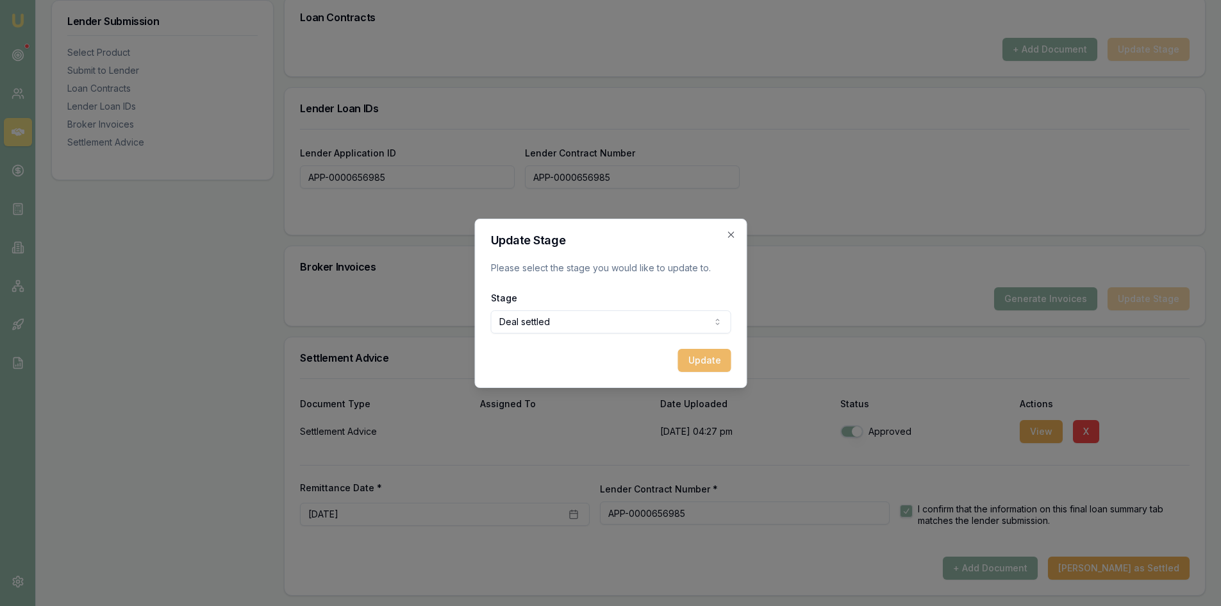
click at [699, 356] on button "Update" at bounding box center [703, 360] width 53 height 23
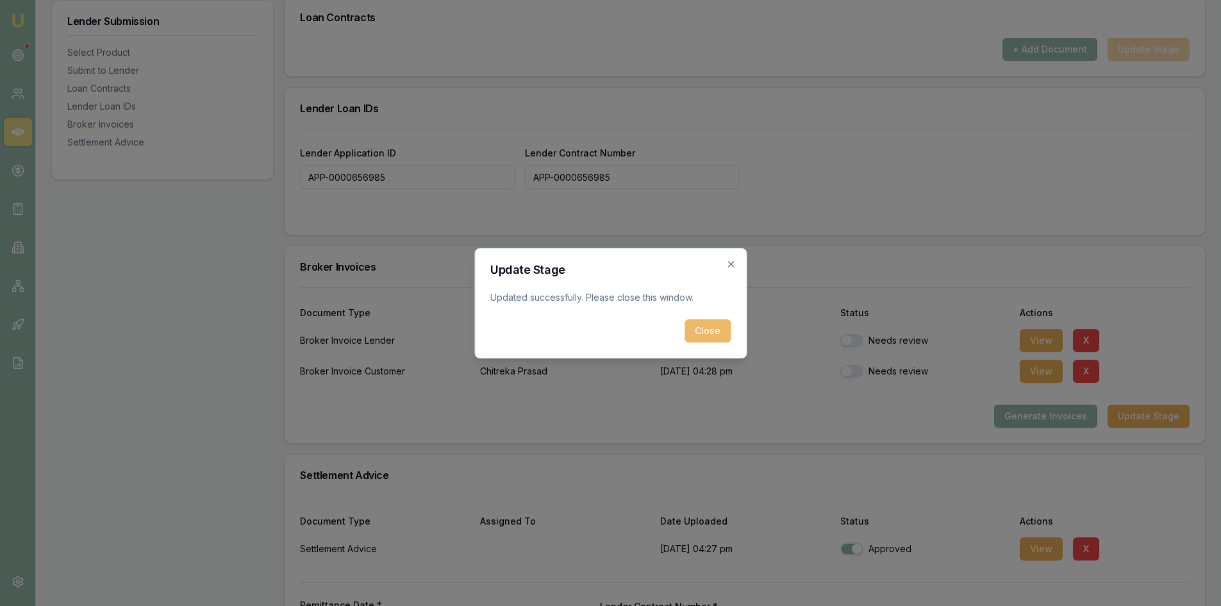
click at [697, 327] on button "Close" at bounding box center [707, 330] width 46 height 23
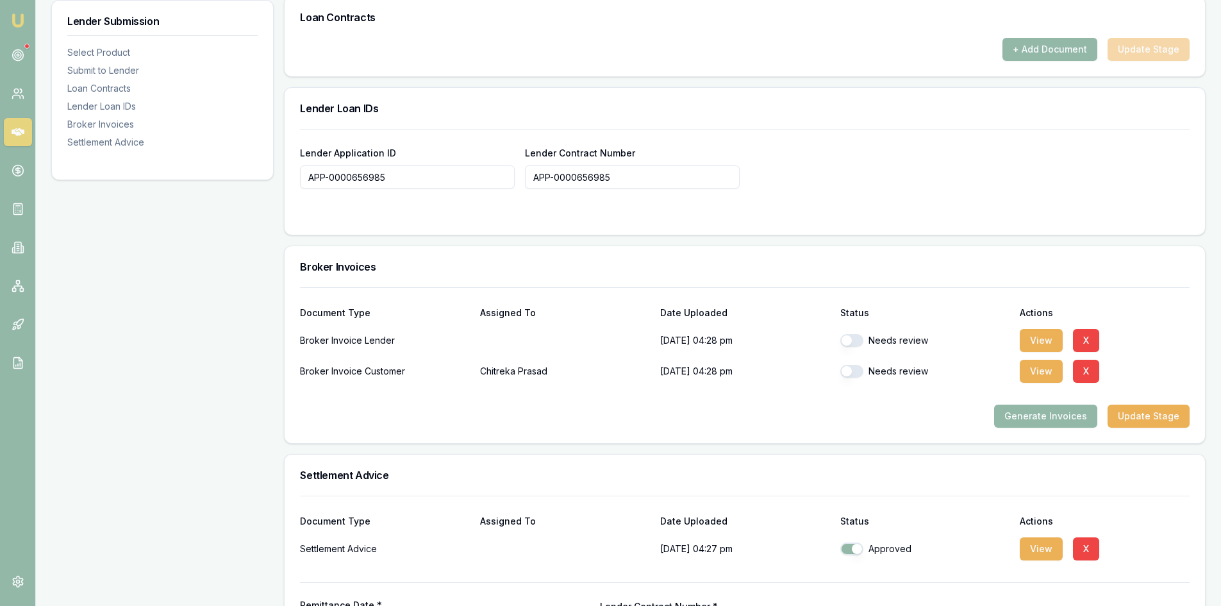
click at [854, 342] on button "button" at bounding box center [851, 340] width 23 height 13
checkbox input "true"
click at [854, 368] on button "button" at bounding box center [851, 371] width 23 height 13
checkbox input "true"
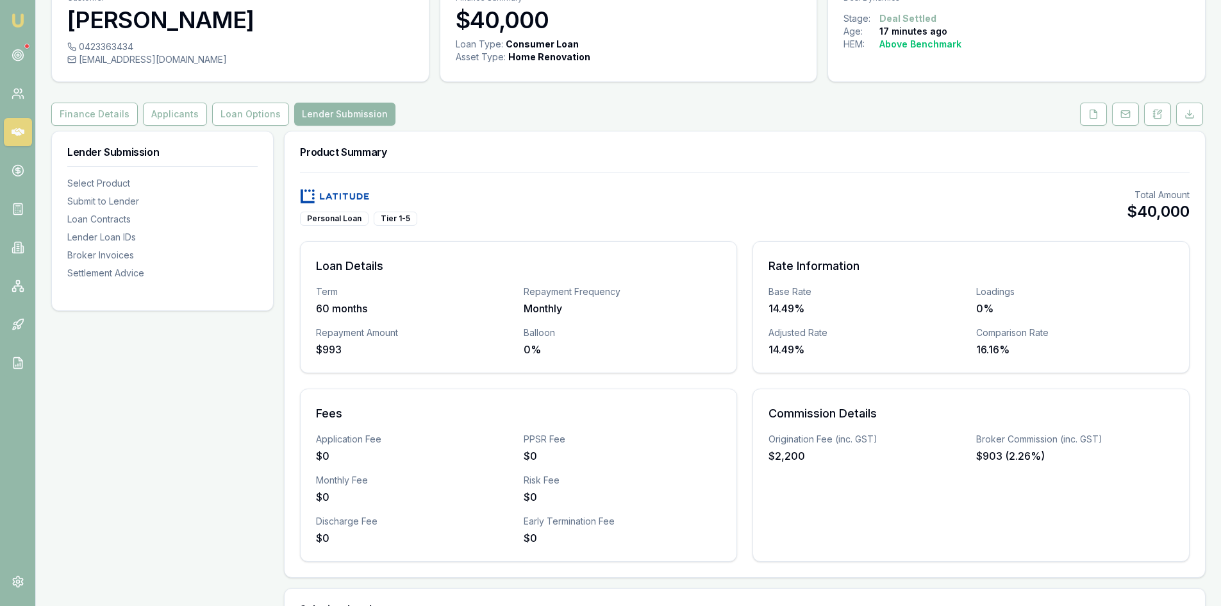
scroll to position [0, 0]
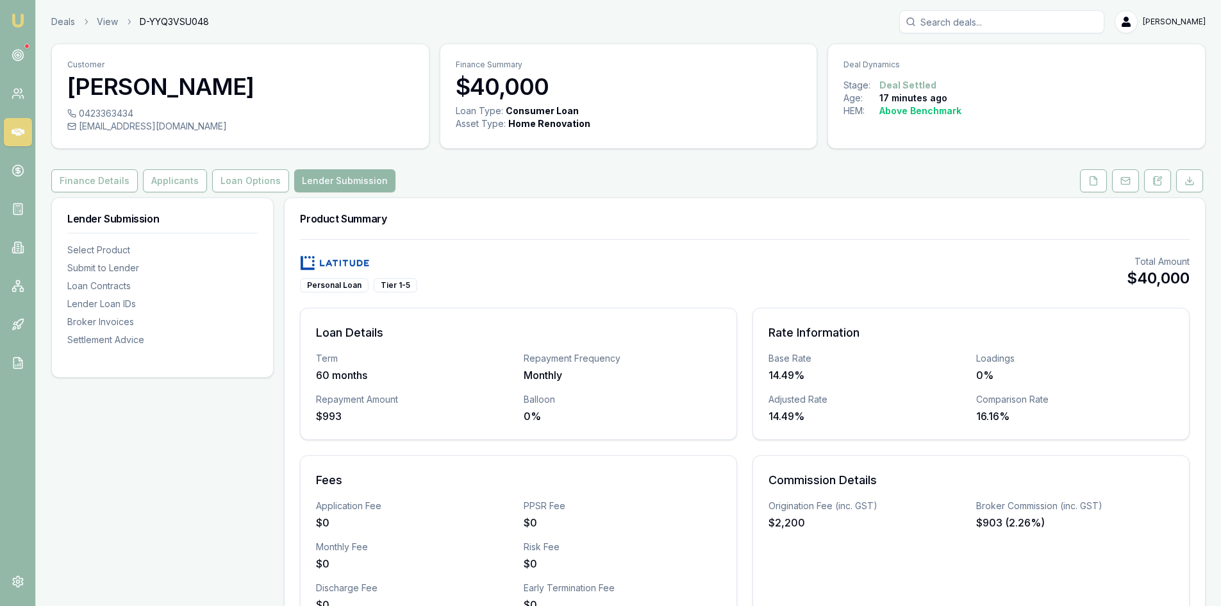
click at [170, 19] on span "D-YYQ3VSU048" at bounding box center [174, 21] width 69 height 13
drag, startPoint x: 140, startPoint y: 23, endPoint x: 230, endPoint y: 29, distance: 89.9
click at [230, 29] on div "Deals View D-YYQ3VSU048 [PERSON_NAME]" at bounding box center [628, 21] width 1154 height 23
copy span "D-YYQ3VSU048"
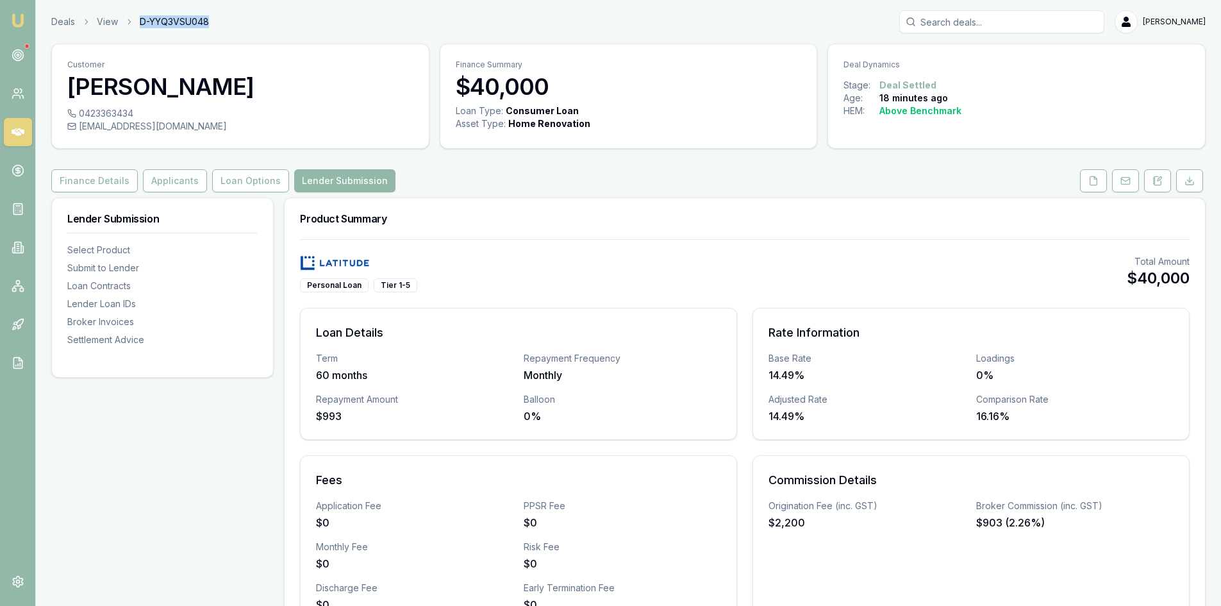
click at [23, 133] on icon at bounding box center [18, 132] width 13 height 8
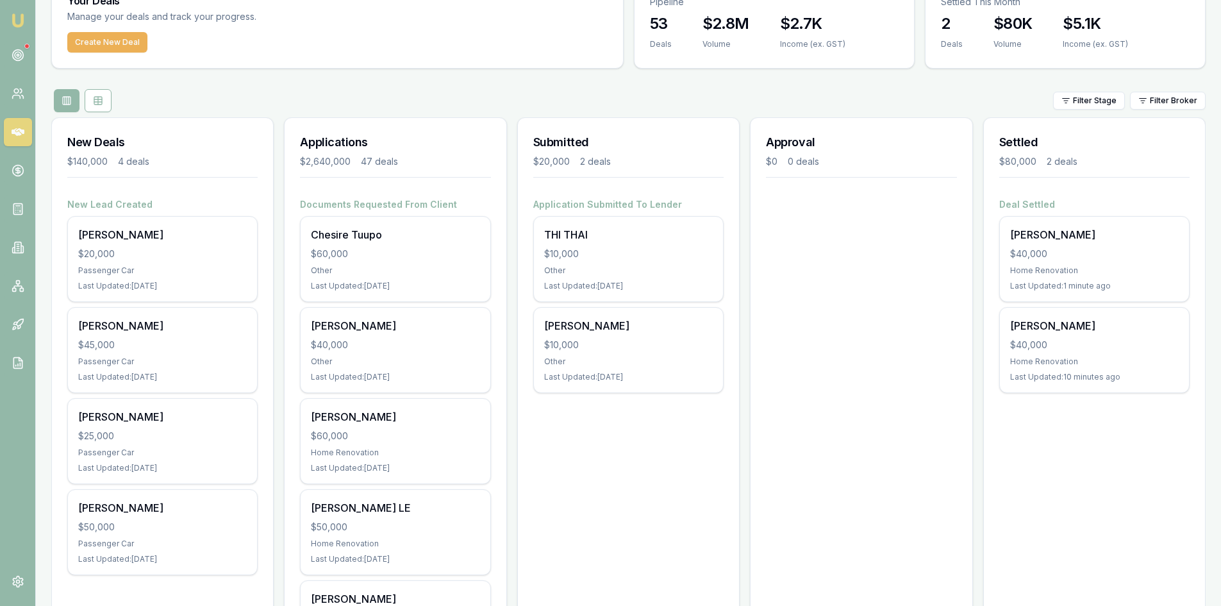
scroll to position [192, 0]
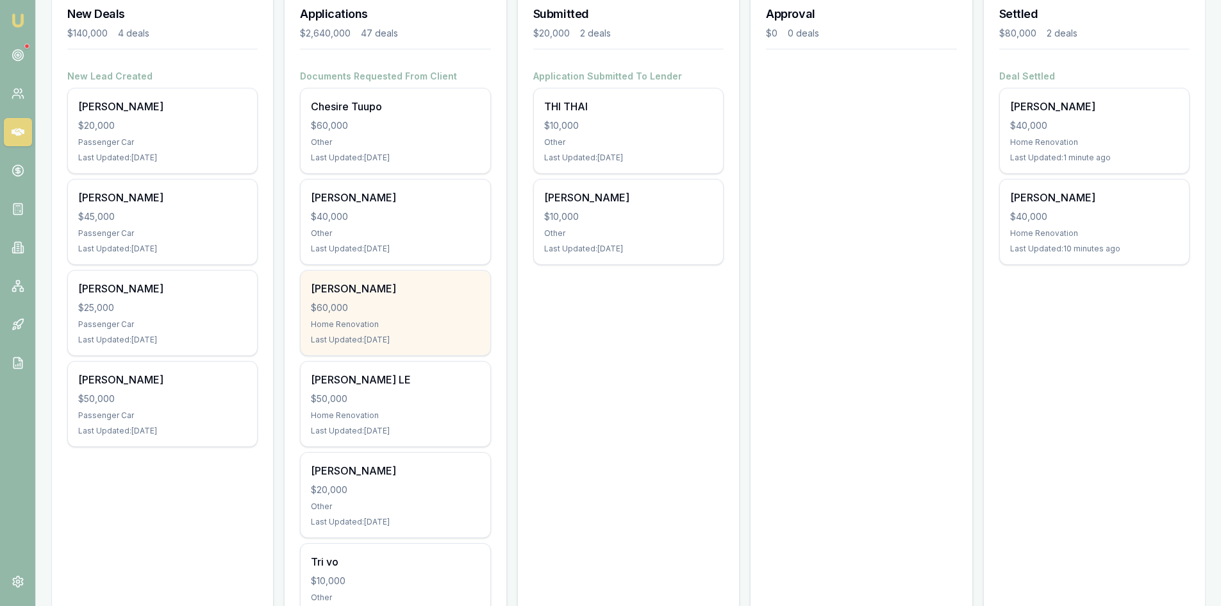
click at [477, 314] on div "[PERSON_NAME] $60,000 Home Renovation Last Updated: [DATE]" at bounding box center [395, 312] width 189 height 85
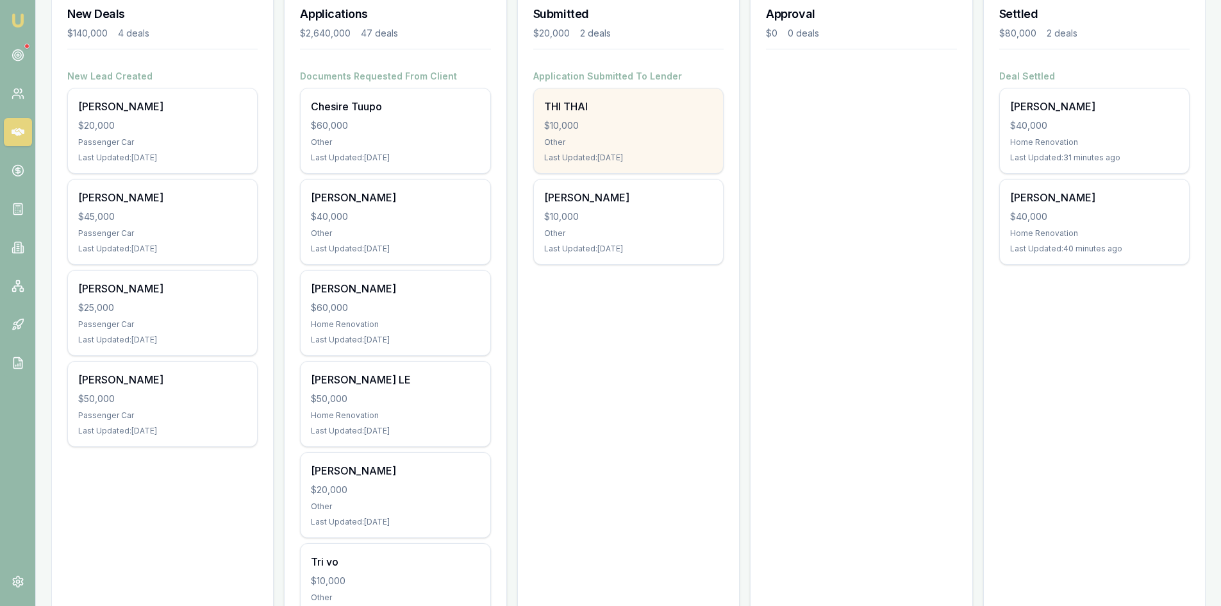
scroll to position [0, 0]
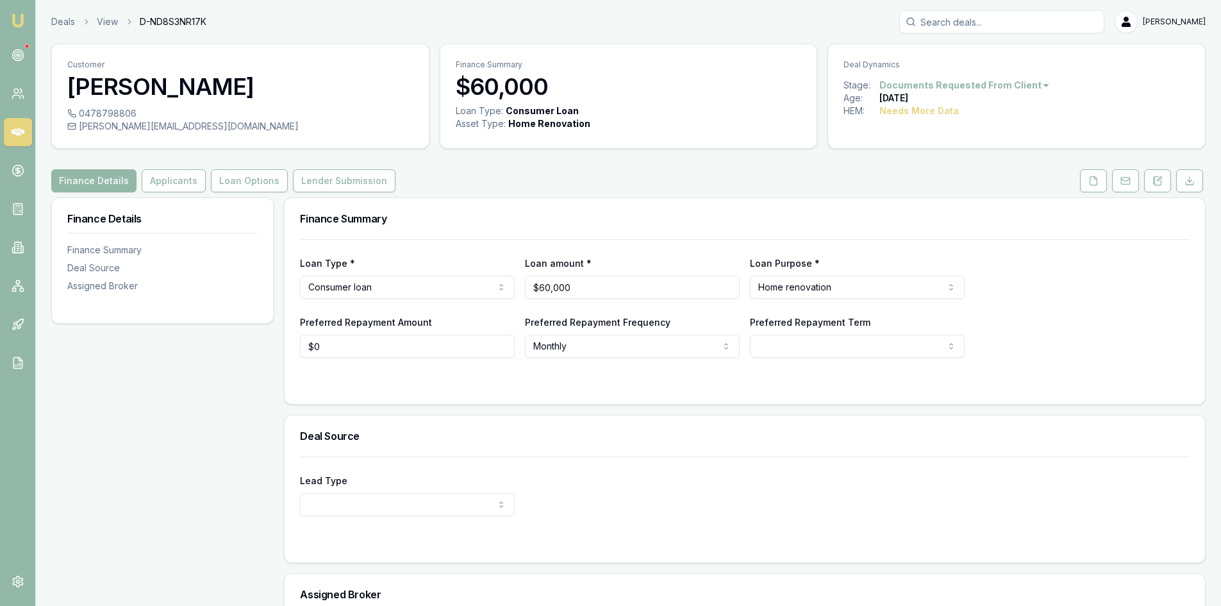
scroll to position [64, 0]
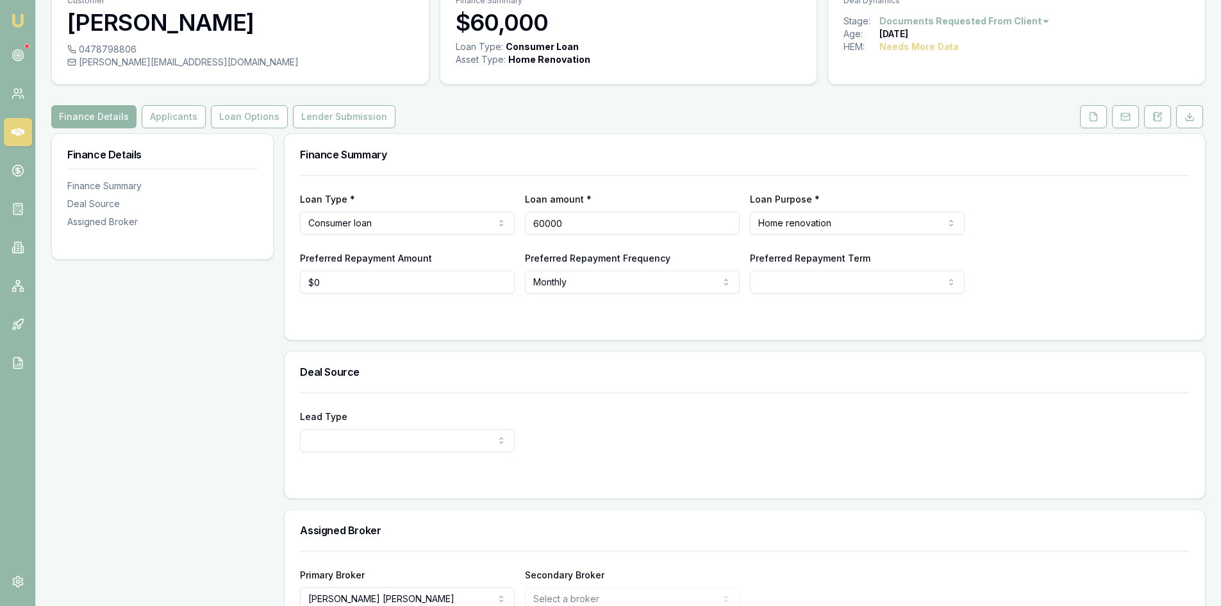
drag, startPoint x: 597, startPoint y: 221, endPoint x: 431, endPoint y: 225, distance: 165.4
click at [431, 225] on div "Loan Type * Consumer loan Consumer loan Consumer asset Commercial loan Commerci…" at bounding box center [745, 213] width 890 height 44
type input "$50,000"
click at [601, 412] on div "Lead Type New client Repeat client Partner Campaign Other" at bounding box center [745, 430] width 890 height 44
select select "60"
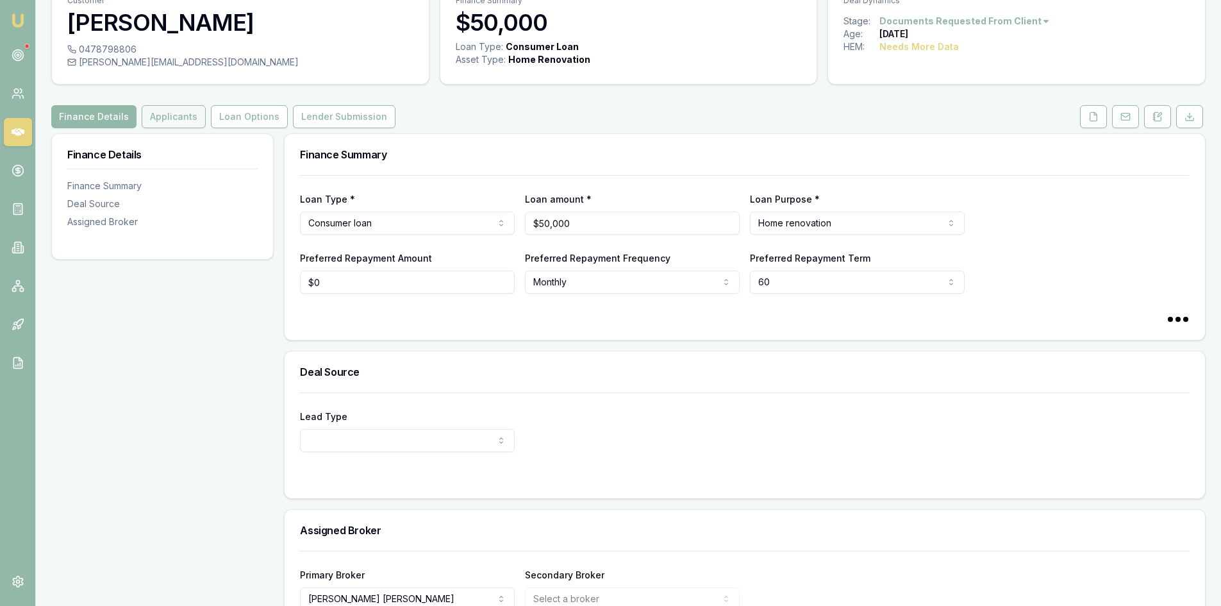
click at [188, 118] on button "Applicants" at bounding box center [174, 116] width 64 height 23
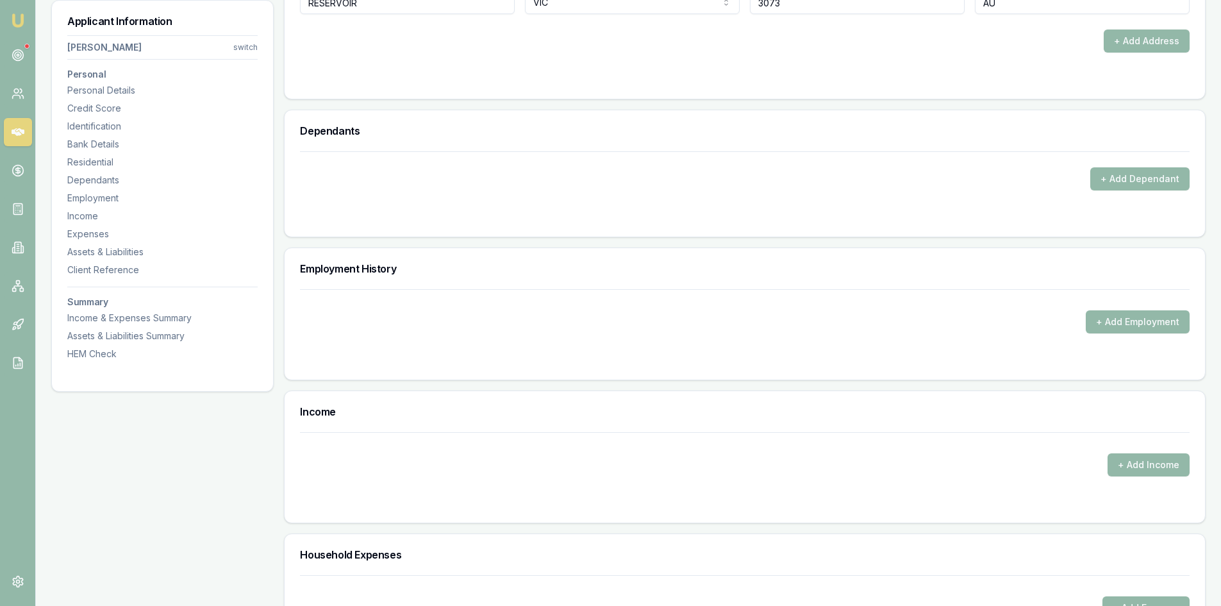
scroll to position [1282, 0]
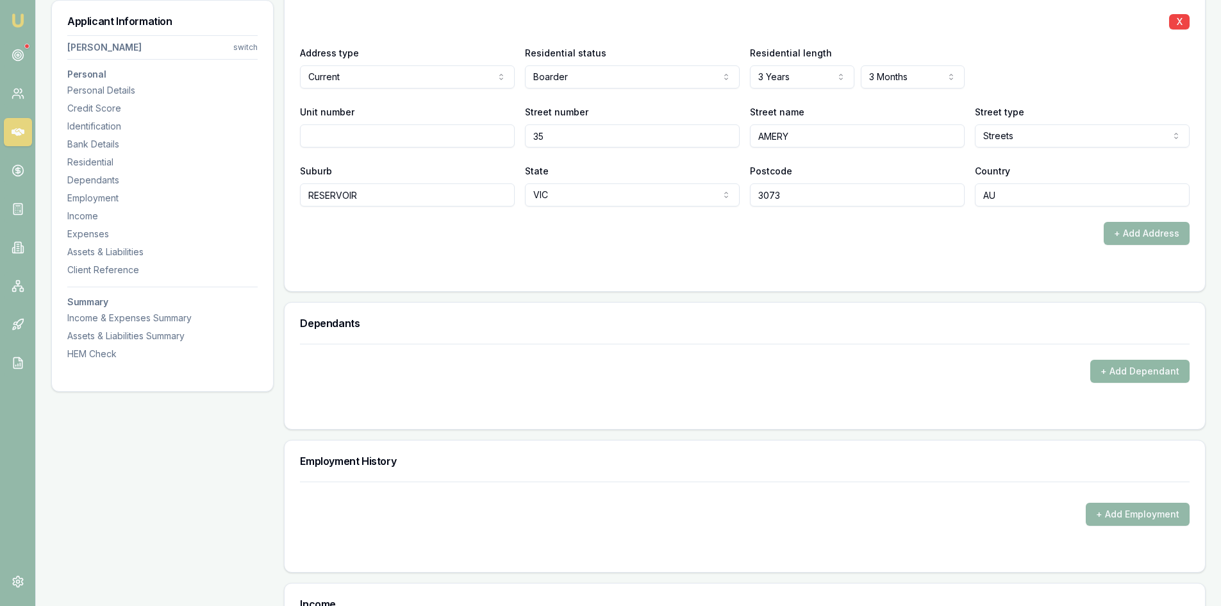
click at [1143, 369] on button "+ Add Dependant" at bounding box center [1139, 371] width 99 height 23
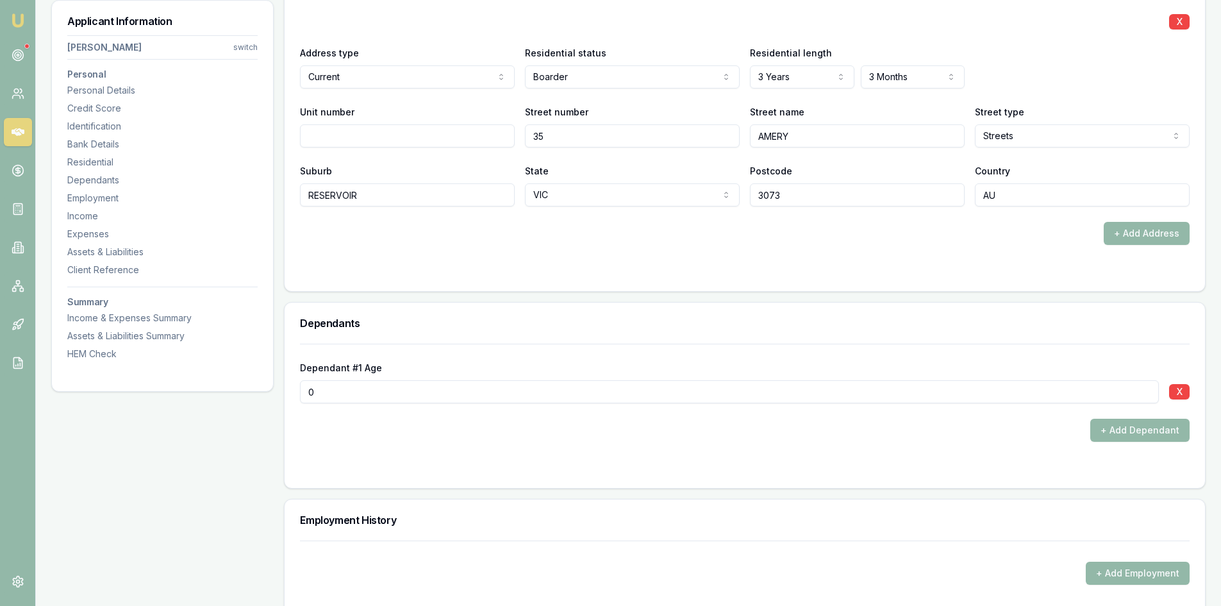
scroll to position [1474, 0]
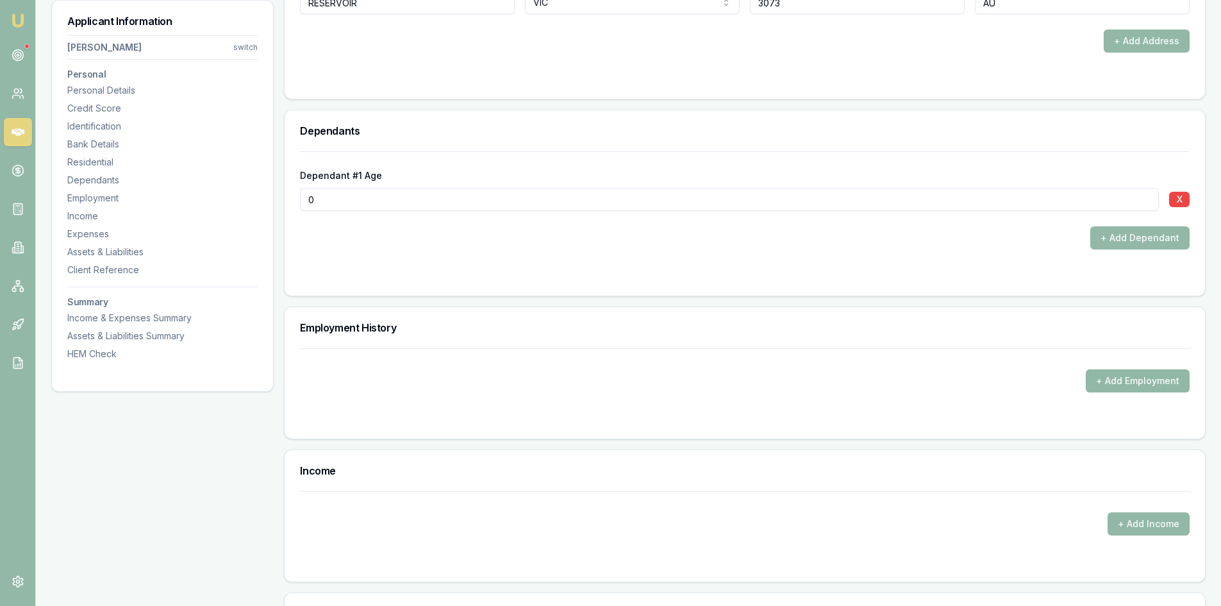
click at [1135, 381] on button "+ Add Employment" at bounding box center [1138, 380] width 104 height 23
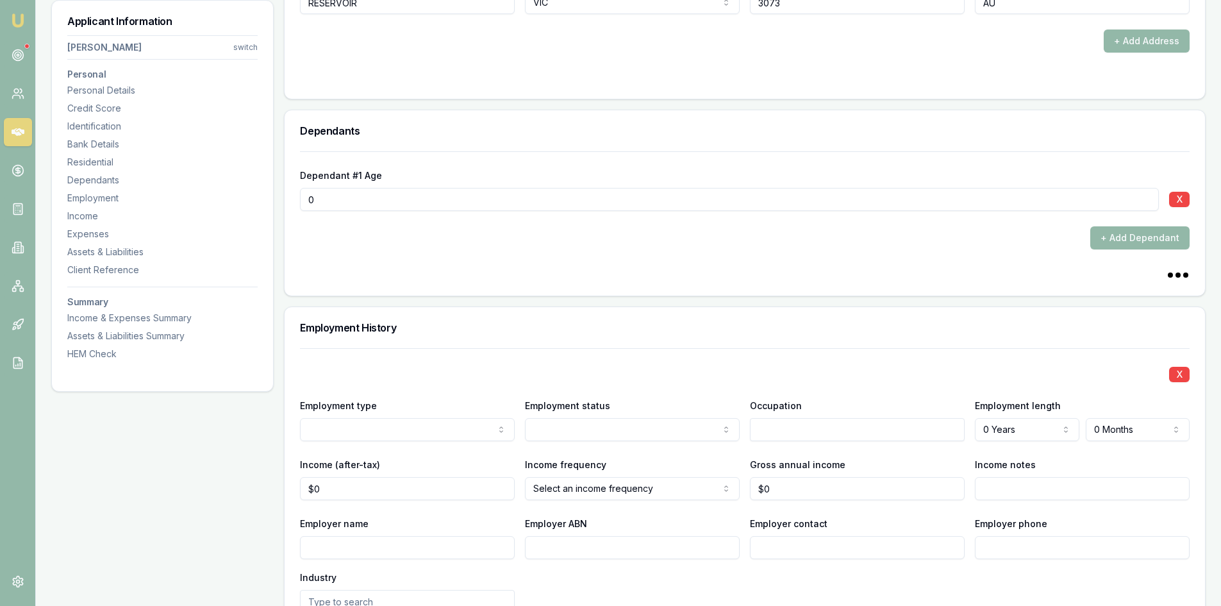
scroll to position [1602, 0]
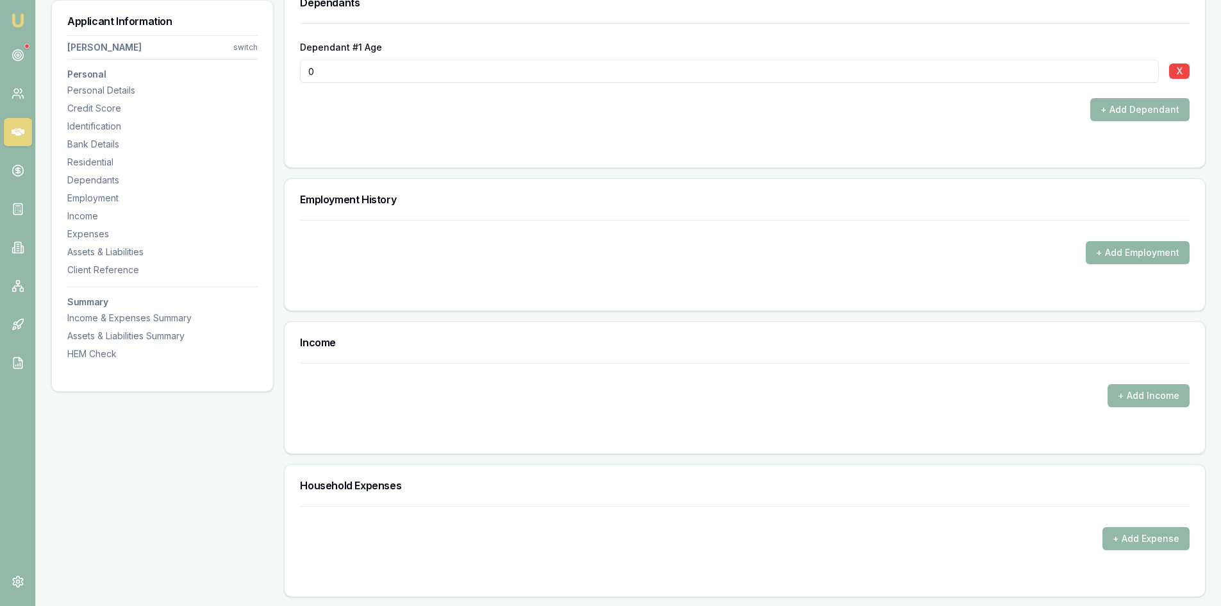
click at [1129, 256] on button "+ Add Employment" at bounding box center [1138, 252] width 104 height 23
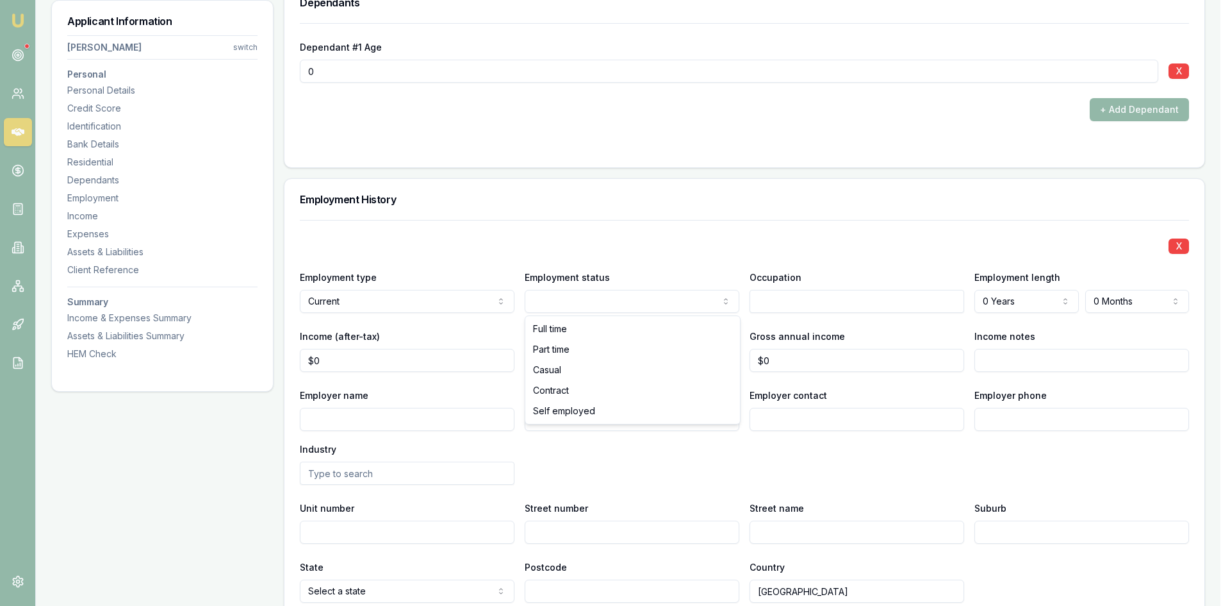
select select "SELF_EMPLOYED"
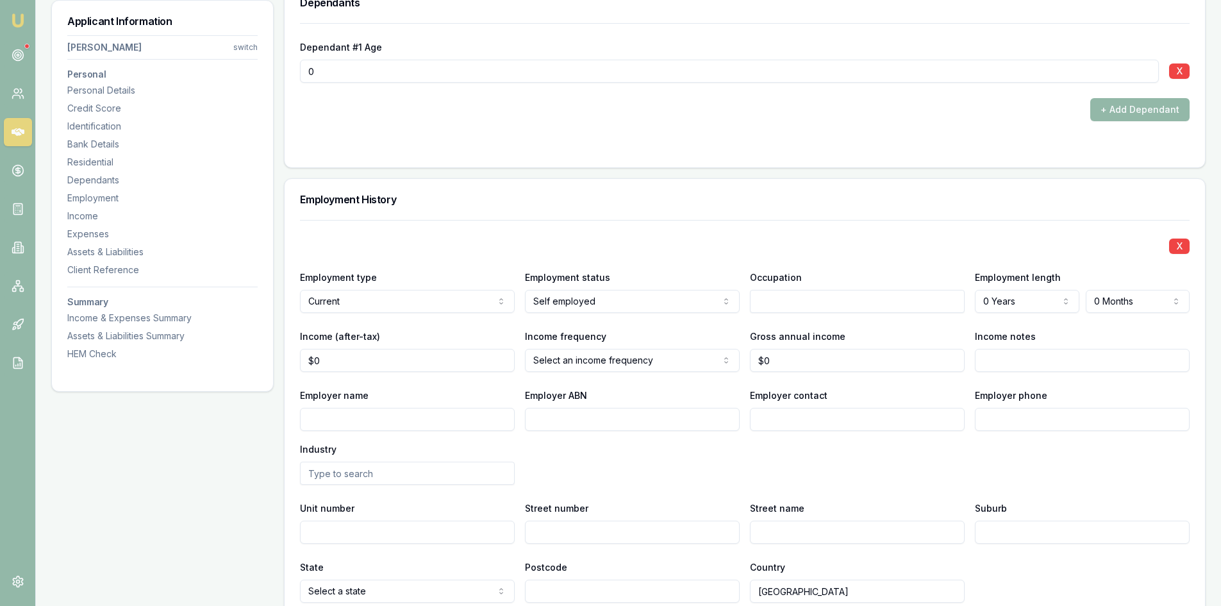
click at [794, 298] on input "text" at bounding box center [857, 301] width 215 height 23
type input "business owner"
click at [1001, 397] on label "Employer phone" at bounding box center [1011, 395] width 72 height 11
click at [1001, 408] on input "Employer phone" at bounding box center [1082, 419] width 215 height 23
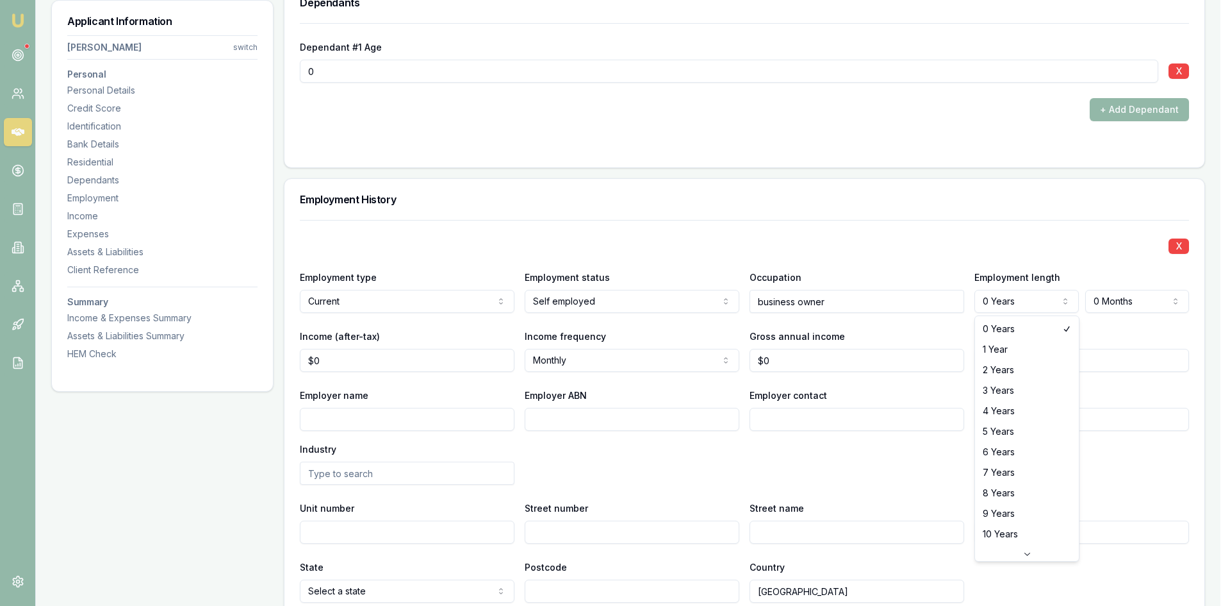
select select "3"
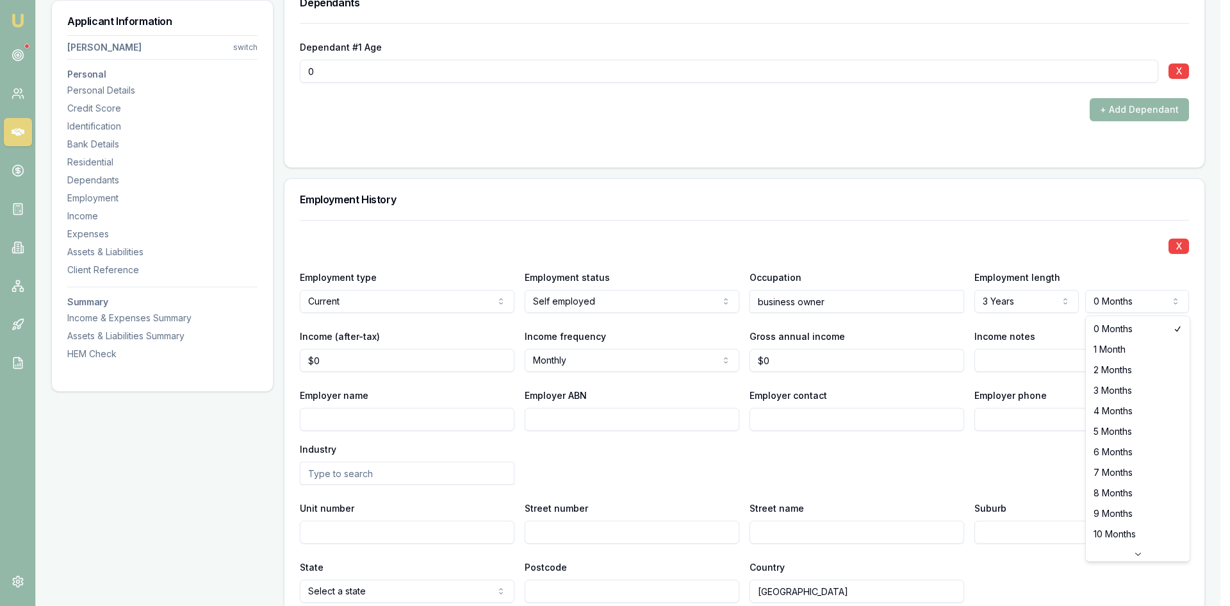
select select "2"
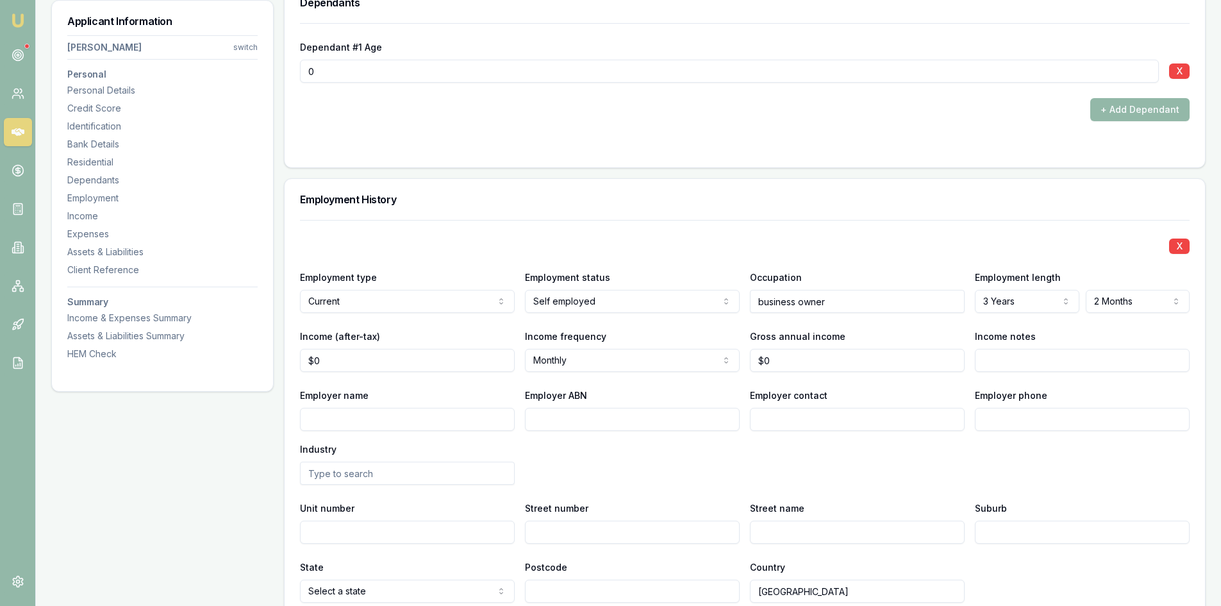
type input "0"
click at [384, 363] on input "0" at bounding box center [407, 360] width 215 height 23
type input "$46,000"
click at [686, 405] on div "Employer ABN" at bounding box center [632, 409] width 215 height 44
drag, startPoint x: 775, startPoint y: 363, endPoint x: 735, endPoint y: 367, distance: 40.6
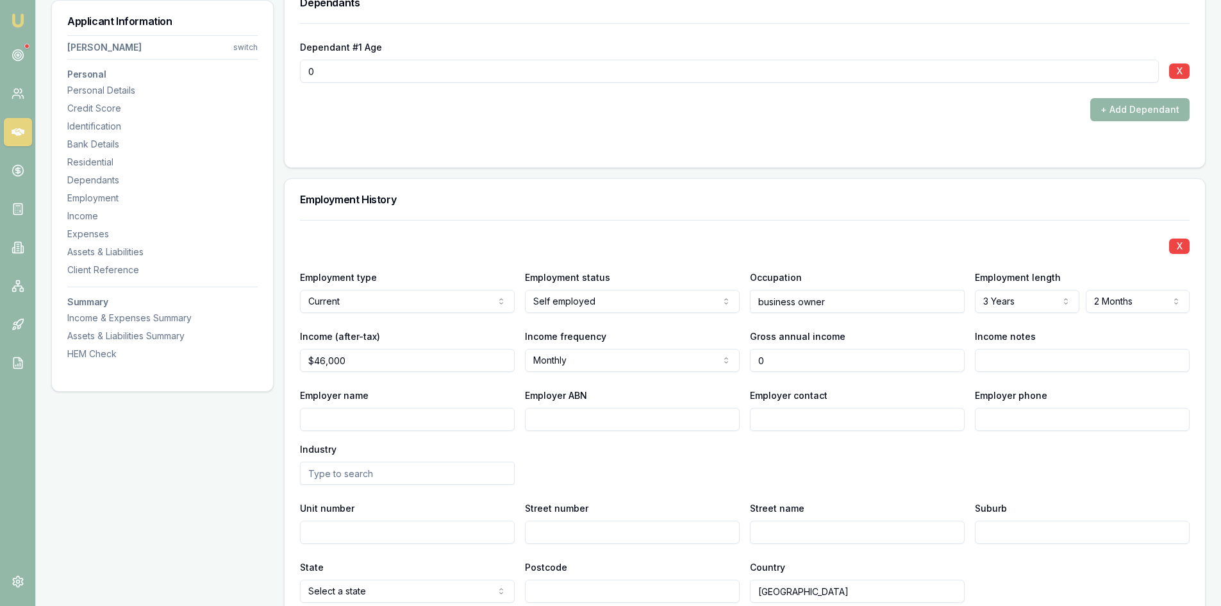
click at [735, 367] on div "Income (after-tax) $46,000 Income frequency Monthly Weekly Fortnightly Monthly …" at bounding box center [745, 350] width 890 height 44
type input "$185,000"
click at [872, 388] on div "Employer contact" at bounding box center [857, 409] width 215 height 44
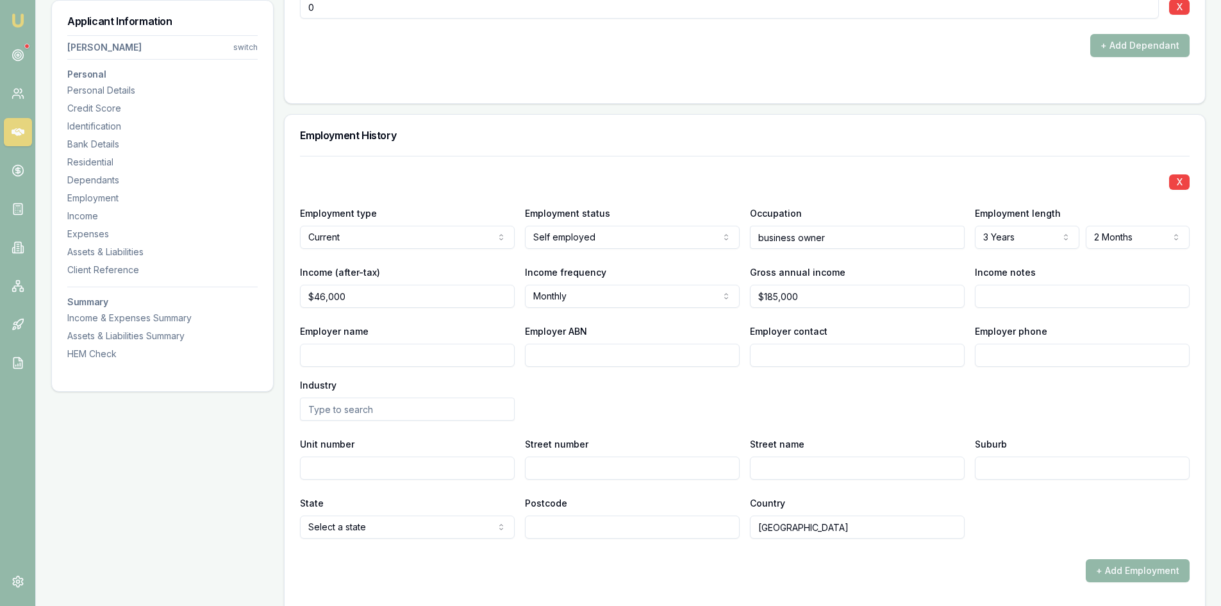
scroll to position [1730, 0]
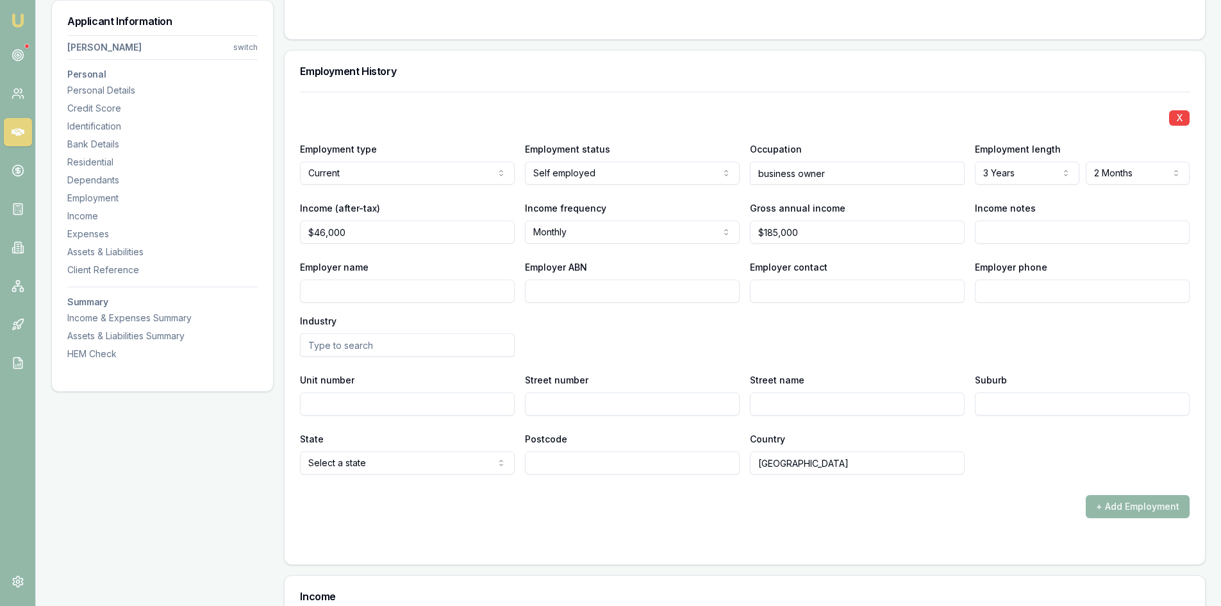
click at [590, 282] on input "Employer ABN" at bounding box center [632, 290] width 215 height 23
paste input "46 883 732 340"
type input "46 883 732 340"
click at [390, 295] on input "Employer name" at bounding box center [407, 290] width 215 height 23
click at [347, 292] on input "Employer name" at bounding box center [407, 290] width 215 height 23
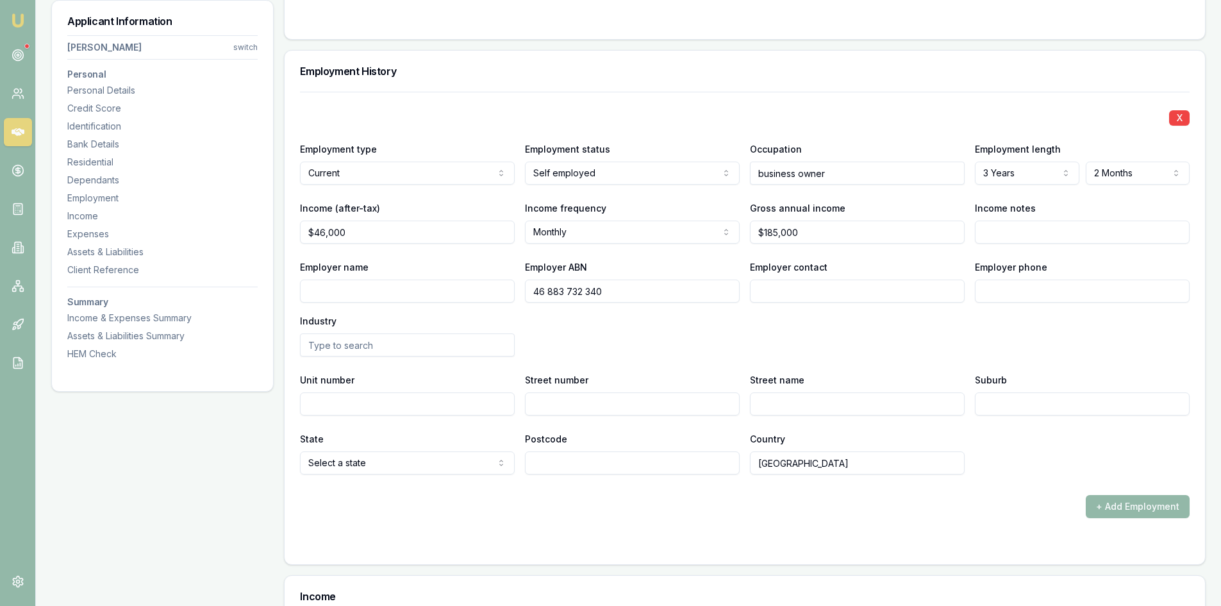
paste input "for Kimasu Unit Trust"
type input "for Kimasu Unit Trust"
click at [793, 291] on input "Employer contact" at bounding box center [857, 290] width 215 height 23
click at [352, 400] on input "Unit number" at bounding box center [407, 403] width 215 height 23
click at [624, 405] on input "Street number" at bounding box center [632, 403] width 215 height 23
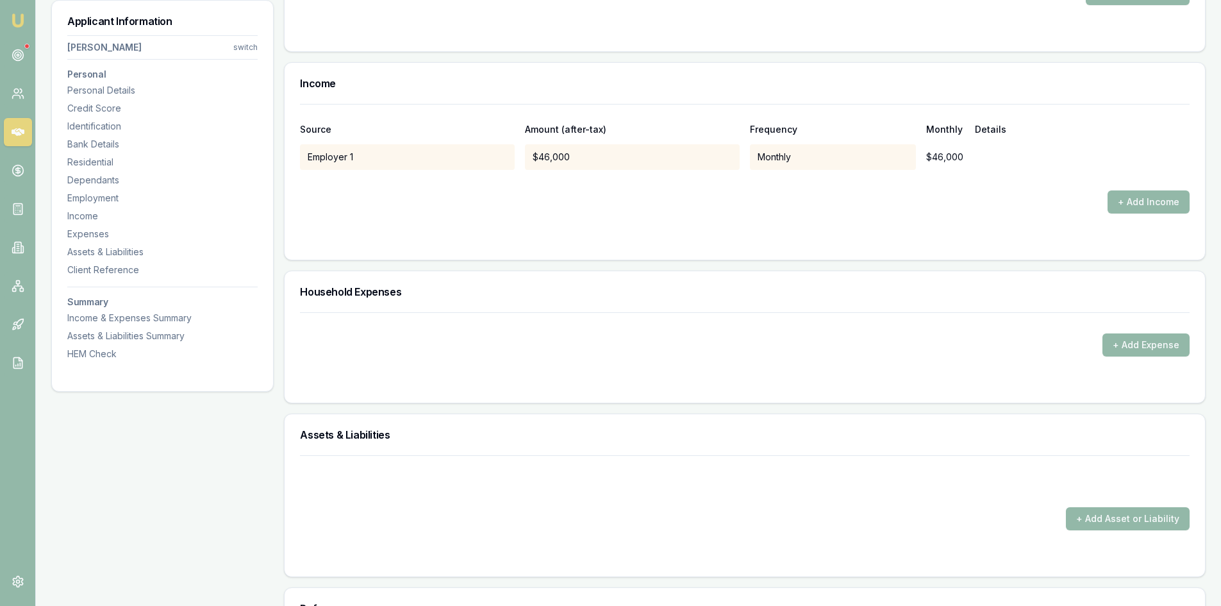
scroll to position [2435, 0]
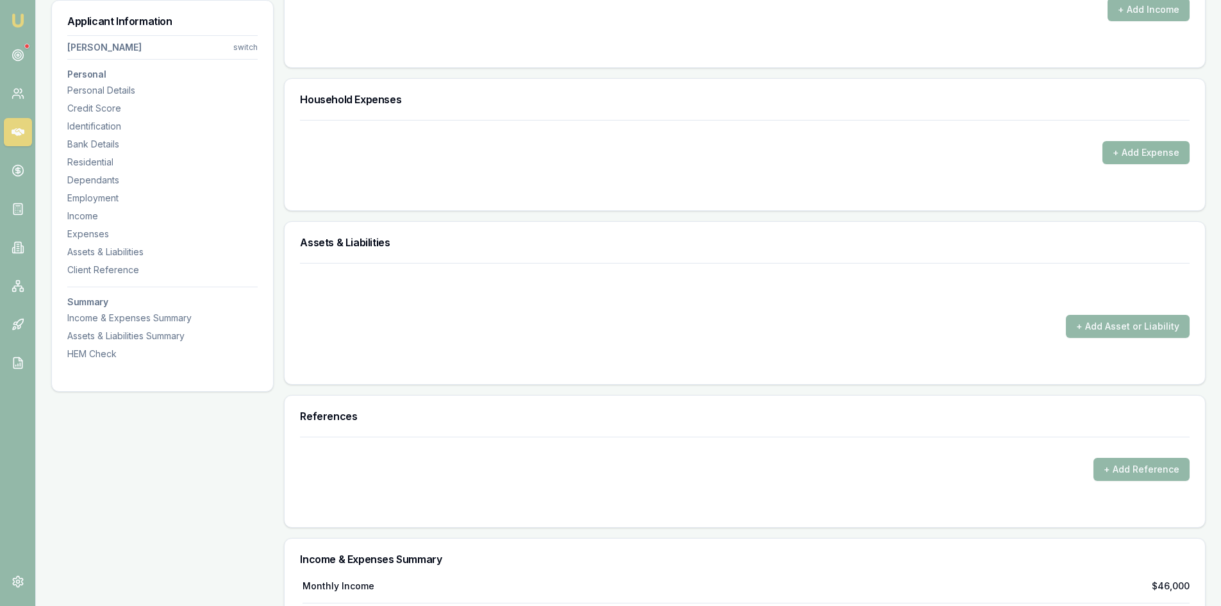
click at [1127, 155] on button "+ Add Expense" at bounding box center [1145, 152] width 87 height 23
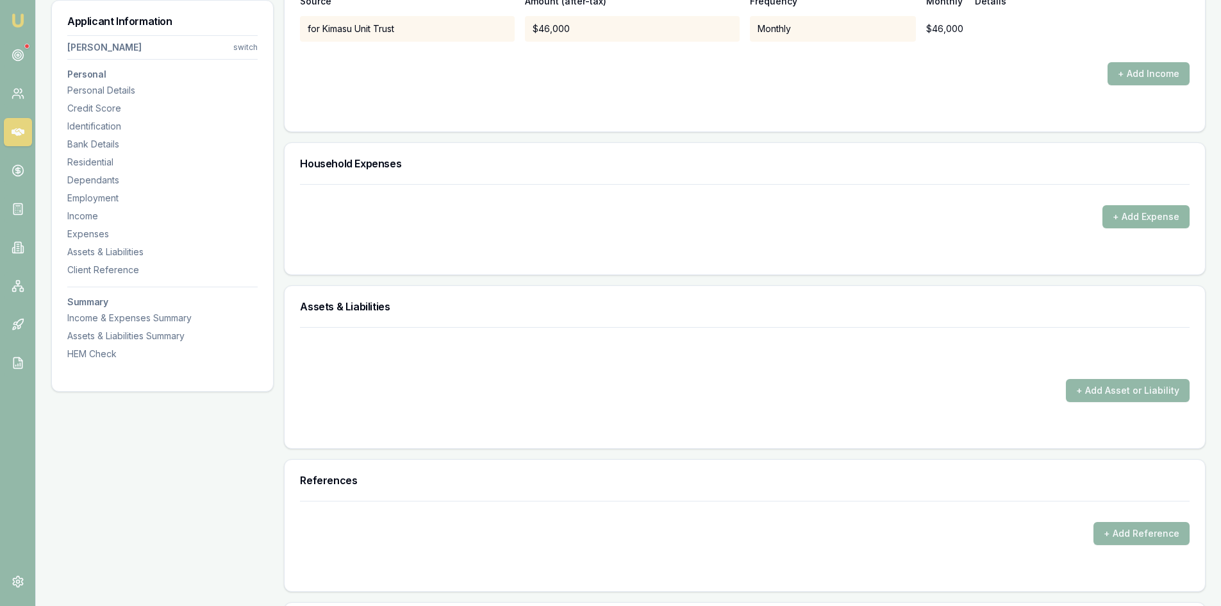
click at [1145, 214] on button "+ Add Expense" at bounding box center [1145, 216] width 87 height 23
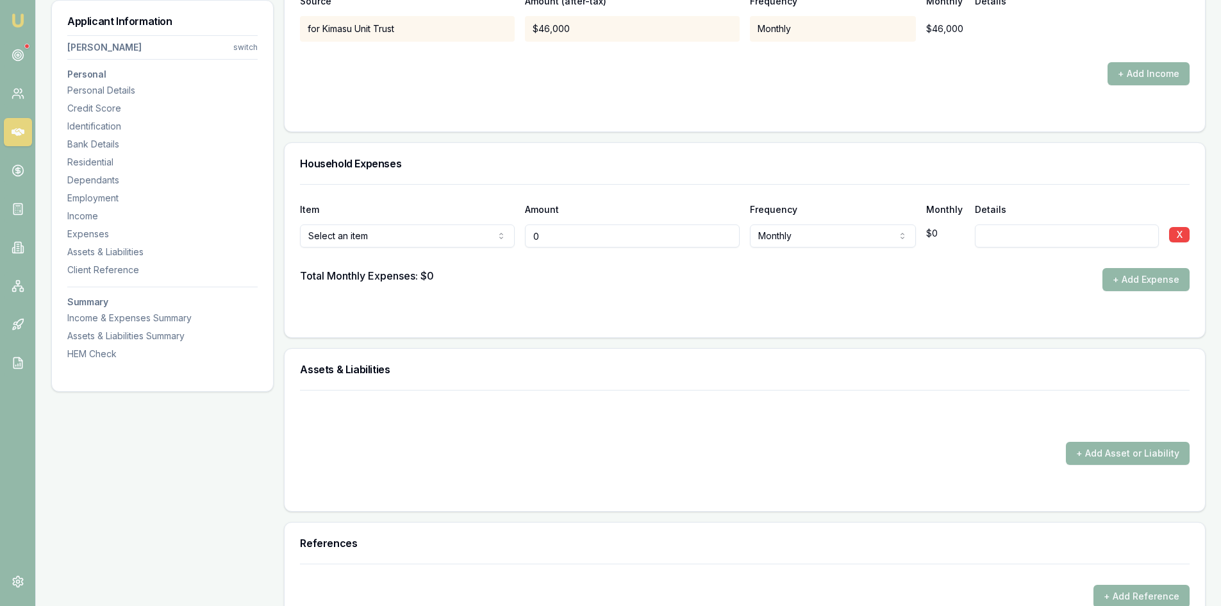
type input "$0"
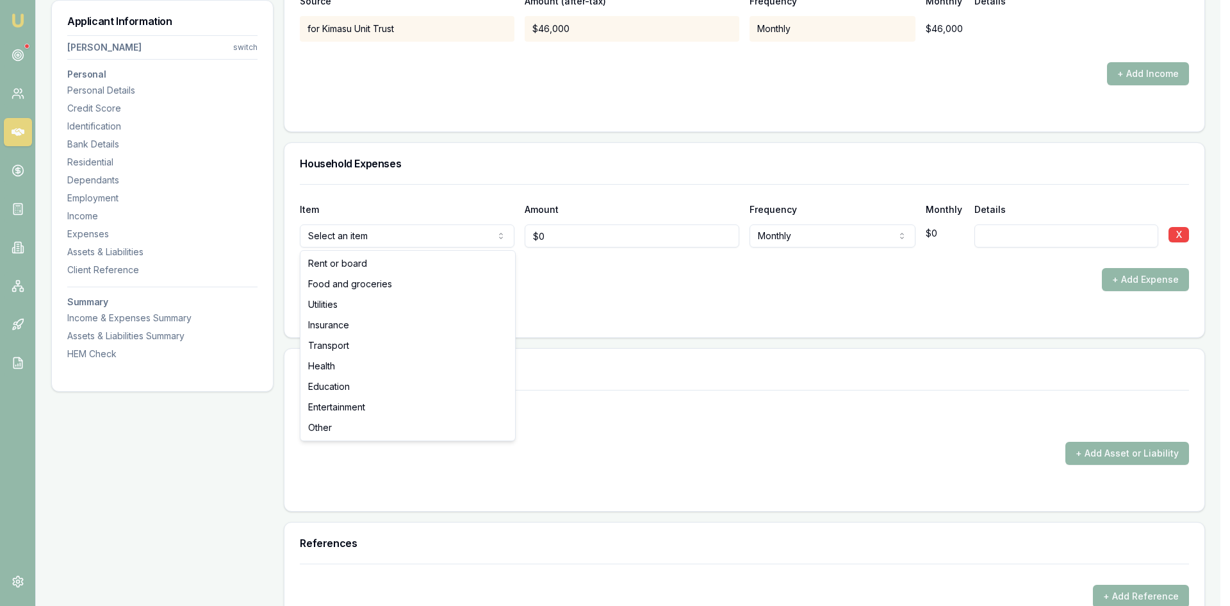
select select "FOOD_AND_GROCERIES"
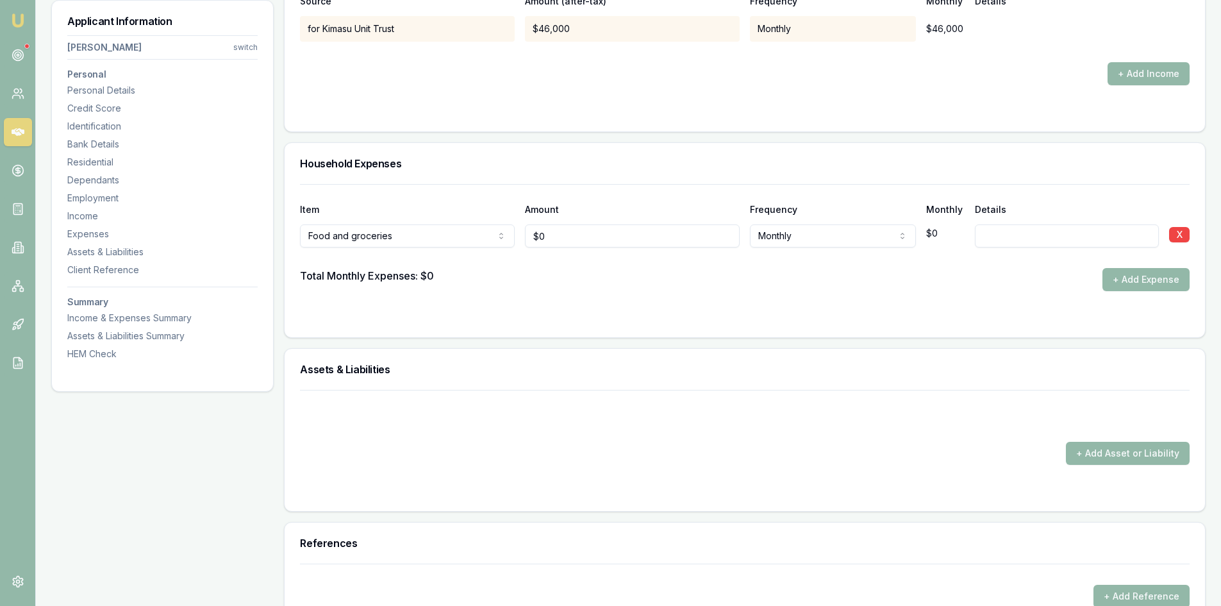
type input "0"
click at [600, 239] on input "0" at bounding box center [632, 235] width 215 height 23
type input "$10,000"
click at [640, 316] on div at bounding box center [745, 316] width 890 height 10
click at [1137, 279] on button "+ Add Expense" at bounding box center [1145, 279] width 87 height 23
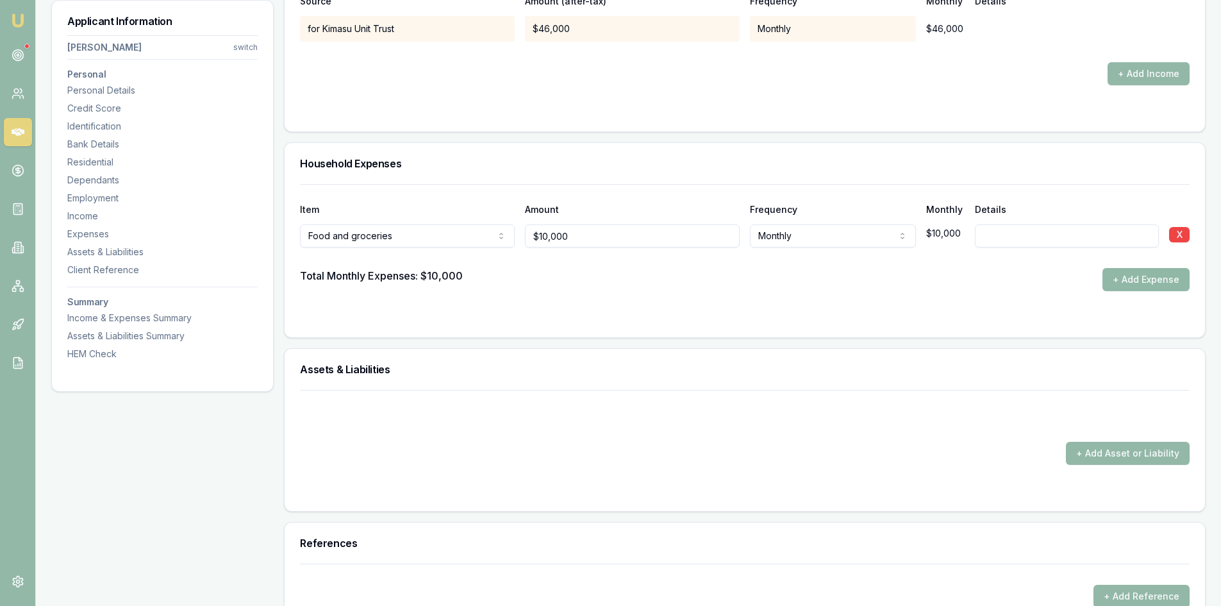
click at [1128, 284] on button "+ Add Expense" at bounding box center [1145, 279] width 87 height 23
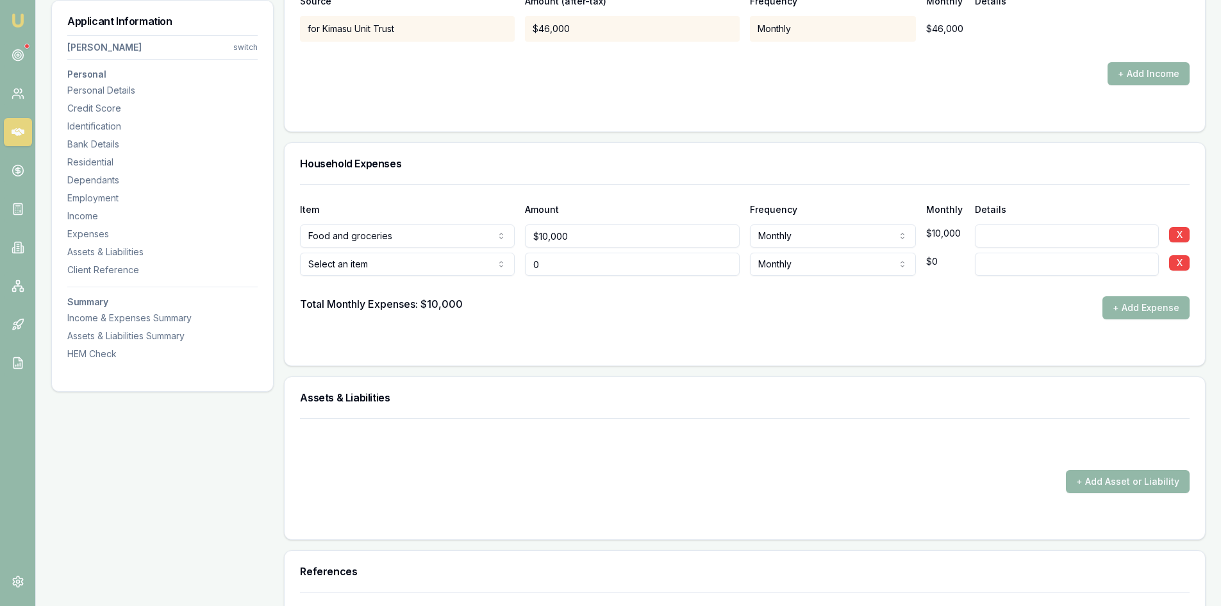
type input "$0"
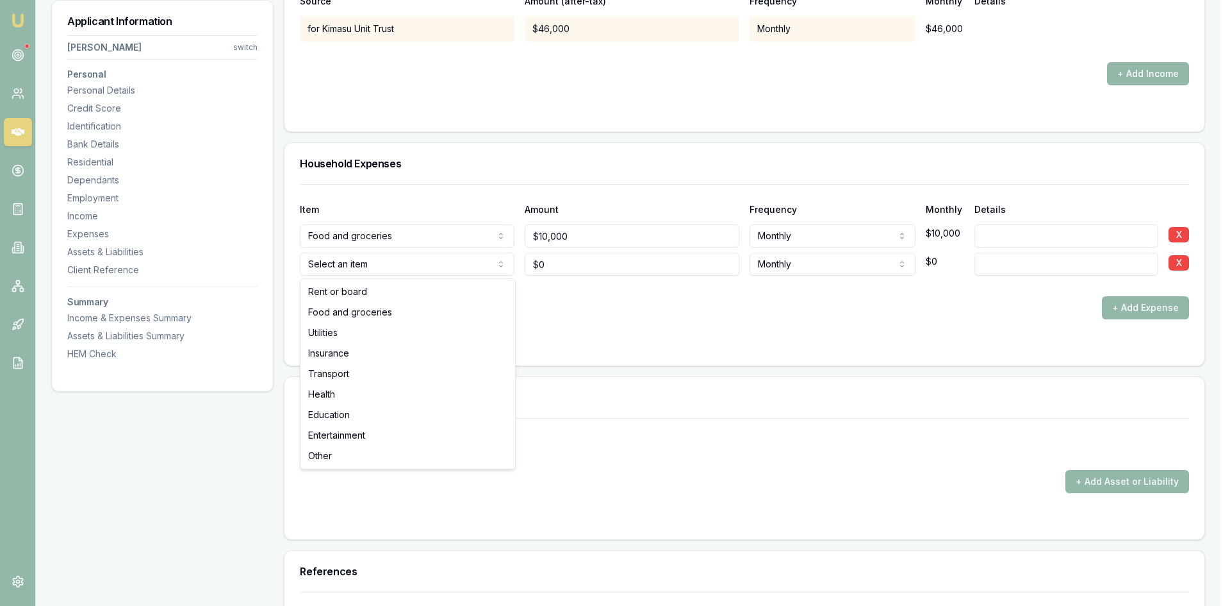
select select "UTILITIES"
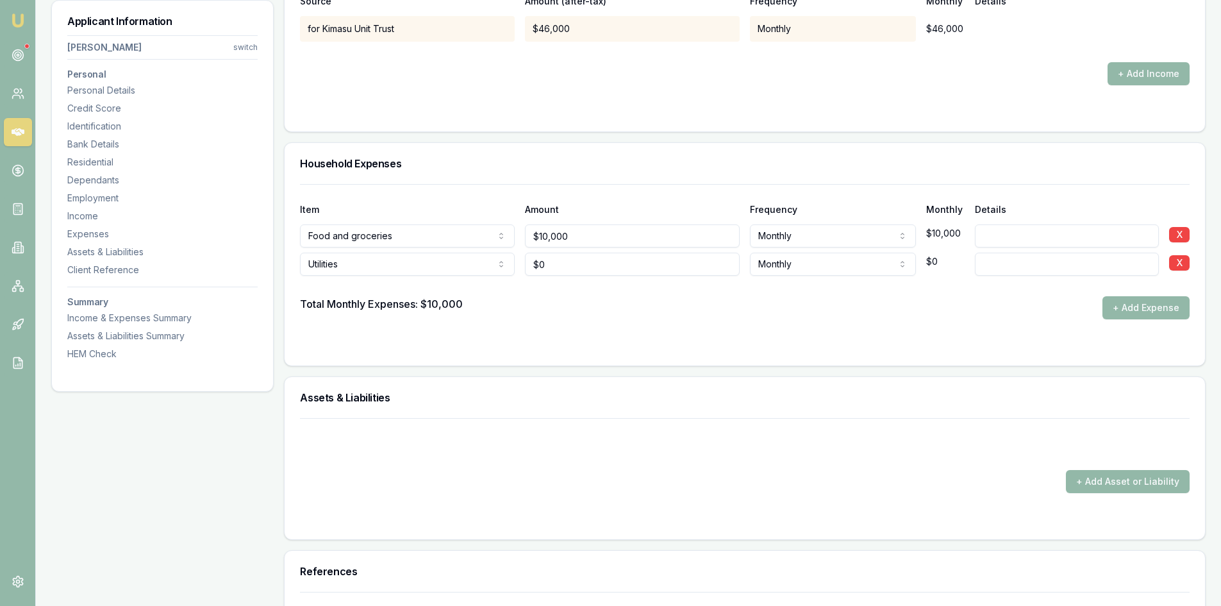
type input "0"
click at [584, 272] on input "0" at bounding box center [632, 263] width 215 height 23
type input "$200"
click at [697, 302] on div "Total Monthly Expenses: $10,000 + Add Expense" at bounding box center [745, 307] width 890 height 23
click at [1148, 312] on button "+ Add Expense" at bounding box center [1145, 307] width 87 height 23
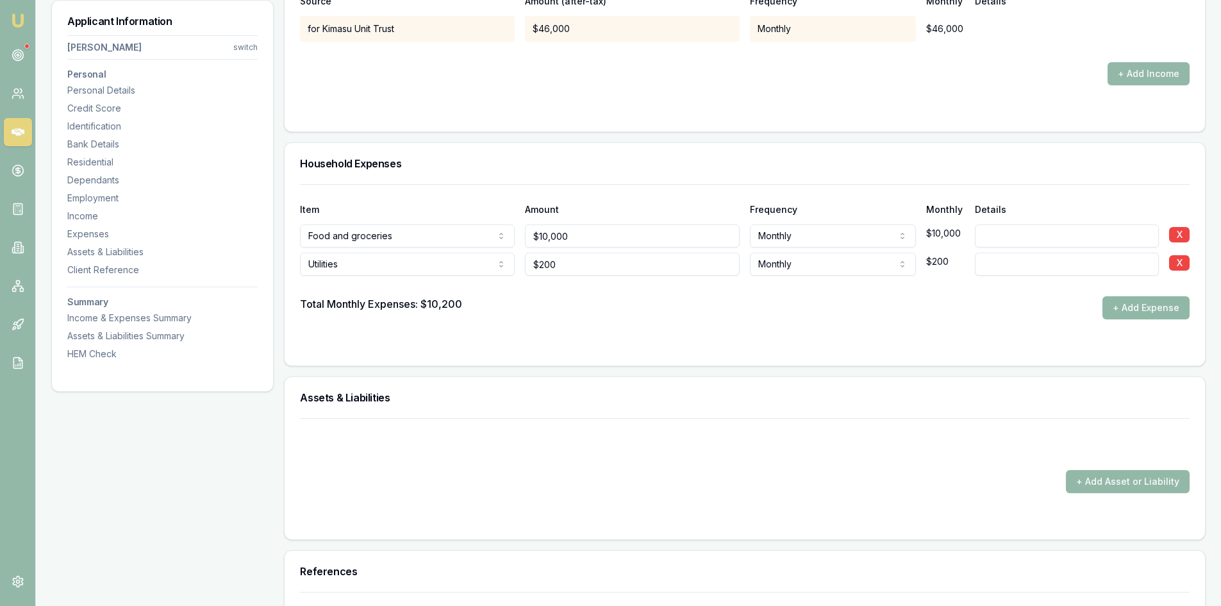
click at [1140, 303] on button "+ Add Expense" at bounding box center [1145, 307] width 87 height 23
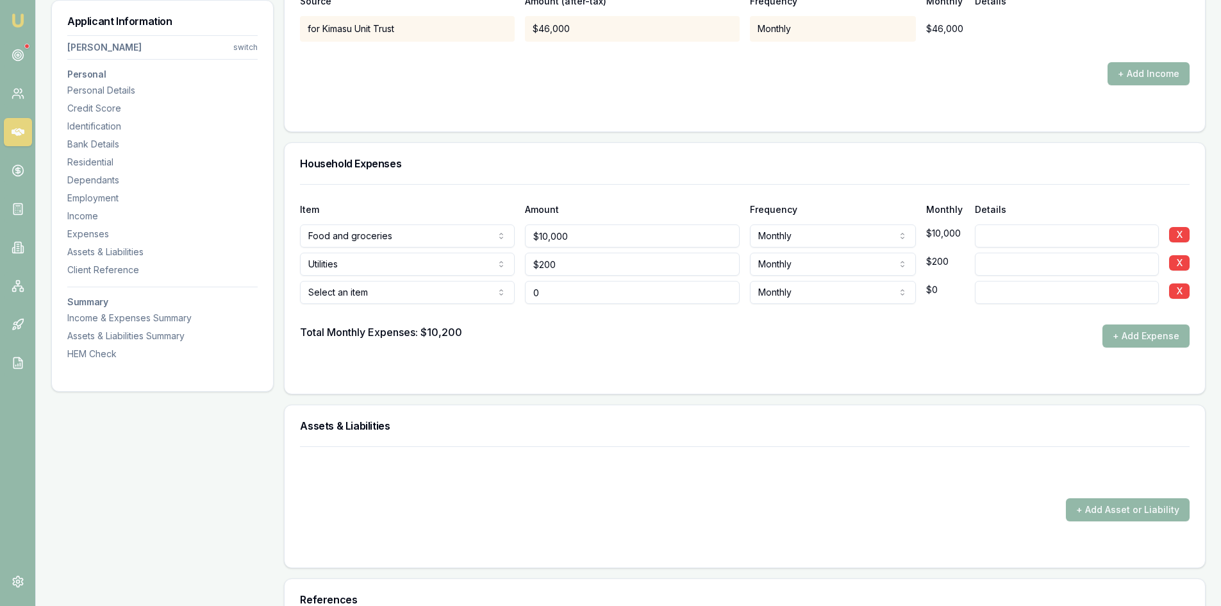
type input "$0"
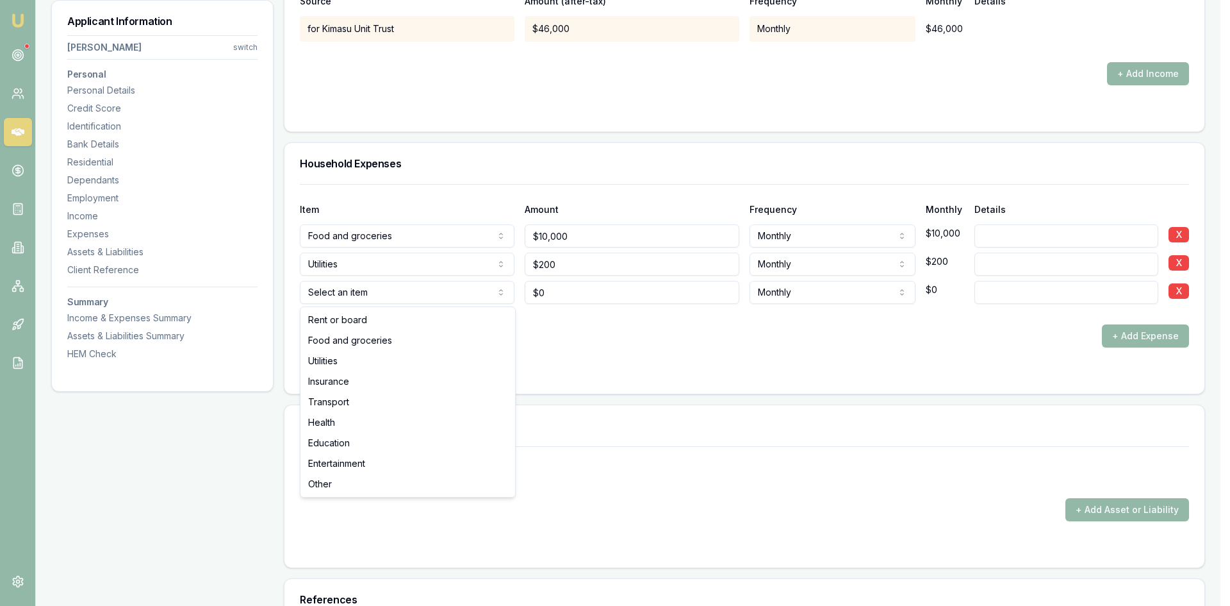
select select "INSURANCE"
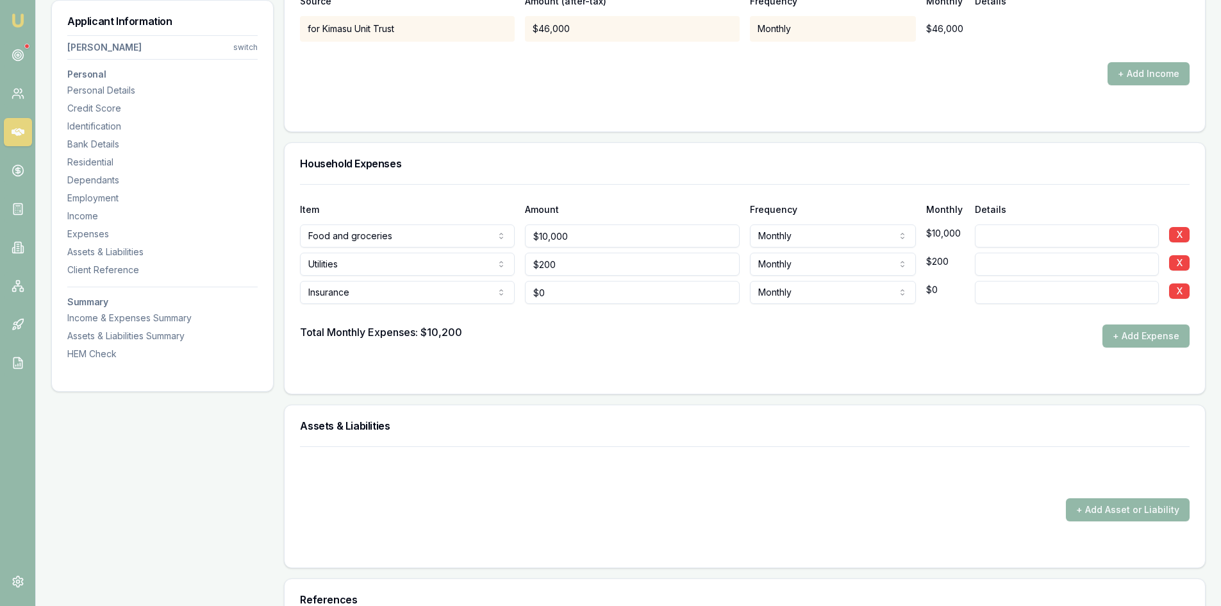
type input "0"
click at [579, 296] on input "0" at bounding box center [632, 292] width 215 height 23
type input "$300"
drag, startPoint x: 918, startPoint y: 300, endPoint x: 1041, endPoint y: 347, distance: 131.9
click at [920, 302] on div "Monthly Weekly Fortnightly Monthly Quarterly Annually $300" at bounding box center [857, 290] width 215 height 28
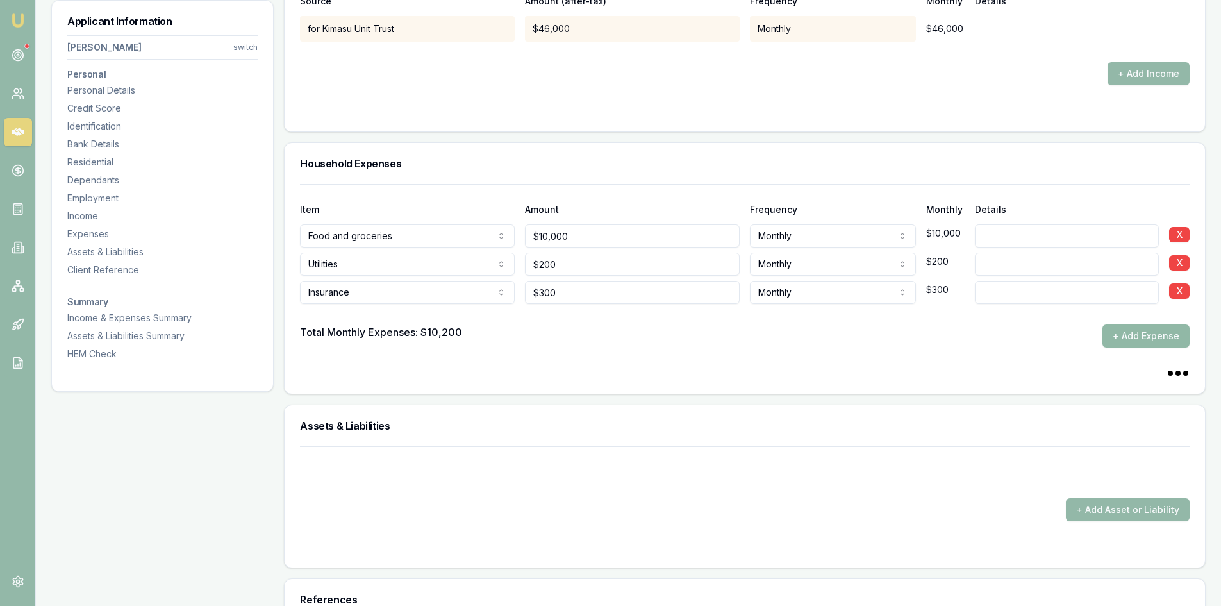
click at [1141, 342] on button "+ Add Expense" at bounding box center [1145, 335] width 87 height 23
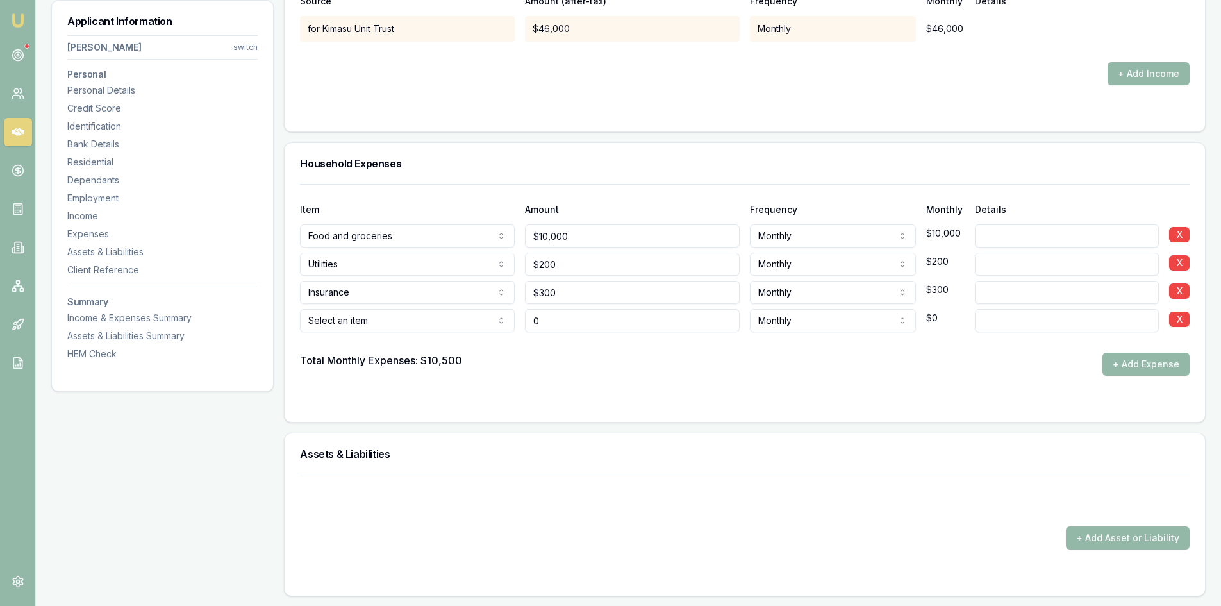
type input "$0"
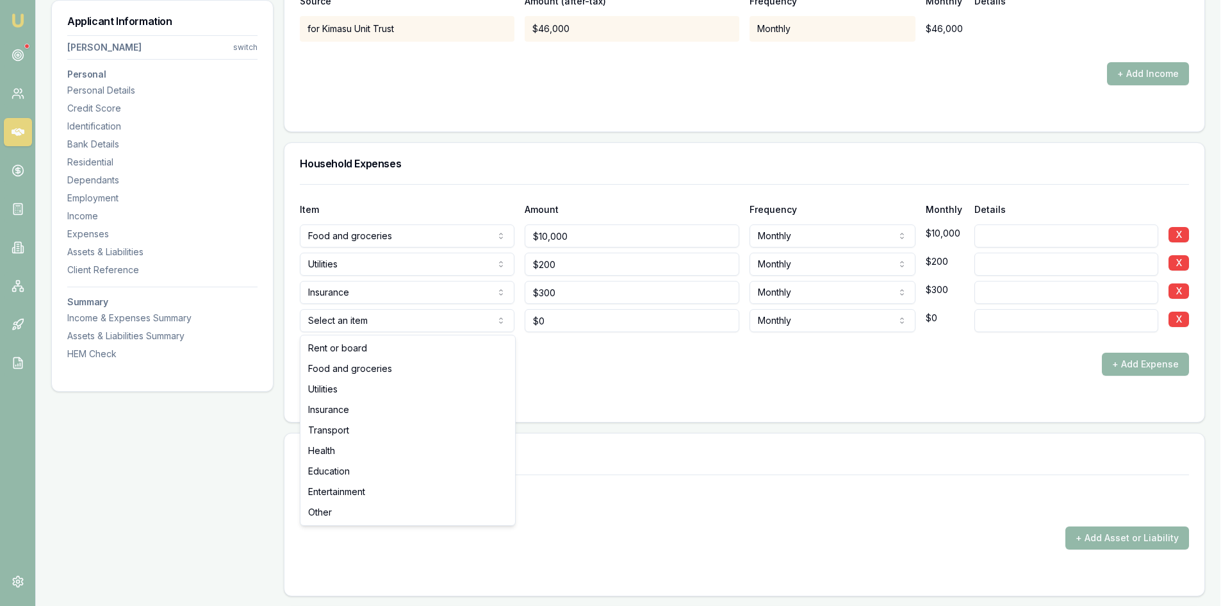
select select "TRANSPORT"
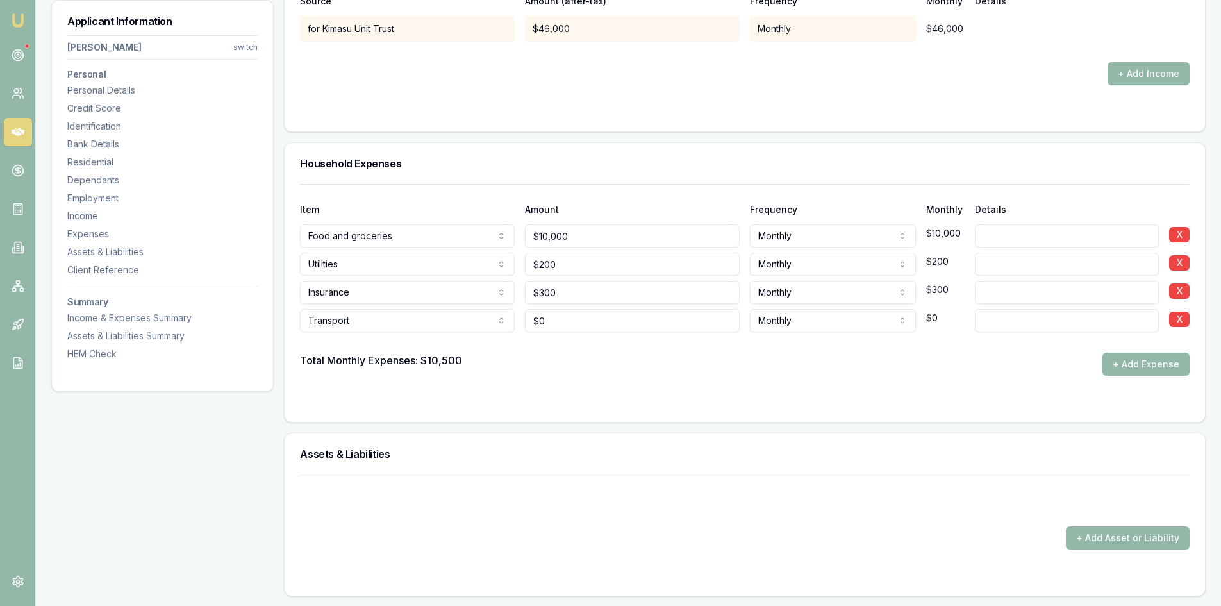
type input "0"
click at [549, 326] on input "0" at bounding box center [632, 320] width 215 height 23
type input "$500"
click at [573, 440] on div "Assets & Liabilities" at bounding box center [745, 453] width 920 height 41
click at [1141, 364] on button "+ Add Expense" at bounding box center [1145, 363] width 87 height 23
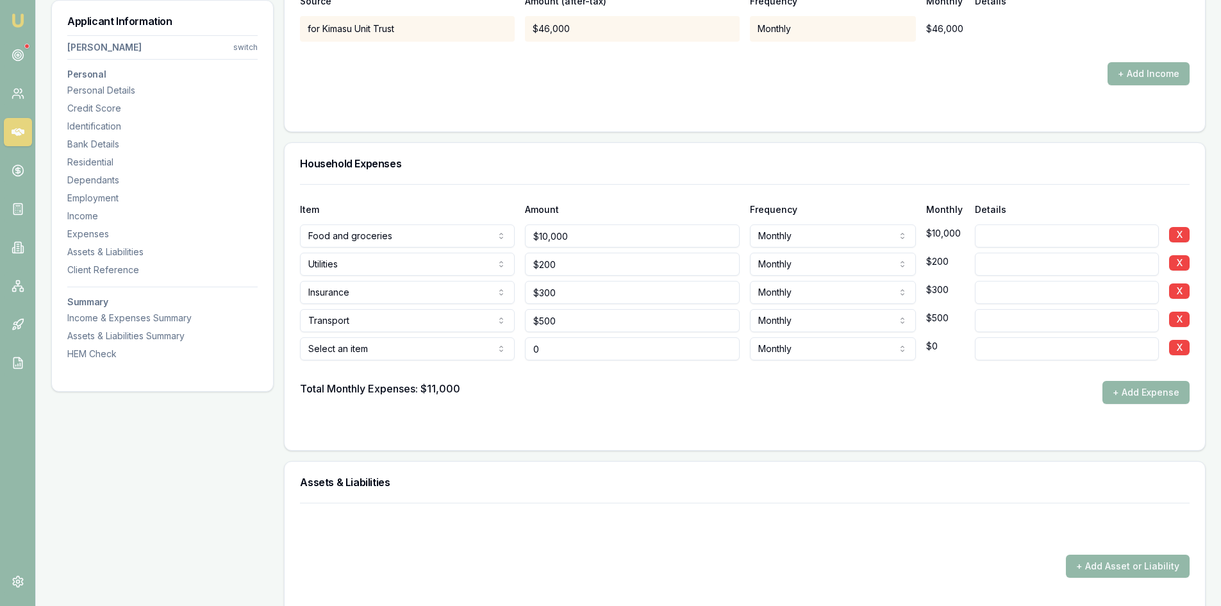
type input "$0"
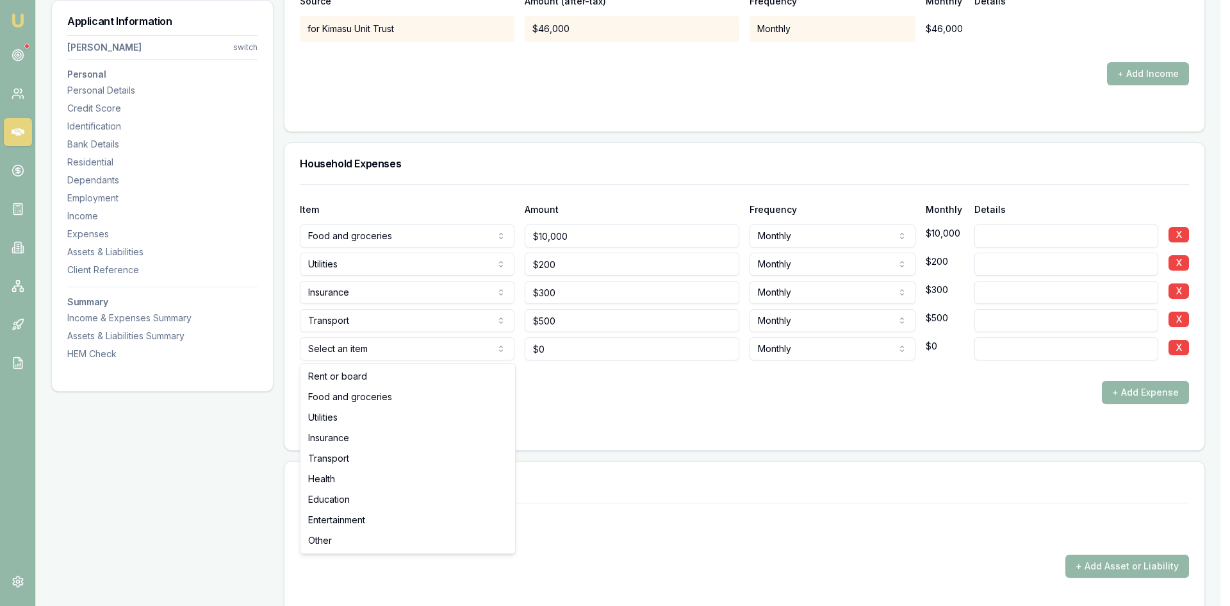
select select "ENTERTAINMENT"
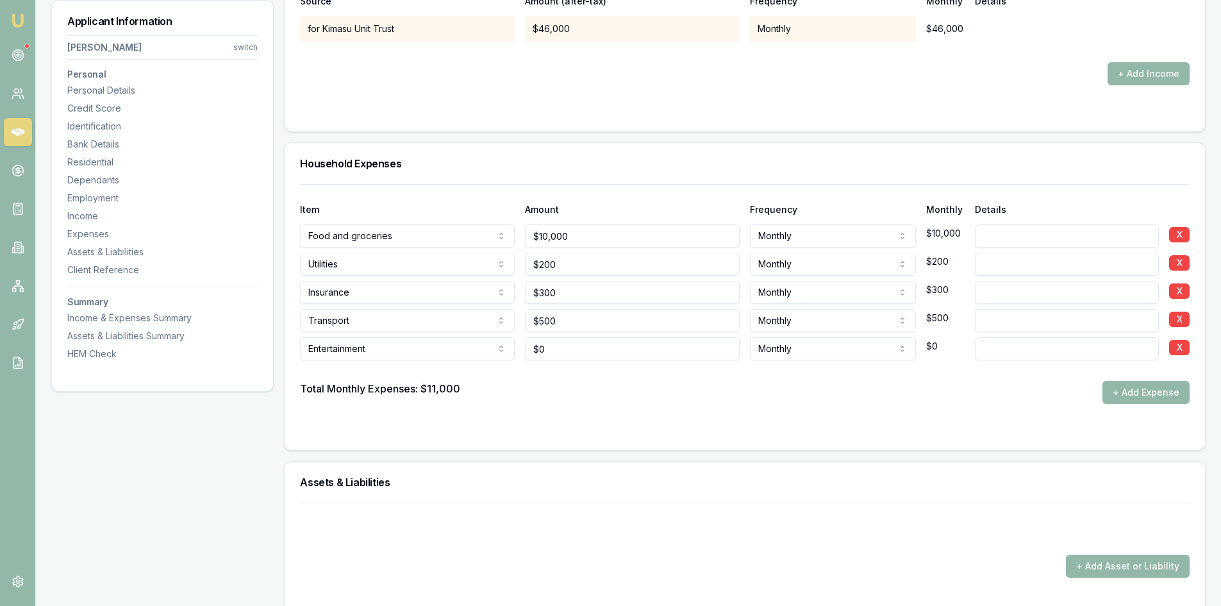
type input "0"
click at [567, 355] on input "0" at bounding box center [632, 348] width 215 height 23
type input "$260"
drag, startPoint x: 600, startPoint y: 241, endPoint x: 403, endPoint y: 254, distance: 197.8
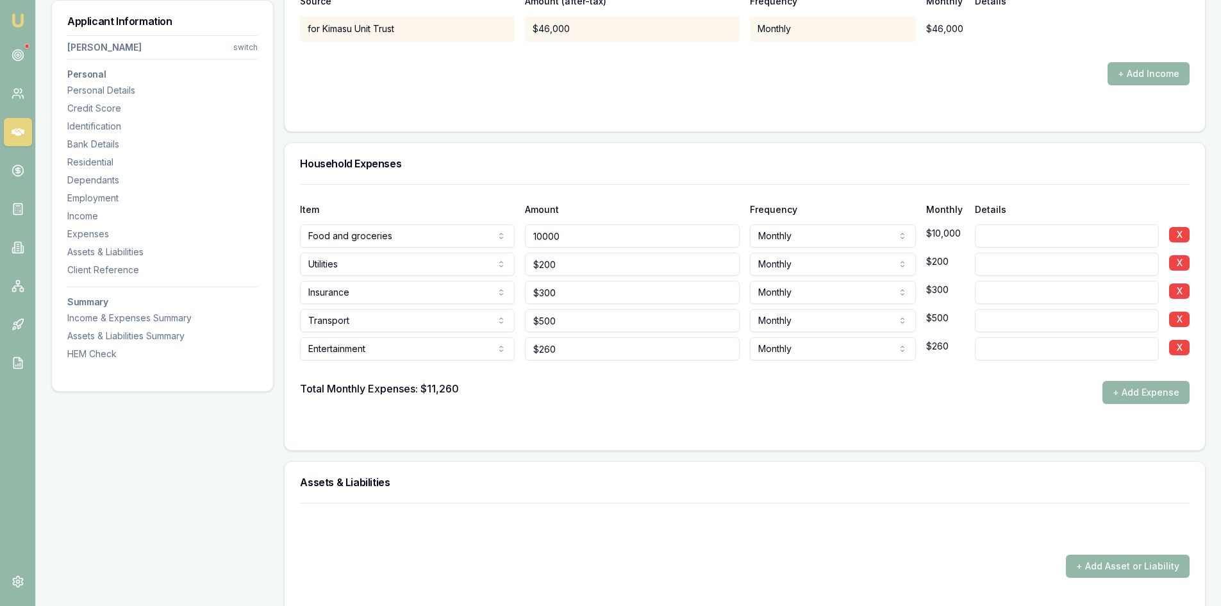
click at [403, 254] on div "Item Amount Frequency Monthly Details Food and groceries Rent or board Food and…" at bounding box center [745, 294] width 890 height 220
type input "$1,000"
click at [577, 406] on form "Item Amount Frequency Monthly Details Food and groceries Rent or board Food and…" at bounding box center [745, 309] width 890 height 251
click at [1136, 402] on button "+ Add Expense" at bounding box center [1145, 392] width 87 height 23
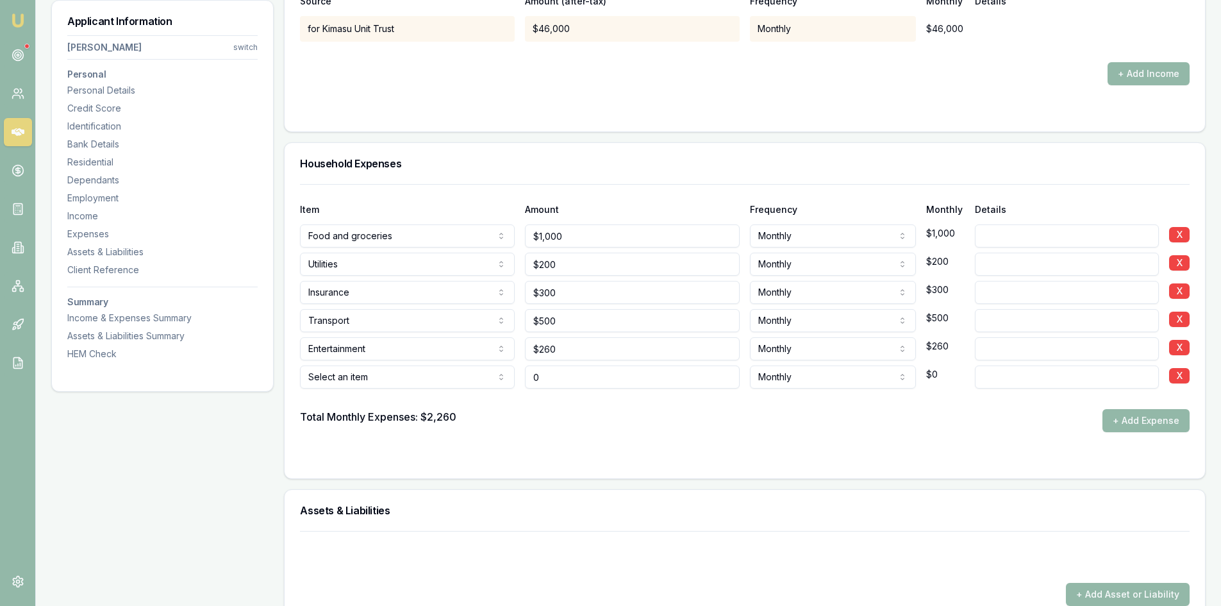
type input "$0"
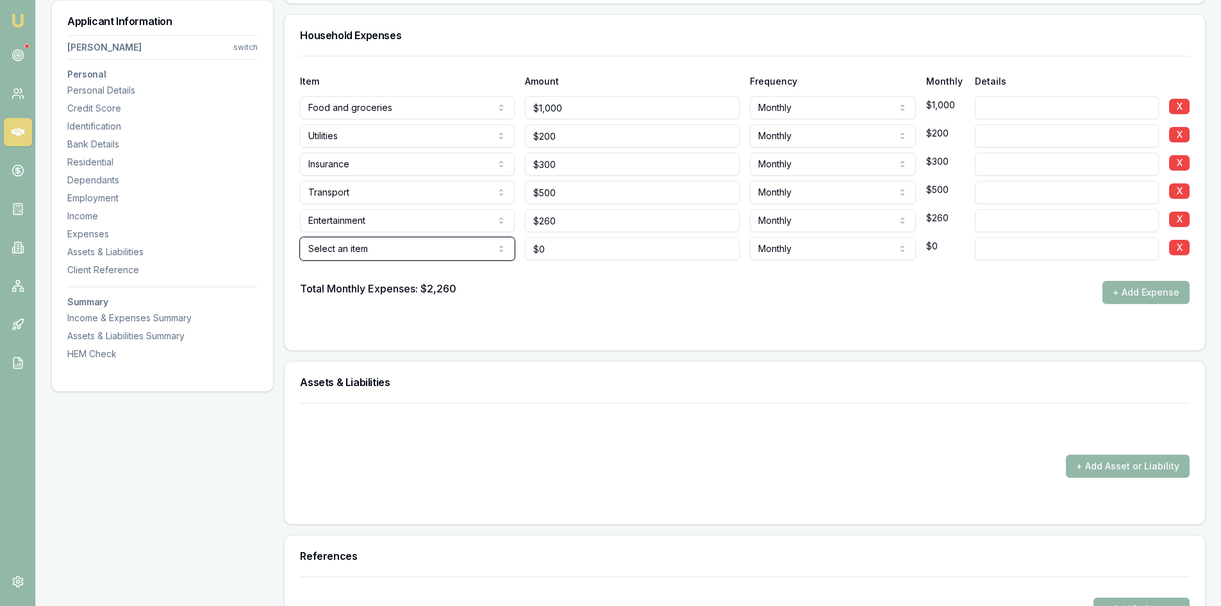
scroll to position [2627, 0]
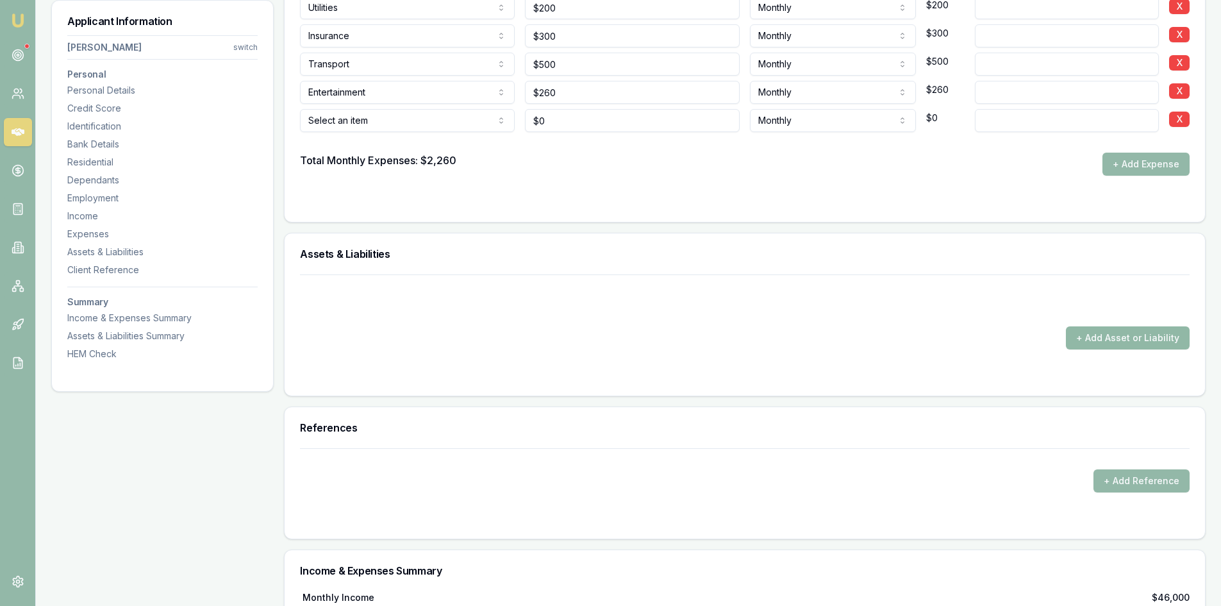
click at [1121, 336] on button "+ Add Asset or Liability" at bounding box center [1128, 337] width 124 height 23
click at [381, 354] on form "+ Add Asset or Liability" at bounding box center [745, 327] width 890 height 106
click at [1121, 332] on button "+ Add Asset or Liability" at bounding box center [1128, 337] width 124 height 23
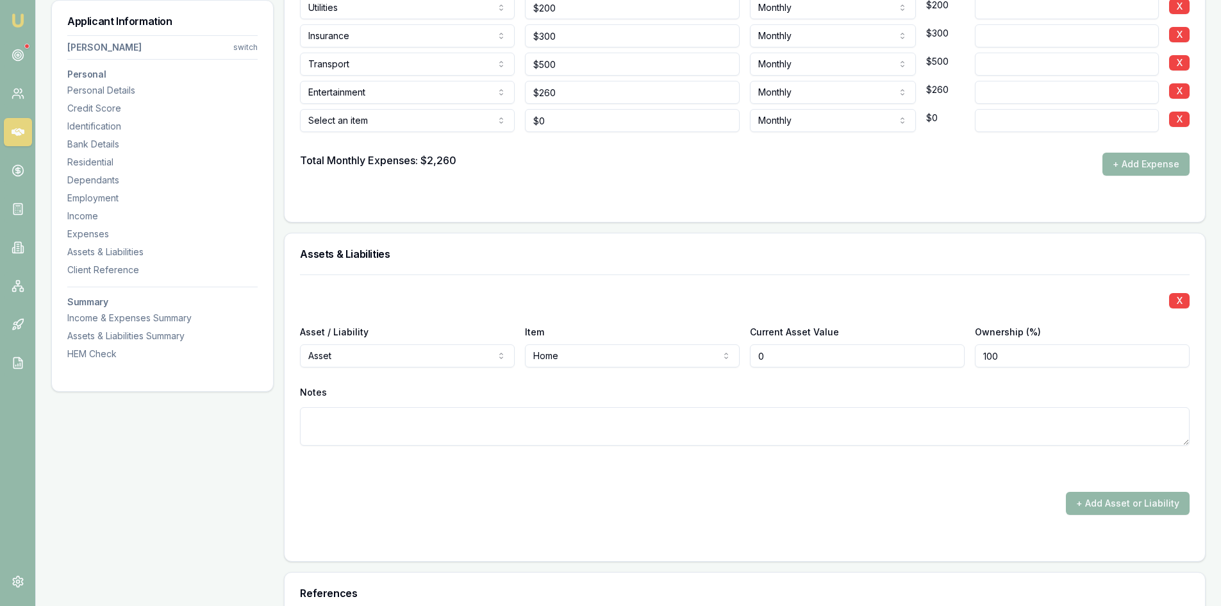
drag, startPoint x: 777, startPoint y: 354, endPoint x: 750, endPoint y: 356, distance: 27.0
click at [750, 356] on input "0" at bounding box center [857, 355] width 215 height 23
type input "8"
type input "$700,000"
click at [738, 401] on div "Notes" at bounding box center [745, 392] width 890 height 19
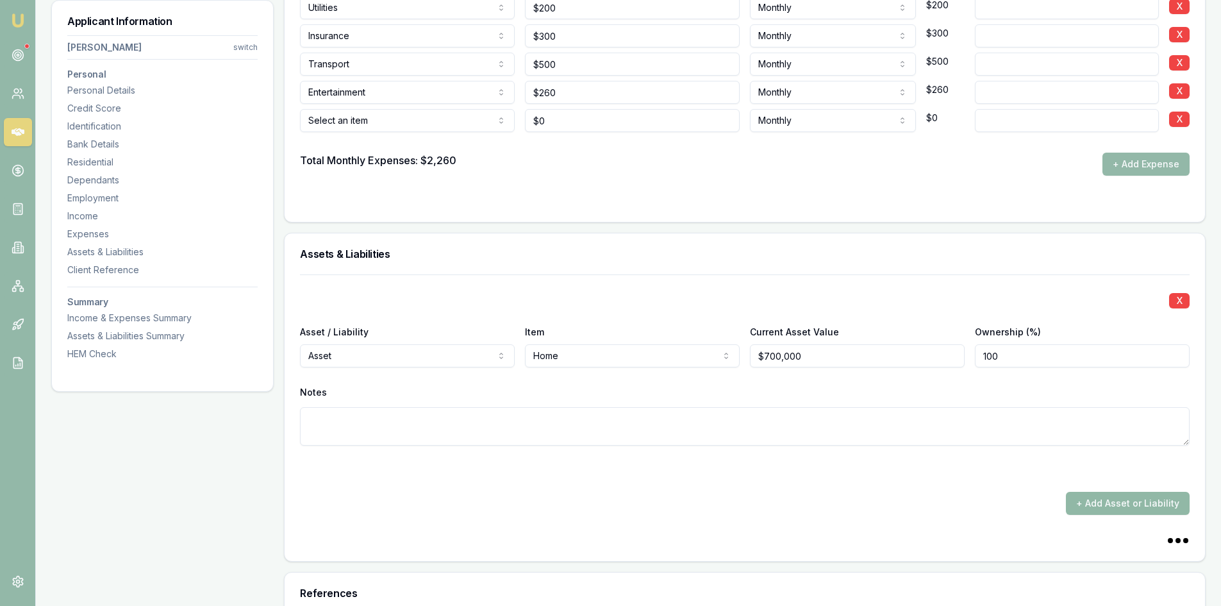
click at [1115, 506] on button "+ Add Asset or Liability" at bounding box center [1128, 503] width 124 height 23
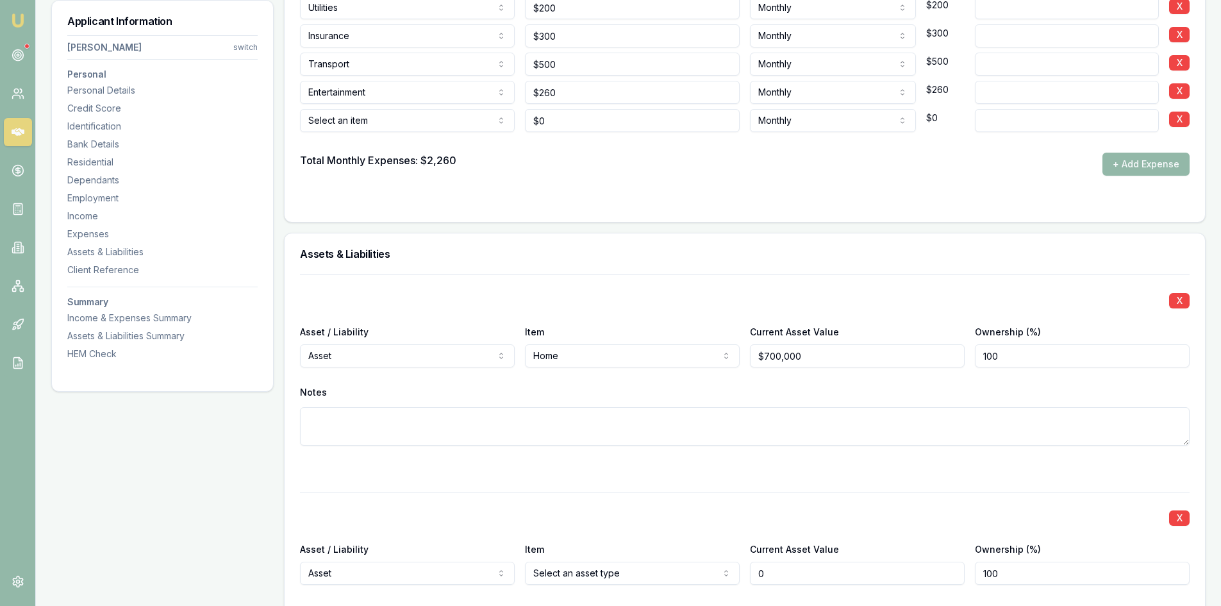
scroll to position [2884, 0]
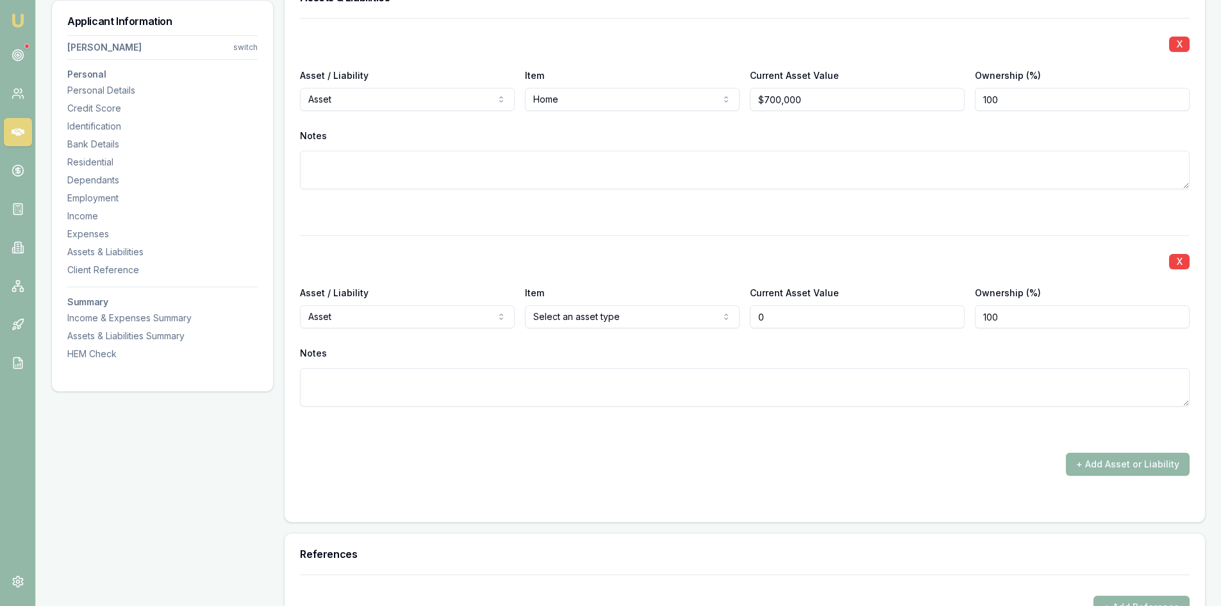
type input "$0"
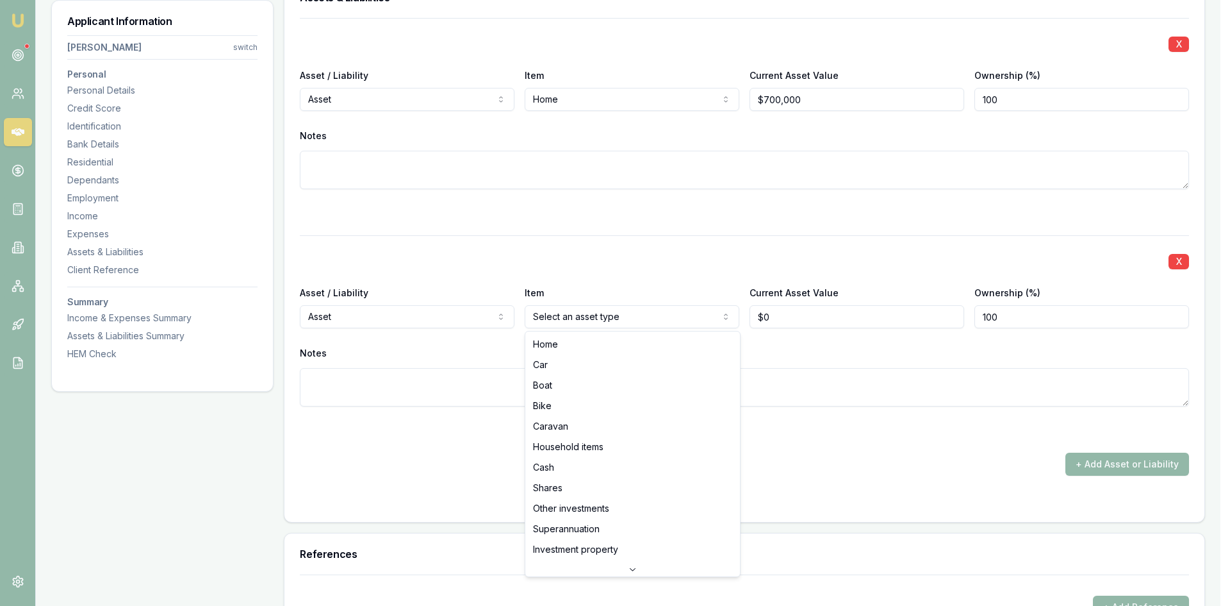
select select "CAR"
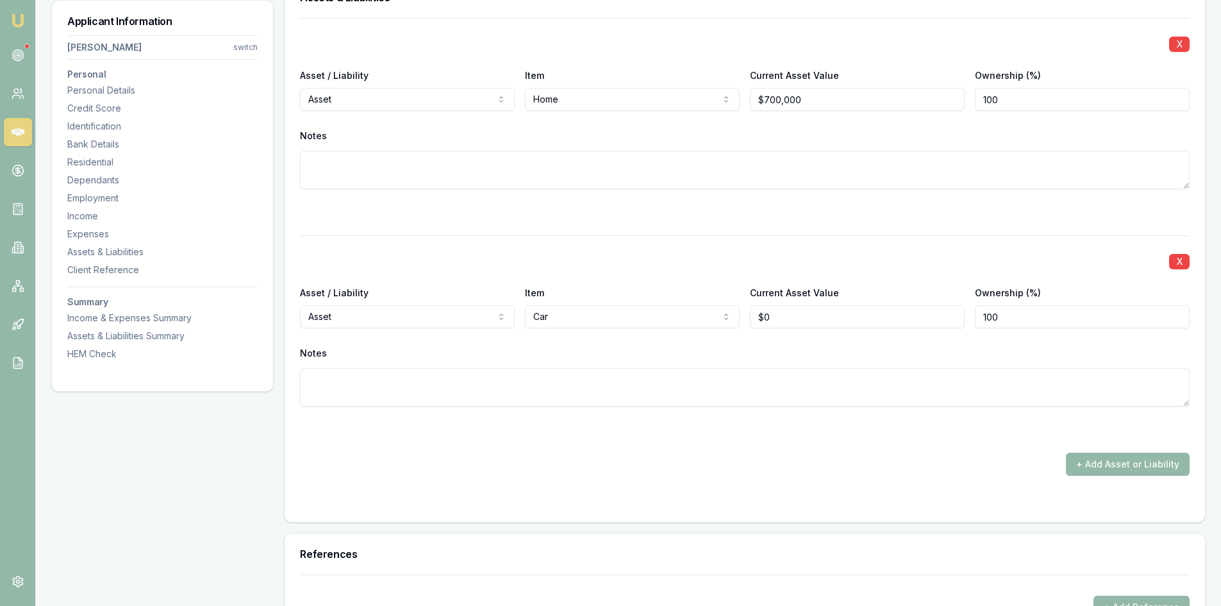
type input "0"
click at [795, 318] on input "0" at bounding box center [857, 316] width 215 height 23
type input "$400,000"
click at [804, 392] on textarea at bounding box center [745, 387] width 890 height 38
click at [1126, 465] on button "+ Add Asset or Liability" at bounding box center [1128, 463] width 124 height 23
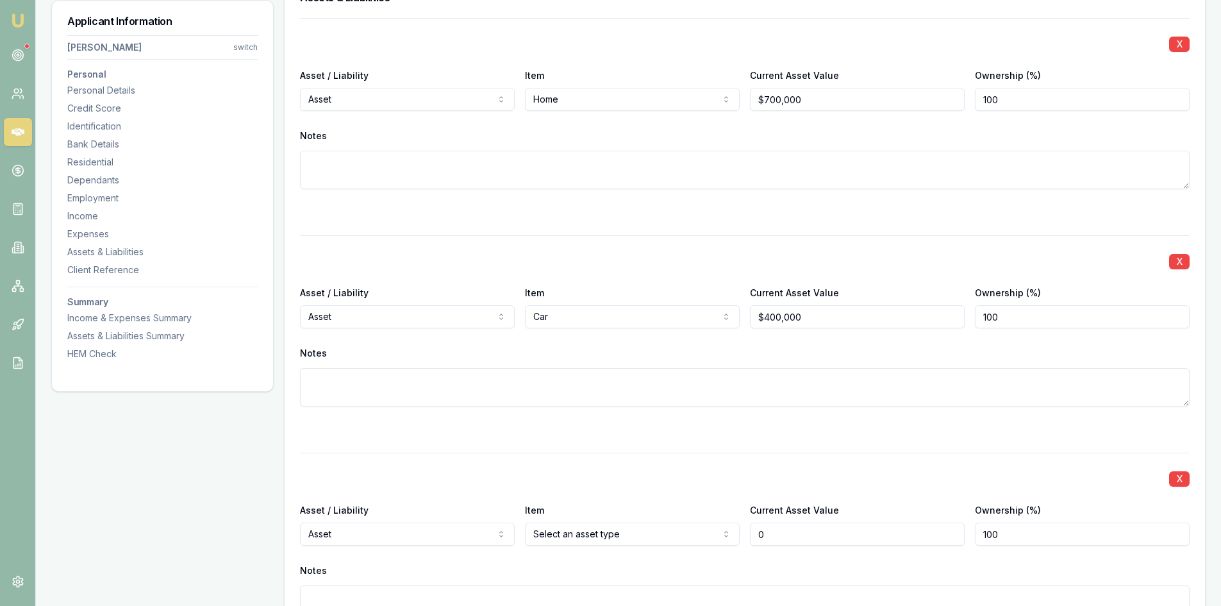
scroll to position [3012, 0]
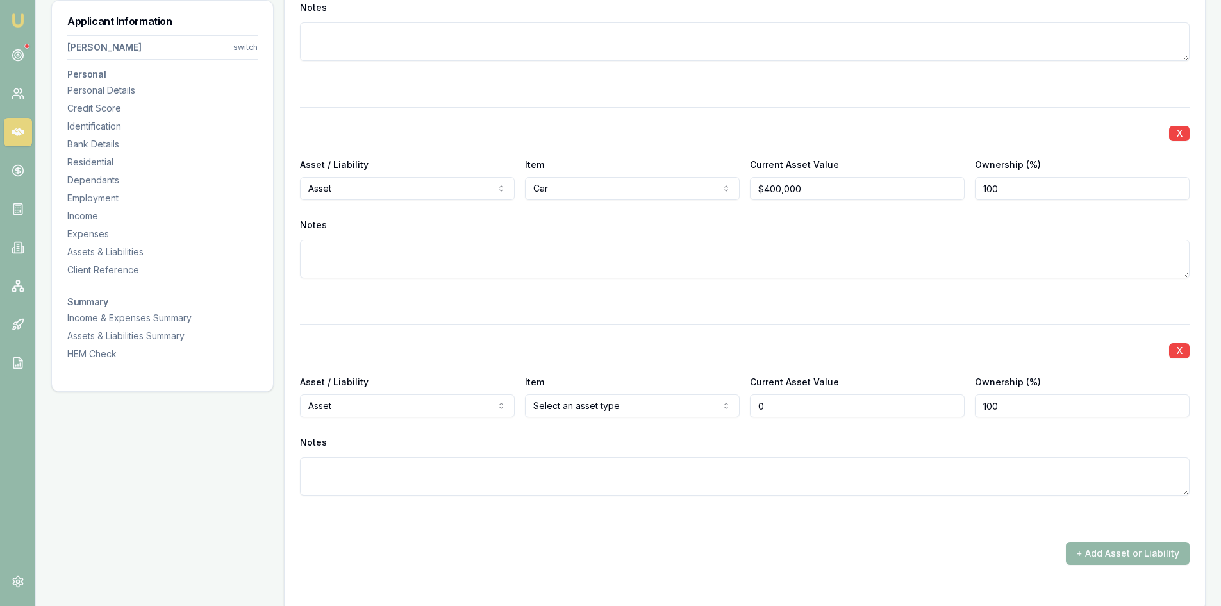
type input "$0"
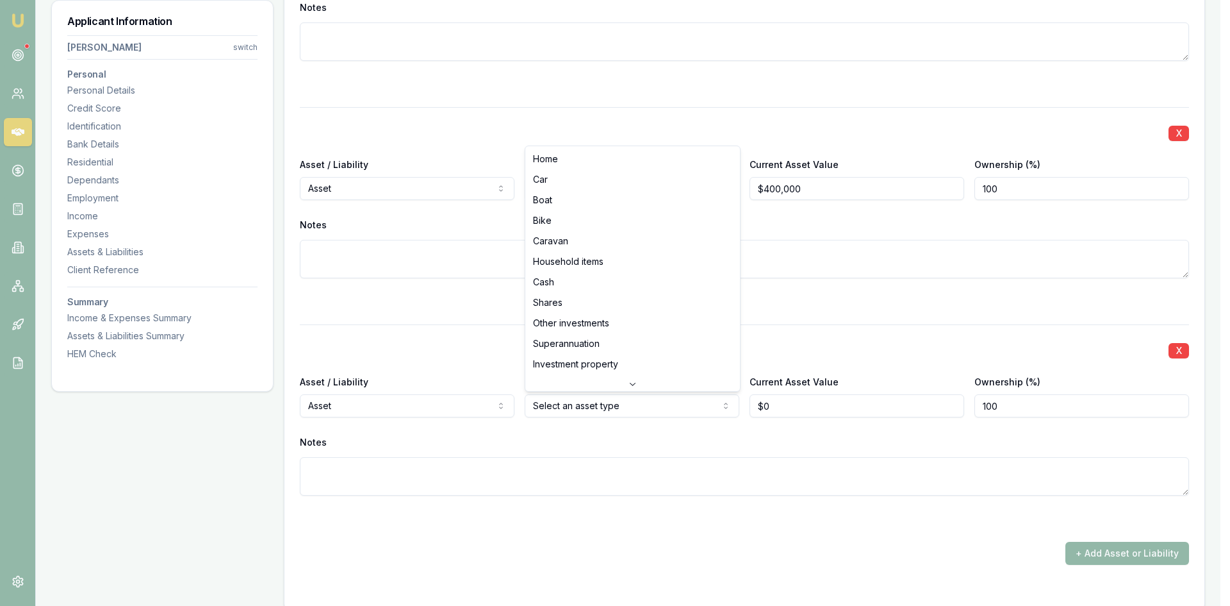
select select "SUPERANNUATION"
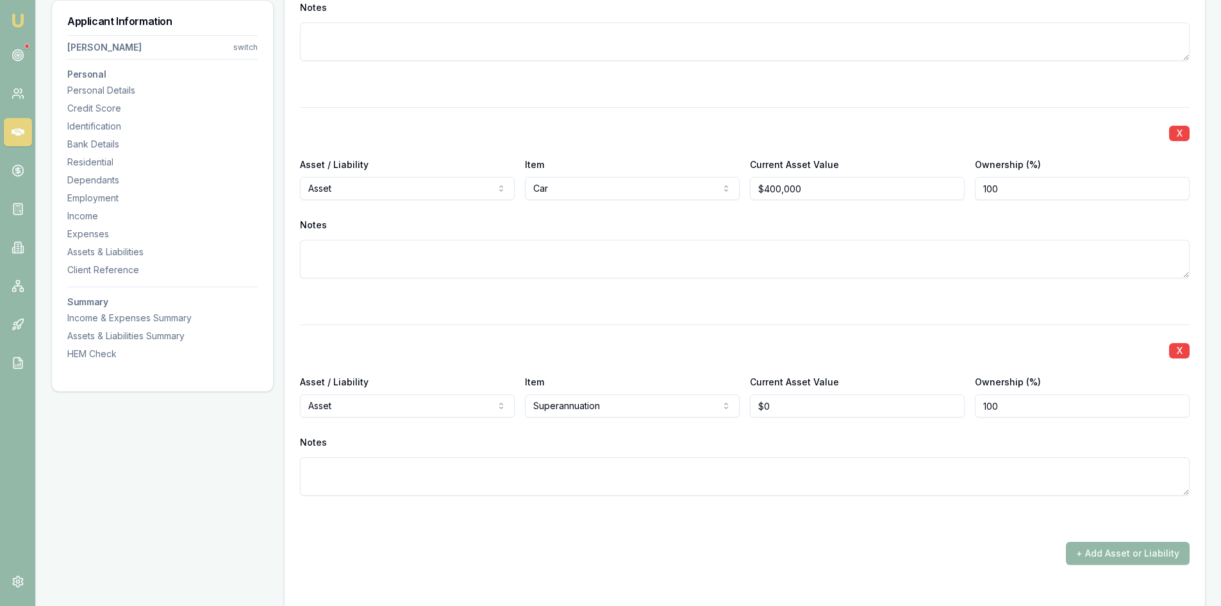
type input "0"
click at [779, 401] on input "0" at bounding box center [857, 405] width 215 height 23
type input "$120,000"
click at [736, 486] on textarea at bounding box center [745, 476] width 890 height 38
click at [1107, 553] on button "+ Add Asset or Liability" at bounding box center [1128, 553] width 124 height 23
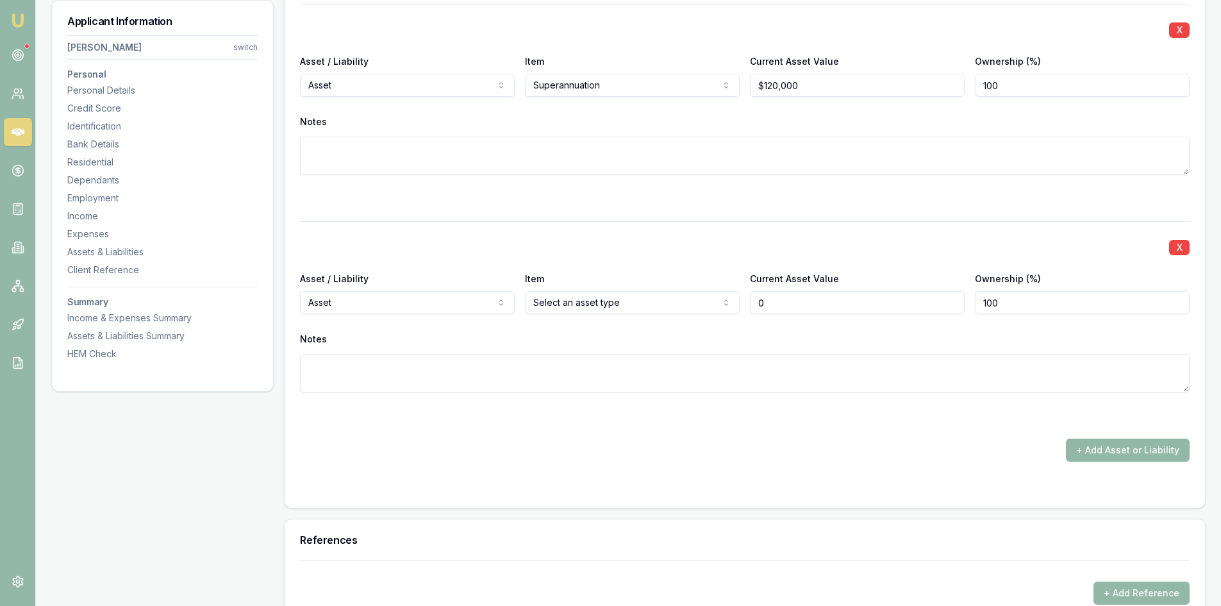
scroll to position [3397, 0]
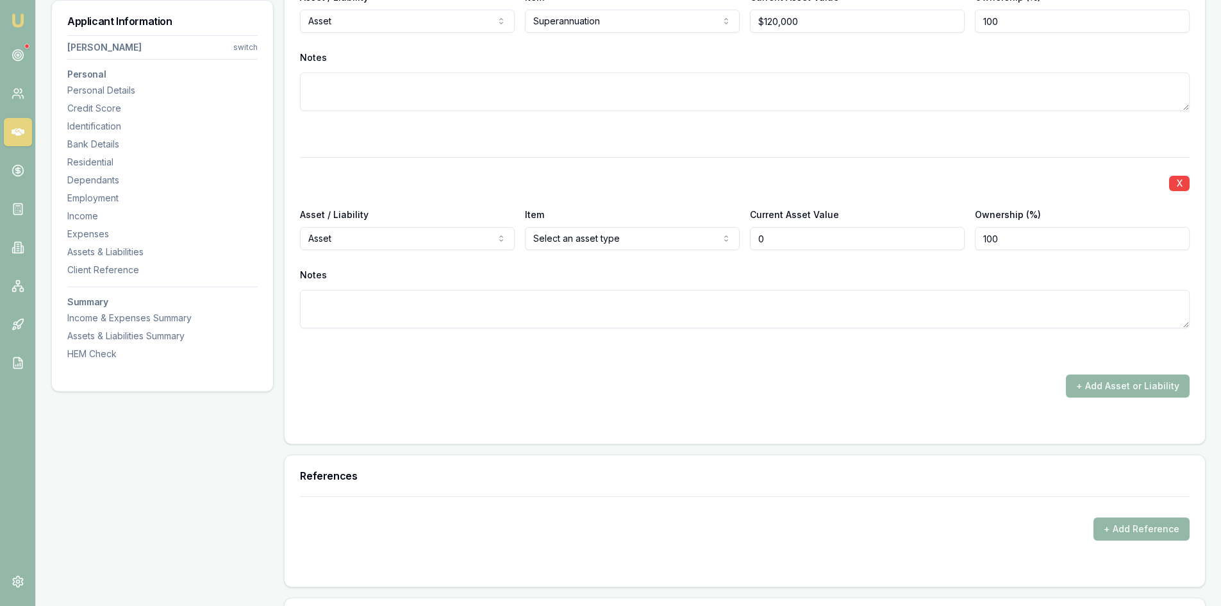
type input "$0"
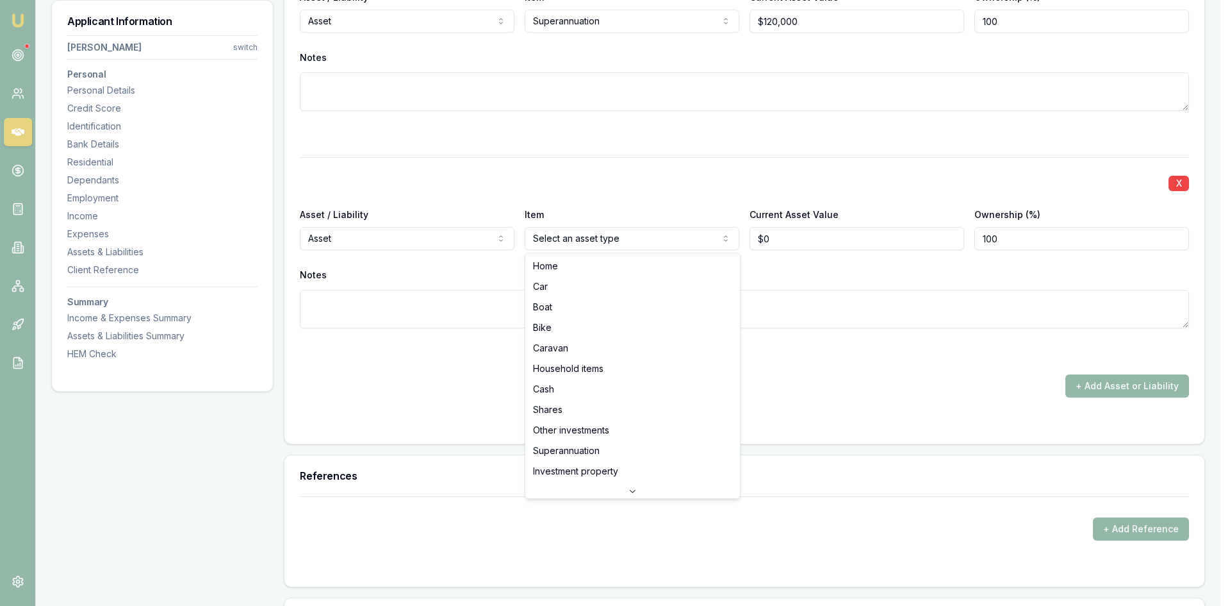
select select "HOUSEHOLD_ITEMS"
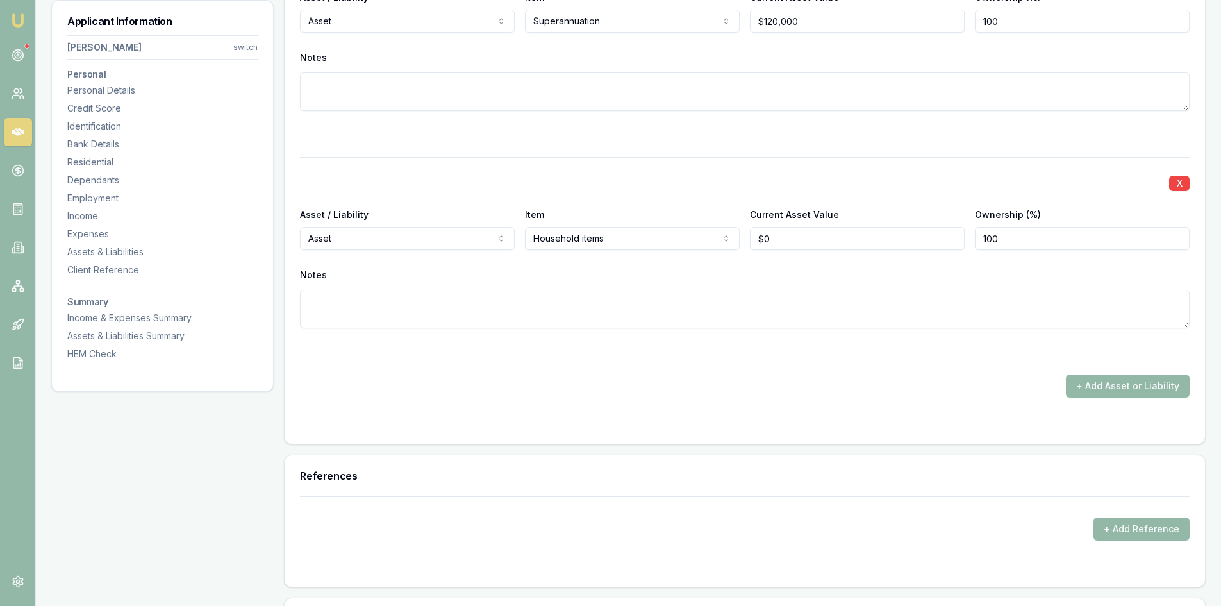
type input "0"
click at [798, 243] on input "0" at bounding box center [857, 238] width 215 height 23
type input "$40,000"
click at [710, 340] on div "X Asset / Liability Asset Asset Liability Item Household items Home Car Boat Bi…" at bounding box center [745, 258] width 890 height 202
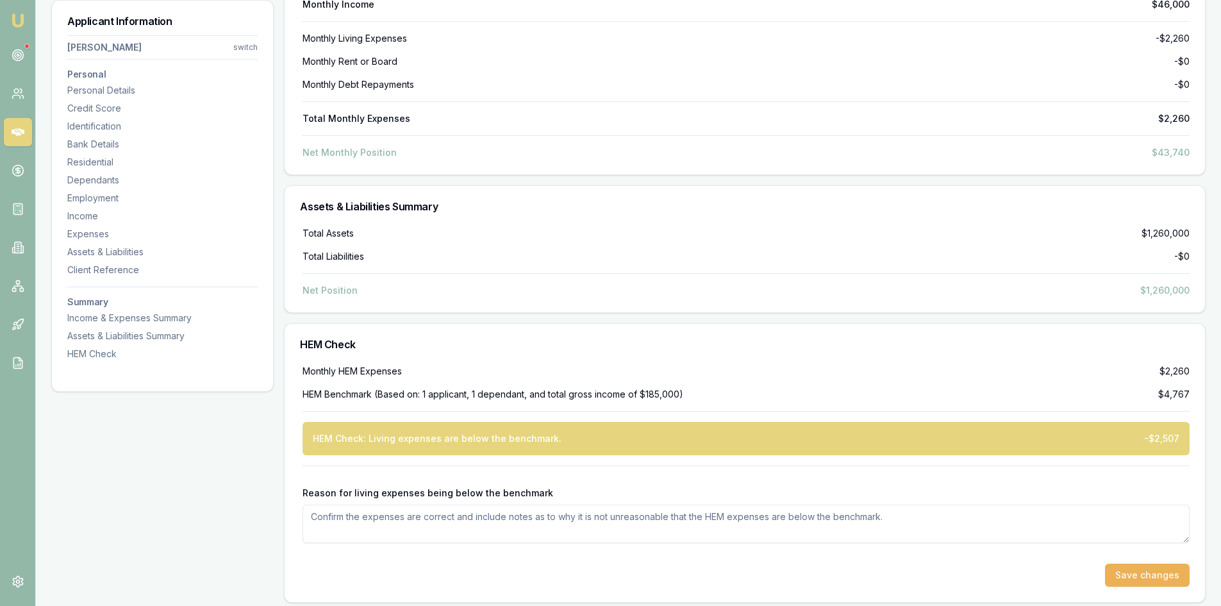
scroll to position [4044, 0]
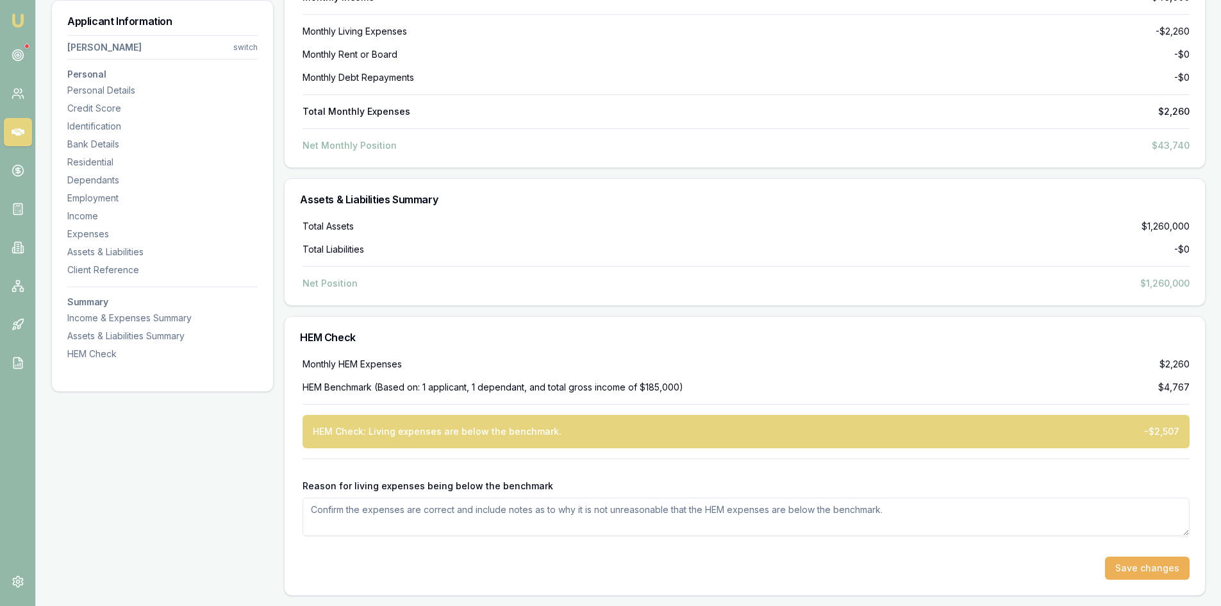
click at [343, 505] on textarea "Reason for living expenses being below the benchmark" at bounding box center [745, 516] width 887 height 38
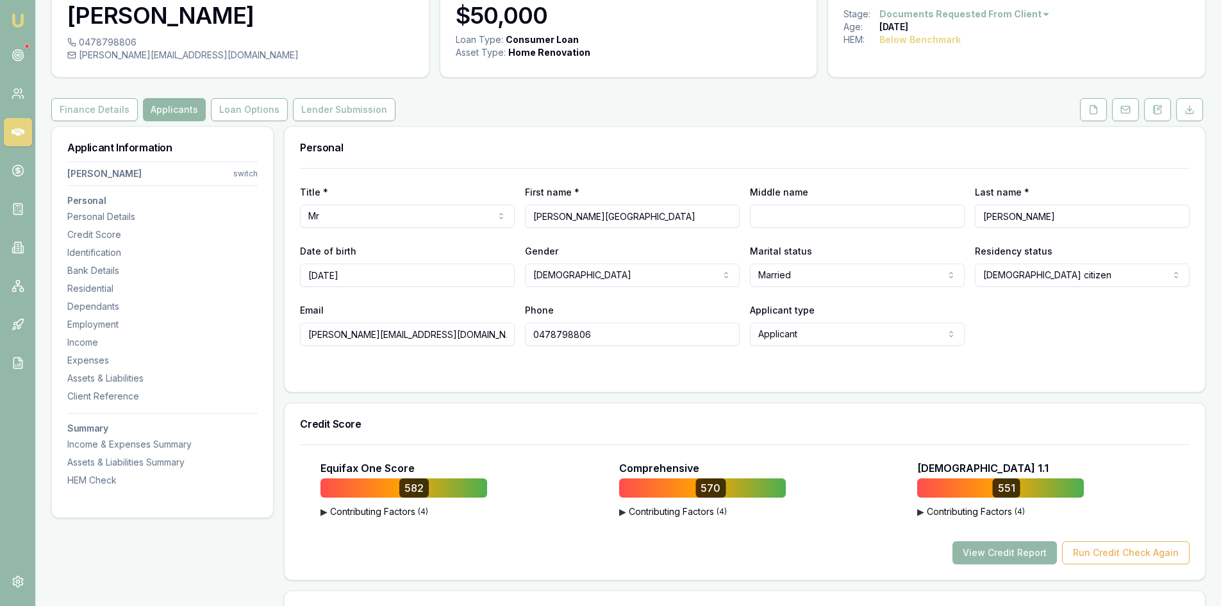
scroll to position [199, 0]
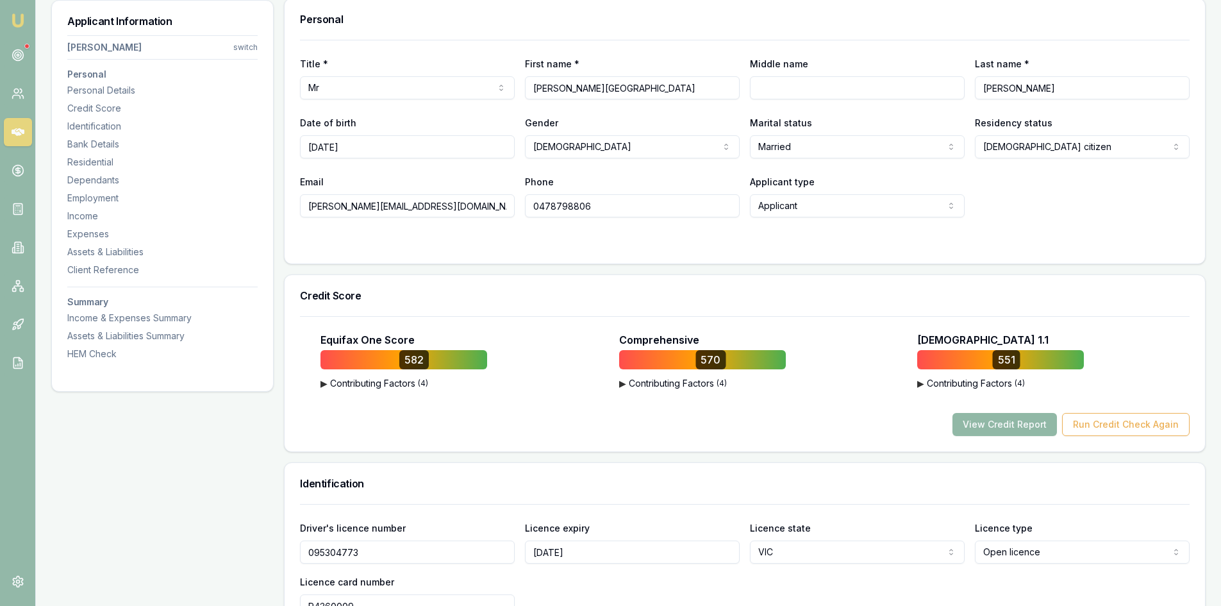
type textarea "client shares living exp with wife"
click at [993, 431] on button "View Credit Report" at bounding box center [1004, 424] width 104 height 23
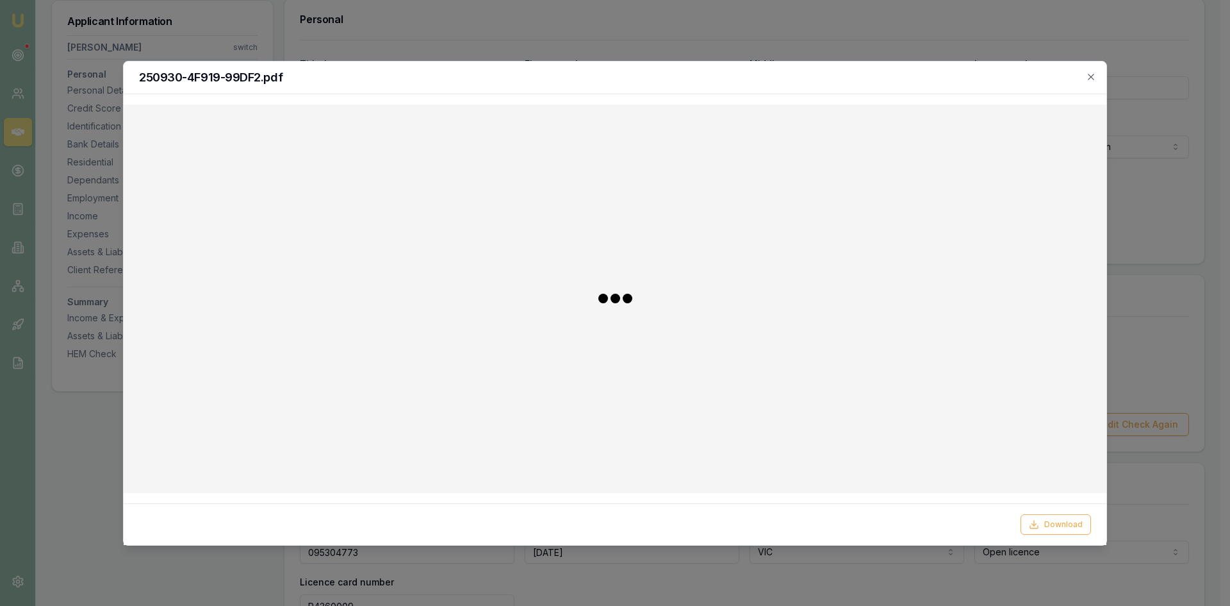
click at [986, 426] on div at bounding box center [615, 299] width 963 height 368
click at [1094, 74] on icon "button" at bounding box center [1091, 77] width 6 height 6
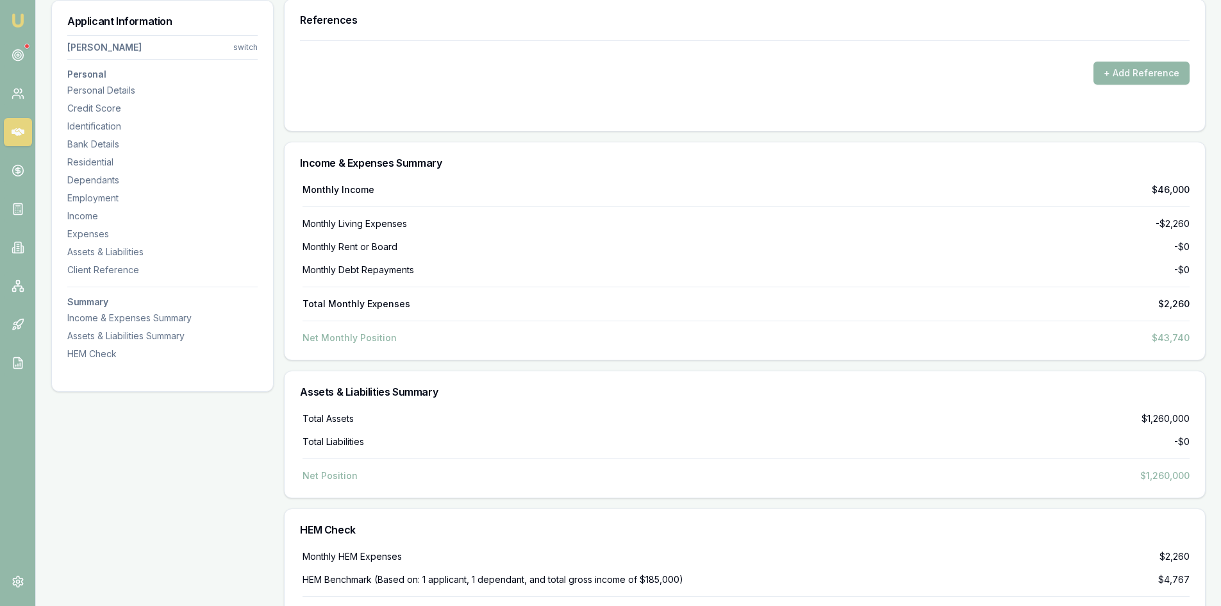
scroll to position [4044, 0]
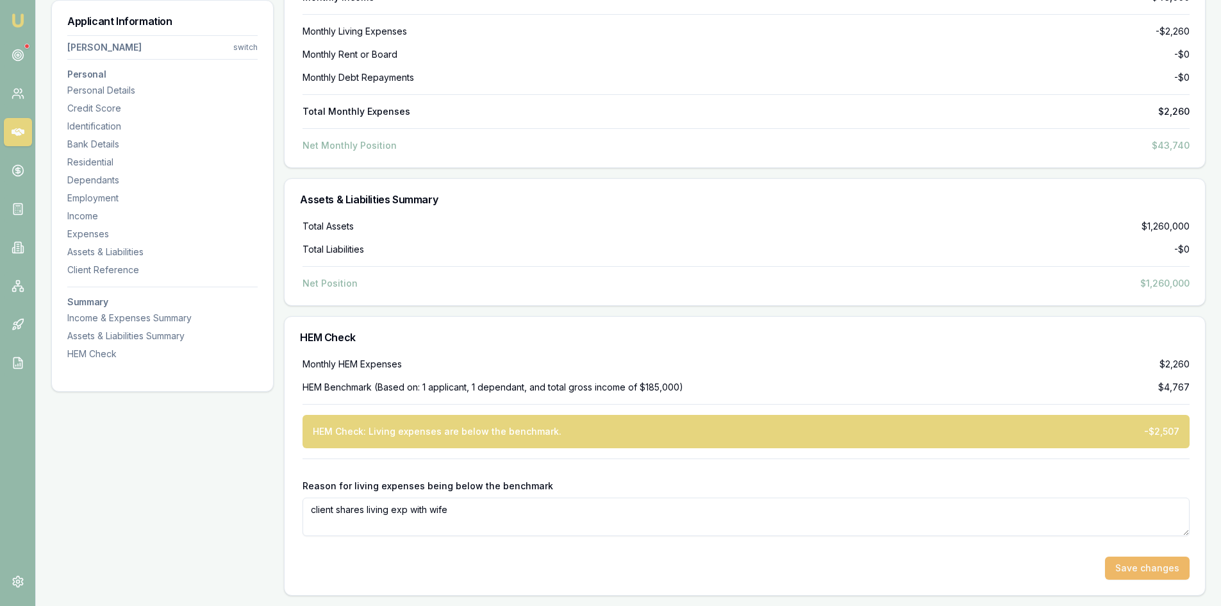
click at [1134, 572] on button "Save changes" at bounding box center [1147, 567] width 85 height 23
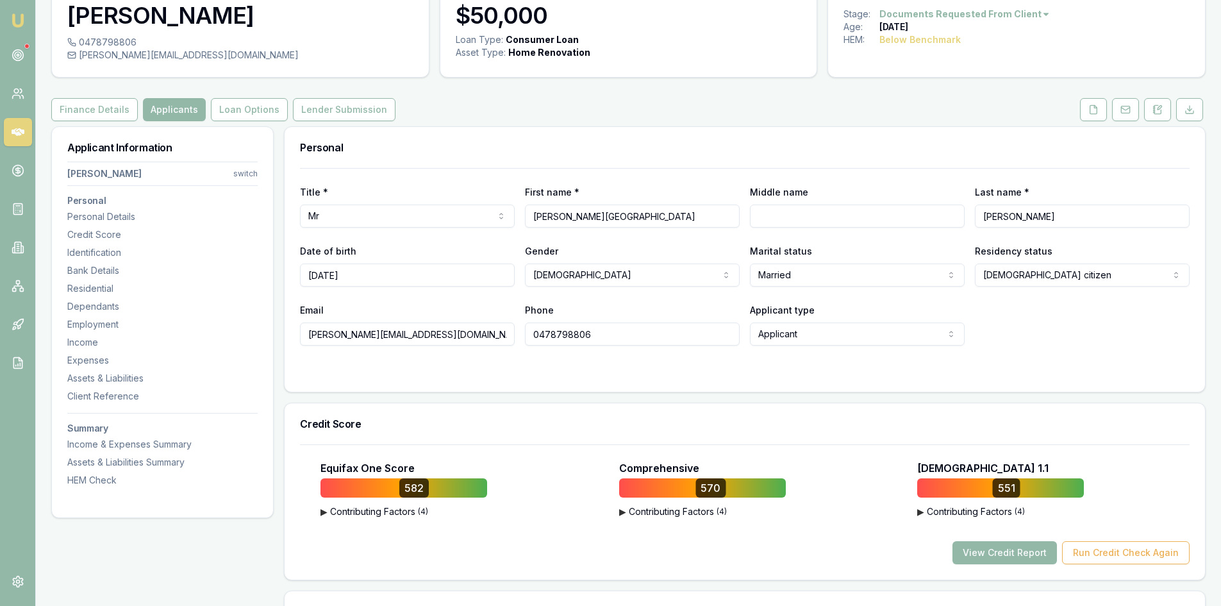
scroll to position [0, 0]
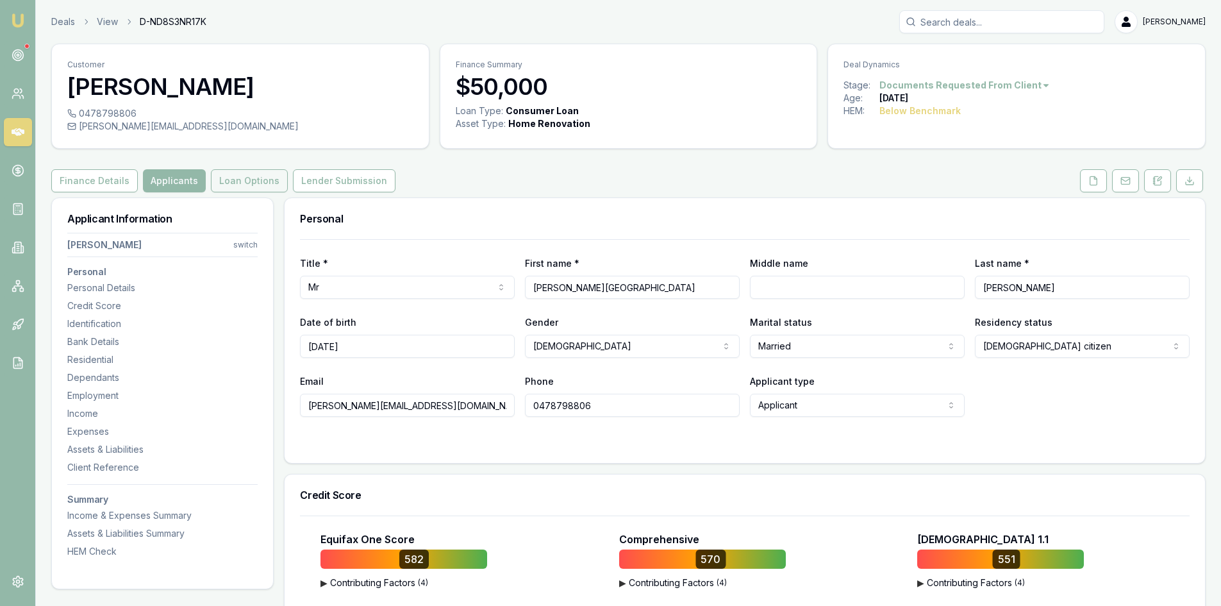
click at [229, 179] on button "Loan Options" at bounding box center [249, 180] width 77 height 23
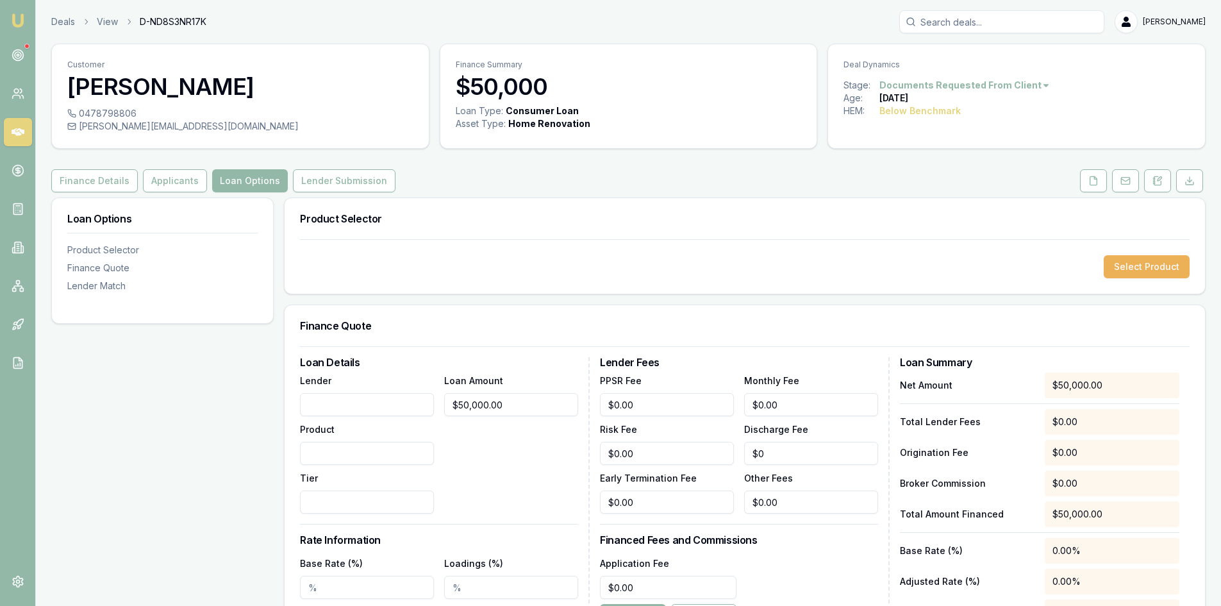
scroll to position [192, 0]
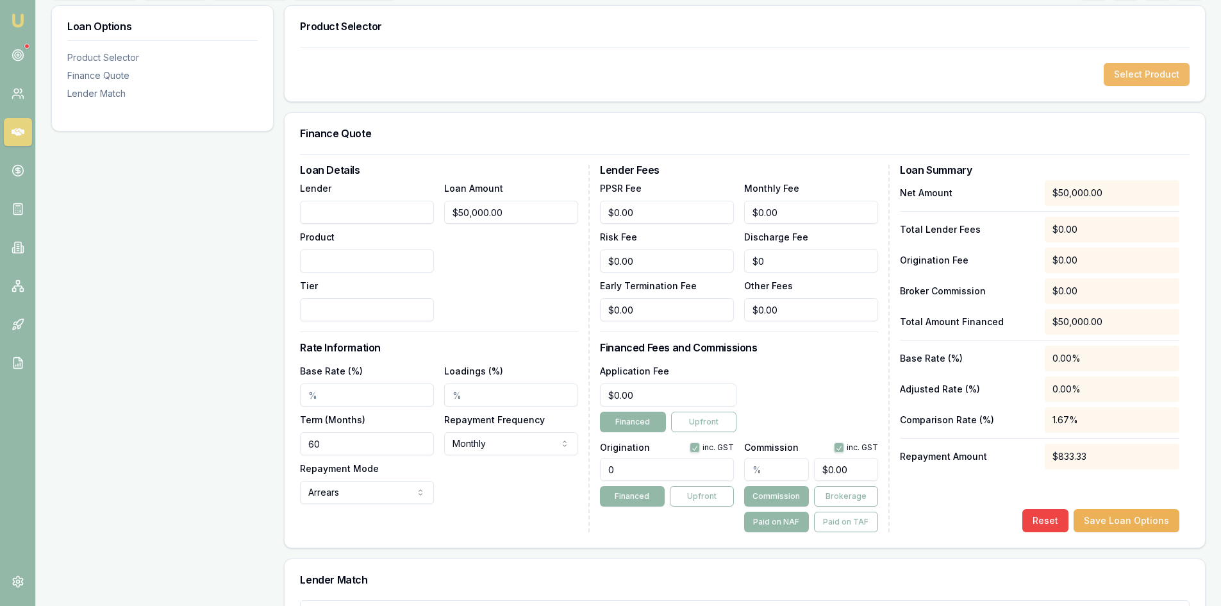
click at [1130, 80] on button "Select Product" at bounding box center [1147, 74] width 86 height 23
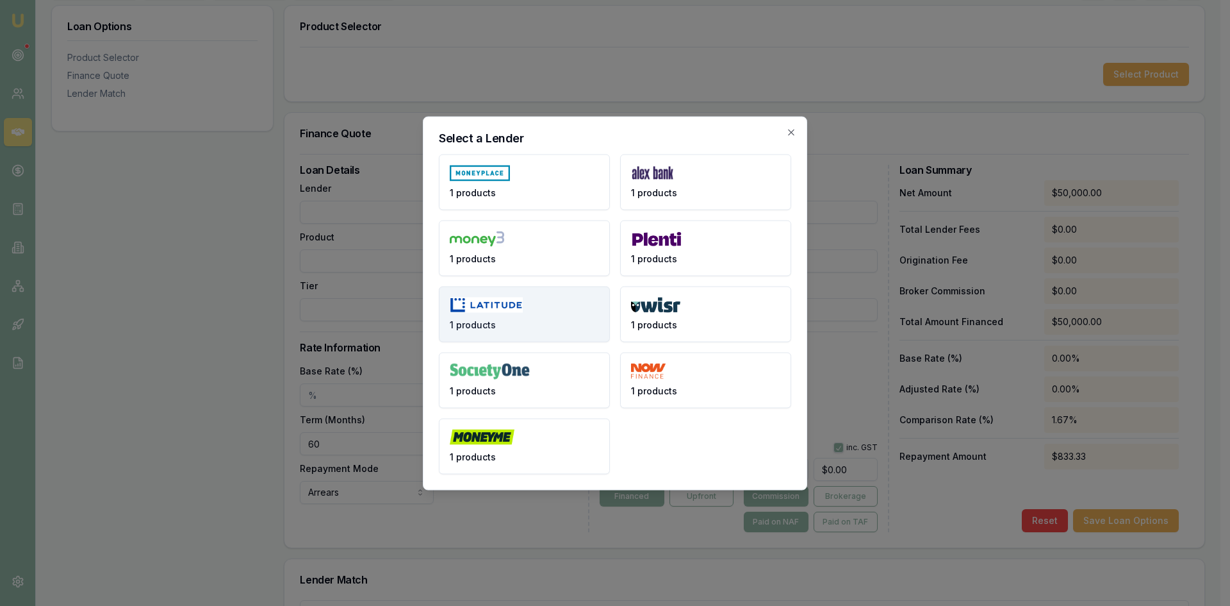
click at [490, 308] on img at bounding box center [486, 305] width 73 height 16
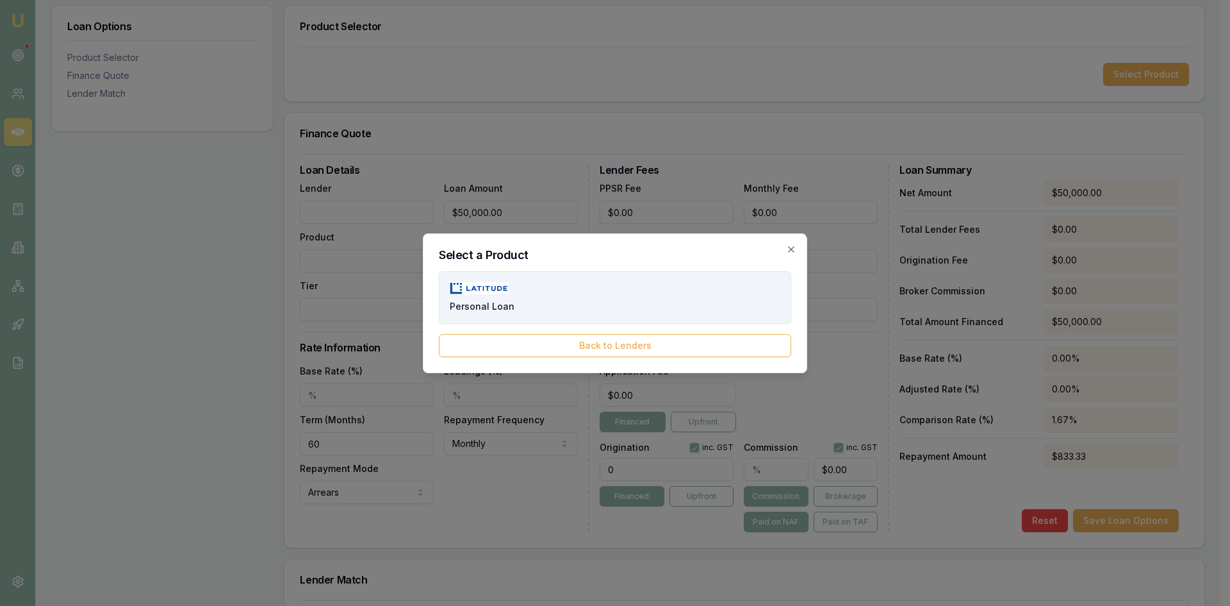
click at [602, 306] on button "Personal Loan" at bounding box center [615, 297] width 352 height 53
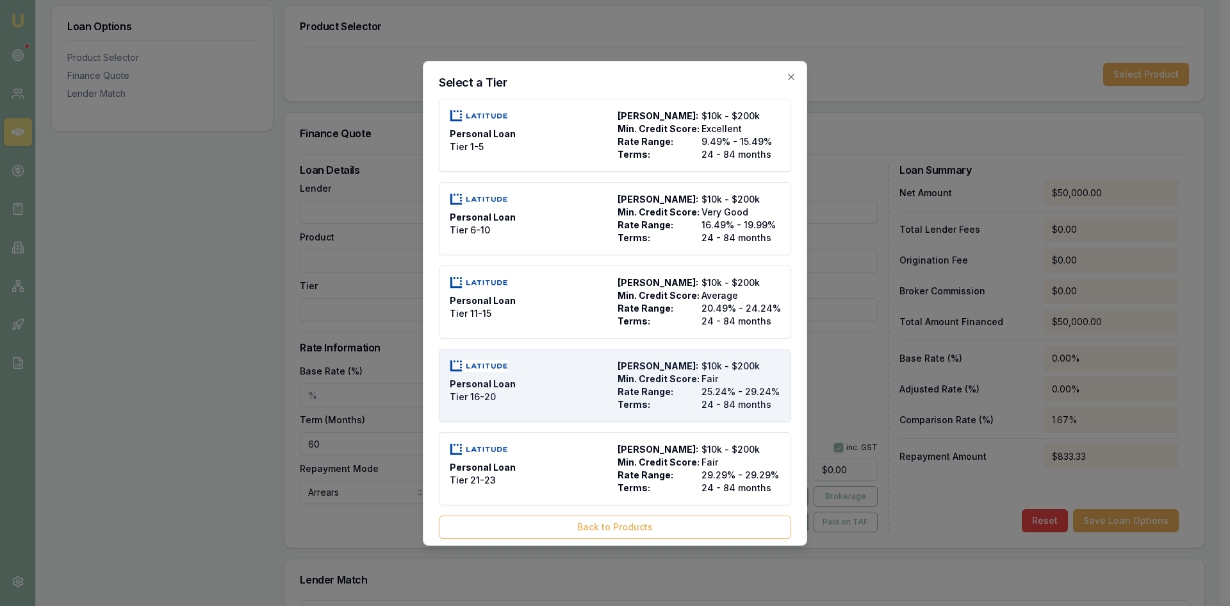
click at [702, 408] on span "24 - 84 months" at bounding box center [741, 404] width 79 height 13
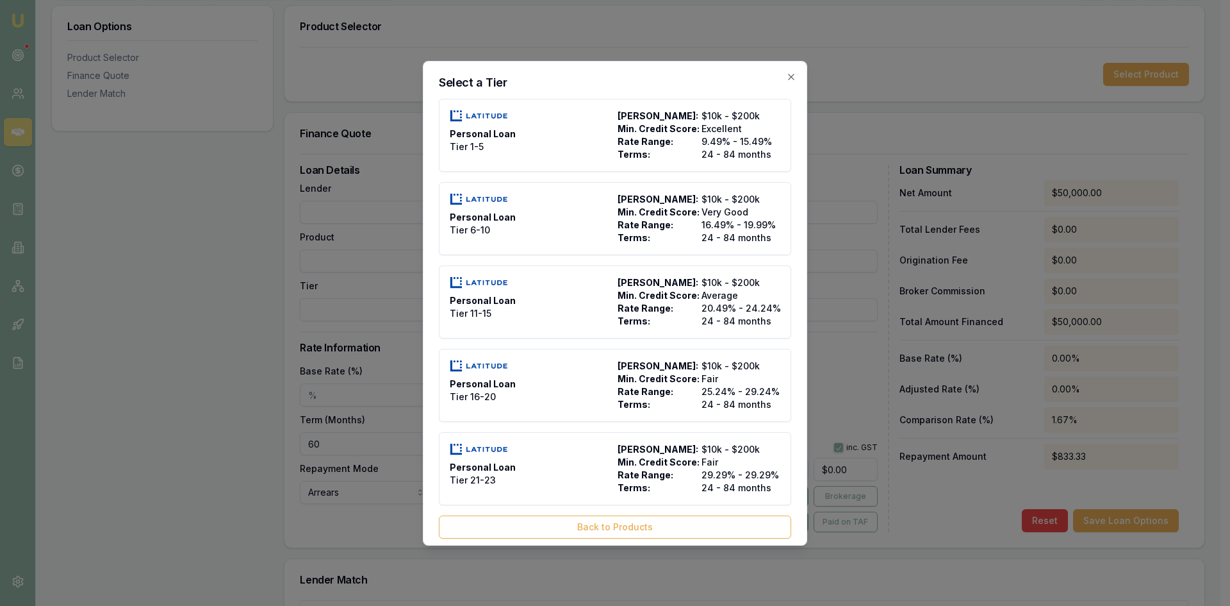
type input "Latitude"
type input "Personal Loan"
type input "Tier 16-20"
type input "25.24"
type input "24"
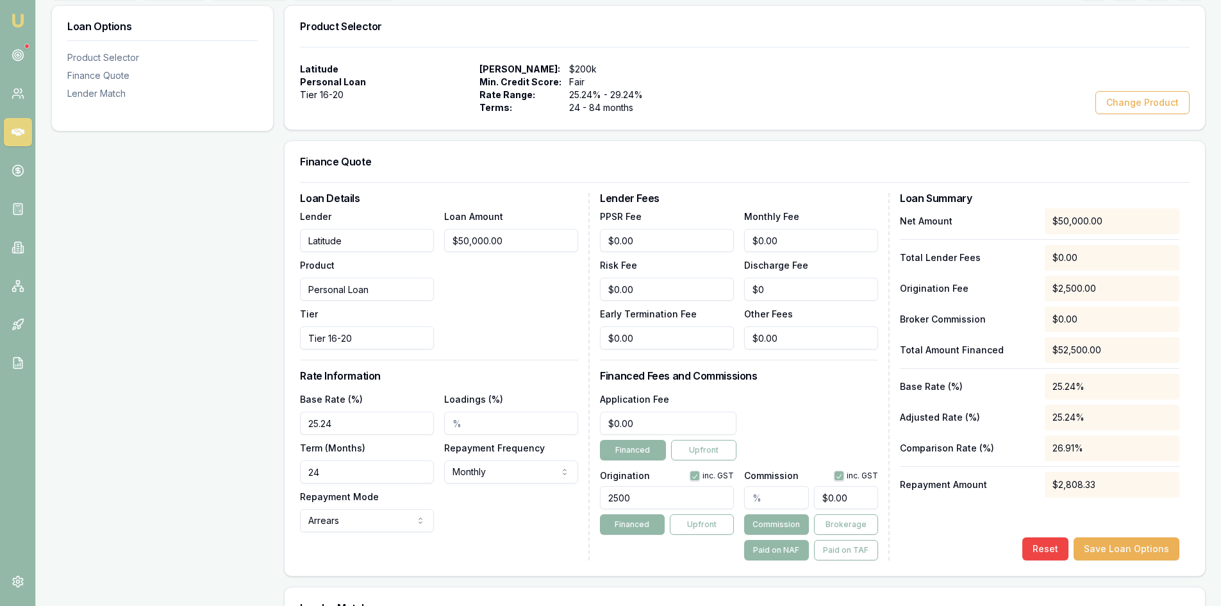
click at [691, 395] on div "Application Fee $0.00" at bounding box center [668, 413] width 137 height 44
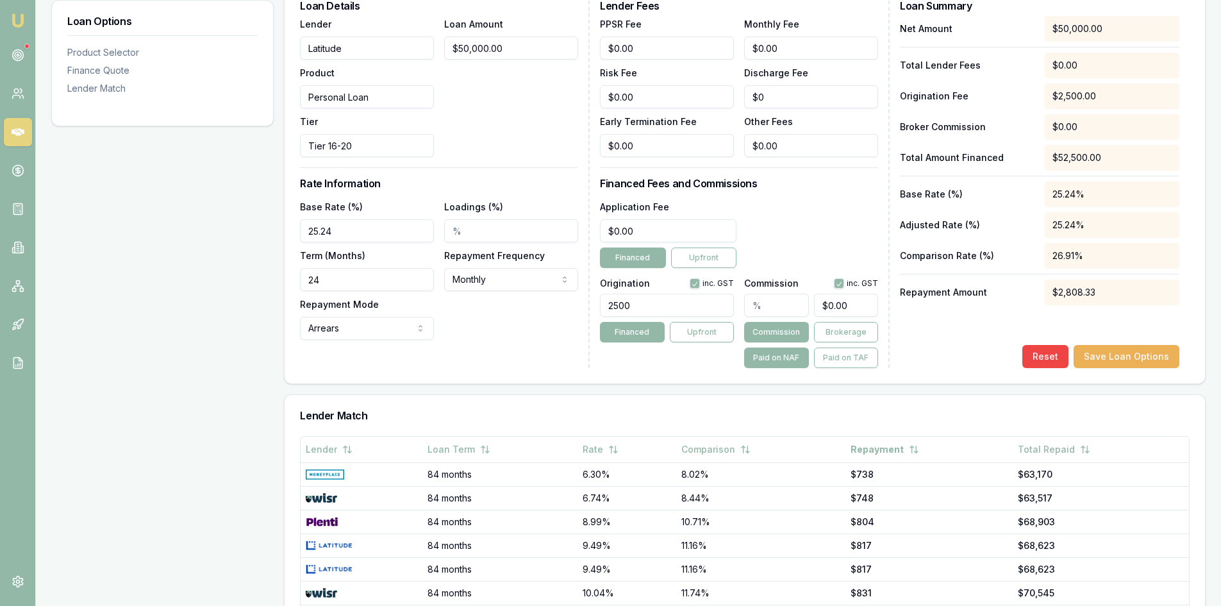
click at [641, 302] on input "2500" at bounding box center [667, 305] width 134 height 23
type input "2500.00"
click at [750, 306] on input "text" at bounding box center [776, 305] width 64 height 23
type input "2"
type input "$1,000.00"
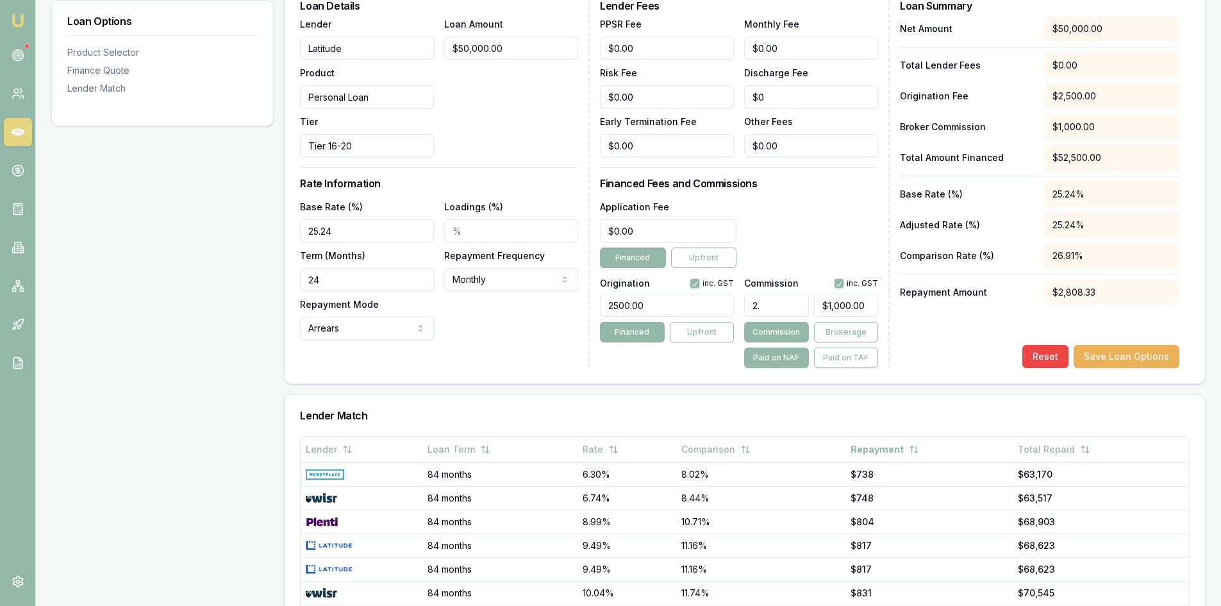
type input "2.2"
type input "$1,100.00"
type input "2.25"
type input "$1,125.00"
type input "2.258"
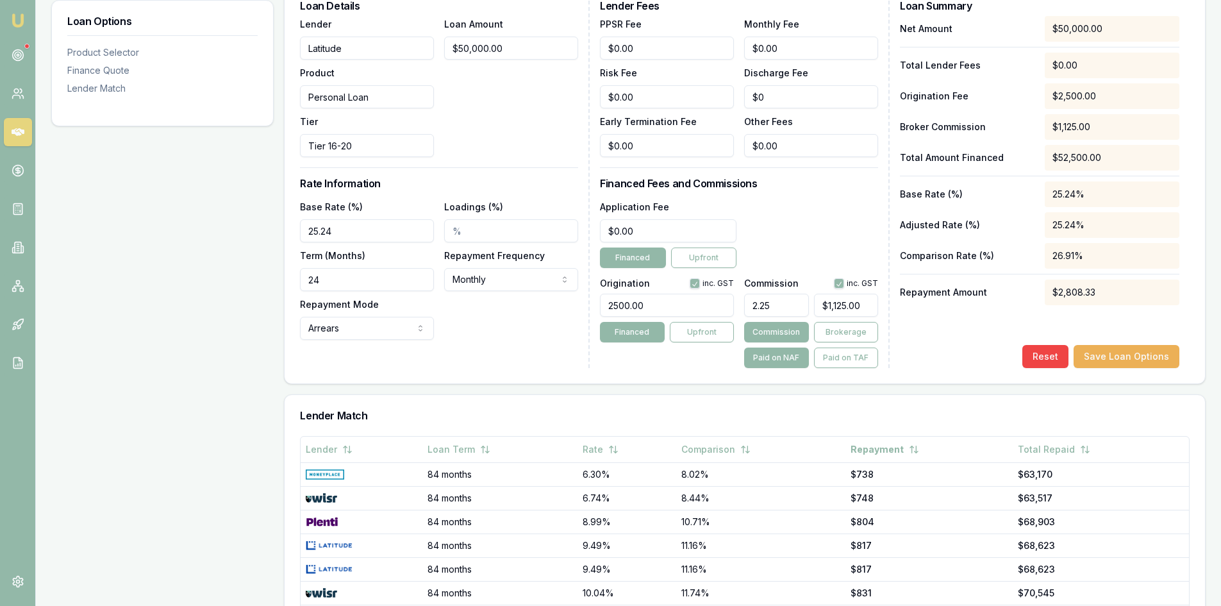
type input "$1,129.00"
type input "2.26%"
click at [520, 391] on div "Product Selector Personal Loan Tier 16-20 Max Loan Amount: $200k Min. Credit Sc…" at bounding box center [745, 285] width 922 height 944
click at [624, 307] on input "2500.00" at bounding box center [667, 305] width 134 height 23
drag, startPoint x: 321, startPoint y: 285, endPoint x: 292, endPoint y: 285, distance: 29.5
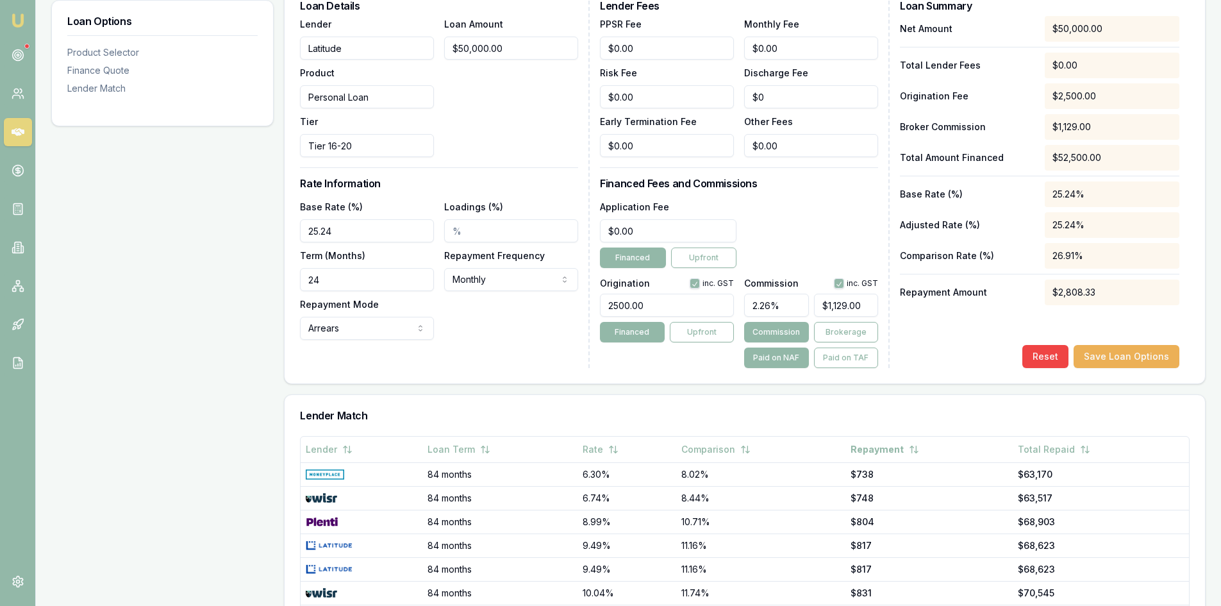
click at [292, 285] on div "Loan Details Lender Latitude Product Personal Loan Tier Tier 16-20 Loan Amount …" at bounding box center [745, 186] width 920 height 393
type input "60"
click at [477, 359] on div "Loan Details Lender Latitude Product Personal Loan Tier Tier 16-20 Loan Amount …" at bounding box center [445, 184] width 290 height 367
click at [1107, 360] on button "Save Loan Options" at bounding box center [1126, 356] width 106 height 23
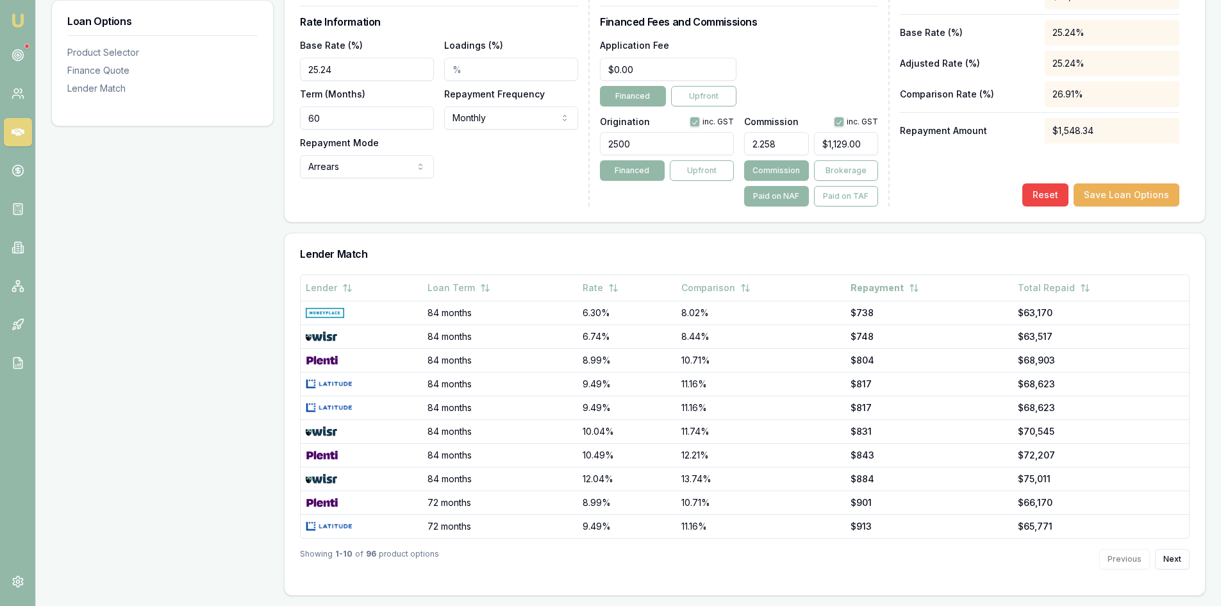
scroll to position [290, 0]
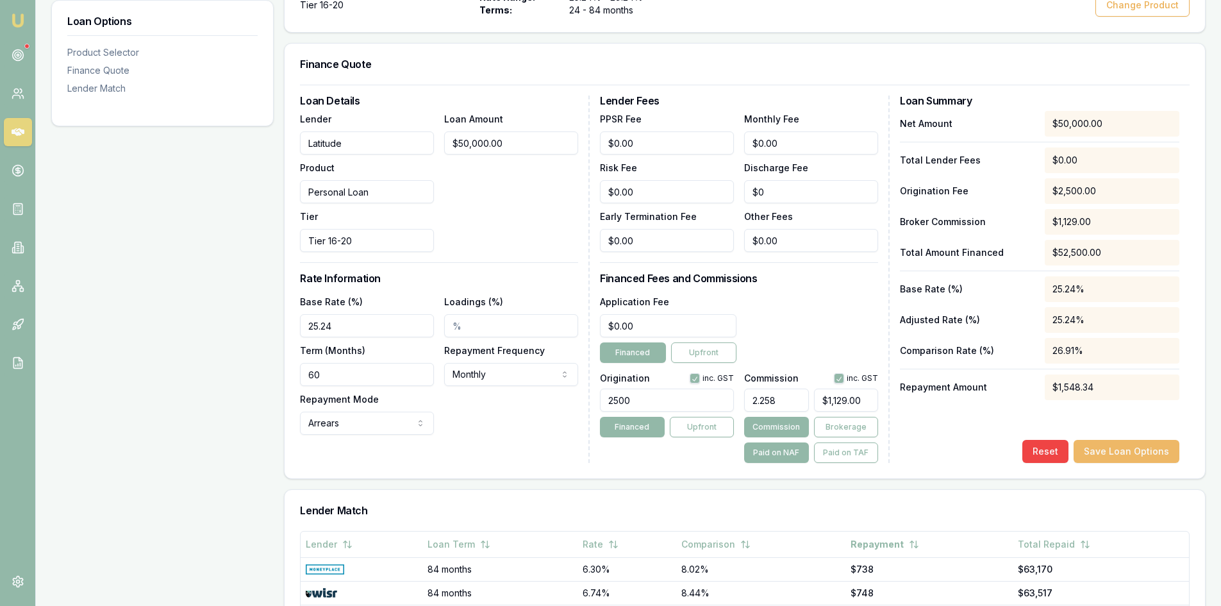
click at [1142, 456] on button "Save Loan Options" at bounding box center [1126, 451] width 106 height 23
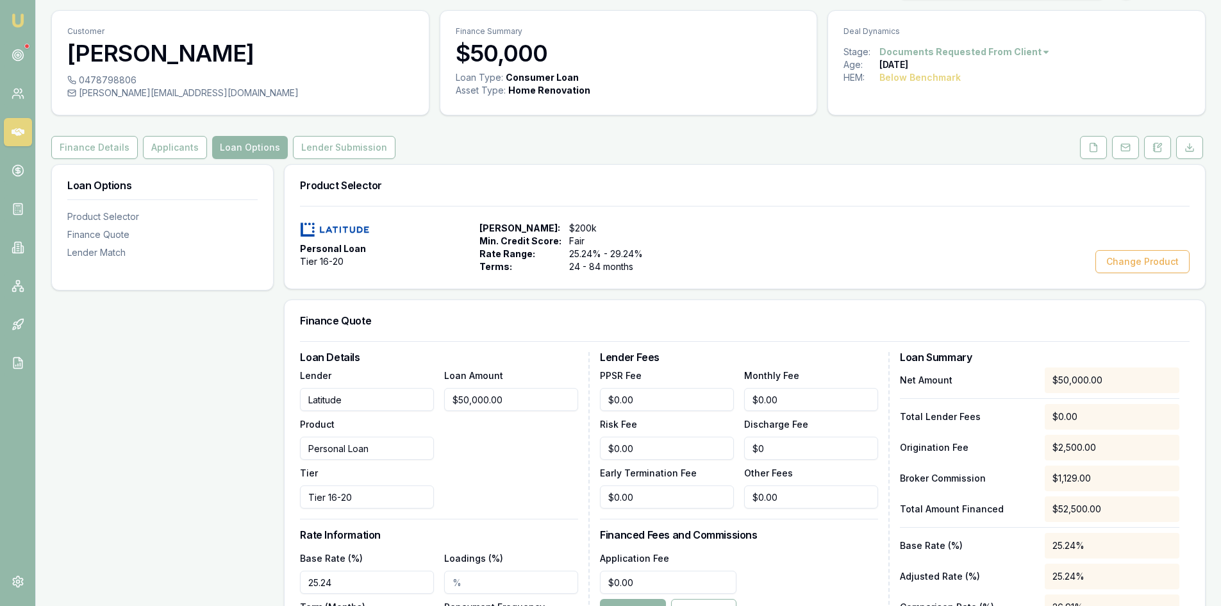
scroll to position [0, 0]
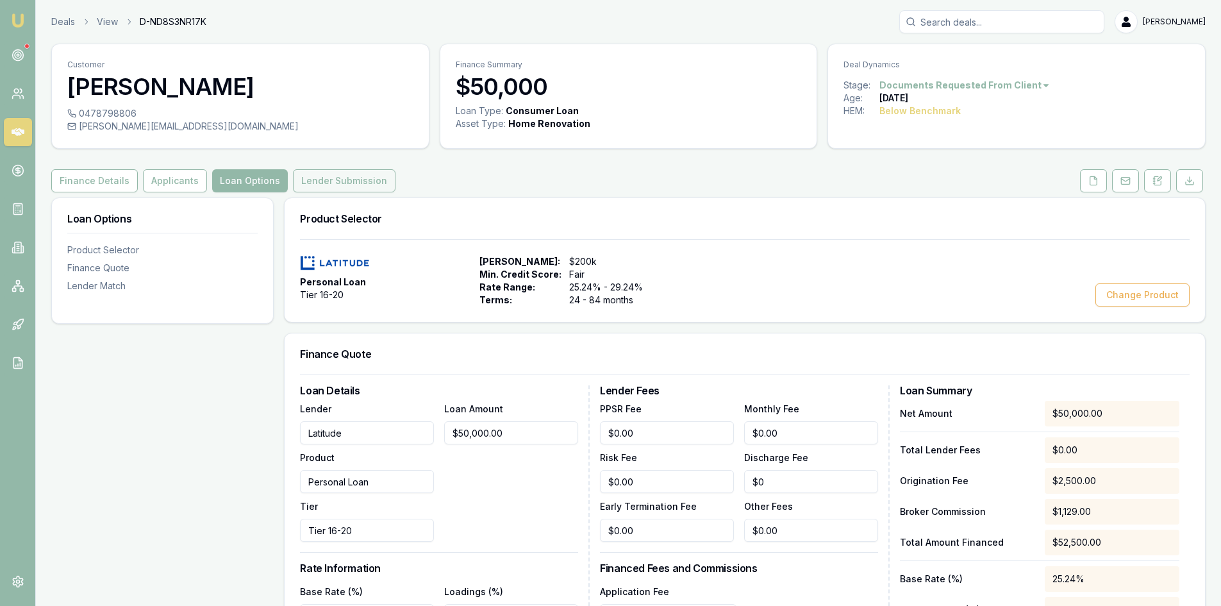
click at [337, 179] on button "Lender Submission" at bounding box center [344, 180] width 103 height 23
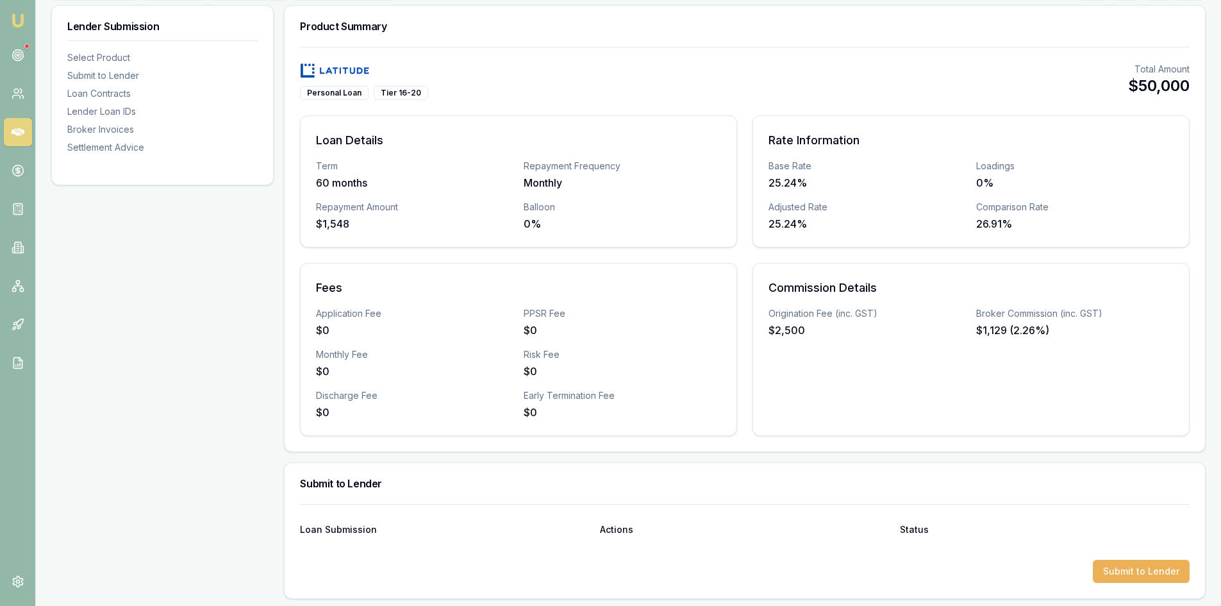
scroll to position [449, 0]
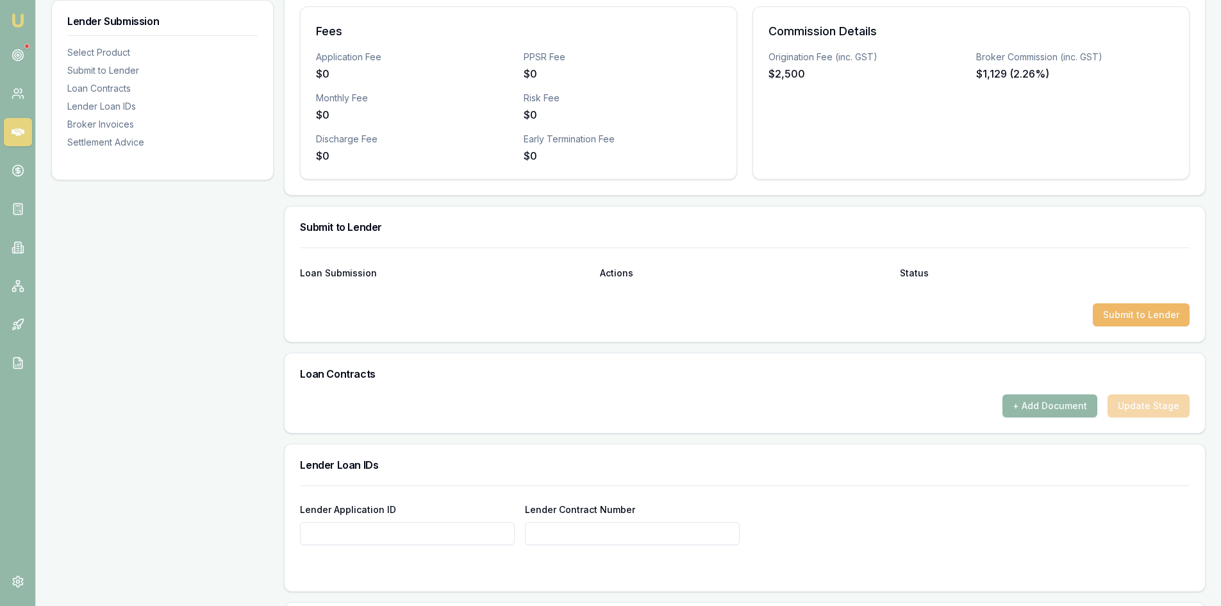
click at [1134, 318] on button "Submit to Lender" at bounding box center [1141, 314] width 97 height 23
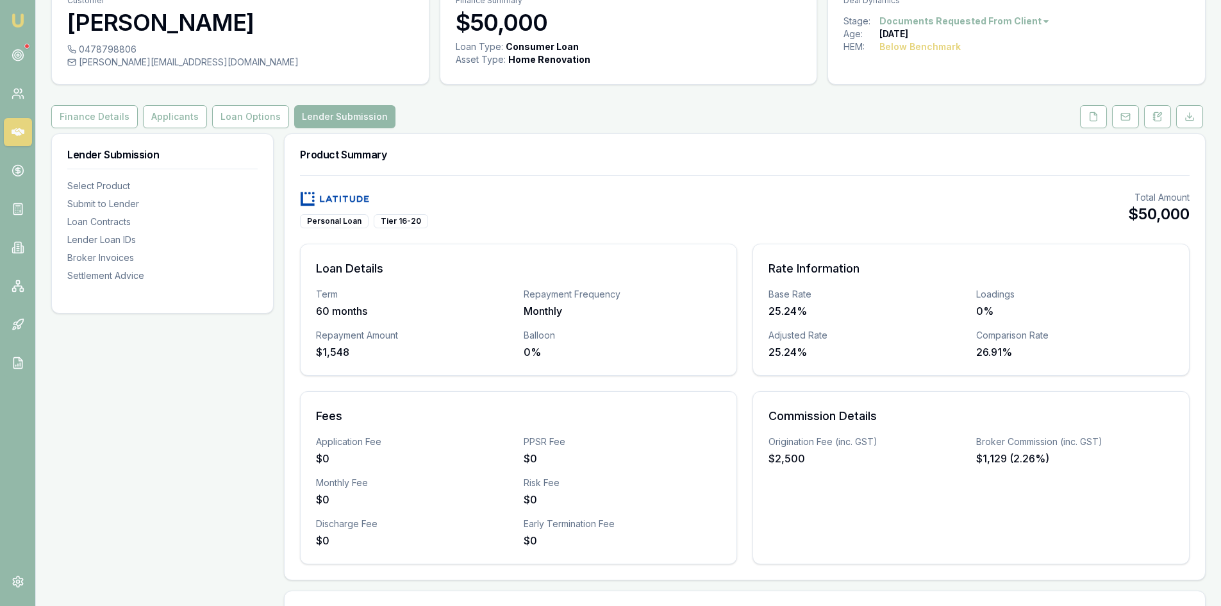
scroll to position [0, 0]
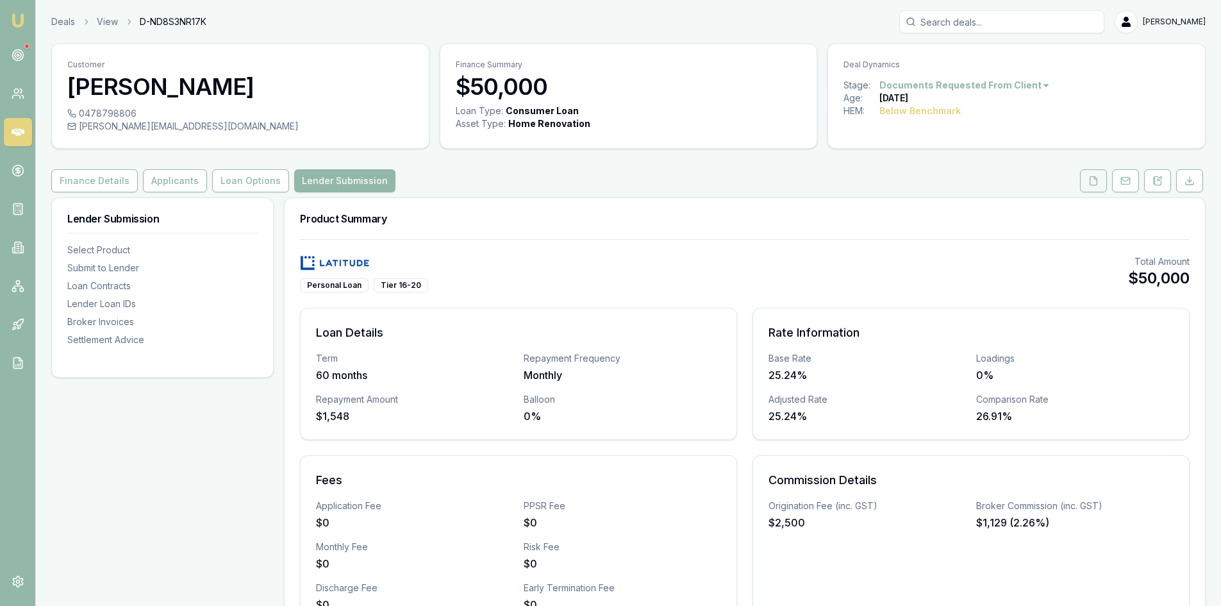
click at [1094, 179] on icon at bounding box center [1093, 181] width 10 height 10
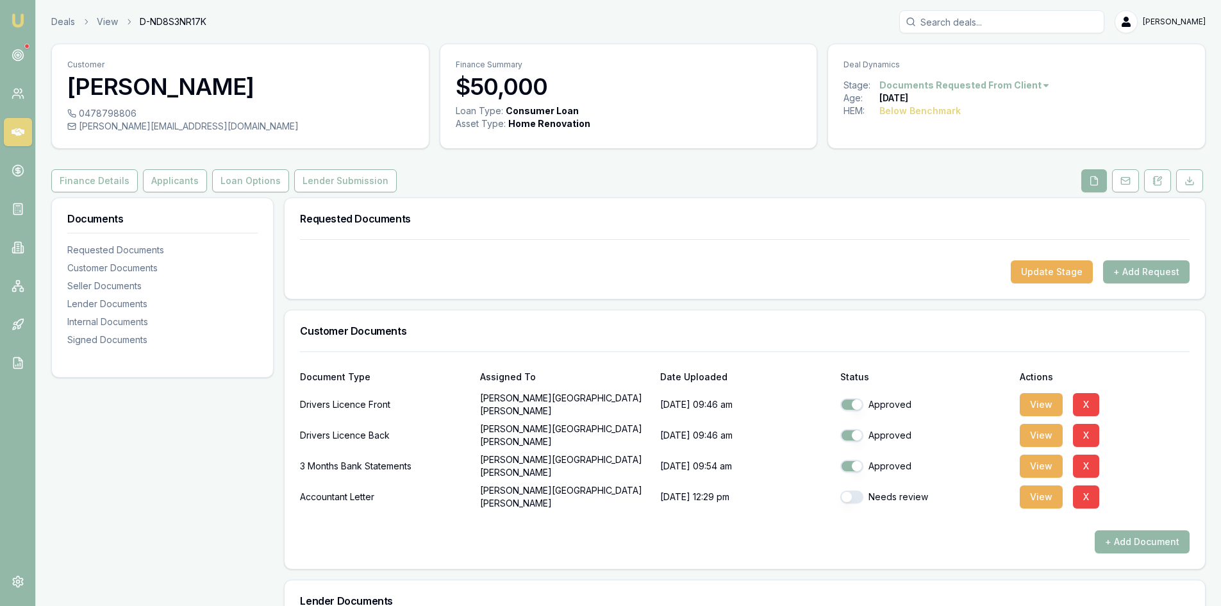
click at [851, 493] on button "button" at bounding box center [851, 496] width 23 height 13
checkbox input "true"
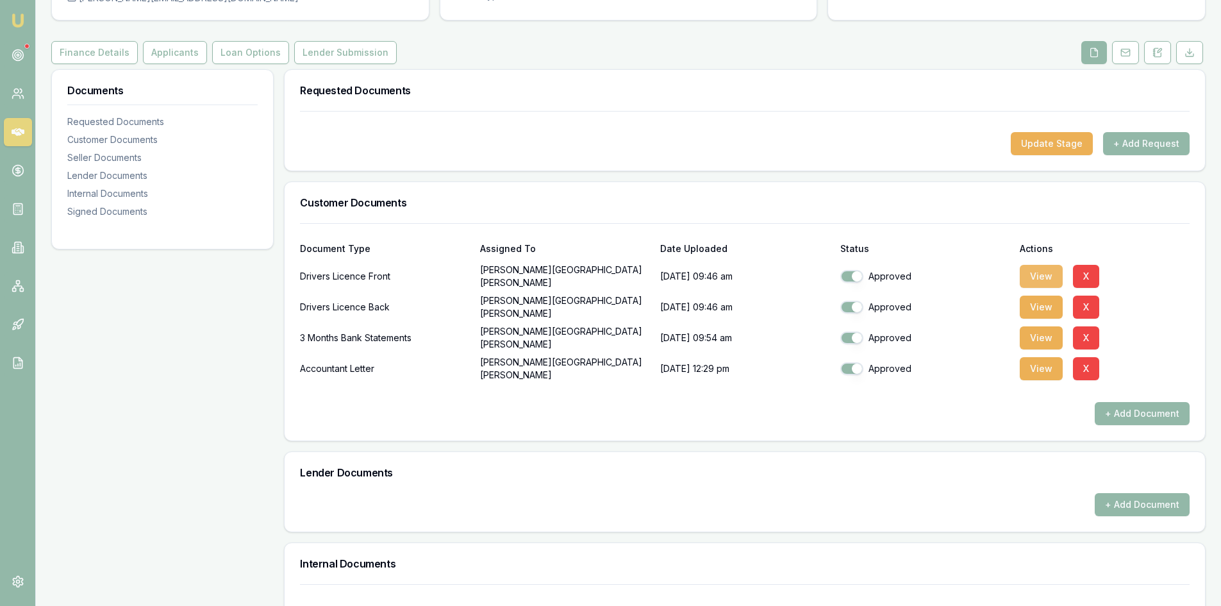
scroll to position [192, 0]
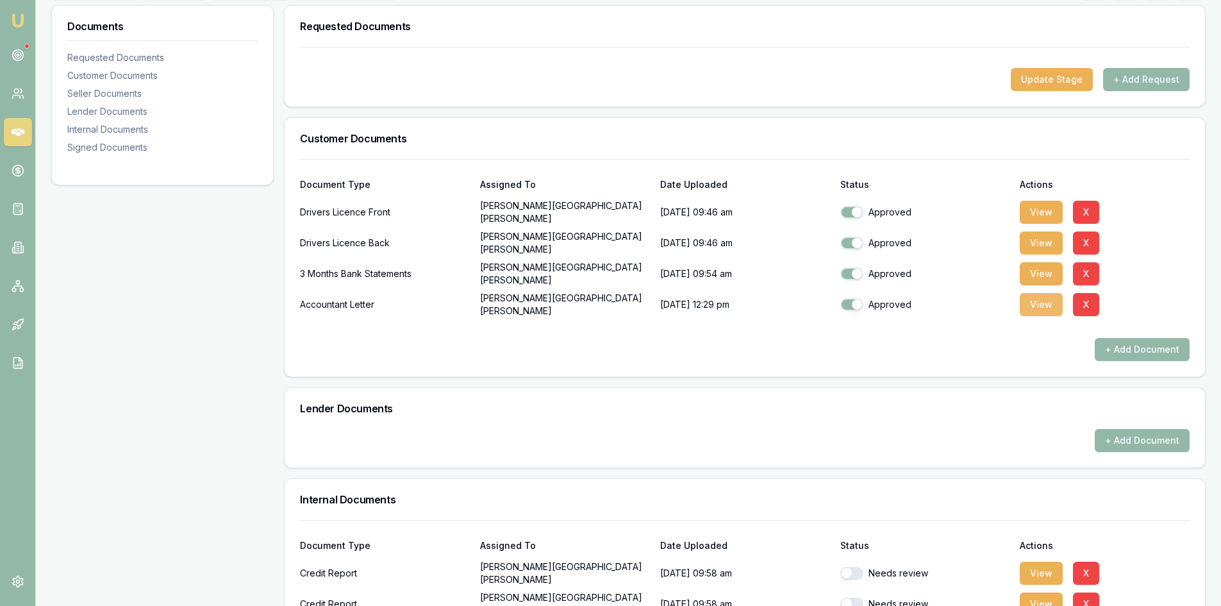
click at [1043, 299] on button "View" at bounding box center [1041, 304] width 43 height 23
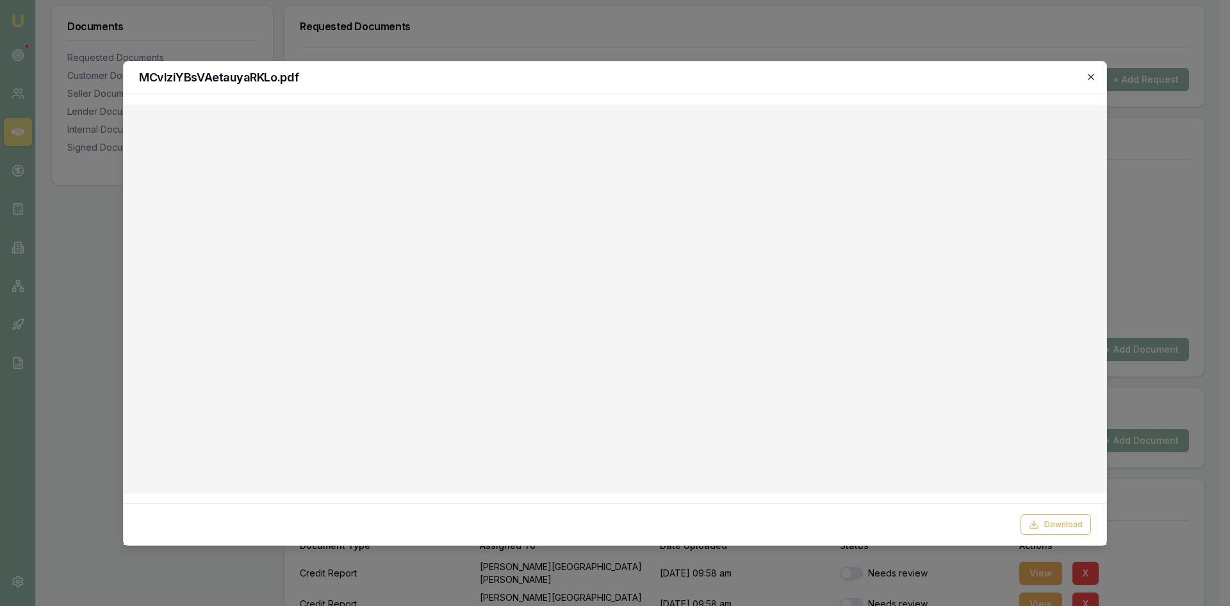
click at [1094, 80] on icon "button" at bounding box center [1091, 77] width 10 height 10
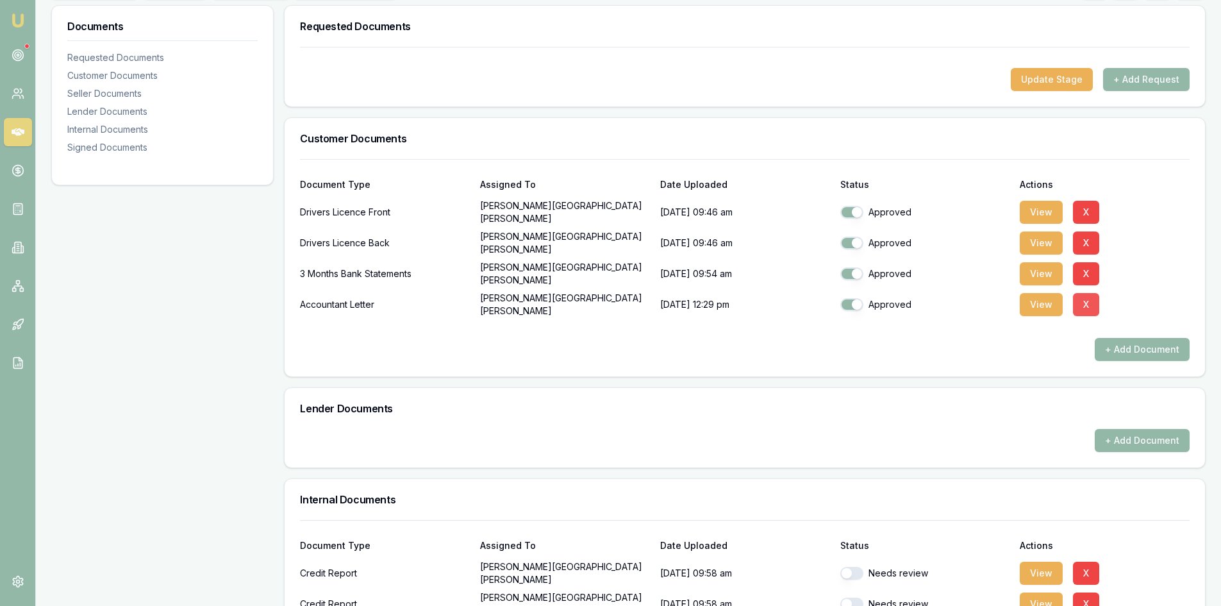
click at [1085, 305] on button "X" at bounding box center [1086, 304] width 26 height 23
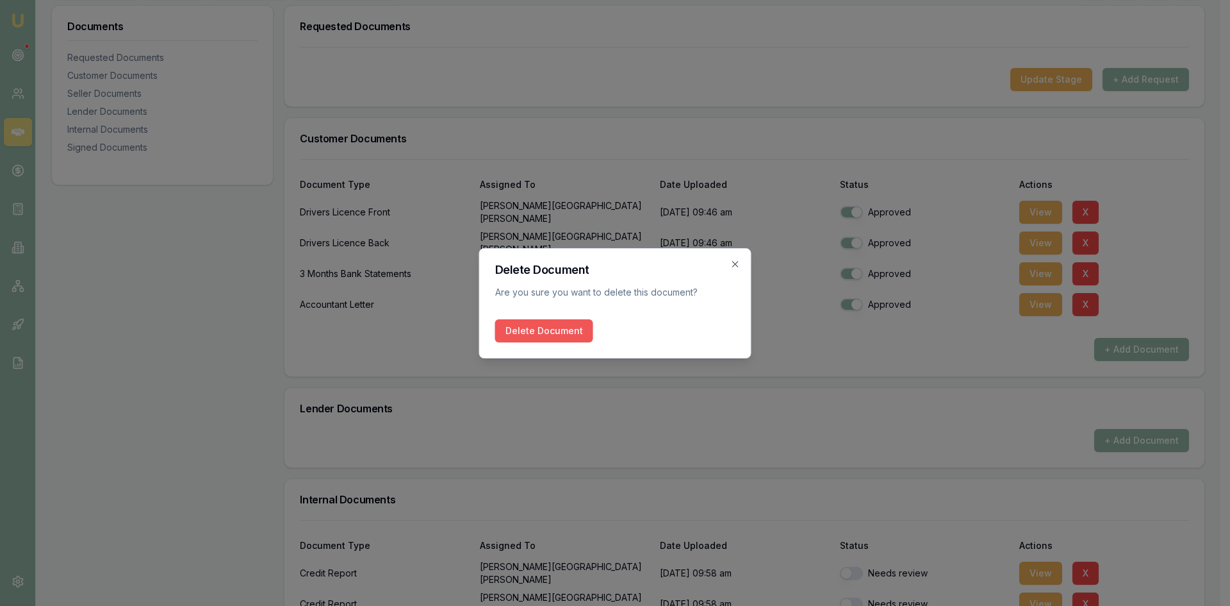
click at [559, 336] on button "Delete Document" at bounding box center [544, 330] width 98 height 23
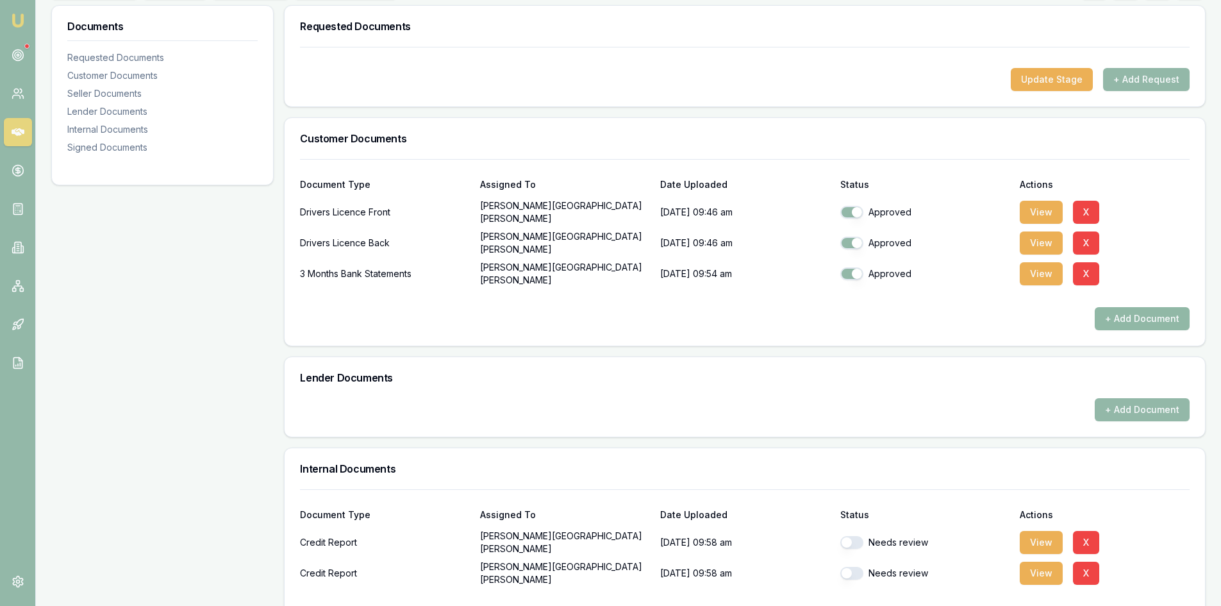
click at [1148, 320] on button "+ Add Document" at bounding box center [1142, 318] width 95 height 23
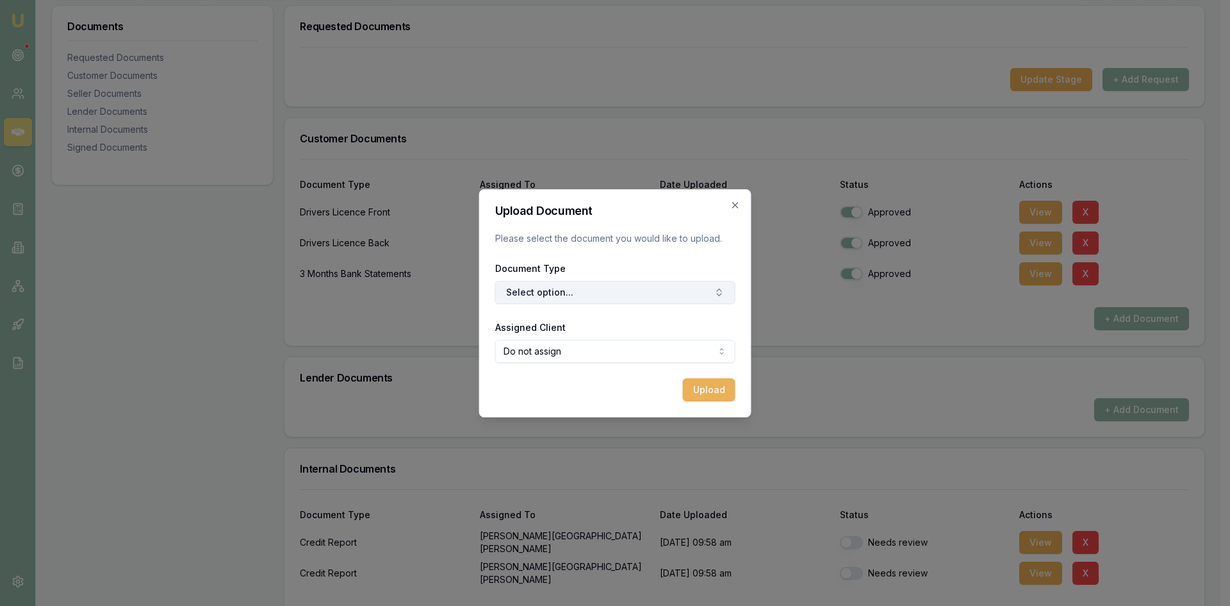
click at [590, 294] on button "Select option..." at bounding box center [615, 292] width 240 height 23
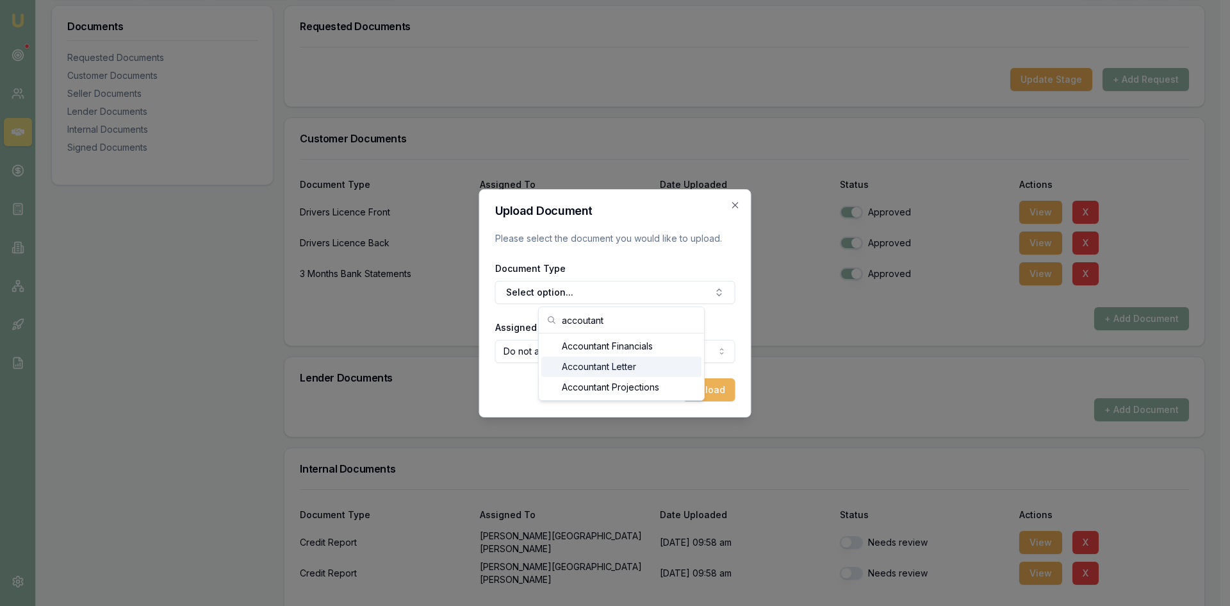
type input "accoutant"
click at [612, 368] on div "Accountant Letter" at bounding box center [622, 366] width 160 height 21
click at [622, 359] on body "Emu Broker Deals View D-ND8S3NR17K Steven Nguyen Toggle Menu Customer phu-vinh …" at bounding box center [610, 111] width 1221 height 606
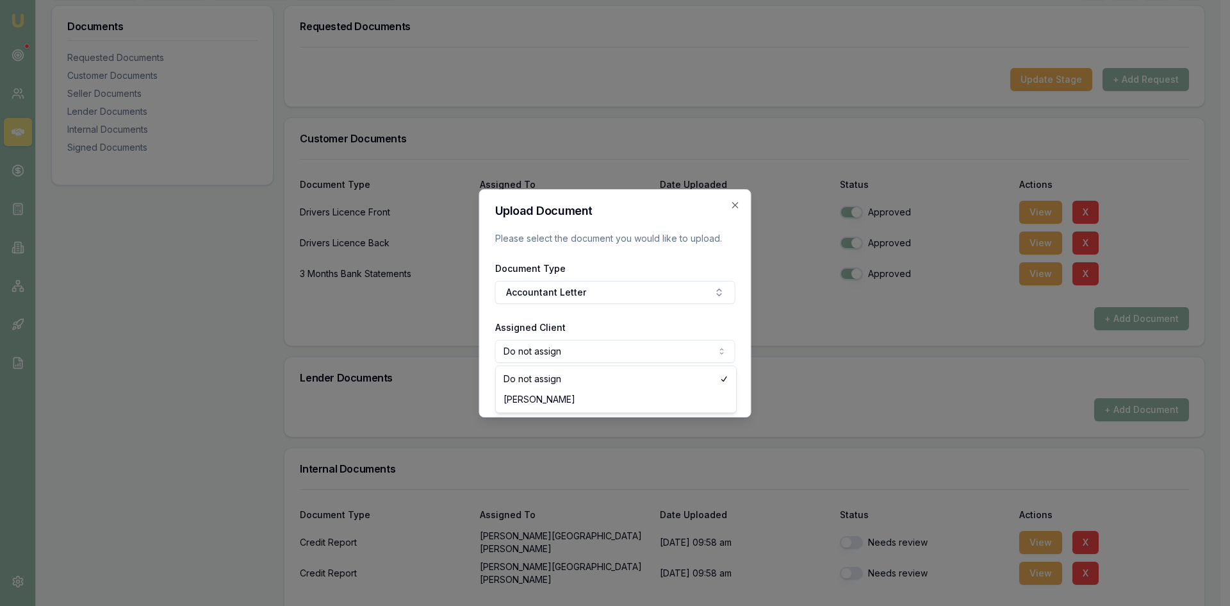
select select "U-I5GGNNR4J1"
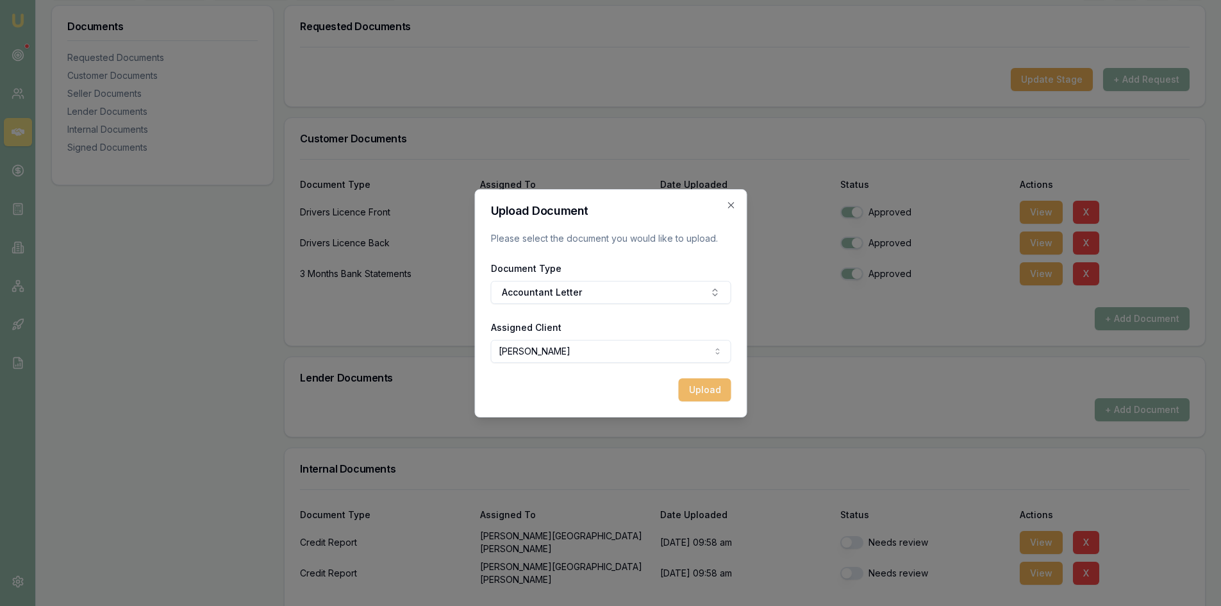
click at [720, 391] on button "Upload" at bounding box center [704, 389] width 53 height 23
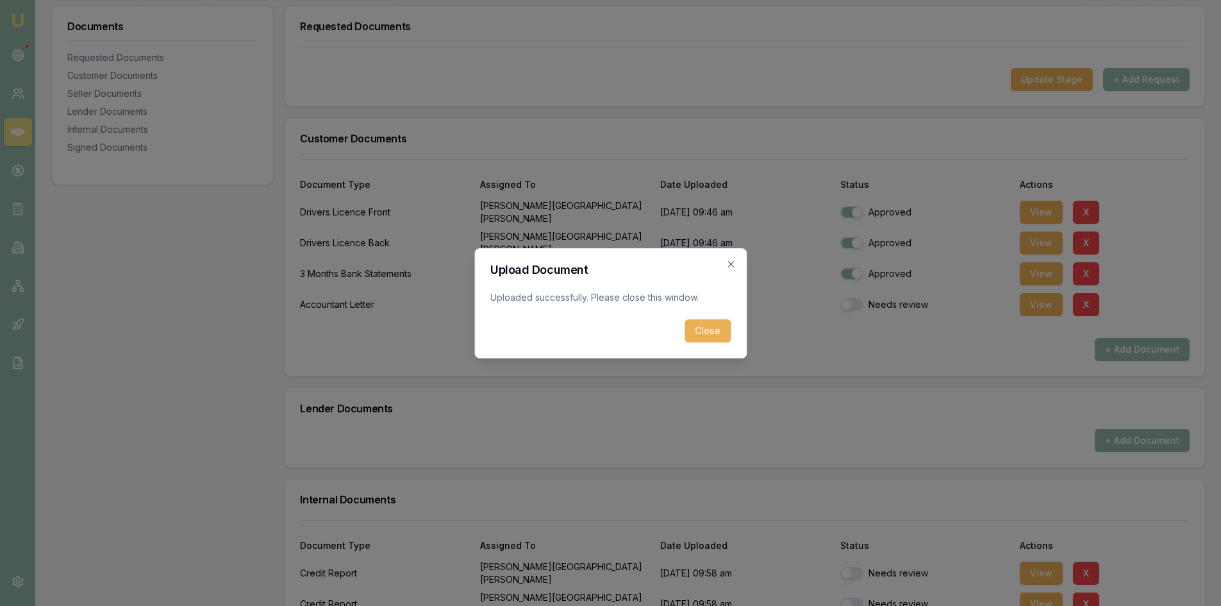
click at [684, 329] on div "Close" at bounding box center [610, 330] width 240 height 23
click at [731, 333] on div "Upload Document Uploaded successfully. Please close this window. Close Close" at bounding box center [610, 303] width 272 height 110
click at [730, 333] on button "Close" at bounding box center [707, 330] width 46 height 23
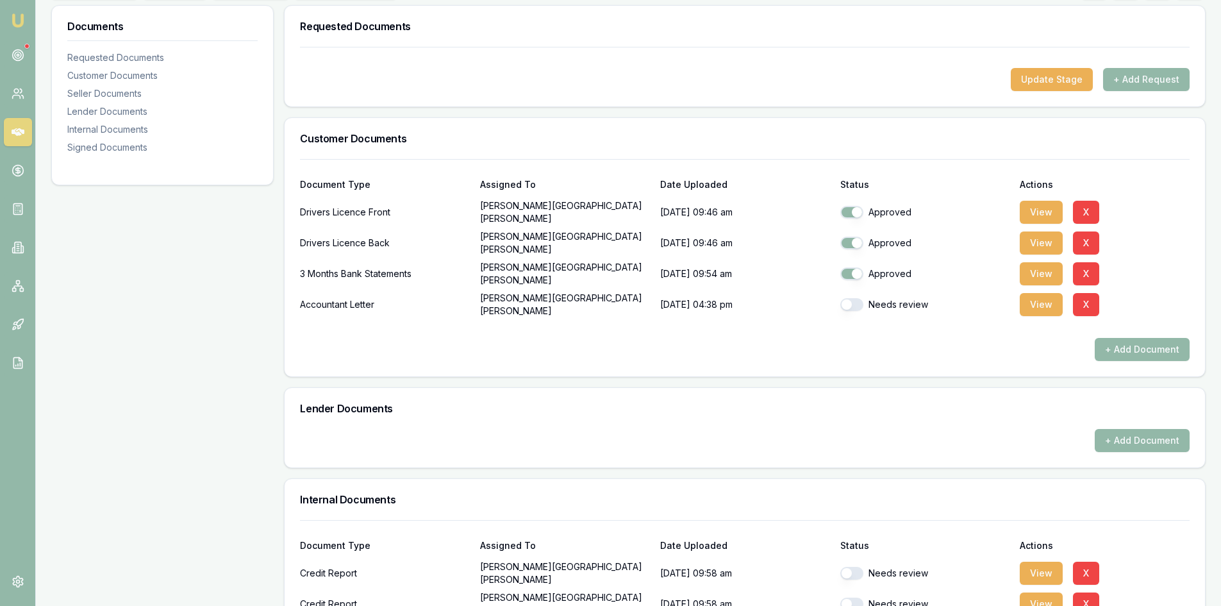
click at [857, 305] on button "button" at bounding box center [851, 304] width 23 height 13
checkbox input "true"
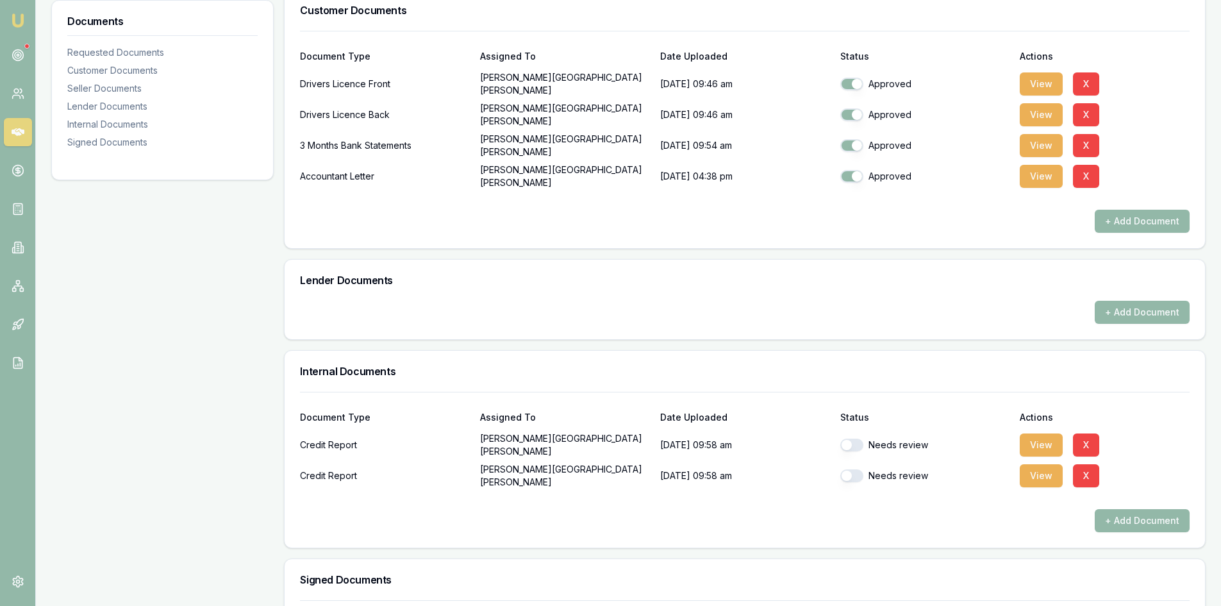
scroll to position [449, 0]
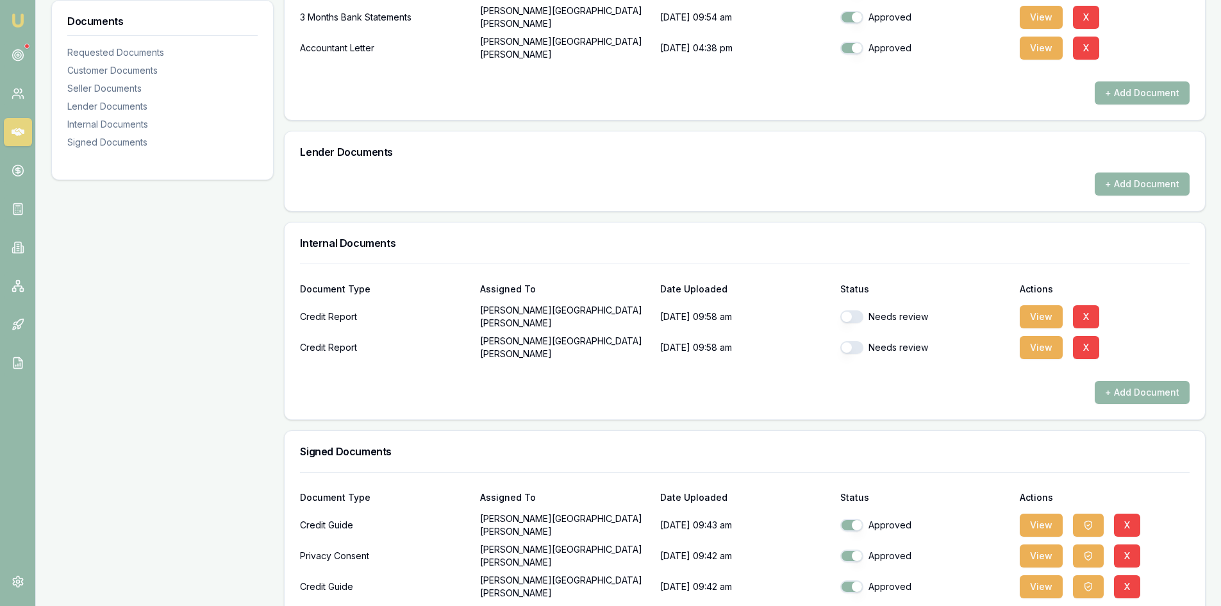
click at [861, 317] on button "button" at bounding box center [851, 316] width 23 height 13
checkbox input "true"
click at [860, 343] on button "button" at bounding box center [851, 347] width 23 height 13
checkbox input "true"
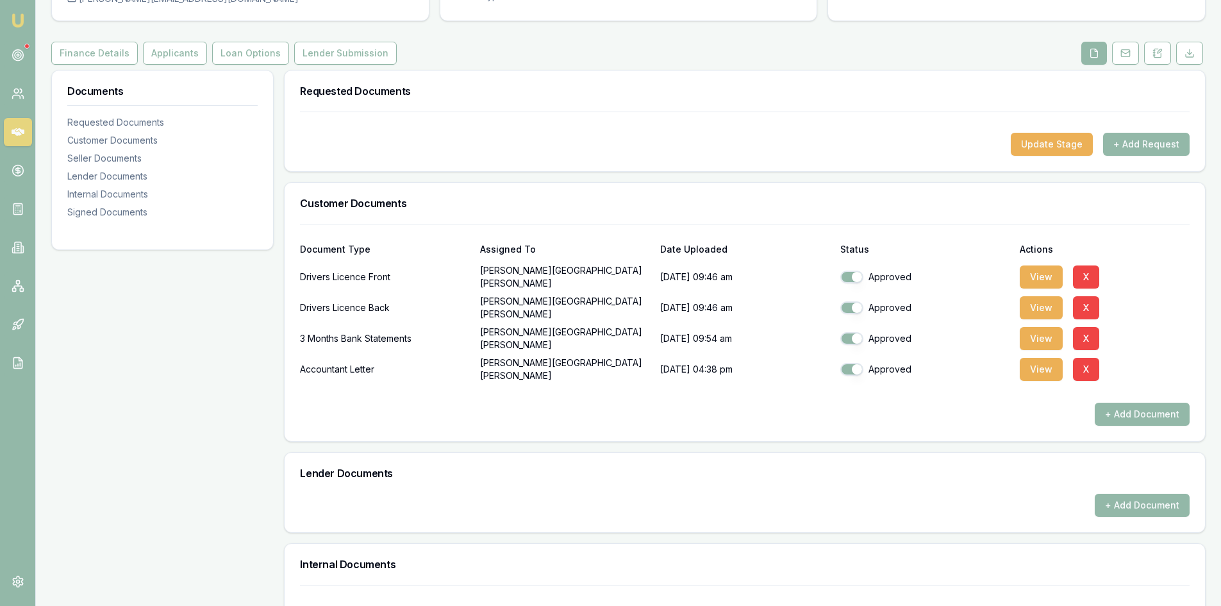
scroll to position [0, 0]
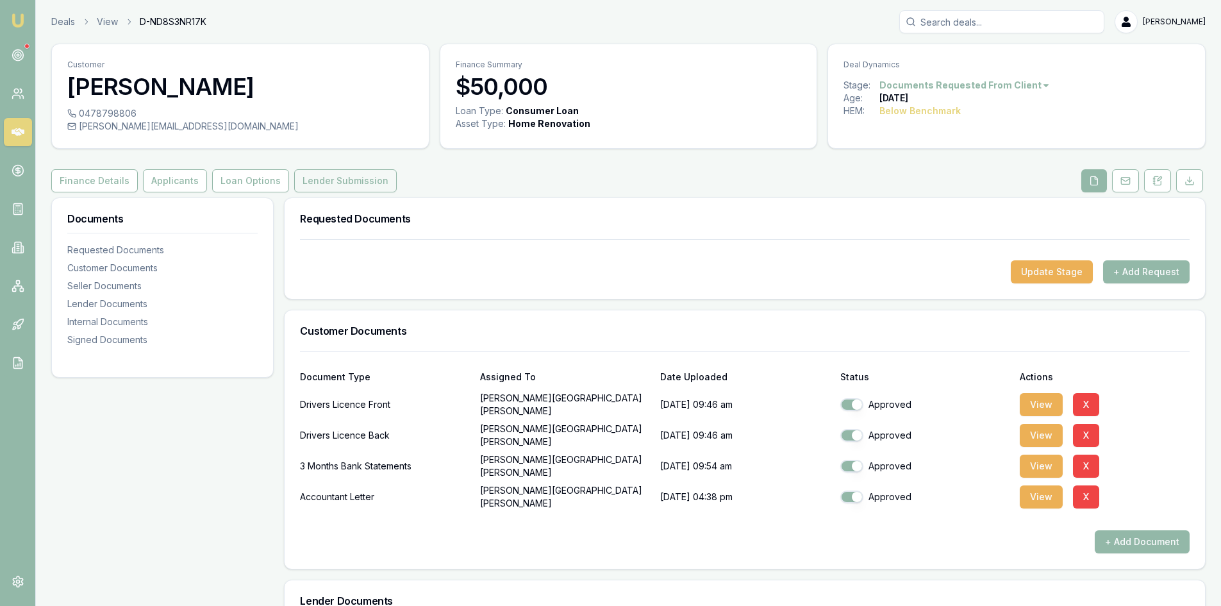
click at [368, 174] on button "Lender Submission" at bounding box center [345, 180] width 103 height 23
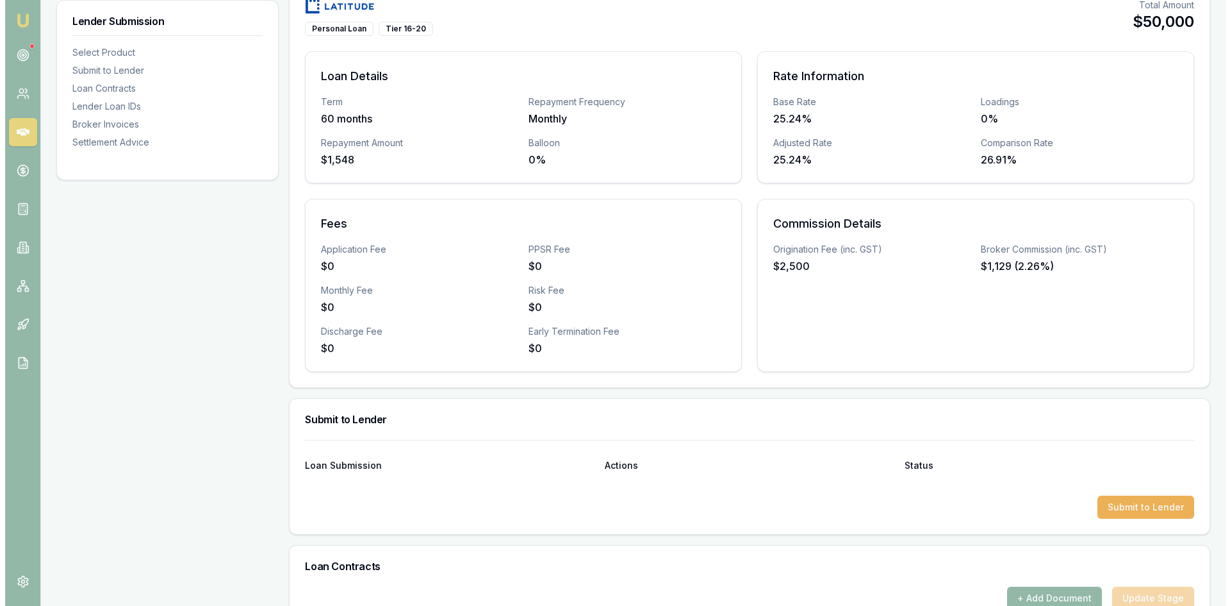
scroll to position [385, 0]
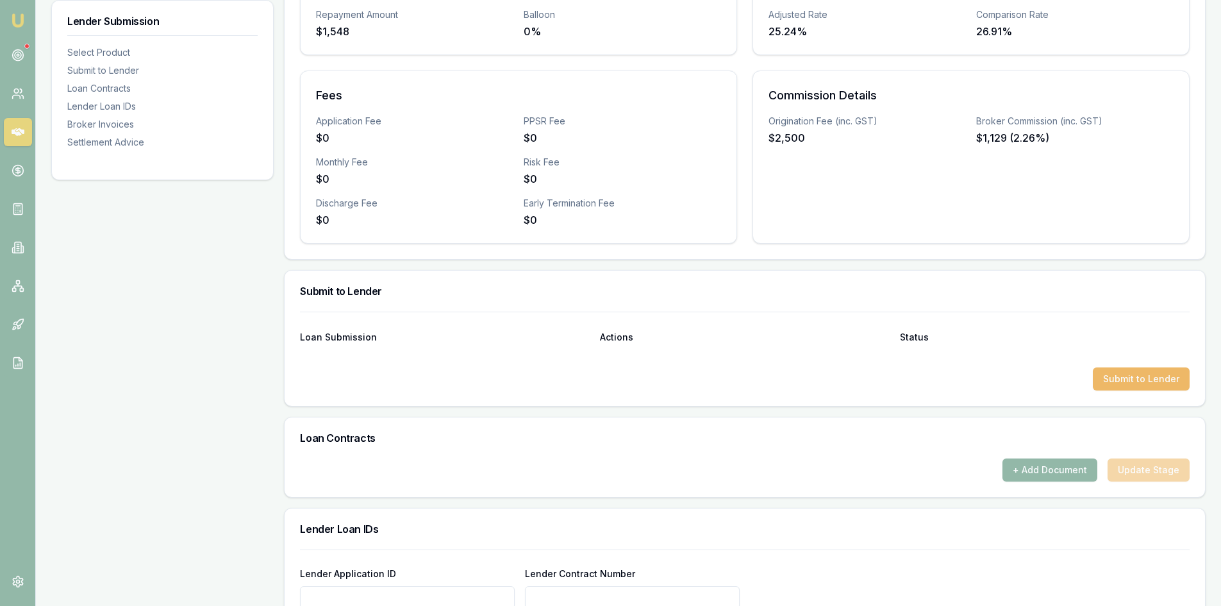
click at [1136, 377] on button "Submit to Lender" at bounding box center [1141, 378] width 97 height 23
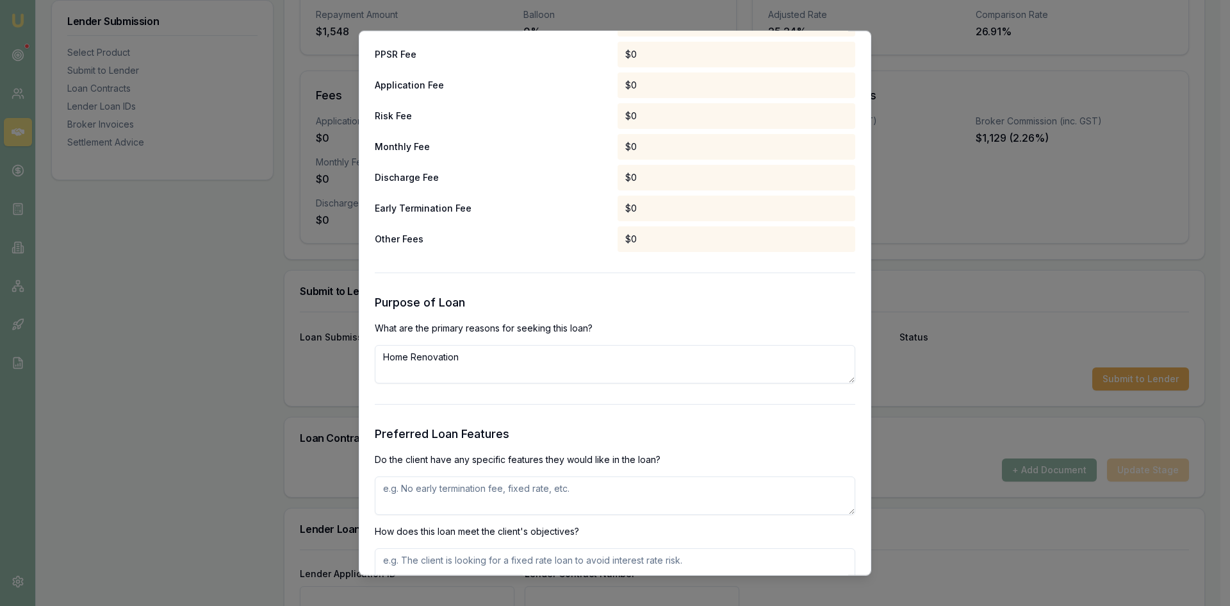
scroll to position [1282, 0]
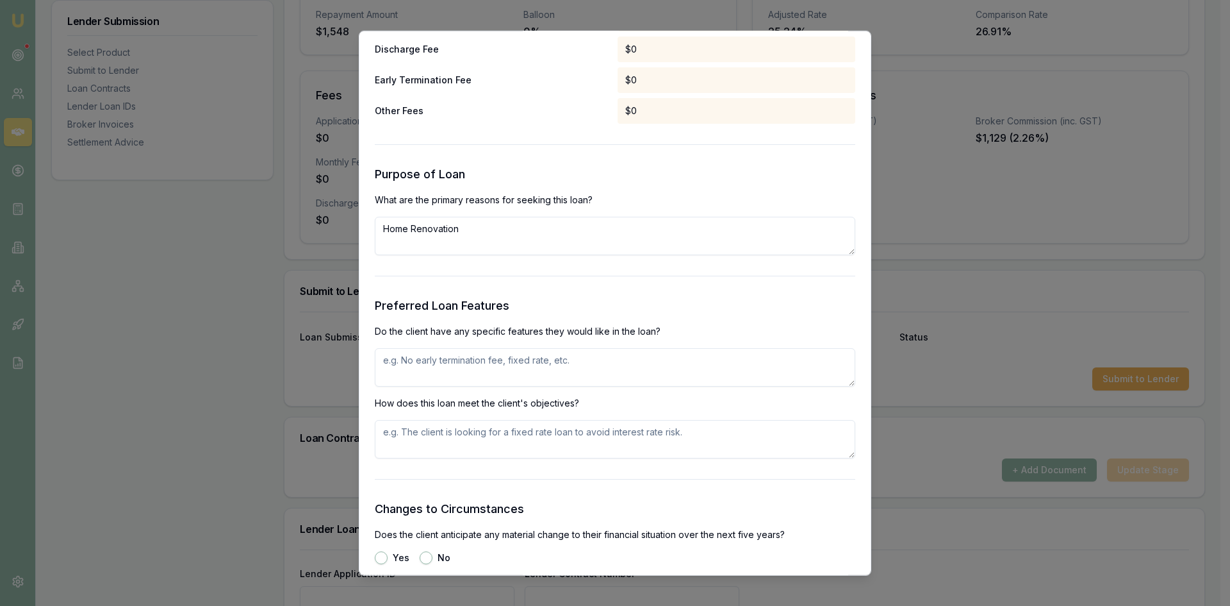
click at [429, 368] on textarea at bounding box center [615, 366] width 481 height 38
type textarea "no"
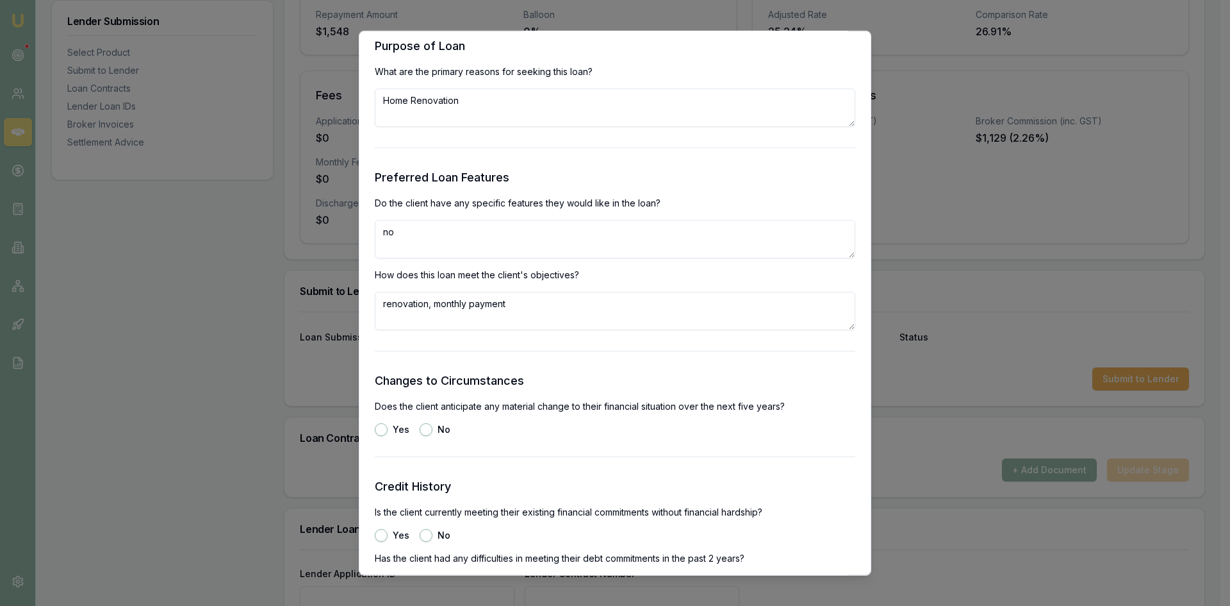
type textarea "renovation, monthly payment"
click at [427, 430] on button "No" at bounding box center [426, 428] width 13 height 13
radio input "true"
click at [381, 533] on button "Yes" at bounding box center [381, 534] width 13 height 13
radio input "true"
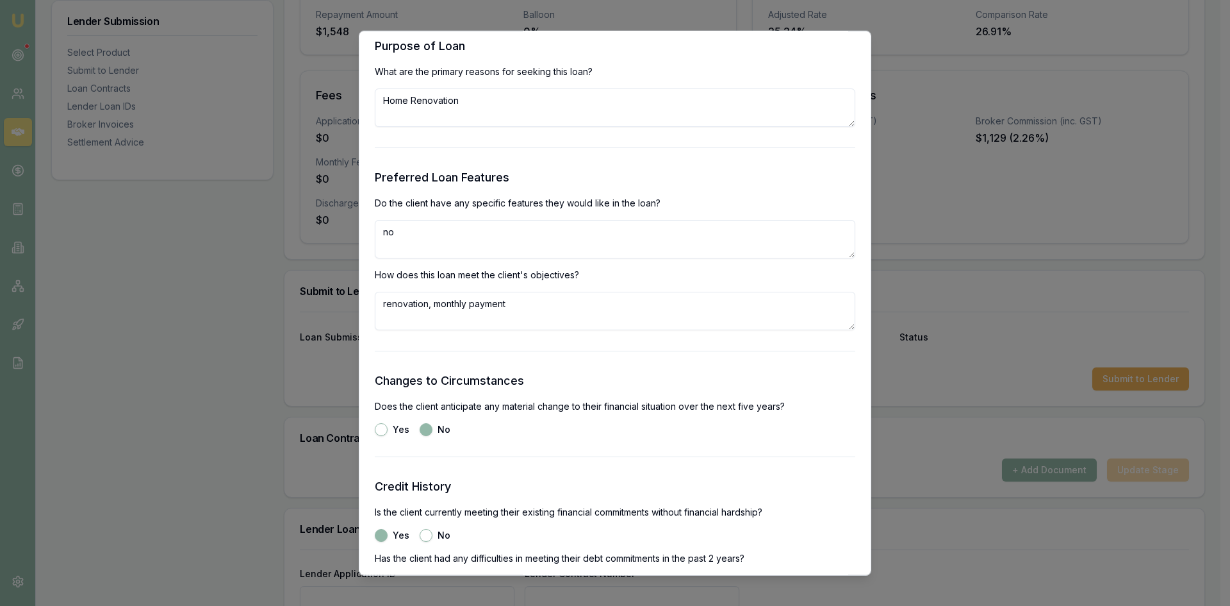
scroll to position [1730, 0]
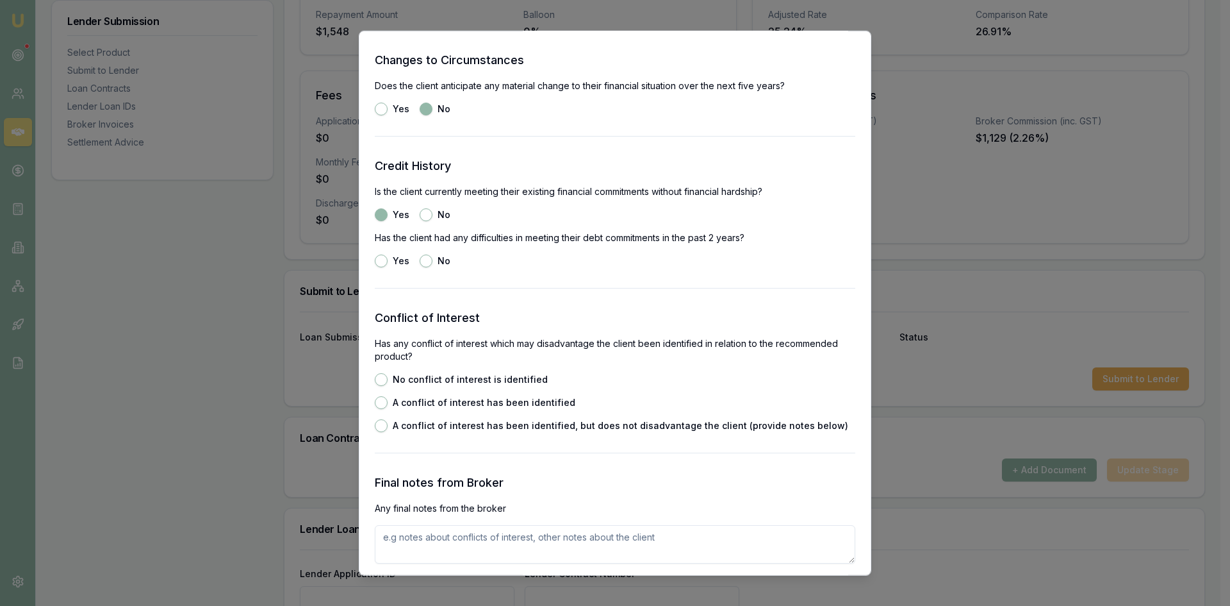
click at [426, 263] on button "No" at bounding box center [426, 260] width 13 height 13
radio input "true"
click at [382, 377] on button "No conflict of interest is identified" at bounding box center [381, 378] width 13 height 13
click at [380, 402] on button "A conflict of interest has been identified" at bounding box center [381, 401] width 13 height 13
radio input "false"
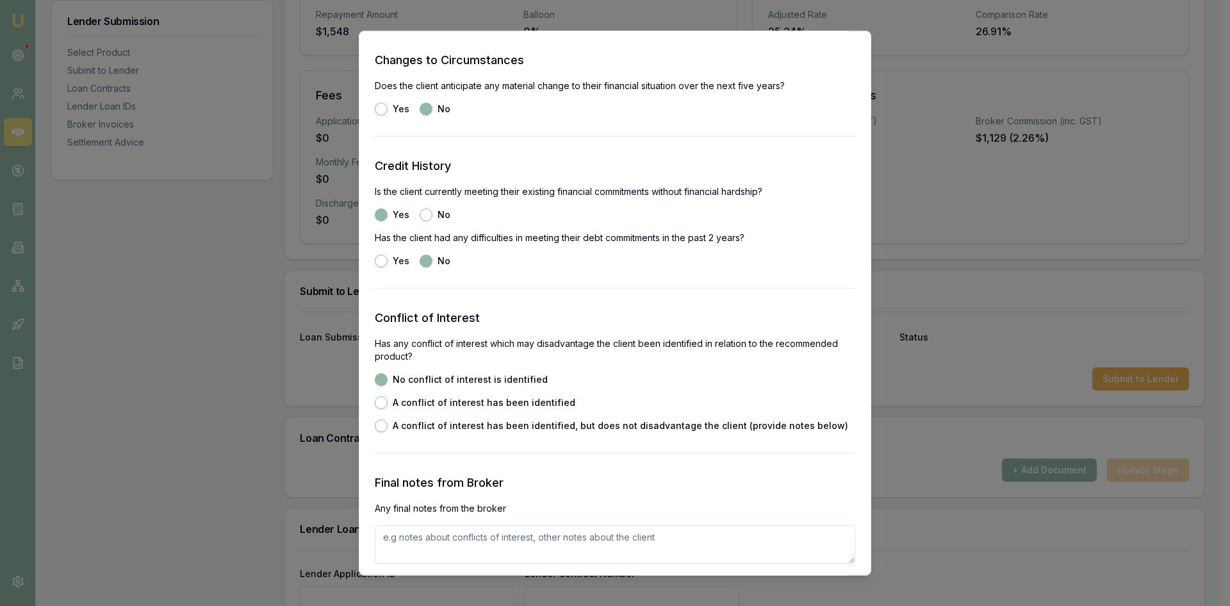
radio input "true"
click at [379, 379] on button "No conflict of interest is identified" at bounding box center [381, 378] width 13 height 13
radio input "true"
radio input "false"
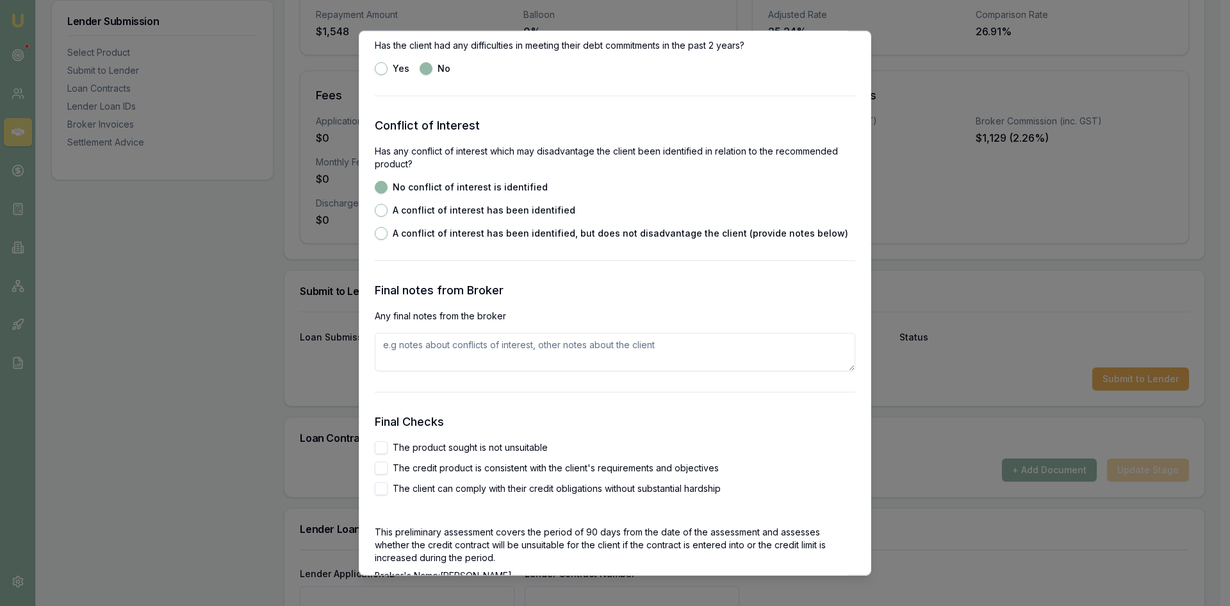
click at [378, 444] on button "The product sought is not unsuitable" at bounding box center [381, 446] width 13 height 13
checkbox input "true"
click at [387, 470] on button "The credit product is consistent with the client's requirements and objectives" at bounding box center [381, 467] width 13 height 13
checkbox input "true"
click at [382, 490] on button "The client can comply with their credit obligations without substantial hardship" at bounding box center [381, 487] width 13 height 13
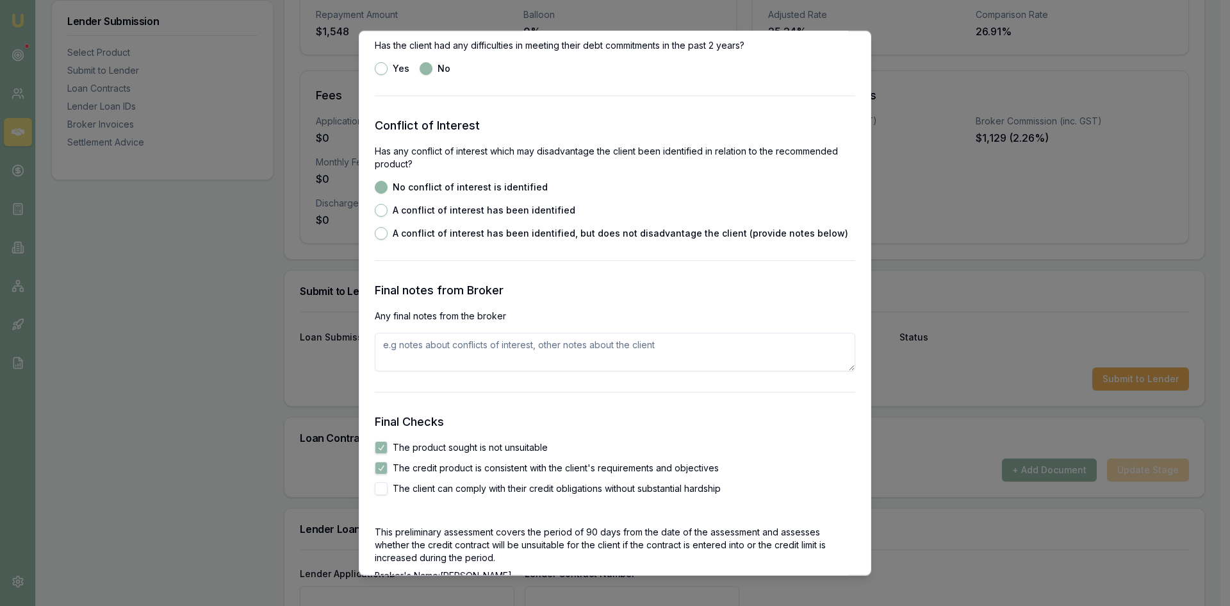
checkbox input "true"
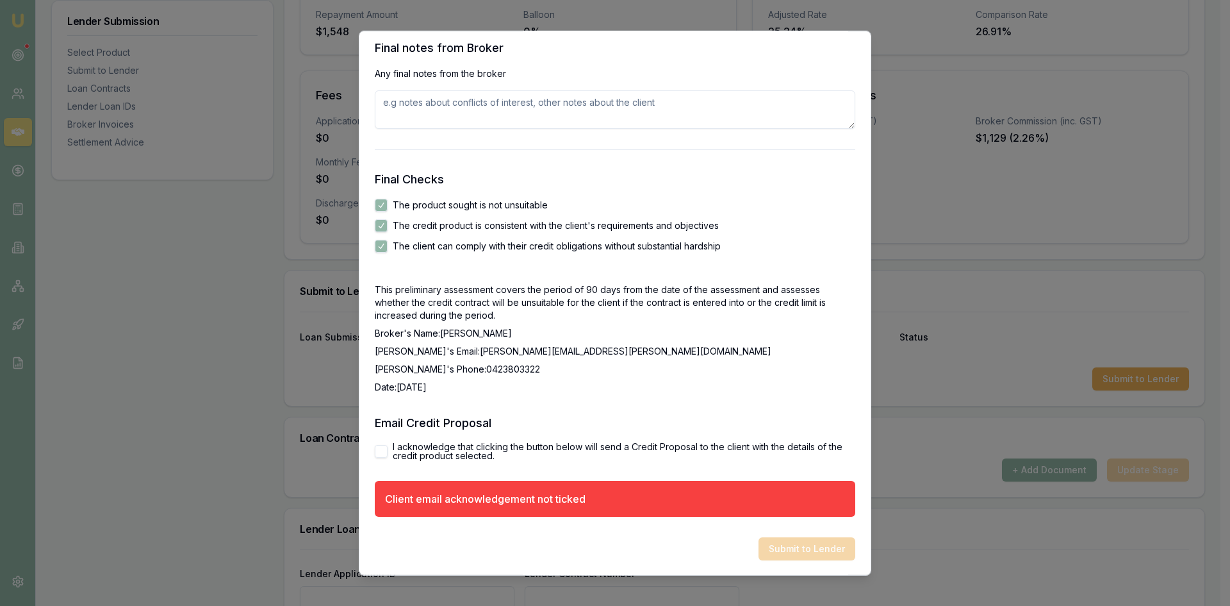
click at [379, 455] on button "I acknowledge that clicking the button below will send a Credit Proposal to the…" at bounding box center [381, 450] width 13 height 13
checkbox input "true"
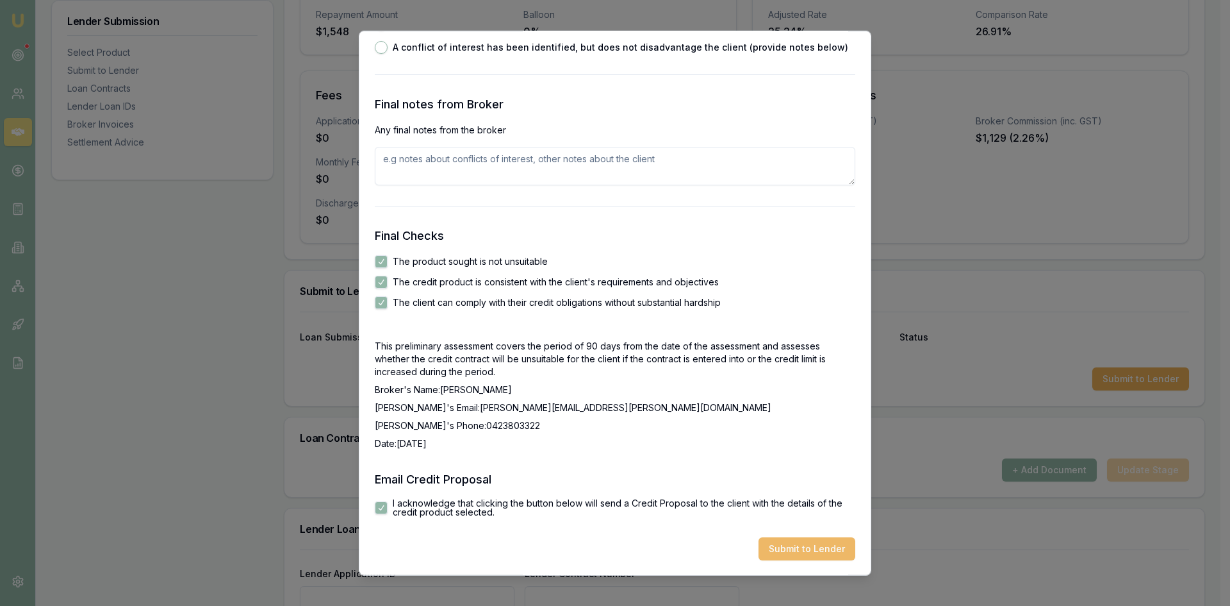
click at [779, 543] on button "Submit to Lender" at bounding box center [807, 547] width 97 height 23
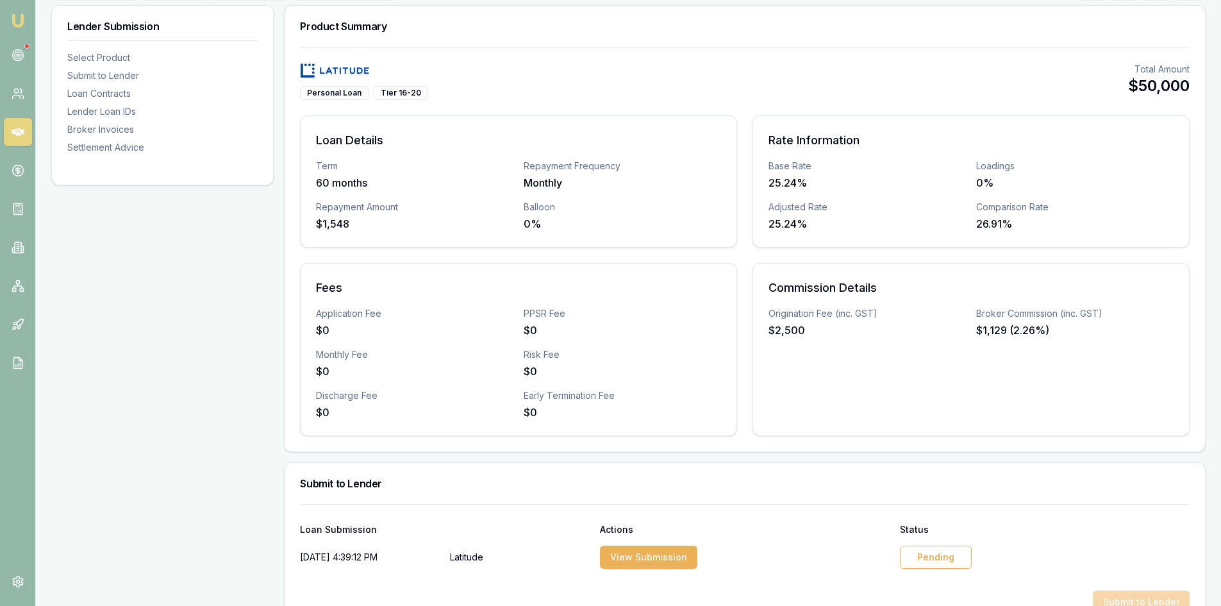
scroll to position [320, 0]
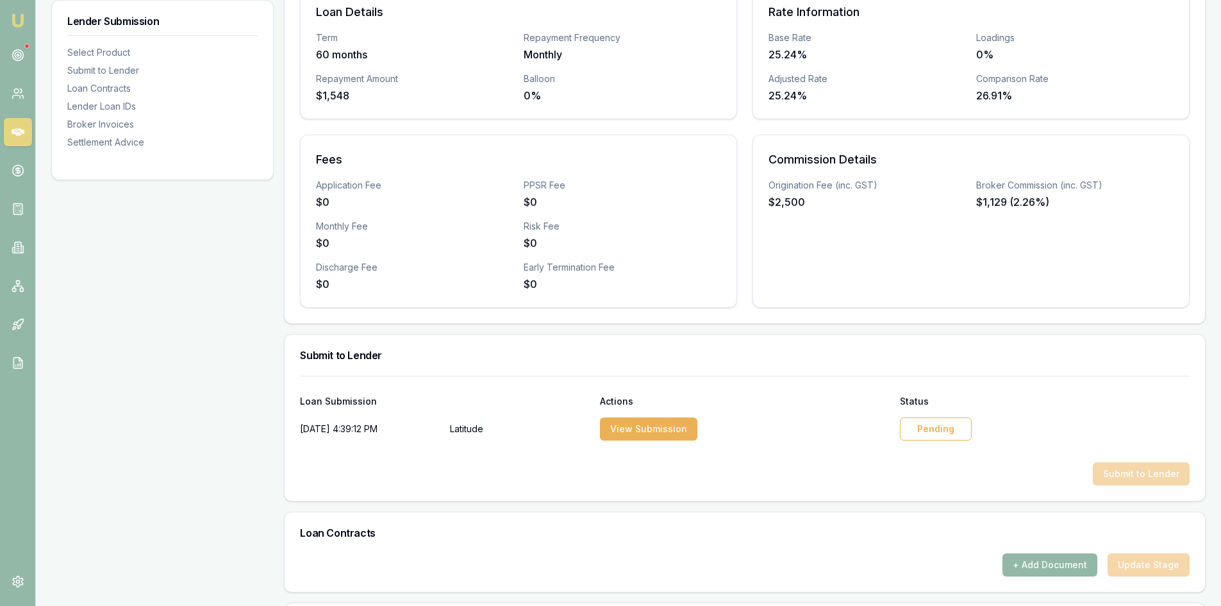
click at [935, 425] on div "Pending" at bounding box center [936, 428] width 72 height 23
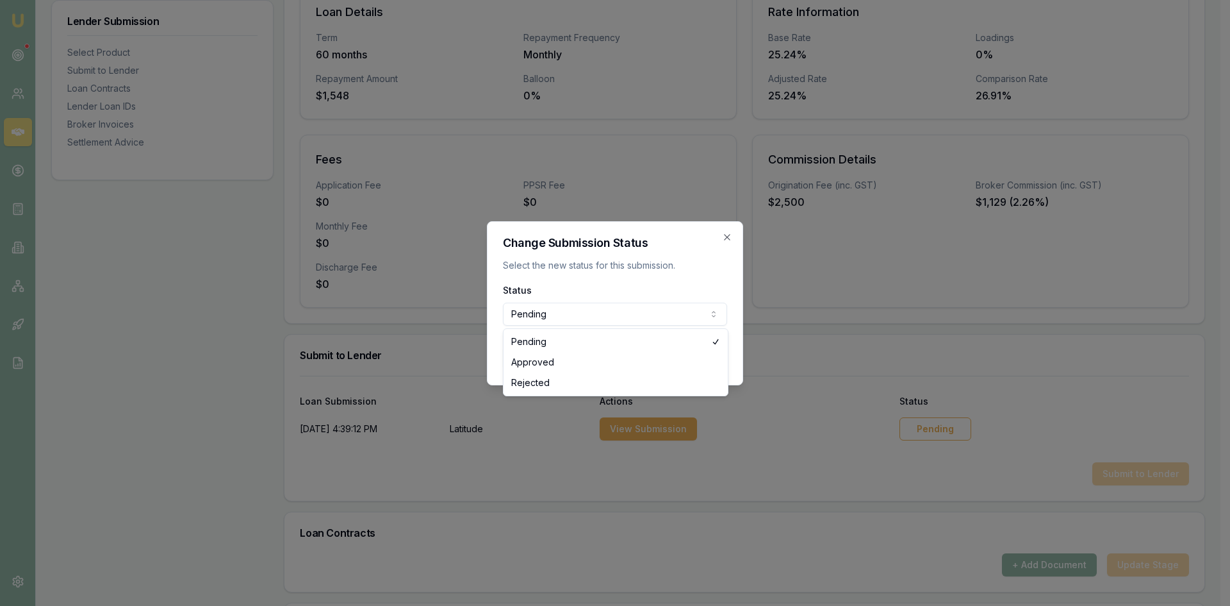
select select "APPROVED"
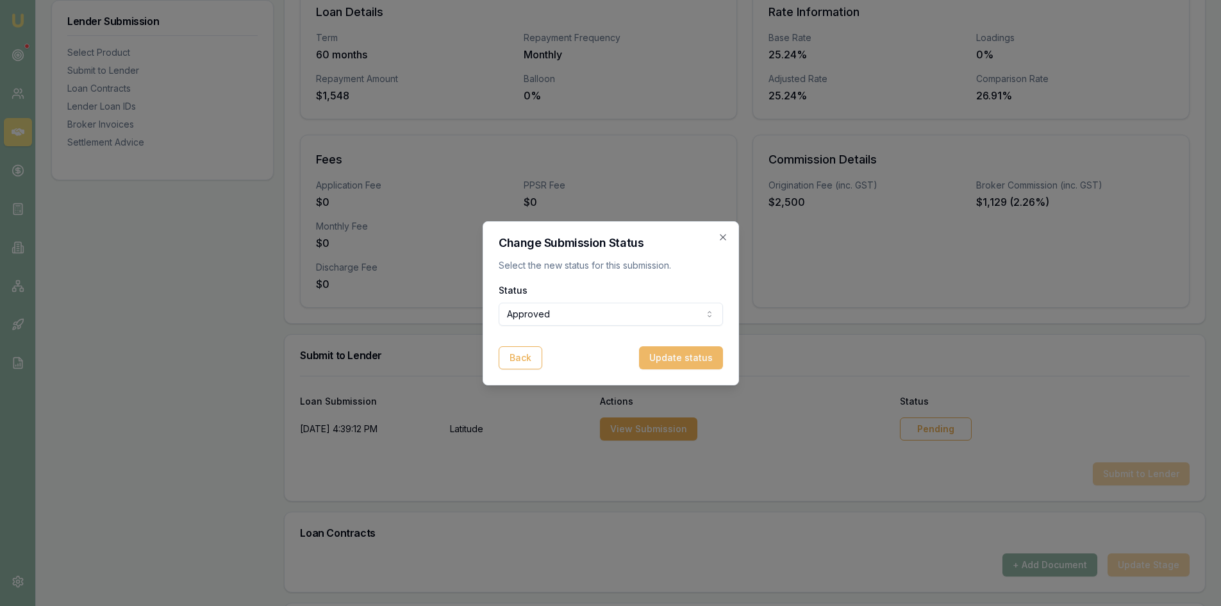
click at [672, 354] on button "Update status" at bounding box center [681, 357] width 84 height 23
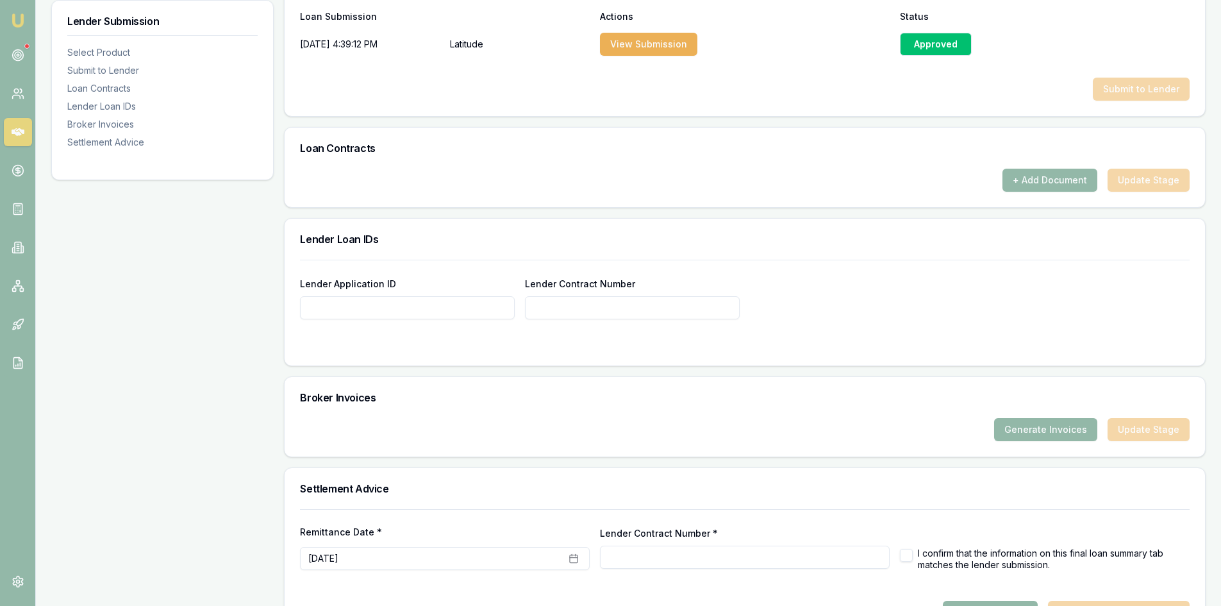
scroll to position [749, 0]
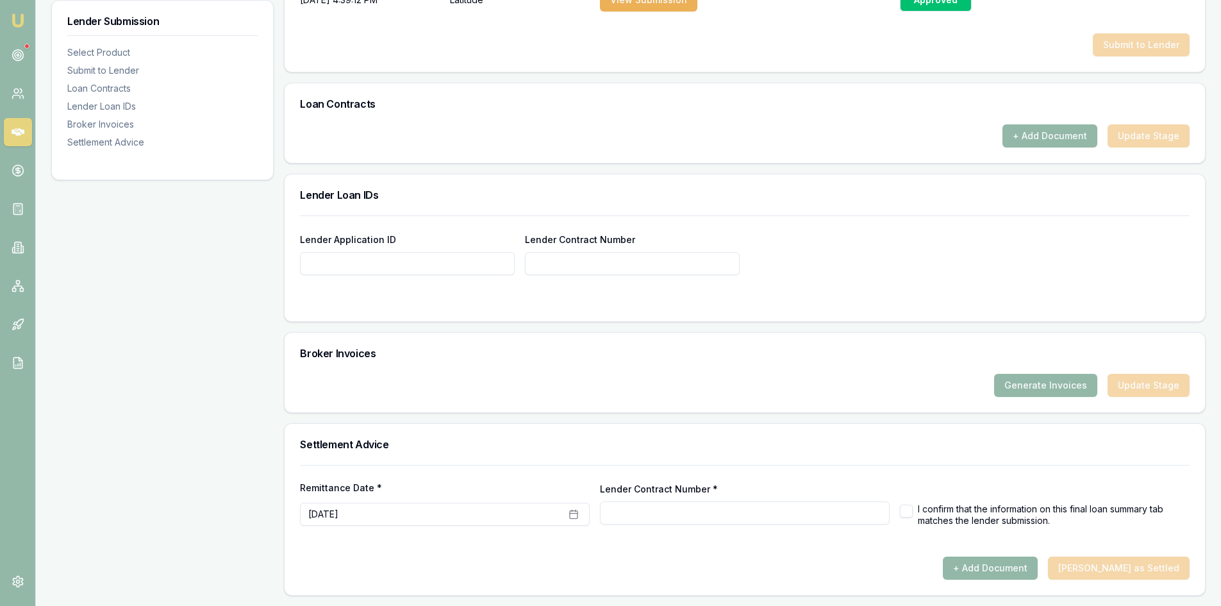
click at [903, 513] on button "button" at bounding box center [906, 510] width 13 height 13
click at [1014, 574] on button "+ Add Document" at bounding box center [990, 567] width 95 height 23
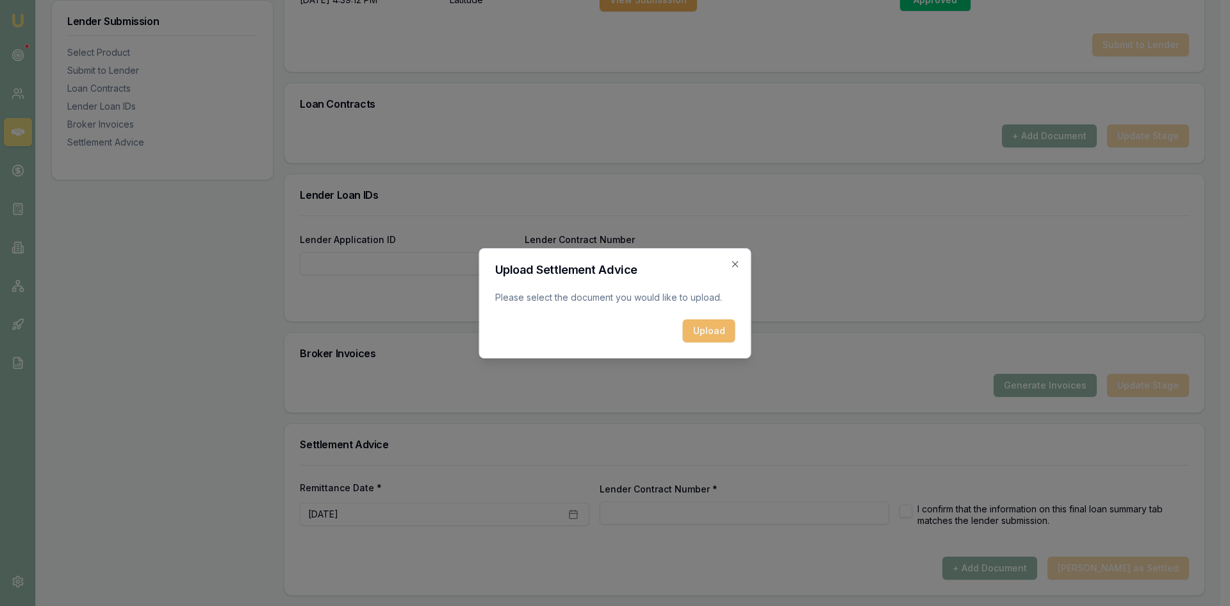
click at [730, 334] on button "Upload" at bounding box center [709, 330] width 53 height 23
click at [738, 265] on icon "button" at bounding box center [736, 264] width 10 height 10
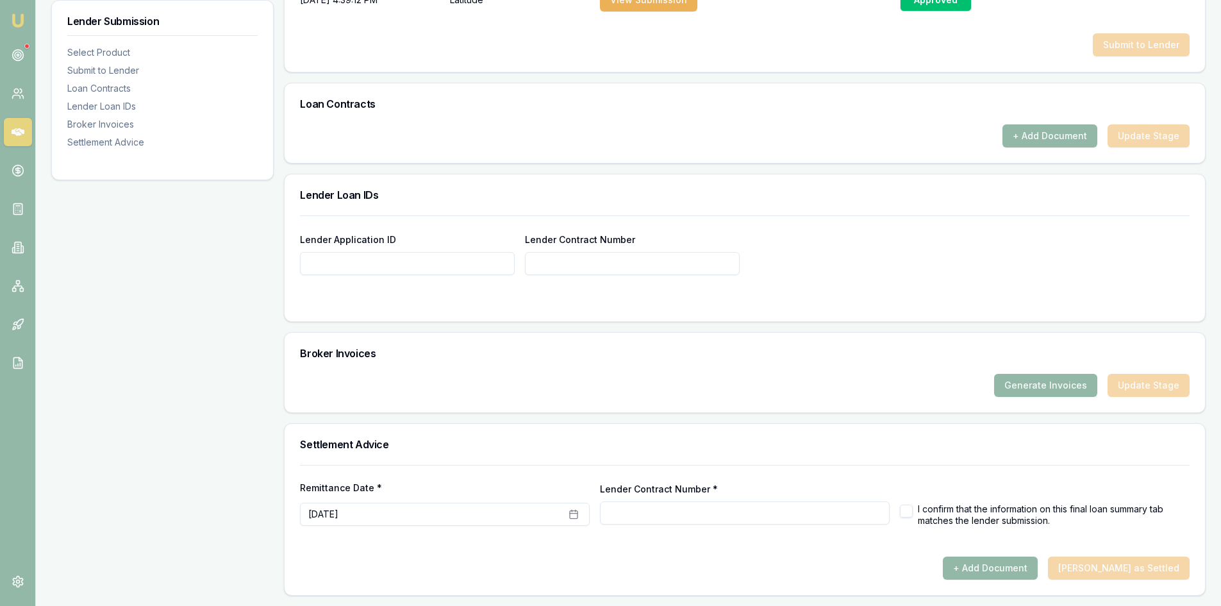
drag, startPoint x: 908, startPoint y: 514, endPoint x: 662, endPoint y: 513, distance: 246.1
click at [907, 514] on button "button" at bounding box center [906, 510] width 13 height 13
checkbox input "true"
click at [477, 511] on button "[DATE]" at bounding box center [445, 513] width 290 height 23
click at [643, 511] on input "Lender Contract Number *" at bounding box center [745, 512] width 290 height 23
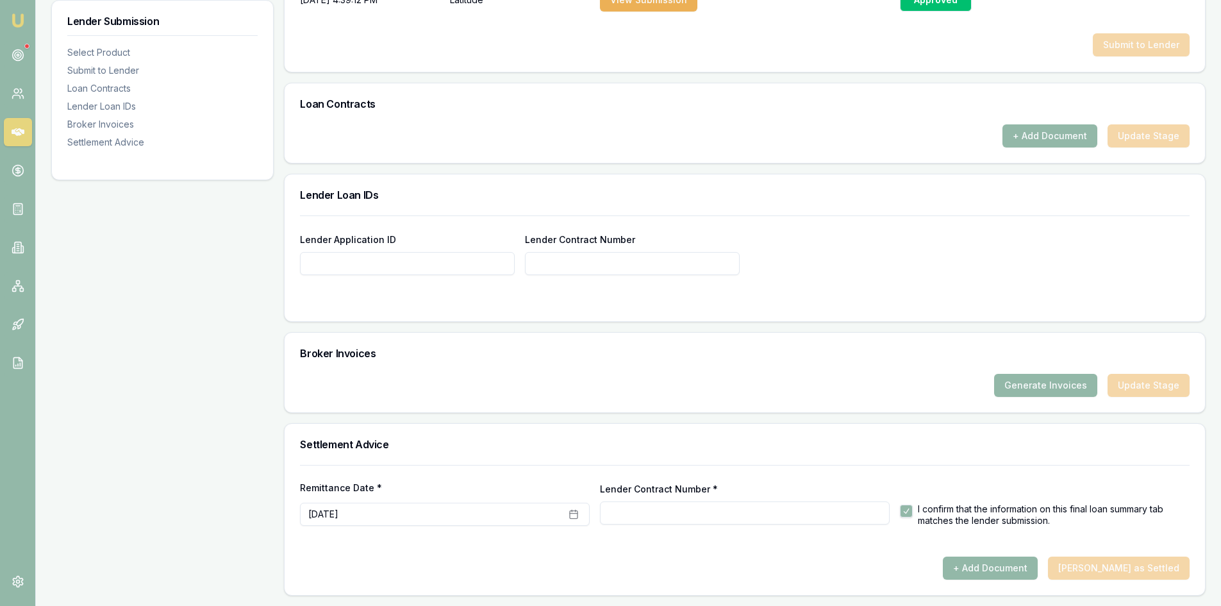
paste input "APP-0000659099"
type input "APP-0000659099"
click at [657, 561] on div "+ Add Document [PERSON_NAME] as Settled" at bounding box center [745, 567] width 890 height 23
click at [406, 515] on button "[DATE]" at bounding box center [445, 513] width 290 height 23
type input "APP-0000659099"
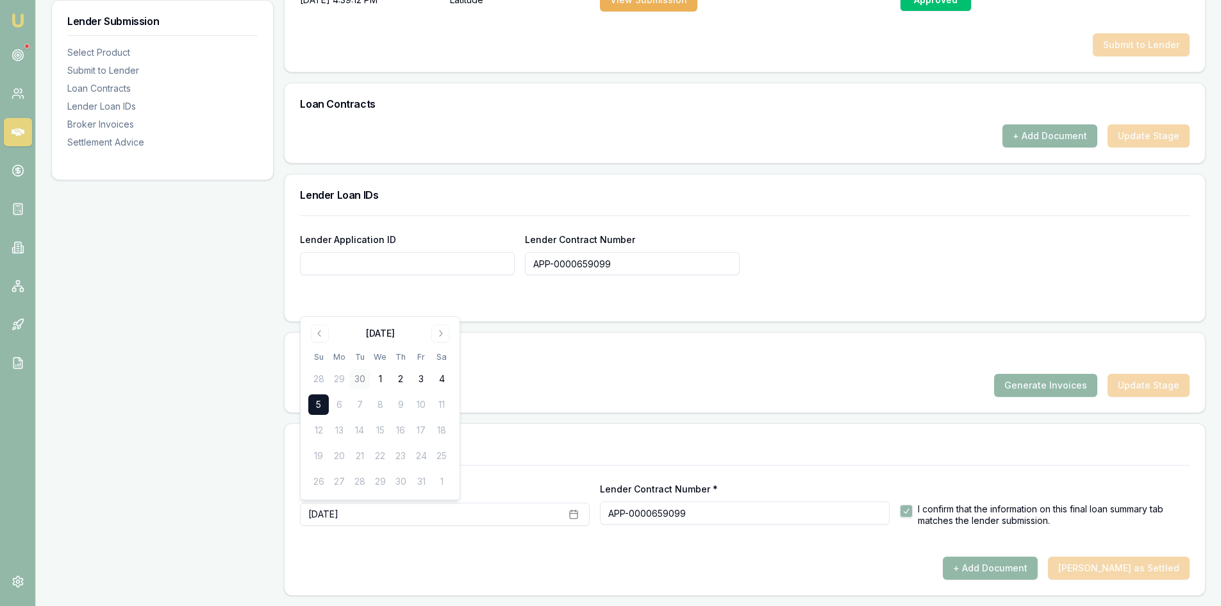
click at [360, 382] on button "30" at bounding box center [359, 378] width 21 height 21
click at [379, 379] on button "1" at bounding box center [380, 378] width 21 height 21
click at [500, 576] on div "+ Add Document Mark Deal as Settled" at bounding box center [745, 567] width 890 height 23
click at [306, 272] on input "Lender Application ID" at bounding box center [407, 263] width 215 height 23
paste input "APP-0000659099"
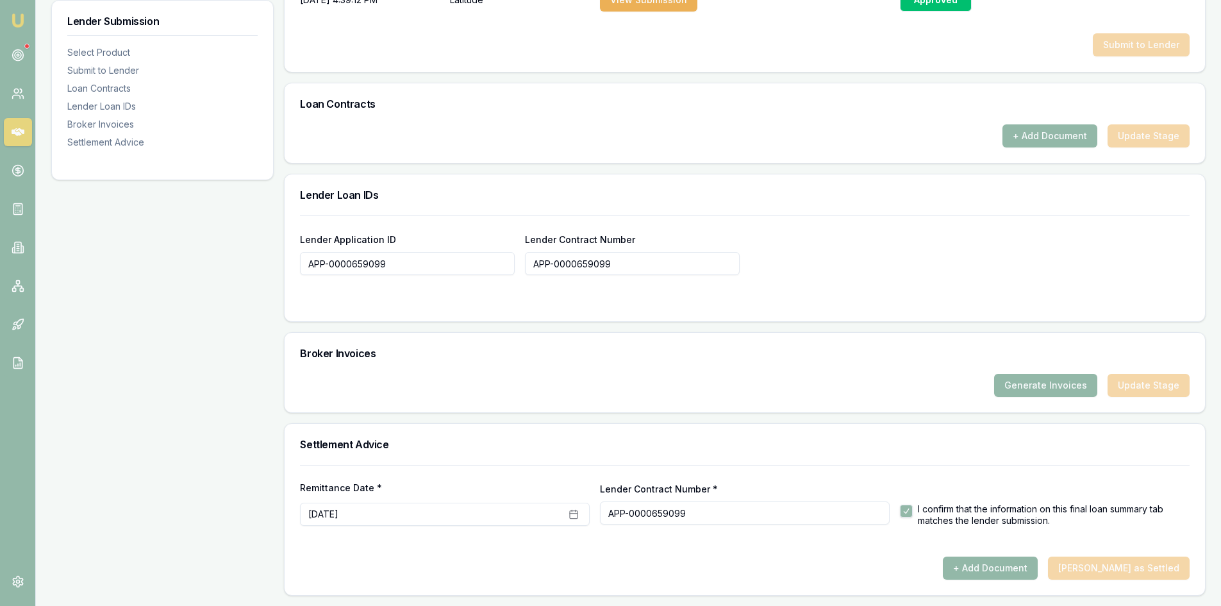
type input "APP-0000659099"
click at [484, 336] on div "Broker Invoices" at bounding box center [745, 353] width 920 height 41
click at [1014, 565] on button "+ Add Document" at bounding box center [990, 567] width 95 height 23
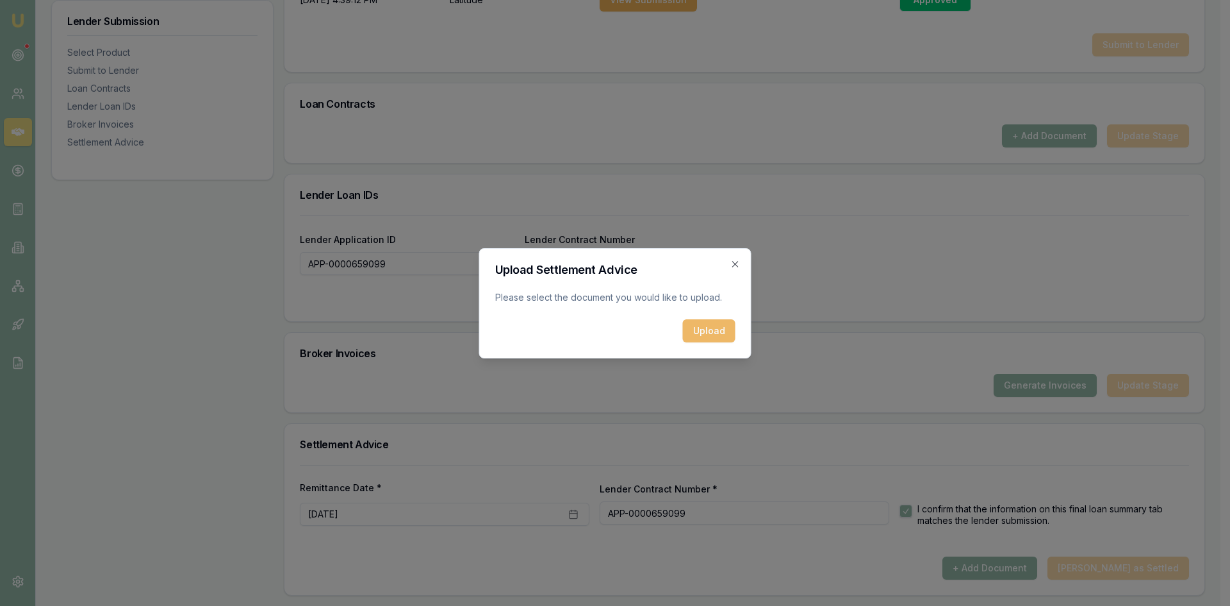
click at [710, 333] on button "Upload" at bounding box center [709, 330] width 53 height 23
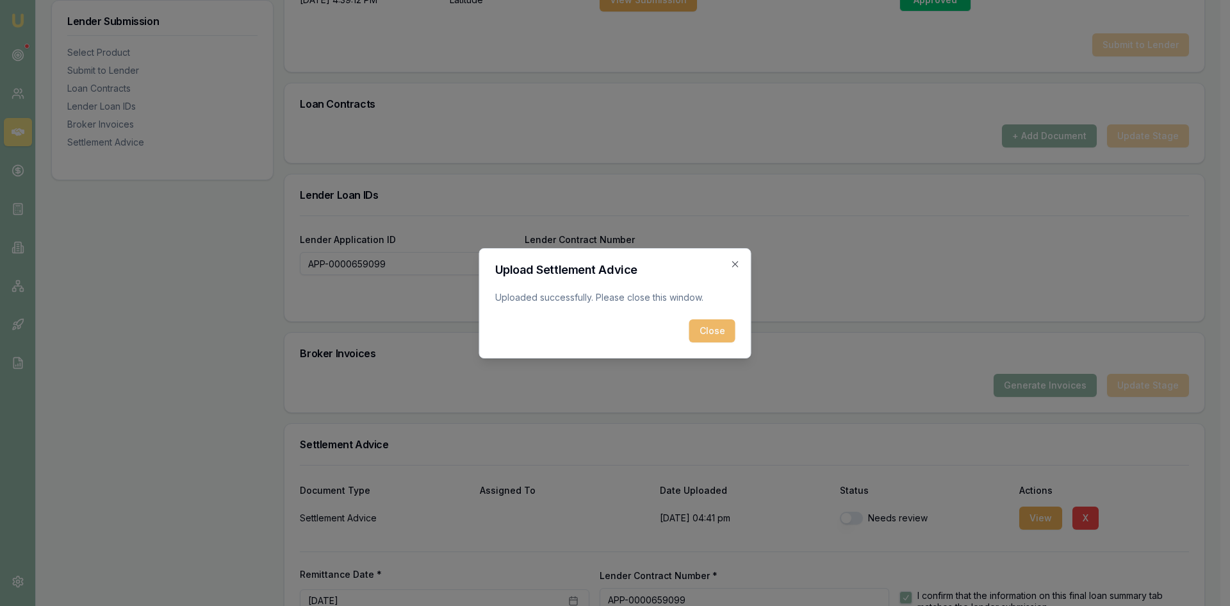
click at [714, 333] on button "Close" at bounding box center [713, 330] width 46 height 23
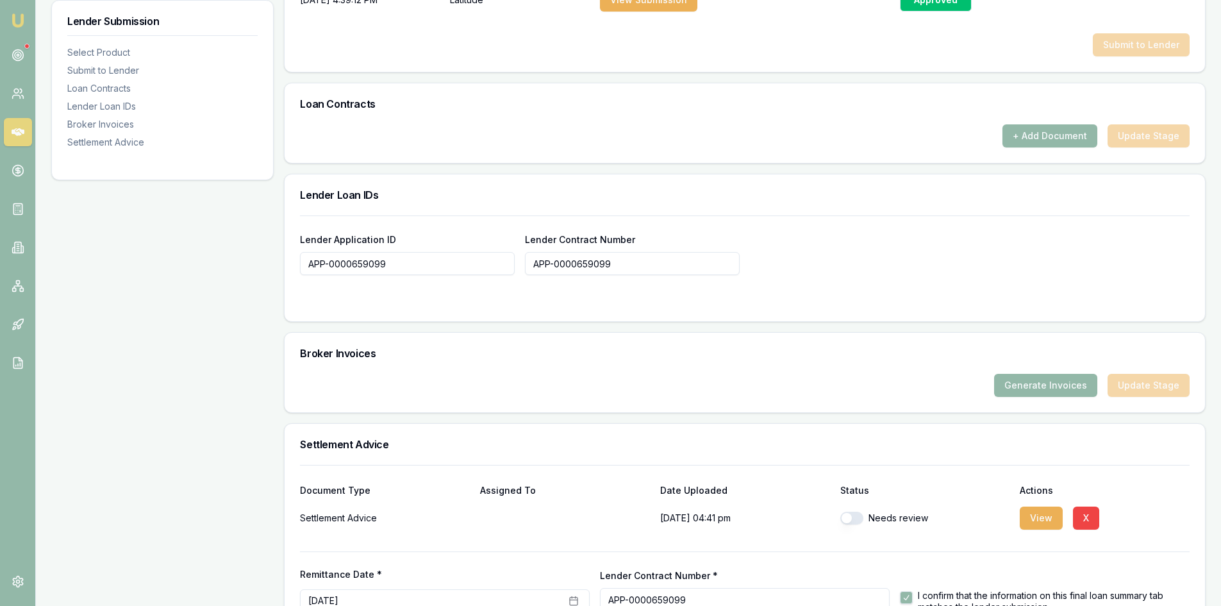
scroll to position [836, 0]
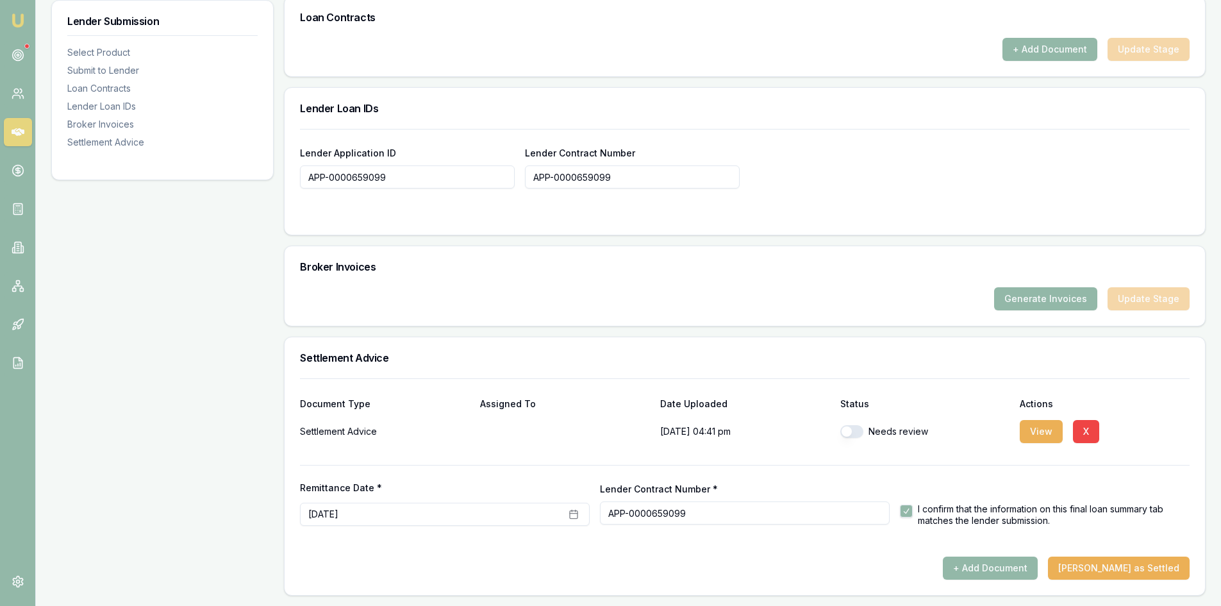
click at [854, 434] on button "button" at bounding box center [851, 431] width 23 height 13
checkbox input "true"
click at [1123, 572] on button "Mark Deal as Settled" at bounding box center [1119, 567] width 142 height 23
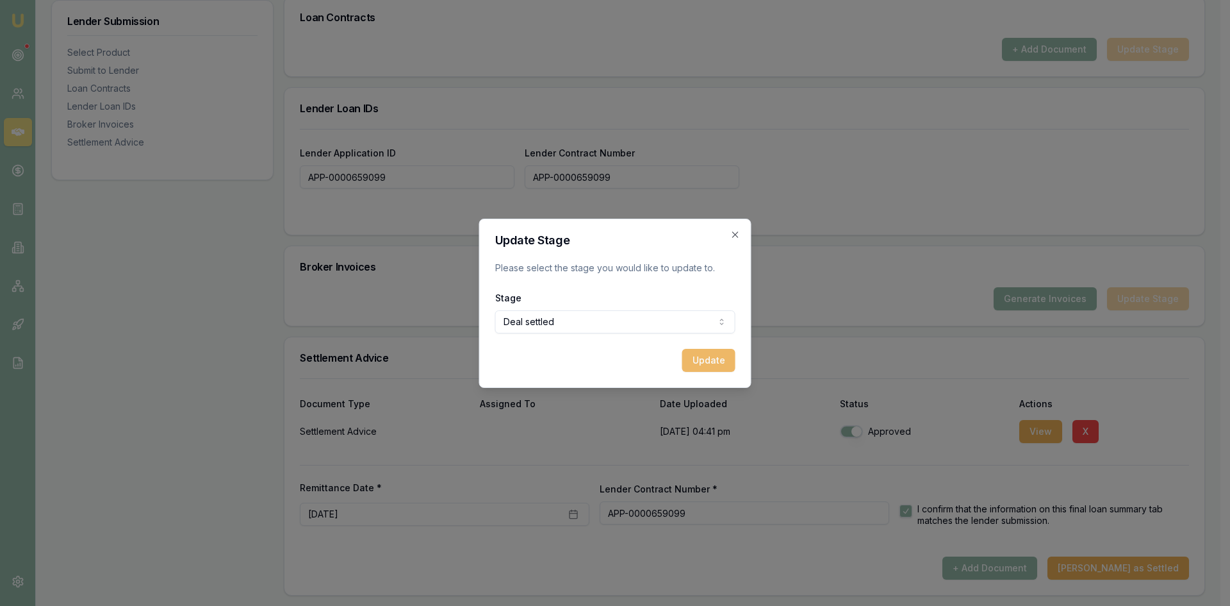
click at [713, 365] on button "Update" at bounding box center [709, 360] width 53 height 23
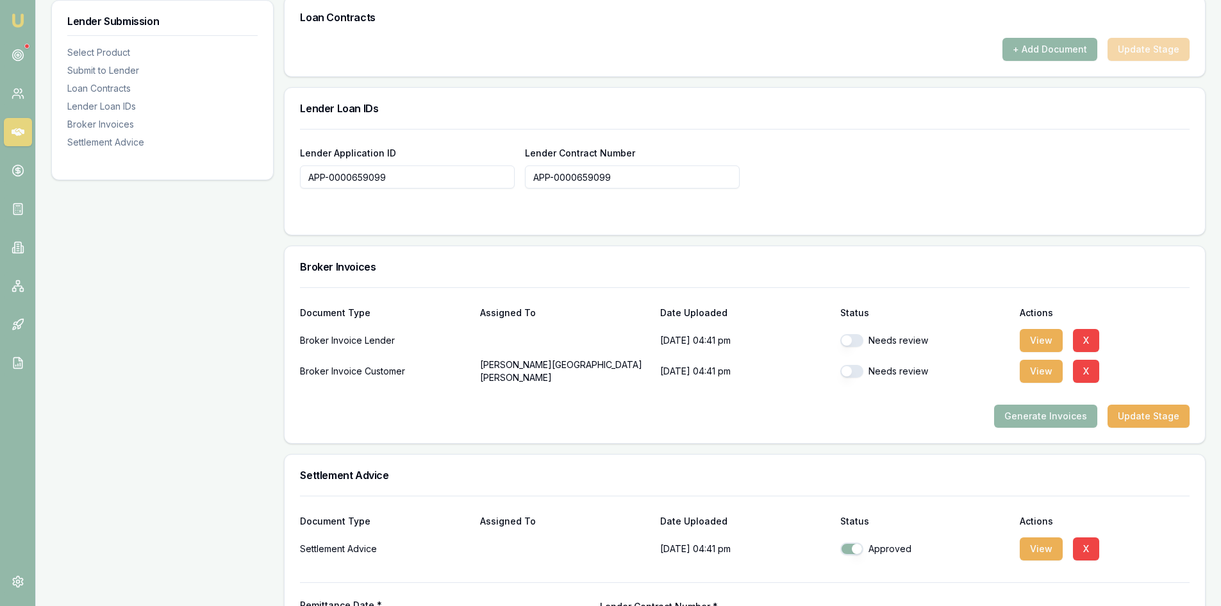
click at [249, 272] on div "Lender Submission Select Product Submit to Lender Loan Contracts Lender Loan ID…" at bounding box center [162, 37] width 222 height 1351
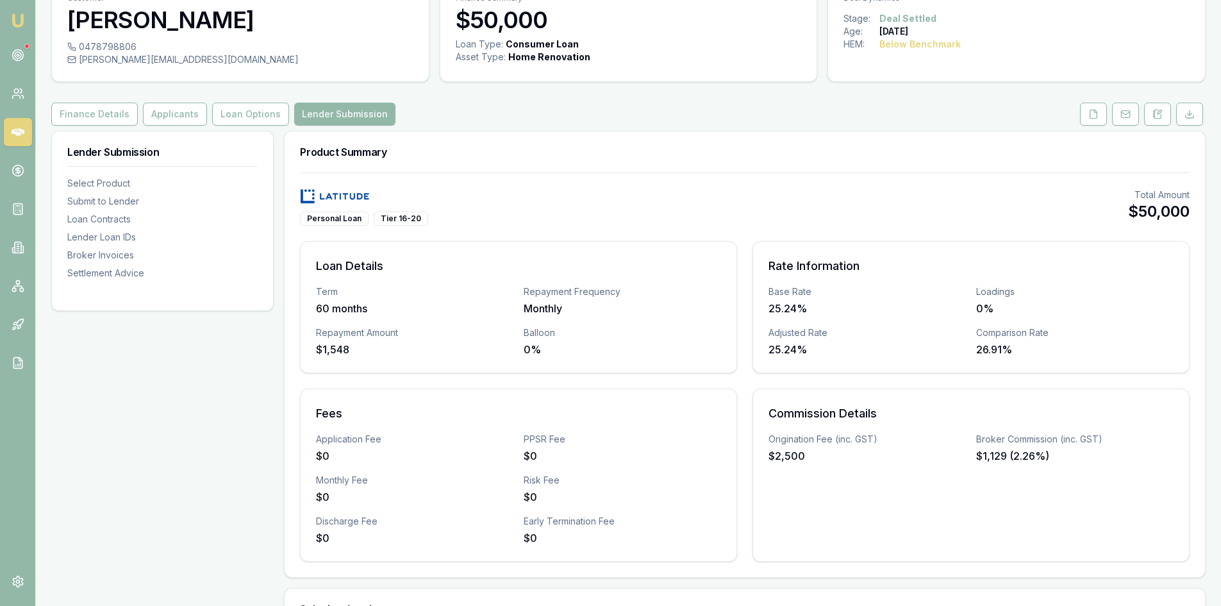
scroll to position [0, 0]
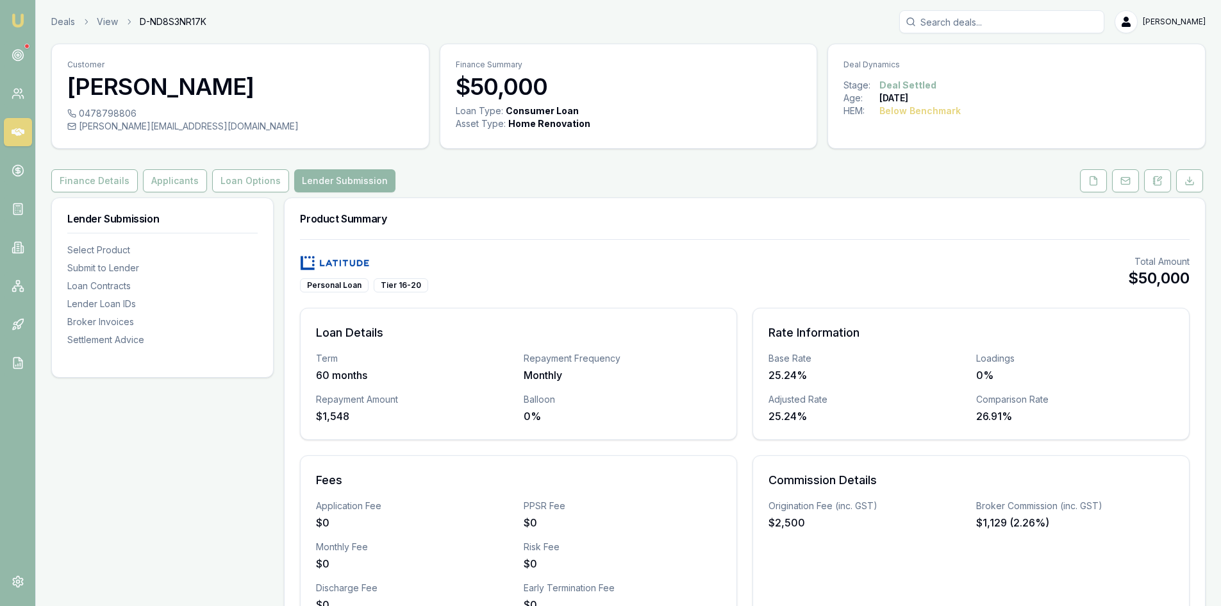
click at [172, 23] on span "D-ND8S3NR17K" at bounding box center [173, 21] width 67 height 13
copy span "ND8S3NR17K"
click at [137, 17] on ol "Deals View D-ND8S3NR17K" at bounding box center [128, 21] width 155 height 13
drag, startPoint x: 140, startPoint y: 21, endPoint x: 252, endPoint y: 16, distance: 112.3
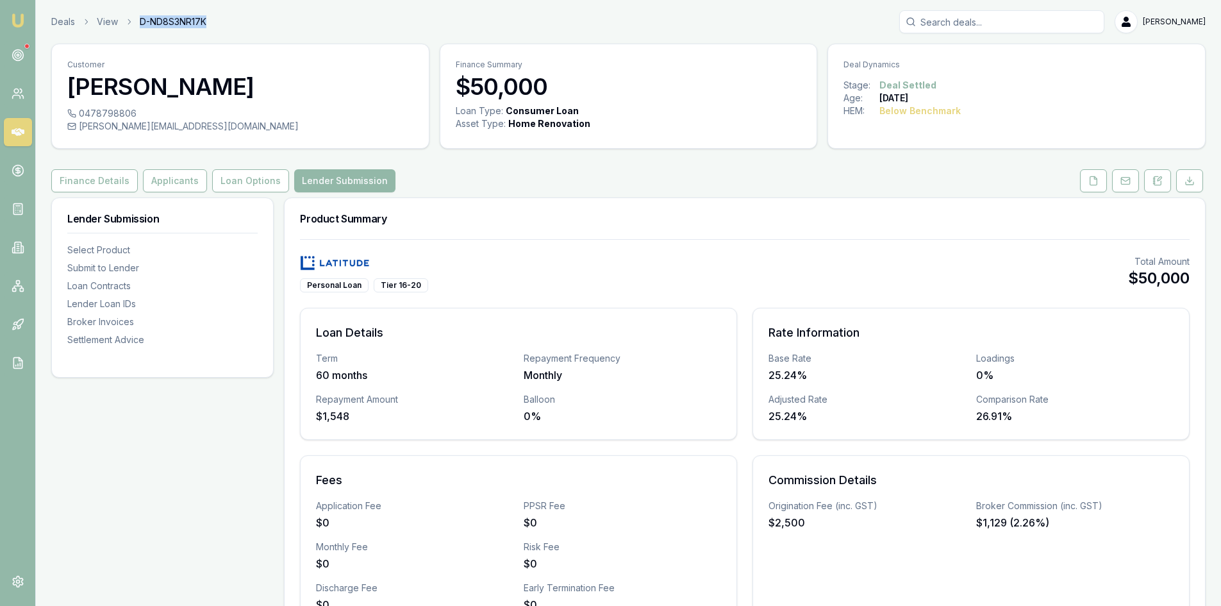
click at [252, 16] on div "Deals View D-ND8S3NR17K Steven Nguyen" at bounding box center [628, 21] width 1154 height 23
copy span "D-ND8S3NR17K"
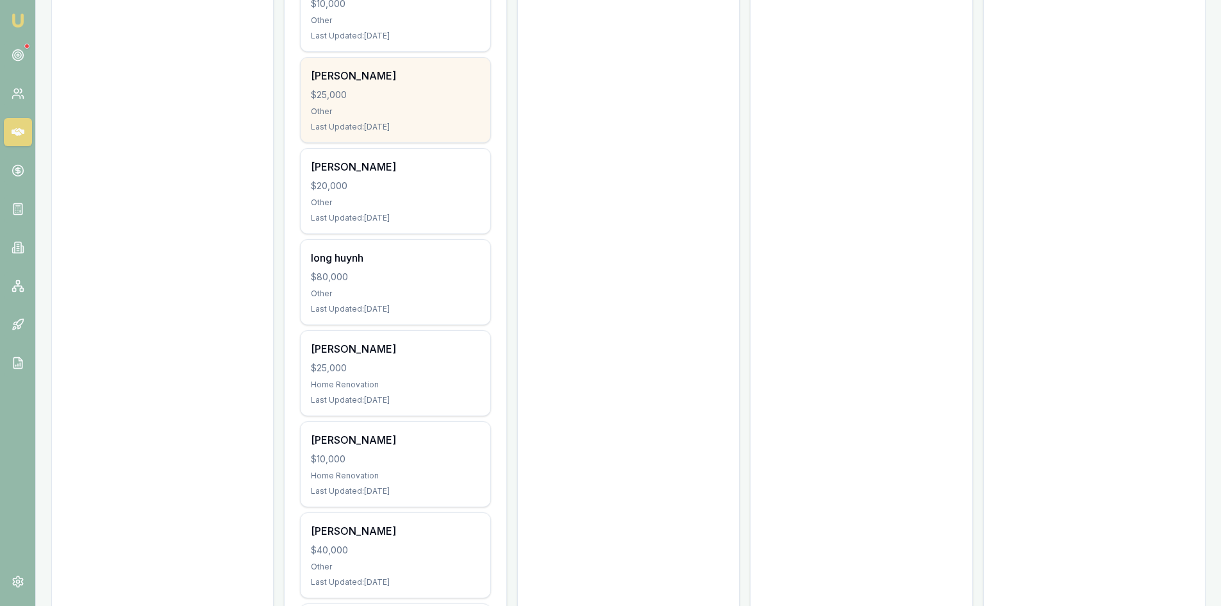
scroll to position [513, 0]
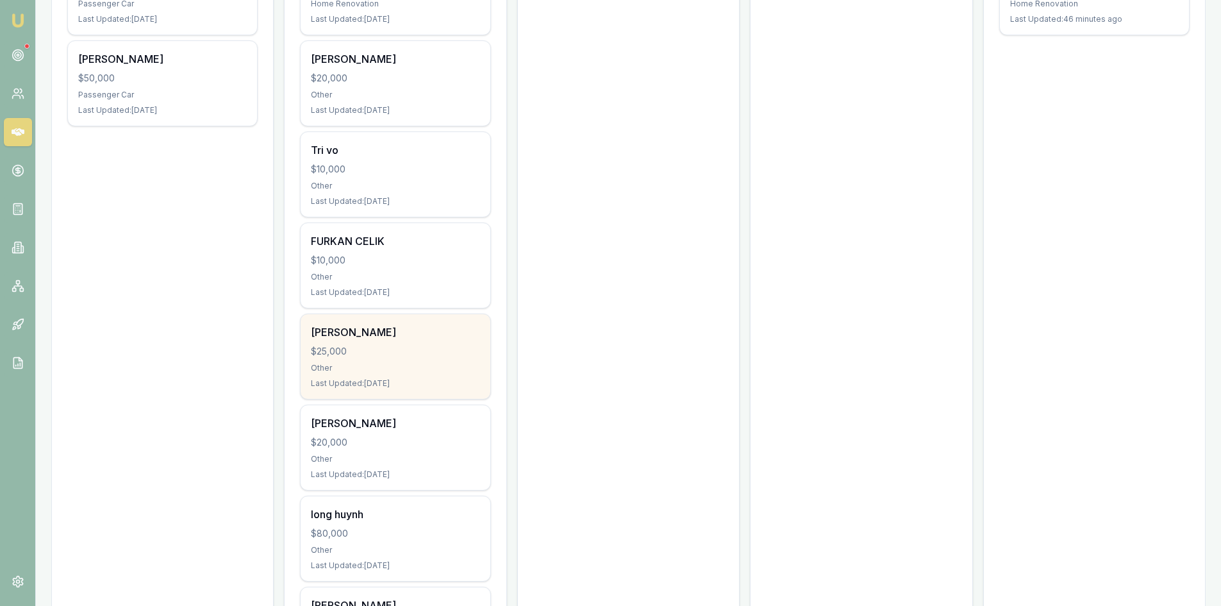
click at [379, 366] on div "Other" at bounding box center [395, 368] width 169 height 10
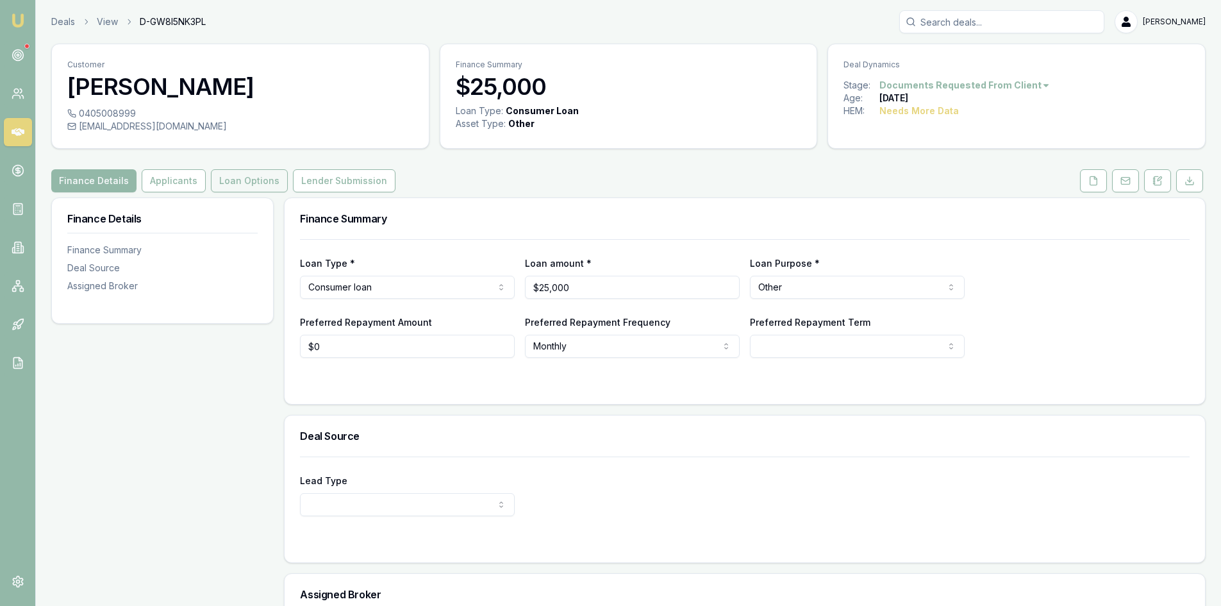
click at [259, 184] on button "Loan Options" at bounding box center [249, 180] width 77 height 23
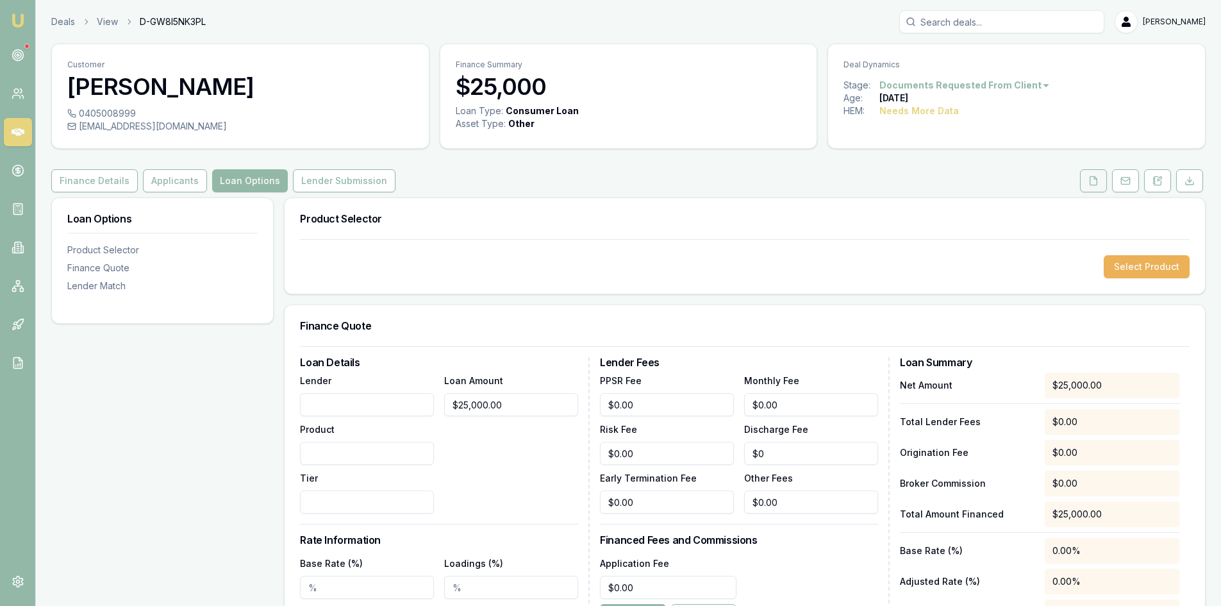
click at [1093, 181] on icon at bounding box center [1093, 181] width 10 height 10
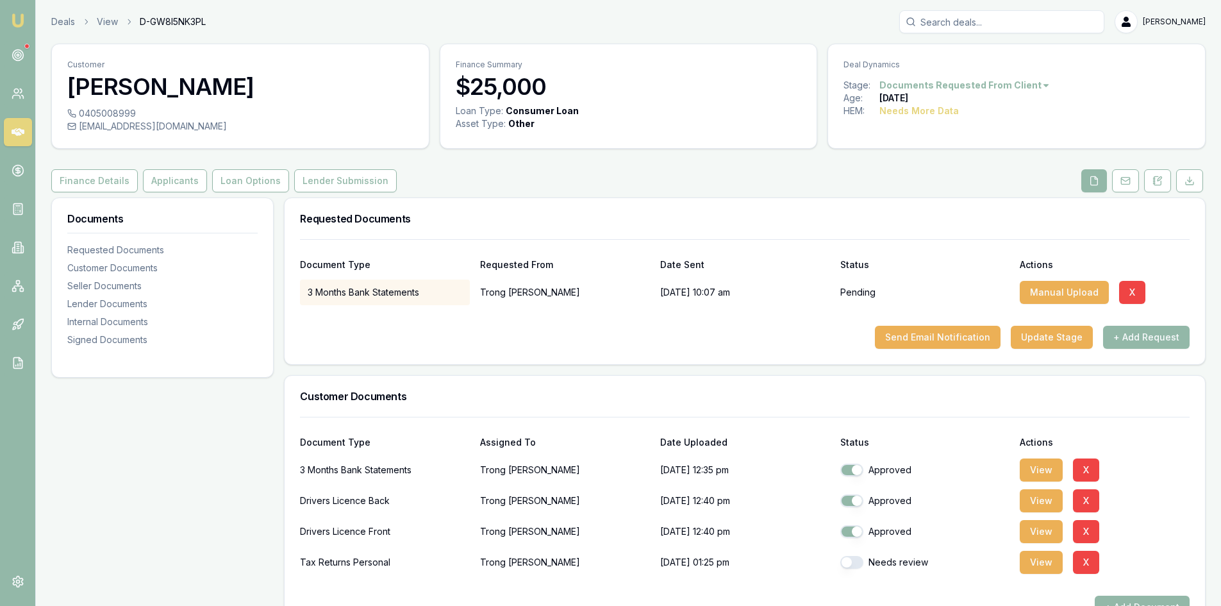
scroll to position [64, 0]
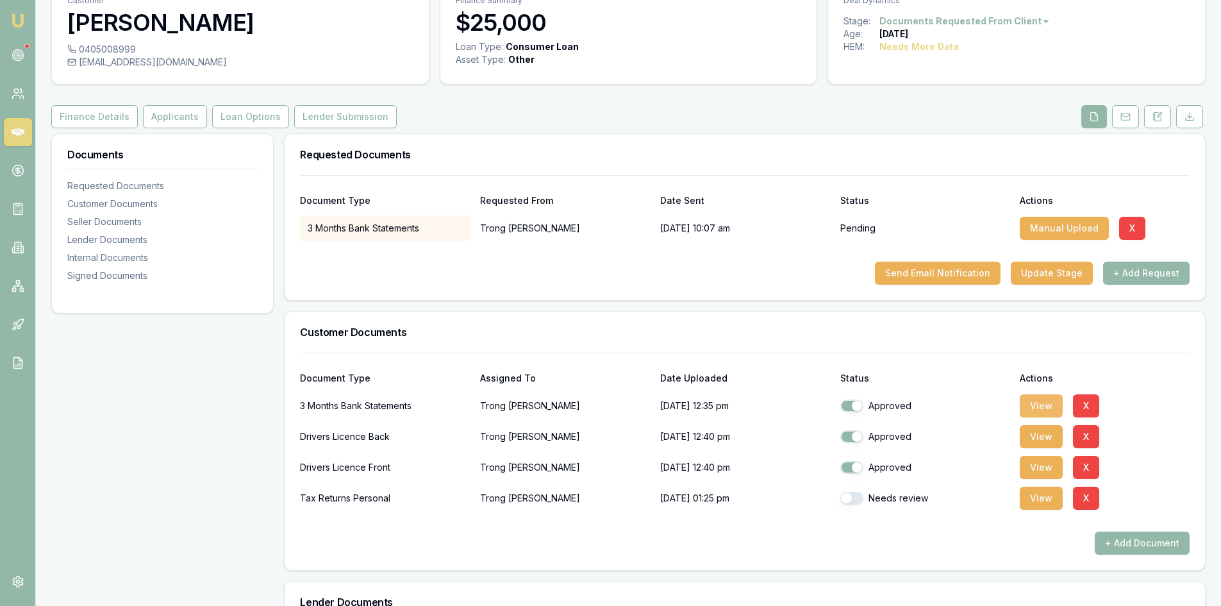
click at [1043, 403] on button "View" at bounding box center [1041, 405] width 43 height 23
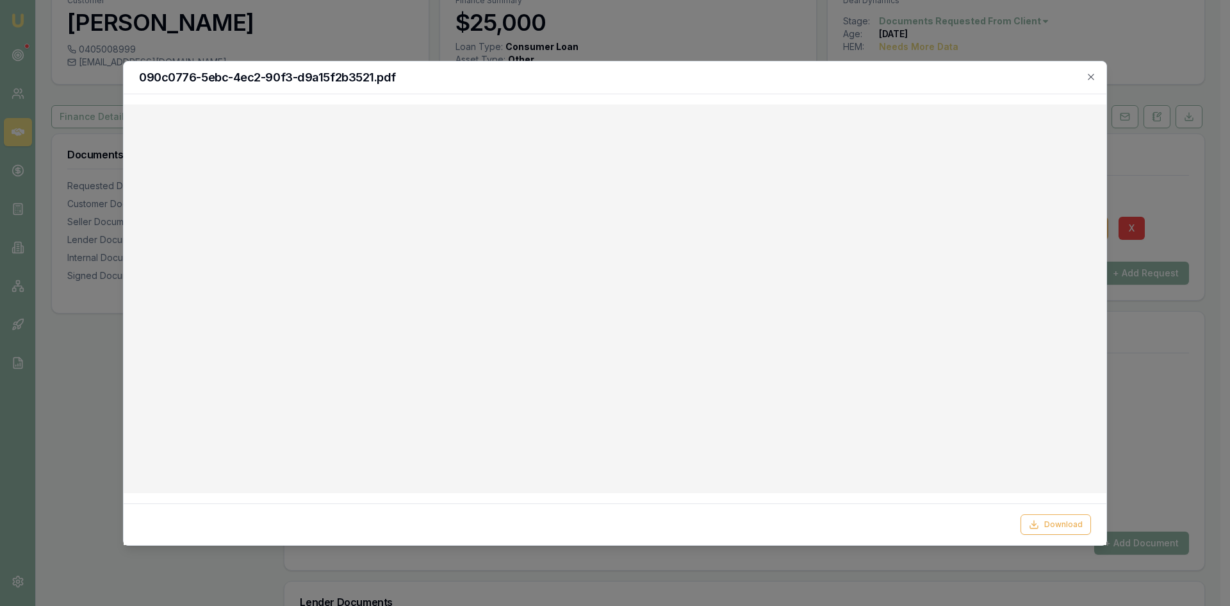
click at [1199, 167] on div at bounding box center [615, 303] width 1230 height 606
